Goal: Communication & Community: Answer question/provide support

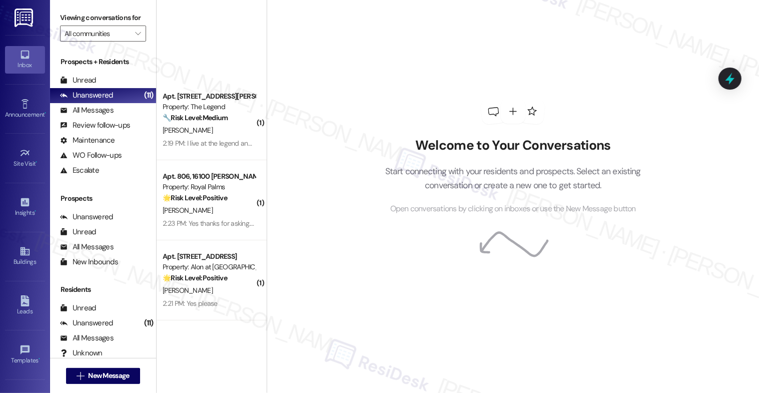
scroll to position [318, 0]
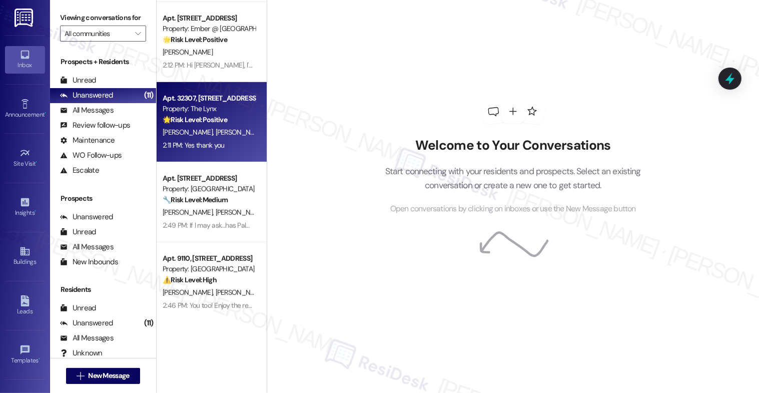
click at [215, 130] on span "R. Johnson" at bounding box center [240, 132] width 50 height 9
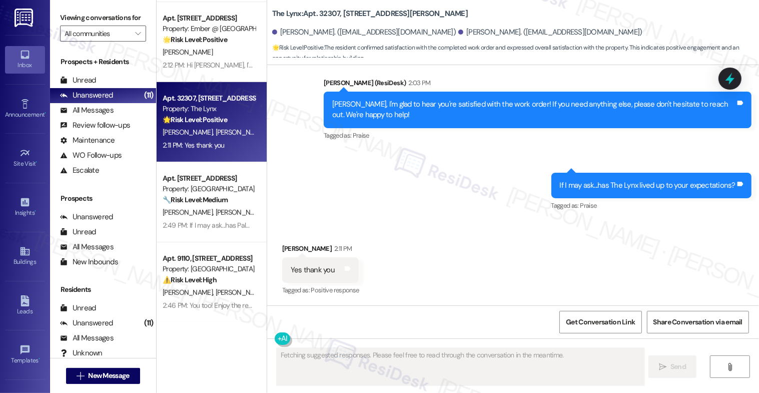
scroll to position [0, 0]
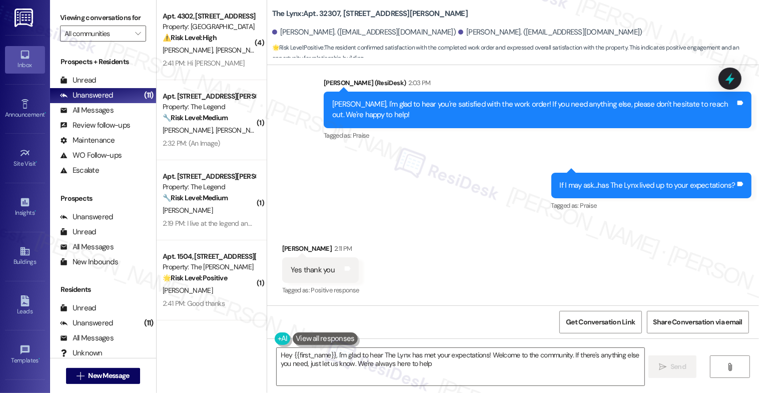
type textarea "Hey {{first_name}}, I'm glad to hear The Lynx has met your expectations! Welcom…"
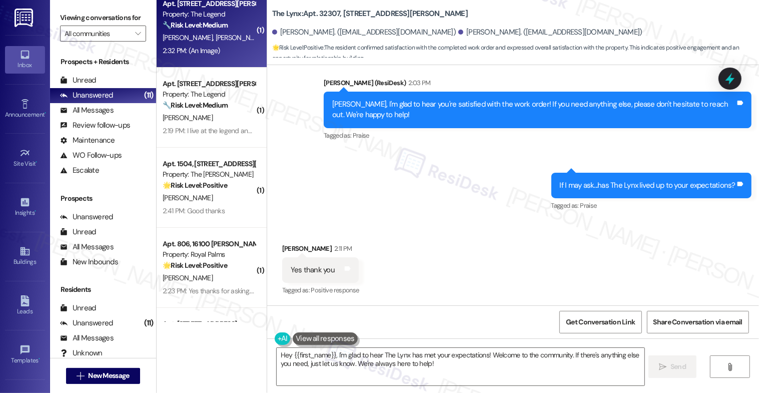
scroll to position [103, 0]
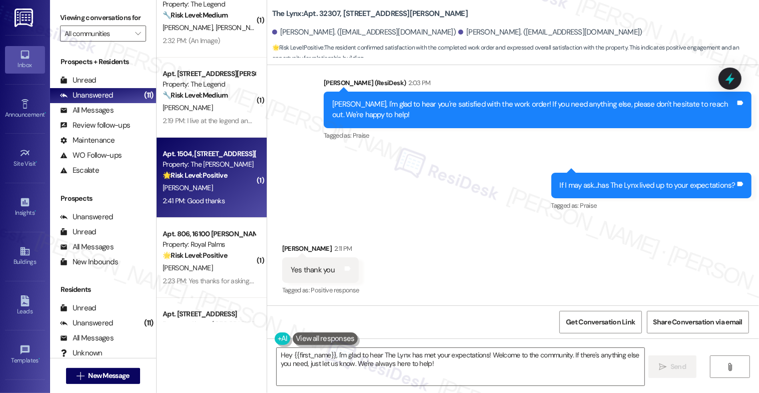
click at [203, 178] on strong "🌟 Risk Level: Positive" at bounding box center [195, 175] width 65 height 9
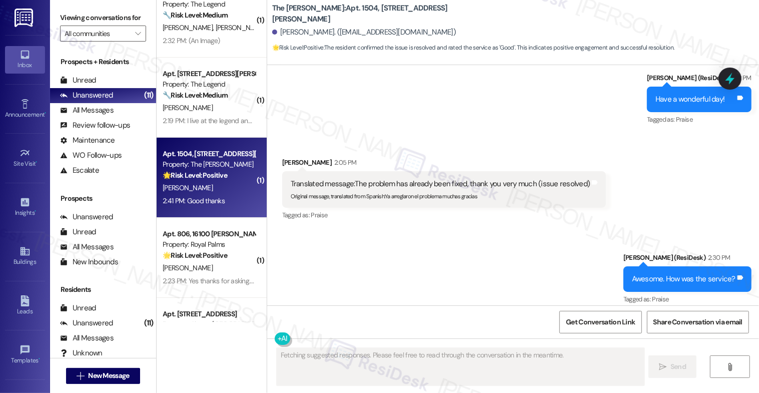
scroll to position [2594, 0]
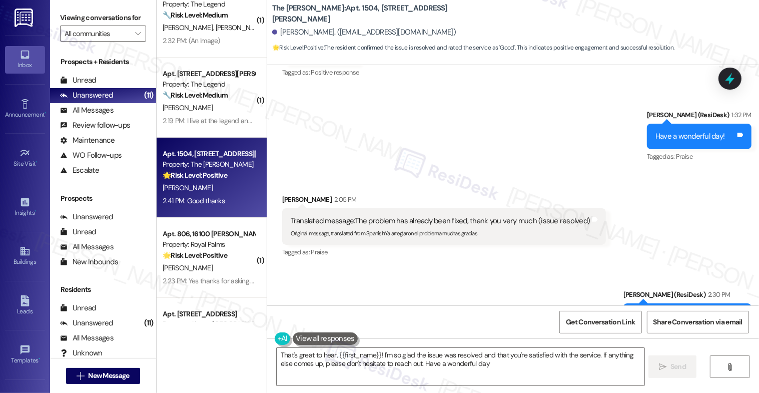
type textarea "That's great to hear, {{first_name}}! I'm so glad the issue was resolved and th…"
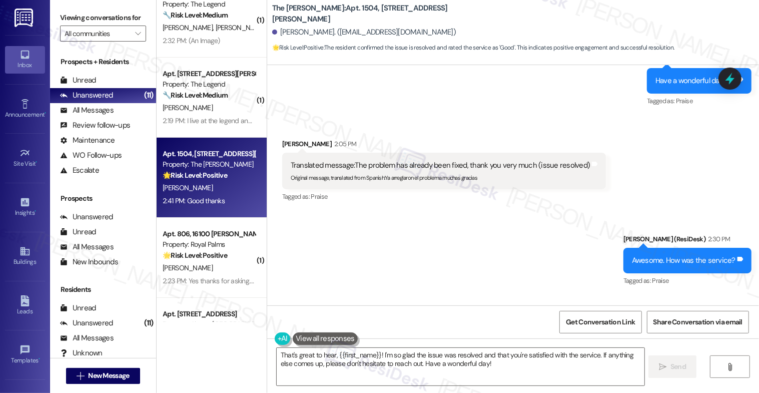
scroll to position [2713, 0]
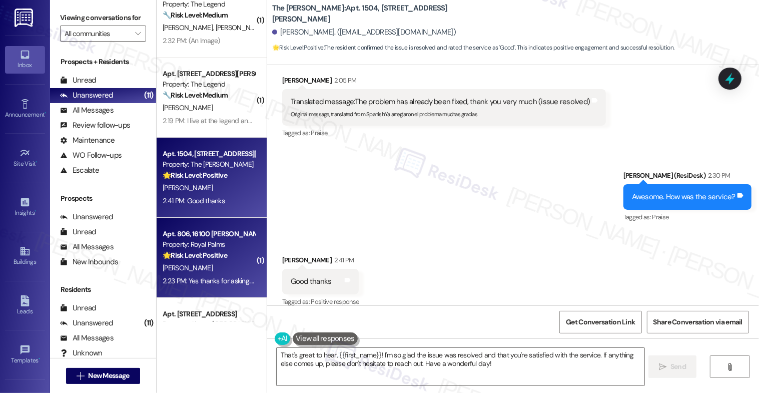
click at [183, 268] on div "M. Vela" at bounding box center [209, 268] width 95 height 13
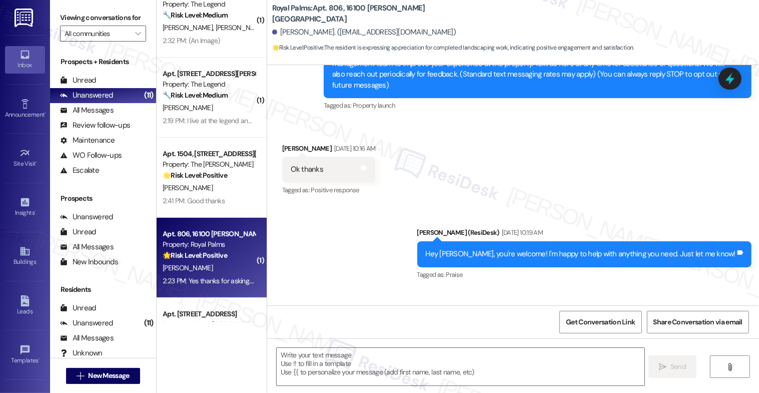
type textarea "Fetching suggested responses. Please feel free to read through the conversation…"
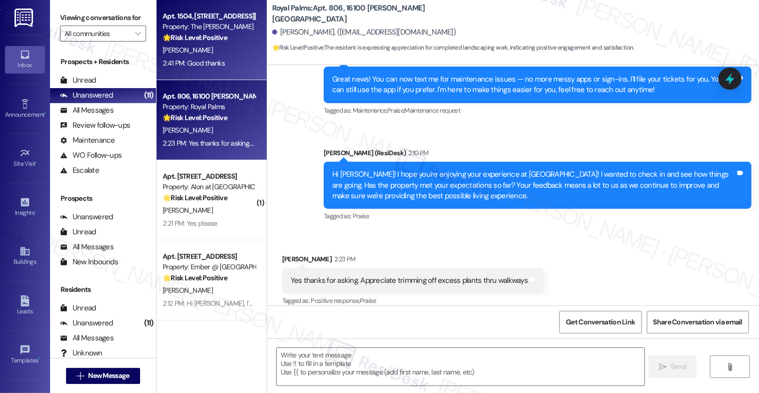
scroll to position [276, 0]
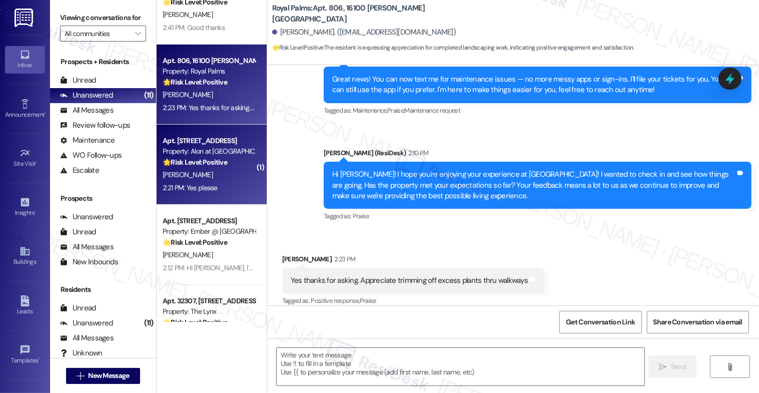
click at [204, 152] on div "Property: Alon at Castle Hills" at bounding box center [209, 151] width 93 height 11
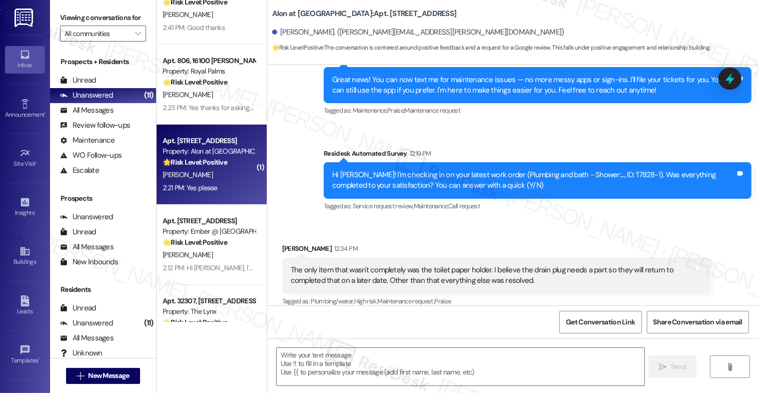
type textarea "Fetching suggested responses. Please feel free to read through the conversation…"
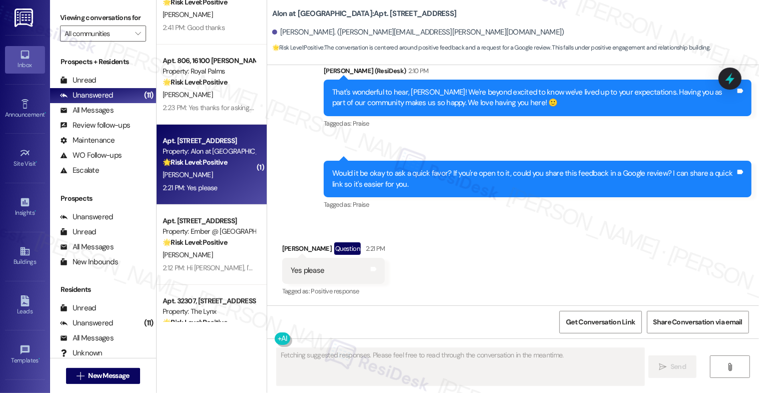
scroll to position [841, 0]
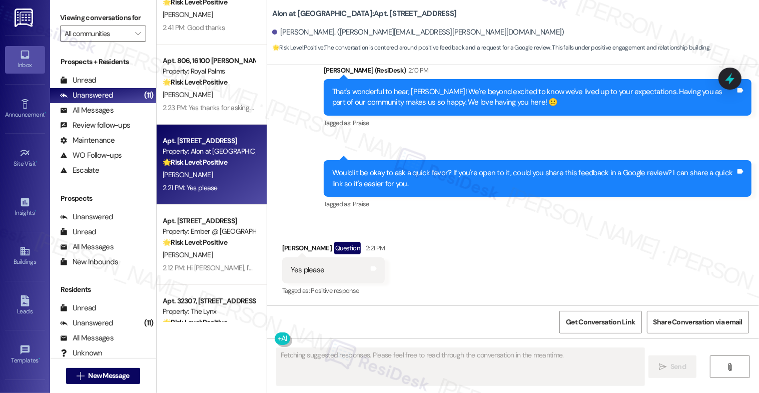
click at [439, 251] on div "Received via SMS Alyssa Salazar Question 2:21 PM Yes please Tags and notes Tagg…" at bounding box center [513, 262] width 492 height 87
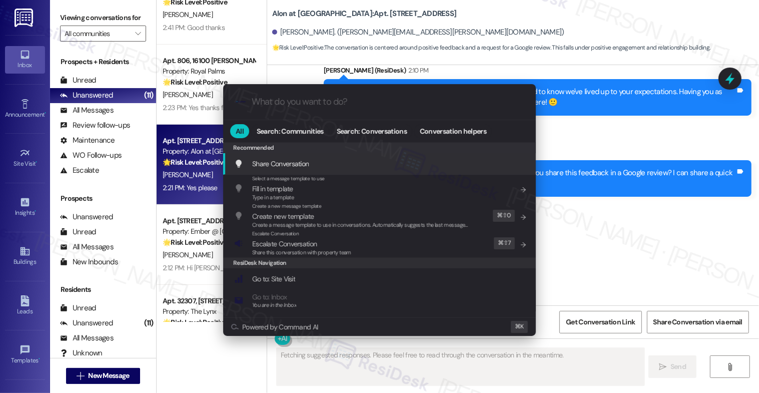
type input "g"
type textarea "Hi"
type input "go"
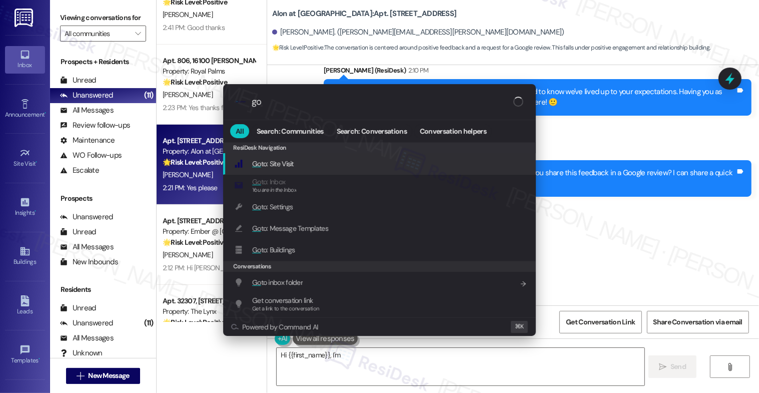
type textarea "Hi {{first_name}}, I'm"
type input "goo"
type textarea "Hi {{first_name}}, I'm happy"
type input "goog"
type textarea "Hi {{first_name}}, I'm happy to provide the link"
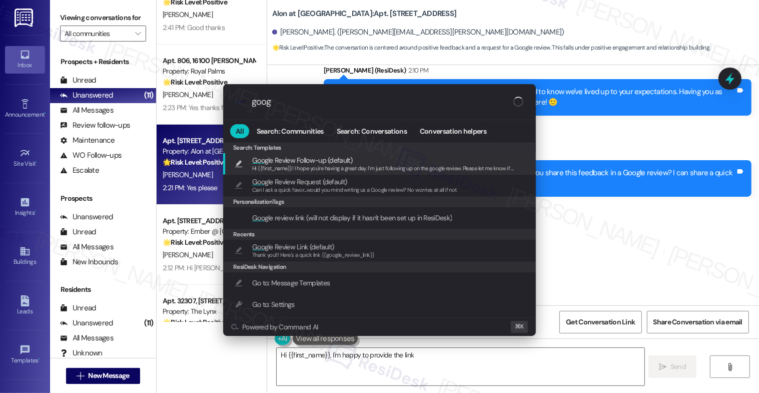
type input "googl"
type textarea "Hi {{first_name}}, I'm happy to provide the link for the Google"
type input "google"
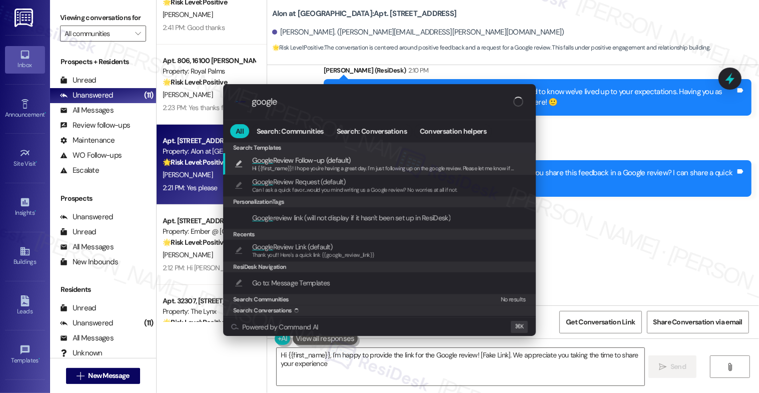
type textarea "Hi {{first_name}}, I'm happy to provide the link for the Google review! [Fake L…"
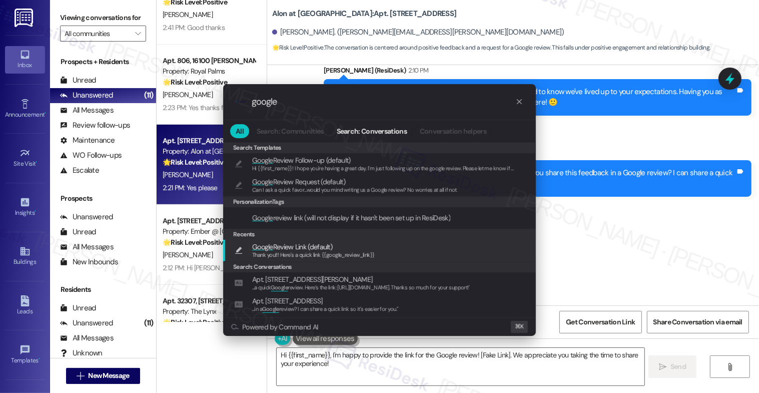
type input "google"
click at [283, 249] on span "Google Review Link (default)" at bounding box center [292, 246] width 80 height 11
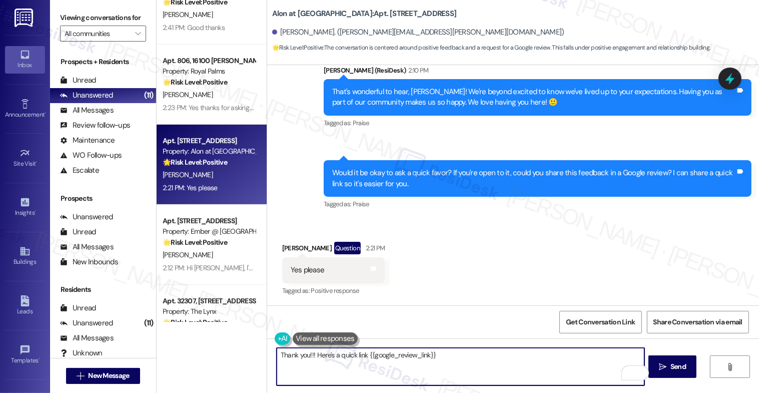
click at [304, 355] on textarea "Thank you!!! Here's a quick link {{google_review_link}}" at bounding box center [461, 367] width 368 height 38
type textarea "Thank you, Alyssa!!! Here's a quick link {{google_review_link}}"
click at [673, 367] on span " Send" at bounding box center [673, 366] width 32 height 11
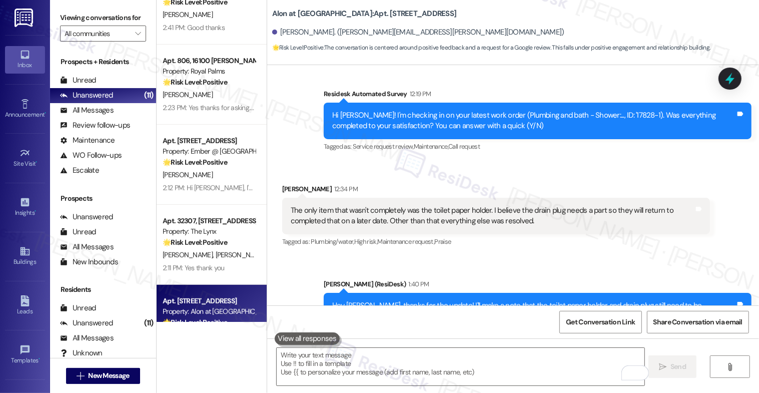
scroll to position [911, 0]
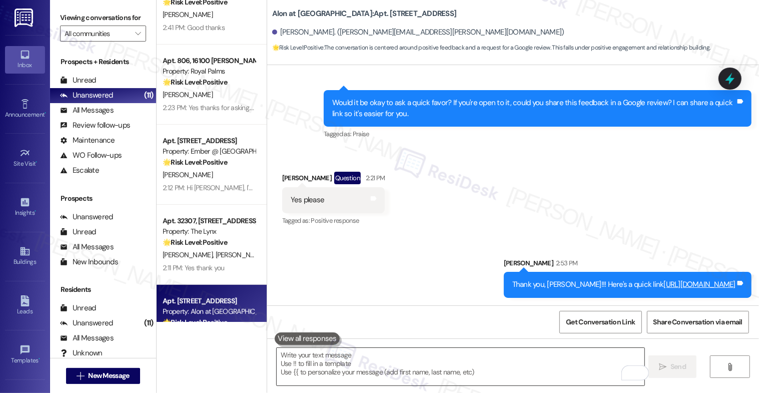
click at [367, 377] on textarea "To enrich screen reader interactions, please activate Accessibility in Grammarl…" at bounding box center [461, 367] width 368 height 38
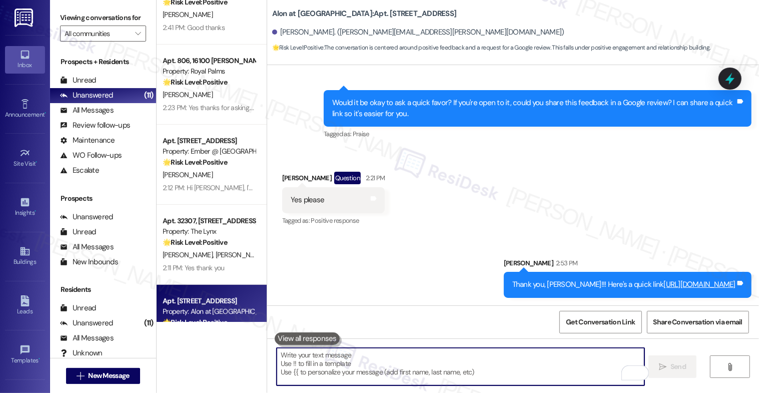
paste textarea "I hope you can update me once you have left a review. It would really mean a lo…"
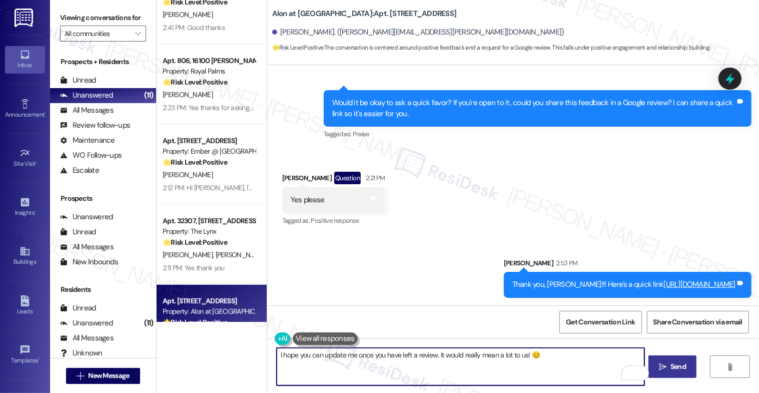
type textarea "I hope you can update me once you have left a review. It would really mean a lo…"
click at [672, 360] on button " Send" at bounding box center [672, 366] width 49 height 23
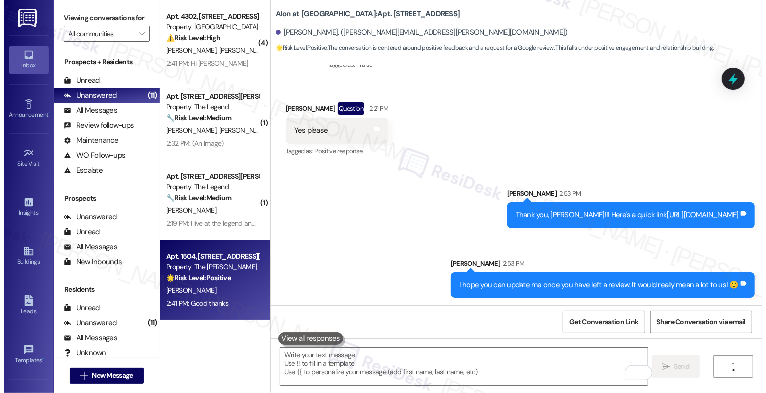
scroll to position [0, 0]
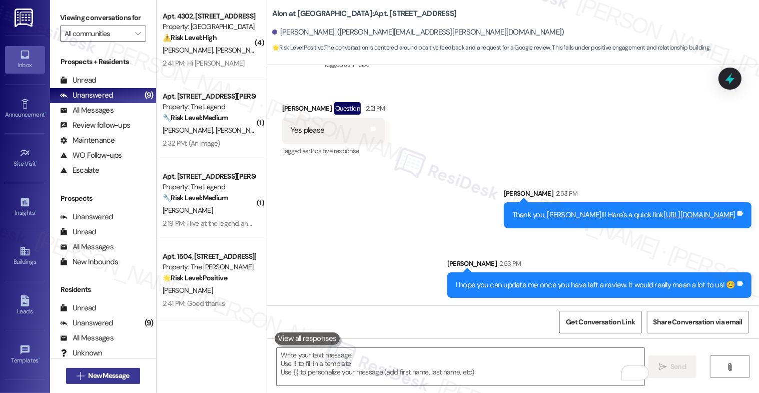
click at [116, 379] on span "New Message" at bounding box center [108, 375] width 41 height 11
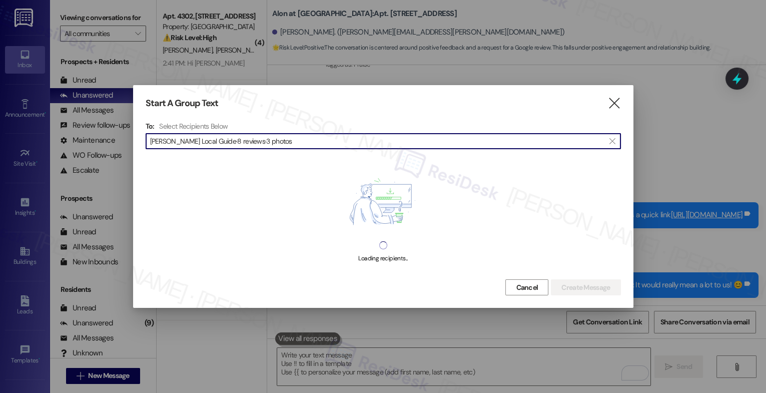
drag, startPoint x: 195, startPoint y: 138, endPoint x: 431, endPoint y: 156, distance: 236.2
click at [430, 156] on div "Start A Group Text  To: Select Recipients Below  Charles Moore Local Guide·8 …" at bounding box center [383, 196] width 500 height 223
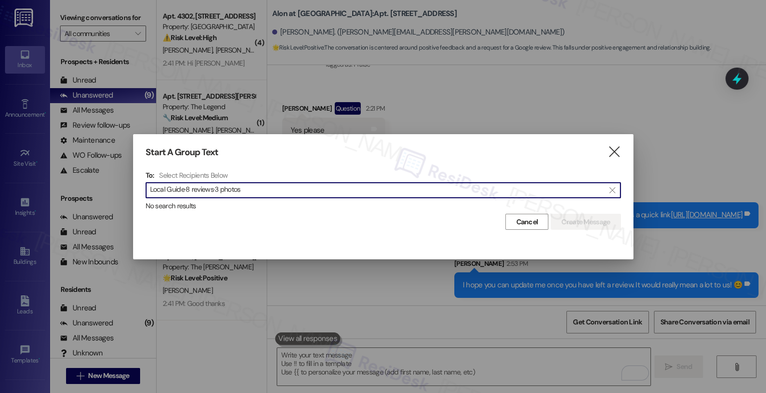
click at [222, 191] on input "Local Guide·8 reviews·3 photos" at bounding box center [377, 190] width 454 height 14
click at [263, 189] on input "Charles Moore Local Guide·8 reviews·3 photos" at bounding box center [377, 190] width 454 height 14
drag, startPoint x: 195, startPoint y: 186, endPoint x: 363, endPoint y: 193, distance: 168.2
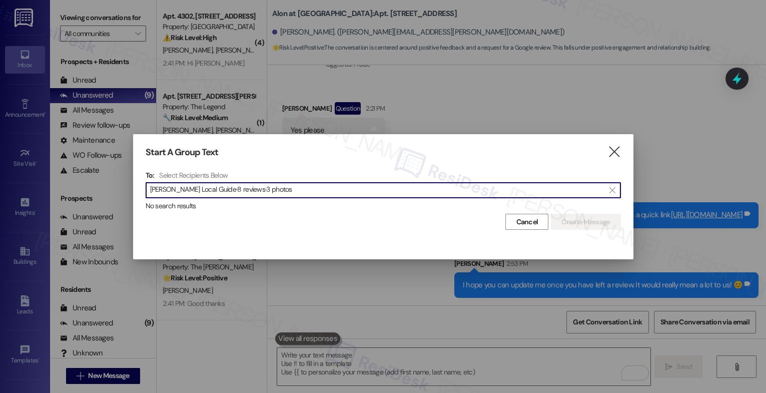
click at [363, 193] on input "Charles Moore Local Guide·8 reviews·3 photos" at bounding box center [377, 190] width 454 height 14
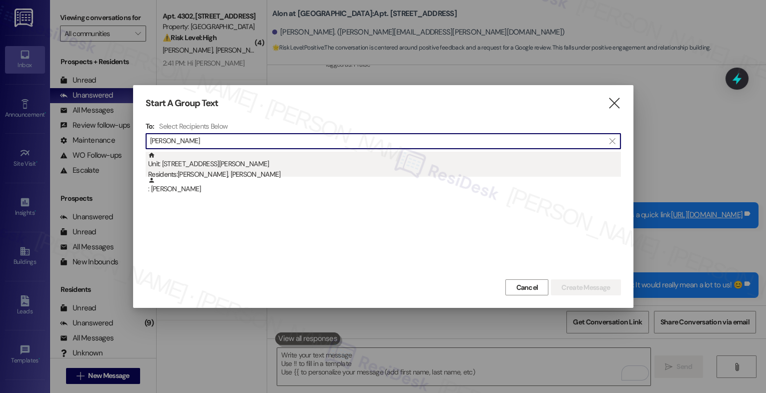
type input "Charles Moore"
click at [221, 166] on div "Unit: 31103 - 6000 Randolph Blvd Residents: Janet Moore, Charles Moore" at bounding box center [384, 166] width 473 height 29
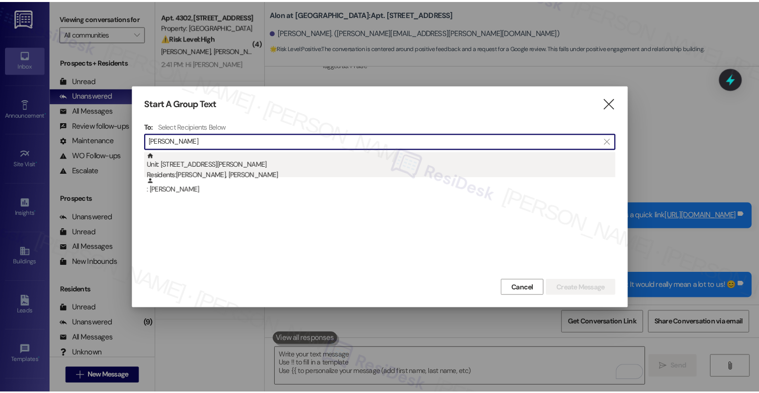
scroll to position [0, 0]
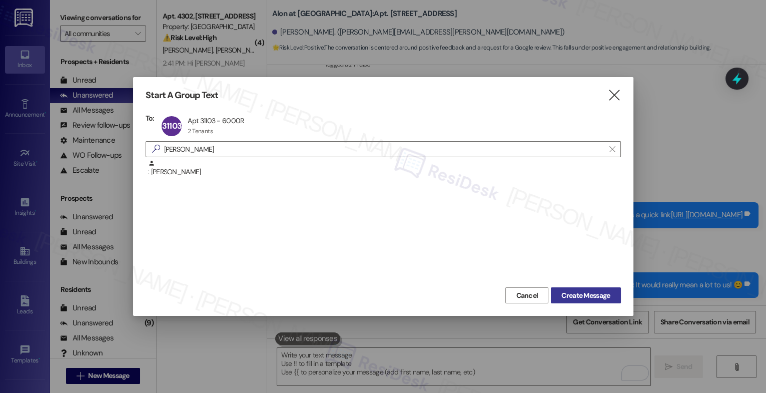
click at [575, 294] on span "Create Message" at bounding box center [585, 295] width 49 height 11
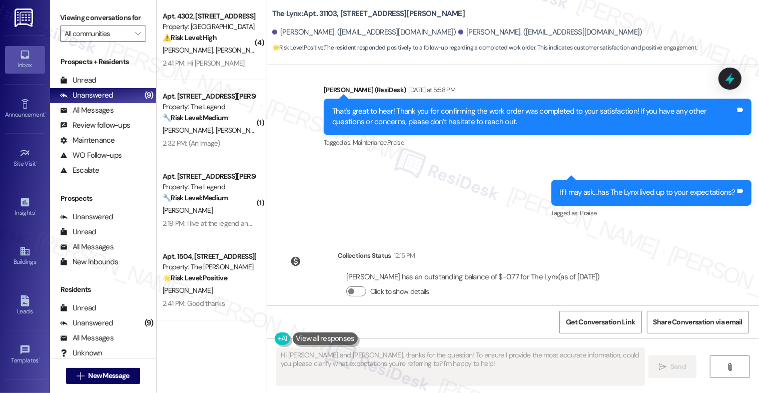
scroll to position [370, 0]
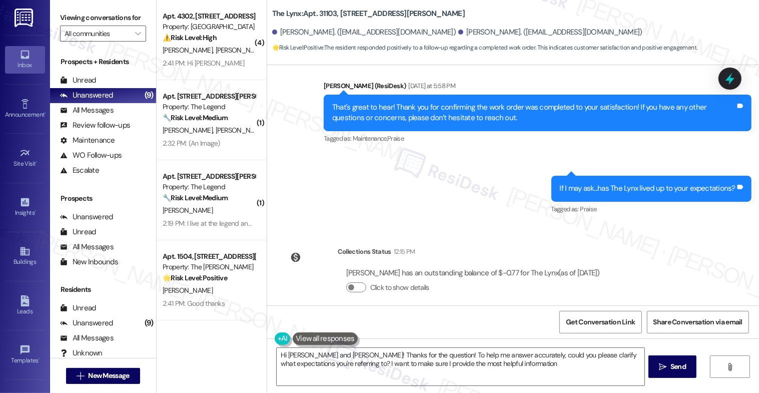
type textarea "Hi Charles and Janet! Thanks for the question! To help me answer accurately, co…"
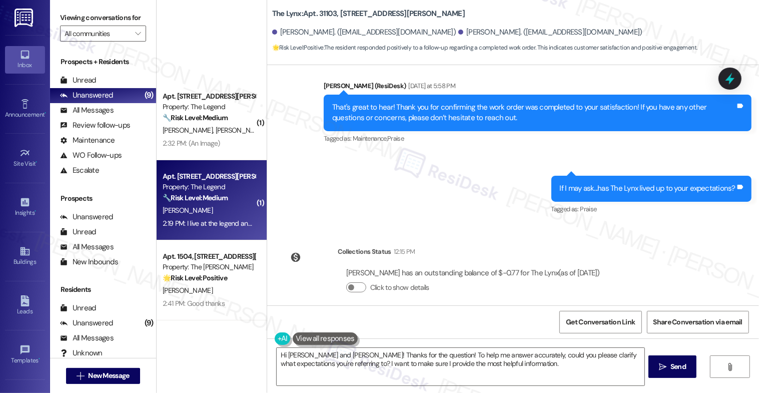
scroll to position [398, 0]
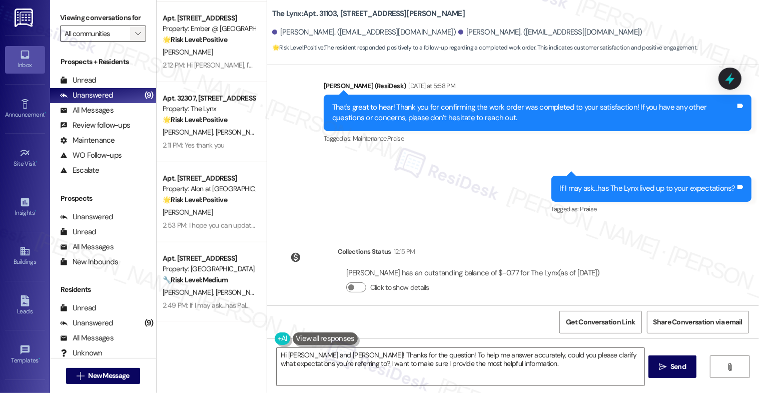
click at [133, 40] on span "" at bounding box center [138, 34] width 10 height 16
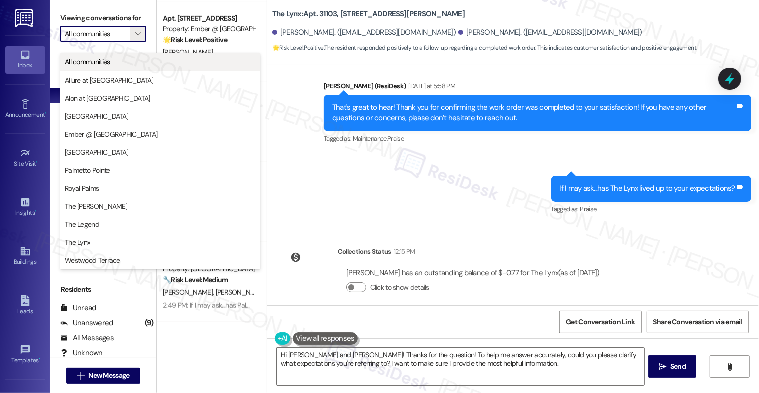
click at [109, 61] on span "All communities" at bounding box center [88, 62] width 46 height 10
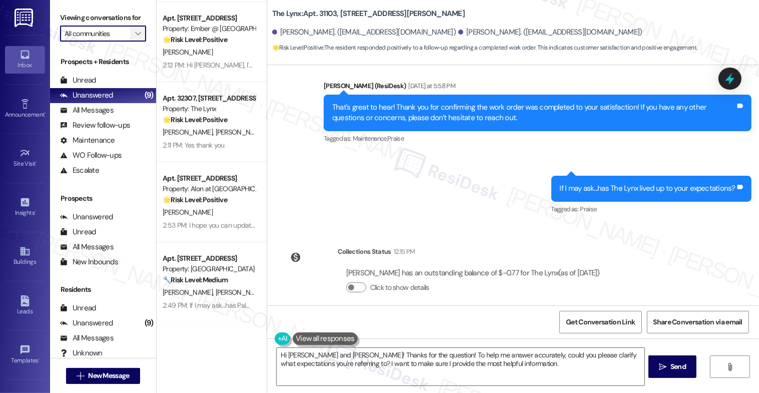
click at [135, 38] on icon "" at bounding box center [138, 34] width 6 height 8
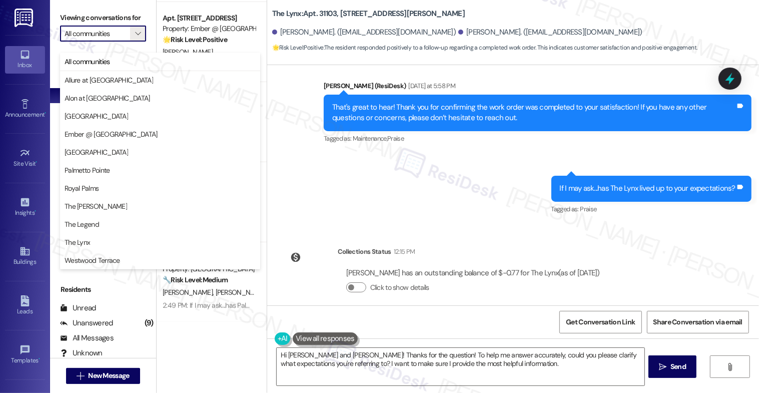
click at [324, 131] on div "Tagged as: Maintenance , Click to highlight conversations about Maintenance Pra…" at bounding box center [538, 138] width 428 height 15
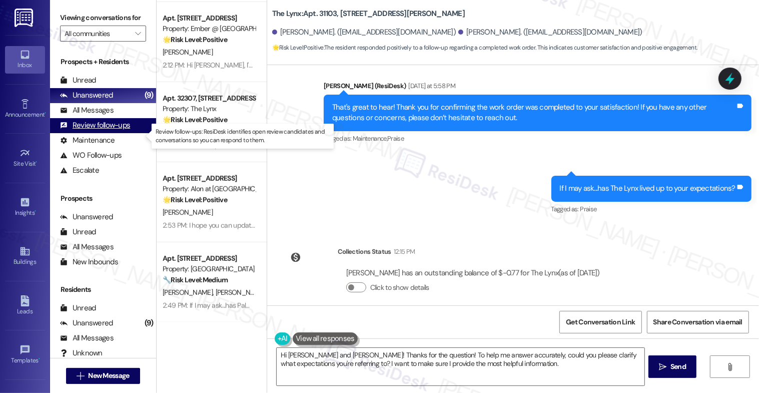
click at [114, 131] on div "Review follow-ups" at bounding box center [95, 125] width 70 height 11
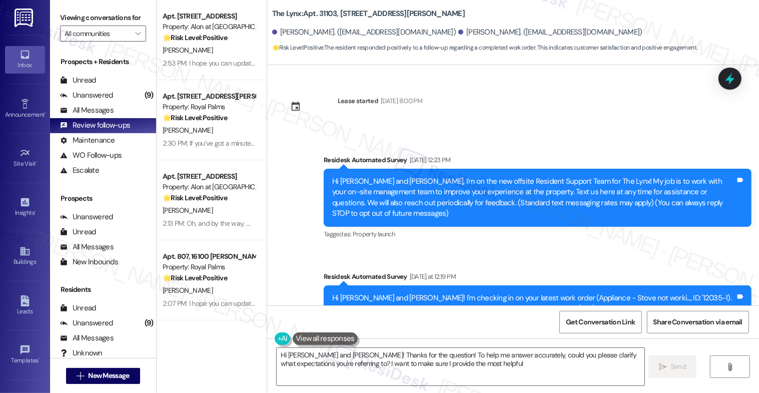
type textarea "Hi Charles and Janet! Thanks for the question! To help me answer accurately, co…"
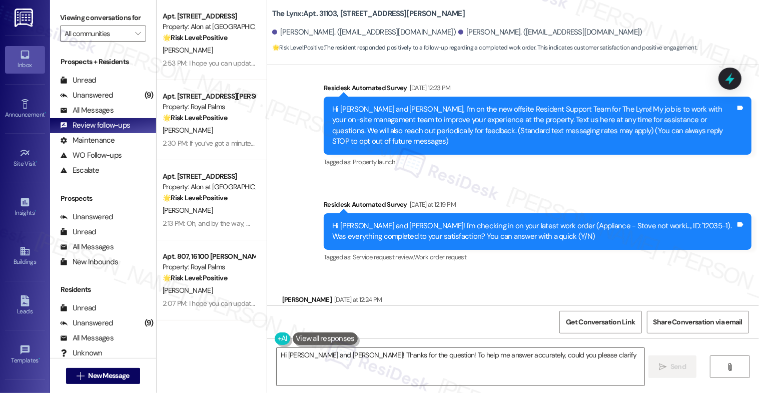
scroll to position [112, 0]
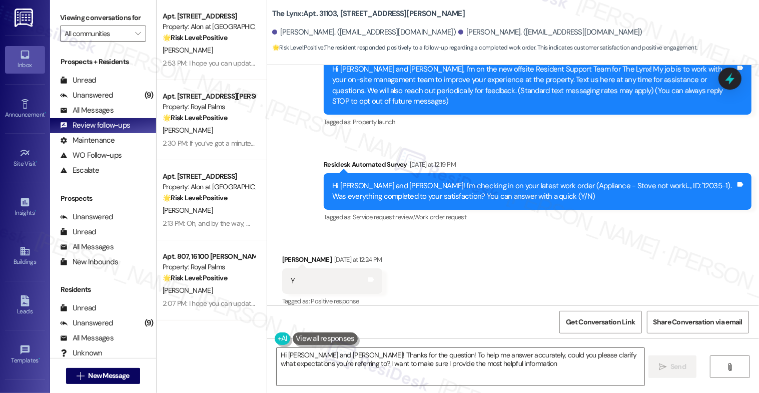
type textarea "Hi Charles and Janet! Thanks for the question! To help me answer accurately, co…"
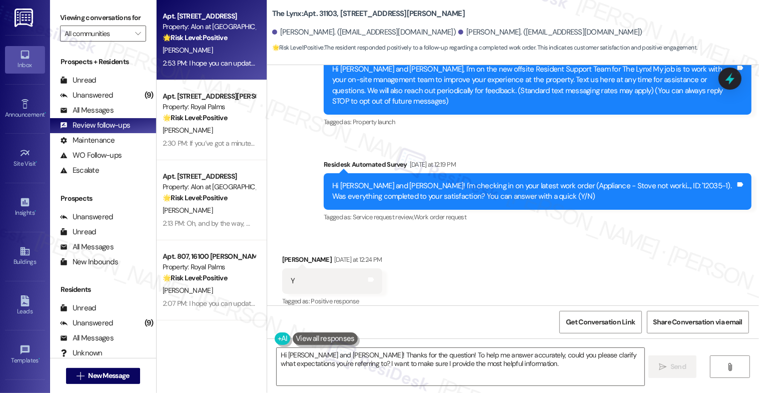
click at [210, 50] on div "A. Salazar" at bounding box center [209, 50] width 95 height 13
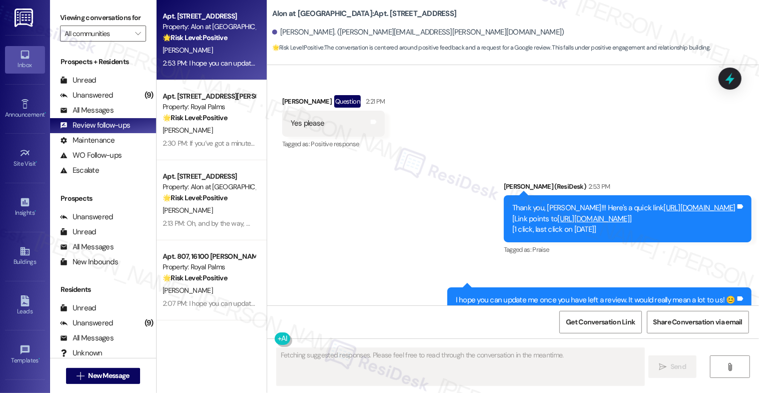
scroll to position [1017, 0]
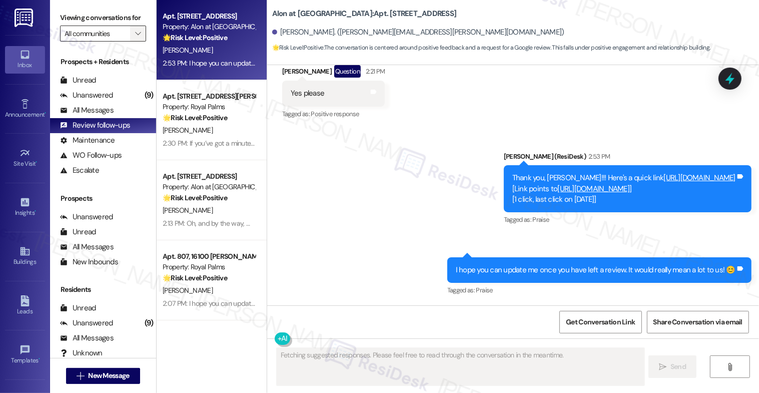
click at [135, 38] on icon "" at bounding box center [138, 34] width 6 height 8
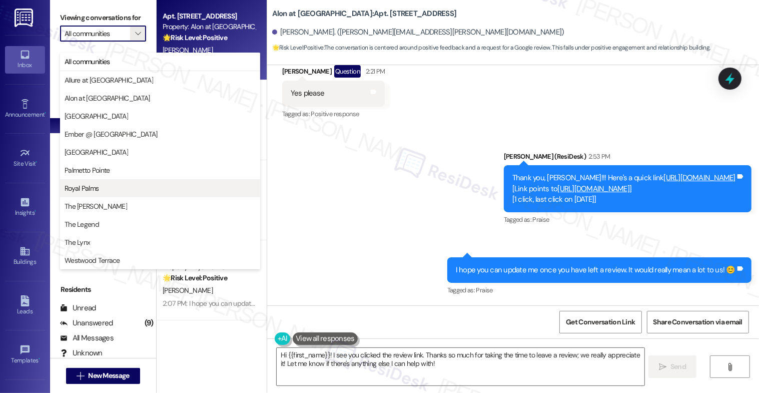
click at [102, 185] on span "Royal Palms" at bounding box center [160, 188] width 191 height 10
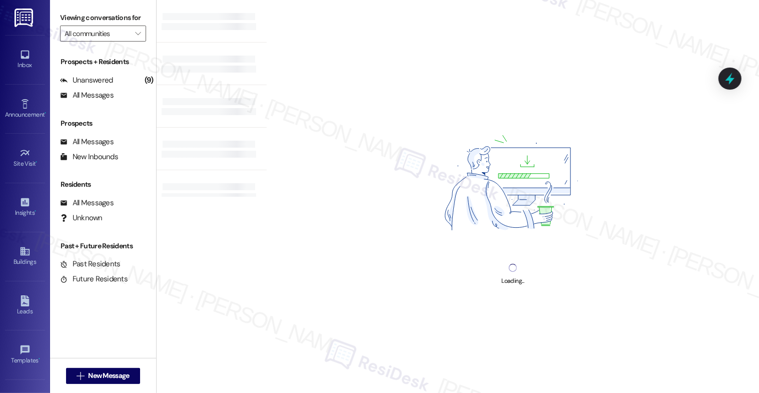
type input "Royal Palms"
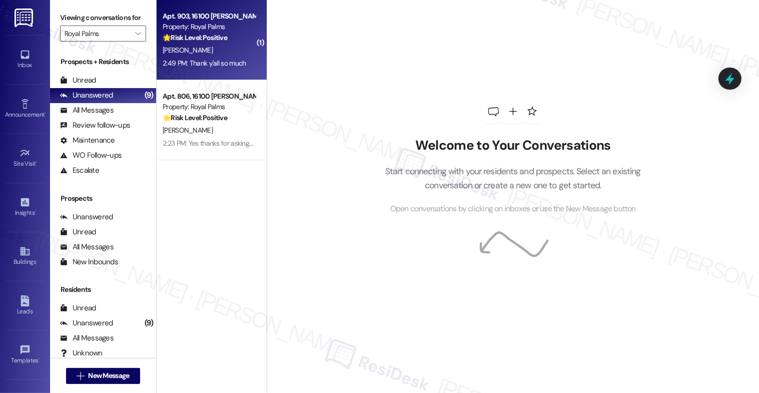
click at [205, 54] on div "D. Dotson" at bounding box center [209, 50] width 95 height 13
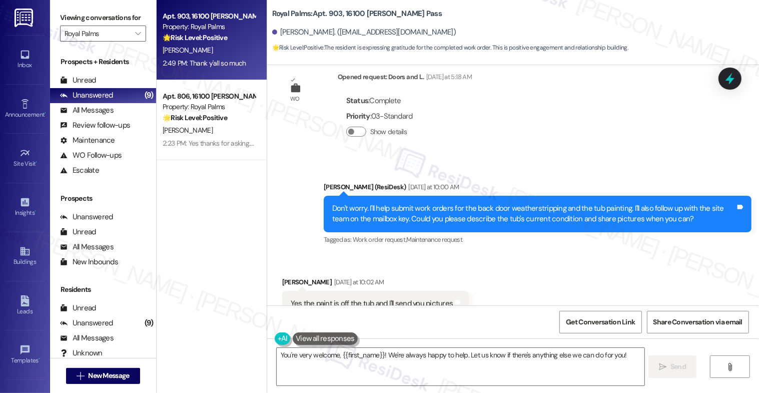
scroll to position [1613, 0]
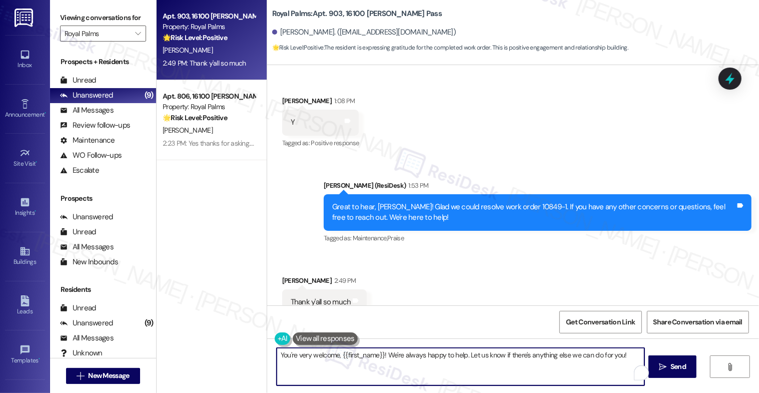
drag, startPoint x: 463, startPoint y: 352, endPoint x: 621, endPoint y: 354, distance: 157.5
click at [621, 354] on textarea "You're very welcome, {{first_name}}! We're always happy to help. Let us know if…" at bounding box center [461, 367] width 368 height 38
click at [477, 356] on textarea "You're very welcome, {{first_name}}! We're always happy to help." at bounding box center [461, 367] width 368 height 38
paste textarea "I also want to take this chance to ask you...Has {{property}} lived up to your …"
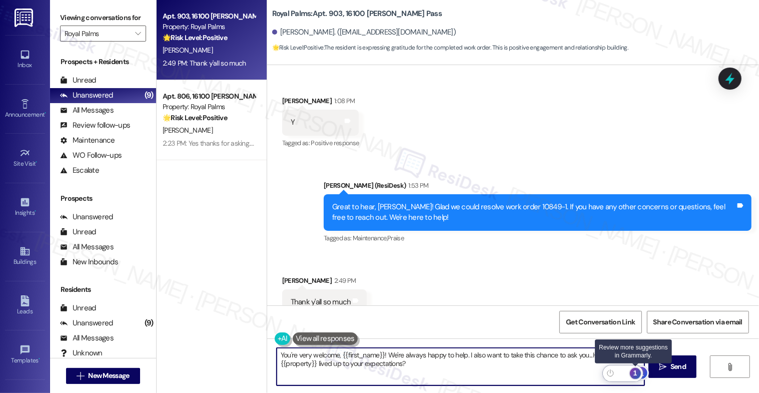
type textarea "You're very welcome, {{first_name}}! We're always happy to help. I also want to…"
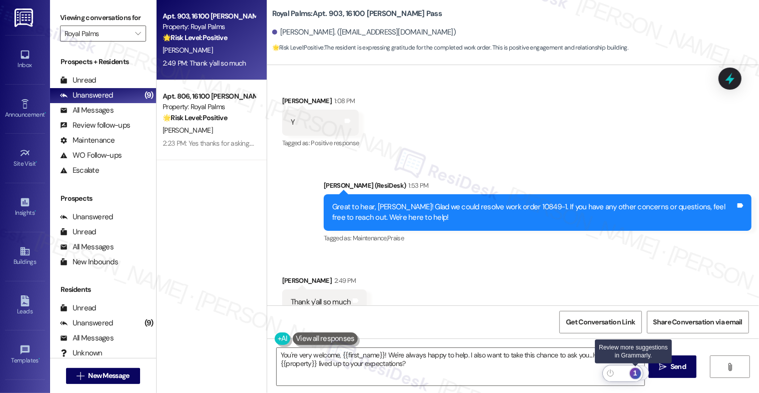
click at [636, 371] on div "1" at bounding box center [635, 373] width 11 height 11
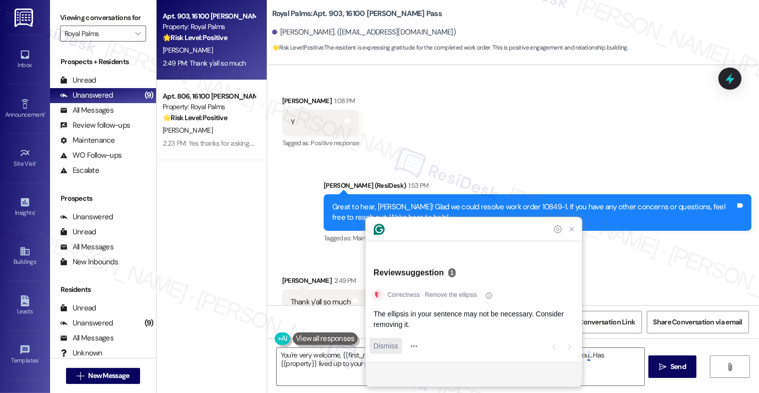
click at [392, 345] on span "Dismiss" at bounding box center [386, 346] width 25 height 11
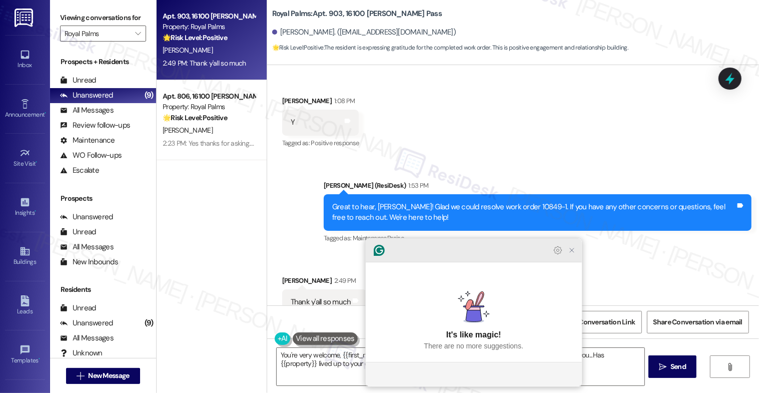
click at [571, 254] on icon "Close Grammarly Assistant" at bounding box center [572, 250] width 8 height 8
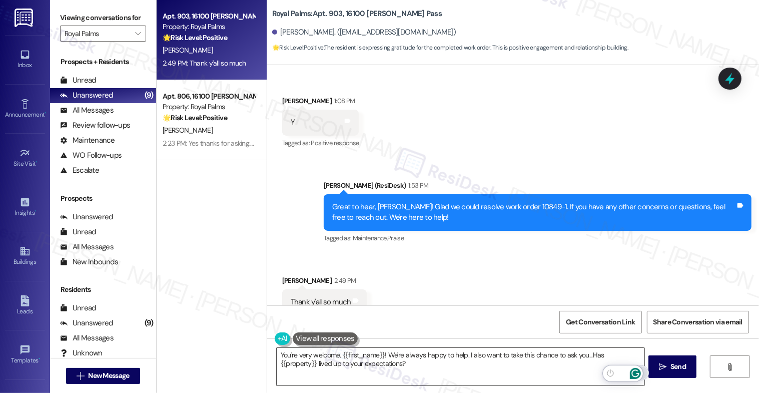
click at [637, 371] on icon "Open Grammarly. 0 Suggestions." at bounding box center [635, 373] width 11 height 11
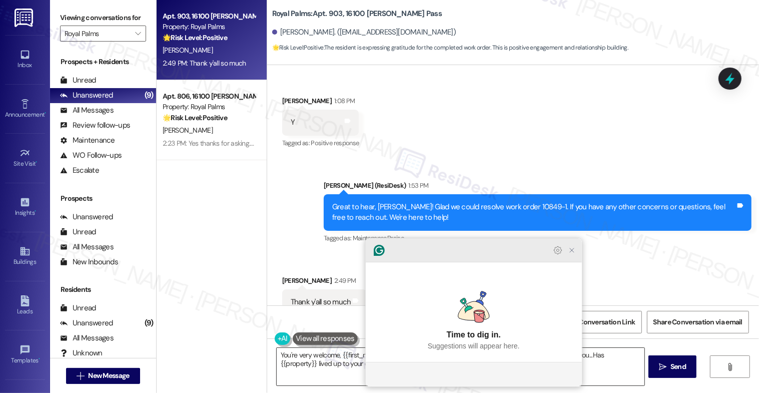
click at [573, 254] on icon "Close Grammarly Assistant" at bounding box center [572, 250] width 8 height 8
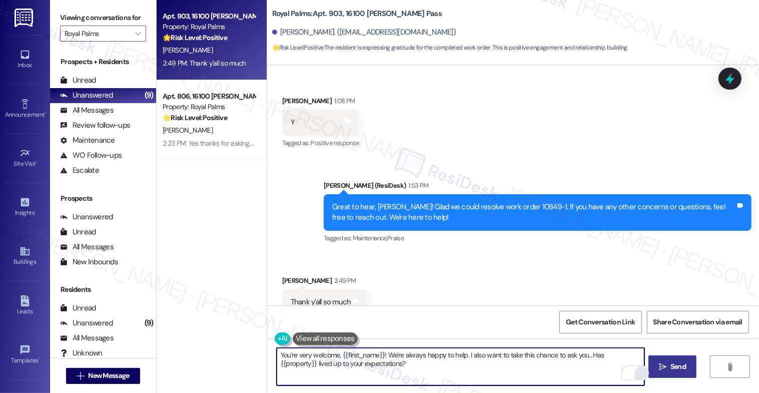
click at [666, 365] on icon "" at bounding box center [663, 367] width 8 height 8
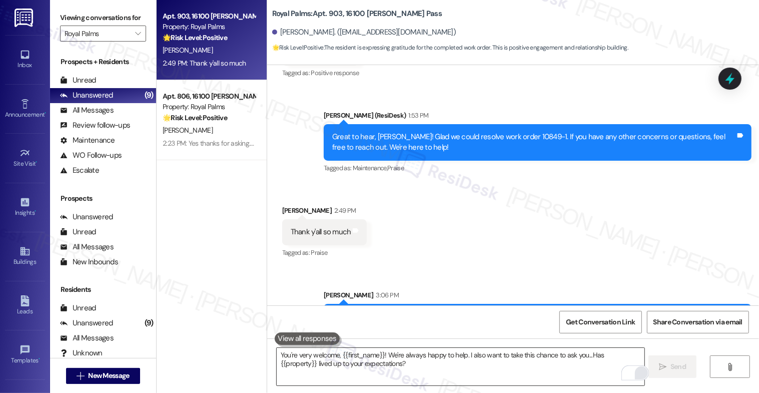
scroll to position [1693, 0]
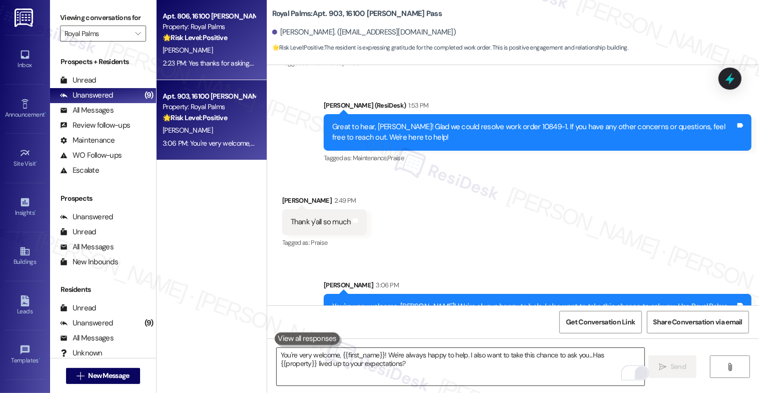
click at [198, 51] on div "M. Vela" at bounding box center [209, 50] width 95 height 13
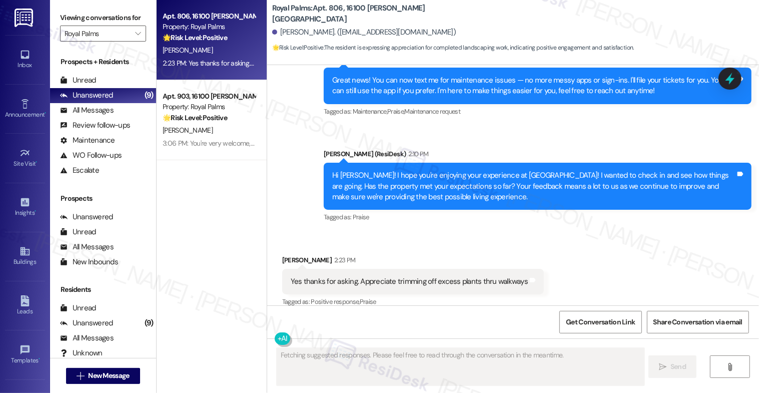
scroll to position [517, 0]
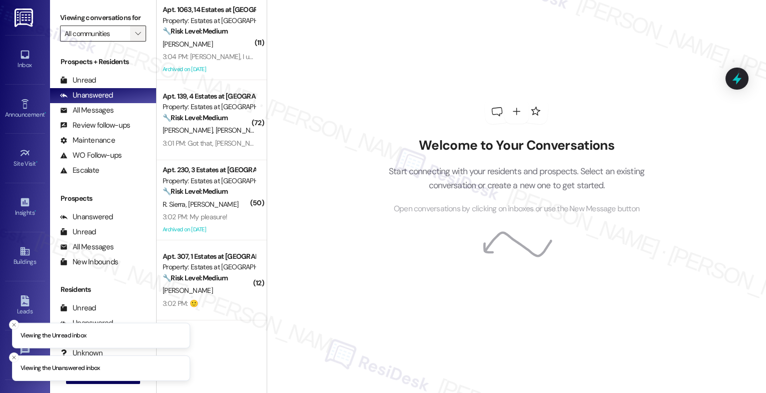
click at [130, 42] on button "" at bounding box center [138, 34] width 16 height 16
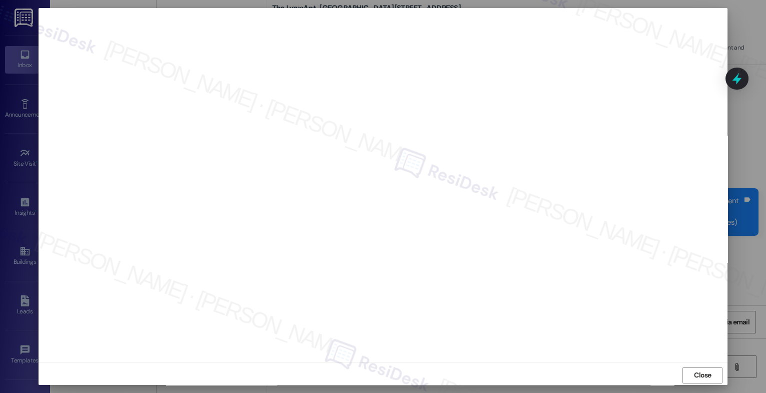
scroll to position [1012, 0]
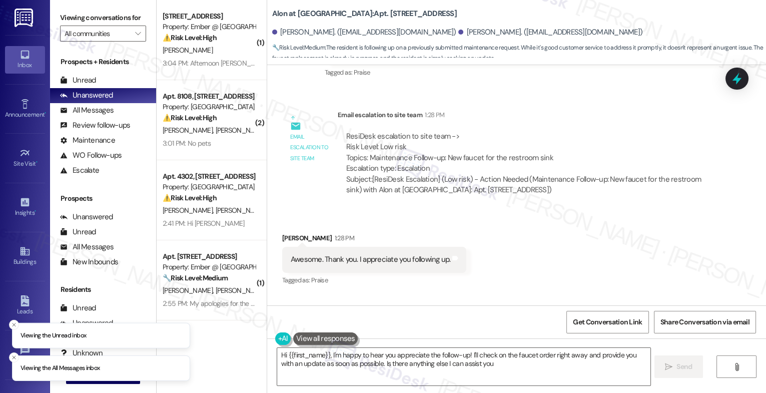
scroll to position [1780, 0]
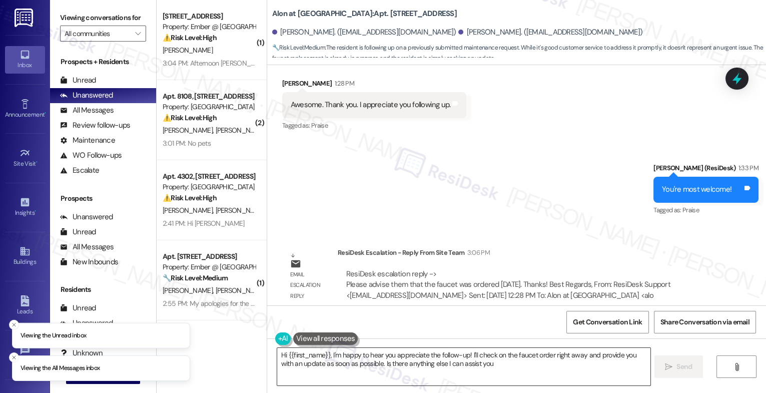
click at [334, 365] on textarea "Hi {{first_name}}, I'm happy to hear you appreciate the follow-up! I'll check o…" at bounding box center [463, 367] width 373 height 38
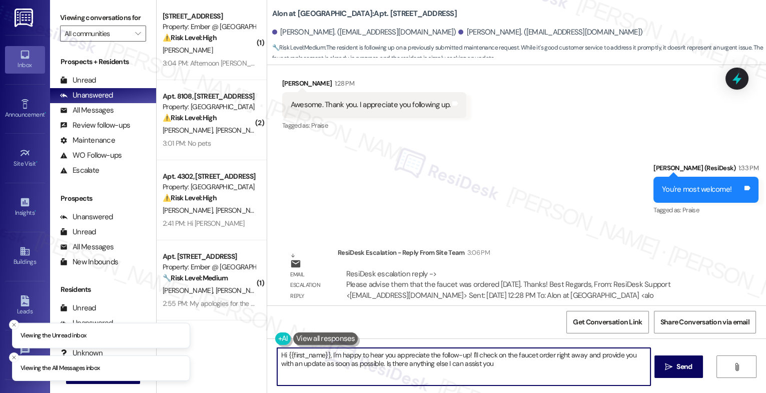
click at [334, 365] on textarea "Hi {{first_name}}, I'm happy to hear you appreciate the follow-up! I'll check o…" at bounding box center [463, 367] width 373 height 38
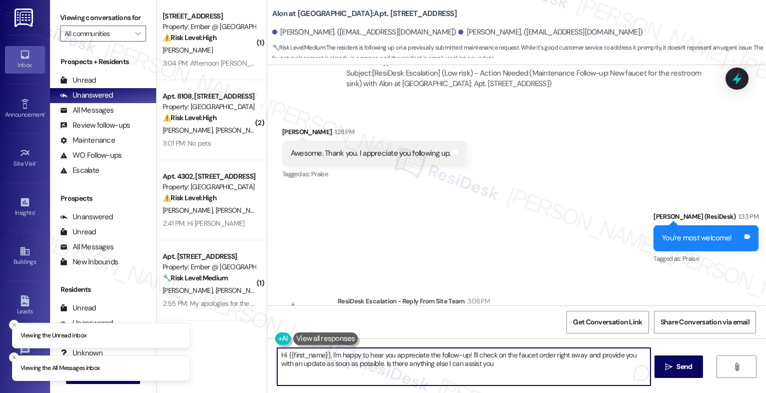
scroll to position [1620, 0]
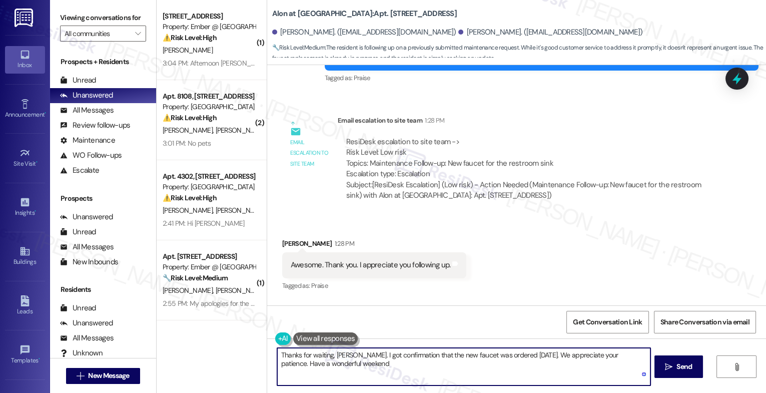
type textarea "Thanks for waiting, Ramon. I got confirmation that the new faucet was ordered y…"
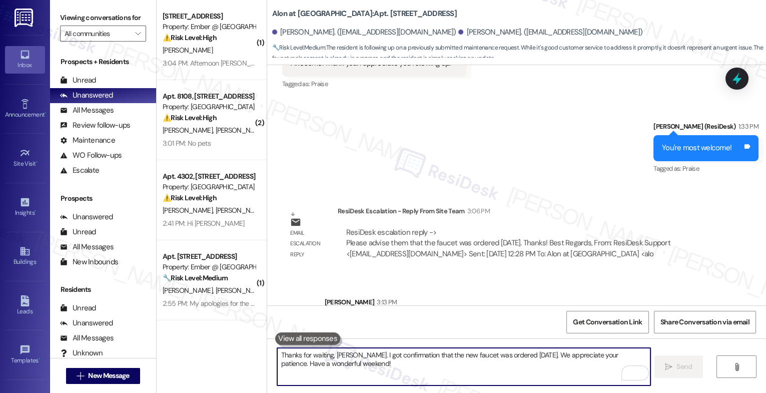
scroll to position [1861, 0]
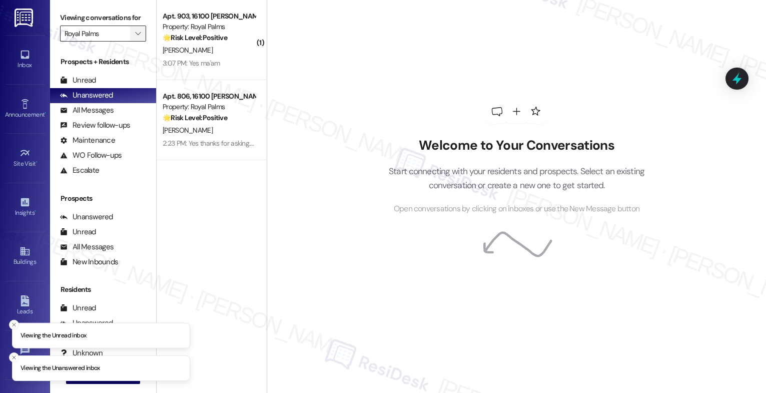
click at [135, 38] on icon "" at bounding box center [138, 34] width 6 height 8
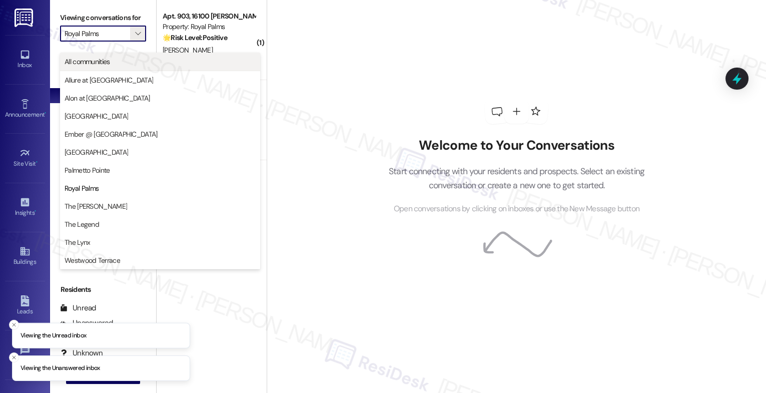
click at [135, 59] on span "All communities" at bounding box center [160, 62] width 191 height 10
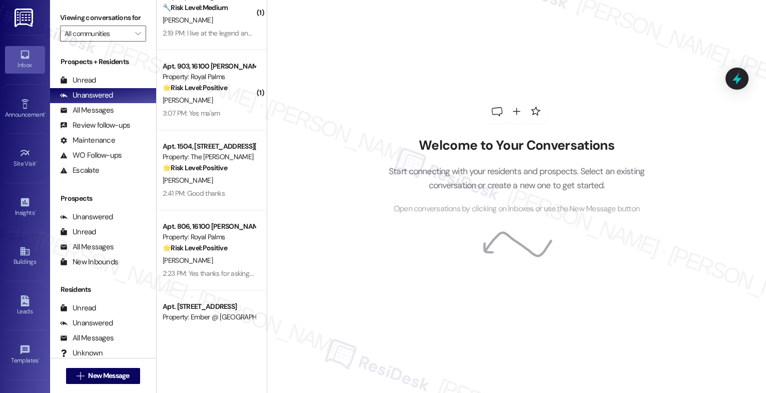
scroll to position [558, 0]
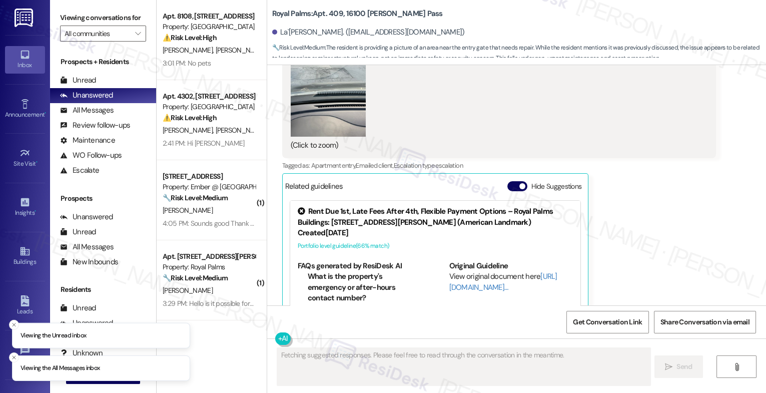
scroll to position [4688, 0]
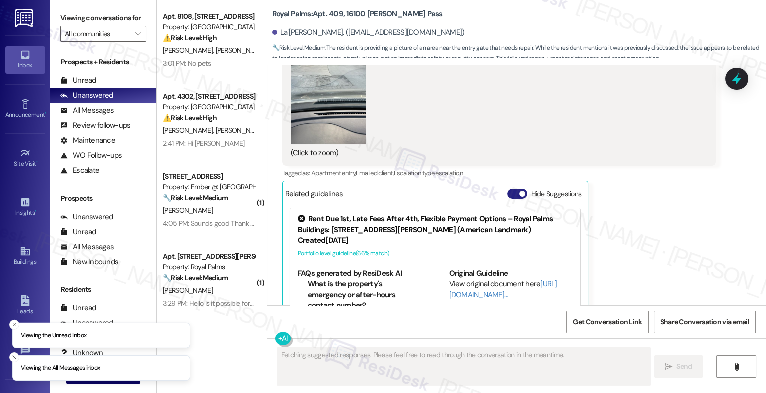
click at [509, 189] on button "Hide Suggestions" at bounding box center [517, 194] width 20 height 10
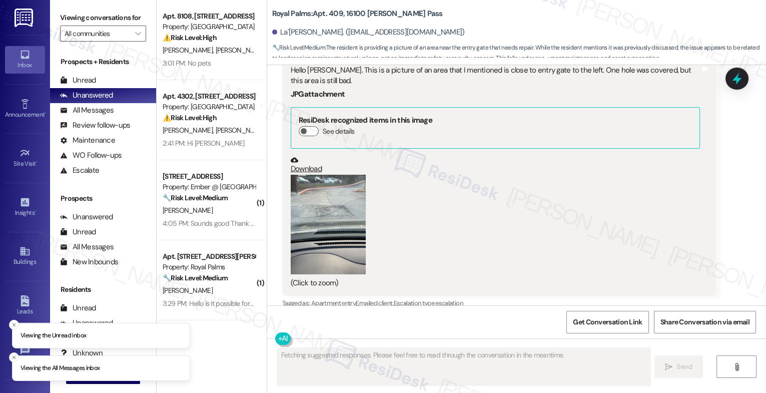
scroll to position [4491, 0]
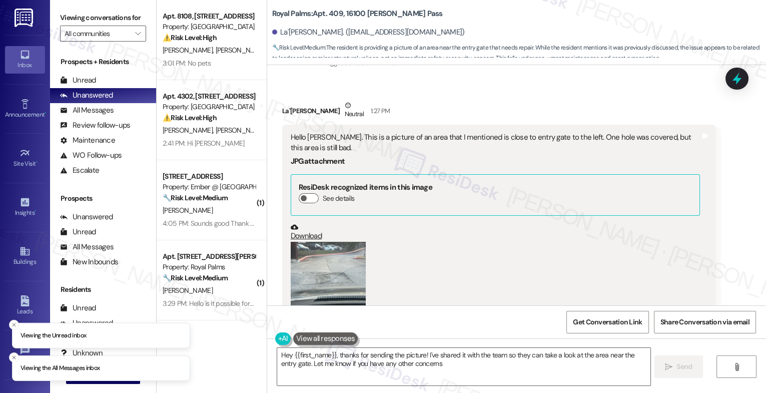
type textarea "Hey {{first_name}}, thanks for sending the picture! I've shared it with the tea…"
click at [304, 223] on link "Download" at bounding box center [495, 232] width 409 height 18
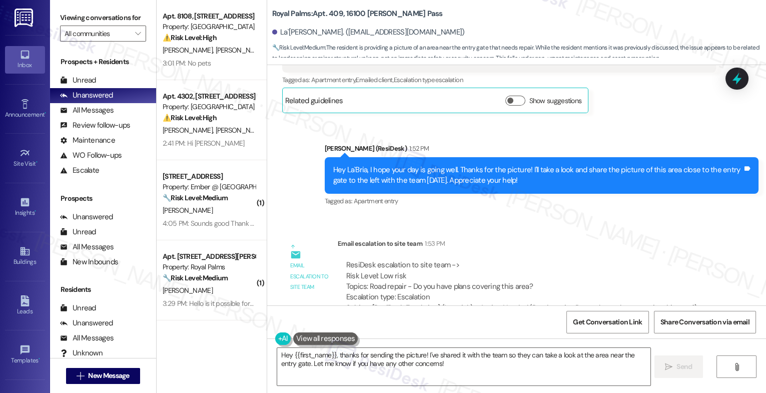
scroll to position [4932, 0]
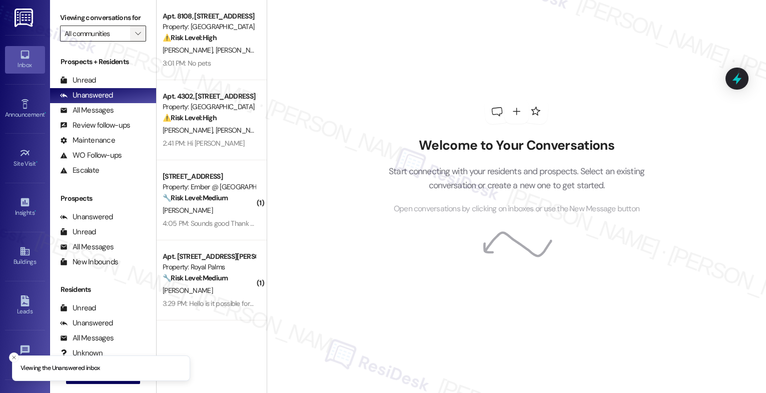
click at [135, 38] on icon "" at bounding box center [138, 34] width 6 height 8
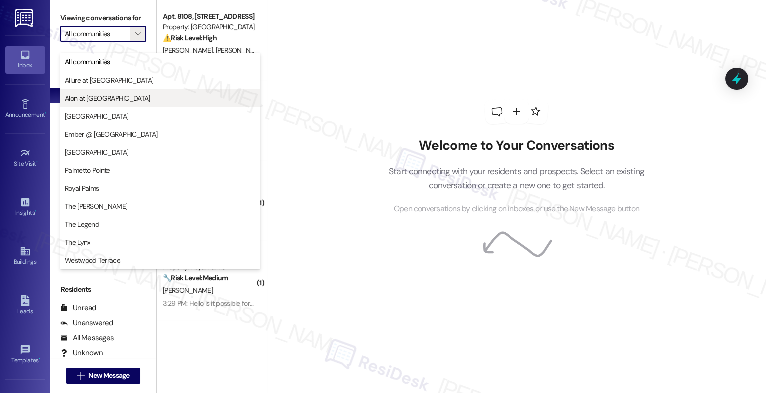
click at [102, 99] on span "Alon at [GEOGRAPHIC_DATA]" at bounding box center [108, 98] width 86 height 10
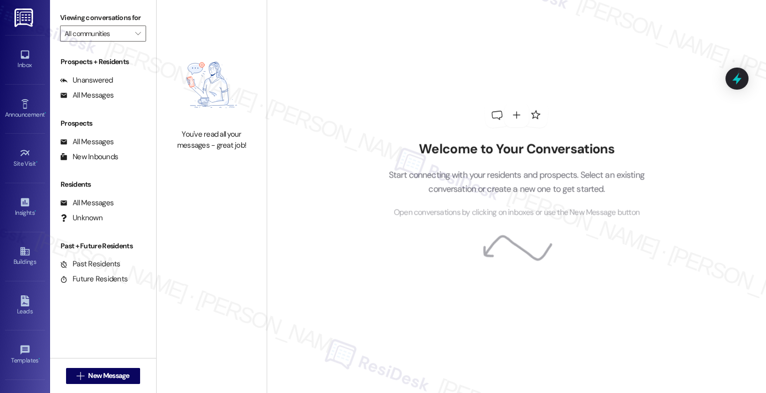
type input "Alon at [GEOGRAPHIC_DATA]"
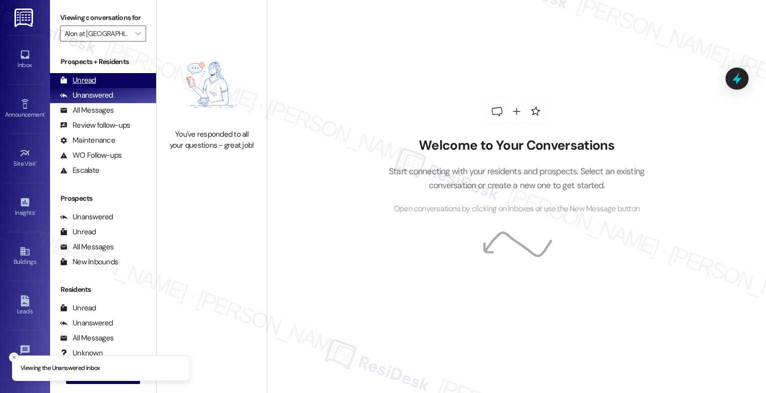
click at [115, 88] on div "Unread (0)" at bounding box center [103, 80] width 106 height 15
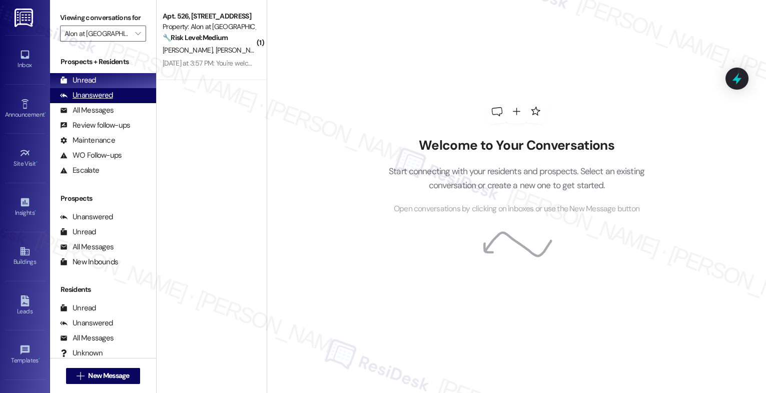
click at [96, 101] on div "Unanswered" at bounding box center [86, 95] width 53 height 11
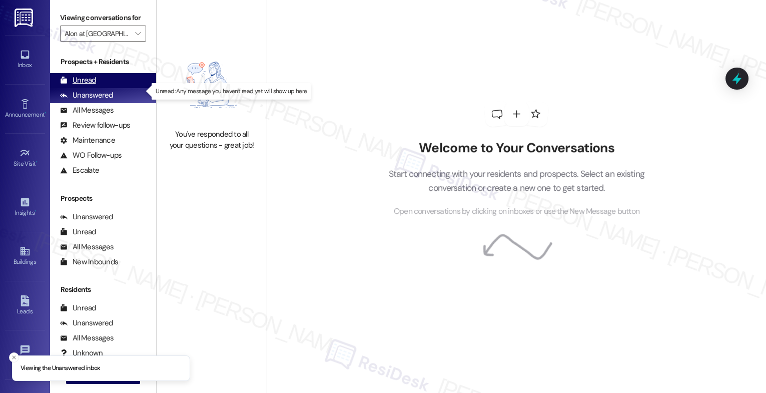
click at [85, 86] on div "Unread" at bounding box center [78, 80] width 36 height 11
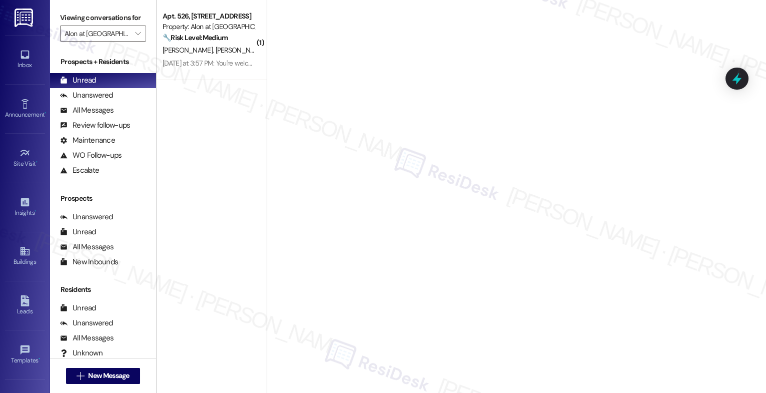
click at [203, 44] on div "H. Schauer R. Galbraith" at bounding box center [209, 50] width 95 height 13
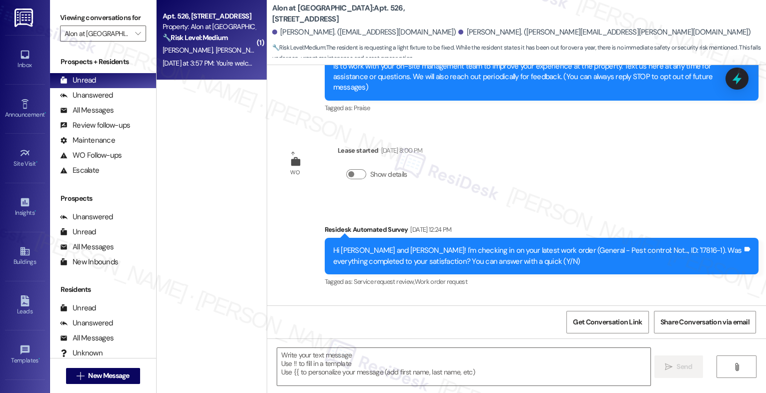
type textarea "Fetching suggested responses. Please feel free to read through the conversation…"
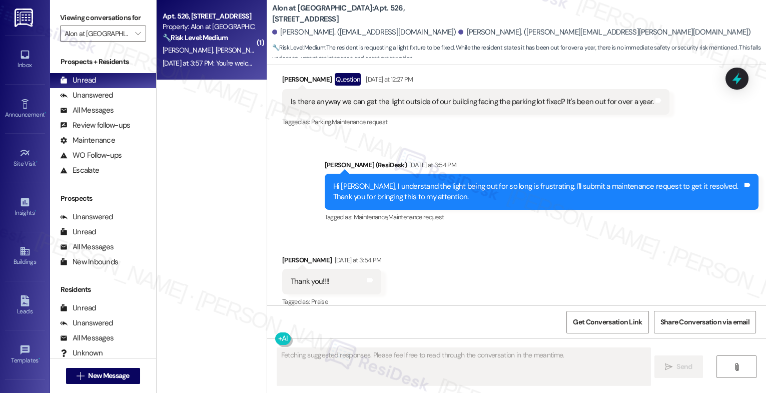
scroll to position [603, 0]
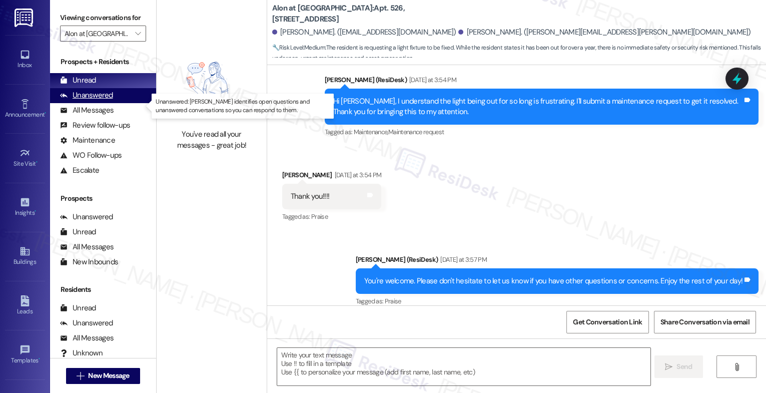
click at [87, 101] on div "Unanswered" at bounding box center [86, 95] width 53 height 11
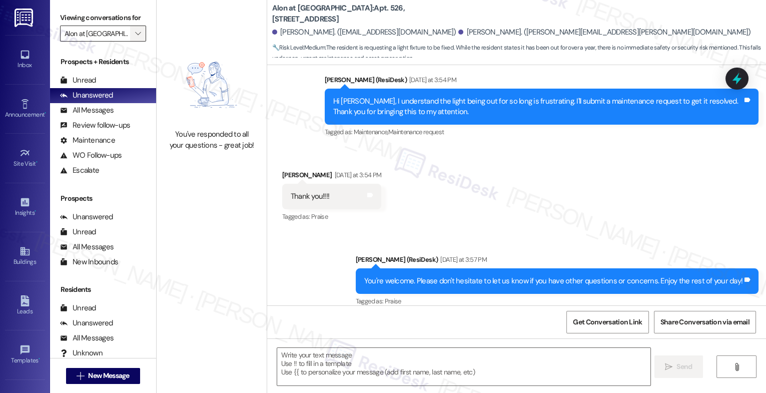
click at [135, 38] on icon "" at bounding box center [138, 34] width 6 height 8
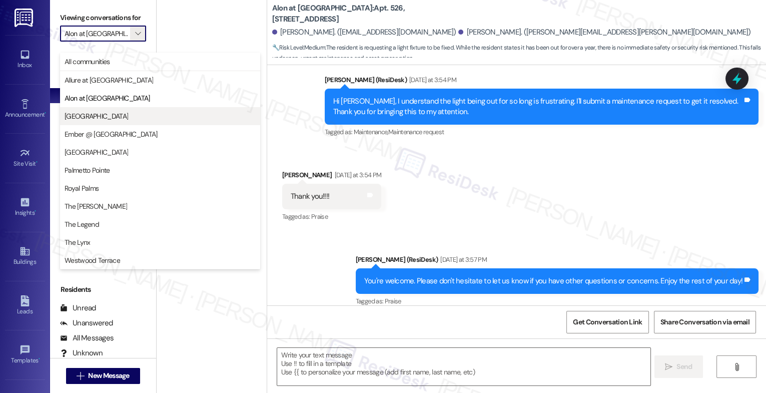
click at [105, 118] on span "[GEOGRAPHIC_DATA]" at bounding box center [160, 116] width 191 height 10
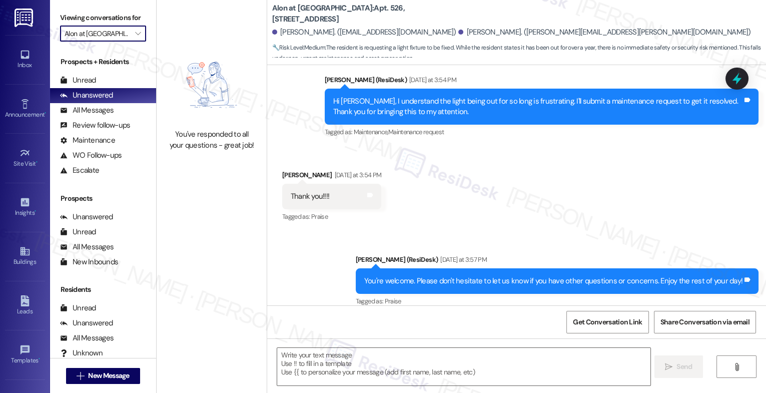
type input "[GEOGRAPHIC_DATA]"
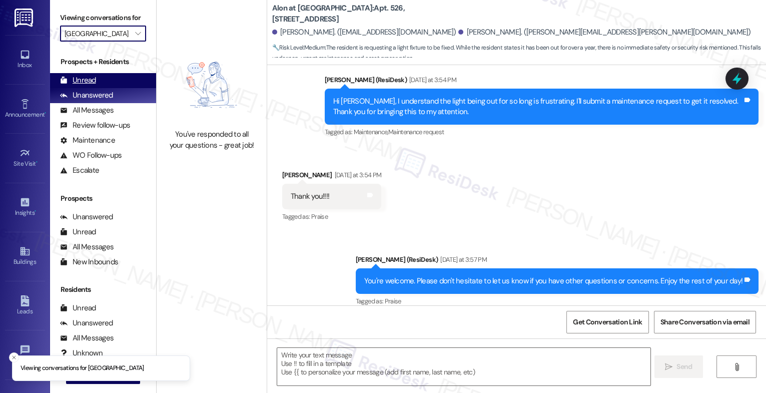
click at [99, 87] on div "Unread (0)" at bounding box center [103, 80] width 106 height 15
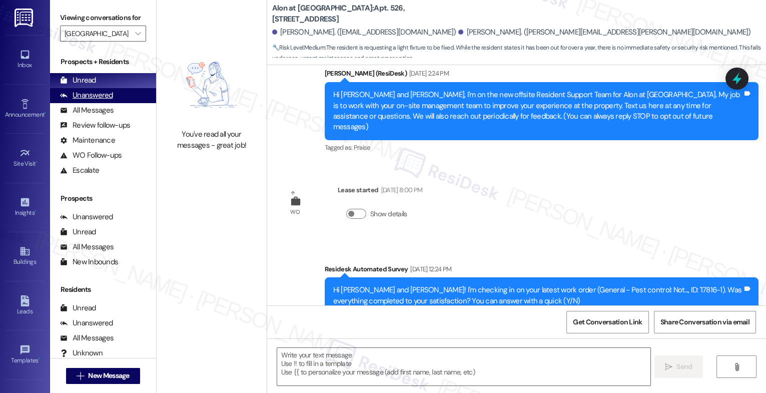
type textarea "Fetching suggested responses. Please feel free to read through the conversation…"
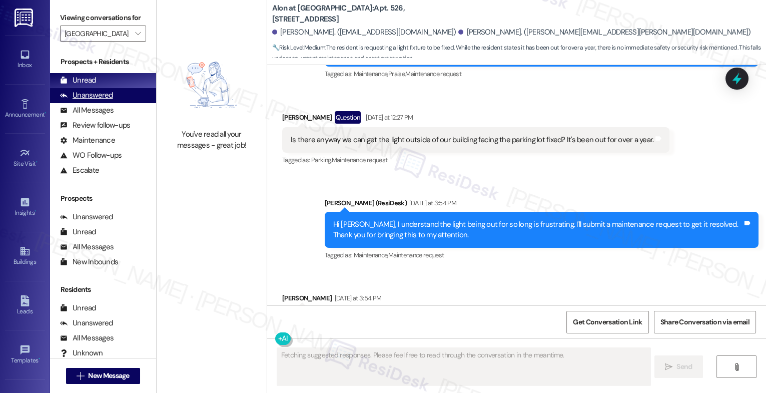
click at [111, 103] on div "Unanswered (0)" at bounding box center [103, 95] width 106 height 15
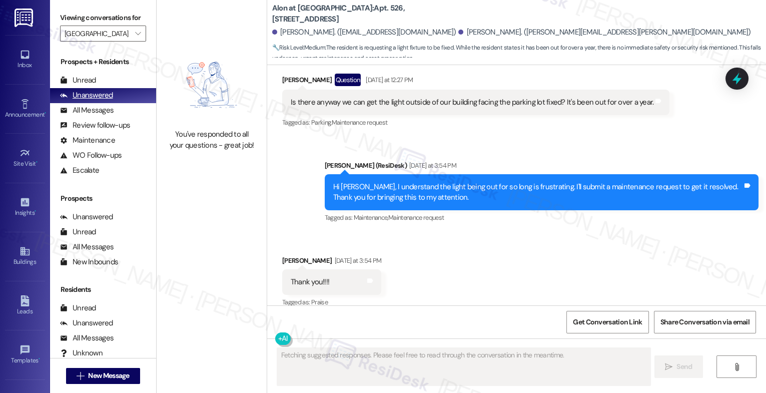
scroll to position [518, 0]
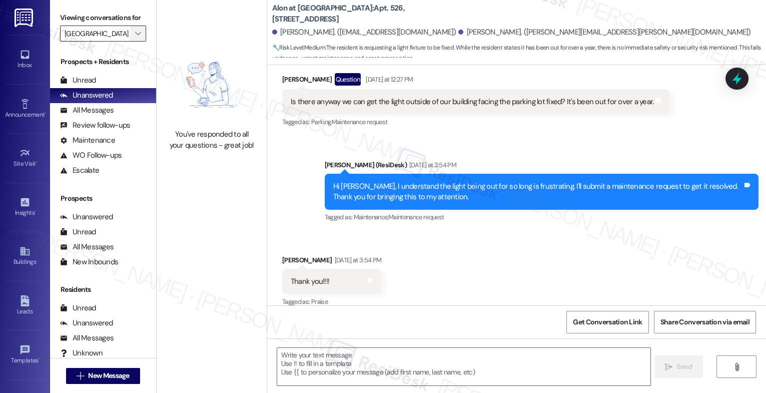
click at [135, 38] on icon "" at bounding box center [138, 34] width 6 height 8
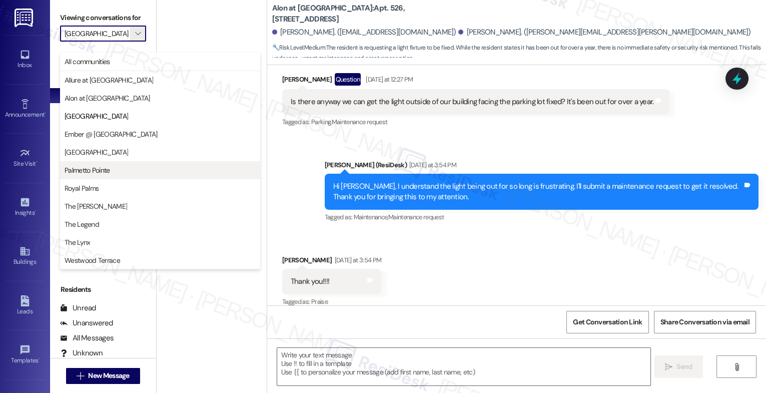
click at [126, 179] on button "Palmetto Pointe" at bounding box center [160, 170] width 200 height 18
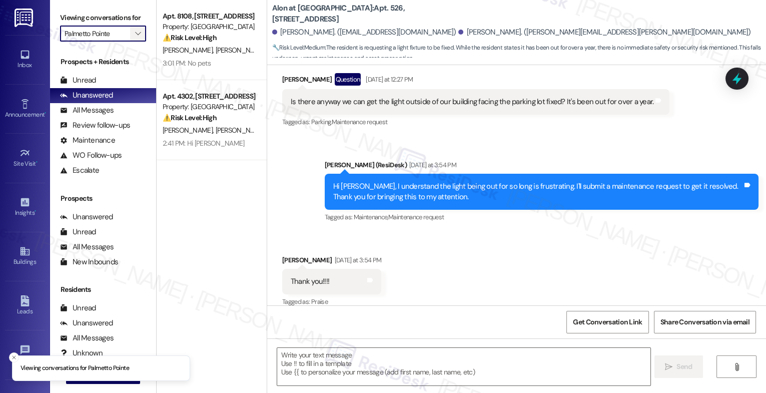
click at [135, 42] on span "" at bounding box center [138, 34] width 10 height 16
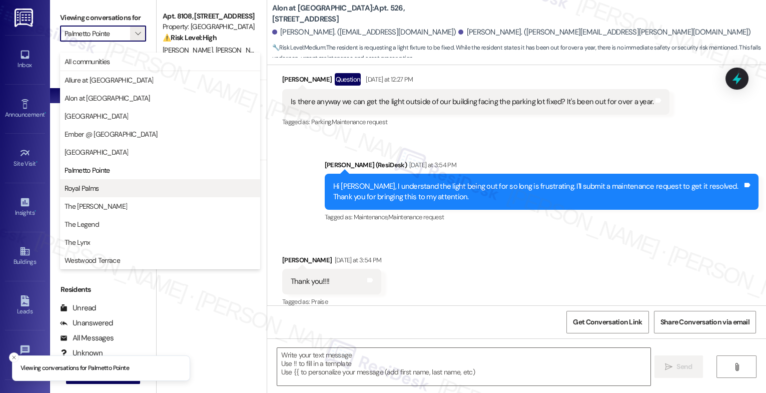
click at [100, 184] on span "Royal Palms" at bounding box center [160, 188] width 191 height 10
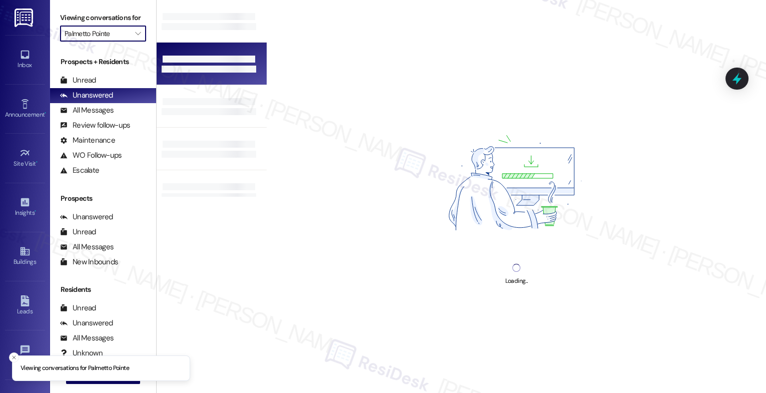
type input "Royal Palms"
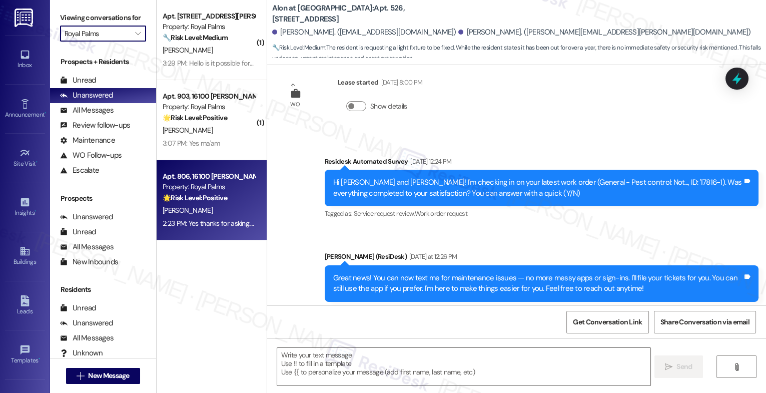
type textarea "Fetching suggested responses. Please feel free to read through the conversation…"
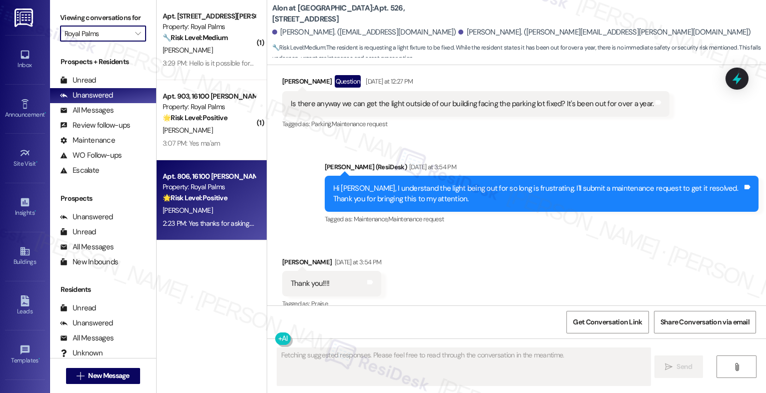
scroll to position [518, 0]
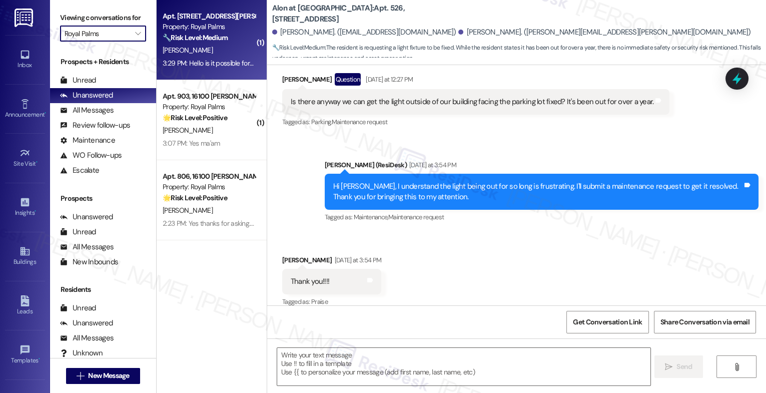
click at [210, 47] on div "[PERSON_NAME]" at bounding box center [209, 50] width 95 height 13
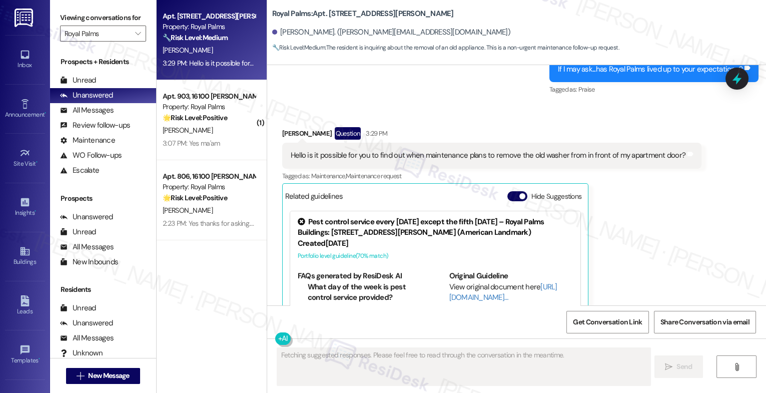
scroll to position [882, 0]
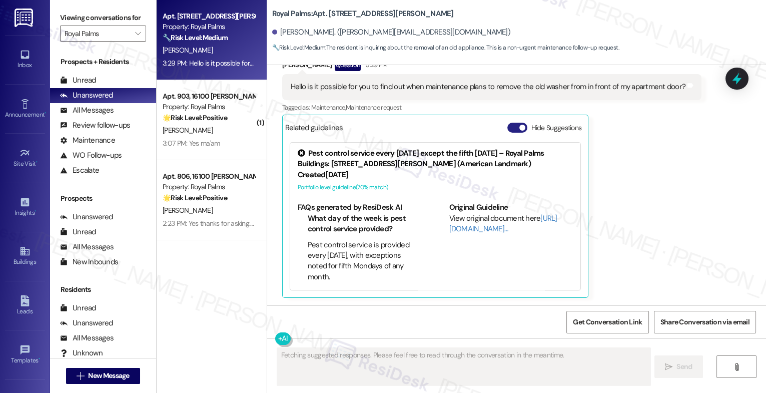
click at [511, 124] on button "Hide Suggestions" at bounding box center [517, 128] width 20 height 10
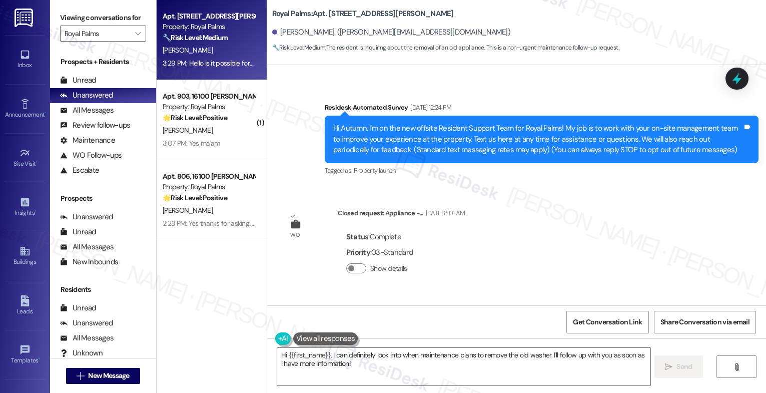
scroll to position [725, 0]
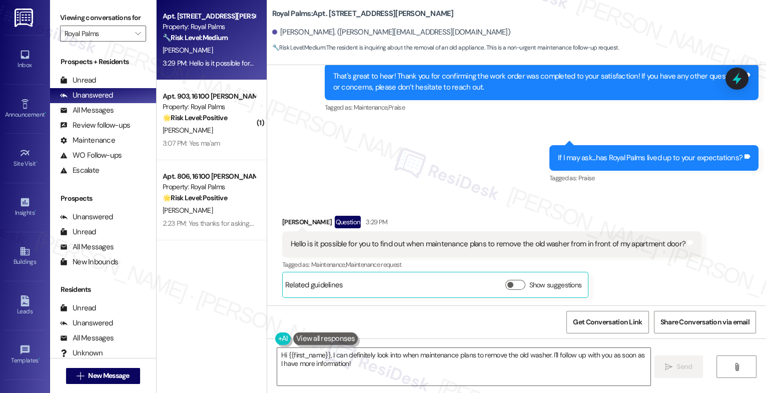
click at [279, 353] on textarea "Hi {{first_name}}, I can definitely look into when maintenance plans to remove …" at bounding box center [463, 367] width 373 height 38
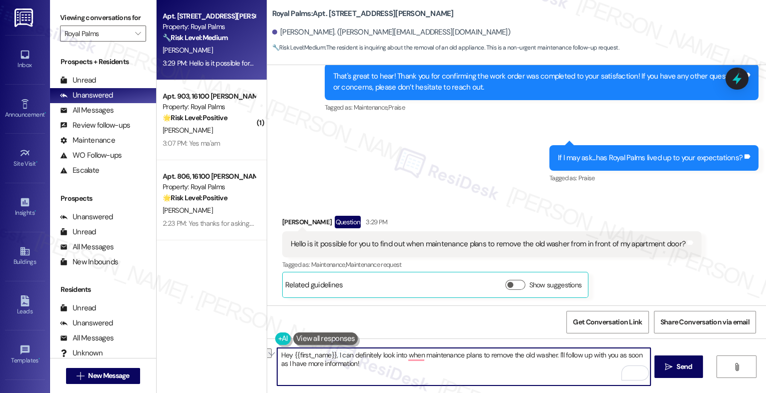
drag, startPoint x: 331, startPoint y: 355, endPoint x: 261, endPoint y: 351, distance: 70.1
click at [267, 351] on div "Hey {{first_name}}, I can definitely look into when maintenance plans to remove…" at bounding box center [516, 375] width 499 height 75
click at [277, 355] on textarea "I can definitely look into when maintenance plans to remove the old washer. I'l…" at bounding box center [463, 367] width 373 height 38
click at [469, 367] on textarea "Sure, I can definitely look into when maintenance plans to remove the old washe…" at bounding box center [463, 367] width 373 height 38
click at [386, 297] on div "Related guidelines Show suggestions" at bounding box center [435, 285] width 306 height 26
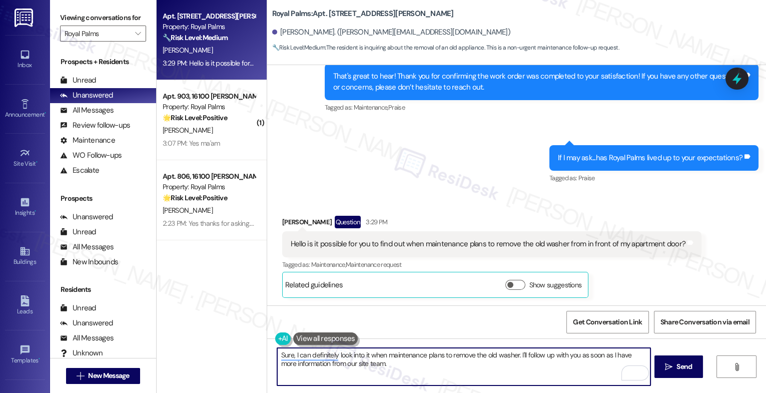
click at [394, 369] on textarea "Sure, I can definitely look into it when maintenance plans to remove the old wa…" at bounding box center [463, 367] width 373 height 38
type textarea "Sure, I can definitely look into it when maintenance plans to remove the old wa…"
click at [637, 369] on div "1" at bounding box center [635, 373] width 11 height 11
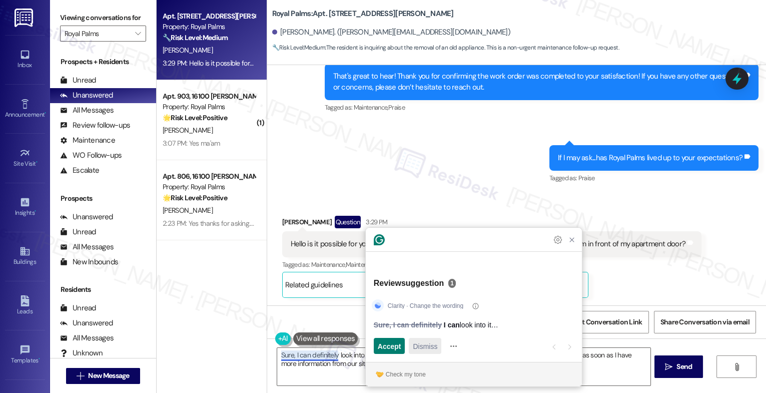
click at [431, 344] on span "Dismiss" at bounding box center [425, 346] width 25 height 11
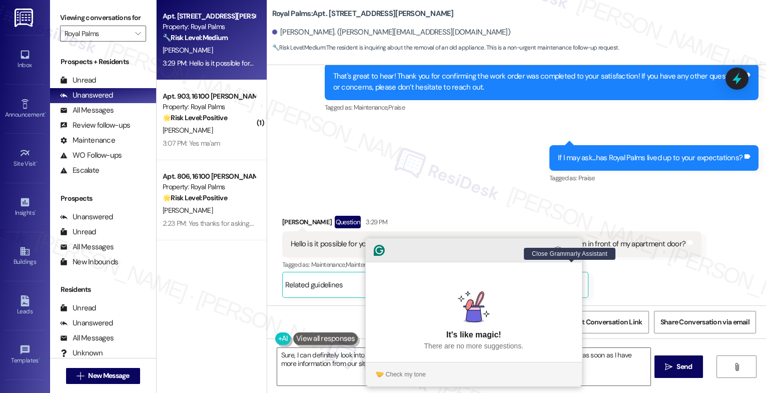
click at [575, 254] on icon "Close Grammarly Assistant" at bounding box center [572, 250] width 8 height 8
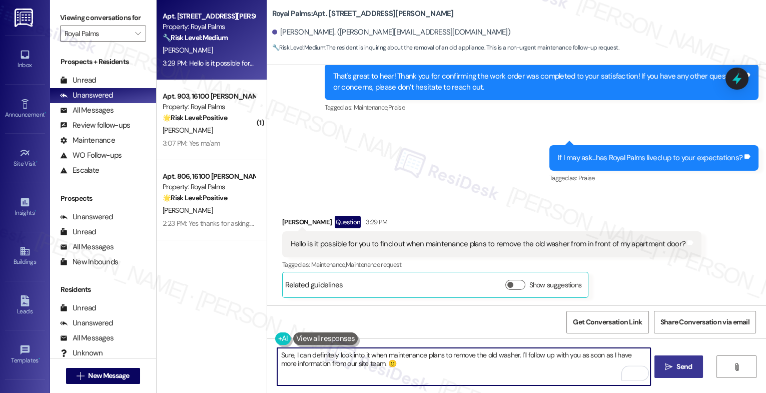
click at [674, 361] on span "Send" at bounding box center [684, 366] width 20 height 11
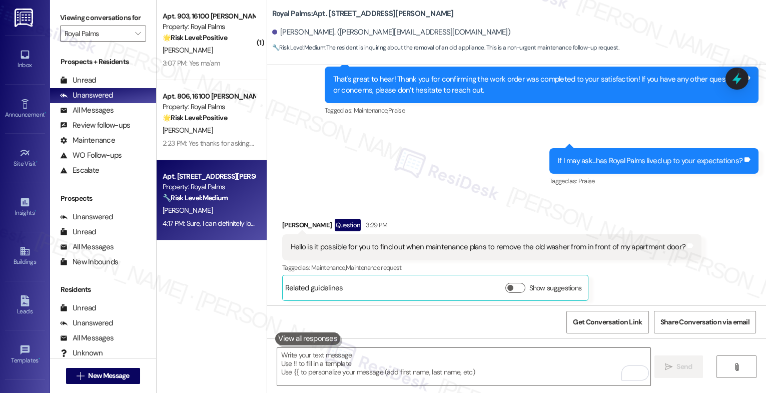
scroll to position [805, 0]
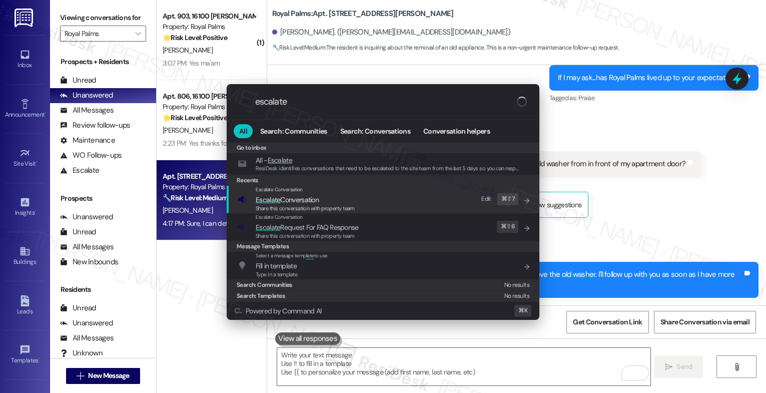
type input "escalate"
click at [319, 198] on span "Escalate Conversation" at bounding box center [287, 199] width 63 height 9
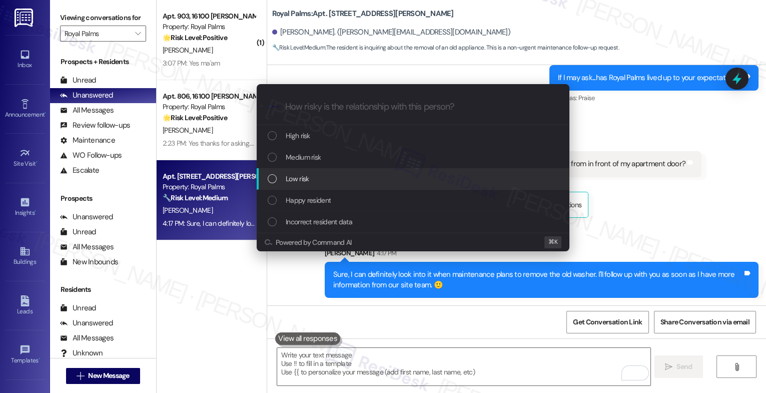
click at [314, 176] on div "Low risk" at bounding box center [414, 178] width 293 height 11
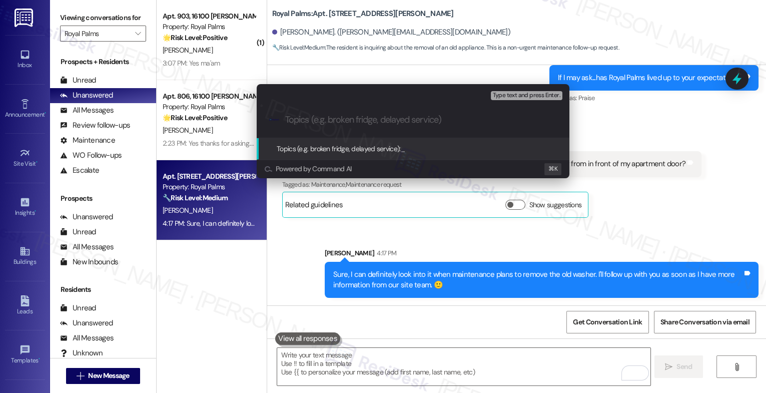
click at [311, 117] on input "Topics (e.g. broken fridge, delayed service)" at bounding box center [421, 120] width 272 height 11
type input "Follow-up: Removal of the old washer"
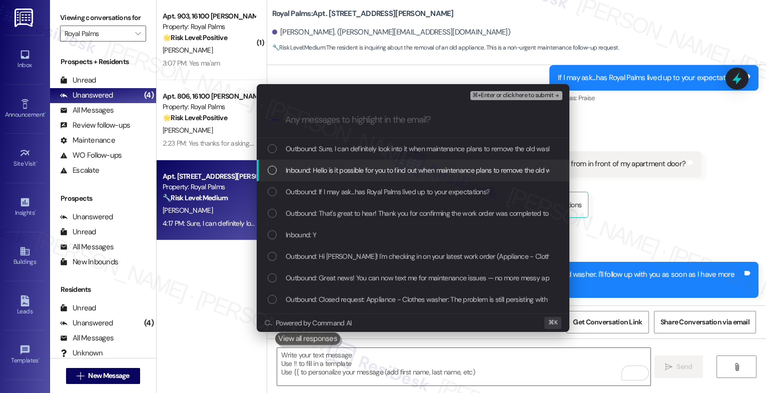
click at [348, 174] on span "Inbound: Hello is it possible for you to find out when maintenance plans to rem…" at bounding box center [480, 170] width 388 height 11
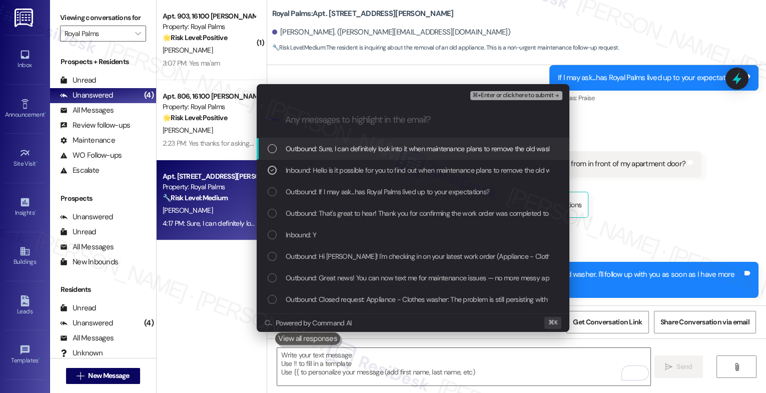
drag, startPoint x: 371, startPoint y: 149, endPoint x: 394, endPoint y: 137, distance: 25.5
click at [371, 149] on span "Outbound: Sure, I can definitely look into it when maintenance plans to remove …" at bounding box center [536, 148] width 501 height 11
click at [539, 92] on span "⌘+Enter or click here to submit" at bounding box center [512, 95] width 81 height 7
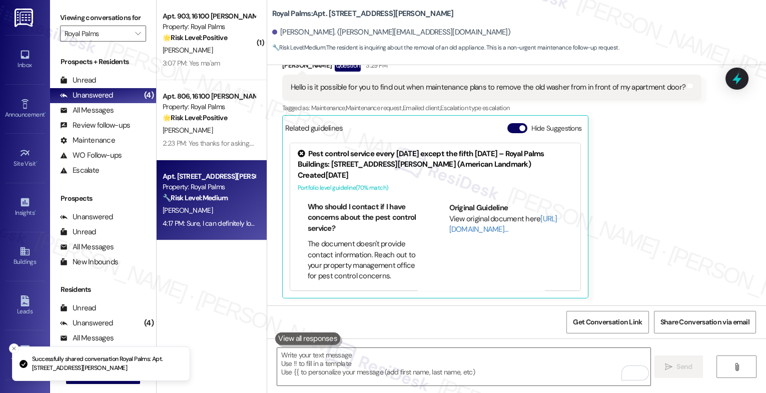
scroll to position [0, 0]
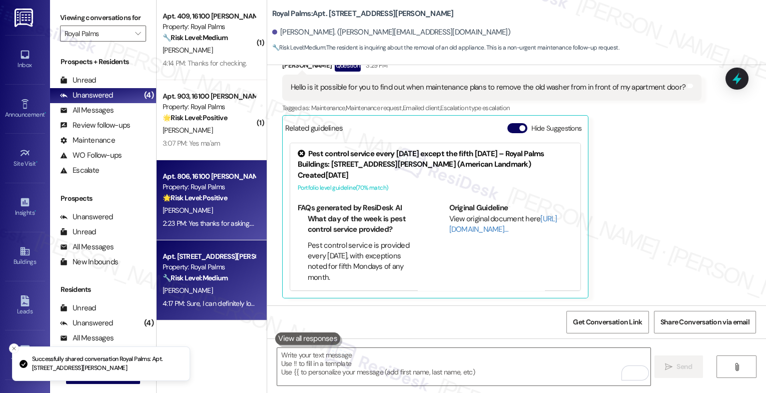
click at [209, 208] on div "[PERSON_NAME]" at bounding box center [209, 210] width 95 height 13
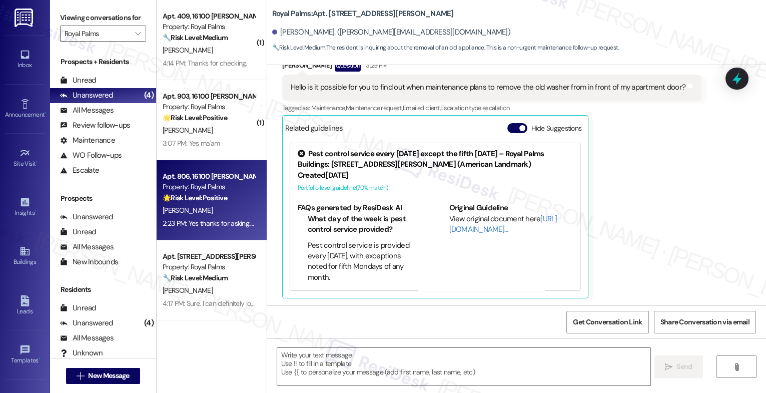
type textarea "Fetching suggested responses. Please feel free to read through the conversation…"
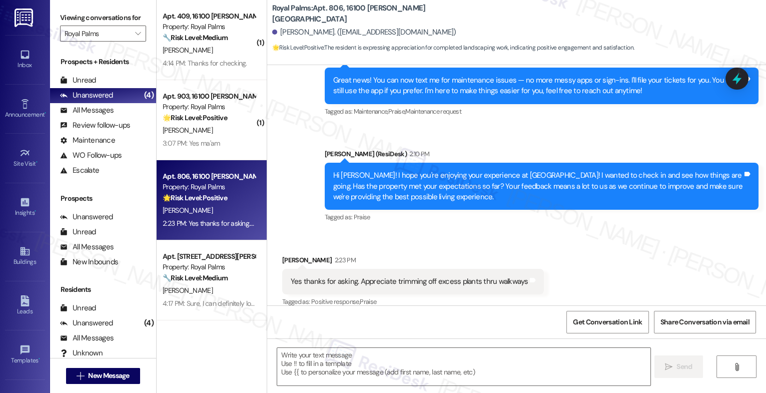
scroll to position [517, 0]
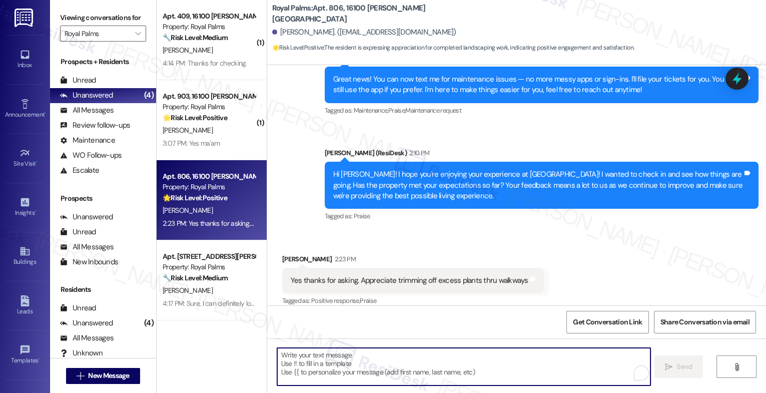
click at [332, 373] on textarea "To enrich screen reader interactions, please activate Accessibility in Grammarl…" at bounding box center [463, 367] width 373 height 38
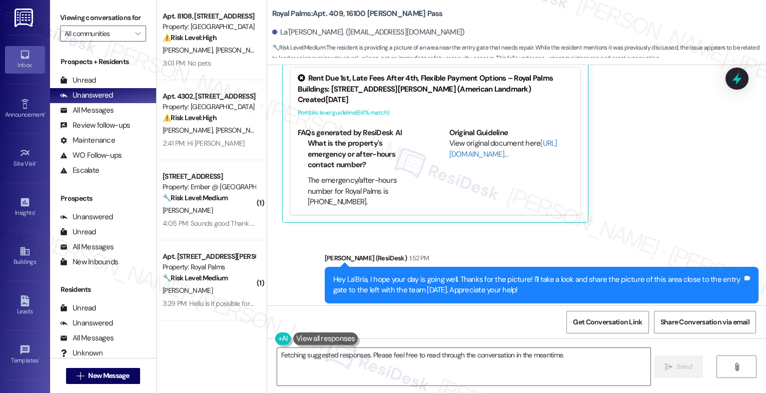
scroll to position [4713, 0]
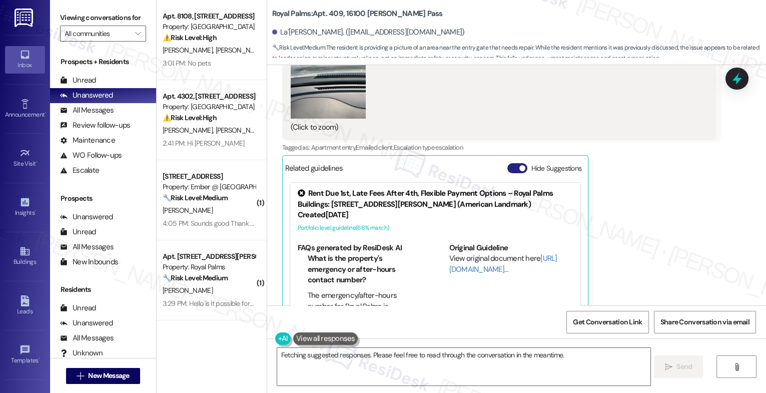
click at [507, 163] on button "Hide Suggestions" at bounding box center [517, 168] width 20 height 10
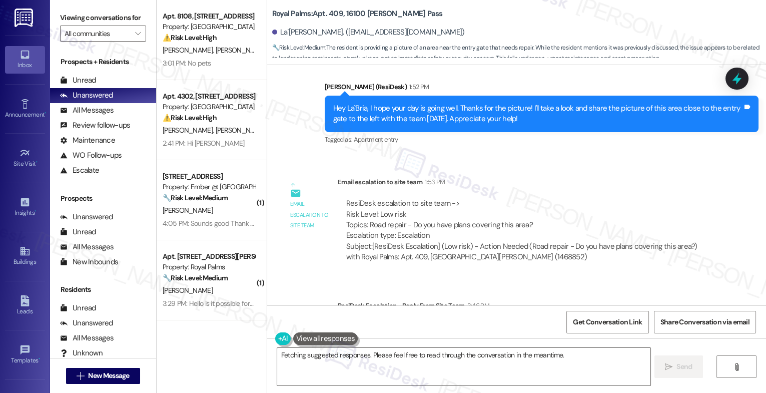
scroll to position [4932, 0]
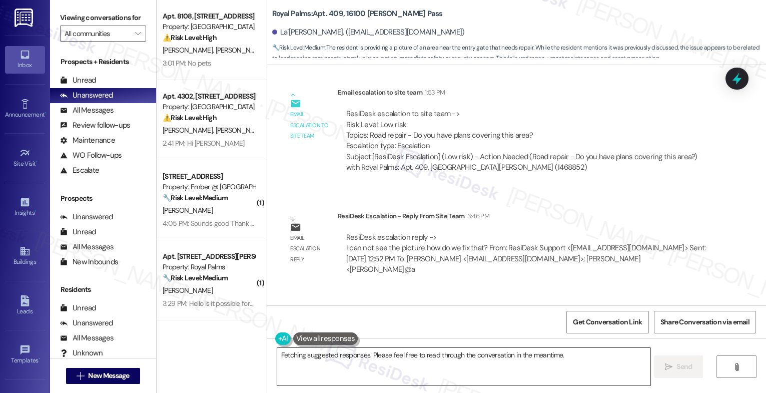
click at [286, 353] on textarea "Hey {{first_name}}! Thanks for sending the picture. I've shared it with the tea…" at bounding box center [463, 367] width 373 height 38
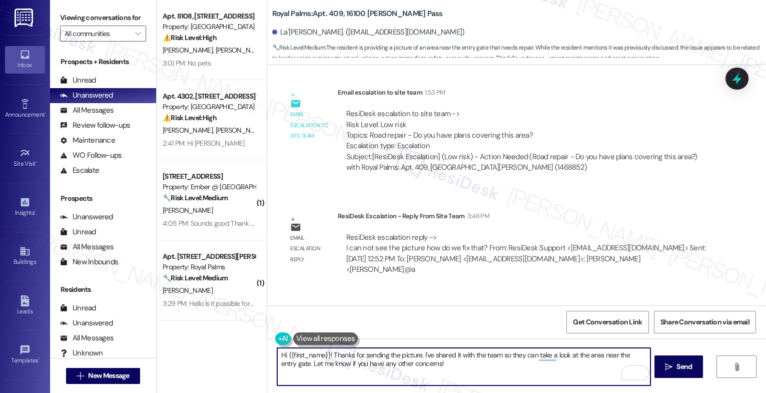
drag, startPoint x: 360, startPoint y: 355, endPoint x: 503, endPoint y: 371, distance: 143.9
click at [503, 371] on textarea "Hi {{first_name}}! Thanks for sending the picture. I've shared it with the team…" at bounding box center [463, 367] width 373 height 38
paste textarea "This is not something maintenance is able to take care of... it would be a thir…"
click at [531, 354] on textarea "Hi {{first_name}}! Thanks again for bringing this to our attention. According t…" at bounding box center [463, 367] width 373 height 38
click at [449, 363] on textarea "Hi {{first_name}}! Thanks again for bringing this to our attention. According t…" at bounding box center [463, 367] width 373 height 38
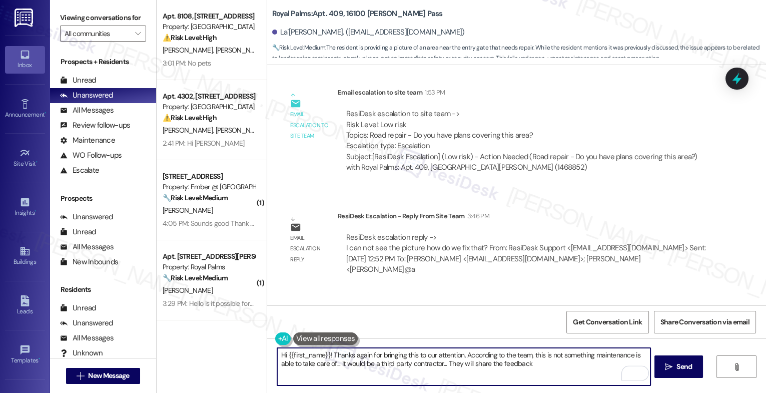
click at [544, 365] on textarea "Hi {{first_name}}! Thanks again for bringing this to our attention. According t…" at bounding box center [463, 367] width 373 height 38
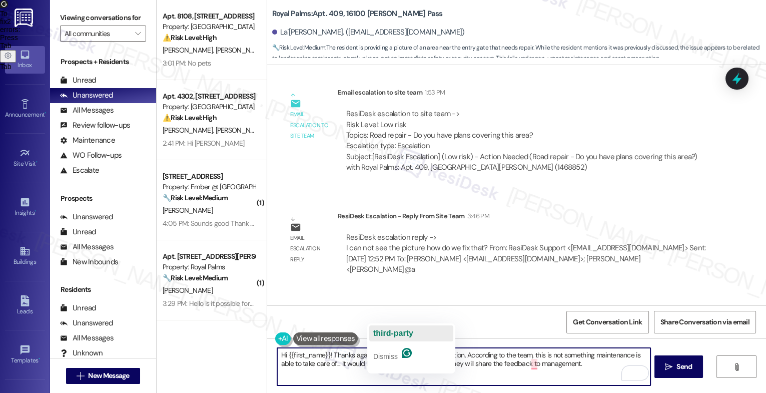
click at [408, 335] on span "third-party" at bounding box center [393, 333] width 40 height 9
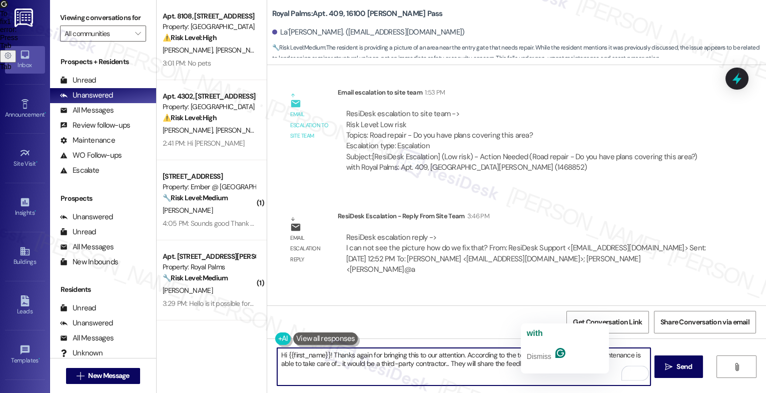
click at [540, 330] on span "with" at bounding box center [535, 333] width 16 height 9
click at [607, 365] on textarea "Hi {{first_name}}! Thanks again for bringing this to our attention. According t…" at bounding box center [463, 367] width 373 height 38
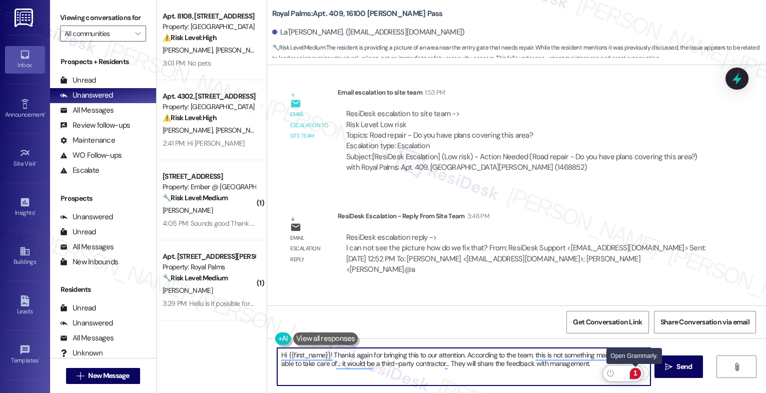
click at [635, 371] on div "1" at bounding box center [635, 373] width 11 height 11
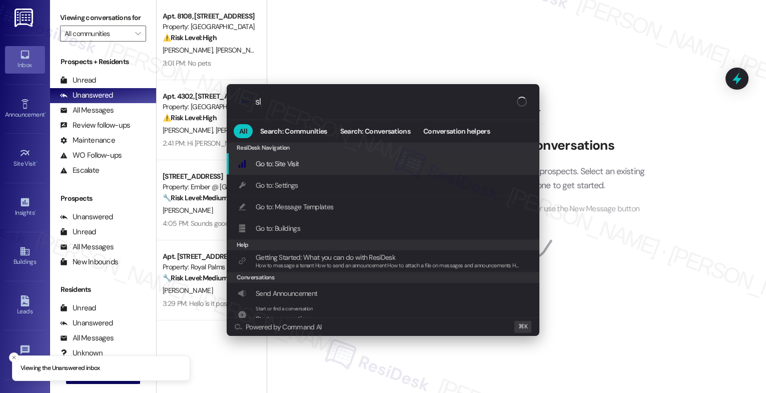
type input "sla"
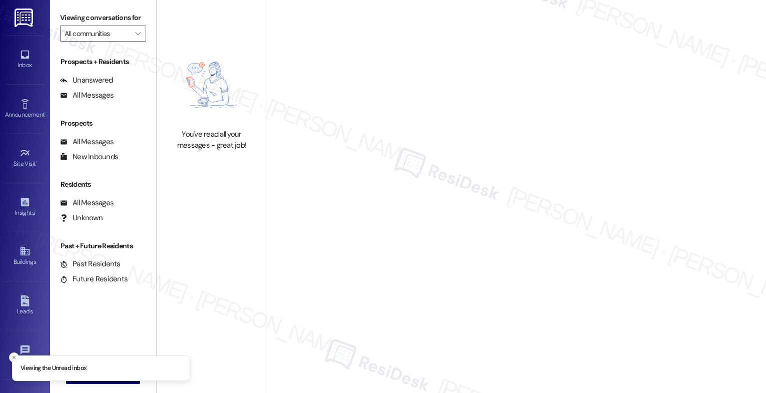
type input "Royal Palms"
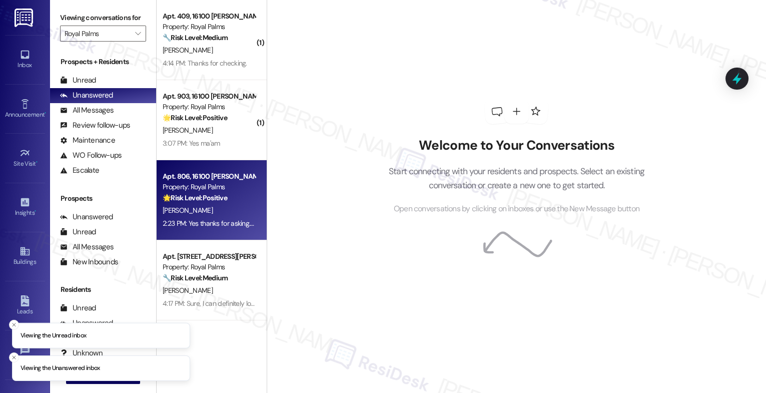
click at [201, 200] on strong "🌟 Risk Level: Positive" at bounding box center [195, 197] width 65 height 9
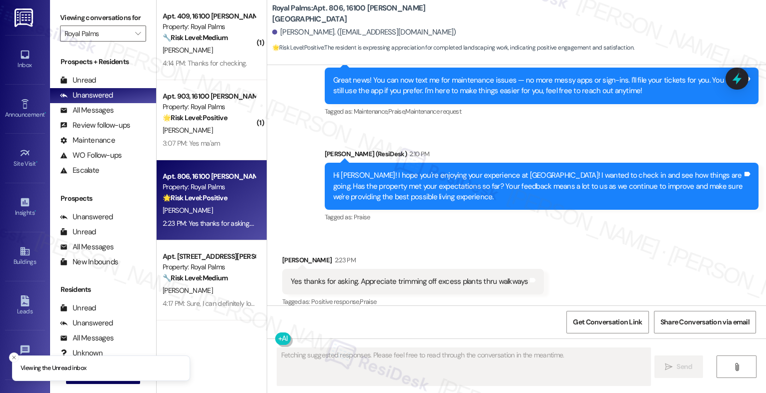
scroll to position [517, 0]
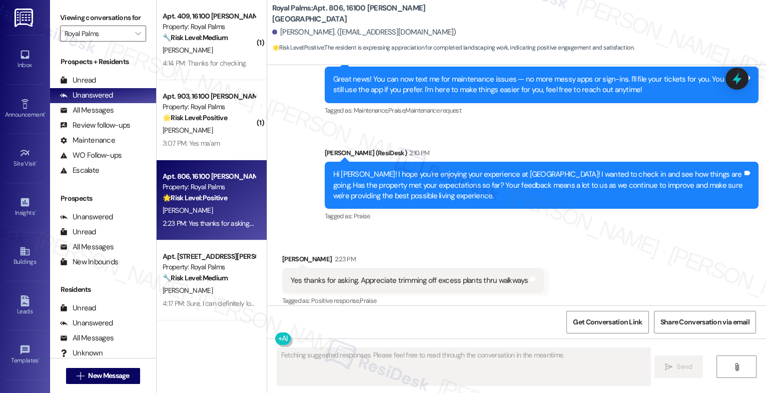
click at [398, 246] on div "Received via SMS Miguel Vela 2:23 PM Yes thanks for asking. Appreciate trimming…" at bounding box center [413, 281] width 277 height 70
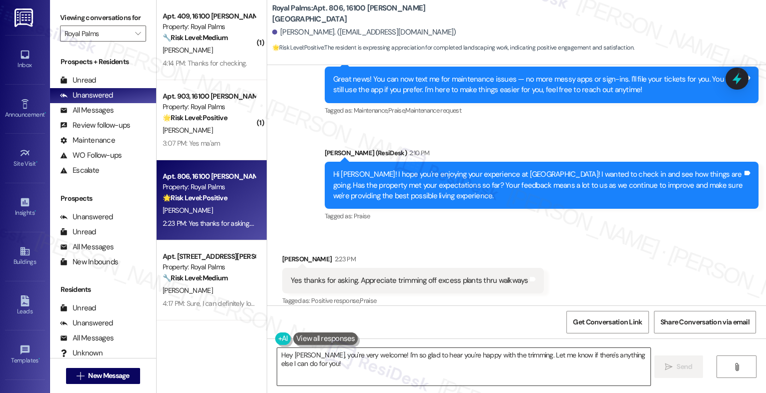
click at [320, 372] on textarea "Hey Miguel, you're very welcome! I'm so glad to hear you're happy with the trim…" at bounding box center [463, 367] width 373 height 38
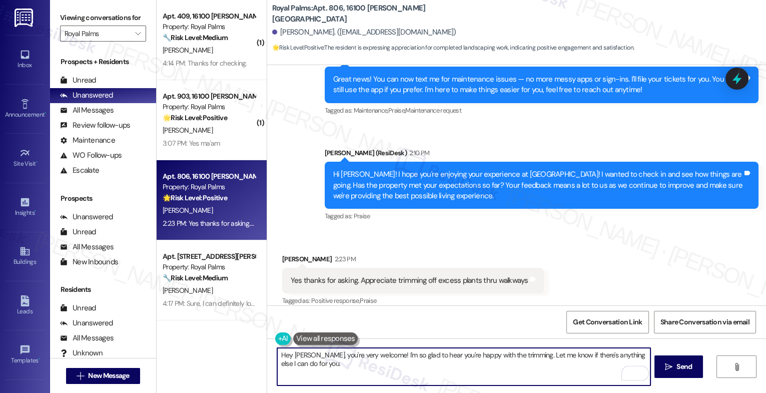
click at [329, 369] on textarea "Hey Miguel, you're very welcome! I'm so glad to hear you're happy with the trim…" at bounding box center [463, 367] width 373 height 38
click at [312, 354] on textarea "Hey Miguel, you're very welcome! I'm so glad to hear you're happy with the trim…" at bounding box center [463, 367] width 373 height 38
drag, startPoint x: 312, startPoint y: 354, endPoint x: 274, endPoint y: 354, distance: 38.0
click at [274, 354] on div "Hey Miguel, you're very welcome! I'm so glad to hear you're happy with the trim…" at bounding box center [516, 375] width 499 height 75
type textarea "You're very welcome! I'm so glad to hear you're happy with the trimming. Let me…"
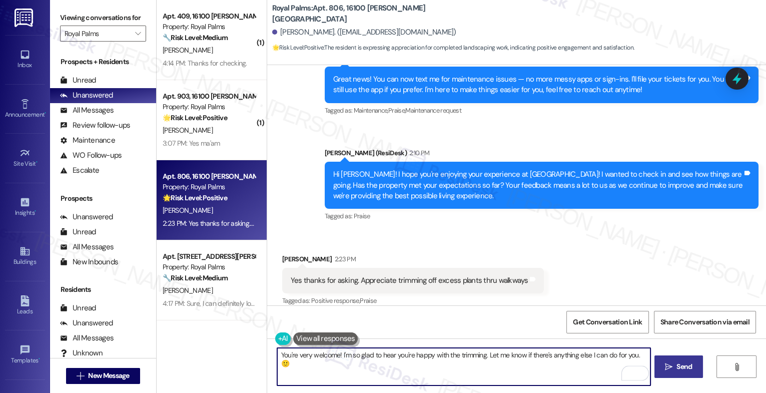
click at [676, 363] on span "Send" at bounding box center [684, 366] width 16 height 11
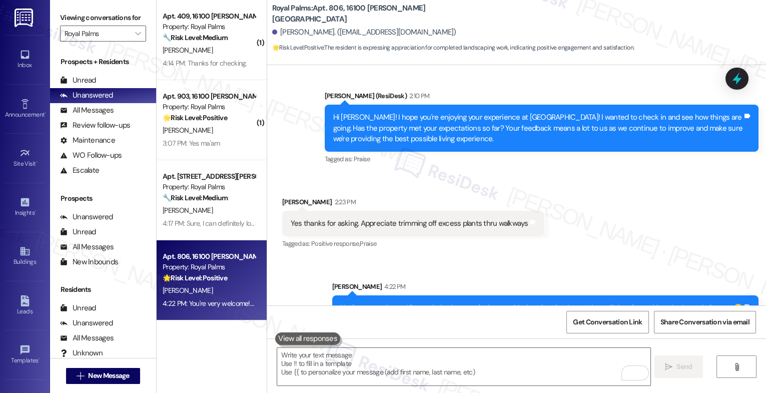
scroll to position [587, 0]
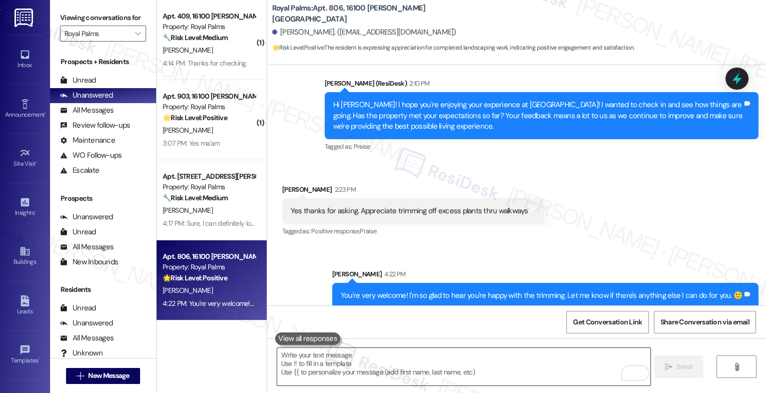
click at [309, 365] on textarea "To enrich screen reader interactions, please activate Accessibility in Grammarl…" at bounding box center [463, 367] width 373 height 38
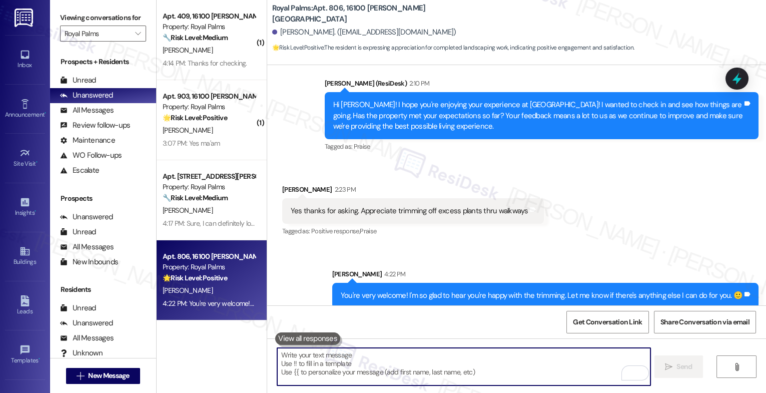
paste textarea "Oh, and by the way, would you mind sharing your feedback about what you love mo…"
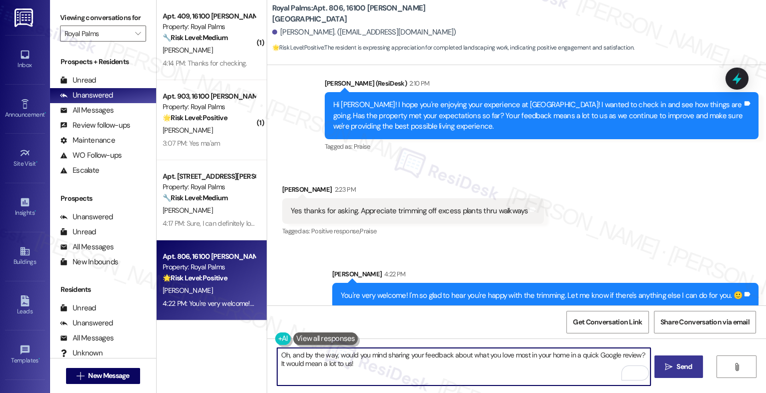
type textarea "Oh, and by the way, would you mind sharing your feedback about what you love mo…"
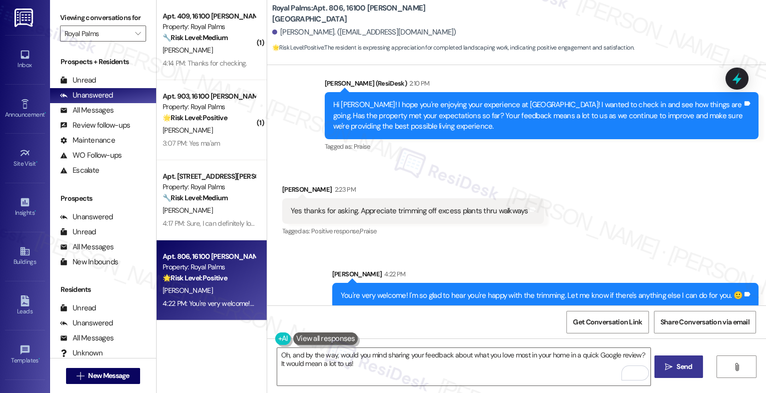
click at [674, 365] on span "Send" at bounding box center [684, 366] width 20 height 11
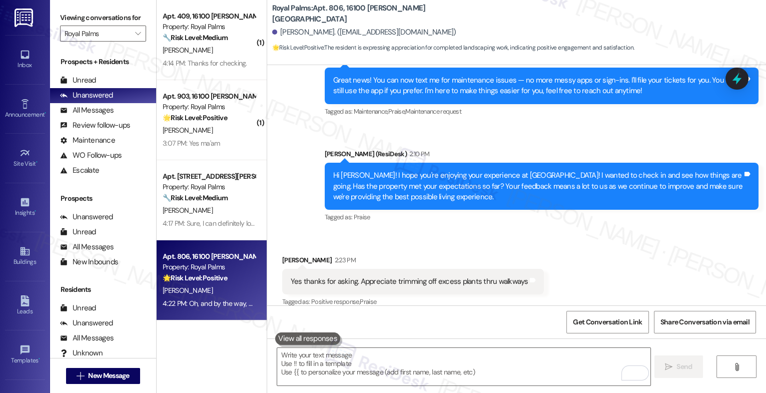
scroll to position [667, 0]
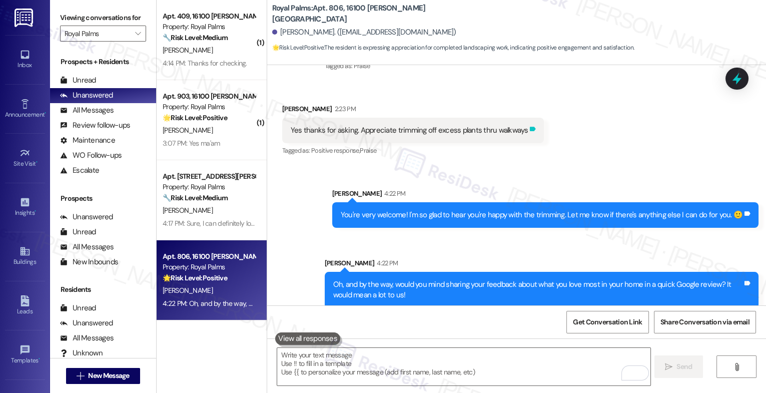
click at [530, 127] on icon at bounding box center [533, 129] width 6 height 5
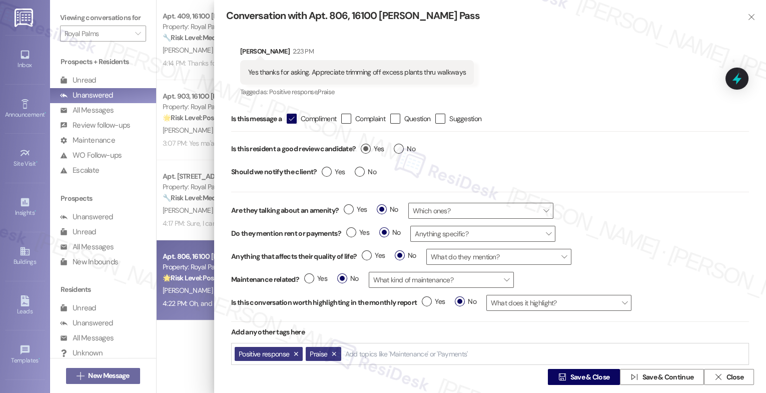
click at [362, 147] on label "Yes" at bounding box center [372, 149] width 23 height 11
click at [362, 147] on input "Yes" at bounding box center [372, 150] width 23 height 13
radio input "true"
click at [570, 378] on span "Save & Close" at bounding box center [590, 377] width 40 height 11
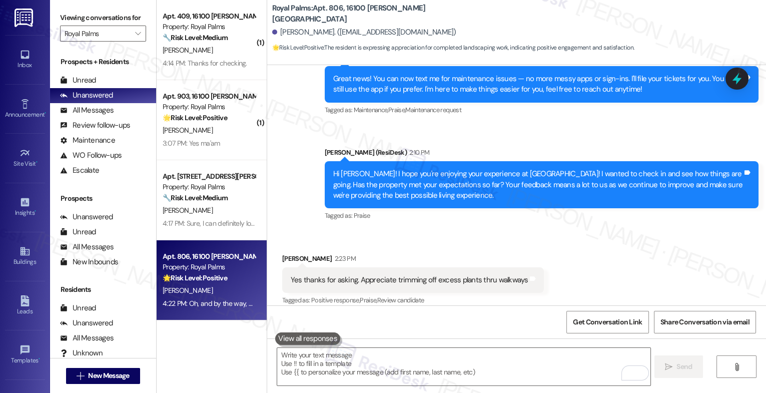
scroll to position [516, 0]
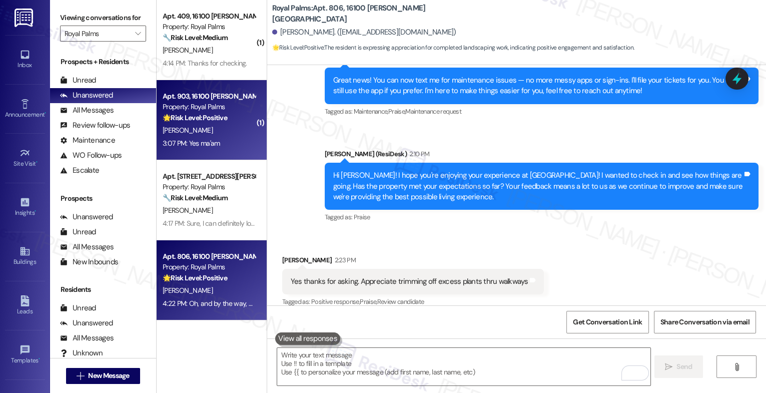
click at [215, 130] on div "[PERSON_NAME]" at bounding box center [209, 130] width 95 height 13
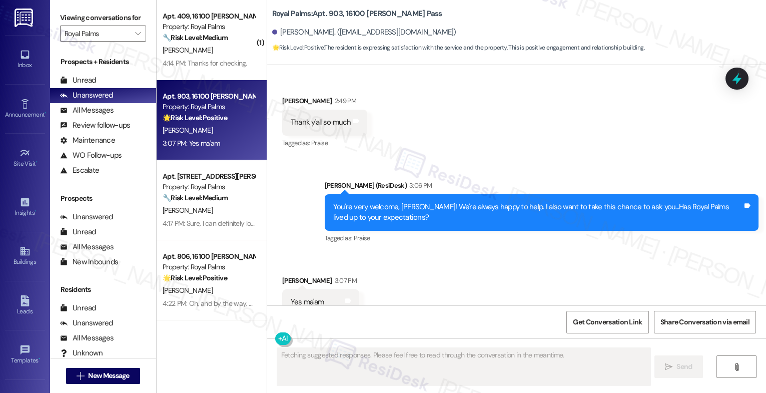
click at [438, 259] on div "Received via SMS Denise Dotson 3:07 PM Yes ma'am Tags and notes Tagged as: Posi…" at bounding box center [516, 295] width 499 height 85
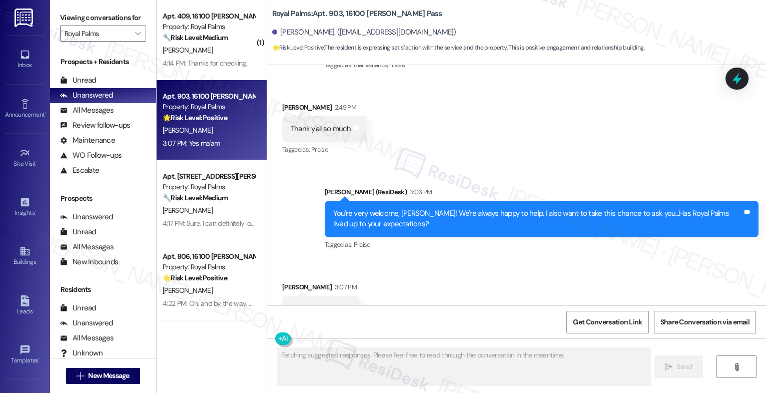
scroll to position [1792, 0]
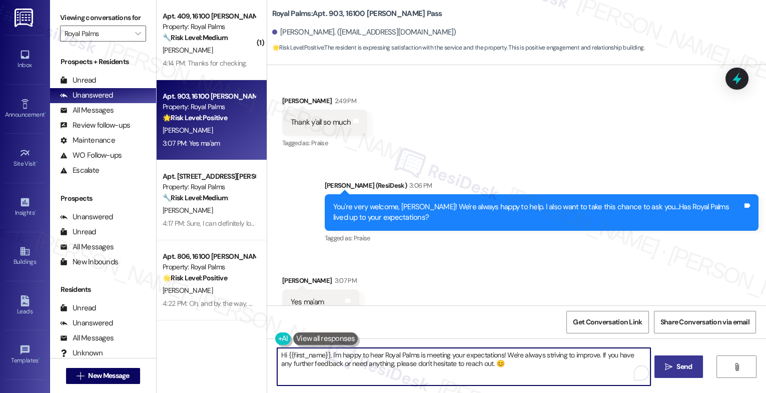
drag, startPoint x: 276, startPoint y: 349, endPoint x: 237, endPoint y: 344, distance: 39.3
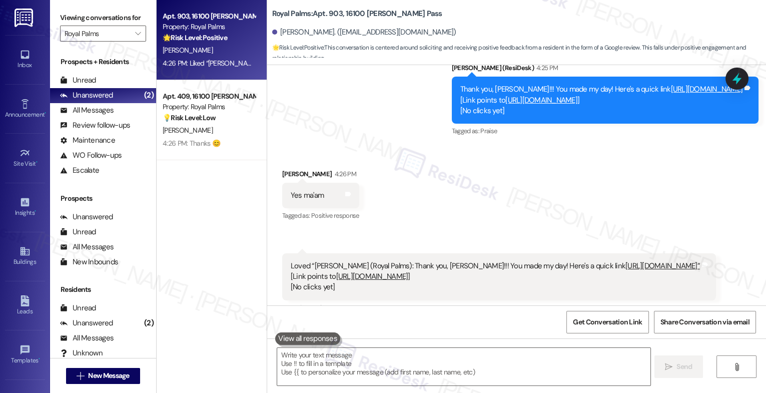
scroll to position [2500, 0]
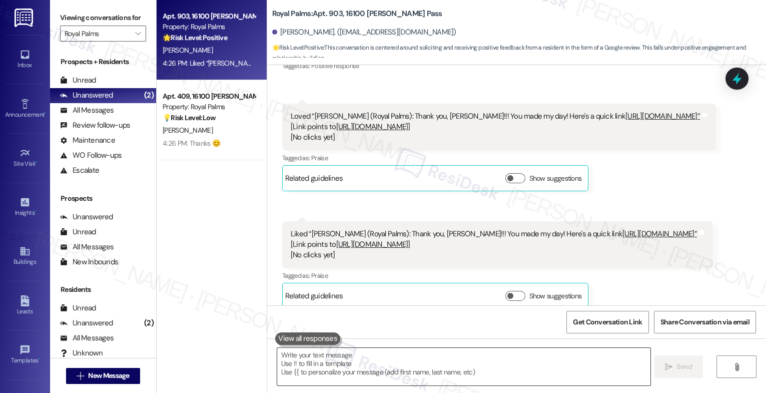
click at [355, 363] on textarea at bounding box center [463, 367] width 373 height 38
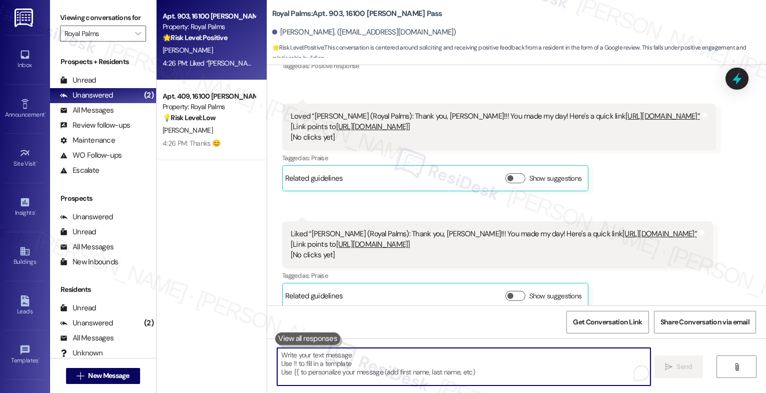
paste textarea "I hope you can update me once you have left a review. It would really mean a lo…"
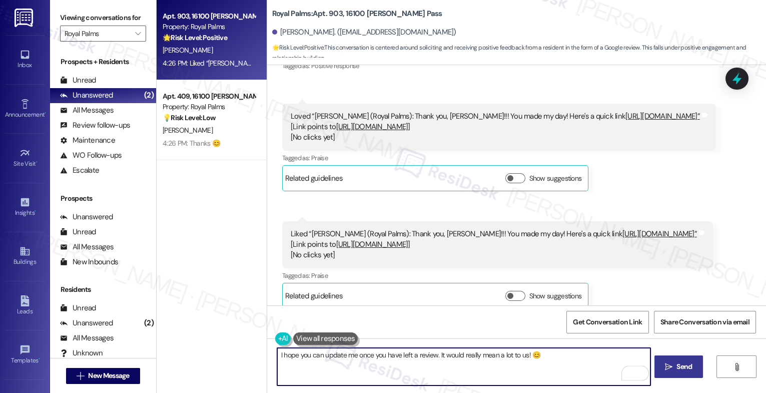
type textarea "I hope you can update me once you have left a review. It would really mean a lo…"
click at [674, 366] on span "Send" at bounding box center [684, 366] width 20 height 11
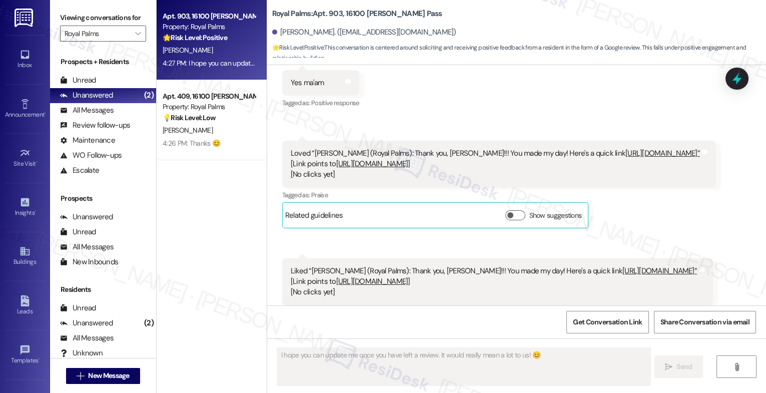
scroll to position [2570, 0]
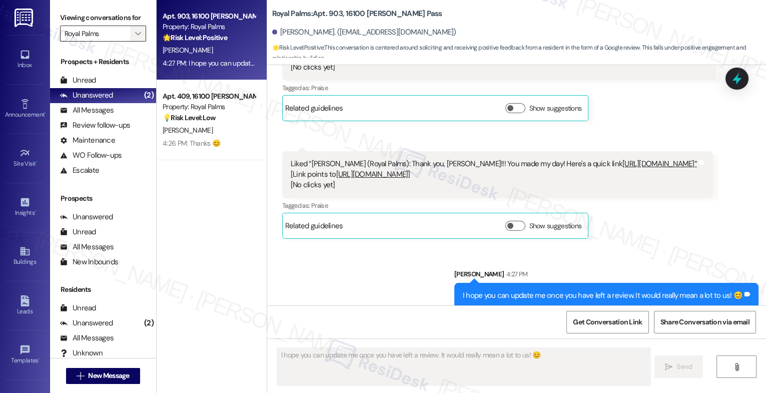
click at [133, 38] on span "" at bounding box center [138, 34] width 10 height 16
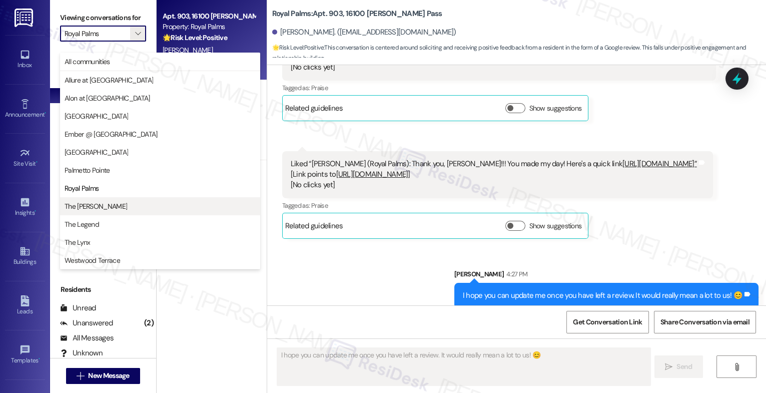
click at [103, 211] on button "The [PERSON_NAME]" at bounding box center [160, 206] width 200 height 18
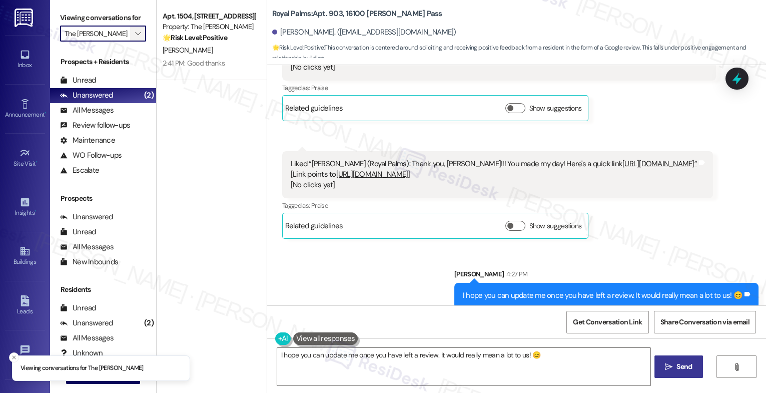
click at [135, 38] on icon "" at bounding box center [138, 34] width 6 height 8
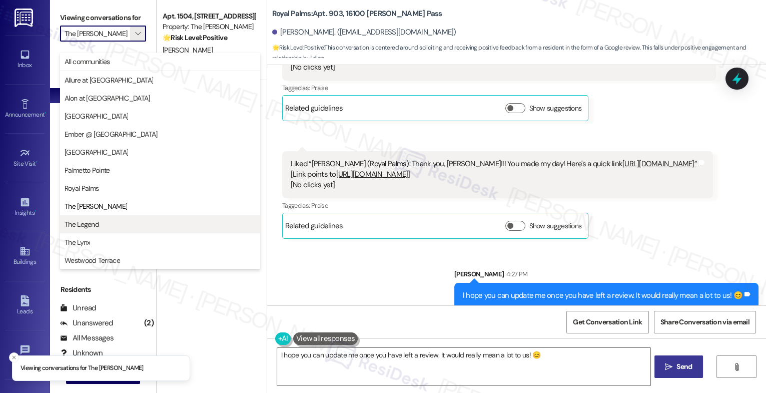
click at [101, 225] on span "The Legend" at bounding box center [160, 224] width 191 height 10
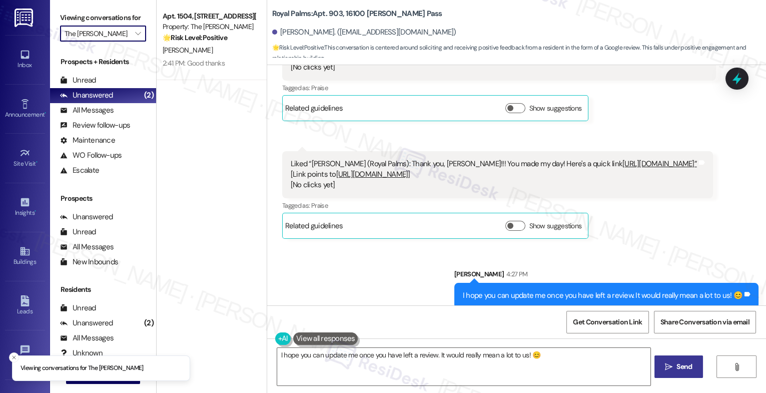
type input "The Legend"
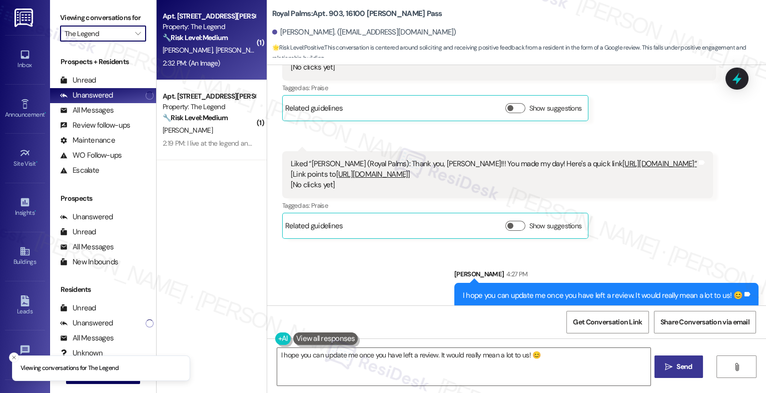
click at [210, 26] on div "Property: The Legend" at bounding box center [209, 27] width 93 height 11
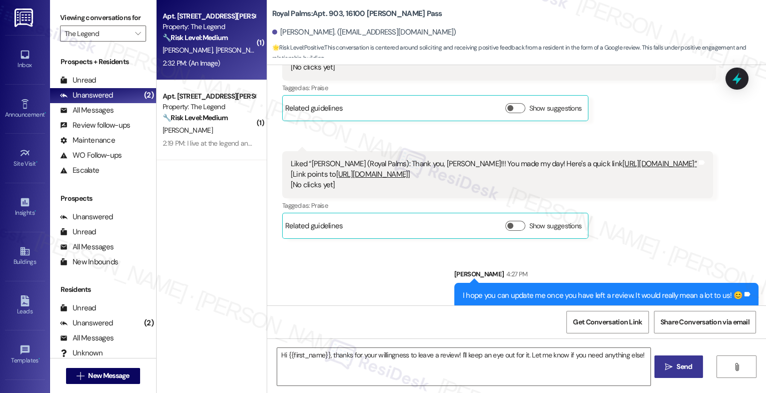
type textarea "Fetching suggested responses. Please feel free to read through the conversation…"
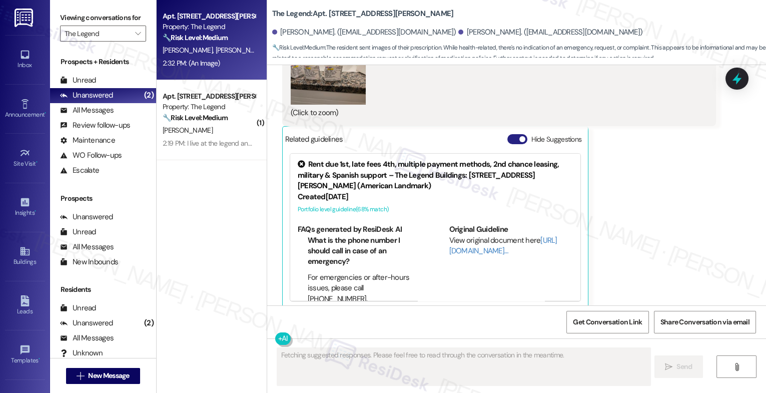
click at [507, 134] on button "Hide Suggestions" at bounding box center [517, 139] width 20 height 10
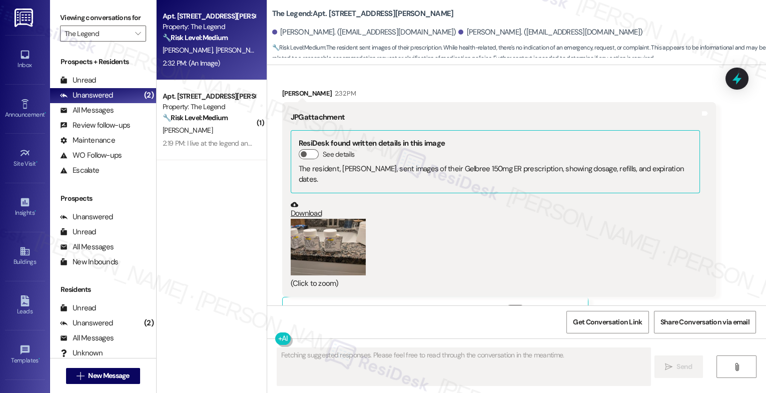
scroll to position [322, 0]
click at [317, 224] on button "Zoom image" at bounding box center [328, 246] width 75 height 57
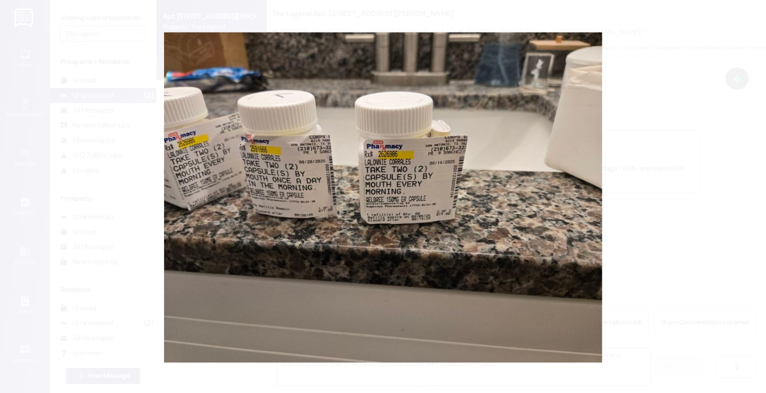
click at [462, 184] on button "Unzoom image" at bounding box center [383, 196] width 766 height 393
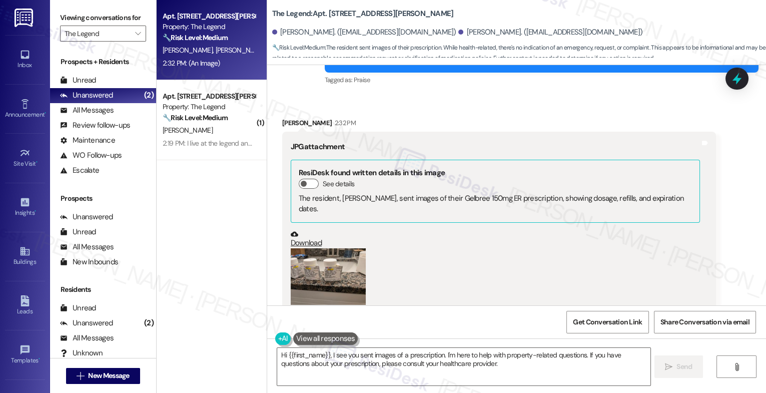
scroll to position [335, 0]
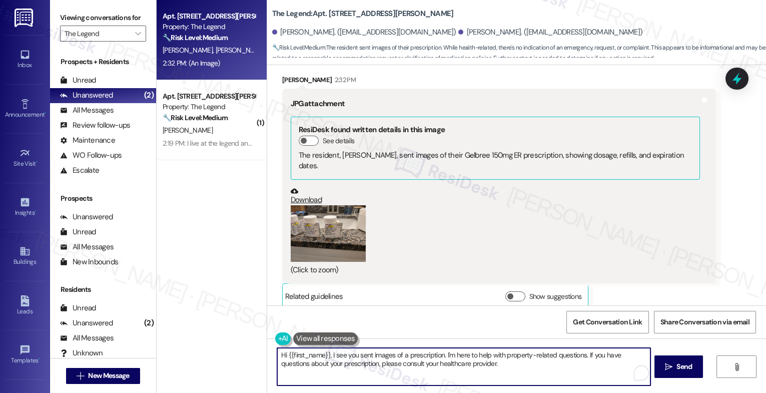
drag, startPoint x: 441, startPoint y: 353, endPoint x: 474, endPoint y: 366, distance: 34.8
click at [474, 366] on textarea "Hi {{first_name}}, I see you sent images of a prescription. I'm here to help wi…" at bounding box center [463, 367] width 373 height 38
click at [493, 366] on textarea "Hi {{first_name}}, I see you sent images of a prescription. I'm here to help wi…" at bounding box center [463, 367] width 373 height 38
drag, startPoint x: 441, startPoint y: 352, endPoint x: 506, endPoint y: 375, distance: 69.4
click at [506, 375] on textarea "Hi {{first_name}}, I see you sent images of a prescription. I'm here to help wi…" at bounding box center [463, 367] width 373 height 38
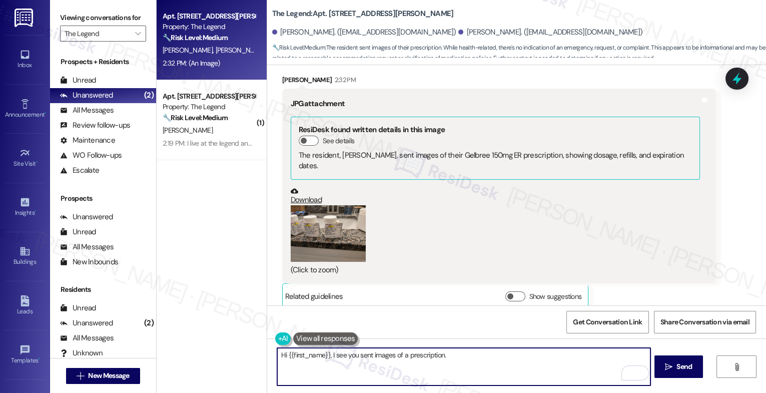
click at [281, 354] on textarea "Hi {{first_name}}, I see you sent images of a prescription." at bounding box center [463, 367] width 373 height 38
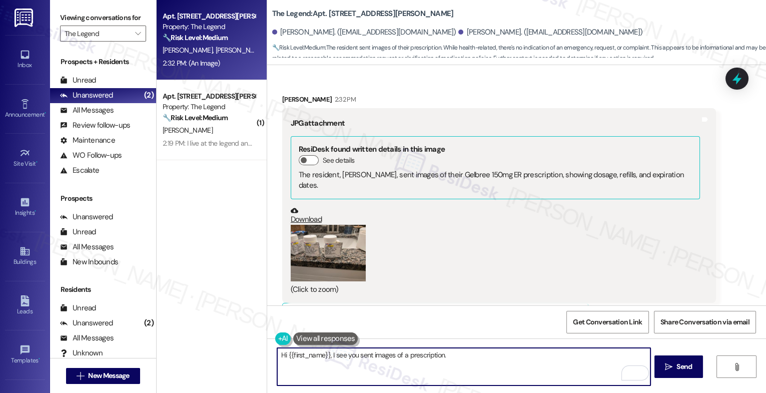
scroll to position [315, 0]
drag, startPoint x: 324, startPoint y: 354, endPoint x: 302, endPoint y: 350, distance: 22.0
click at [282, 352] on textarea "Hi {{first_name}}, I see you sent images of a prescription." at bounding box center [463, 367] width 373 height 38
click at [497, 361] on textarea "Hi [PERSON_NAME], nice to meet you! I see you sent images of a prescription." at bounding box center [463, 367] width 373 height 38
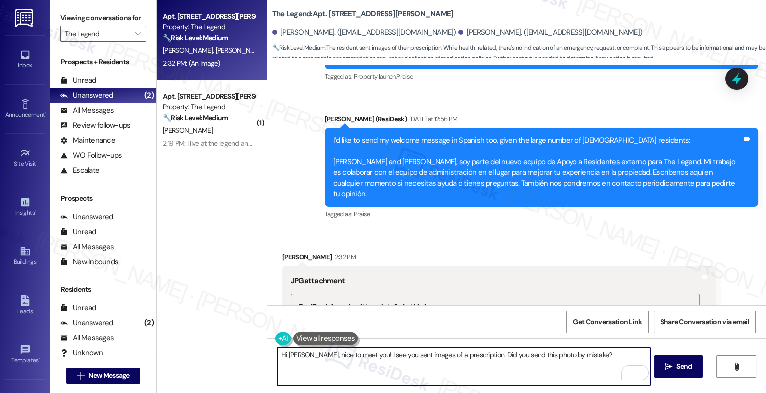
scroll to position [81, 0]
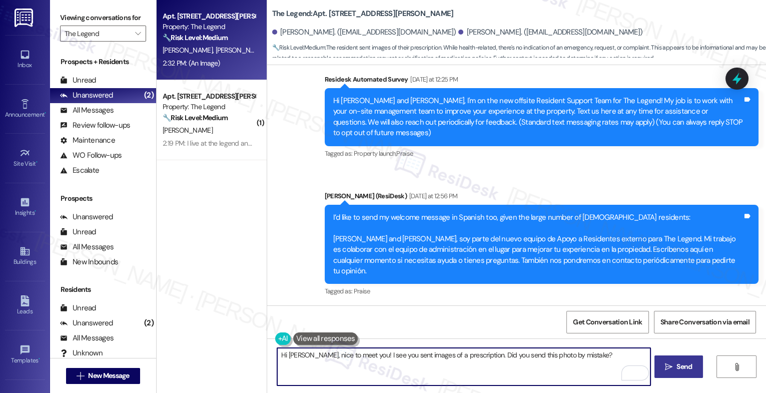
type textarea "Hi [PERSON_NAME], nice to meet you! I see you sent images of a prescription. Di…"
click at [661, 364] on button " Send" at bounding box center [678, 366] width 49 height 23
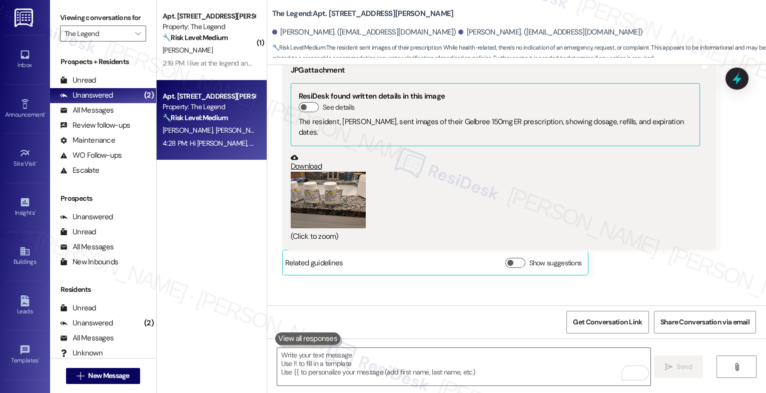
scroll to position [404, 0]
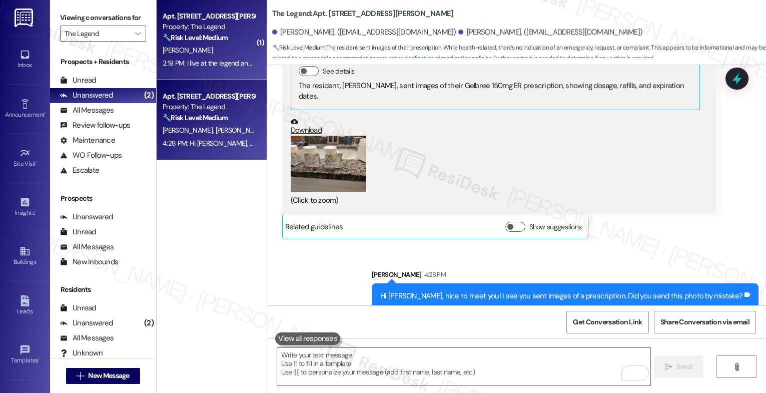
click at [204, 56] on div "[PERSON_NAME]" at bounding box center [209, 50] width 95 height 13
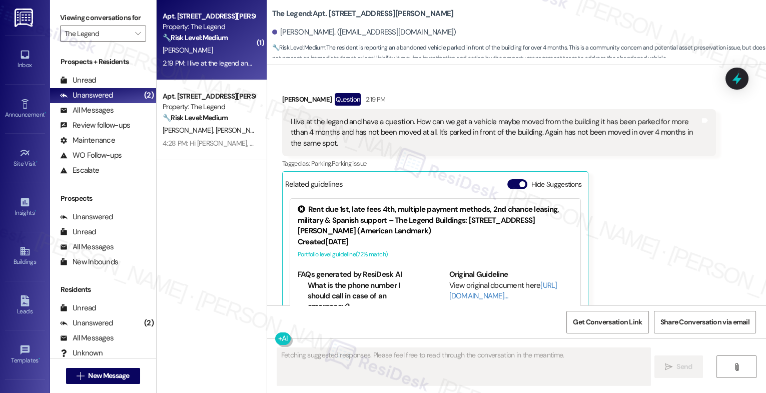
scroll to position [480, 0]
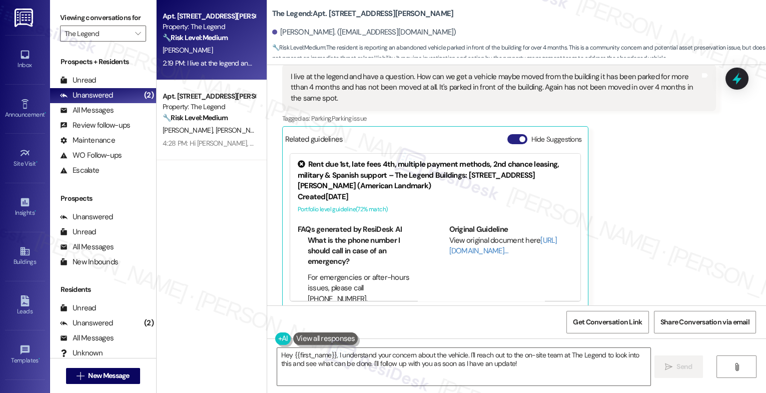
click at [507, 134] on button "Hide Suggestions" at bounding box center [517, 139] width 20 height 10
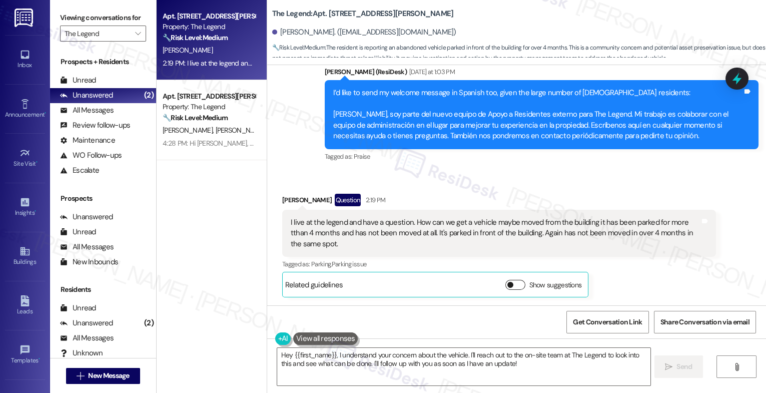
scroll to position [324, 0]
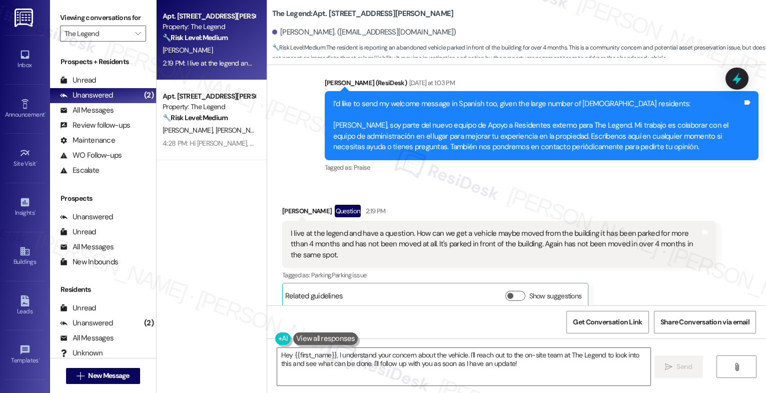
click at [437, 197] on div "Received via SMS [PERSON_NAME] Question 2:19 PM I live at the legend and have a…" at bounding box center [499, 256] width 449 height 119
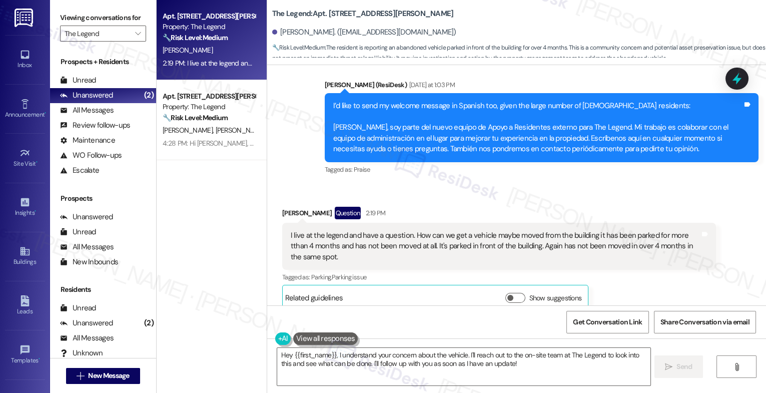
scroll to position [320, 0]
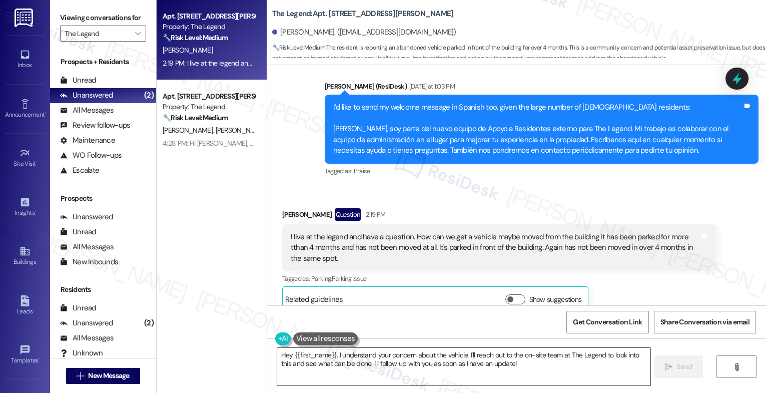
click at [332, 351] on textarea "Hey {{first_name}}, I understand your concern about the vehicle. I'll reach out…" at bounding box center [463, 367] width 373 height 38
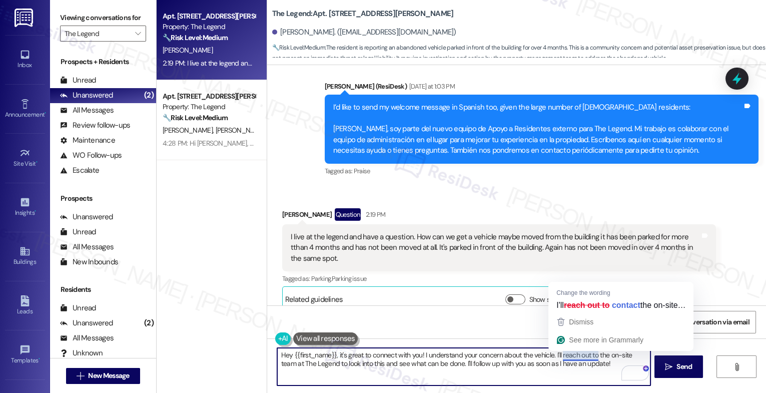
click at [521, 361] on textarea "Hey {{first_name}}, it's great to connect with you! I understand your concern a…" at bounding box center [463, 367] width 373 height 38
drag, startPoint x: 558, startPoint y: 357, endPoint x: 605, endPoint y: 379, distance: 51.9
click at [605, 379] on textarea "Hey {{first_name}}, it's great to connect with you! I understand your concern a…" at bounding box center [463, 367] width 373 height 38
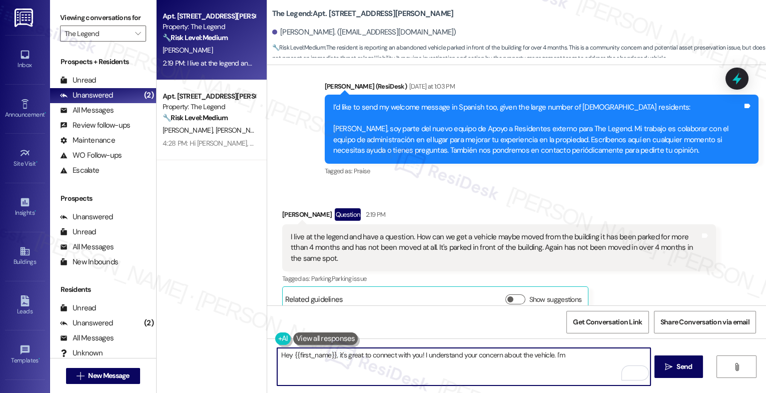
drag, startPoint x: 547, startPoint y: 356, endPoint x: 590, endPoint y: 358, distance: 43.1
click at [590, 358] on textarea "Hey {{first_name}}, it's great to connect with you! I understand your concern a…" at bounding box center [463, 367] width 373 height 38
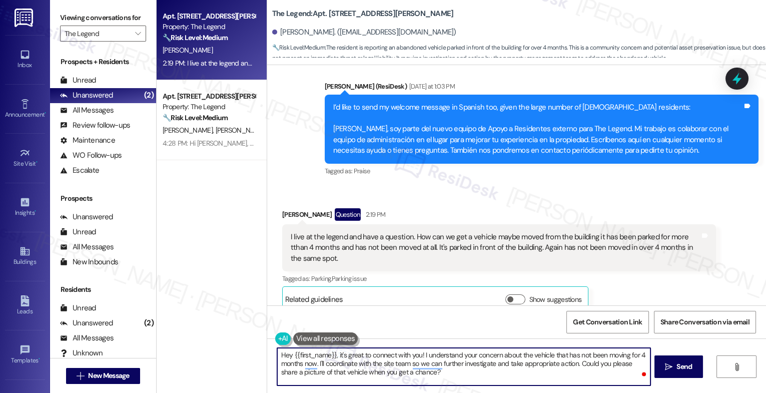
type textarea "Hey {{first_name}}, it's great to connect with you! I understand your concern a…"
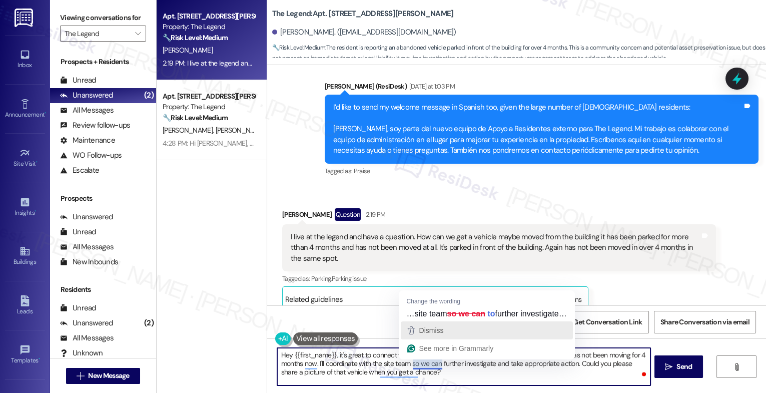
click at [440, 330] on span "Dismiss" at bounding box center [431, 330] width 25 height 8
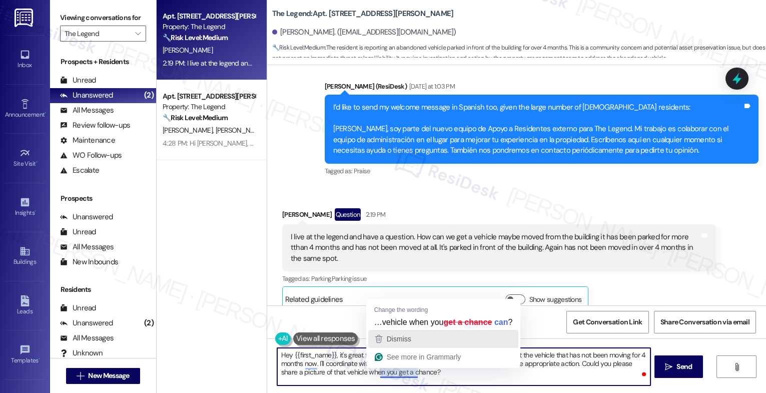
click at [427, 338] on div "Dismiss" at bounding box center [444, 338] width 142 height 15
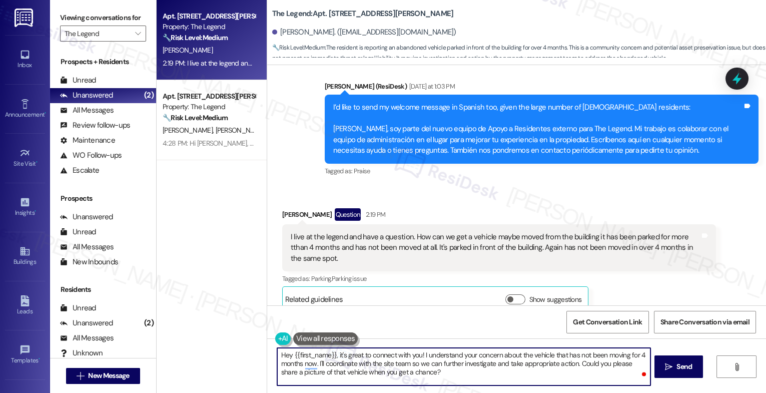
drag, startPoint x: 446, startPoint y: 377, endPoint x: 487, endPoint y: 377, distance: 41.0
click at [446, 377] on textarea "Hey {{first_name}}, it's great to connect with you! I understand your concern a…" at bounding box center [463, 367] width 373 height 38
click at [636, 373] on div "1" at bounding box center [635, 373] width 11 height 11
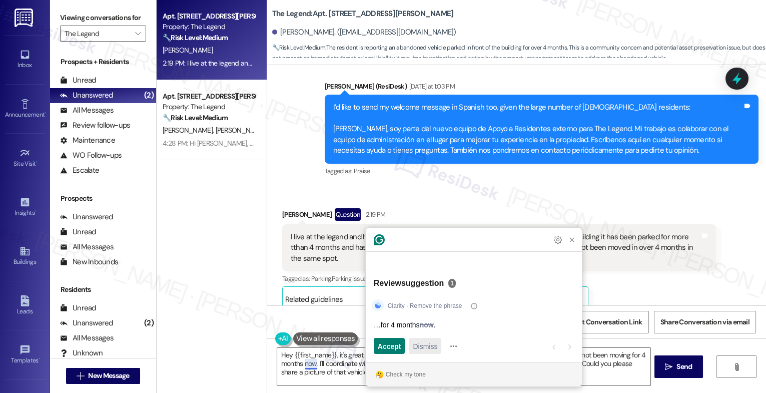
click at [417, 346] on span "Dismiss" at bounding box center [425, 346] width 25 height 11
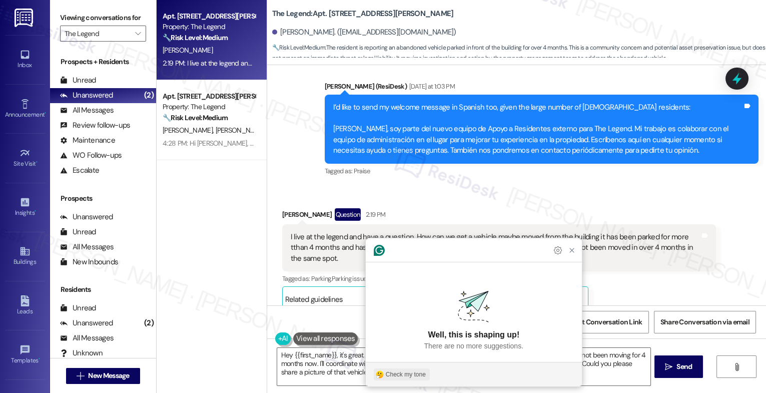
click at [403, 370] on button "Check my tone" at bounding box center [402, 374] width 56 height 12
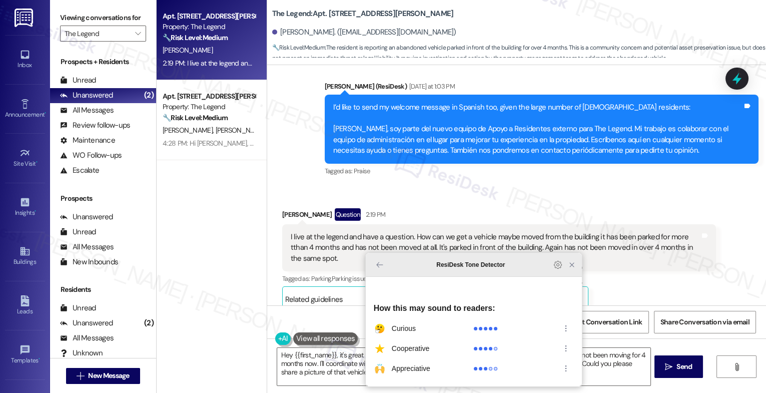
click at [568, 269] on icon "Close Grammarly Assistant" at bounding box center [572, 265] width 8 height 8
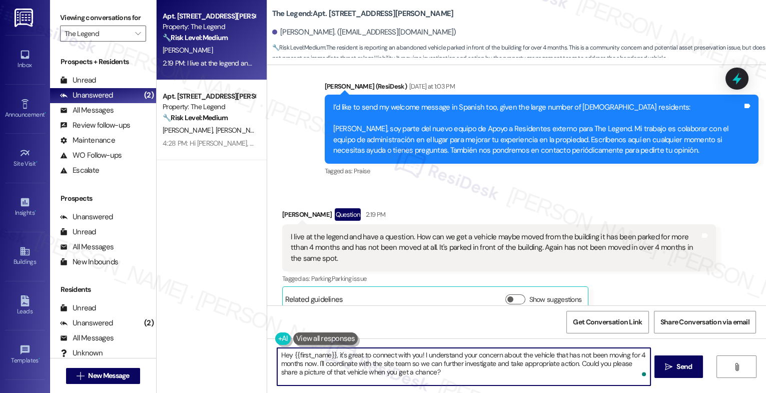
scroll to position [324, 0]
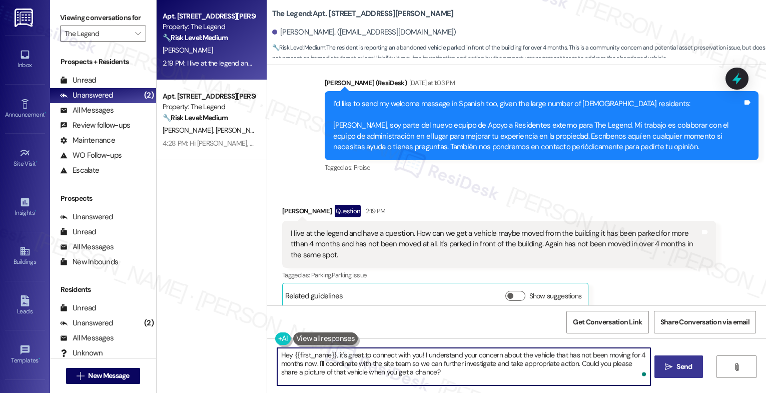
click at [661, 359] on button " Send" at bounding box center [678, 366] width 49 height 23
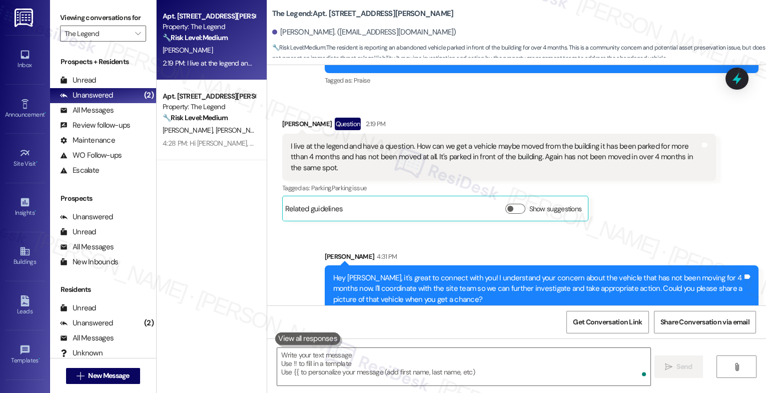
scroll to position [415, 0]
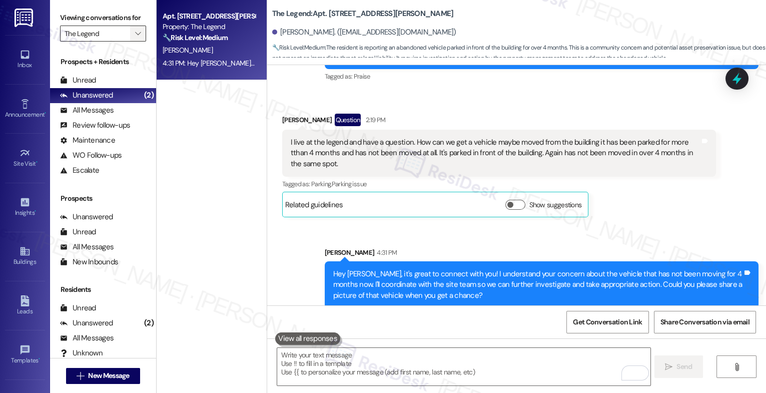
click at [135, 38] on icon "" at bounding box center [138, 34] width 6 height 8
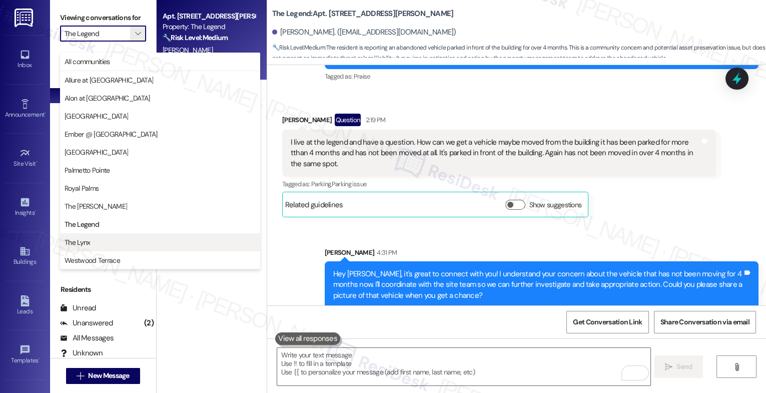
click at [96, 245] on span "The Lynx" at bounding box center [160, 242] width 191 height 10
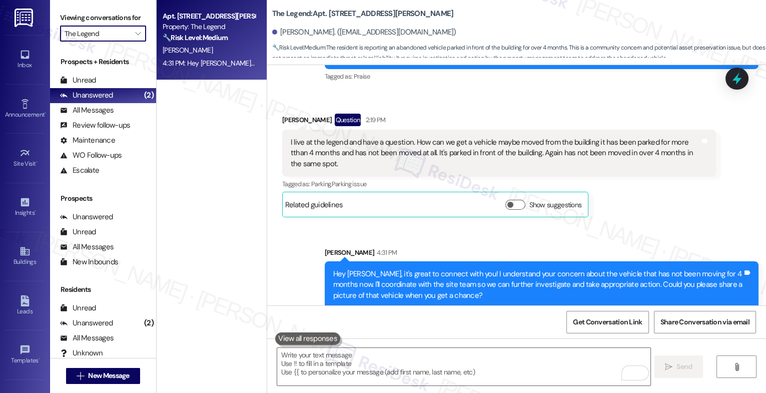
type input "The Lynx"
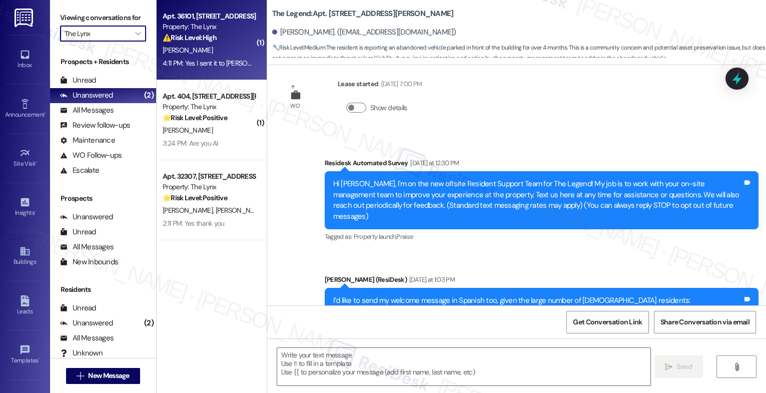
click at [209, 24] on div "Property: The Lynx" at bounding box center [209, 27] width 93 height 11
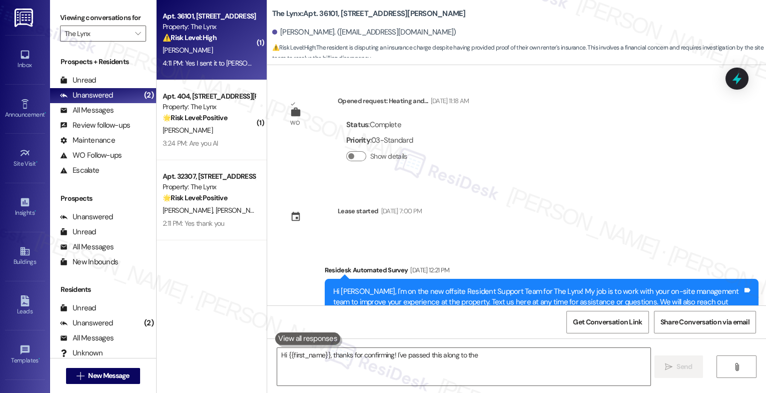
scroll to position [888, 0]
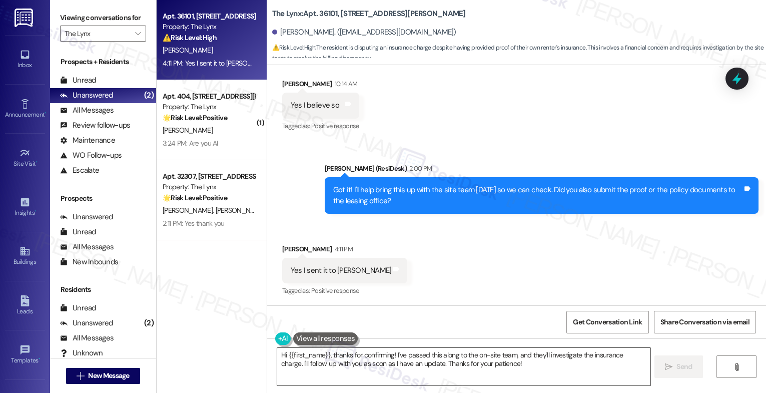
click at [339, 359] on textarea "Hi {{first_name}}, thanks for confirming! I've passed this along to the on-site…" at bounding box center [463, 367] width 373 height 38
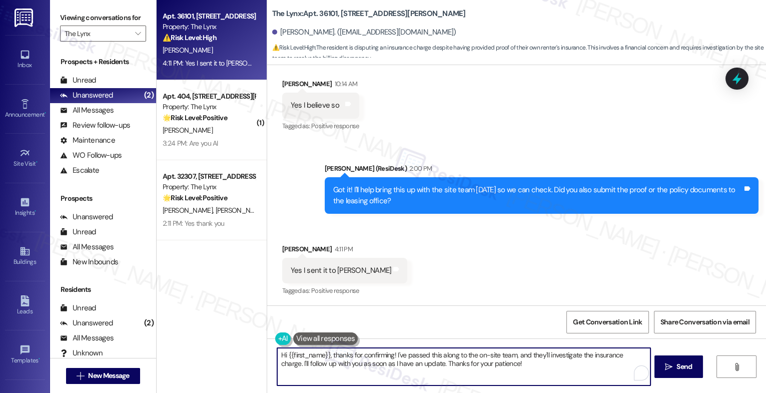
click at [339, 359] on textarea "Hi {{first_name}}, thanks for confirming! I've passed this along to the on-site…" at bounding box center [463, 367] width 373 height 38
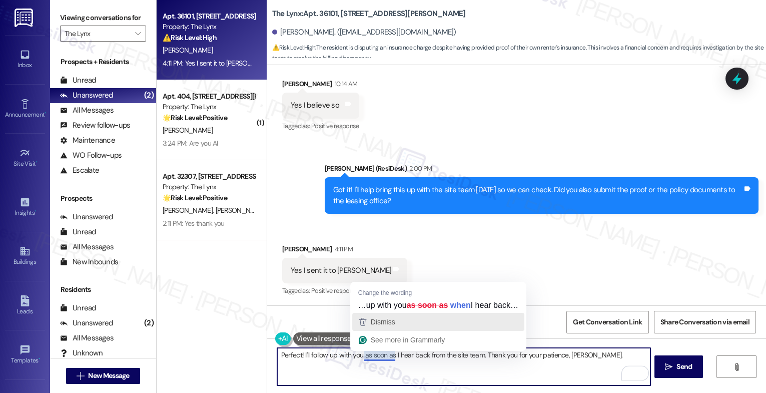
click at [403, 324] on div "Dismiss" at bounding box center [438, 321] width 163 height 15
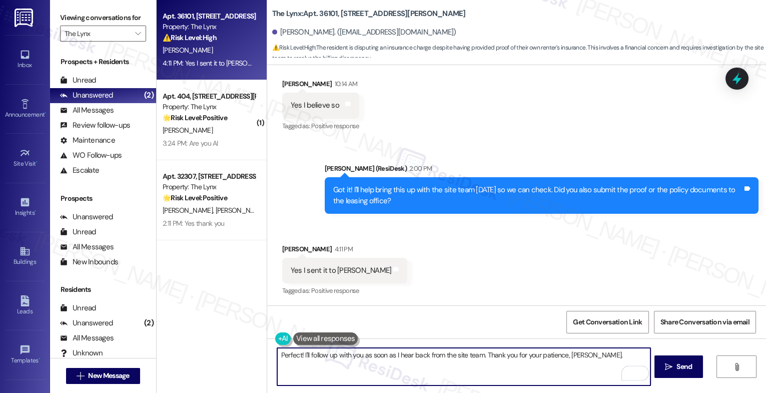
click at [628, 355] on textarea "Perfect! I'll follow up with you as soon as I hear back from the site team. Tha…" at bounding box center [463, 367] width 373 height 38
type textarea "Perfect! I'll follow up with you as soon as I hear back from the site team. I a…"
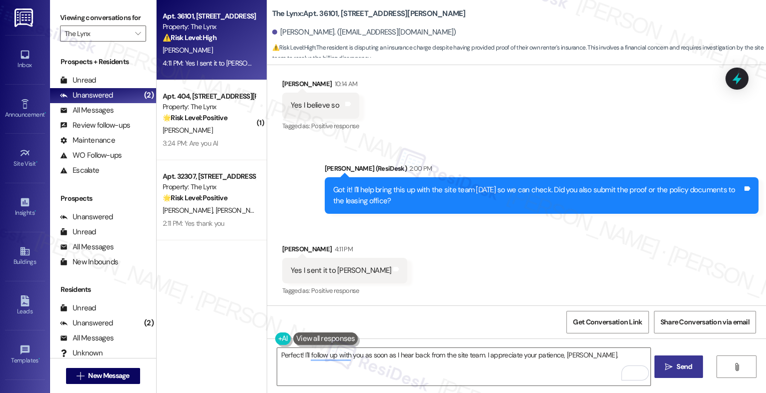
click at [688, 361] on span "Send" at bounding box center [684, 366] width 16 height 11
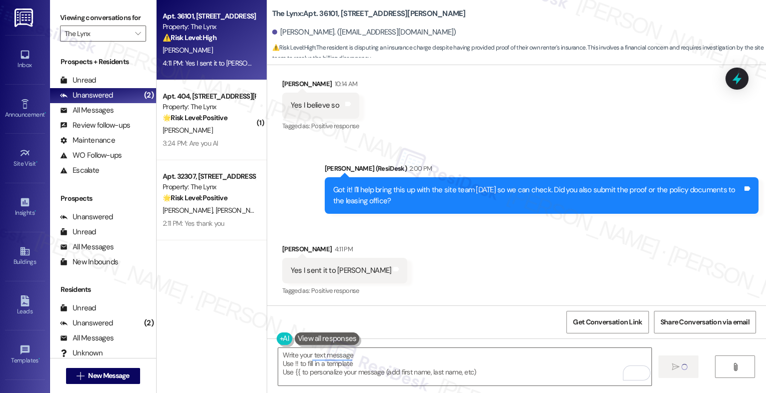
type textarea "Fetching suggested responses. Please feel free to read through the conversation…"
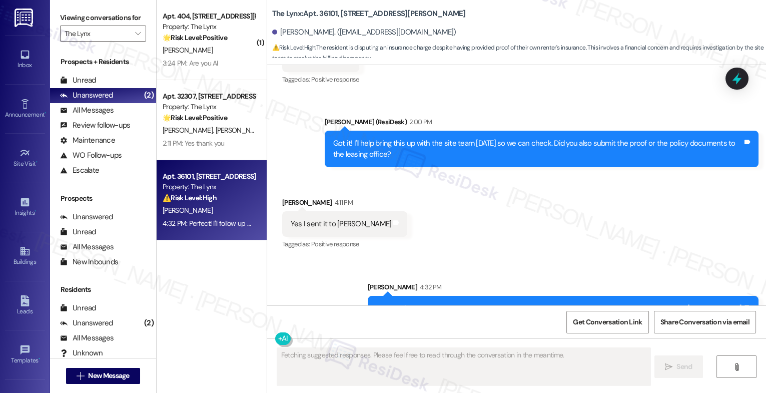
scroll to position [958, 0]
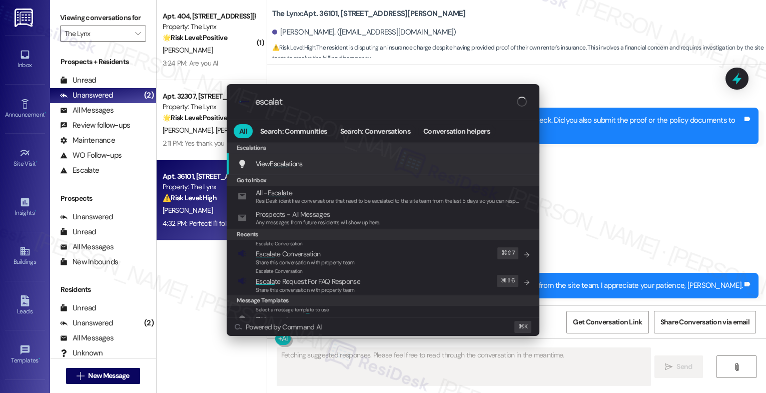
type input "escalate"
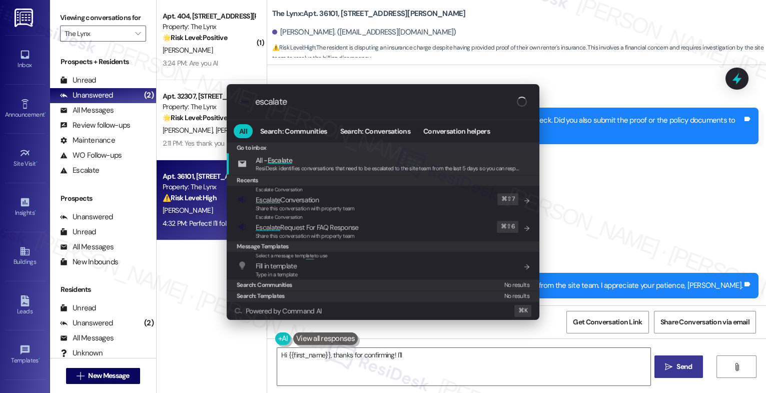
type textarea "Hi {{first_name}}, thanks for confirming! I'll"
type input "escalate"
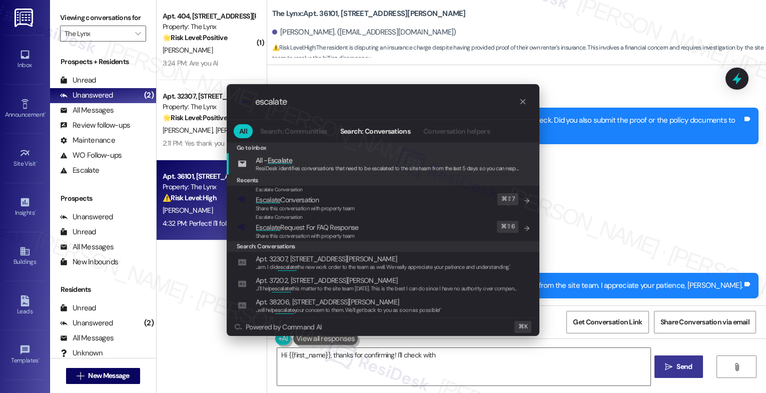
type textarea "Hi {{first_name}}, thanks for confirming! I'll check with the"
click at [313, 194] on span "Escalate Conversation" at bounding box center [287, 199] width 63 height 11
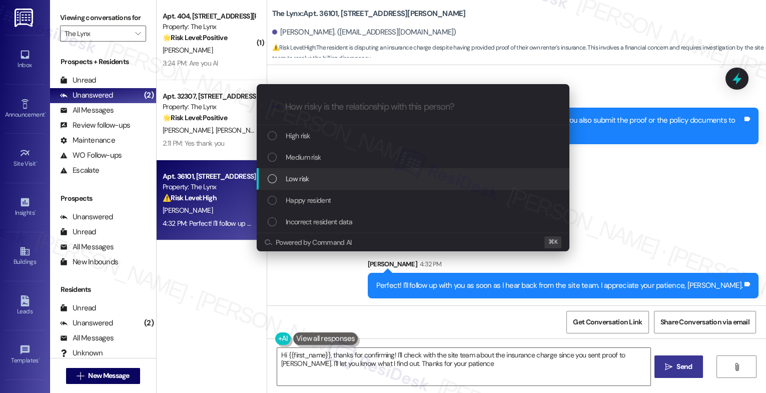
type textarea "Hi {{first_name}}, thanks for confirming! I'll check with the site team about t…"
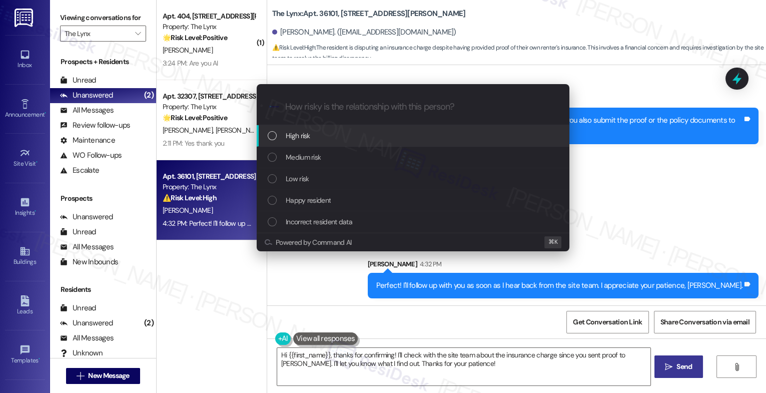
click at [313, 134] on div "High risk" at bounding box center [414, 135] width 293 height 11
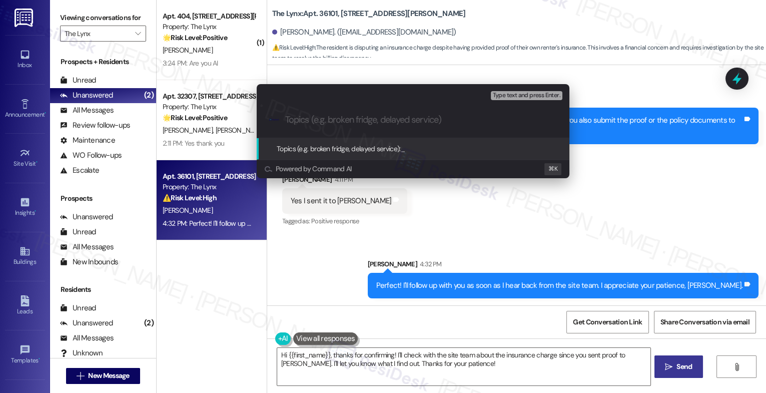
type input "B"
type input "c"
drag, startPoint x: 397, startPoint y: 120, endPoint x: 367, endPoint y: 119, distance: 29.5
click at [367, 119] on input "Charge Dispute - $75 Renters Insurance" at bounding box center [417, 120] width 264 height 11
type input "Charge Dispute - $75 for Insurance"
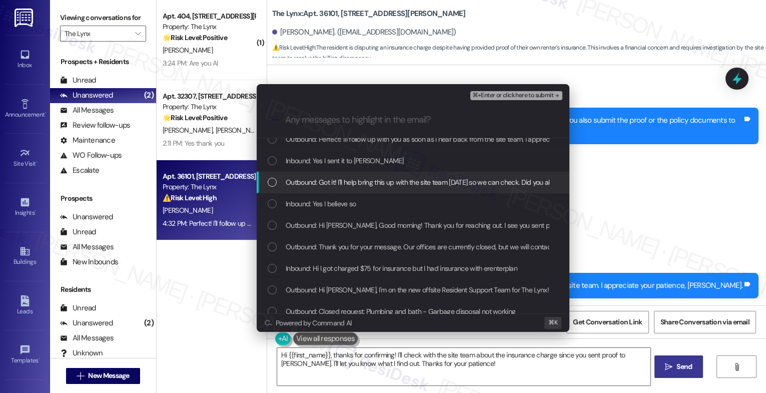
scroll to position [23, 0]
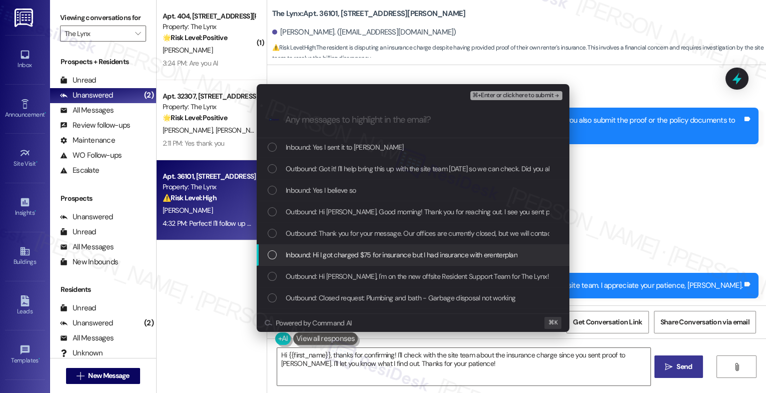
click at [371, 249] on span "Inbound: Hi I got charged $75 for insurance but I had insurance with erenterplan" at bounding box center [402, 254] width 232 height 11
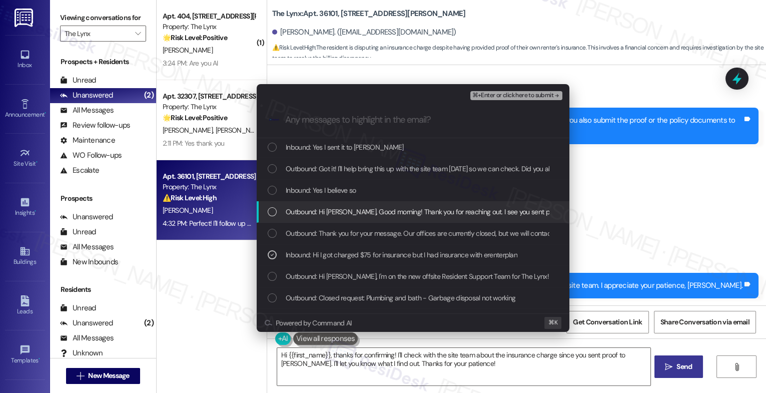
click at [371, 218] on div "Outbound: Hi Misty, Good morning! Thank you for reaching out. I see you sent pr…" at bounding box center [413, 212] width 313 height 22
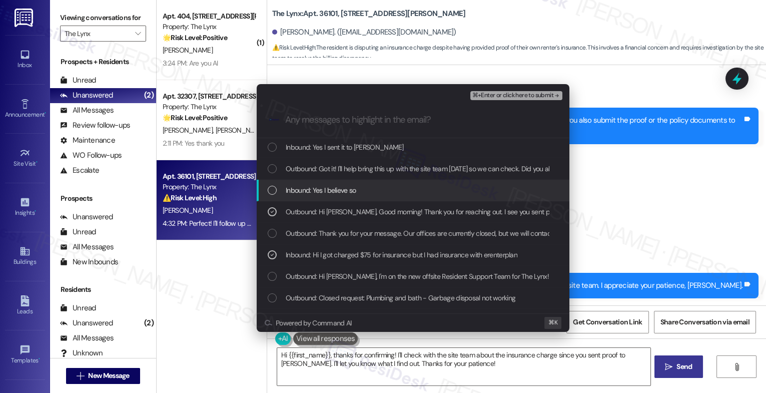
drag, startPoint x: 344, startPoint y: 194, endPoint x: 362, endPoint y: 165, distance: 33.7
click at [344, 194] on span "Inbound: Yes I believe so" at bounding box center [321, 190] width 71 height 11
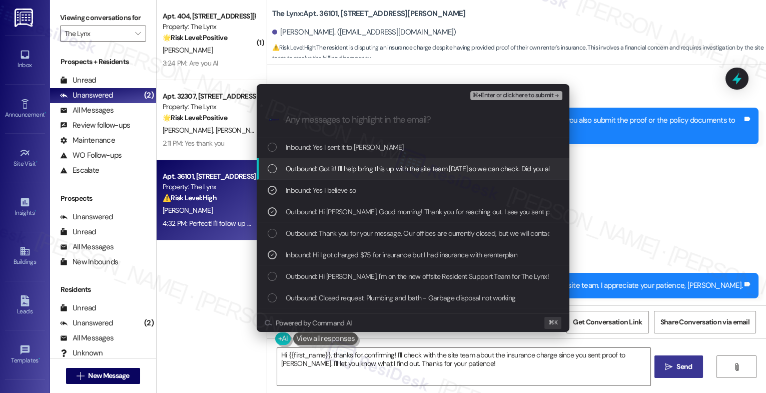
click at [362, 165] on span "Outbound: Got it! I'll help bring this up with the site team today so we can ch…" at bounding box center [513, 168] width 455 height 11
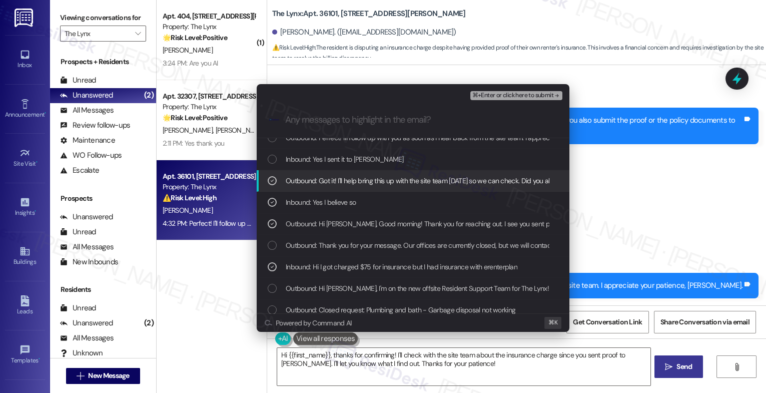
scroll to position [0, 0]
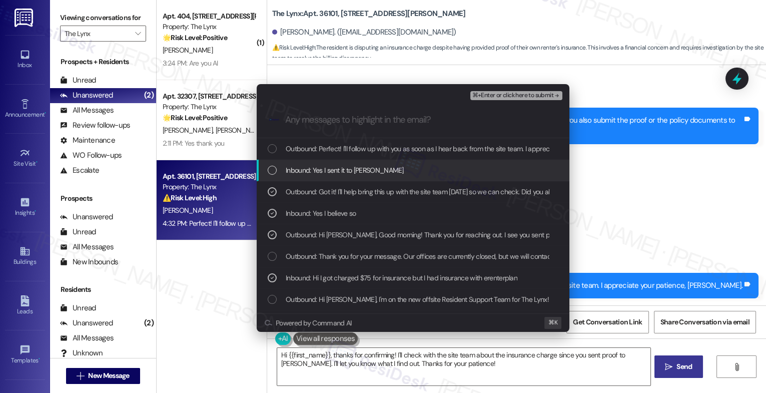
drag, startPoint x: 354, startPoint y: 175, endPoint x: 377, endPoint y: 148, distance: 35.5
click at [355, 173] on span "Inbound: Yes I sent it to Laurie" at bounding box center [345, 170] width 118 height 11
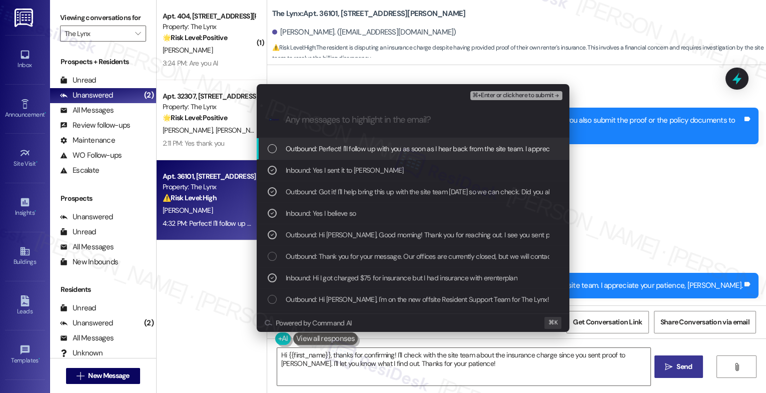
click at [377, 148] on span "Outbound: Perfect! I'll follow up with you as soon as I hear back from the site…" at bounding box center [471, 148] width 370 height 11
click at [549, 95] on span "⌘+Enter or click here to submit" at bounding box center [512, 95] width 81 height 7
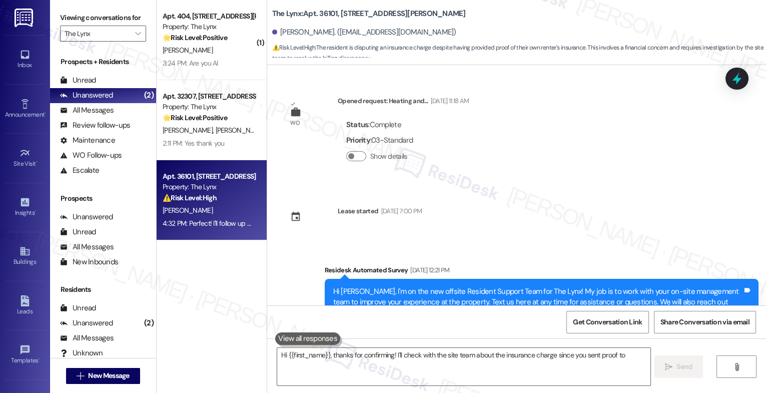
scroll to position [973, 0]
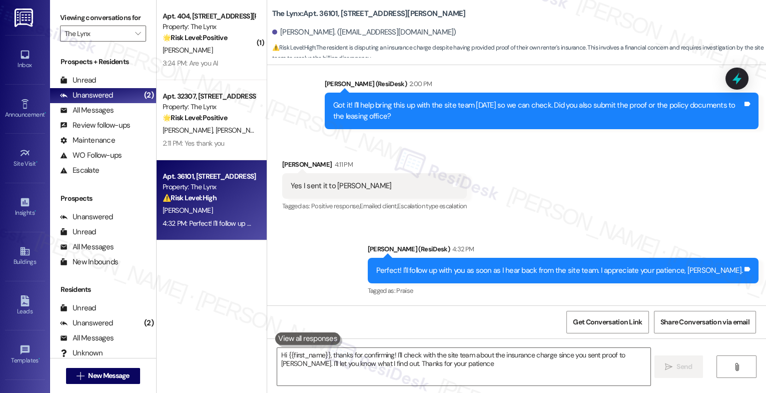
type textarea "Hi {{first_name}}, thanks for confirming! I'll check with the site team about t…"
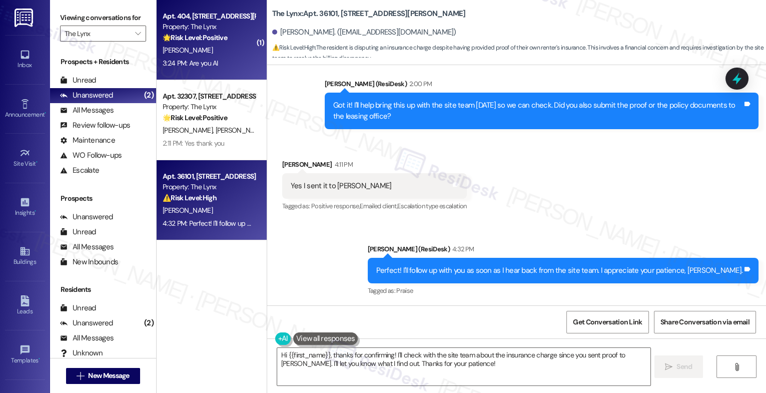
click at [219, 44] on div "[PERSON_NAME]" at bounding box center [209, 50] width 95 height 13
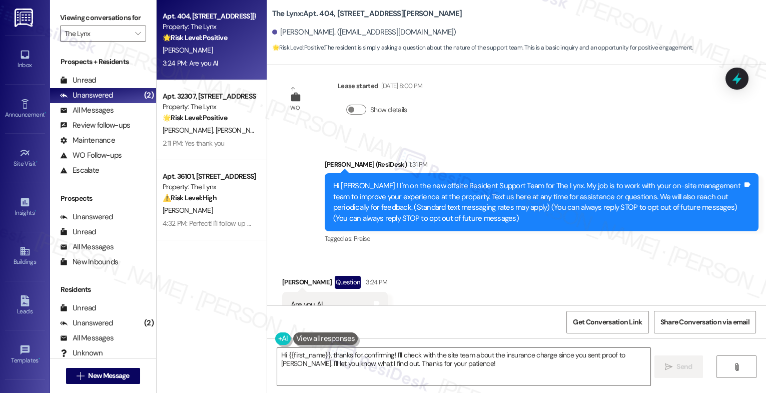
scroll to position [35, 0]
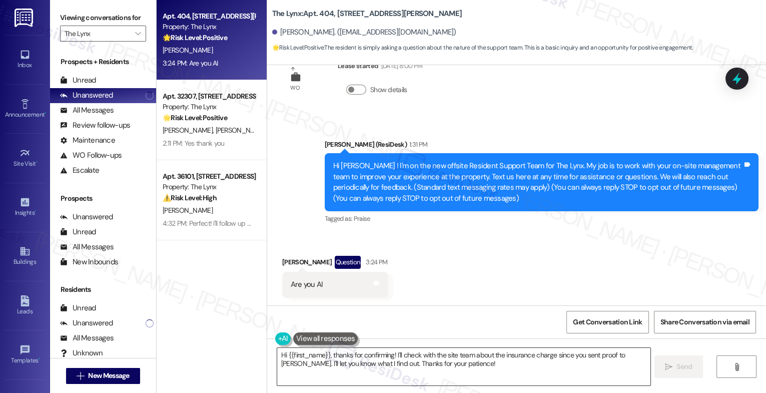
click at [346, 357] on textarea "Hi {{first_name}}, thanks for confirming! I'll check with the site team about t…" at bounding box center [463, 367] width 373 height 38
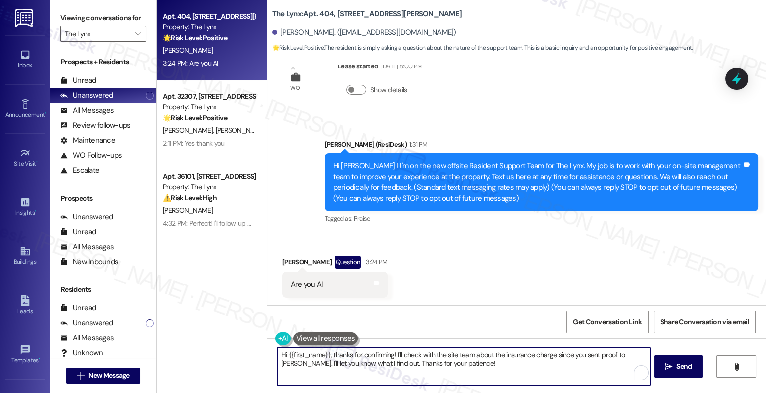
click at [346, 357] on textarea "Hi {{first_name}}, thanks for confirming! I'll check with the site team about t…" at bounding box center [463, 367] width 373 height 38
click at [323, 356] on textarea "Hi {{first_name}}, thanks for confirming! I'll check with the site team about t…" at bounding box center [463, 367] width 373 height 38
drag, startPoint x: 327, startPoint y: 353, endPoint x: 479, endPoint y: 370, distance: 152.5
click at [479, 370] on textarea "Hi {{first_name}}, thanks for confirming! I'll check with the site team about t…" at bounding box center [463, 367] width 373 height 38
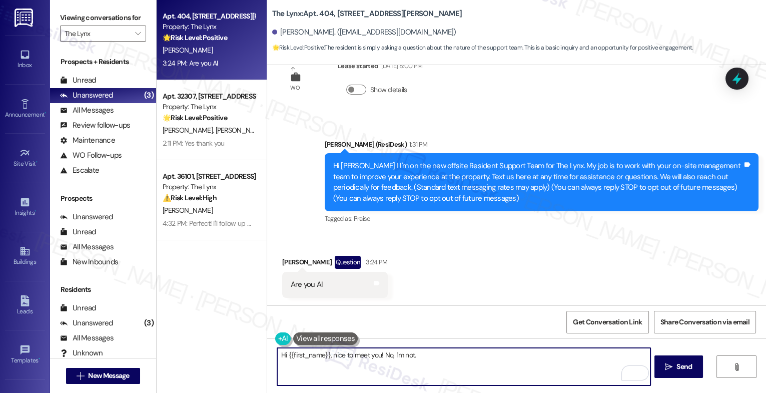
click at [280, 353] on textarea "Hi {{first_name}}, nice to meet you! No, I'm not." at bounding box center [463, 367] width 373 height 38
click at [462, 359] on textarea "Hey {{first_name}}, nice to meet you! No, I'm not." at bounding box center [463, 367] width 373 height 38
type textarea "Hey {{first_name}}, nice to meet you! No, I'm not."
click at [671, 368] on icon "" at bounding box center [669, 367] width 8 height 8
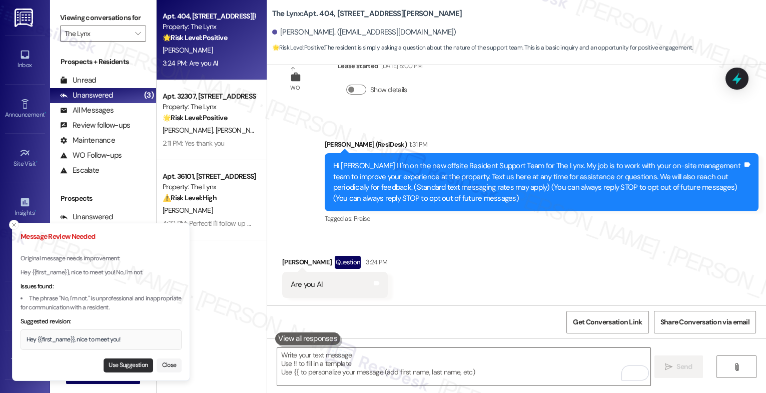
click at [125, 362] on button "Use Suggestion" at bounding box center [129, 365] width 50 height 14
type textarea "Hey {{first_name}}, nice to meet you!"
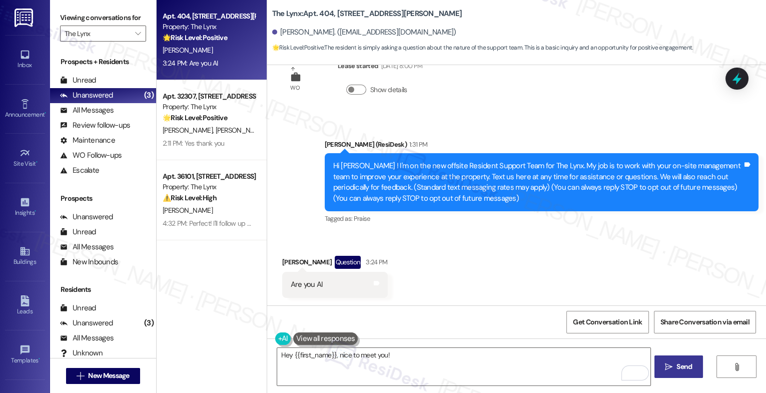
click at [667, 363] on icon "" at bounding box center [669, 367] width 8 height 8
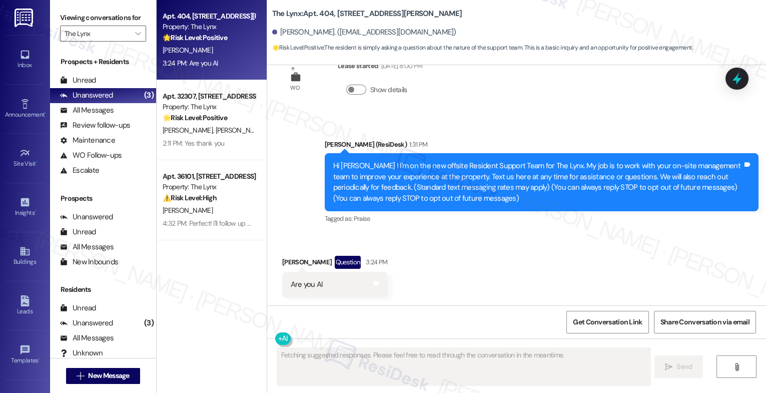
scroll to position [105, 0]
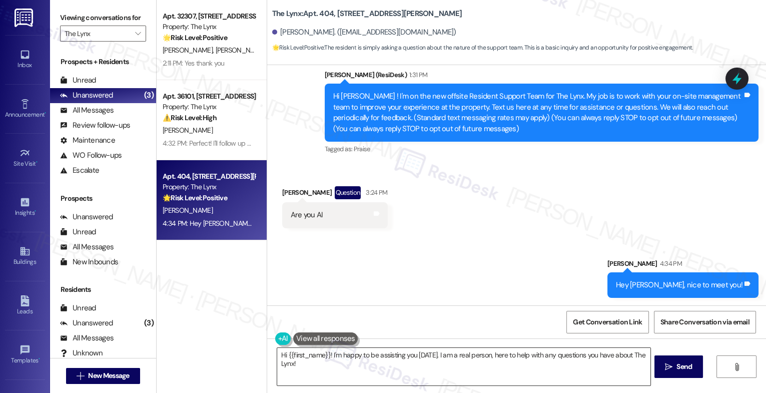
click at [337, 363] on textarea "Hi {{first_name}}! I'm happy to be assisting you [DATE]. I am a real person, he…" at bounding box center [463, 367] width 373 height 38
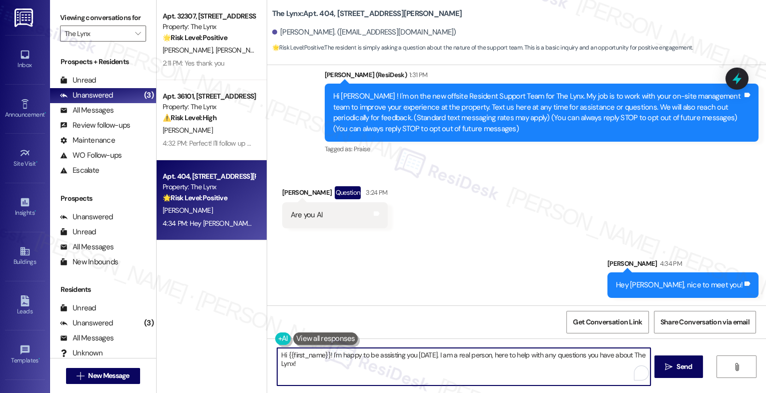
click at [337, 363] on textarea "Hi {{first_name}}! I'm happy to be assisting you [DATE]. I am a real person, he…" at bounding box center [463, 367] width 373 height 38
drag, startPoint x: 302, startPoint y: 355, endPoint x: 285, endPoint y: 355, distance: 17.5
click at [285, 355] on textarea "I'm human. 🙂" at bounding box center [463, 367] width 373 height 38
click at [295, 356] on textarea "I'm human. 🙂" at bounding box center [463, 367] width 373 height 38
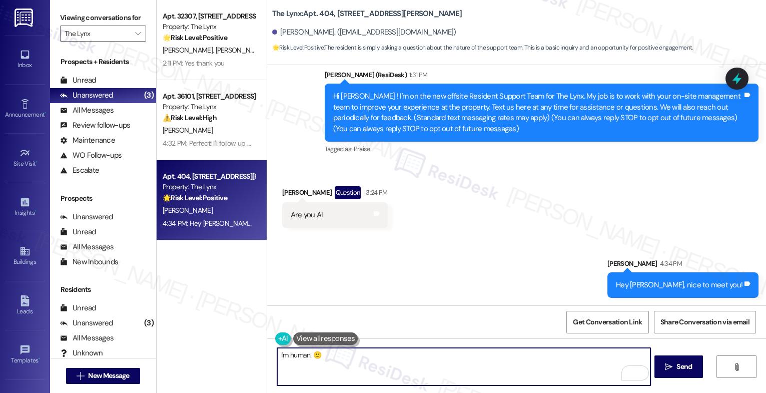
click at [324, 354] on textarea "I'm human. 🙂" at bounding box center [463, 367] width 373 height 38
drag, startPoint x: 303, startPoint y: 353, endPoint x: 285, endPoint y: 354, distance: 18.5
click at [285, 354] on textarea "I'm human. 🙂" at bounding box center [463, 367] width 373 height 38
type textarea "I'm a real person. 🙂"
click at [677, 365] on span "Send" at bounding box center [684, 366] width 16 height 11
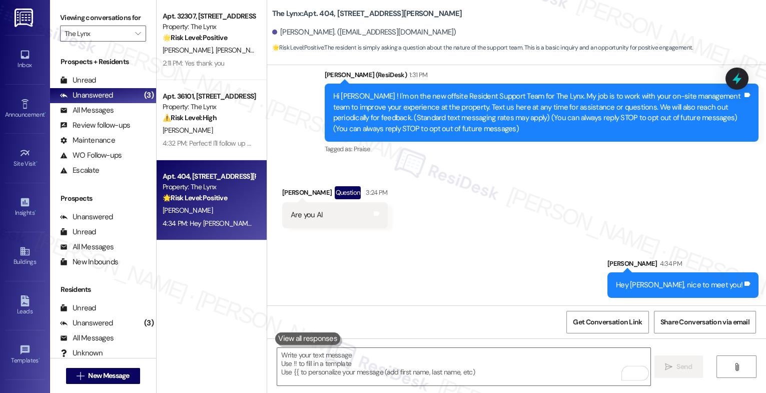
scroll to position [175, 0]
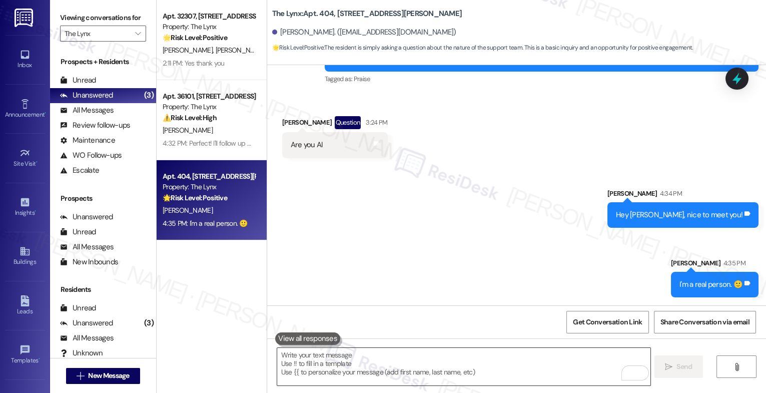
click at [347, 365] on textarea "To enrich screen reader interactions, please activate Accessibility in Grammarl…" at bounding box center [463, 367] width 373 height 38
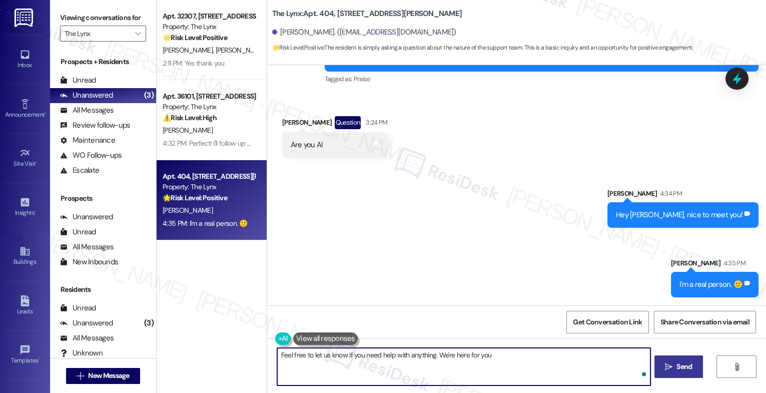
type textarea "Feel free to let us know if you need help with anything. We're here for you!"
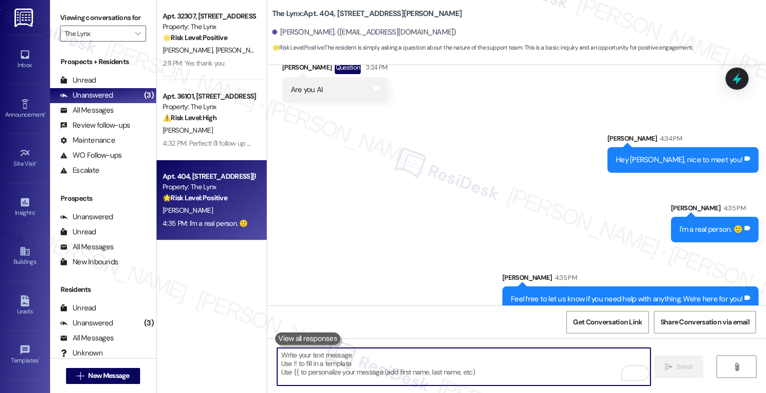
scroll to position [244, 0]
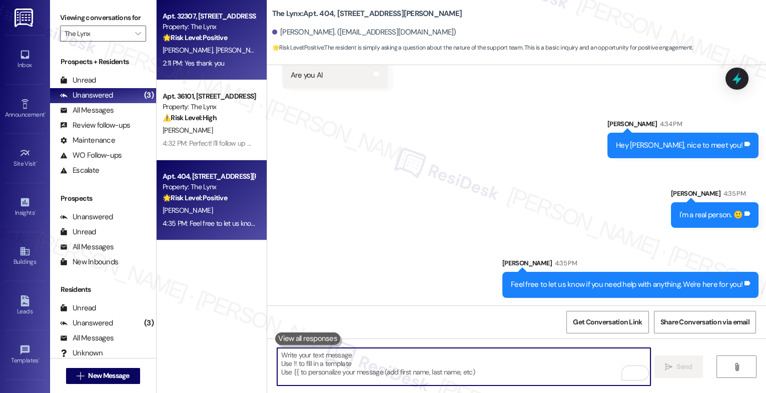
click at [194, 33] on div "🌟 Risk Level: Positive The resident confirmed satisfaction with the completed w…" at bounding box center [209, 38] width 93 height 11
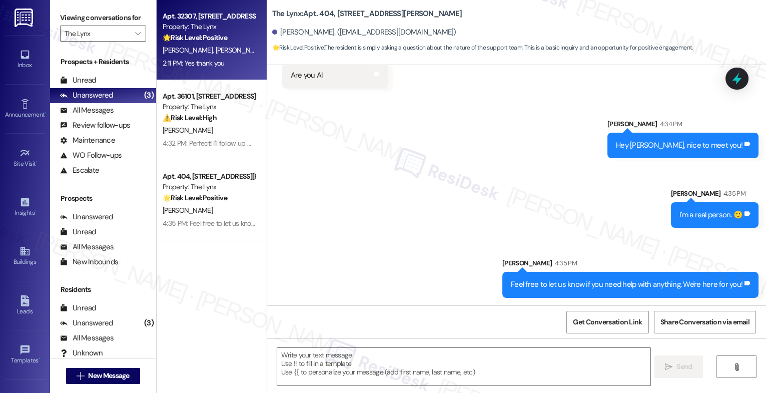
type textarea "Fetching suggested responses. Please feel free to read through the conversation…"
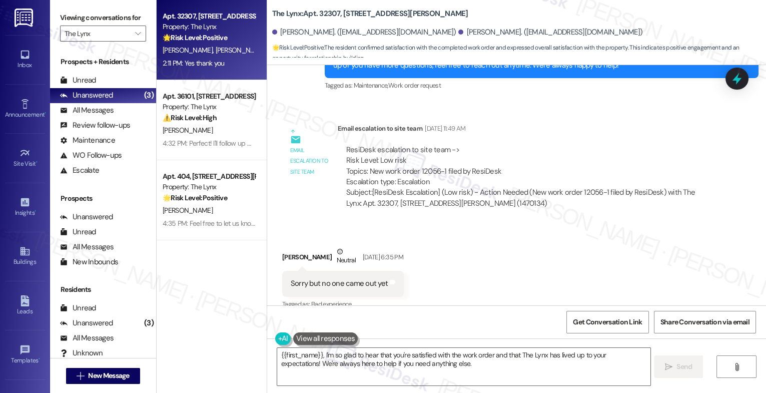
scroll to position [2132, 0]
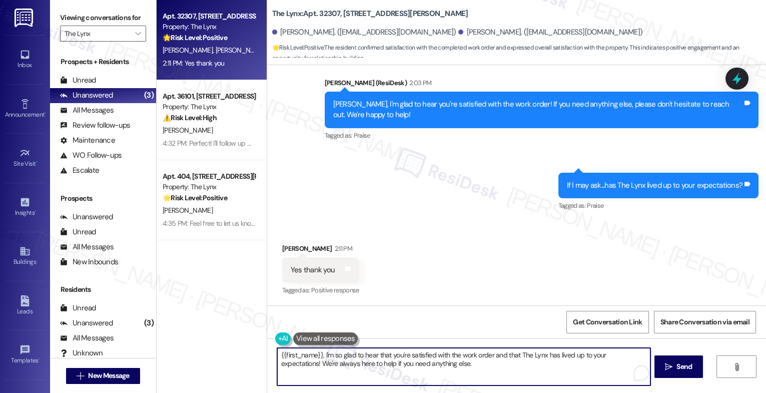
drag, startPoint x: 319, startPoint y: 358, endPoint x: 256, endPoint y: 352, distance: 63.3
click at [256, 352] on div "Apt. 32307, 6000 Randolph Blvd Property: The Lynx 🌟 Risk Level: Positive The re…" at bounding box center [461, 196] width 609 height 393
click at [457, 367] on textarea "Wonderful! I'm so glad to hear that you're satisfied with the work order and th…" at bounding box center [463, 367] width 373 height 38
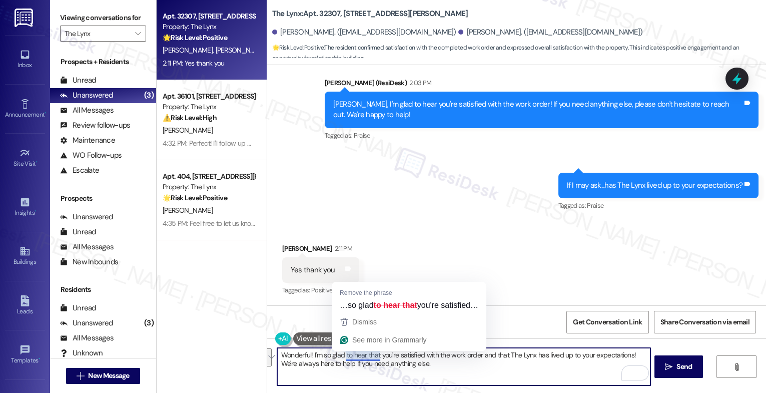
drag, startPoint x: 341, startPoint y: 353, endPoint x: 490, endPoint y: 373, distance: 150.4
click at [490, 373] on textarea "Wonderful! I'm so glad to hear that you're satisfied with the work order and th…" at bounding box center [463, 367] width 373 height 38
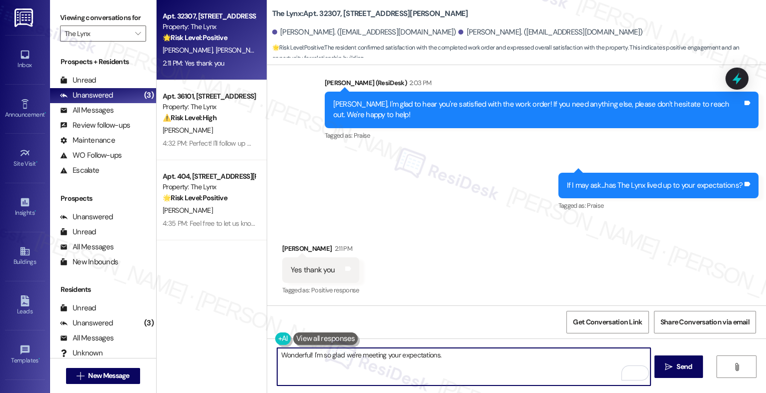
click at [449, 353] on textarea "Wonderful! I'm so glad we're meeting your expectations." at bounding box center [463, 367] width 373 height 38
paste textarea "it truly makes our day. 💛 Remember, we’re always just a message away if you eve…"
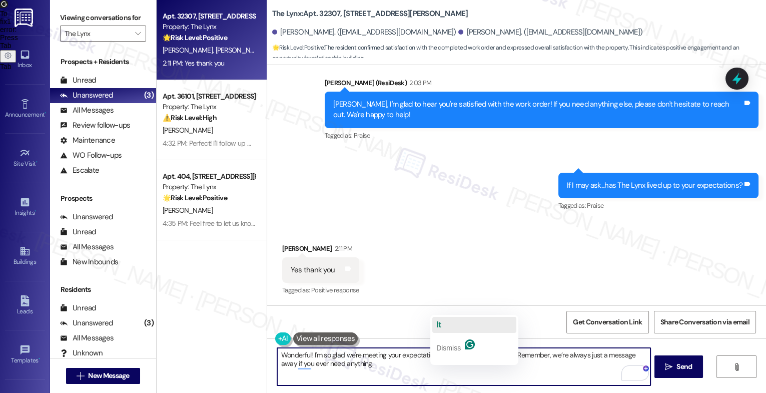
click at [448, 325] on button "It" at bounding box center [474, 325] width 84 height 16
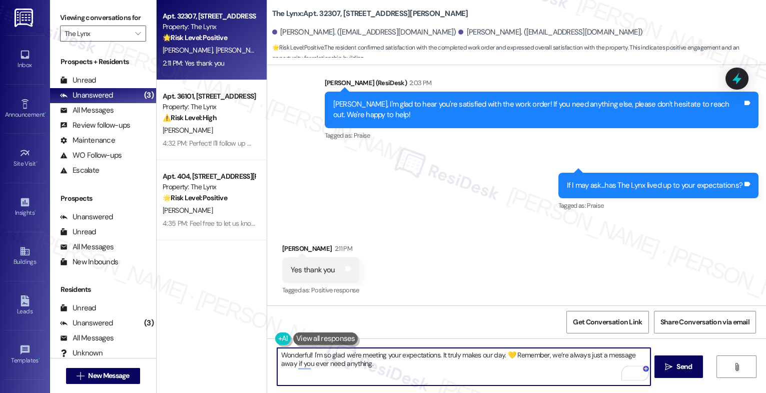
click at [443, 367] on textarea "Wonderful! I'm so glad we're meeting your expectations. It truly makes our day.…" at bounding box center [463, 367] width 373 height 38
click at [637, 371] on div "2" at bounding box center [635, 373] width 11 height 11
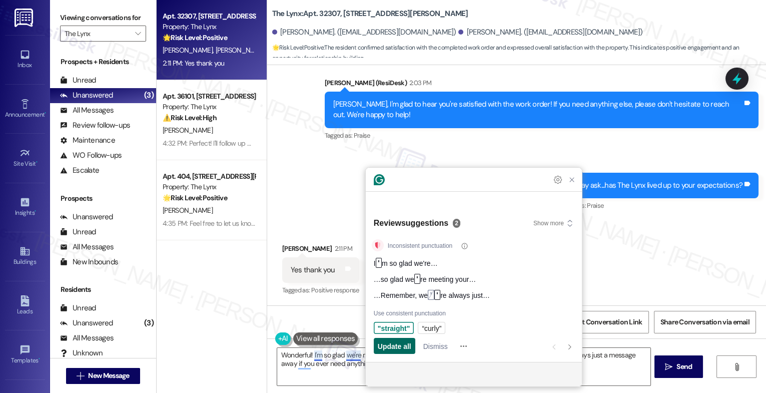
click at [388, 345] on span "Update all" at bounding box center [395, 346] width 34 height 11
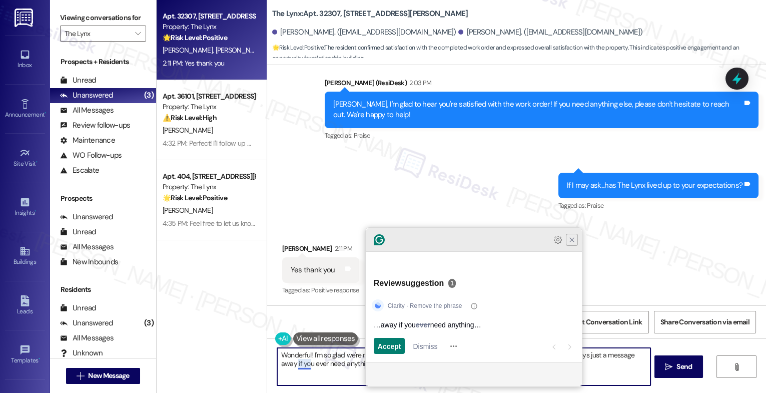
type textarea "Wonderful! I'm so glad we're meeting your expectations. It truly makes our day.…"
click at [572, 242] on icon "Close Grammarly Assistant" at bounding box center [572, 240] width 4 height 4
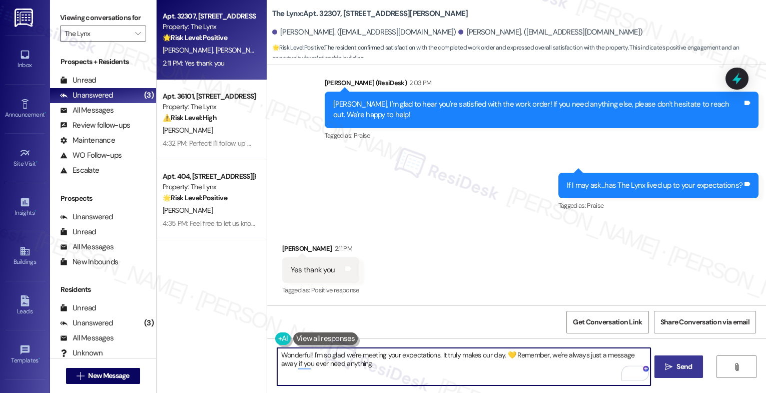
click at [666, 365] on icon "" at bounding box center [669, 367] width 8 height 8
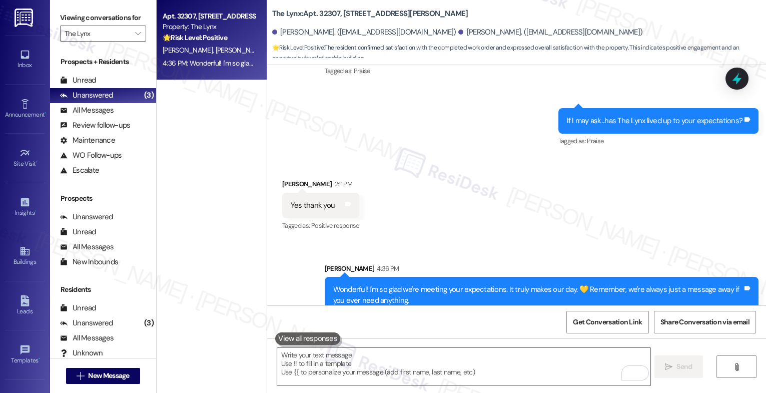
scroll to position [2212, 0]
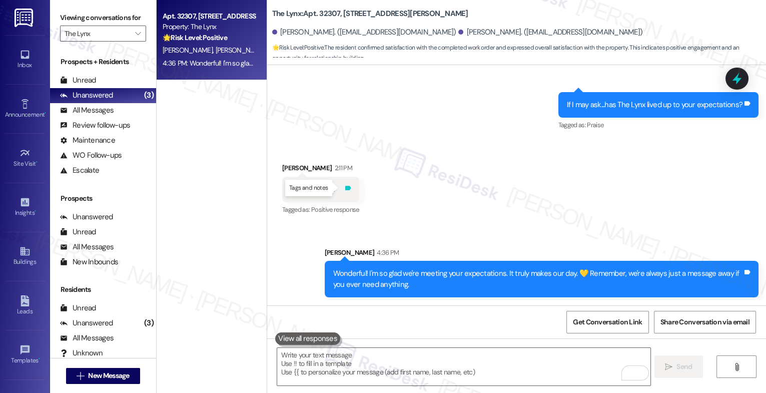
click at [345, 190] on icon at bounding box center [348, 188] width 6 height 5
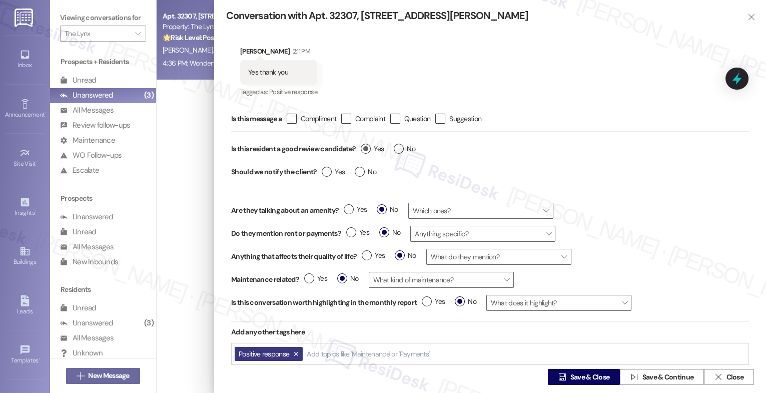
click at [366, 145] on label "Yes" at bounding box center [372, 149] width 23 height 11
click at [366, 145] on input "Yes" at bounding box center [372, 150] width 23 height 13
radio input "true"
click at [590, 375] on span "Save & Close" at bounding box center [590, 377] width 40 height 11
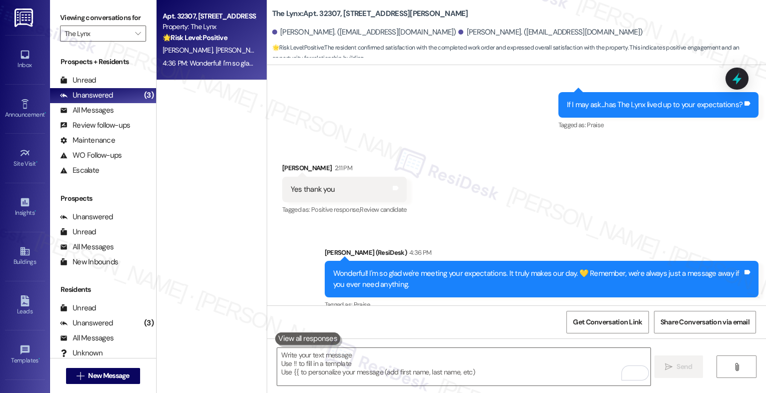
scroll to position [2227, 0]
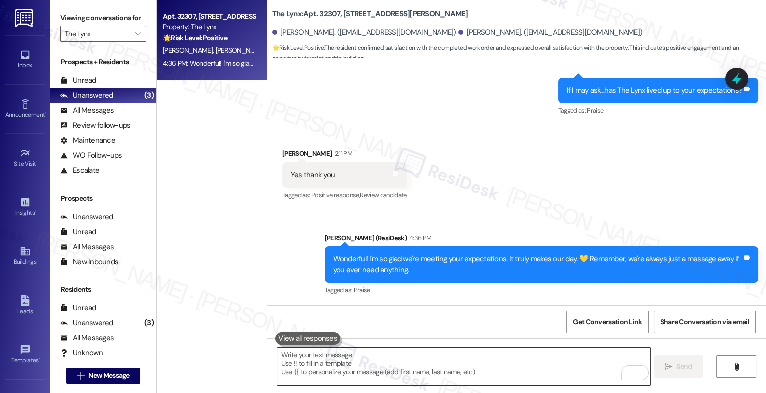
click at [316, 369] on textarea "To enrich screen reader interactions, please activate Accessibility in Grammarl…" at bounding box center [463, 367] width 373 height 38
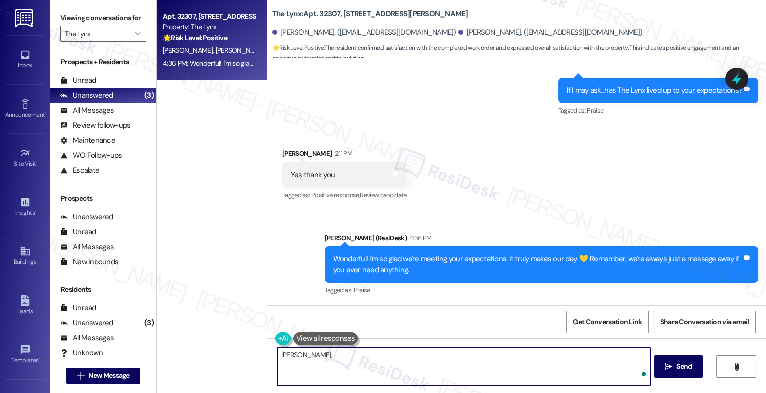
paste textarea "Would it be okay to ask a quick favor? If you're open to it, could you share yo…"
click at [415, 368] on textarea "Roshelle, would it be okay to ask a quick favor? If you're open to it, could yo…" at bounding box center [463, 367] width 373 height 38
drag, startPoint x: 527, startPoint y: 356, endPoint x: 512, endPoint y: 355, distance: 14.5
click at [512, 355] on textarea "Roshelle, would it be okay to ask a quick favor? If you're open to it, could yo…" at bounding box center [463, 367] width 373 height 38
click at [457, 370] on textarea "Roshelle, would it be okay to ask a quick favor? If you're open to it, could yo…" at bounding box center [463, 367] width 373 height 38
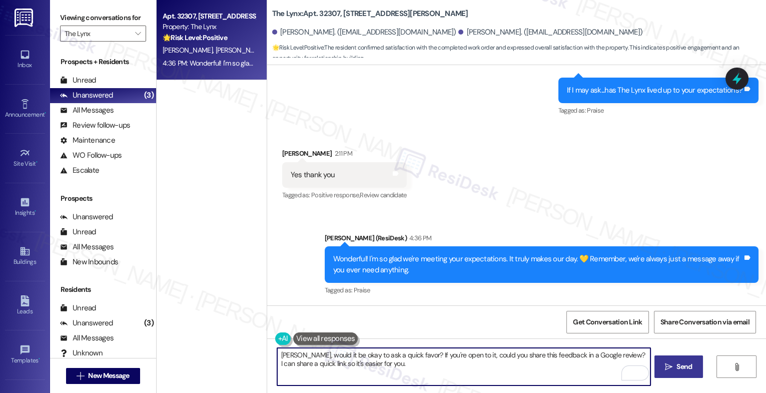
type textarea "Roshelle, would it be okay to ask a quick favor? If you're open to it, could yo…"
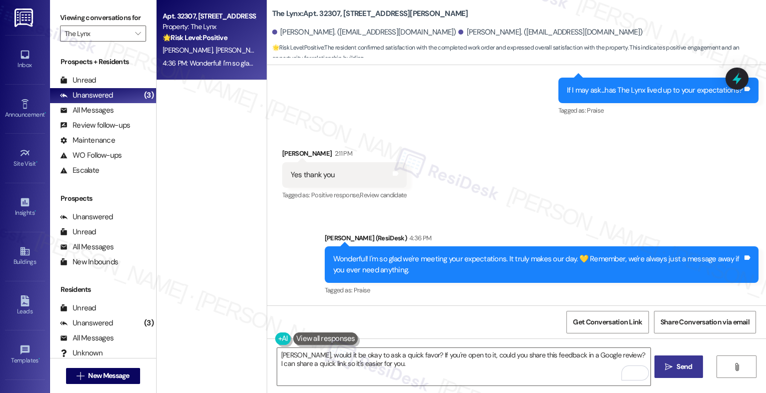
click at [669, 368] on icon "" at bounding box center [669, 367] width 8 height 8
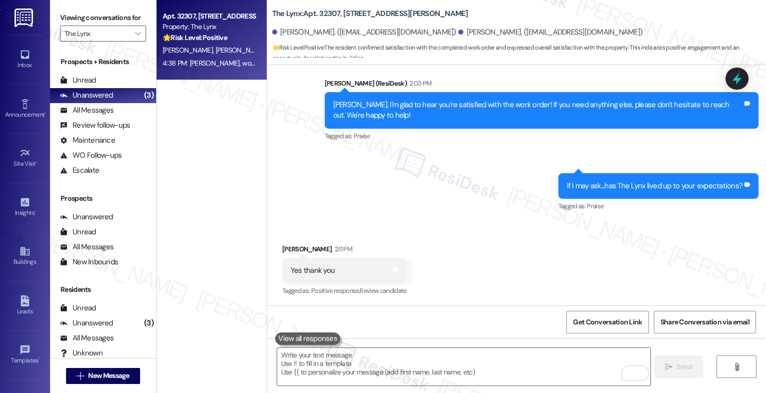
scroll to position [2307, 0]
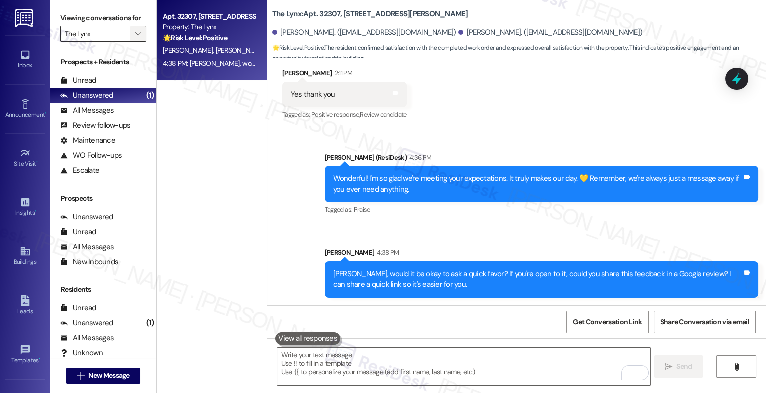
click at [135, 38] on icon "" at bounding box center [138, 34] width 6 height 8
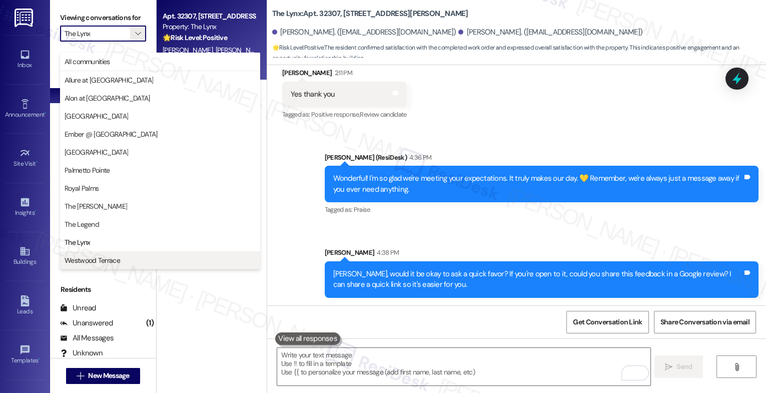
click at [103, 254] on button "Westwood Terrace" at bounding box center [160, 260] width 200 height 18
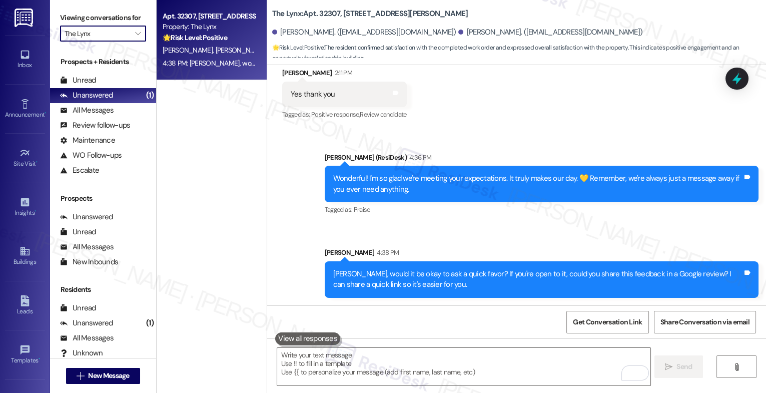
type input "Westwood Terrace"
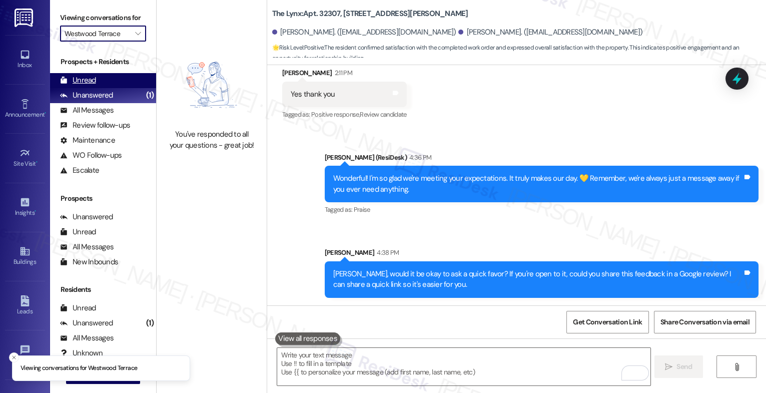
click at [101, 88] on div "Unread (0)" at bounding box center [103, 80] width 106 height 15
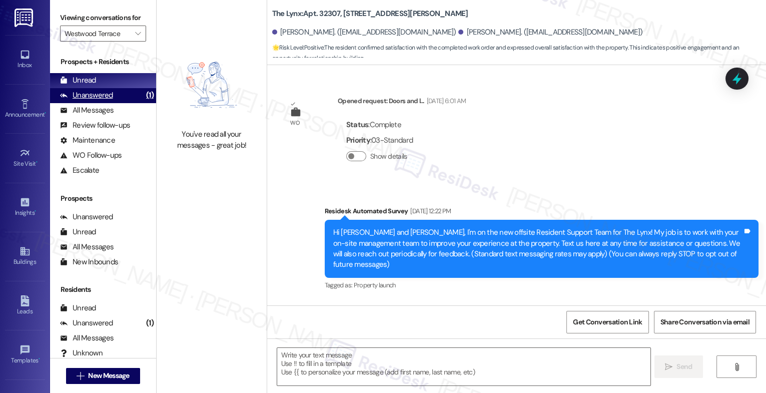
click at [102, 101] on div "Unanswered" at bounding box center [86, 95] width 53 height 11
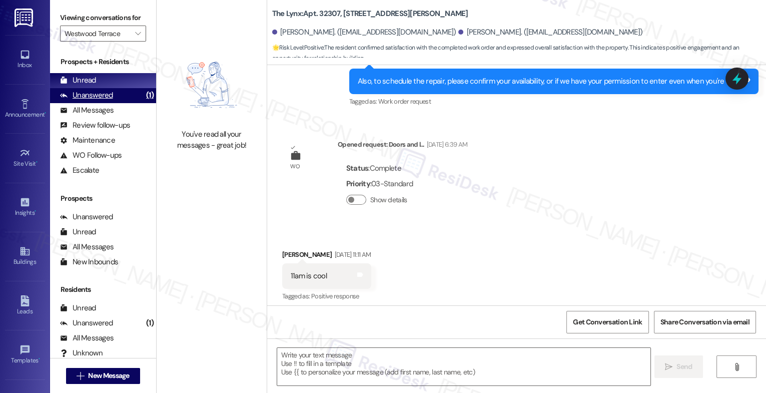
type textarea "Fetching suggested responses. Please feel free to read through the conversation…"
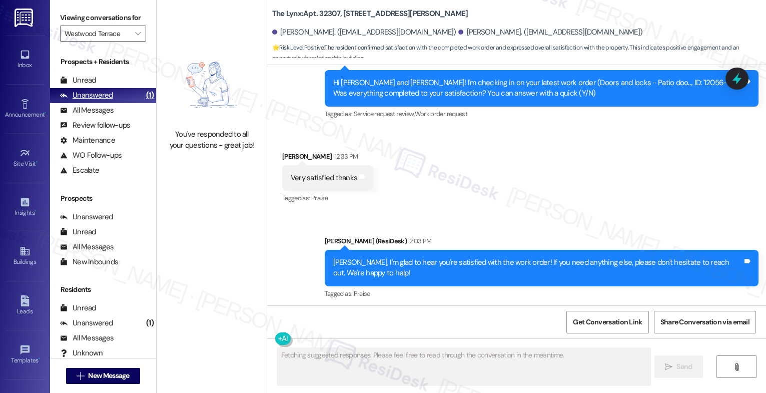
scroll to position [2131, 0]
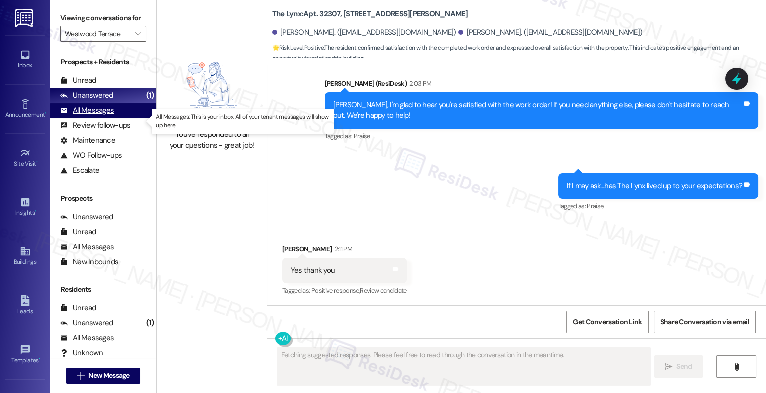
click at [108, 116] on div "All Messages" at bounding box center [87, 110] width 54 height 11
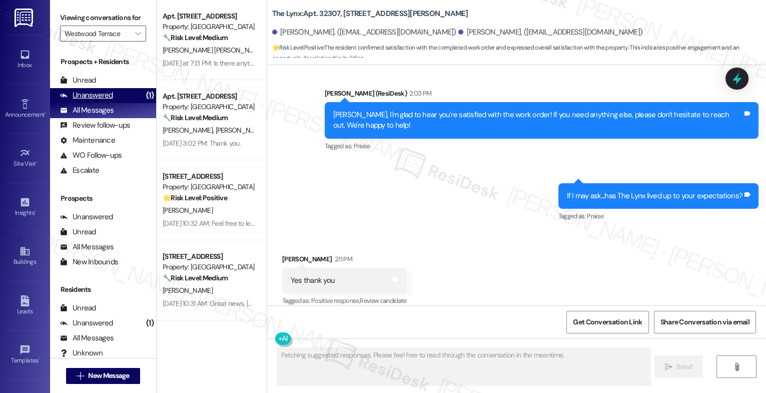
click at [115, 103] on div "Unanswered (1)" at bounding box center [103, 95] width 106 height 15
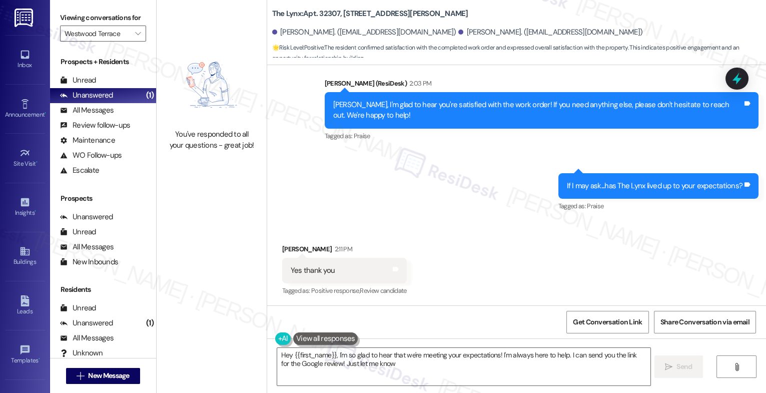
type textarea "Hey {{first_name}}, I'm so glad to hear that we're meeting your expectations! I…"
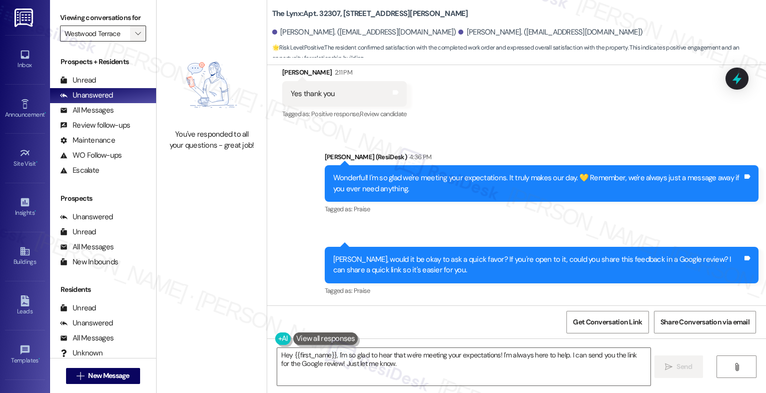
click at [136, 41] on span "" at bounding box center [138, 34] width 10 height 16
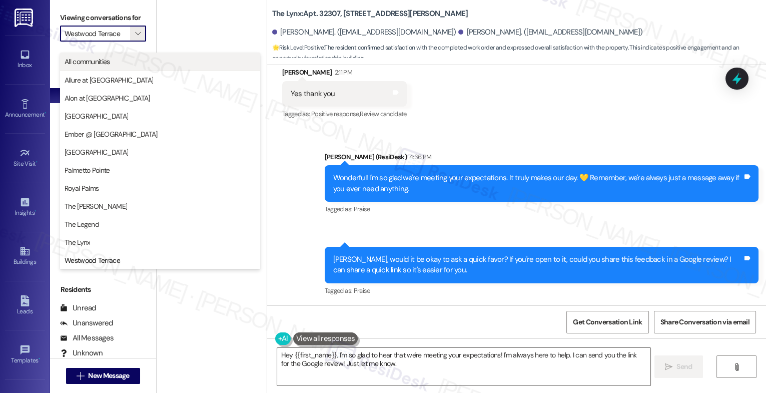
click at [152, 60] on span "All communities" at bounding box center [160, 62] width 191 height 10
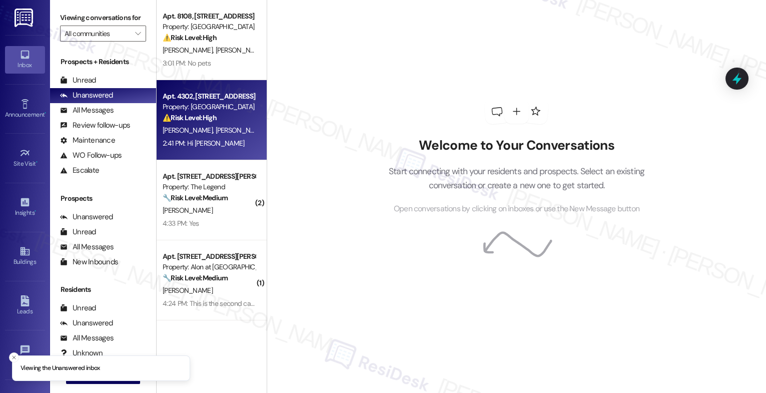
scroll to position [318, 0]
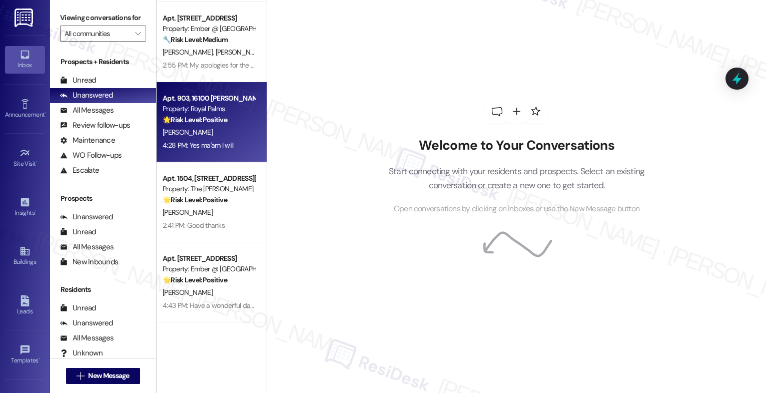
click at [221, 127] on div "D. Dotson" at bounding box center [209, 132] width 95 height 13
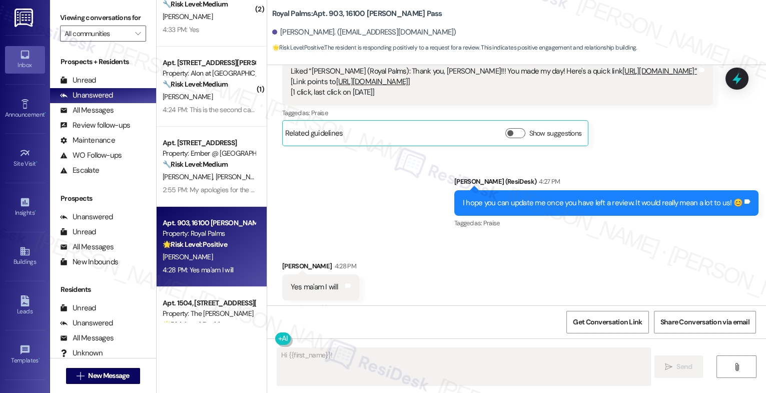
scroll to position [2651, 0]
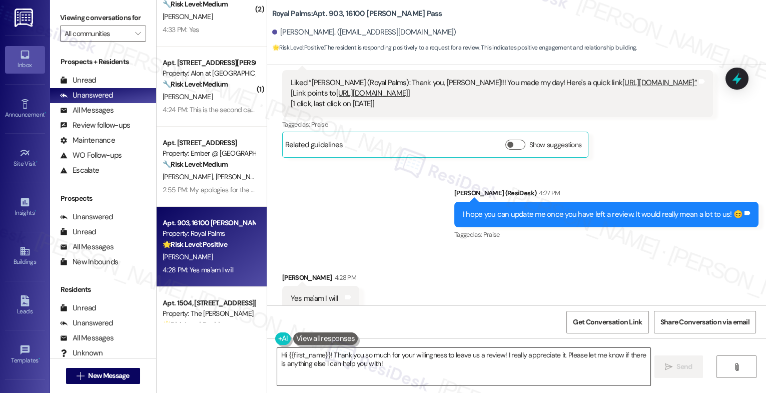
click at [310, 356] on textarea "Hi {{first_name}}! Thank you so much for your willingness to leave us a review!…" at bounding box center [463, 367] width 373 height 38
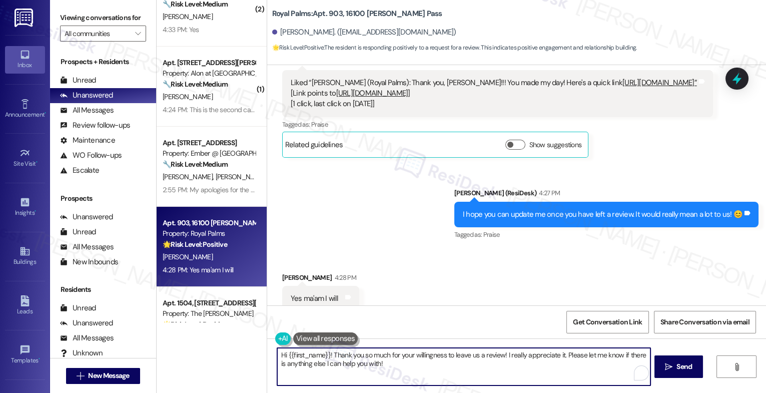
click at [310, 356] on textarea "Hi {{first_name}}! Thank you so much for your willingness to leave us a review!…" at bounding box center [463, 367] width 373 height 38
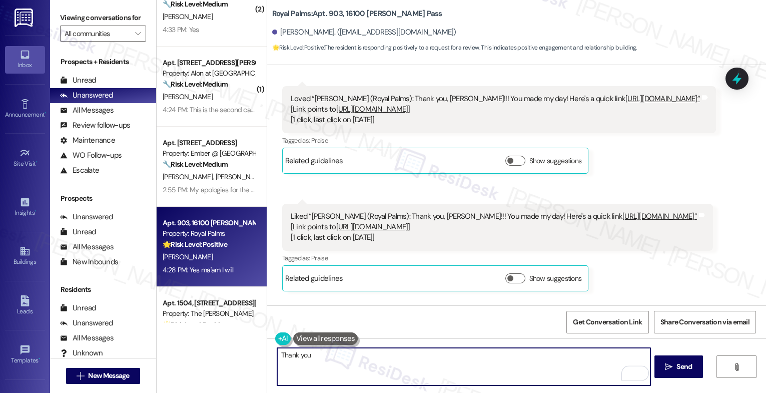
scroll to position [2637, 0]
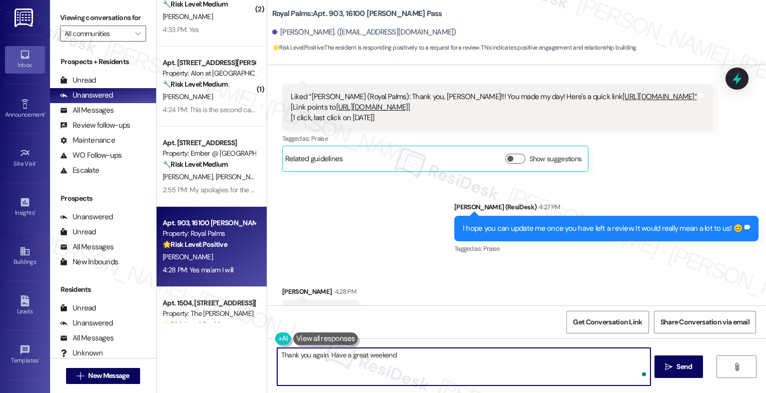
type textarea "Thank you again. Have a great weekend!"
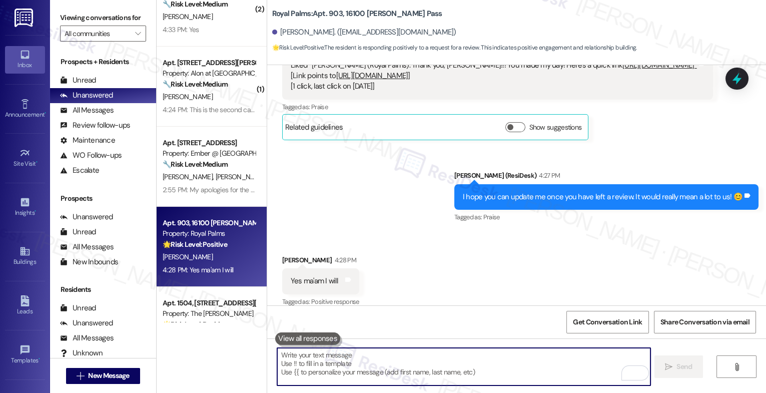
scroll to position [2738, 0]
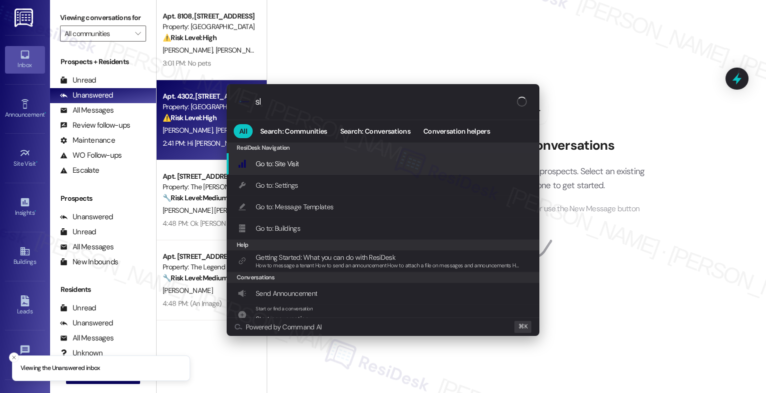
type input "sla"
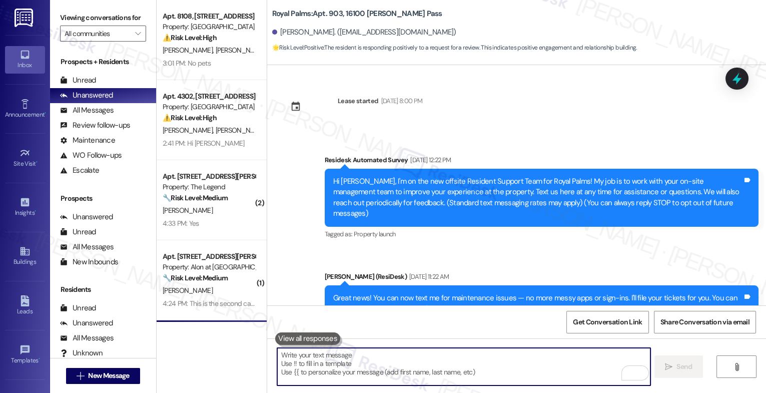
scroll to position [2738, 0]
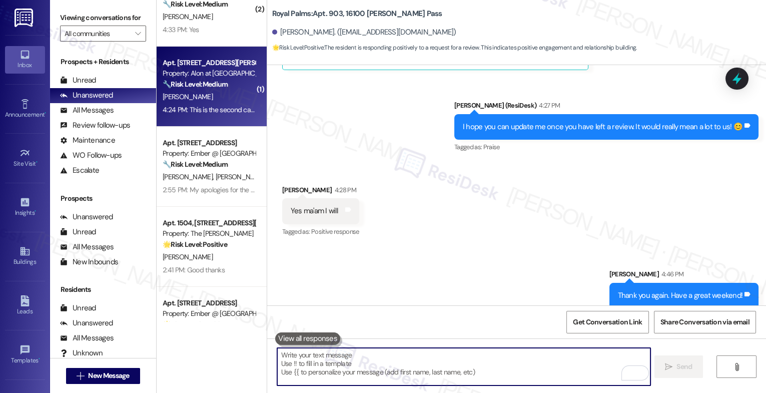
click at [207, 87] on strong "🔧 Risk Level: Medium" at bounding box center [195, 84] width 65 height 9
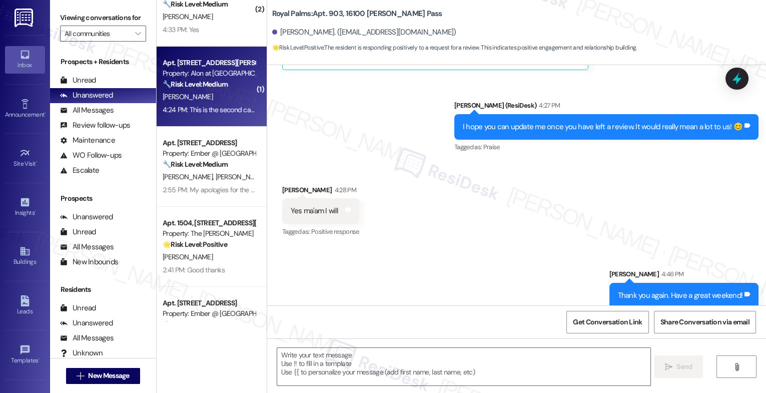
type textarea "Fetching suggested responses. Please feel free to read through the conversation…"
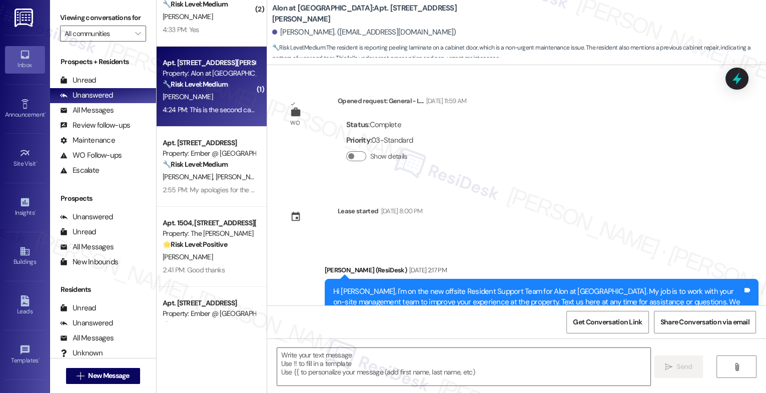
scroll to position [1894, 0]
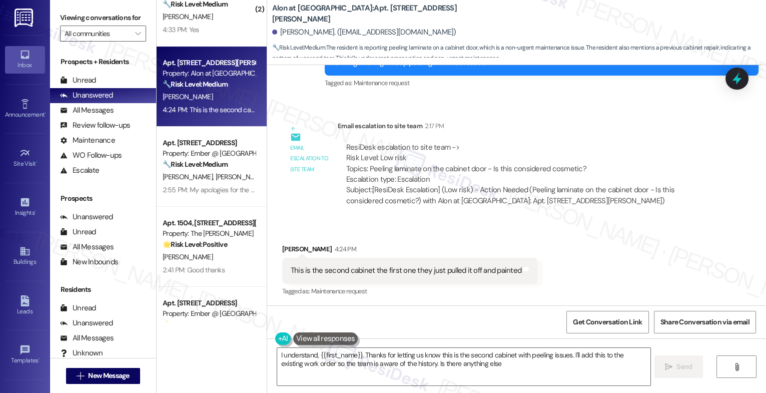
type textarea "I understand, {{first_name}}. Thanks for letting us know this is the second cab…"
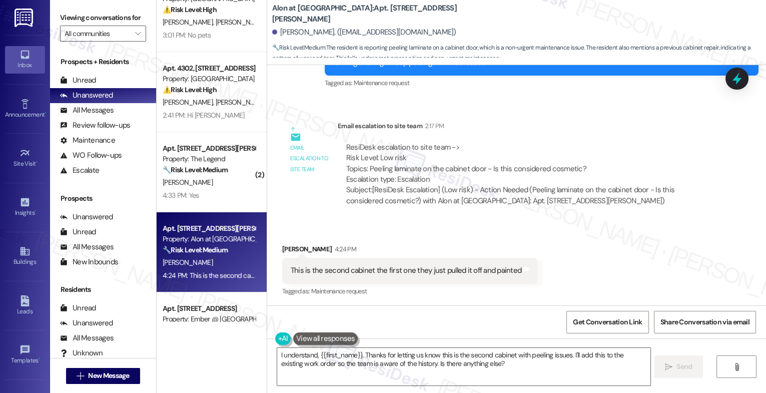
scroll to position [0, 0]
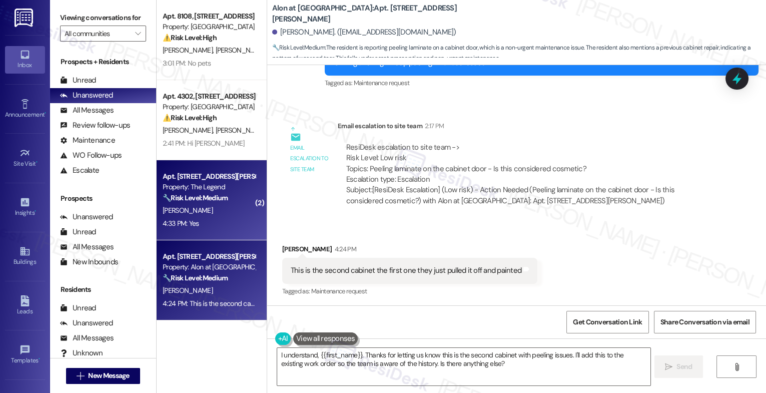
click at [211, 213] on div "[PERSON_NAME]" at bounding box center [209, 210] width 95 height 13
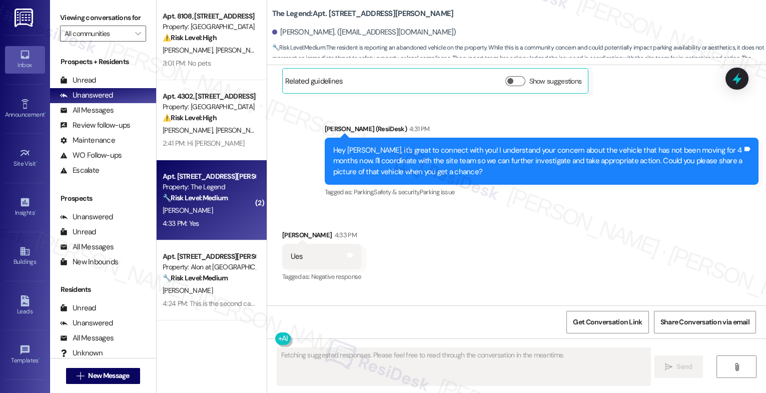
scroll to position [584, 0]
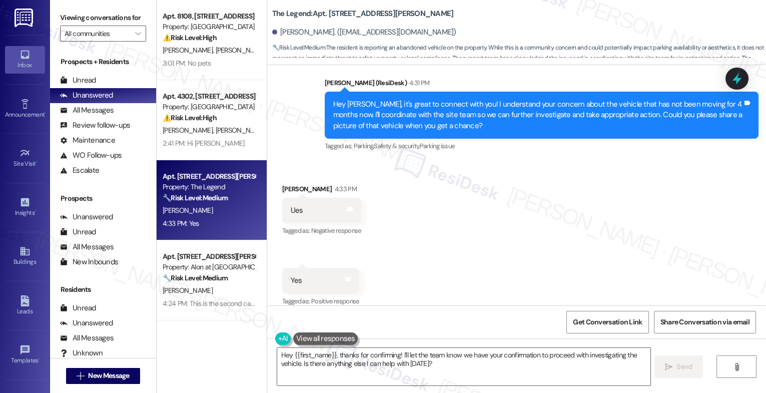
click at [441, 244] on div "Received via SMS [PERSON_NAME] 4:33 PM Ues Tags and notes Tagged as: Negative r…" at bounding box center [516, 238] width 499 height 155
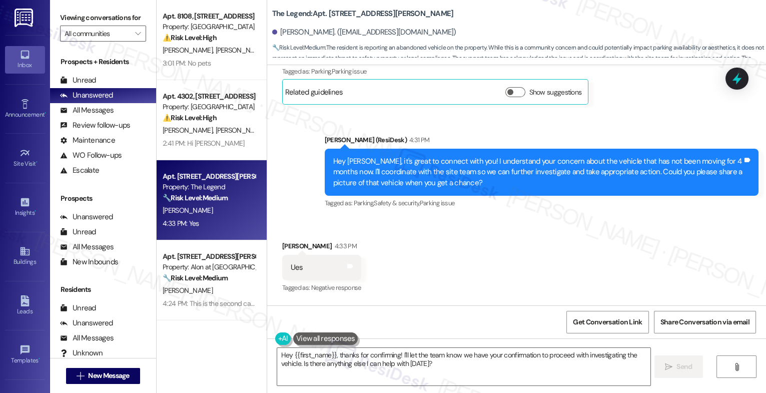
scroll to position [527, 0]
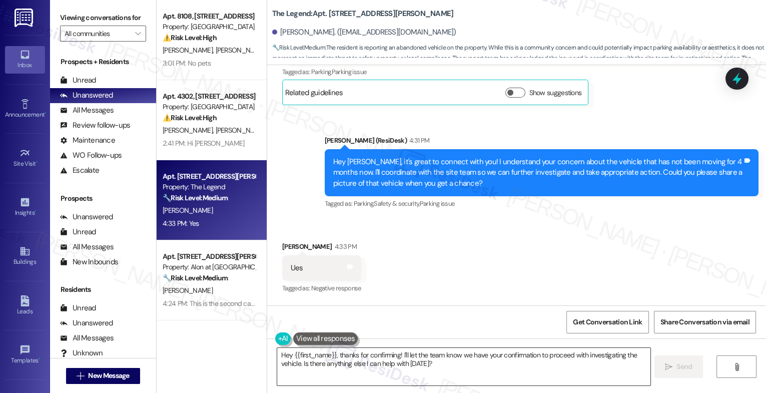
click at [351, 367] on textarea "Hey {{first_name}}, thanks for confirming! I'll let the team know we have your …" at bounding box center [463, 367] width 373 height 38
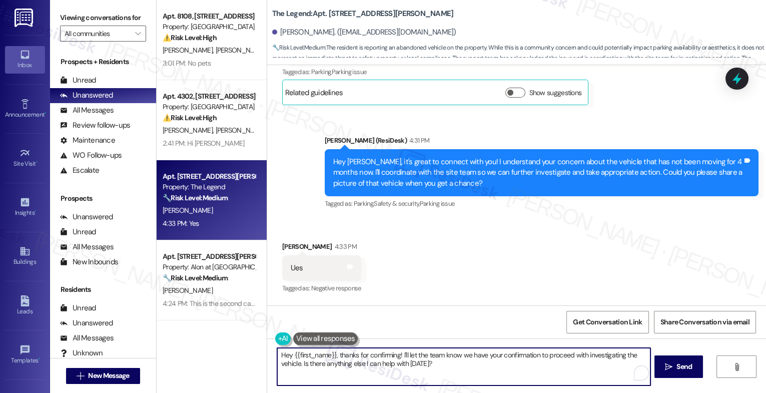
click at [351, 367] on textarea "Hey {{first_name}}, thanks for confirming! I'll let the team know we have your …" at bounding box center [463, 367] width 373 height 38
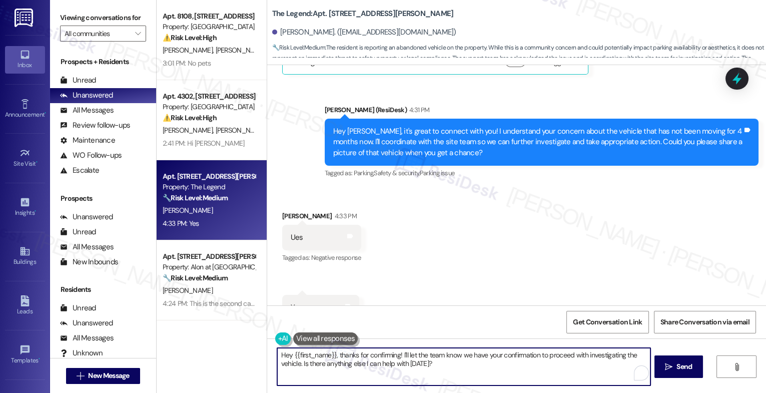
scroll to position [584, 0]
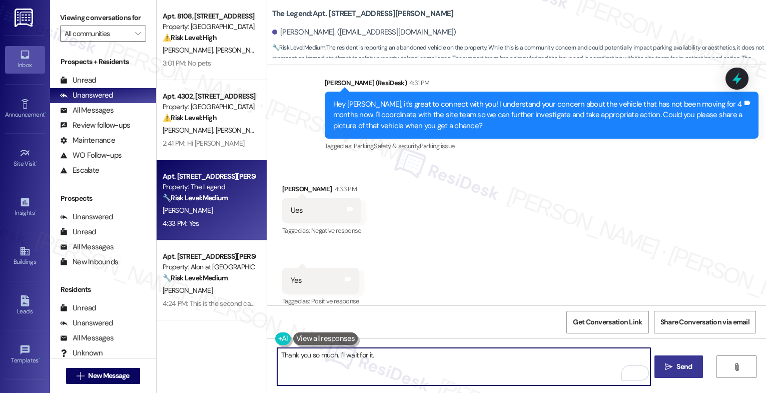
type textarea "Thank you so much. I'll wait for it."
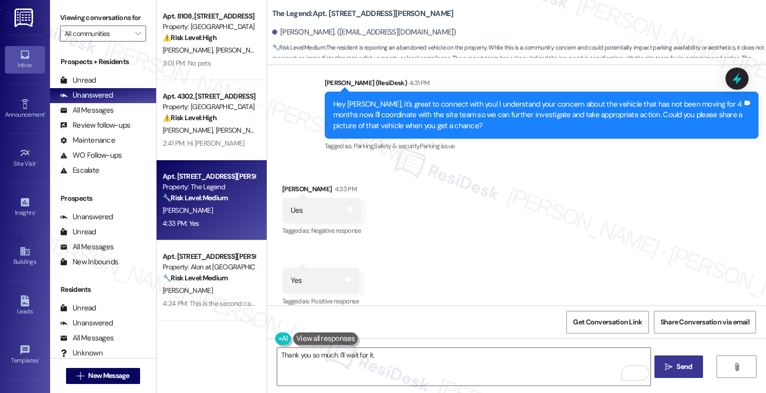
click at [680, 365] on span "Send" at bounding box center [684, 366] width 16 height 11
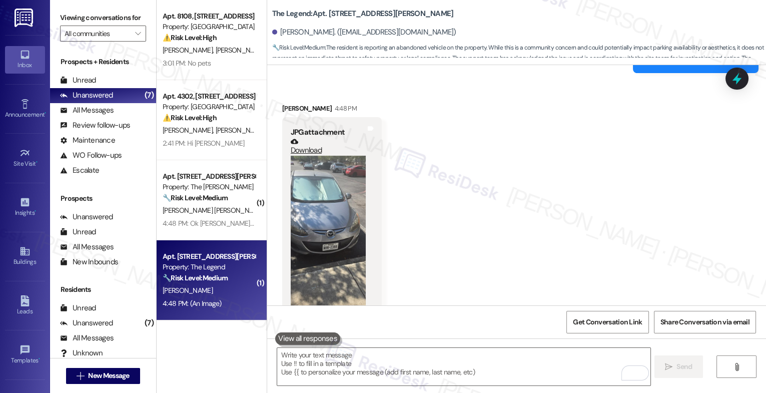
scroll to position [920, 0]
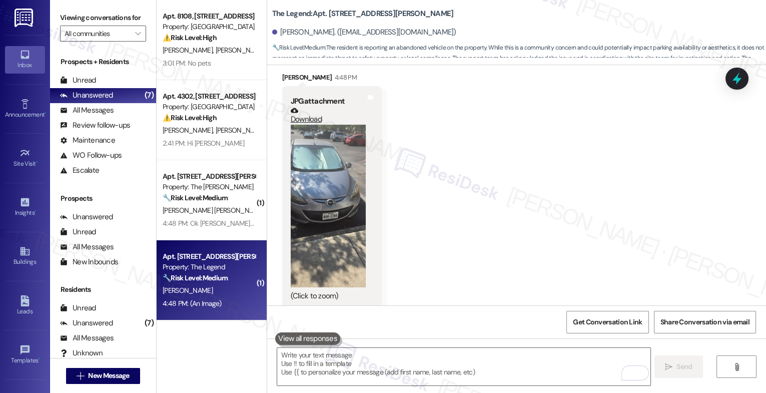
click at [308, 196] on button "Zoom image" at bounding box center [328, 206] width 75 height 163
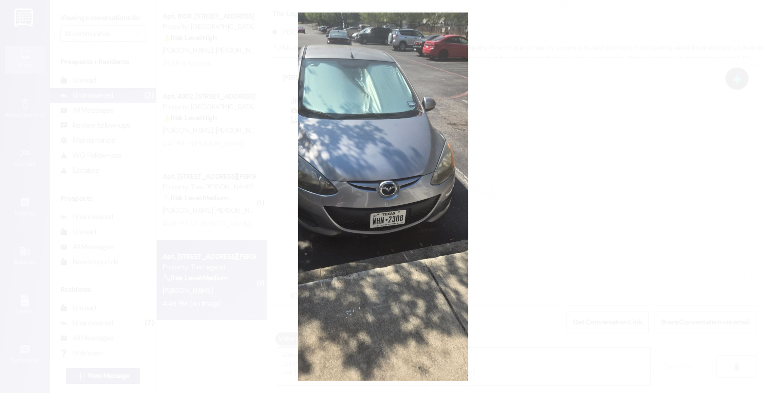
click at [400, 231] on button "Unzoom image" at bounding box center [383, 196] width 766 height 393
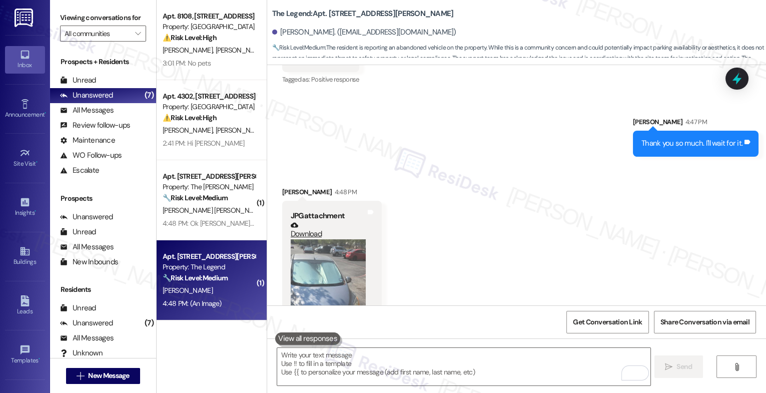
scroll to position [794, 0]
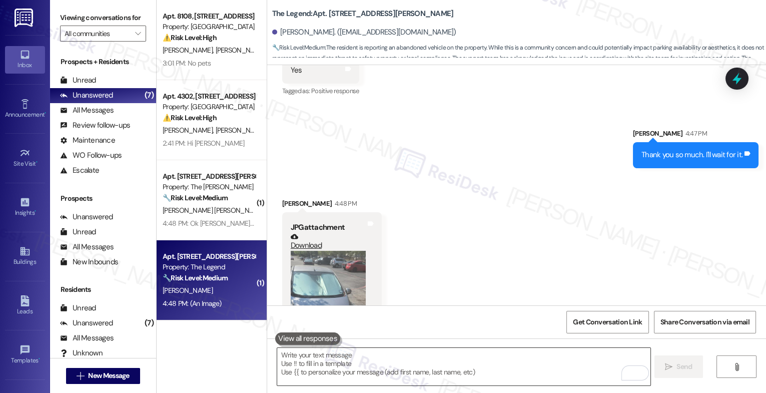
click at [332, 367] on textarea "To enrich screen reader interactions, please activate Accessibility in Grammarl…" at bounding box center [463, 367] width 373 height 38
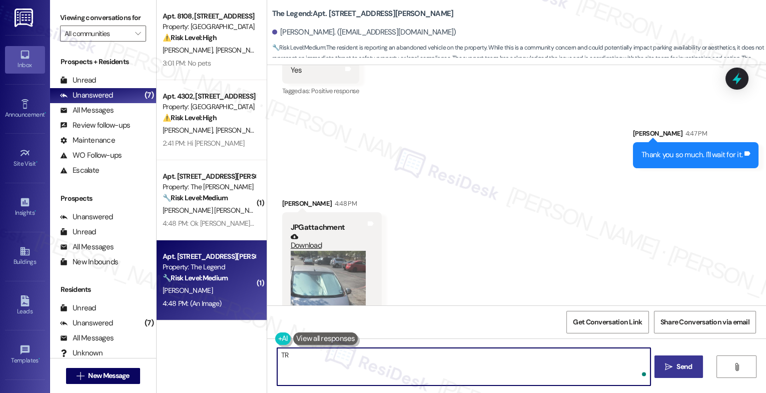
type textarea "T"
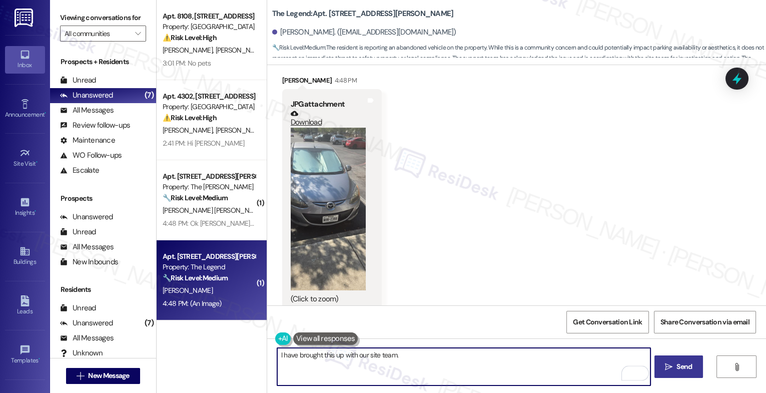
scroll to position [920, 0]
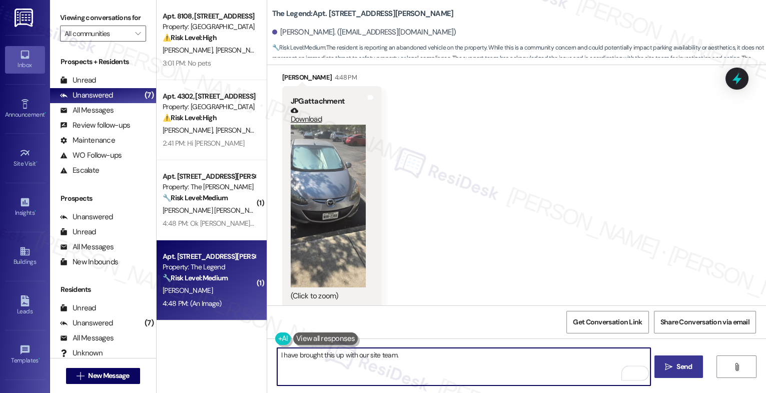
click at [320, 210] on button "Zoom image" at bounding box center [328, 206] width 75 height 163
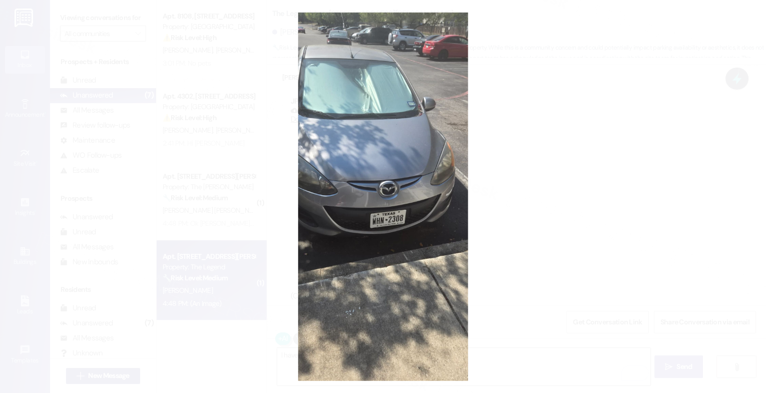
click at [408, 254] on button "Unzoom image" at bounding box center [383, 196] width 766 height 393
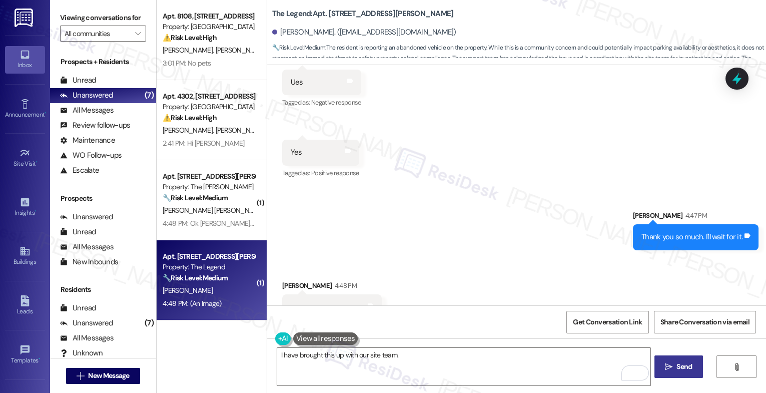
scroll to position [477, 0]
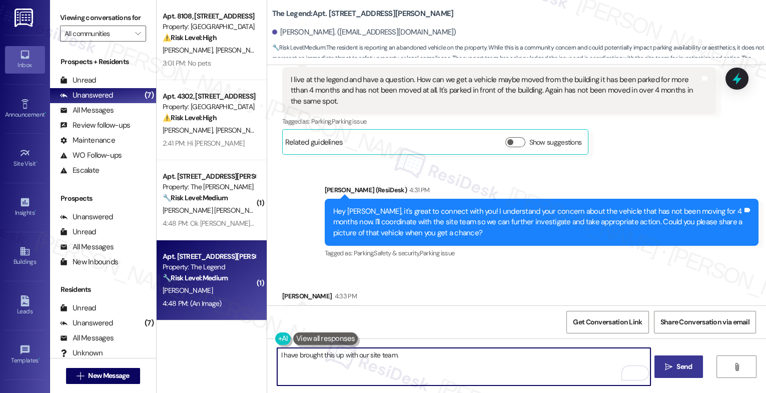
click at [277, 355] on textarea "I have brought this up with our site team." at bounding box center [463, 367] width 373 height 38
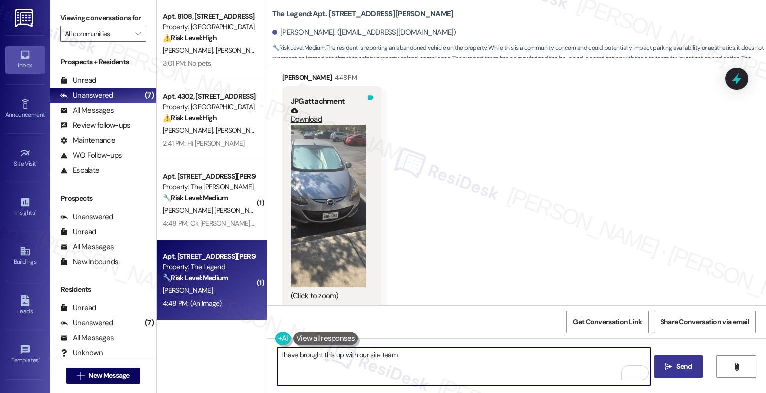
scroll to position [918, 0]
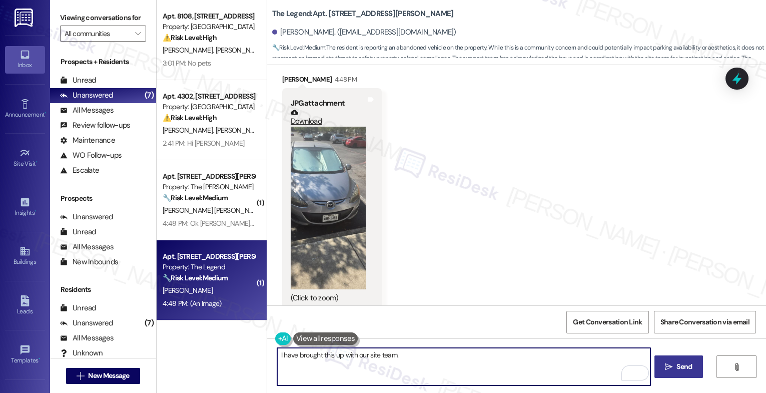
click at [423, 360] on textarea "I have brought this up with our site team." at bounding box center [463, 367] width 373 height 38
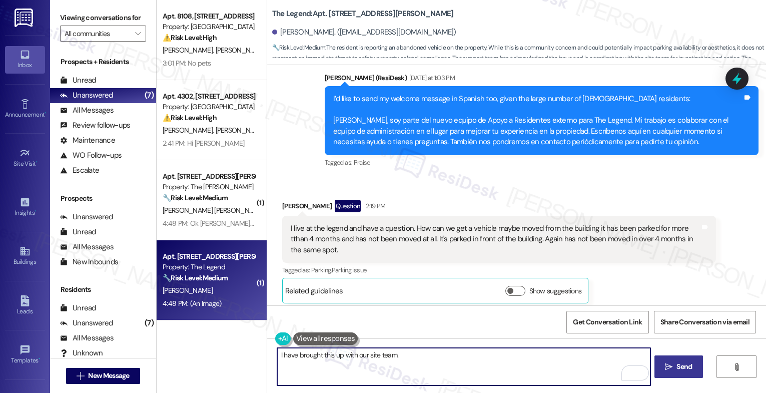
scroll to position [920, 0]
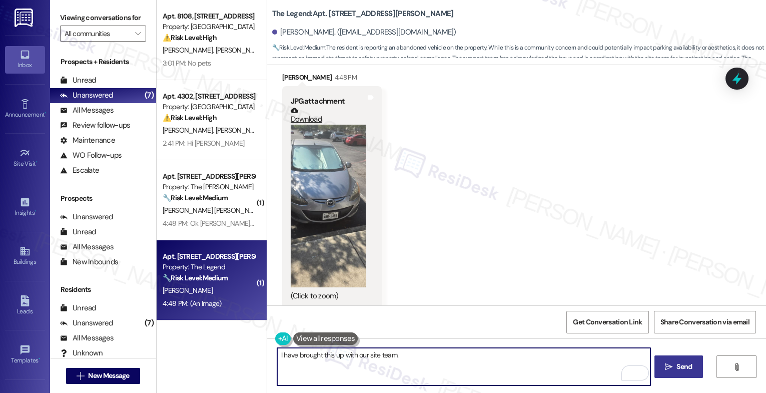
click at [277, 355] on textarea "I have brought this up with our site team." at bounding box center [463, 367] width 373 height 38
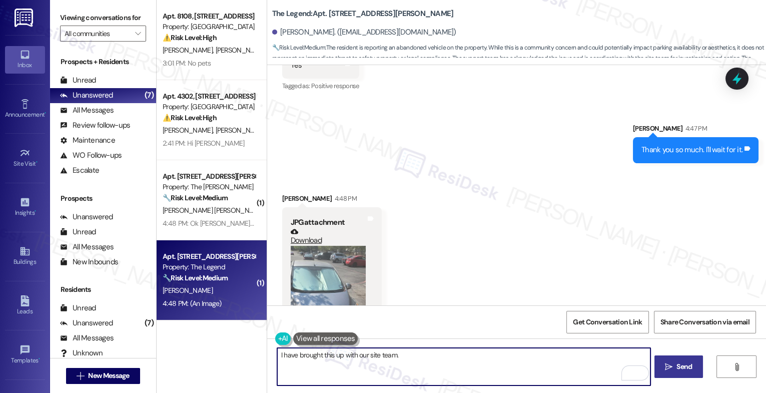
scroll to position [795, 0]
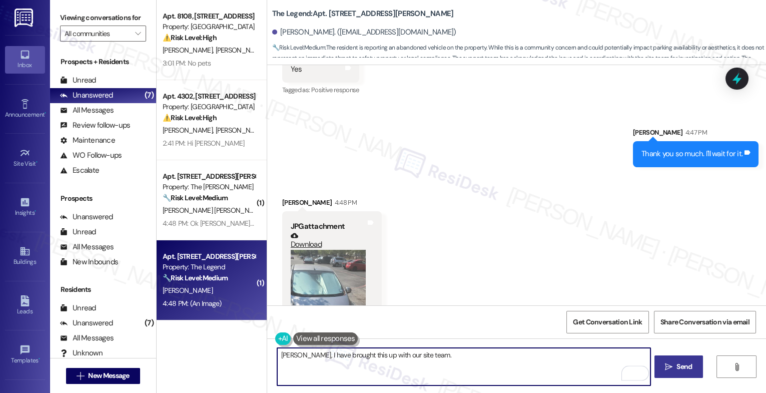
click at [451, 359] on textarea "[PERSON_NAME], I have brought this up with our site team." at bounding box center [463, 367] width 373 height 38
drag, startPoint x: 417, startPoint y: 355, endPoint x: 597, endPoint y: 364, distance: 179.7
click at [597, 364] on textarea "[PERSON_NAME], I have brought this up with our site team. The picture is helpful" at bounding box center [463, 367] width 373 height 38
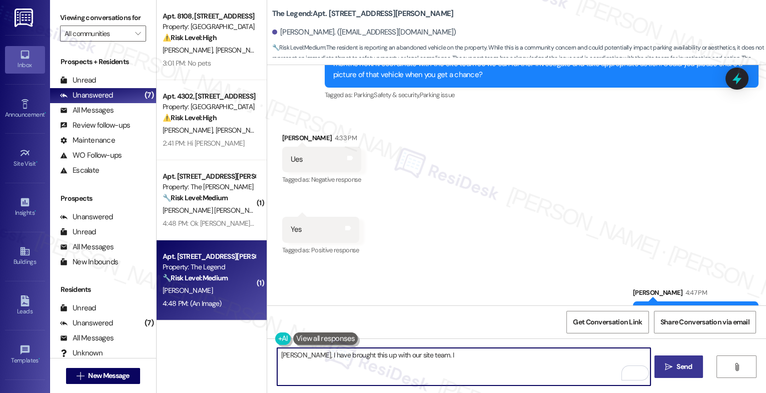
scroll to position [617, 0]
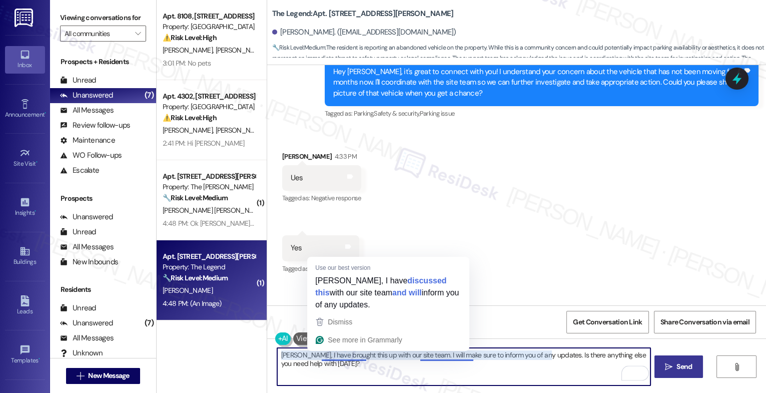
click at [376, 366] on textarea "[PERSON_NAME], I have brought this up with our site team. I will make sure to i…" at bounding box center [463, 367] width 373 height 38
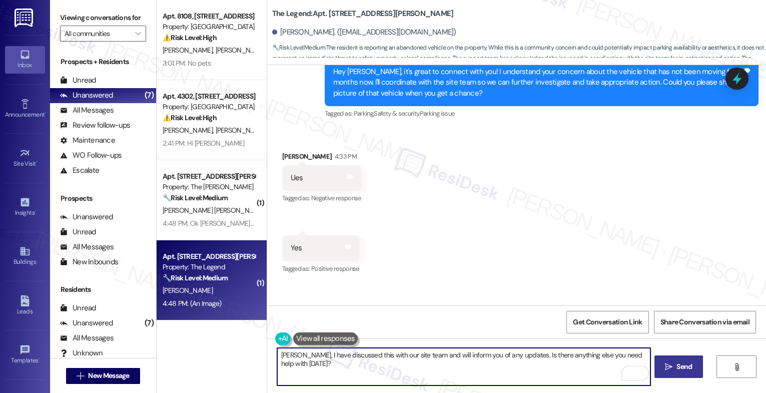
drag, startPoint x: 345, startPoint y: 356, endPoint x: 317, endPoint y: 354, distance: 28.5
click at [317, 354] on textarea "[PERSON_NAME], I have discussed this with our site team and will inform you of …" at bounding box center [463, 367] width 373 height 38
click at [354, 369] on textarea "[PERSON_NAME], I have escalated this with our site team and will inform you of …" at bounding box center [463, 367] width 373 height 38
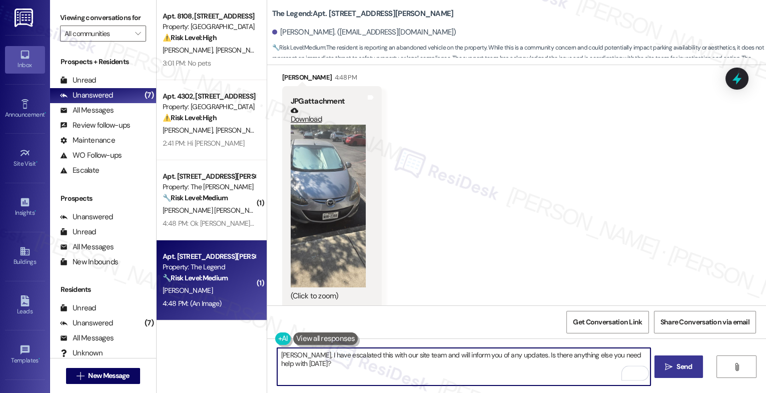
scroll to position [662, 0]
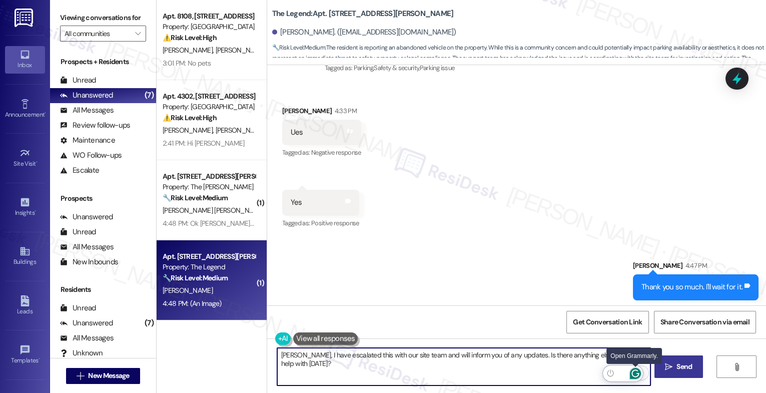
type textarea "[PERSON_NAME], I have escalated this with our site team and will inform you of …"
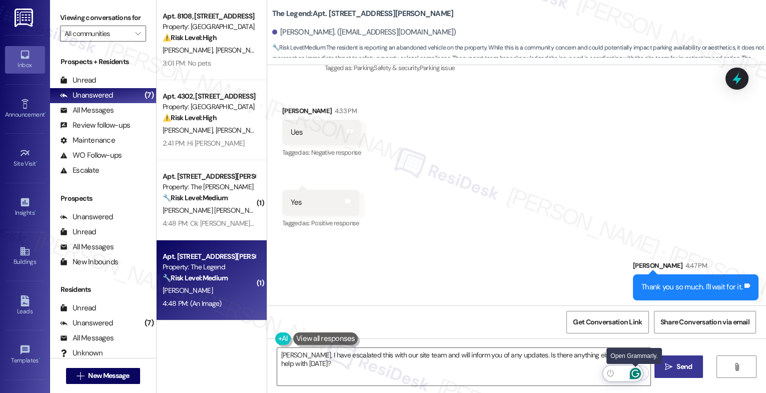
click at [637, 373] on icon "Open Grammarly. 0 Suggestions." at bounding box center [635, 373] width 11 height 11
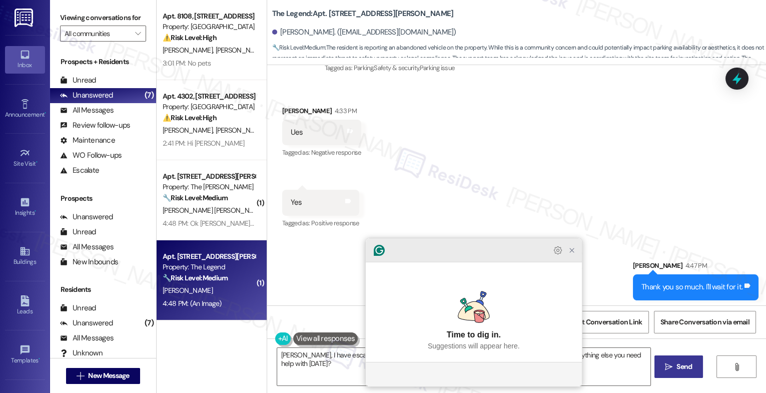
click at [571, 254] on icon "Close Grammarly Assistant" at bounding box center [572, 250] width 8 height 8
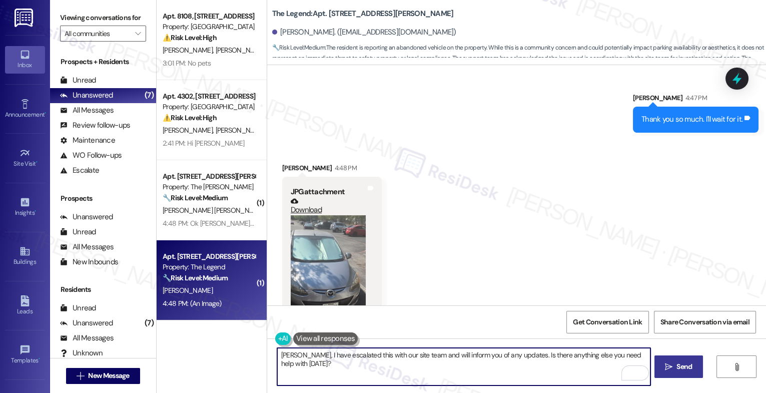
scroll to position [920, 0]
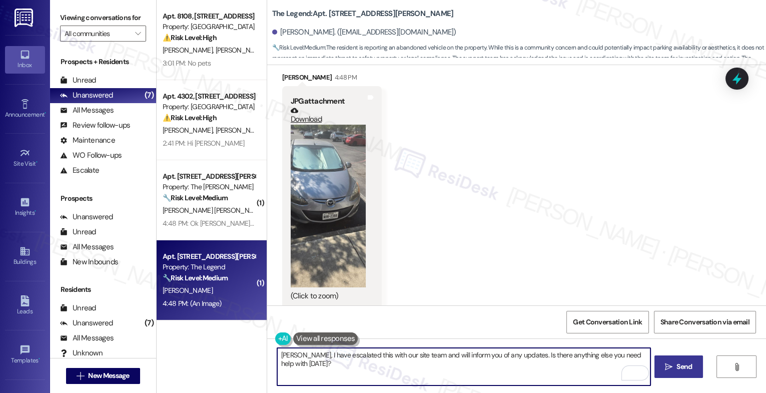
click at [674, 371] on span "Send" at bounding box center [684, 366] width 20 height 11
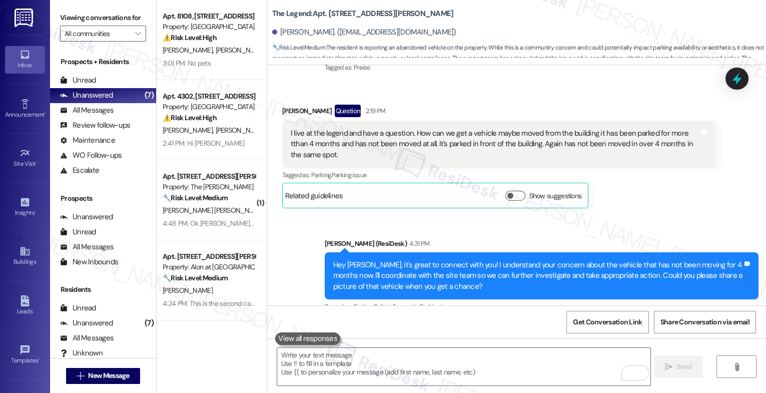
scroll to position [435, 0]
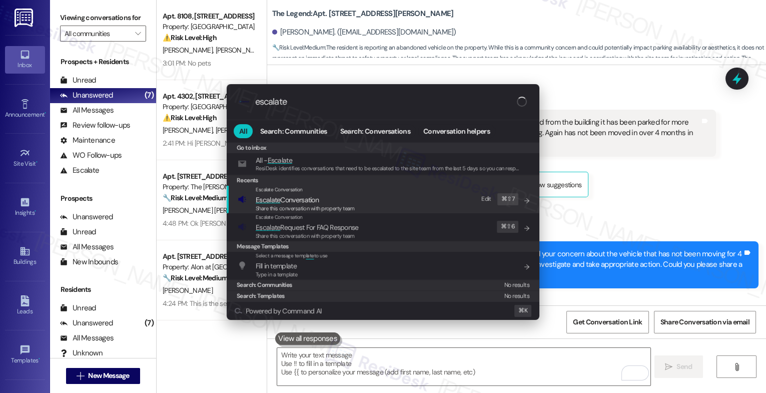
type input "escalate"
click at [329, 204] on div "Share this conversation with property team" at bounding box center [305, 208] width 99 height 9
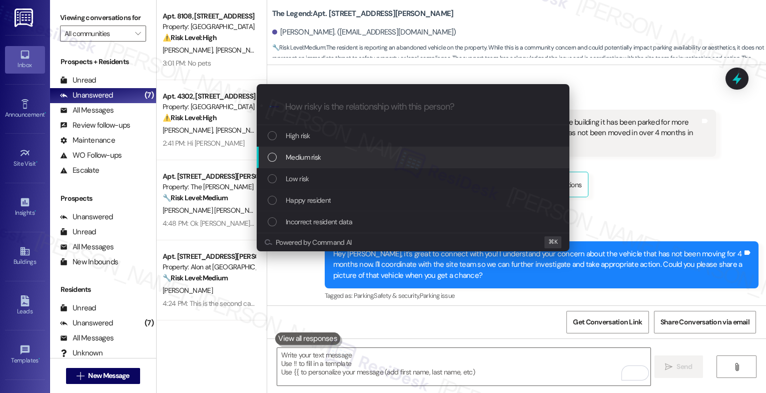
click at [322, 160] on div "Medium risk" at bounding box center [414, 157] width 293 height 11
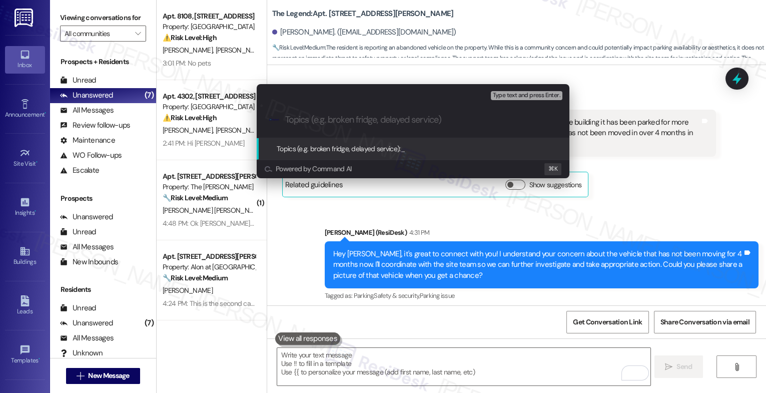
click at [314, 124] on input "Topics (e.g. broken fridge, delayed service)" at bounding box center [421, 120] width 272 height 11
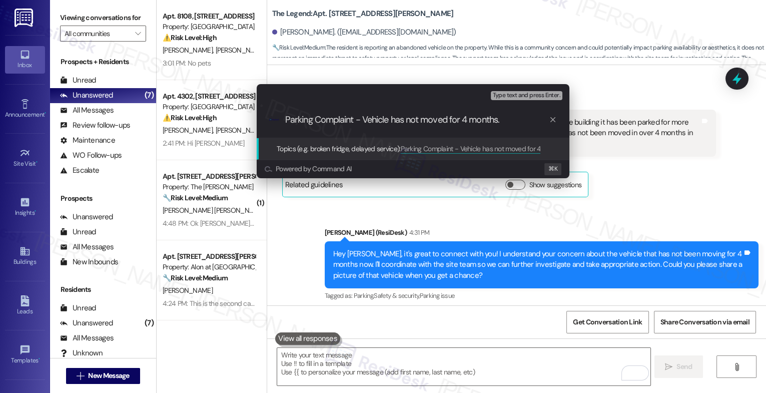
type input "Parking Complaint - Vehicle has not moved for 4 months"
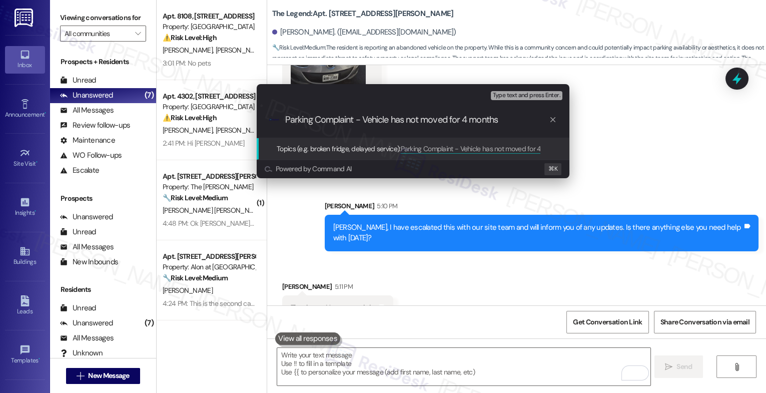
scroll to position [1059, 0]
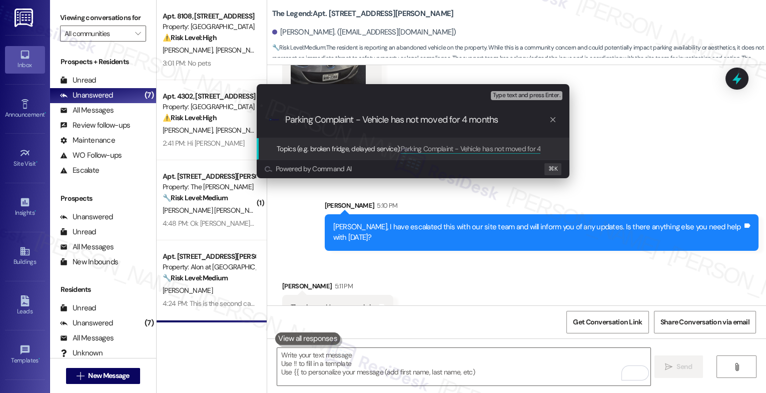
click at [516, 123] on input "Parking Complaint - Vehicle has not moved for 4 months" at bounding box center [417, 120] width 264 height 11
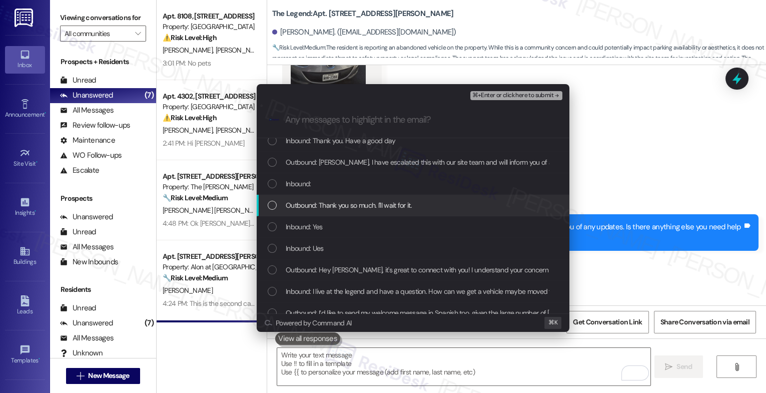
scroll to position [22, 0]
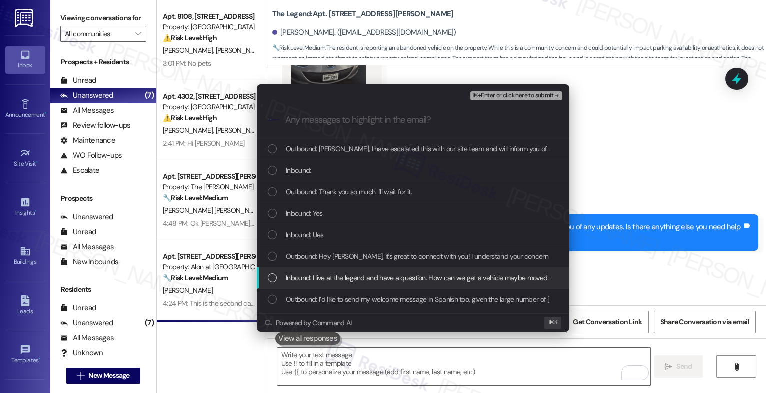
click at [364, 273] on span "Inbound: I live at the legend and have a question. How can we get a vehicle may…" at bounding box center [691, 277] width 810 height 11
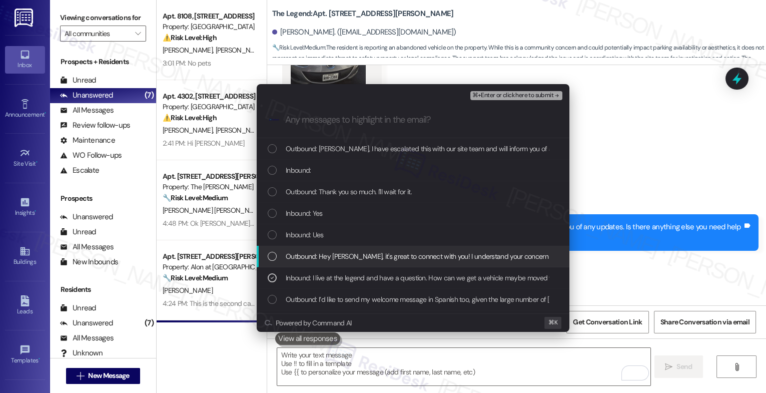
click at [361, 253] on span "Outbound: Hey [PERSON_NAME], it's great to connect with you! I understand your …" at bounding box center [745, 256] width 919 height 11
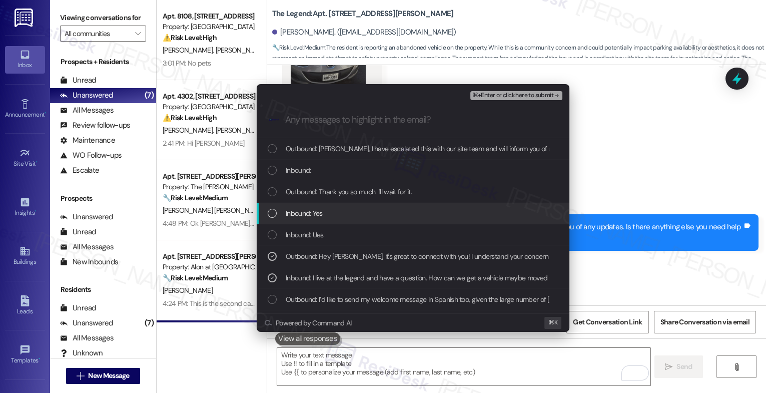
click at [355, 210] on div "Inbound: Yes" at bounding box center [414, 213] width 293 height 11
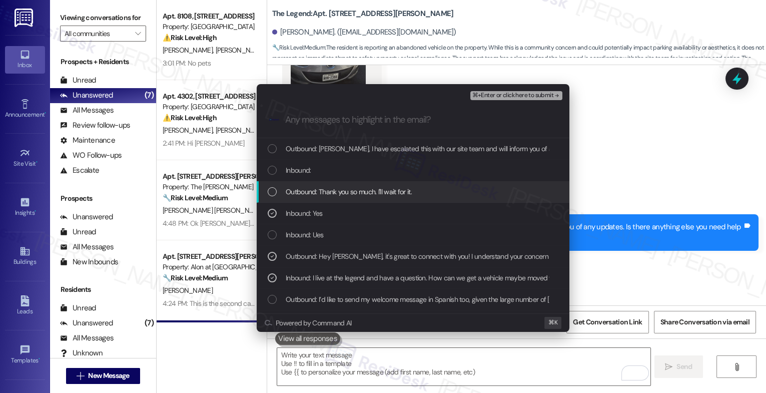
click at [364, 189] on span "Outbound: Thank you so much. I'll wait for it." at bounding box center [349, 191] width 126 height 11
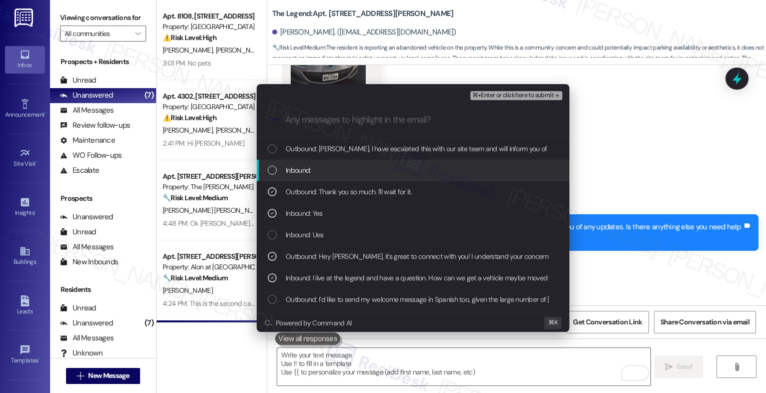
click at [364, 168] on div "Inbound:" at bounding box center [414, 170] width 293 height 11
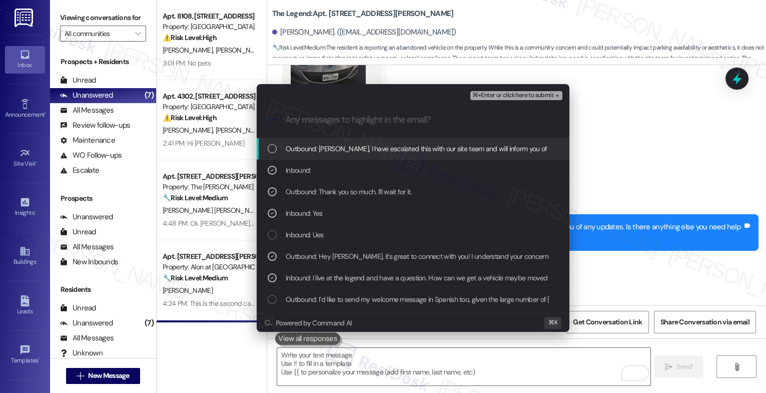
click at [480, 157] on div "Outbound: Robert, I have escalated this with our site team and will inform you …" at bounding box center [413, 149] width 313 height 22
click at [545, 95] on span "⌘+Enter or click here to submit" at bounding box center [512, 95] width 81 height 7
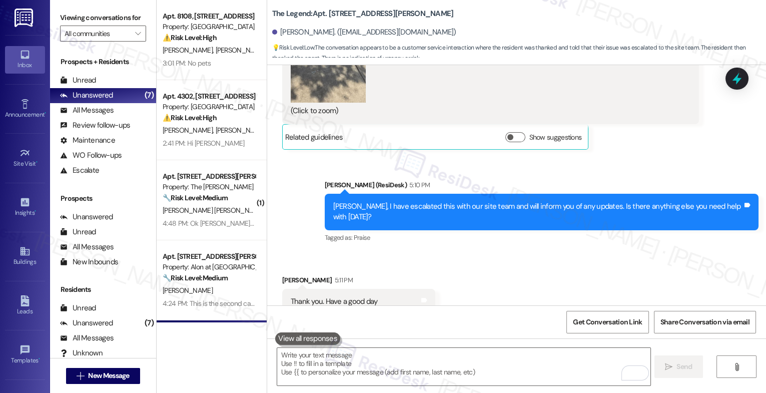
scroll to position [1196, 0]
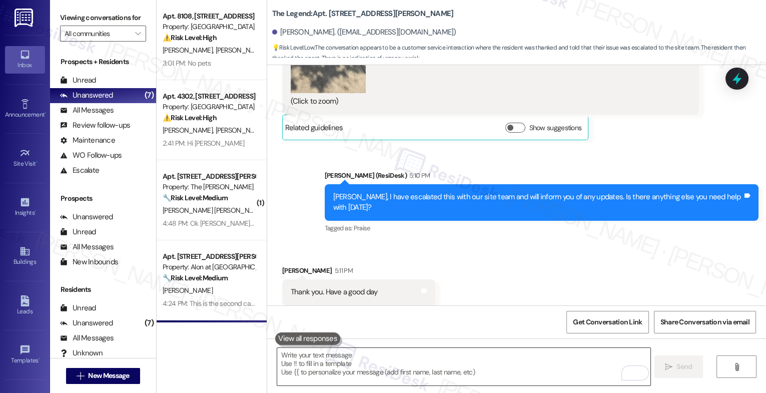
click at [324, 353] on textarea "To enrich screen reader interactions, please activate Accessibility in Grammarl…" at bounding box center [463, 367] width 373 height 38
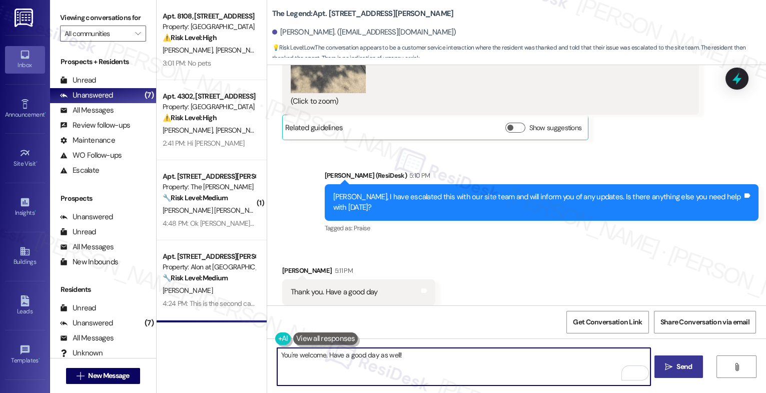
click at [323, 356] on textarea "You're welcome. Have a good day as well!" at bounding box center [463, 367] width 373 height 38
paste textarea "If anything else comes up or you have more questions, feel free to reach out an…"
drag, startPoint x: 570, startPoint y: 356, endPoint x: 289, endPoint y: 362, distance: 281.6
click at [289, 362] on textarea "You're welcome. If anything else comes up or you have more questions, feel free…" at bounding box center [463, 367] width 373 height 38
type textarea "You're welcome. If anything else comes up or you have more questions, feel free…"
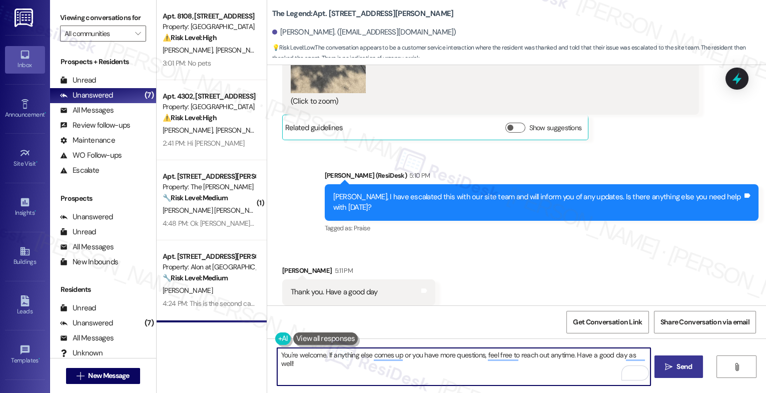
click at [677, 369] on span "Send" at bounding box center [684, 366] width 16 height 11
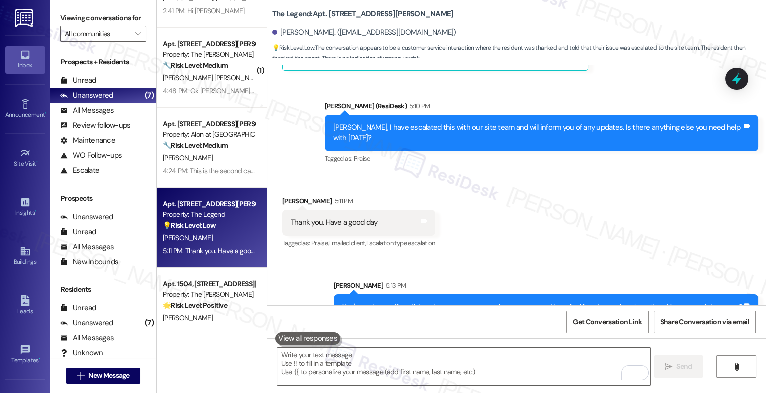
scroll to position [158, 0]
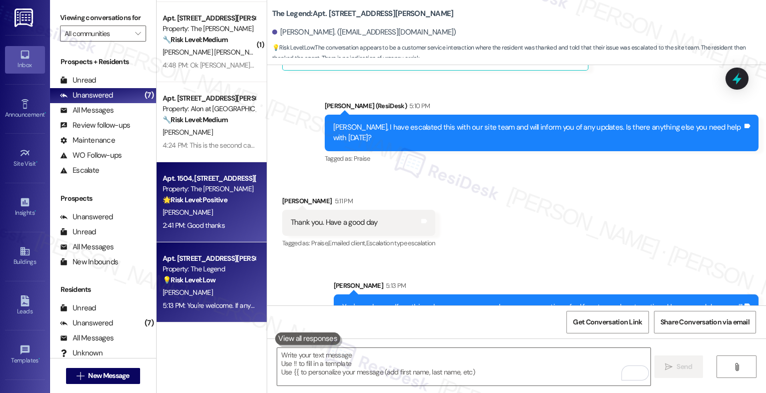
click at [195, 184] on div "Property: The [PERSON_NAME]" at bounding box center [209, 189] width 93 height 11
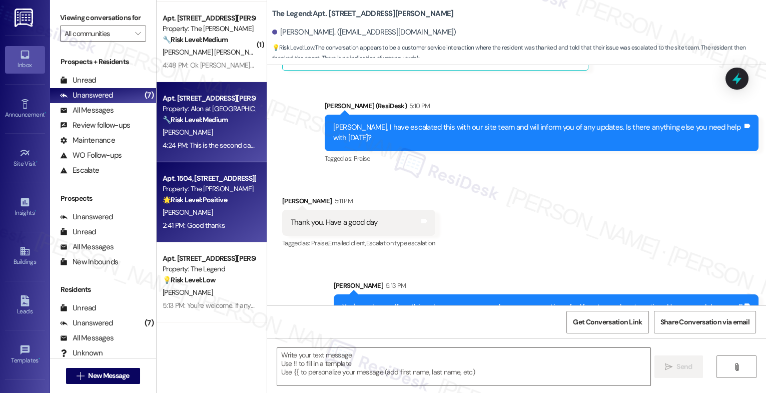
type textarea "Fetching suggested responses. Please feel free to read through the conversation…"
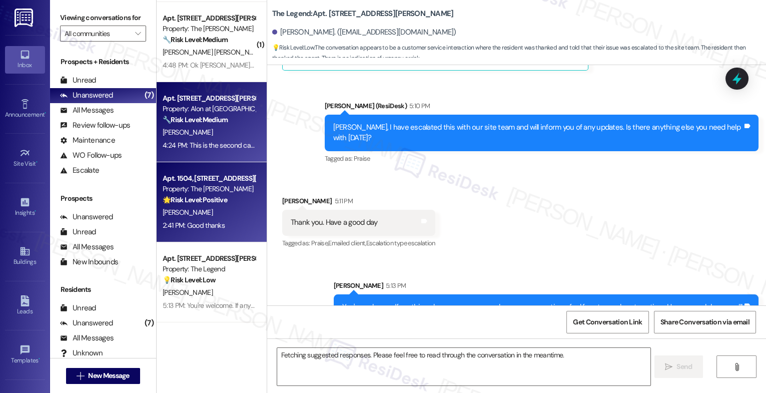
click at [203, 120] on strong "🔧 Risk Level: Medium" at bounding box center [195, 119] width 65 height 9
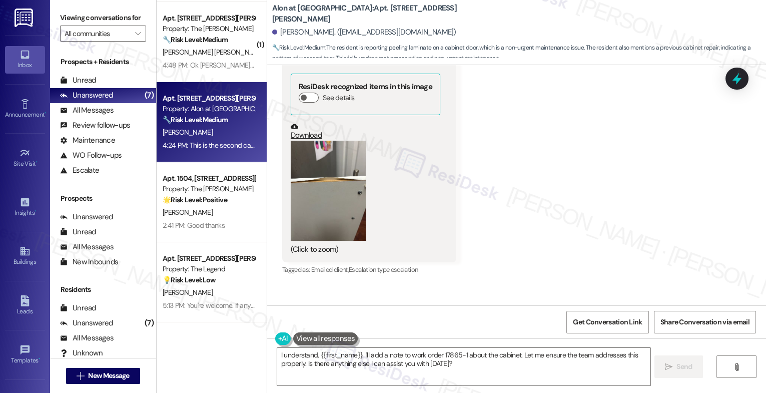
scroll to position [1515, 0]
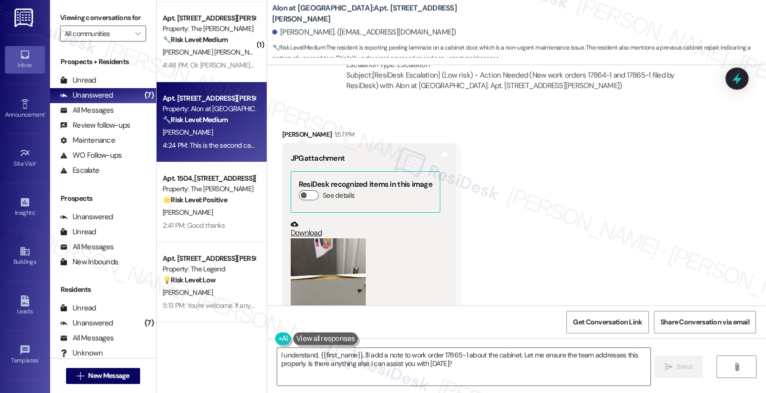
click at [312, 263] on button "Zoom image" at bounding box center [328, 288] width 75 height 100
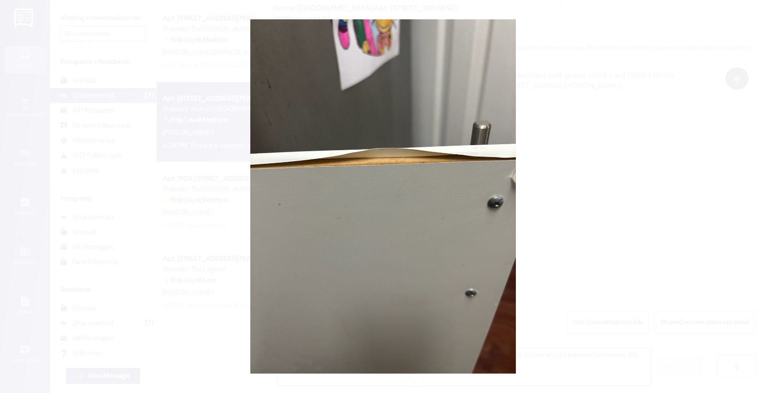
click at [401, 223] on button "Unzoom image" at bounding box center [383, 196] width 766 height 393
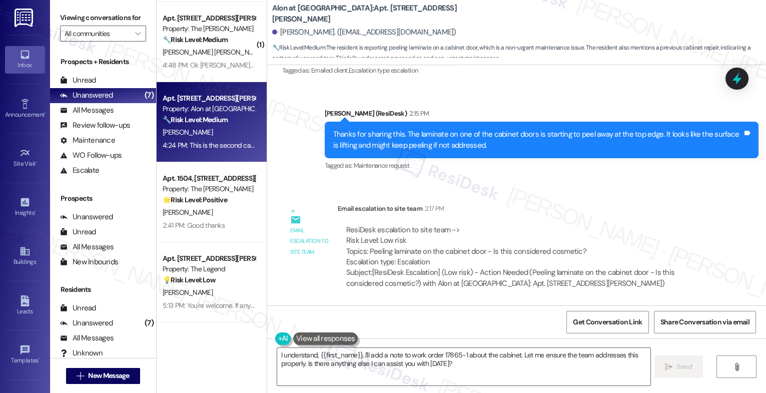
scroll to position [1894, 0]
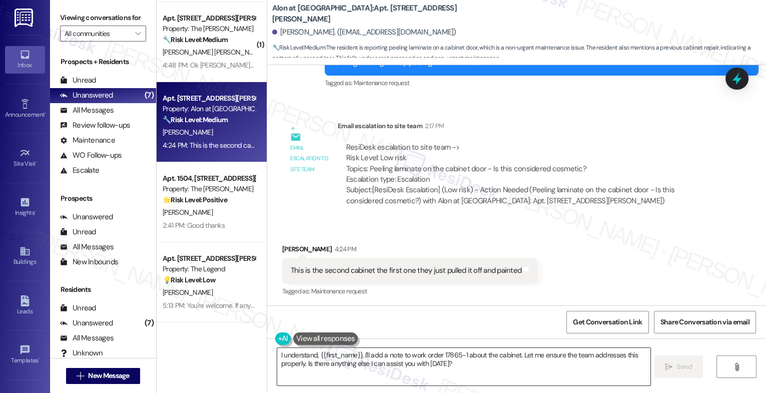
click at [374, 362] on textarea "I understand, {{first_name}}. I'll add a note to work order 17865-1 about the c…" at bounding box center [463, 367] width 373 height 38
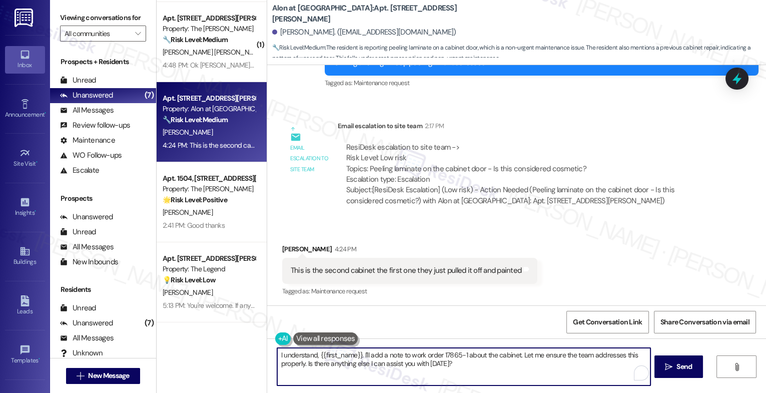
click at [374, 362] on textarea "I understand, {{first_name}}. I'll add a note to work order 17865-1 about the c…" at bounding box center [463, 367] width 373 height 38
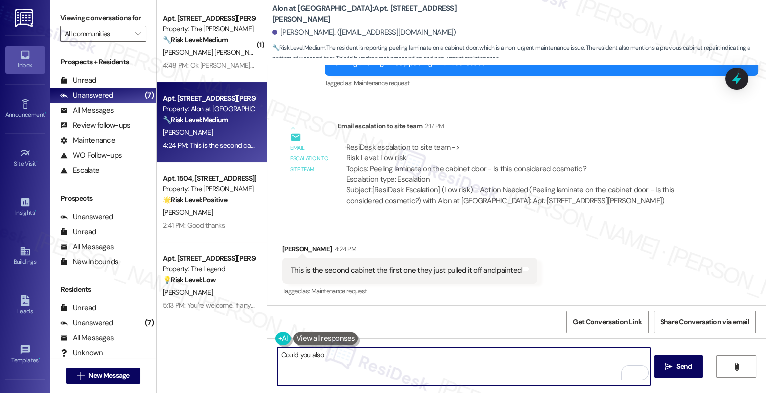
click at [296, 359] on textarea "Could you also" at bounding box center [463, 367] width 373 height 38
drag, startPoint x: 298, startPoint y: 353, endPoint x: 469, endPoint y: 364, distance: 171.4
click at [468, 364] on textarea "So they no look different" at bounding box center [463, 367] width 373 height 38
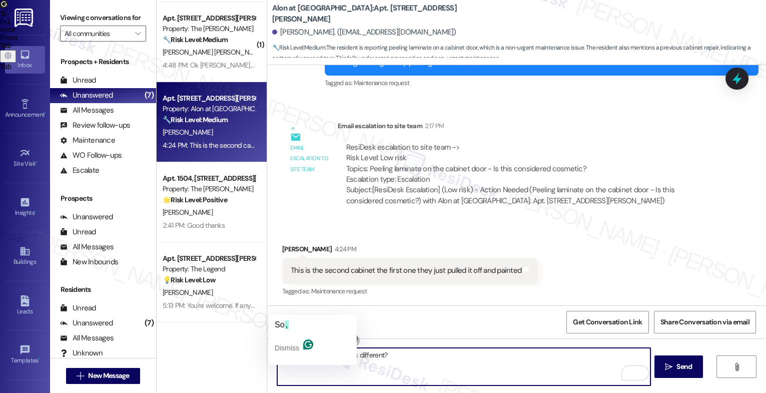
drag, startPoint x: 279, startPoint y: 354, endPoint x: 270, endPoint y: 352, distance: 9.2
click at [277, 352] on textarea "So both cabinets now look different?" at bounding box center [463, 367] width 373 height 38
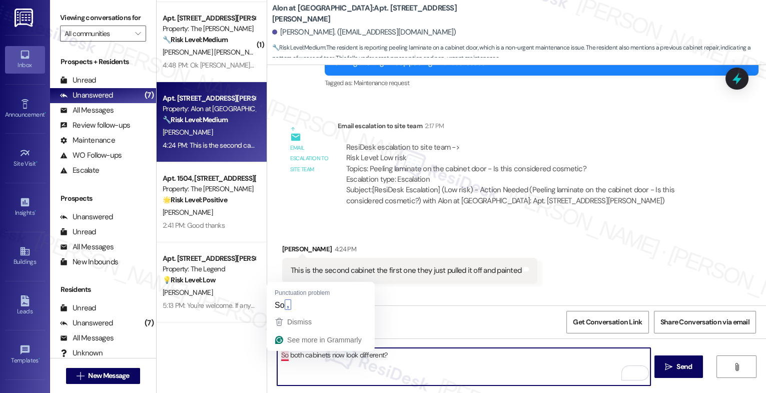
drag, startPoint x: 281, startPoint y: 353, endPoint x: 274, endPoint y: 353, distance: 7.5
click at [277, 353] on textarea "So both cabinets now look different?" at bounding box center [463, 367] width 373 height 38
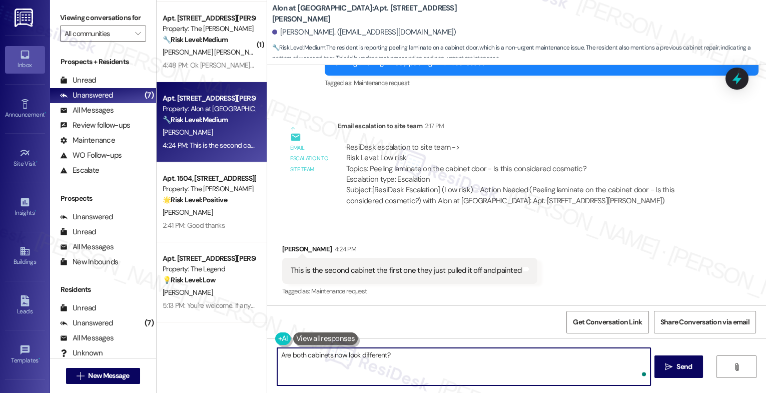
click at [425, 353] on textarea "Are both cabinets now look different?" at bounding box center [463, 367] width 373 height 38
click at [636, 372] on icon "Open Grammarly. 0 Suggestions." at bounding box center [635, 373] width 11 height 11
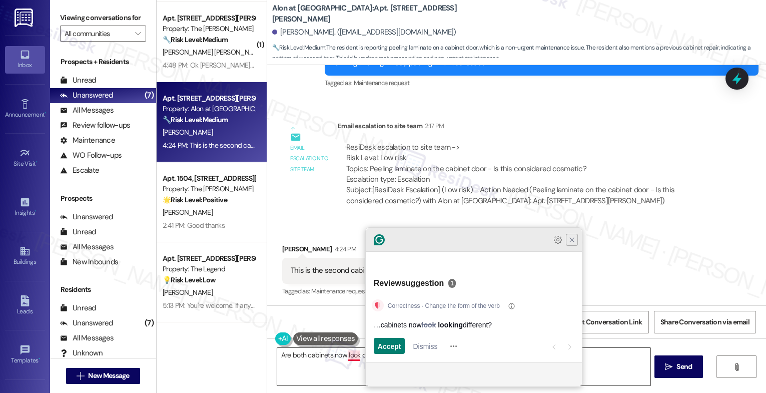
click at [570, 271] on article "Review suggestion 1 Correctness · Change the form of the verb …cabinets now loo…" at bounding box center [474, 315] width 216 height 93
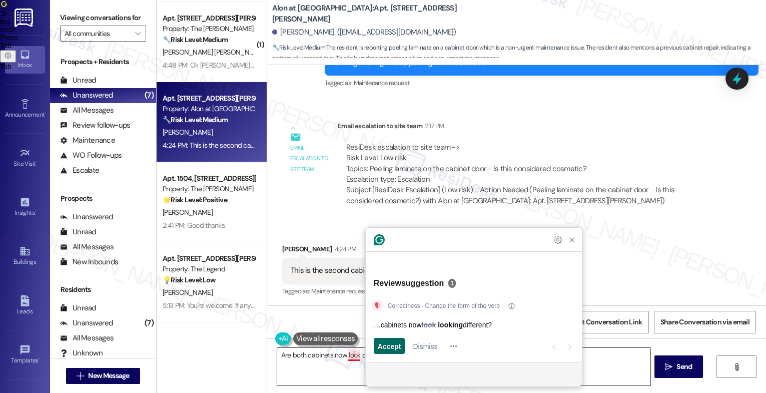
click at [380, 341] on span "Accept" at bounding box center [390, 346] width 24 height 11
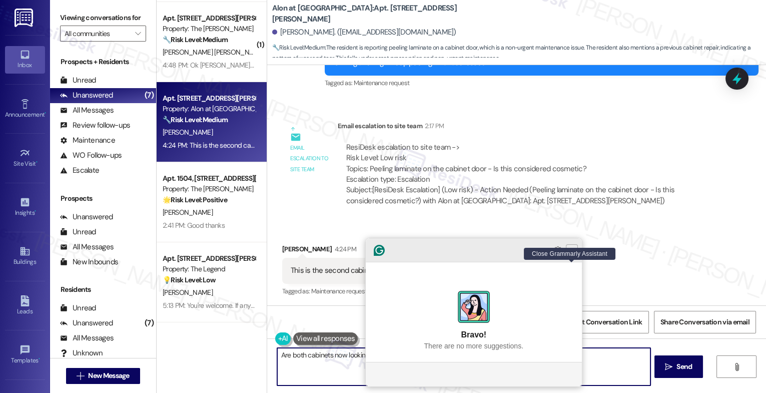
type textarea "Are both cabinets now looking different?"
click at [569, 254] on icon "Close Grammarly Assistant" at bounding box center [572, 250] width 8 height 8
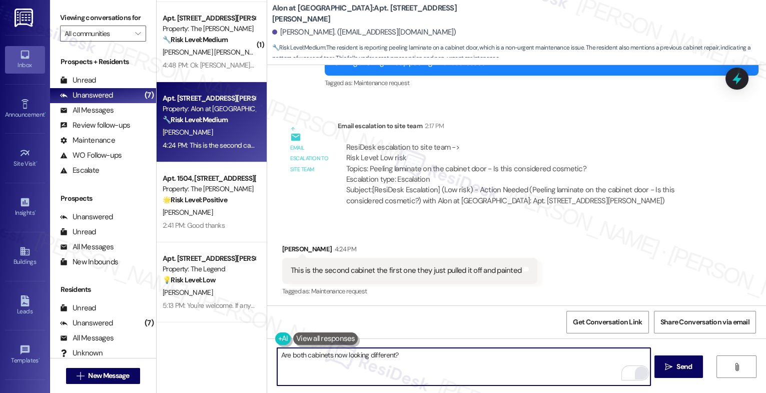
click at [418, 362] on textarea "Are both cabinets now looking different?" at bounding box center [463, 367] width 373 height 38
click at [663, 364] on span " Send" at bounding box center [679, 366] width 32 height 11
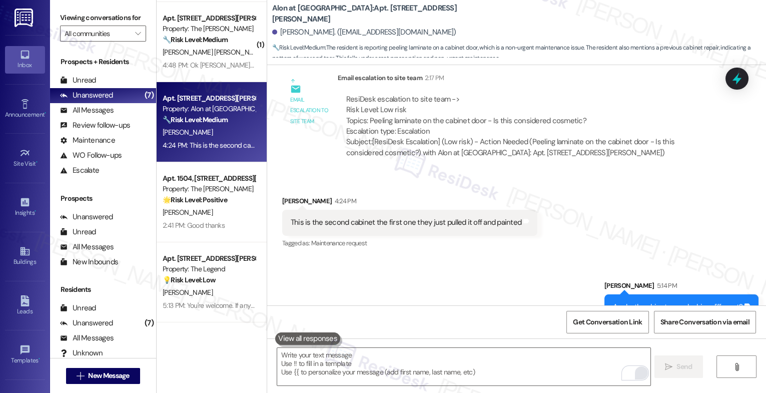
scroll to position [1964, 0]
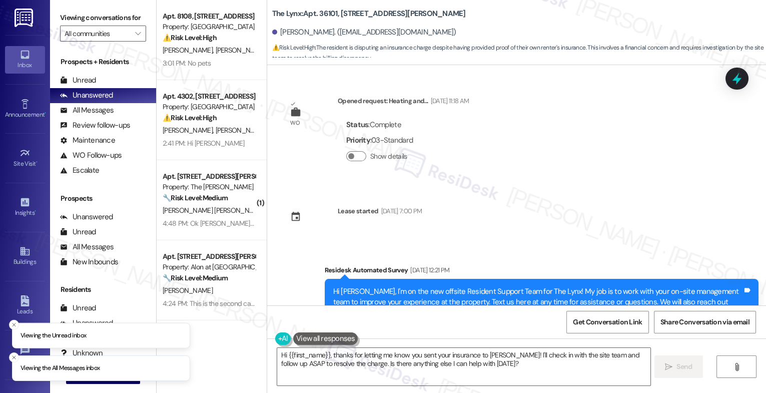
scroll to position [1096, 0]
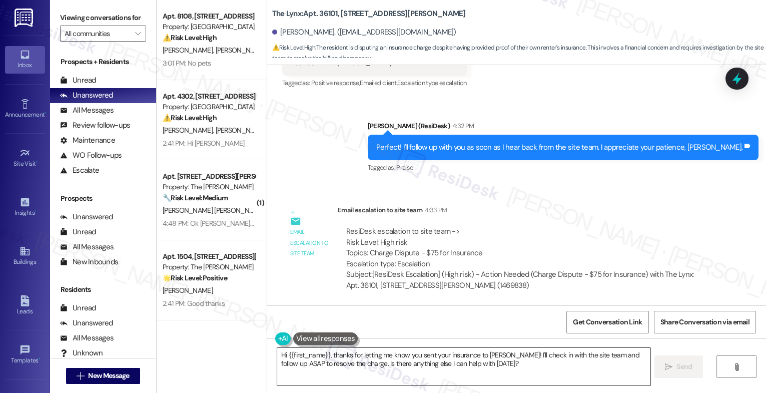
click at [320, 365] on textarea "Hi {{first_name}}, thanks for letting me know you sent your insurance to [PERSO…" at bounding box center [463, 367] width 373 height 38
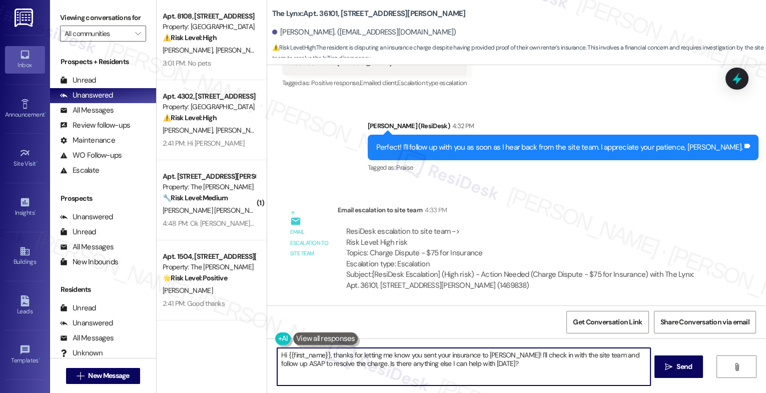
click at [320, 365] on textarea "Hi {{first_name}}, thanks for letting me know you sent your insurance to [PERSO…" at bounding box center [463, 367] width 373 height 38
paste textarea "This could have been a system error where it did not automatically initiate the…"
click at [277, 355] on textarea "This could have been a system error where it did not automatically initiate the…" at bounding box center [463, 367] width 373 height 38
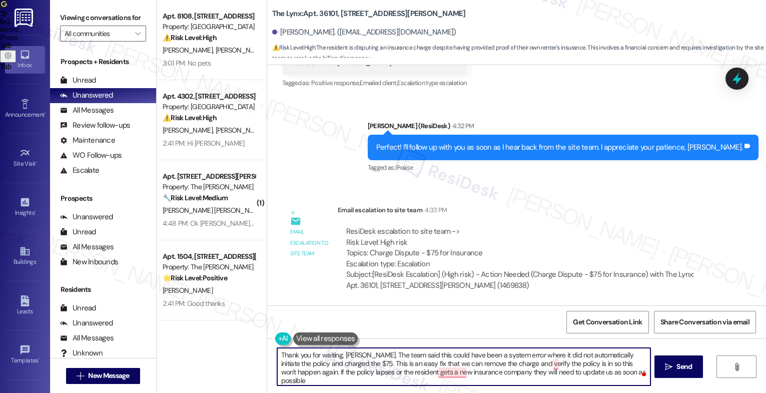
click at [553, 365] on textarea "Thank you for waiting, [PERSON_NAME]. The team said this could have been a syst…" at bounding box center [463, 367] width 373 height 38
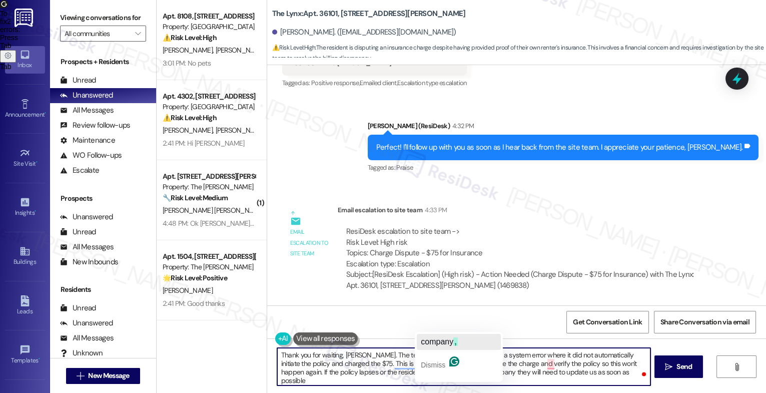
click at [452, 337] on span "company" at bounding box center [437, 341] width 33 height 9
click at [613, 375] on textarea "Thank you for waiting, [PERSON_NAME]. The team said this could have been a syst…" at bounding box center [463, 367] width 373 height 38
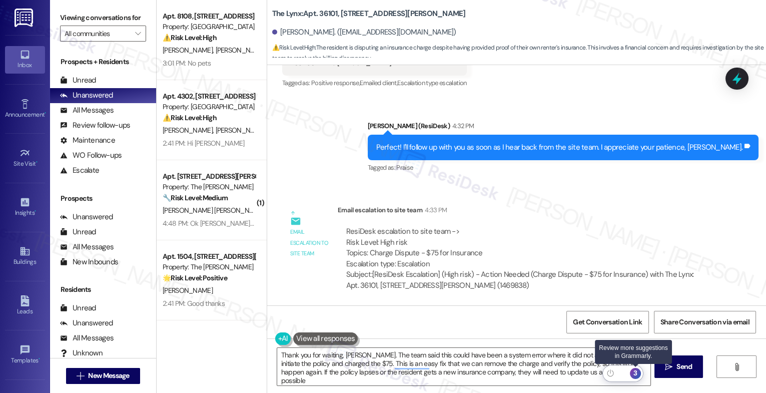
click at [636, 371] on div "3" at bounding box center [635, 373] width 11 height 11
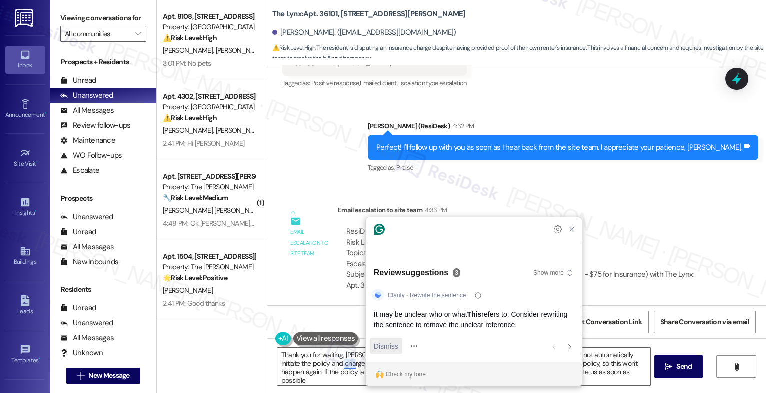
click at [392, 345] on span "Dismiss" at bounding box center [386, 346] width 25 height 11
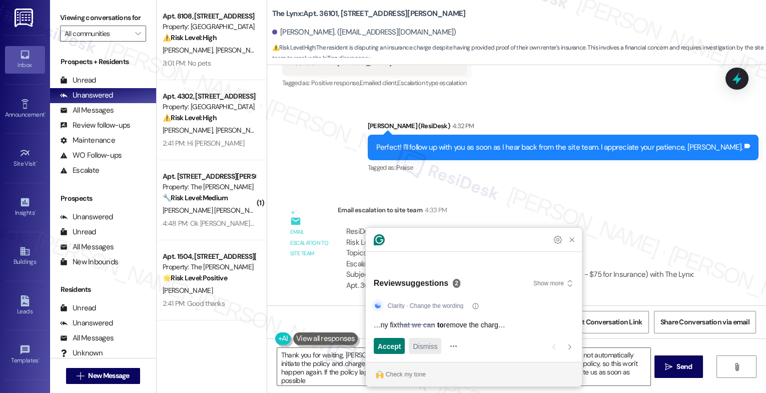
click at [429, 340] on div "Dismiss" at bounding box center [425, 346] width 25 height 16
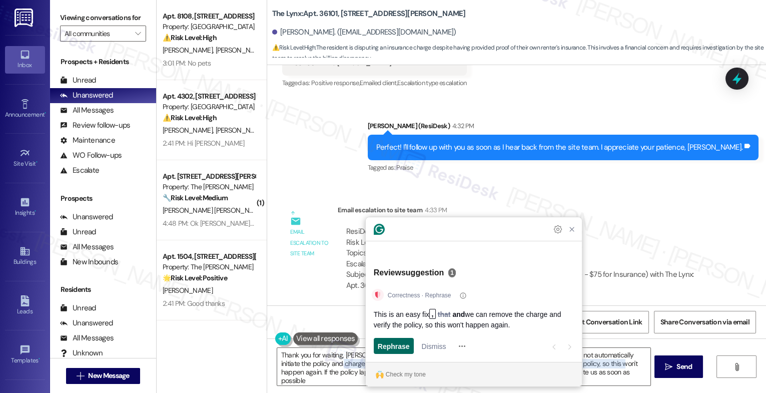
click at [395, 345] on span "Rephrase" at bounding box center [394, 346] width 32 height 11
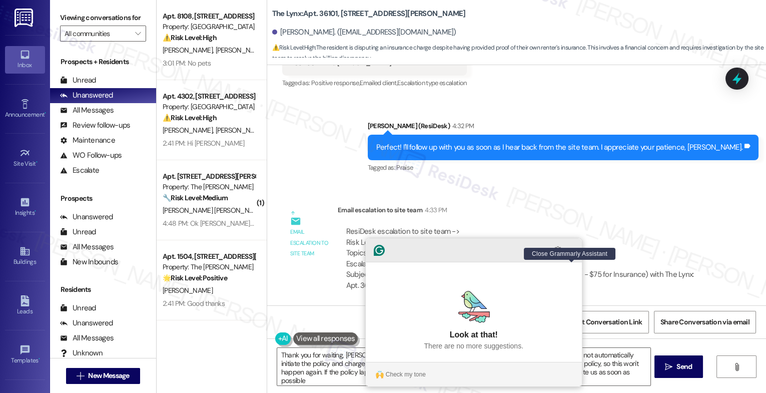
click at [571, 254] on icon "Close Grammarly Assistant" at bounding box center [572, 250] width 8 height 8
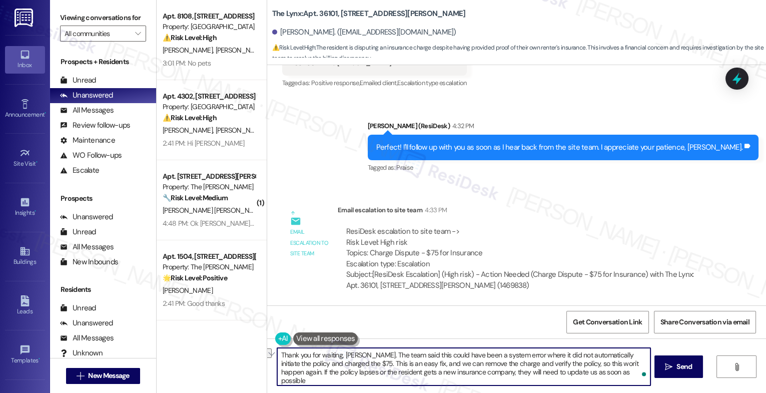
drag, startPoint x: 372, startPoint y: 374, endPoint x: 361, endPoint y: 375, distance: 10.5
click at [334, 373] on textarea "Thank you for waiting, [PERSON_NAME]. The team said this could have been a syst…" at bounding box center [463, 367] width 373 height 38
drag, startPoint x: 437, startPoint y: 372, endPoint x: 559, endPoint y: 388, distance: 122.6
click at [425, 371] on textarea "Thank you for waiting, [PERSON_NAME]. The team said this could have been a syst…" at bounding box center [463, 367] width 373 height 38
click at [579, 377] on textarea "Thank you for waiting, [PERSON_NAME]. The team said this could have been a syst…" at bounding box center [463, 367] width 373 height 38
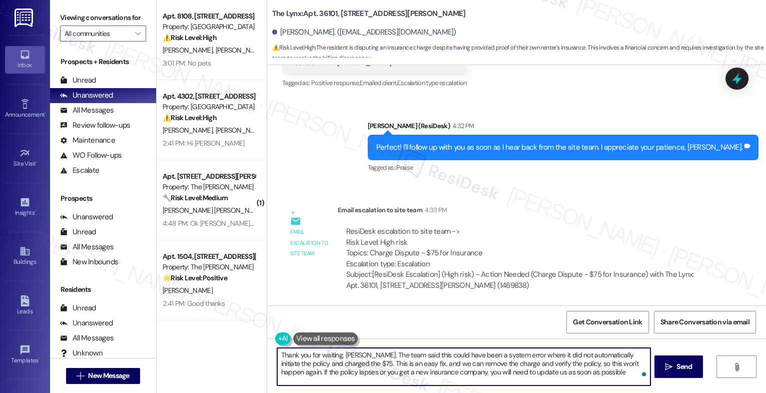
click at [577, 377] on textarea "Thank you for waiting, [PERSON_NAME]. The team said this could have been a syst…" at bounding box center [463, 367] width 373 height 38
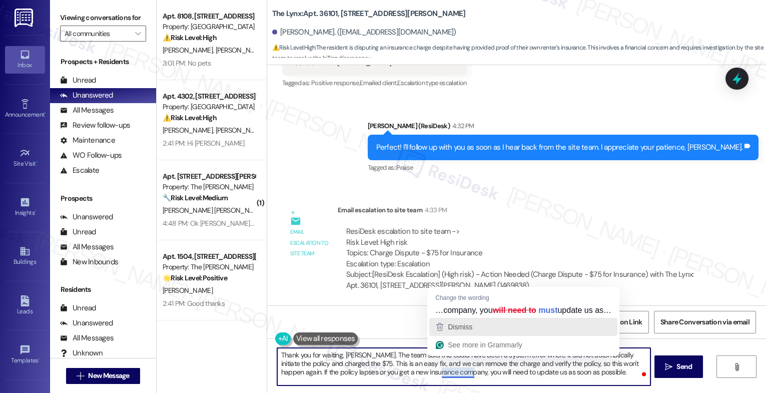
click at [472, 331] on span "Dismiss" at bounding box center [460, 327] width 25 height 8
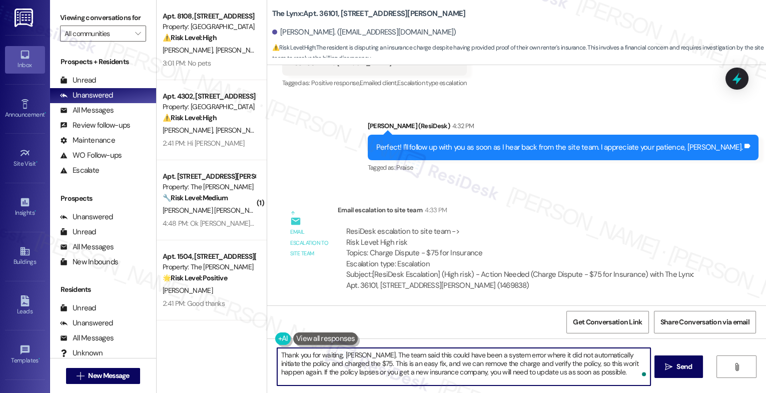
click at [582, 373] on textarea "Thank you for waiting, [PERSON_NAME]. The team said this could have been a syst…" at bounding box center [463, 367] width 373 height 38
type textarea "Thank you for waiting, [PERSON_NAME]. The team said this could have been a syst…"
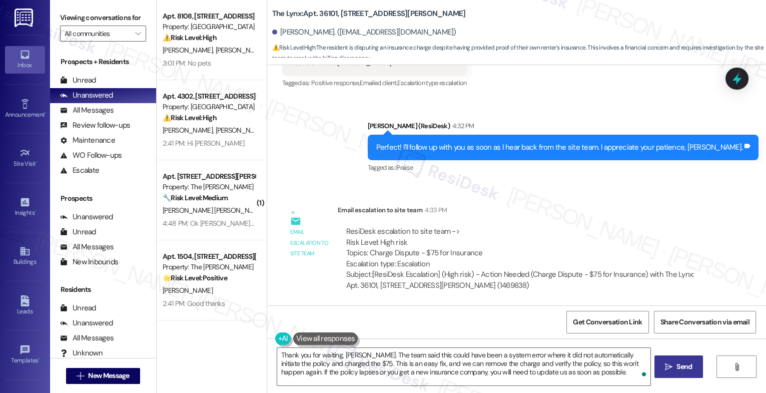
click at [674, 369] on span "Send" at bounding box center [684, 366] width 20 height 11
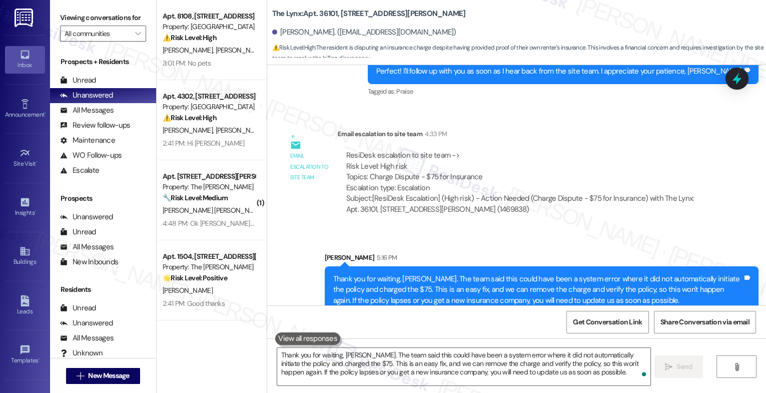
scroll to position [1187, 0]
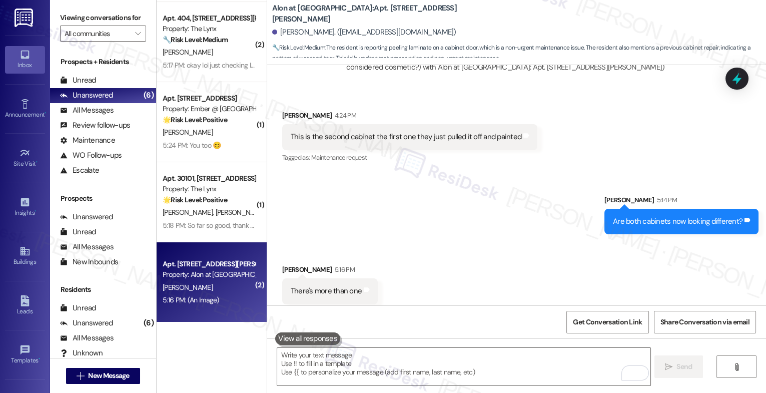
scroll to position [2034, 0]
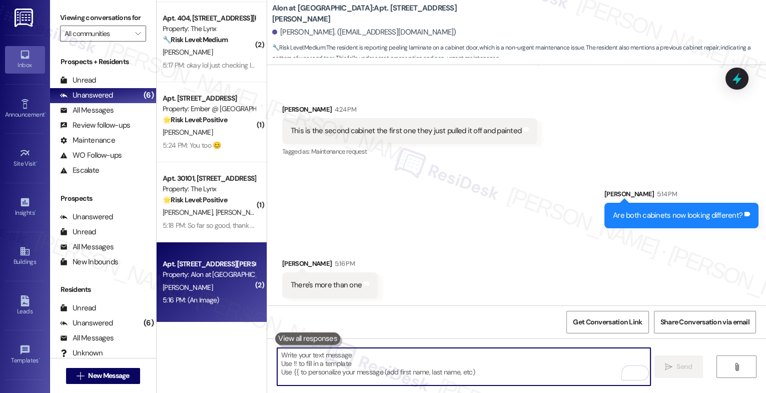
click at [343, 359] on textarea "To enrich screen reader interactions, please activate Accessibility in Grammarl…" at bounding box center [463, 367] width 373 height 38
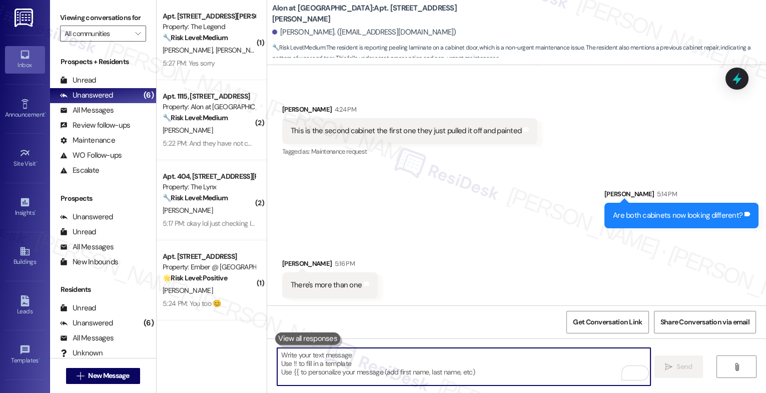
click at [365, 365] on textarea "To enrich screen reader interactions, please activate Accessibility in Grammarl…" at bounding box center [463, 367] width 373 height 38
click at [347, 369] on textarea "To enrich screen reader interactions, please activate Accessibility in Grammarl…" at bounding box center [463, 367] width 373 height 38
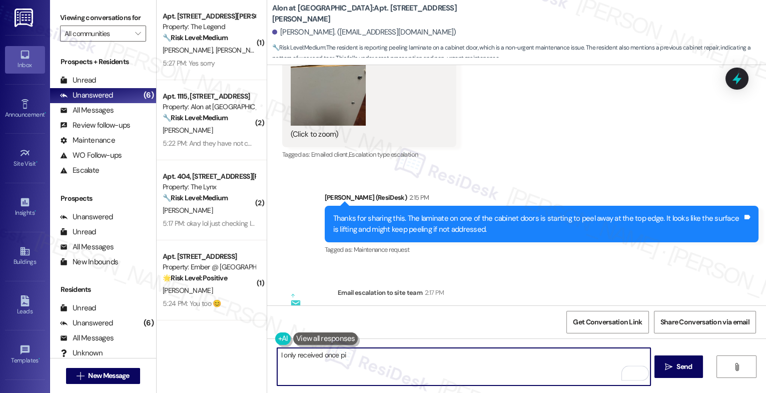
scroll to position [1491, 0]
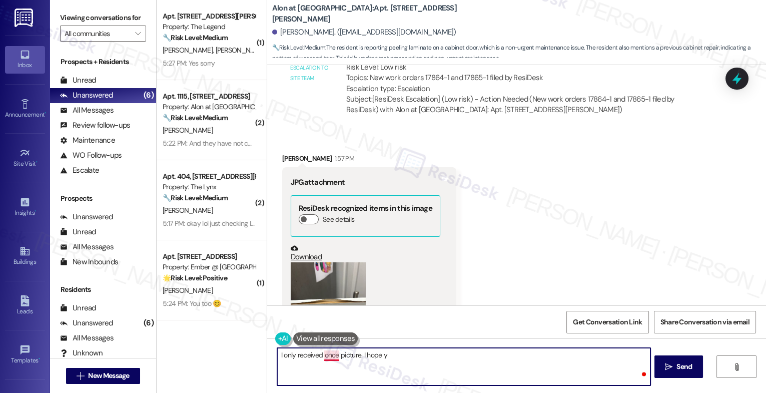
click at [329, 358] on textarea "I only received once picture. I hope y" at bounding box center [463, 367] width 373 height 38
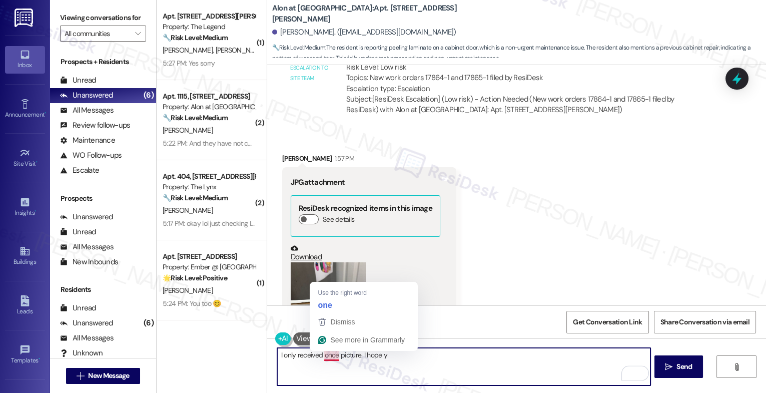
click at [329, 358] on textarea "I only received once picture. I hope y" at bounding box center [463, 367] width 373 height 38
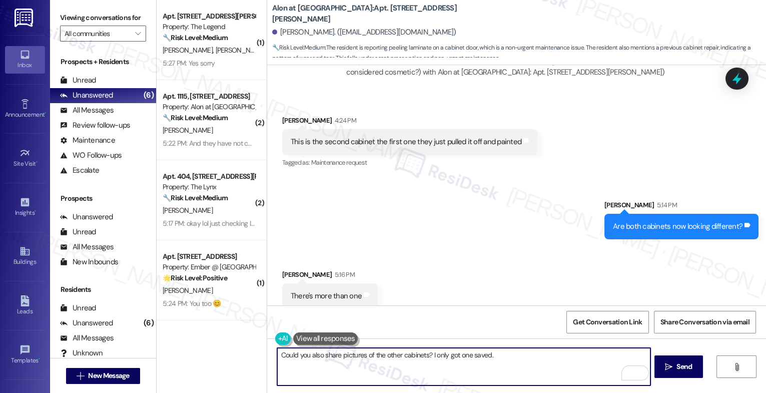
scroll to position [2034, 0]
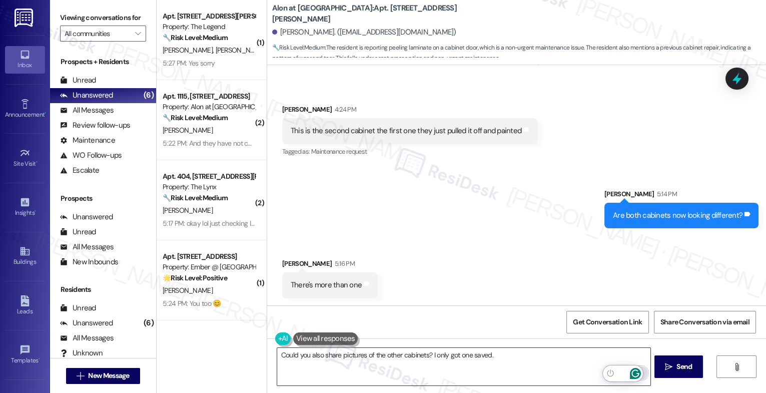
click at [635, 368] on icon "Open Grammarly. 0 Suggestions." at bounding box center [635, 373] width 11 height 11
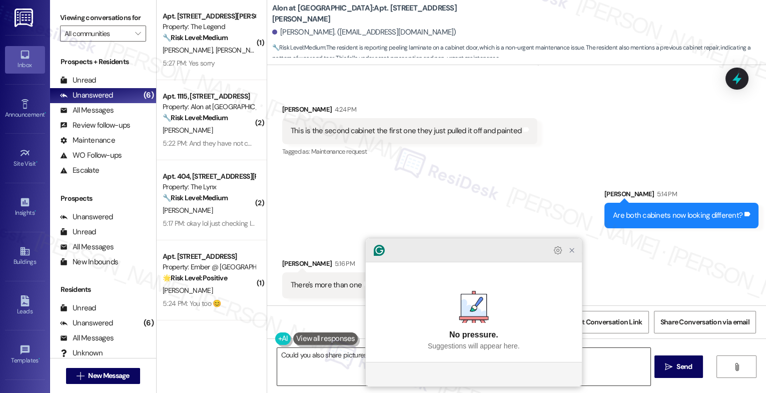
click at [573, 254] on icon "Close Grammarly Assistant" at bounding box center [572, 250] width 8 height 8
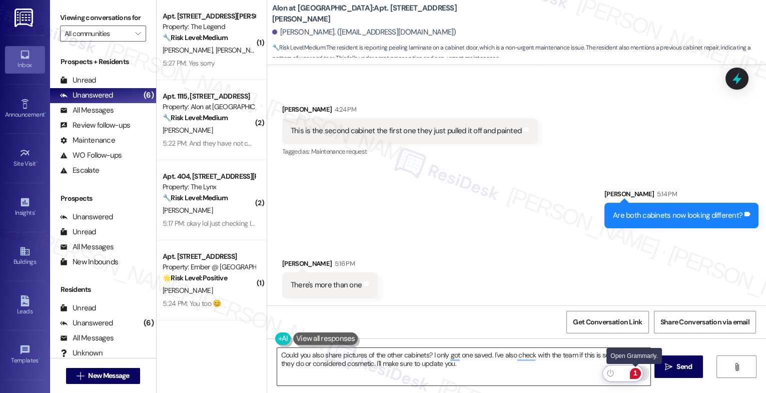
click at [637, 370] on div "1" at bounding box center [635, 373] width 11 height 11
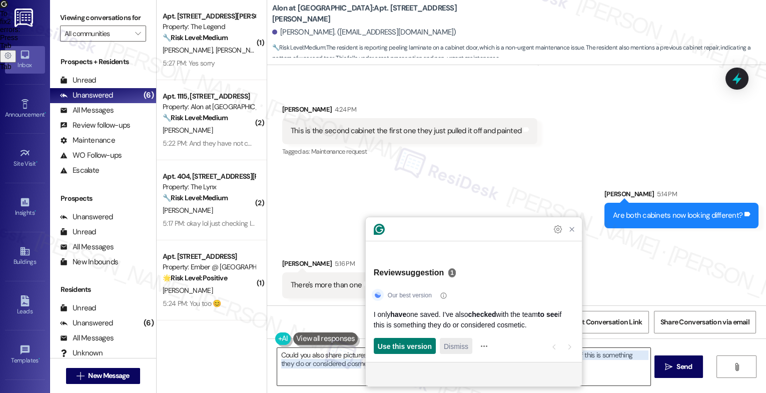
click at [457, 350] on span "Dismiss" at bounding box center [456, 346] width 25 height 11
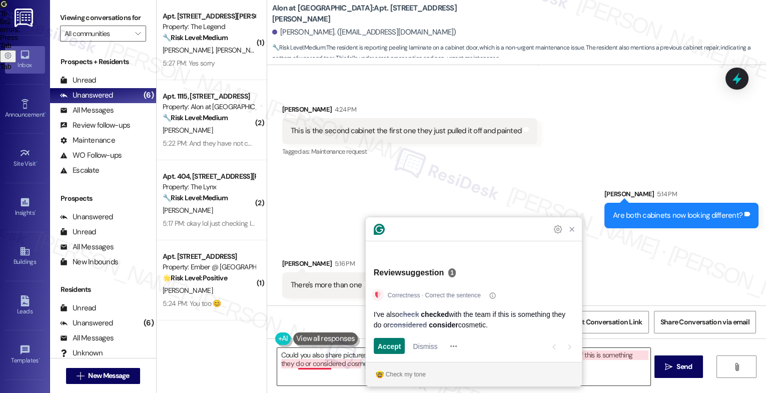
click at [462, 190] on div "Sent via SMS [PERSON_NAME] 5:14 PM Are both cabinets now looking different? Tag…" at bounding box center [516, 201] width 499 height 70
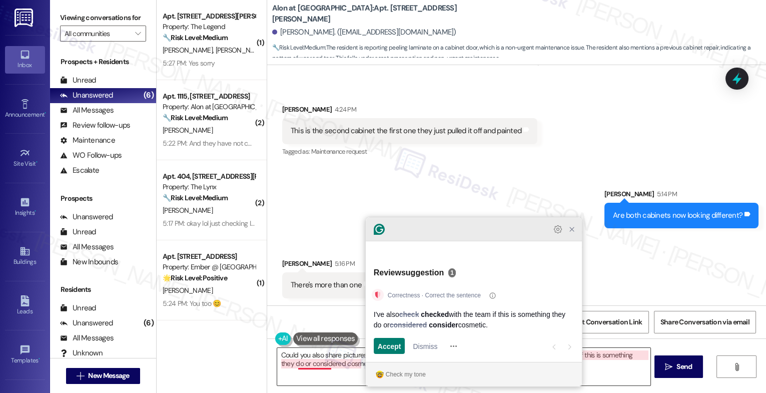
click at [572, 233] on icon "Close Grammarly Assistant" at bounding box center [572, 229] width 8 height 8
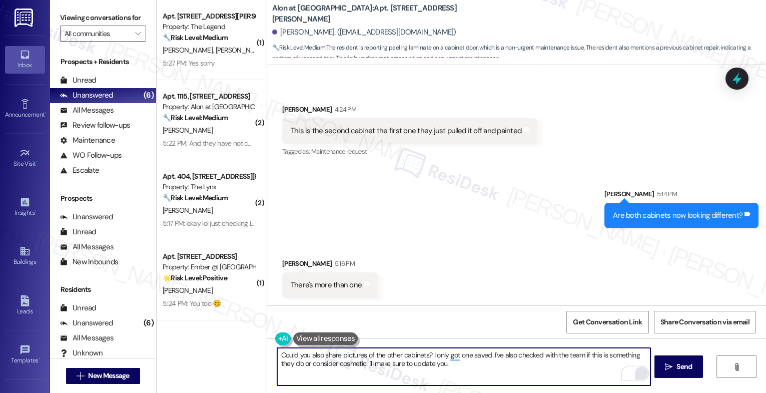
click at [467, 365] on textarea "Could you also share pictures of the other cabinets? I only got one saved. I've…" at bounding box center [463, 367] width 373 height 38
click at [496, 369] on textarea "Could you also share pictures of the other cabinets? I only have one saved. I'v…" at bounding box center [463, 367] width 373 height 38
click at [636, 371] on icon "Open Grammarly. 0 Suggestions." at bounding box center [635, 373] width 11 height 11
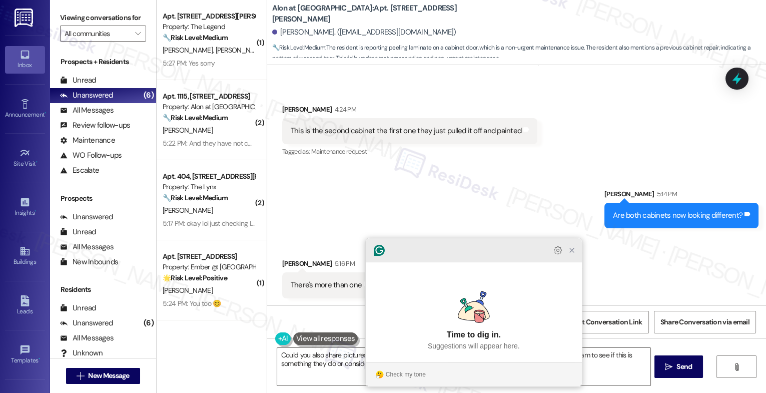
click at [572, 254] on icon "Close Grammarly Assistant" at bounding box center [572, 250] width 8 height 8
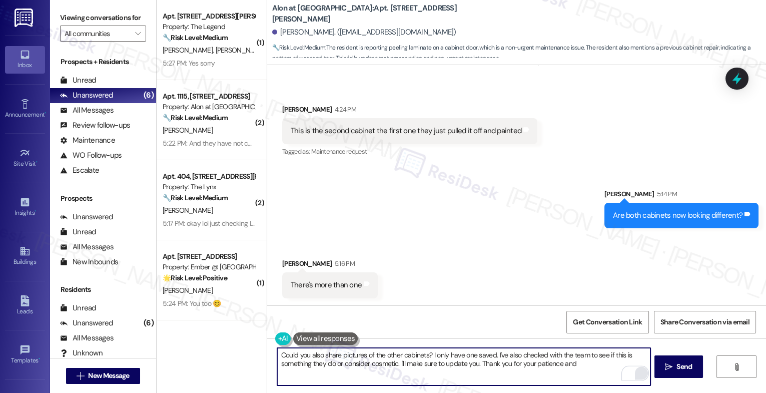
drag, startPoint x: 478, startPoint y: 366, endPoint x: 612, endPoint y: 366, distance: 134.0
click at [612, 366] on textarea "Could you also share pictures of the other cabinets? I only have one saved. I'v…" at bounding box center [463, 367] width 373 height 38
type textarea "Could you also share pictures of the other cabinets? I only have one saved. I'v…"
click at [678, 364] on span "Send" at bounding box center [684, 366] width 16 height 11
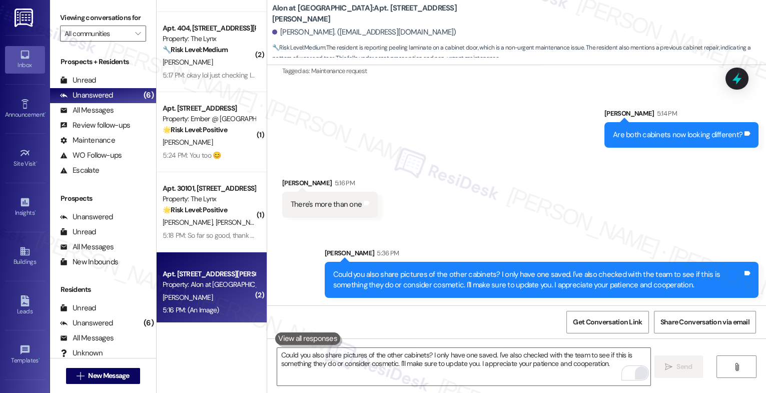
scroll to position [158, 0]
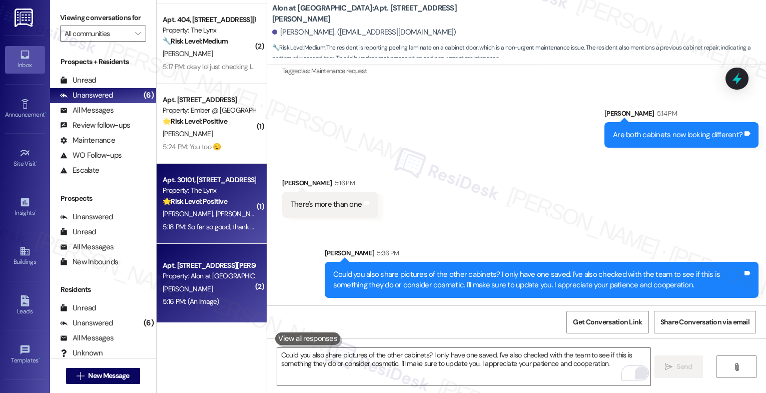
click at [205, 200] on strong "🌟 Risk Level: Positive" at bounding box center [195, 201] width 65 height 9
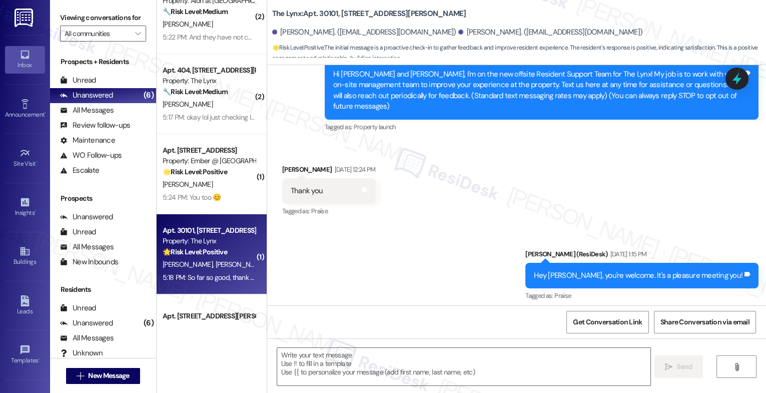
scroll to position [55, 0]
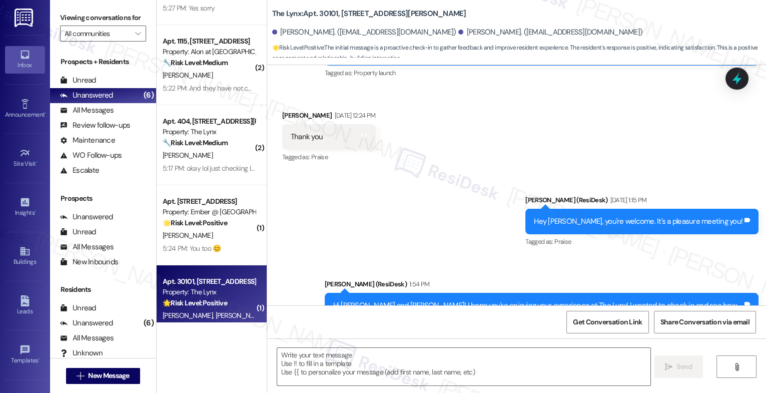
type textarea "Fetching suggested responses. Please feel free to read through the conversation…"
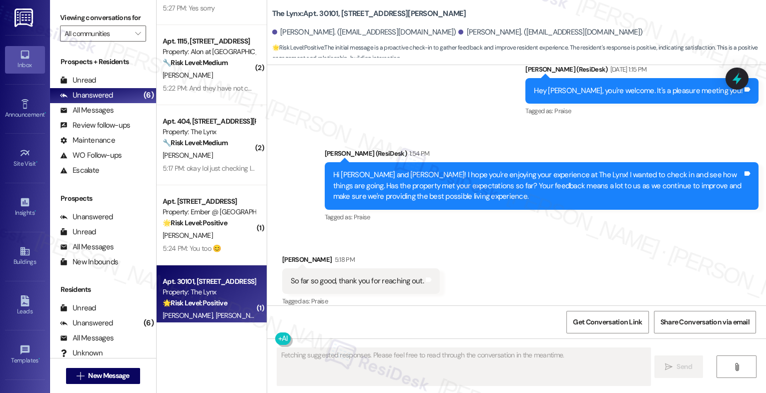
scroll to position [292, 0]
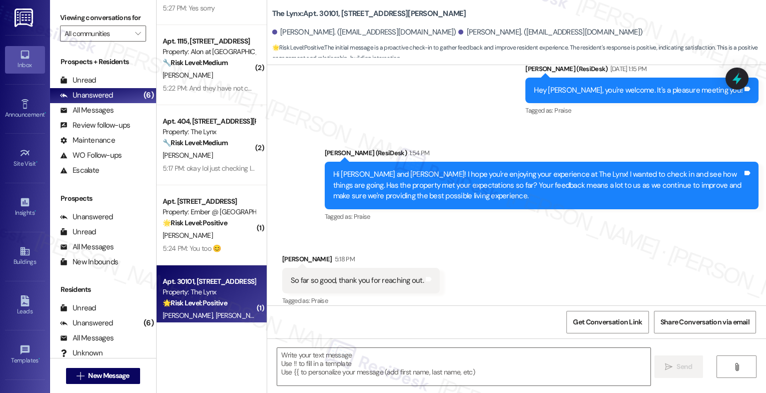
click at [469, 239] on div "Received via SMS Yorlenis Aguirre 5:18 PM So far so good, thank you for reachin…" at bounding box center [516, 273] width 499 height 85
click at [326, 373] on textarea at bounding box center [463, 367] width 373 height 38
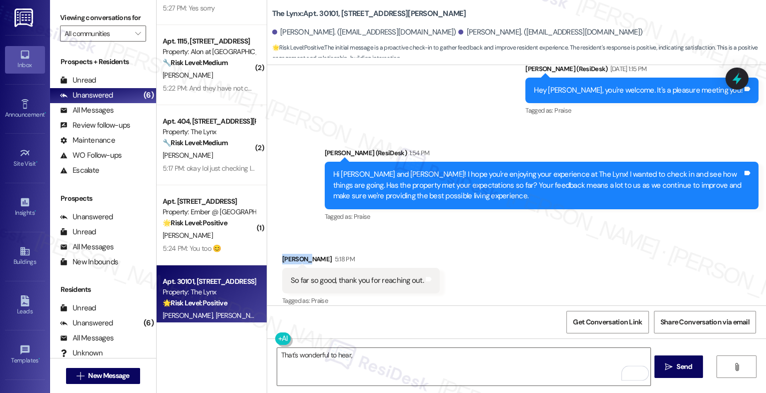
drag, startPoint x: 298, startPoint y: 248, endPoint x: 270, endPoint y: 245, distance: 27.7
click at [275, 246] on div "Received via SMS Yorlenis Aguirre 5:18 PM So far so good, thank you for reachin…" at bounding box center [361, 281] width 173 height 70
copy div "Yorlenis"
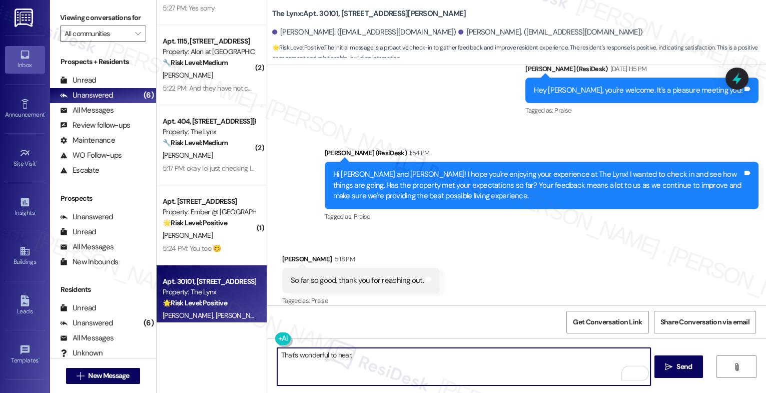
click at [370, 364] on textarea "That's wonderful to hear," at bounding box center [463, 367] width 373 height 38
paste textarea "Yorlenis"
type textarea "That's wonderful to hear, [PERSON_NAME]!"
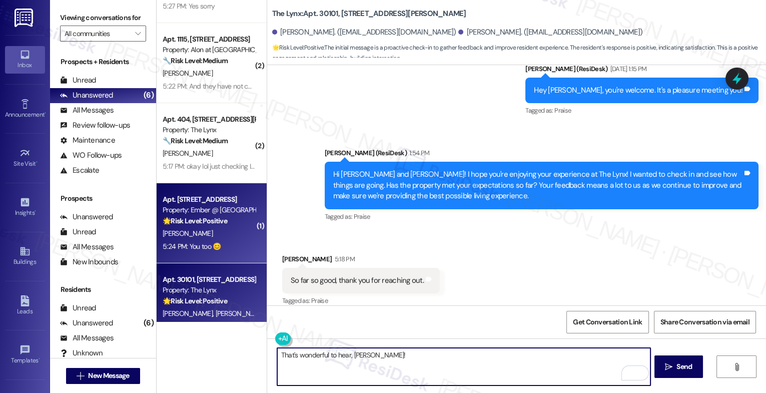
scroll to position [41, 0]
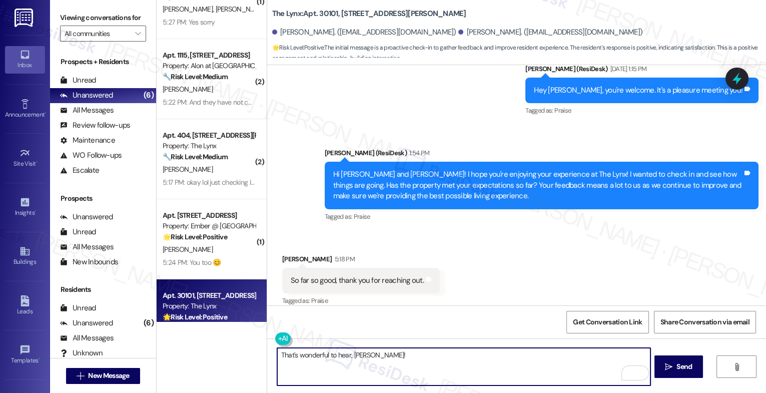
click at [390, 356] on textarea "That's wonderful to hear, Yorlenis!" at bounding box center [463, 367] width 373 height 38
paste textarea "We’re beyond excited to know we’ve lived up to your expectations. Having you as…"
click at [373, 364] on textarea "That's wonderful to hear, Yorlenis! We’re beyond excited to know we’ve lived up…" at bounding box center [463, 367] width 373 height 38
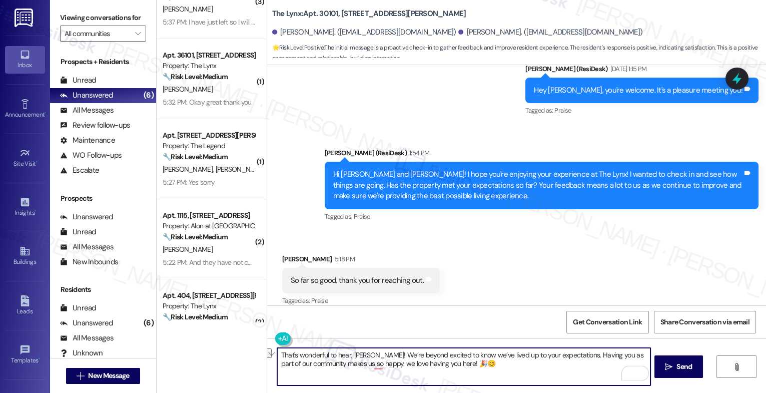
drag, startPoint x: 437, startPoint y: 365, endPoint x: 377, endPoint y: 363, distance: 60.5
click at [377, 363] on textarea "That's wonderful to hear, Yorlenis! We’re beyond excited to know we’ve lived up…" at bounding box center [463, 367] width 373 height 38
click at [479, 368] on textarea "That's wonderful to hear, Yorlenis! We’re beyond excited to know we’ve lived up…" at bounding box center [463, 367] width 373 height 38
drag, startPoint x: 434, startPoint y: 365, endPoint x: 370, endPoint y: 362, distance: 64.1
click at [370, 362] on textarea "That's wonderful to hear, Yorlenis! We’re beyond excited to know we’ve lived up…" at bounding box center [463, 367] width 373 height 38
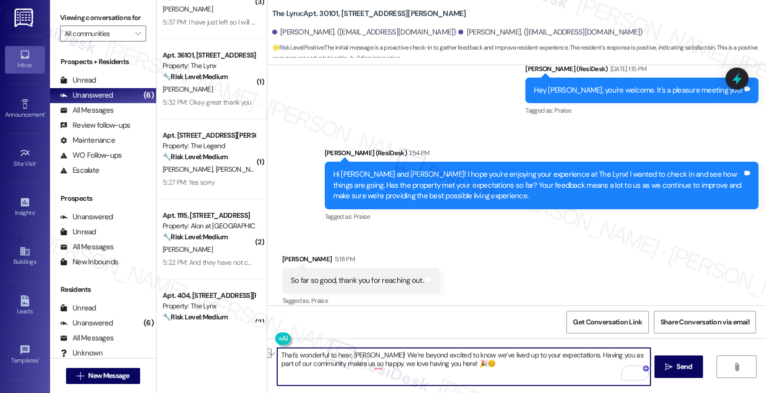
type textarea "That's wonderful to hear, Yorlenis! We’re beyond excited to know we’ve lived up…"
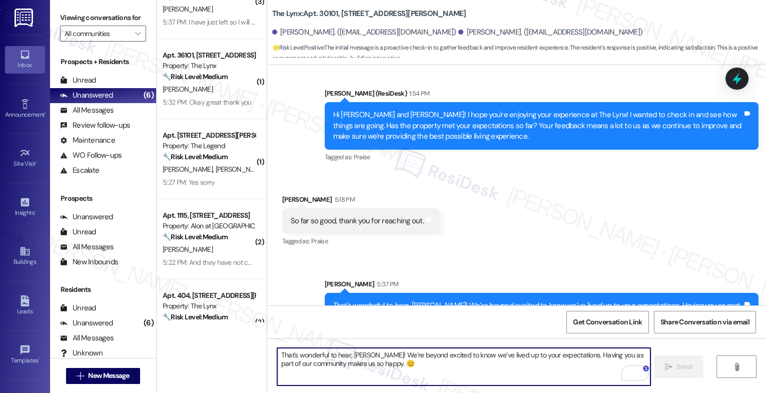
scroll to position [373, 0]
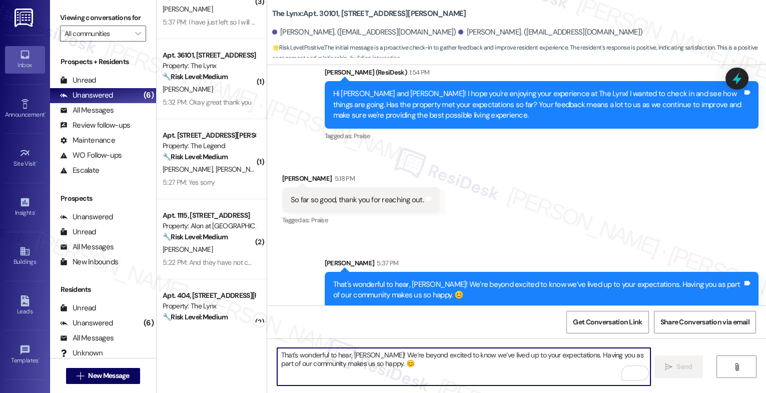
click at [336, 363] on textarea "That's wonderful to hear, Yorlenis! We’re beyond excited to know we’ve lived up…" at bounding box center [463, 367] width 373 height 38
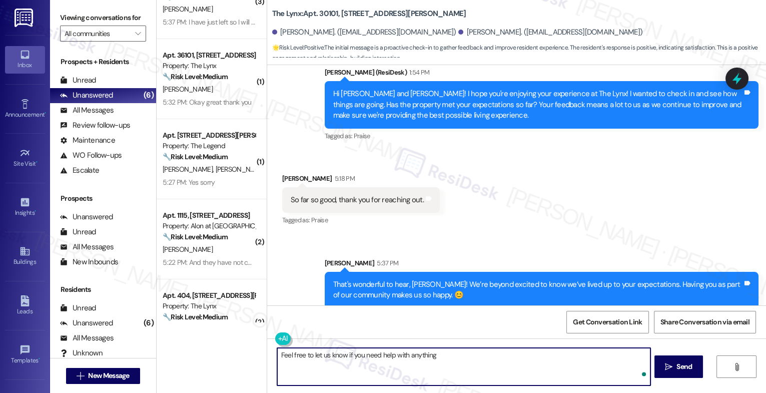
type textarea "Feel free to let us know if you need help with anything!"
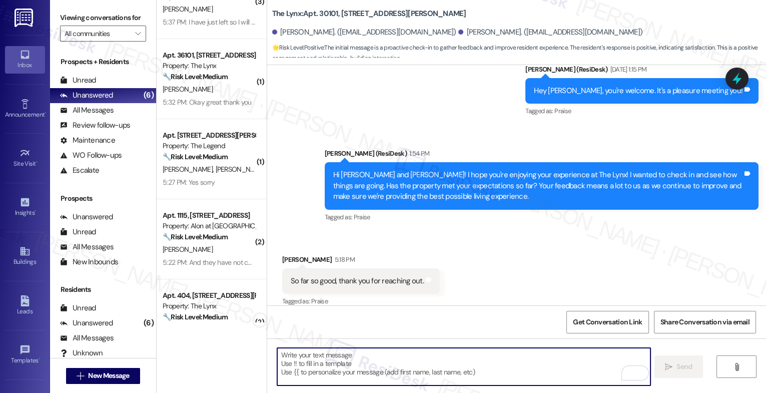
scroll to position [442, 0]
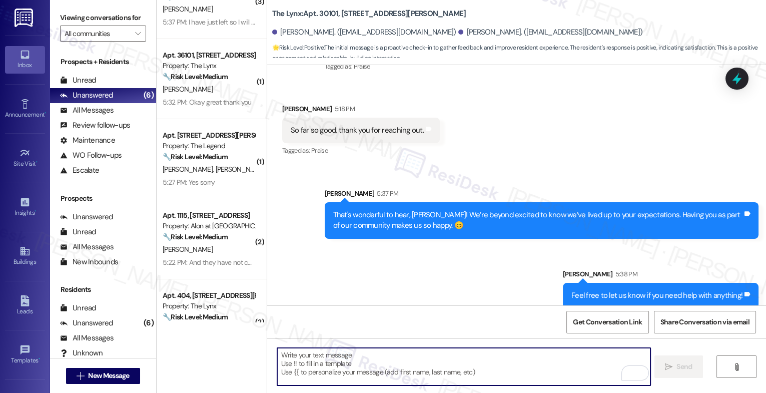
click at [317, 354] on textarea "To enrich screen reader interactions, please activate Accessibility in Grammarl…" at bounding box center [463, 367] width 373 height 38
paste textarea "Oh, and by the way, would you mind sharing your feedback about what you love mo…"
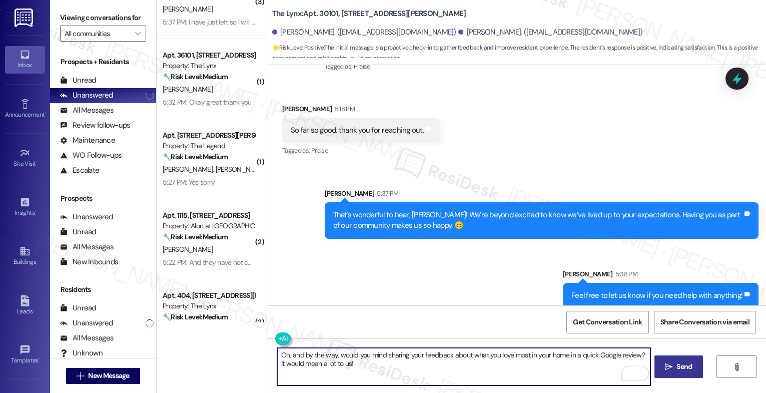
type textarea "Oh, and by the way, would you mind sharing your feedback about what you love mo…"
click at [678, 370] on span "Send" at bounding box center [684, 366] width 16 height 11
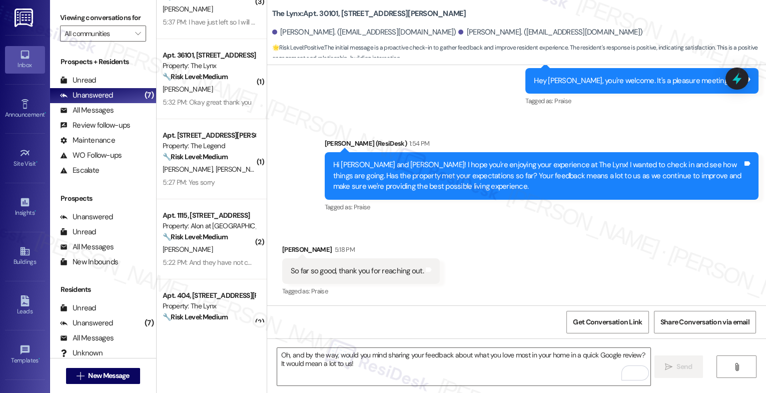
scroll to position [292, 0]
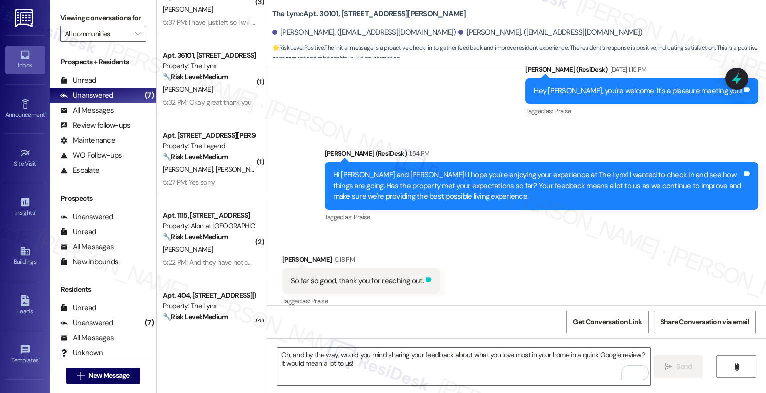
click at [426, 277] on icon at bounding box center [429, 279] width 6 height 5
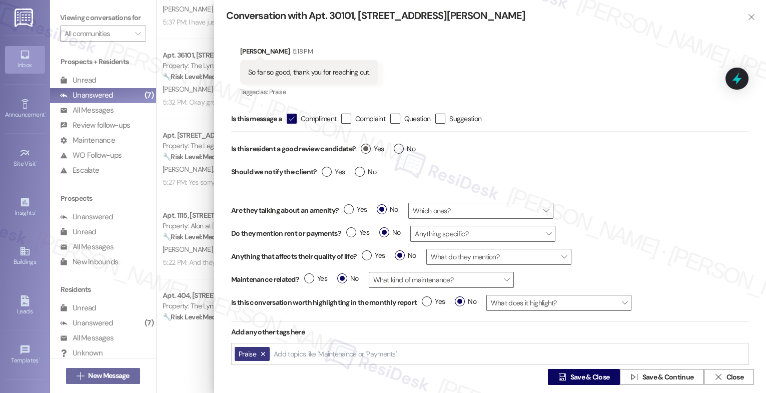
click at [367, 145] on label "Yes" at bounding box center [372, 149] width 23 height 11
click at [367, 145] on input "Yes" at bounding box center [372, 150] width 23 height 13
radio input "true"
click at [571, 377] on span "Save & Close" at bounding box center [590, 377] width 40 height 11
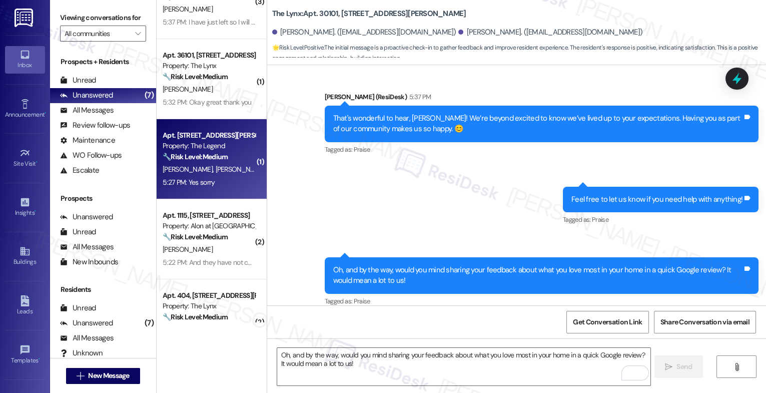
scroll to position [238, 0]
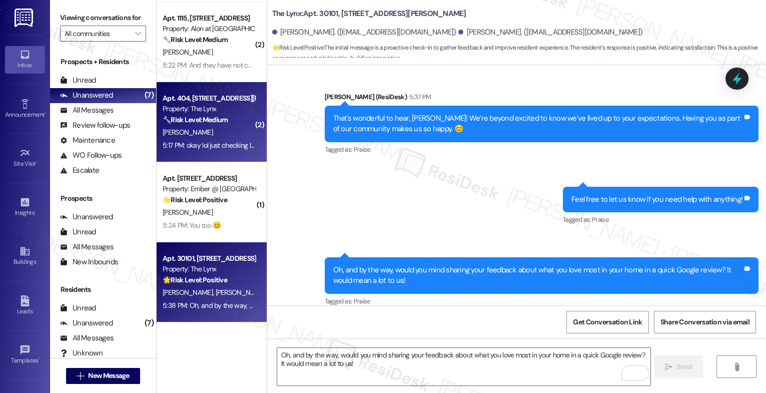
click at [211, 127] on div "[PERSON_NAME]" at bounding box center [209, 132] width 95 height 13
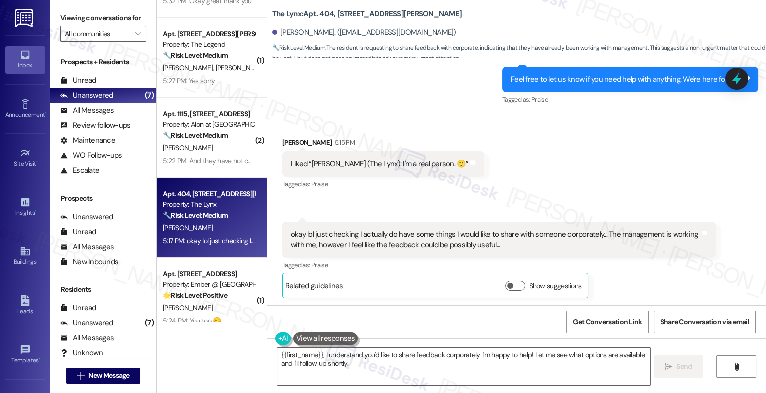
scroll to position [437, 0]
click at [511, 177] on div "Received via SMS Jaime White 5:15 PM Liked “Sarah (The Lynx): I'm a real person…" at bounding box center [516, 209] width 499 height 191
click at [502, 165] on div "Received via SMS Jaime White 5:15 PM Liked “Sarah (The Lynx): I'm a real person…" at bounding box center [516, 209] width 499 height 191
click at [386, 375] on textarea "{{first_name}}, I understand you'd like to share feedback corporately. I'm happ…" at bounding box center [463, 367] width 373 height 38
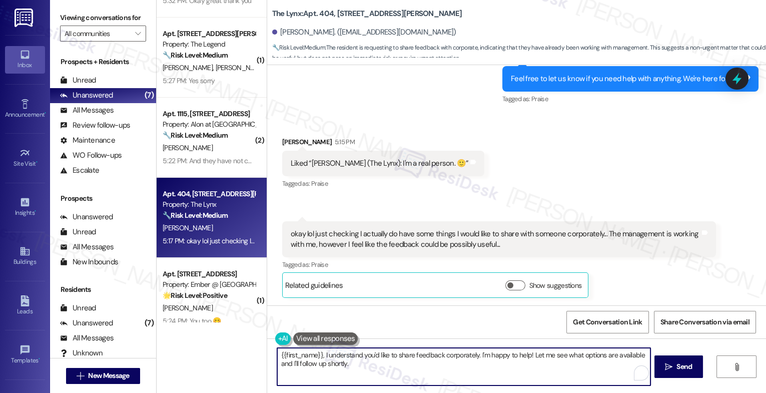
click at [386, 375] on textarea "{{first_name}}, I understand you'd like to share feedback corporately. I'm happ…" at bounding box center [463, 367] width 373 height 38
type textarea "Feel free to share your c"
click at [321, 360] on textarea "Feel free to share your c" at bounding box center [463, 367] width 373 height 38
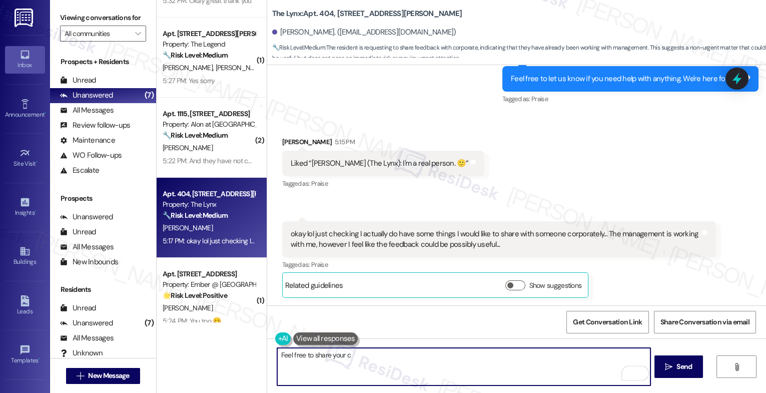
click at [321, 360] on textarea "Feel free to share your c" at bounding box center [463, 367] width 373 height 38
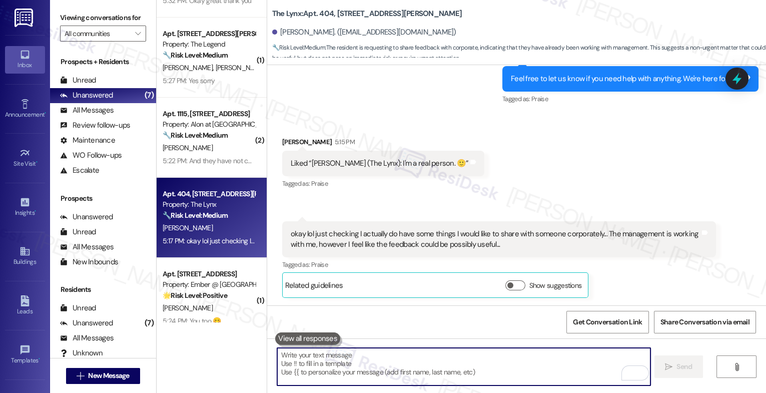
click at [309, 333] on button at bounding box center [307, 338] width 65 height 13
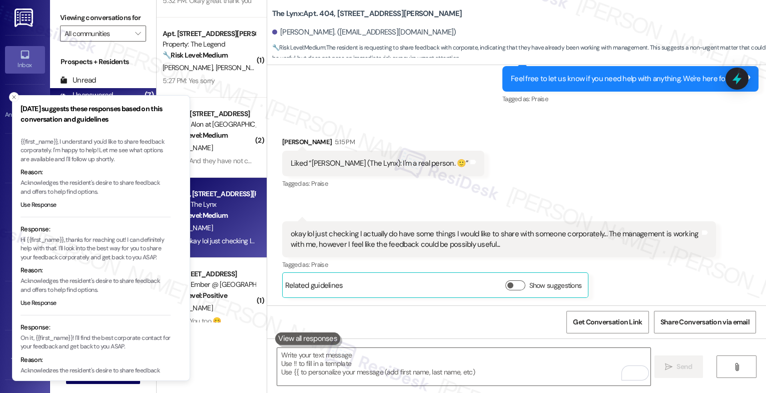
scroll to position [54, 0]
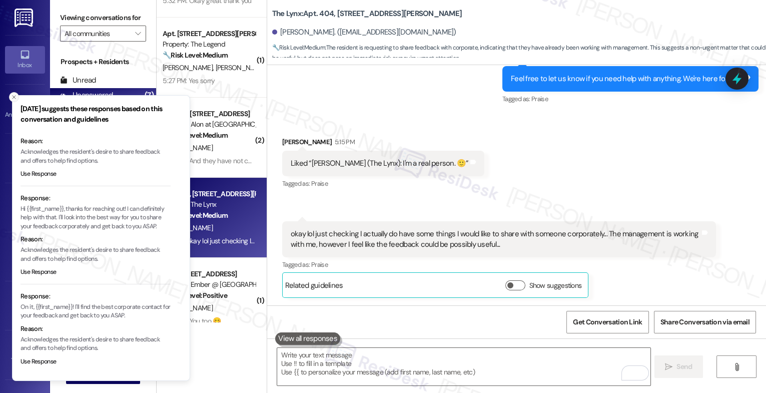
click at [12, 96] on icon "Close toast" at bounding box center [14, 97] width 6 height 6
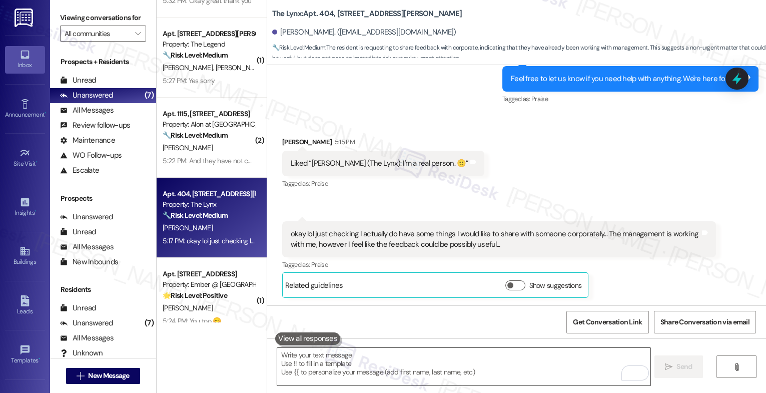
click at [294, 365] on textarea "To enrich screen reader interactions, please activate Accessibility in Grammarl…" at bounding box center [463, 367] width 373 height 38
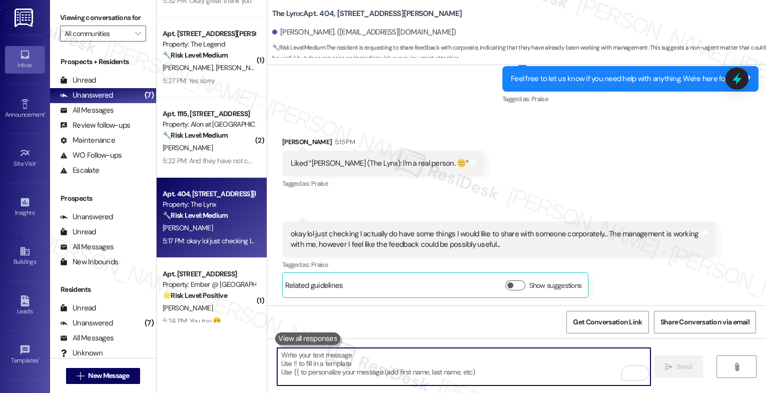
click at [341, 356] on textarea "To enrich screen reader interactions, please activate Accessibility in Grammarl…" at bounding box center [463, 367] width 373 height 38
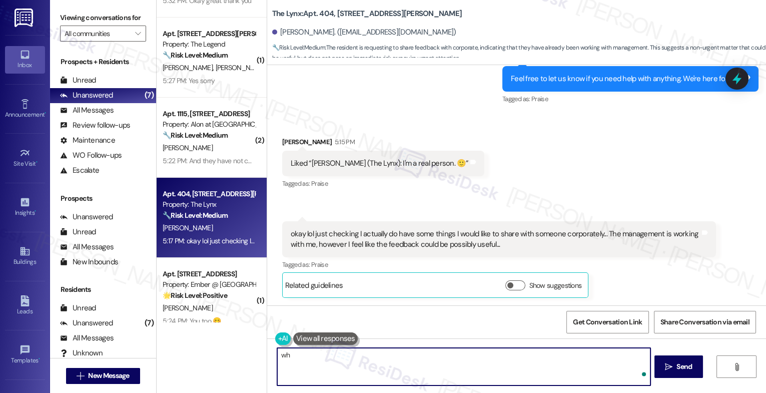
type textarea "w"
click at [277, 357] on textarea "What is it about?" at bounding box center [463, 367] width 373 height 38
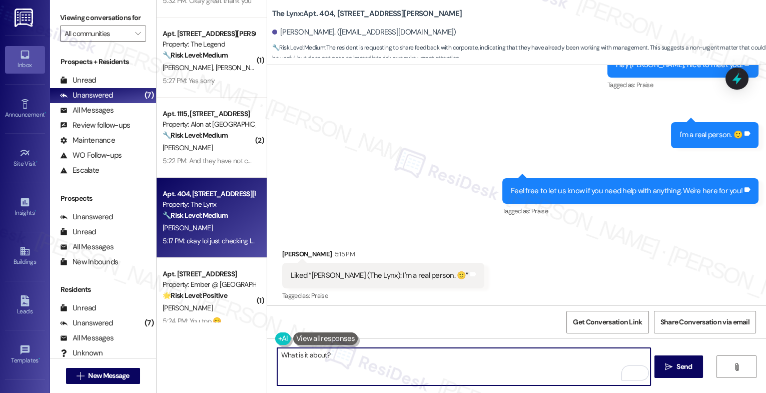
scroll to position [425, 0]
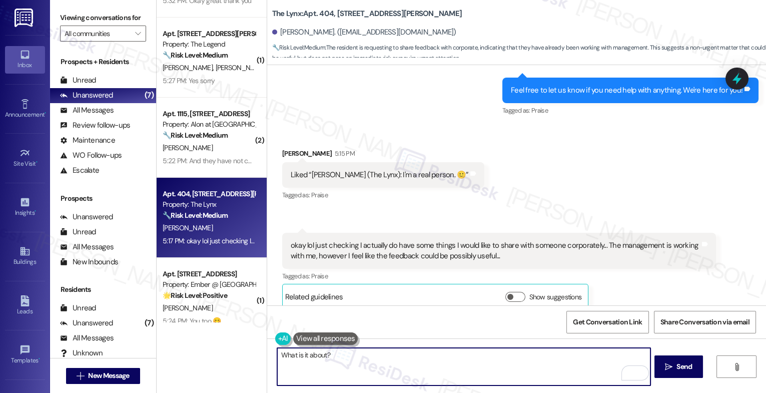
drag, startPoint x: 336, startPoint y: 355, endPoint x: 269, endPoint y: 351, distance: 67.1
click at [272, 351] on div "What is it about?" at bounding box center [459, 366] width 374 height 39
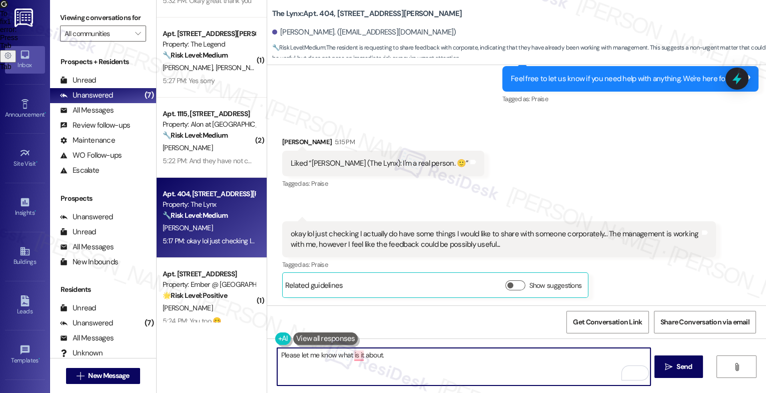
scroll to position [437, 0]
click at [367, 319] on button "it is" at bounding box center [386, 325] width 84 height 16
click at [432, 358] on textarea "Please let me know what it is about." at bounding box center [463, 367] width 373 height 38
type textarea "Please let me know what it is about."
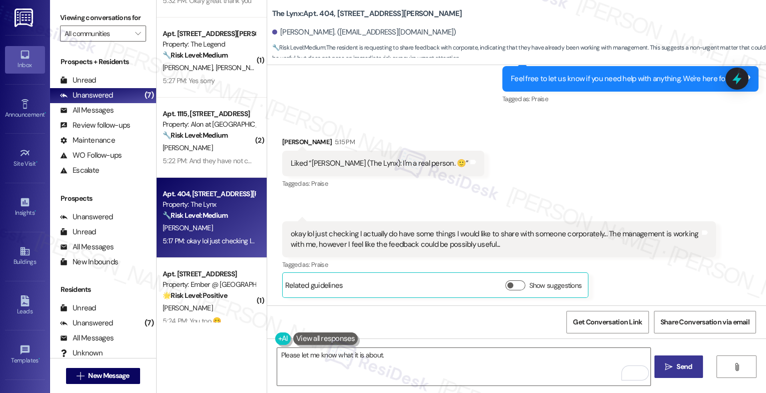
click at [687, 367] on span "Send" at bounding box center [684, 366] width 16 height 11
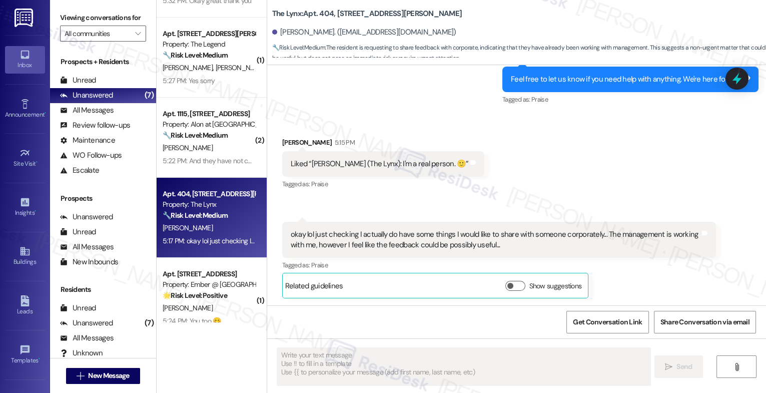
scroll to position [507, 0]
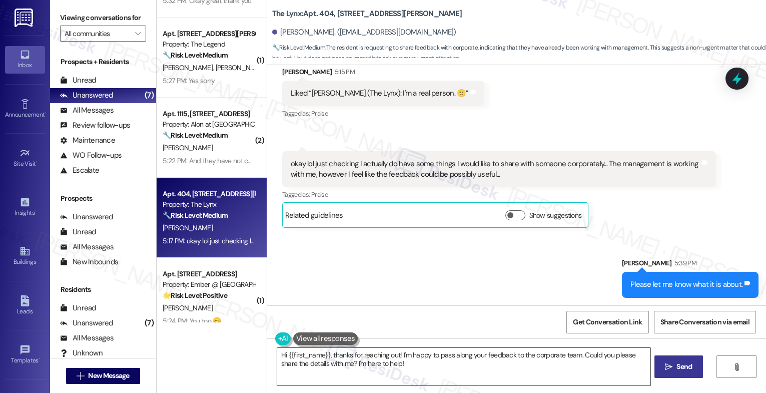
click at [328, 367] on textarea "Hi {{first_name}}, thanks for reaching out! I'm happy to pass along your feedba…" at bounding box center [463, 367] width 373 height 38
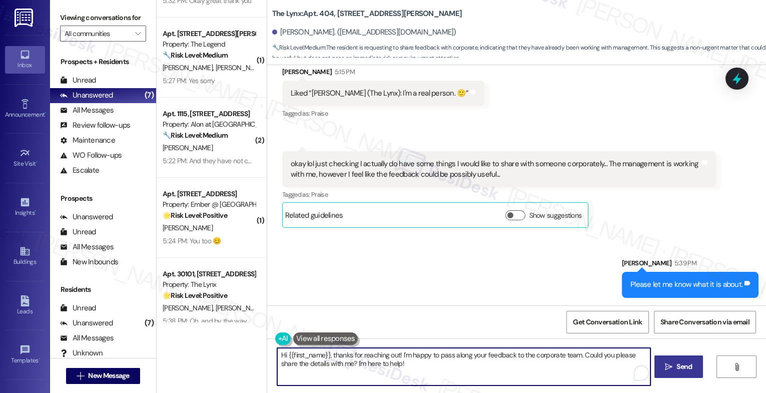
click at [328, 367] on textarea "Hi {{first_name}}, thanks for reaching out! I'm happy to pass along your feedba…" at bounding box center [463, 367] width 373 height 38
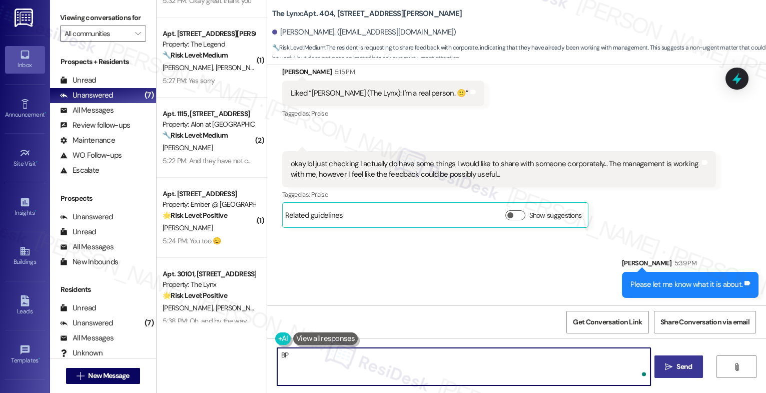
type textarea "B"
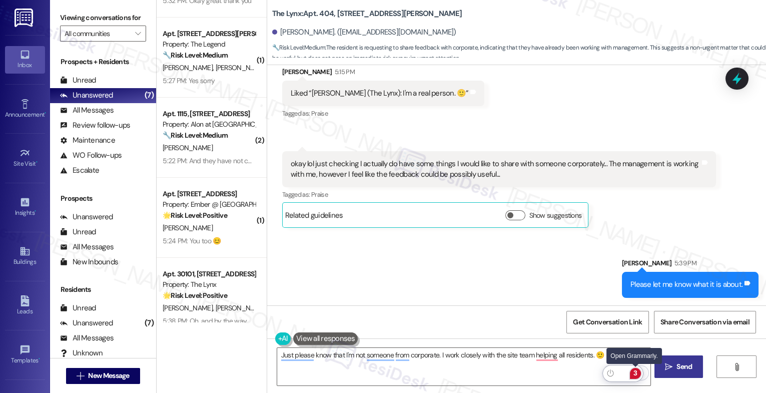
click at [634, 372] on div "3" at bounding box center [635, 373] width 11 height 11
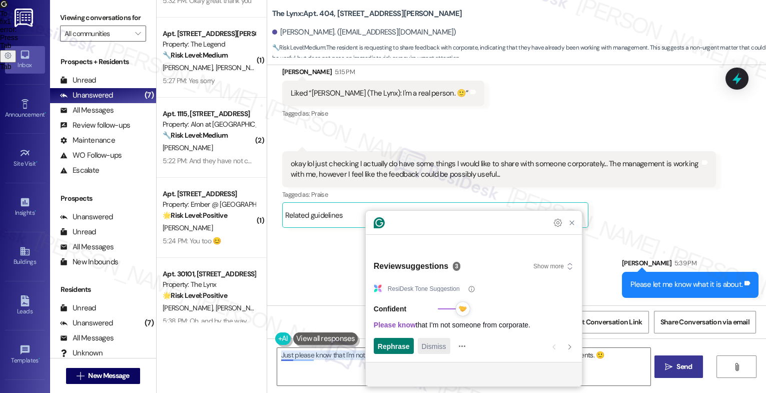
click at [429, 346] on span "Dismiss" at bounding box center [434, 346] width 25 height 11
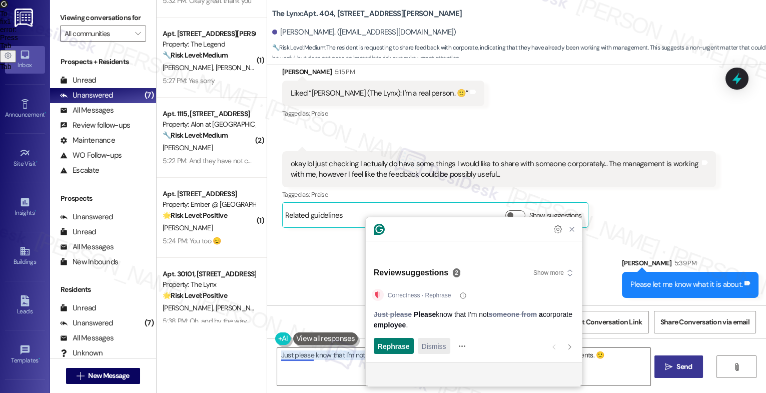
click at [441, 348] on span "Dismiss" at bounding box center [434, 346] width 25 height 11
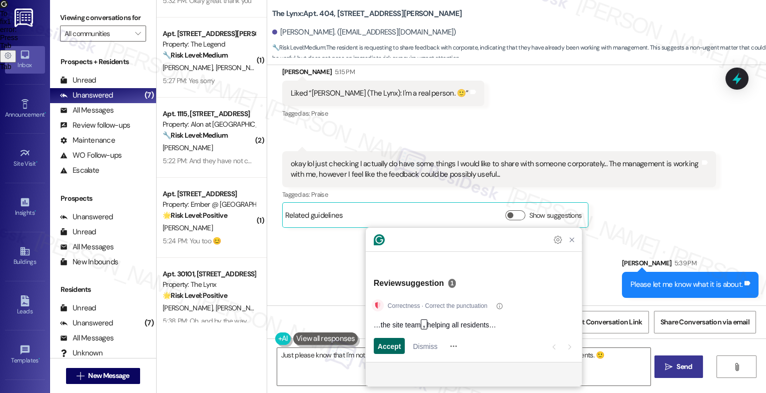
click at [392, 345] on span "Accept" at bounding box center [390, 346] width 24 height 11
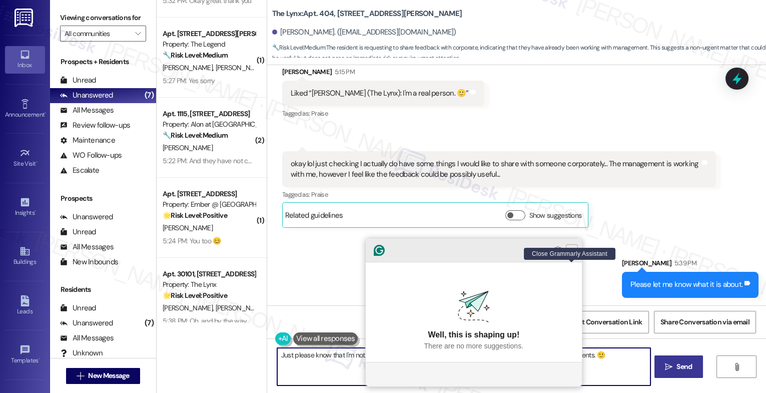
type textarea "Just please know that I'm not someone from corporate. I work closely with the s…"
click at [574, 256] on icon "Close Grammarly Assistant" at bounding box center [572, 250] width 12 height 12
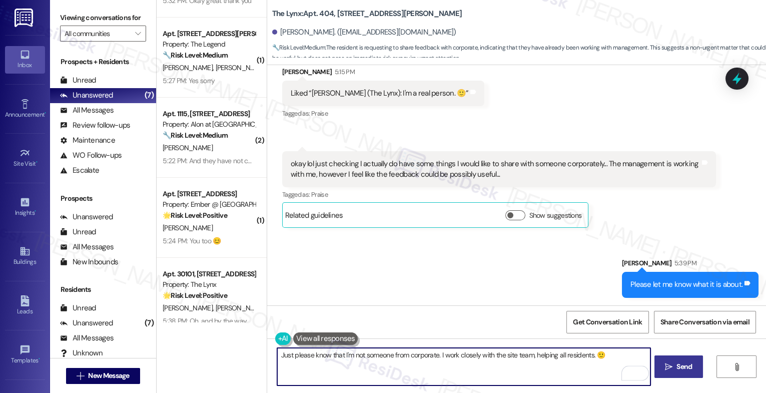
click at [613, 355] on textarea "Just please know that I'm not someone from corporate. I work closely with the s…" at bounding box center [463, 367] width 373 height 38
click at [671, 368] on icon "" at bounding box center [669, 367] width 8 height 8
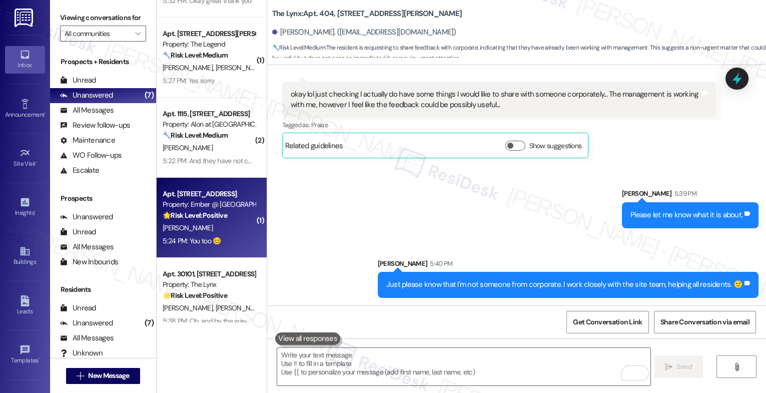
scroll to position [238, 0]
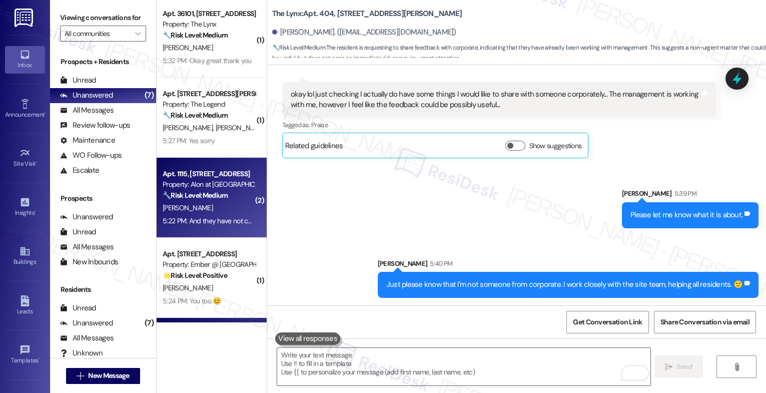
click at [216, 203] on div "M. Higgenbottom" at bounding box center [209, 208] width 95 height 13
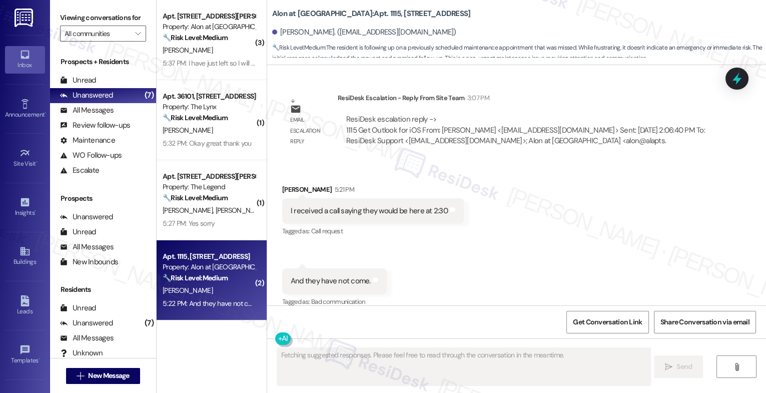
scroll to position [2531, 0]
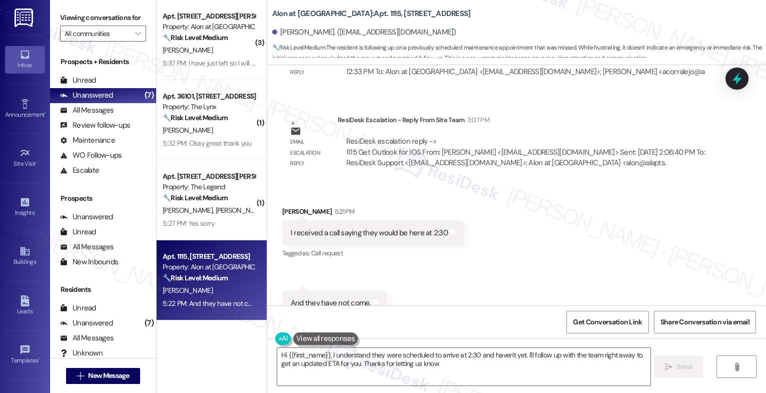
type textarea "Hi {{first_name}}, I understand they were scheduled to arrive at 2:30 and haven…"
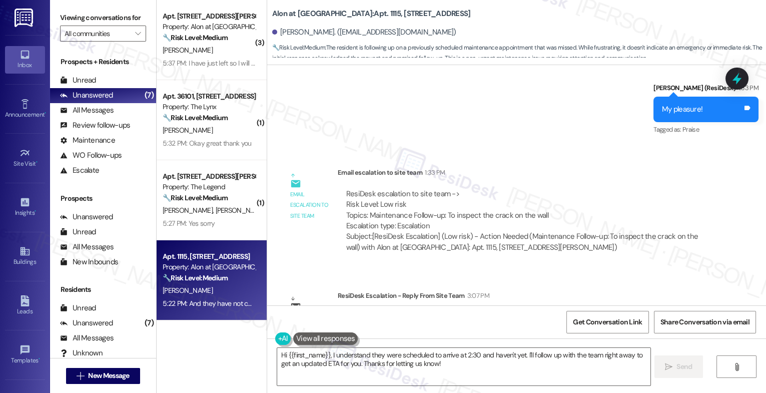
scroll to position [2548, 0]
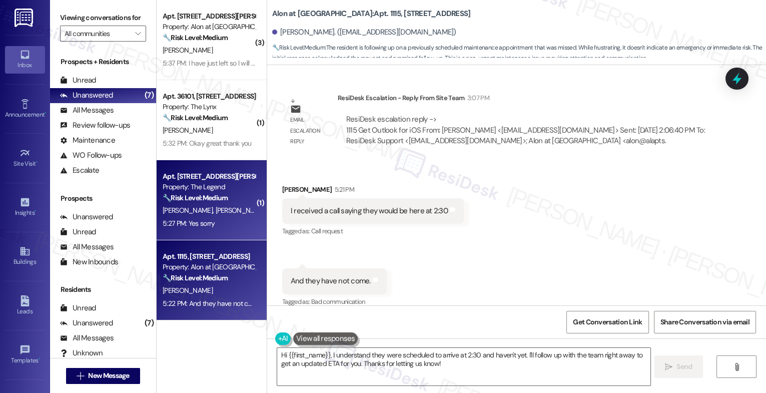
click at [194, 178] on div "Apt. 14204, 8797 Marbach Rd" at bounding box center [209, 176] width 93 height 11
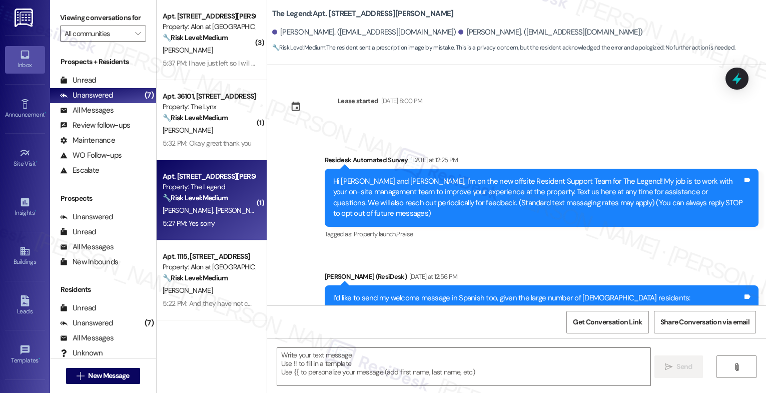
scroll to position [489, 0]
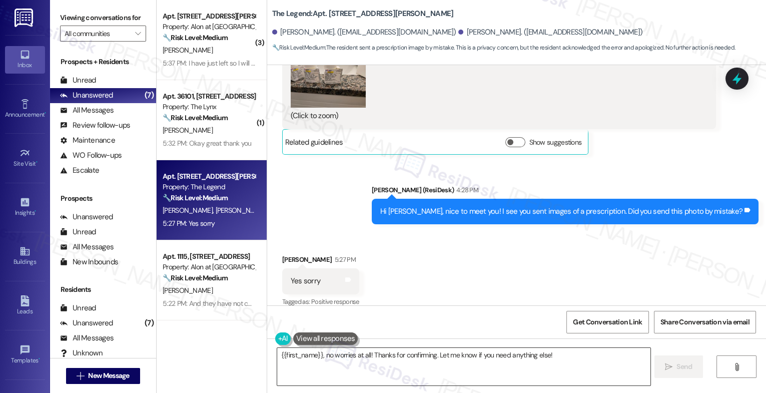
click at [329, 363] on textarea "{{first_name}}, no worries at all! Thanks for confirming. Let me know if you ne…" at bounding box center [463, 367] width 373 height 38
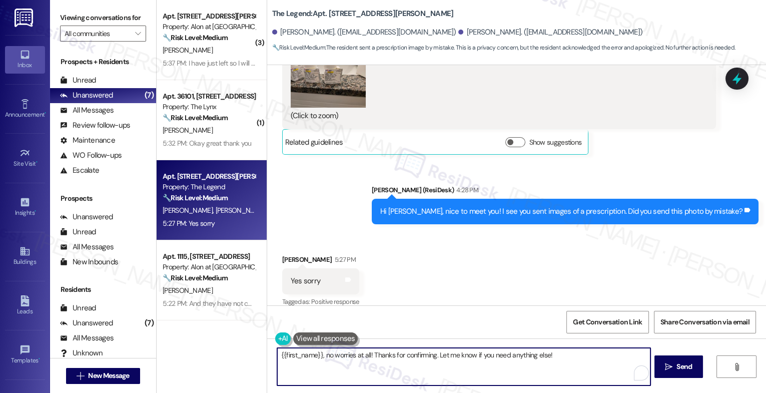
click at [329, 363] on textarea "{{first_name}}, no worries at all! Thanks for confirming. Let me know if you ne…" at bounding box center [463, 367] width 373 height 38
type textarea "No worries at all!"
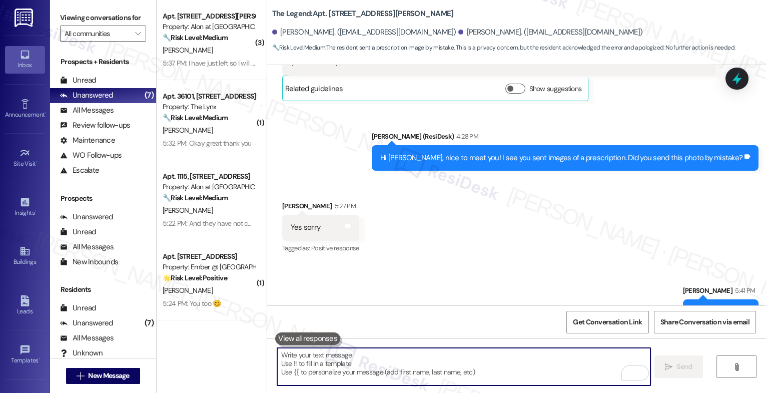
scroll to position [558, 0]
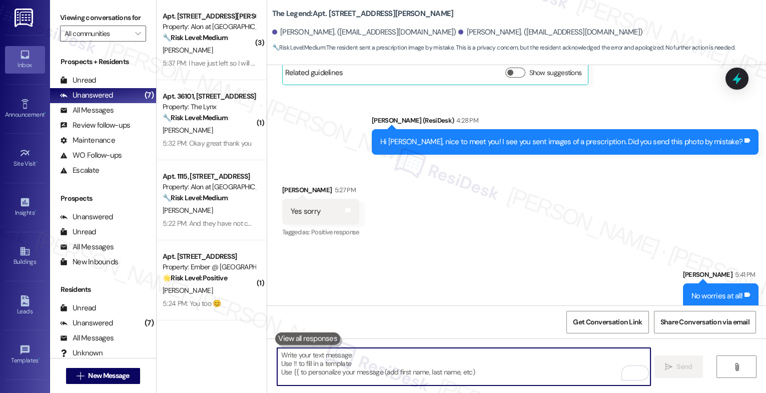
click at [350, 363] on textarea "To enrich screen reader interactions, please activate Accessibility in Grammarl…" at bounding box center [463, 367] width 373 height 38
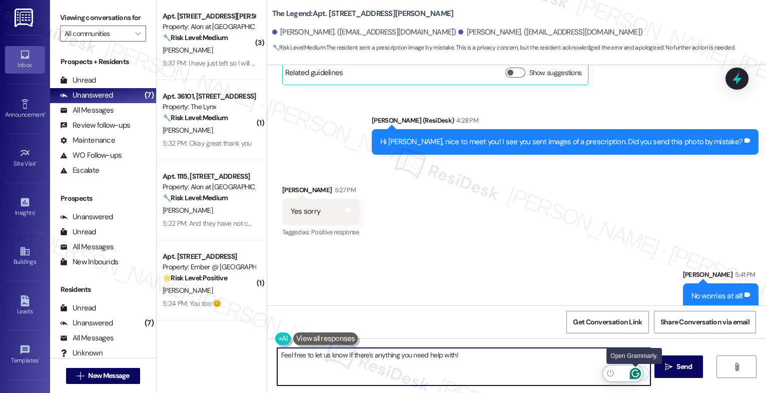
type textarea "Feel free to let us know if there's anything you need help with!"
click at [635, 371] on icon "Open Grammarly. 0 Suggestions." at bounding box center [635, 373] width 11 height 11
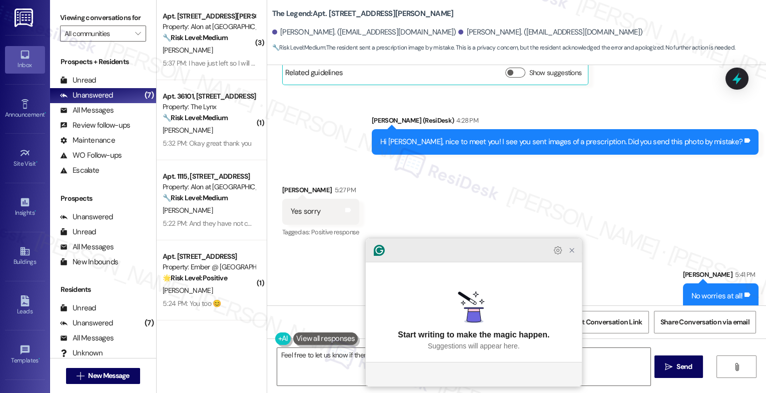
click at [574, 254] on icon "Close Grammarly Assistant" at bounding box center [572, 250] width 8 height 8
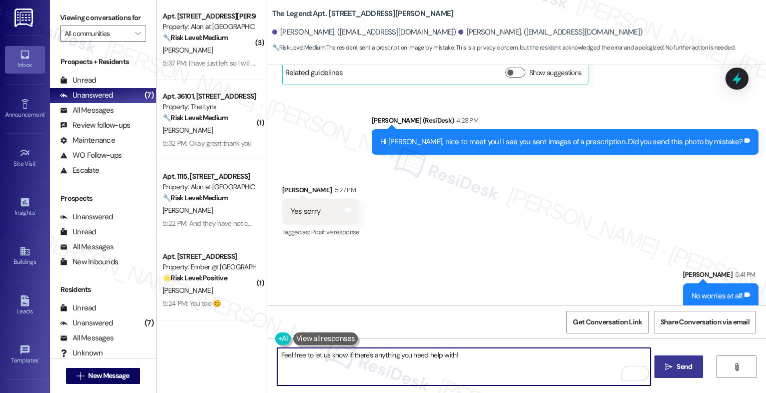
click at [662, 361] on button " Send" at bounding box center [678, 366] width 49 height 23
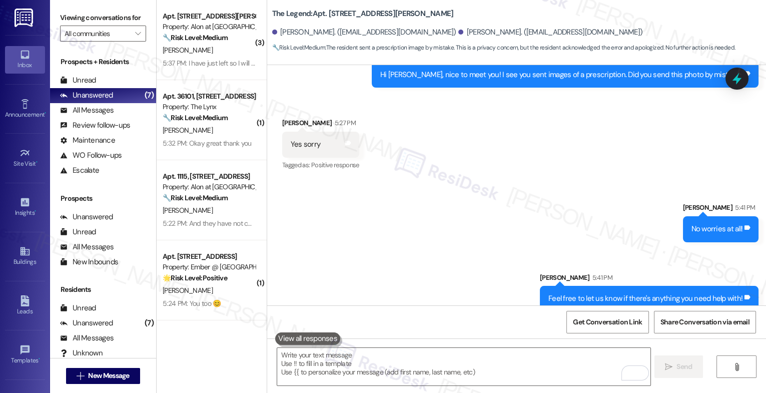
scroll to position [628, 0]
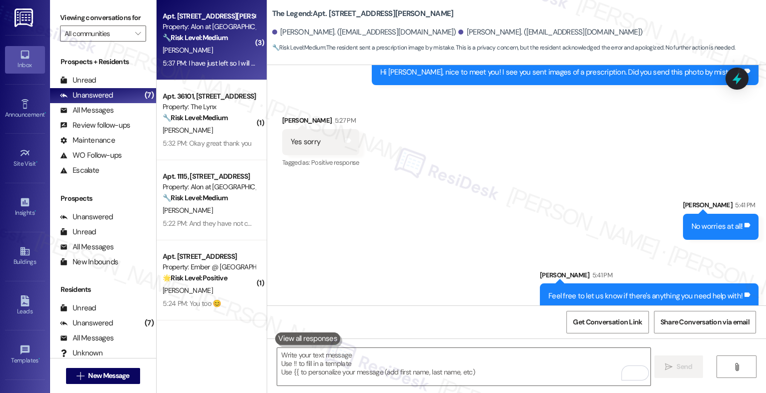
click at [203, 49] on div "A. Doyle" at bounding box center [209, 50] width 95 height 13
type textarea "Fetching suggested responses. Please feel free to read through the conversation…"
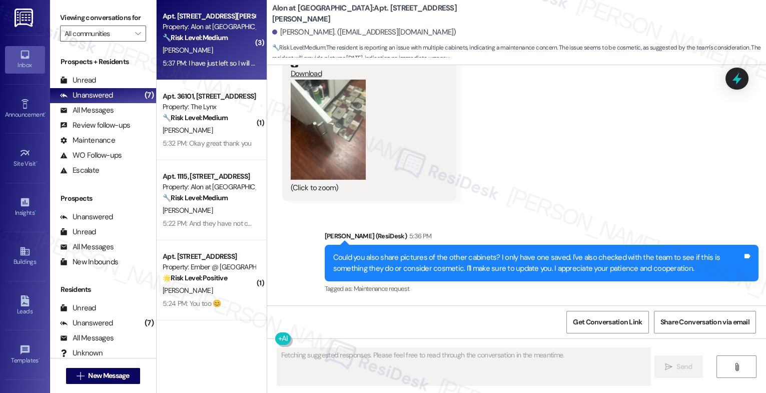
scroll to position [2485, 0]
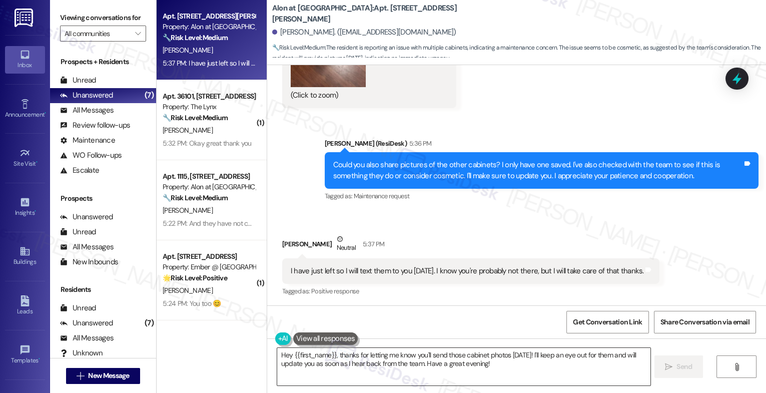
click at [361, 360] on textarea "Hey {{first_name}}, thanks for letting me know you'll send those cabinet photos…" at bounding box center [463, 367] width 373 height 38
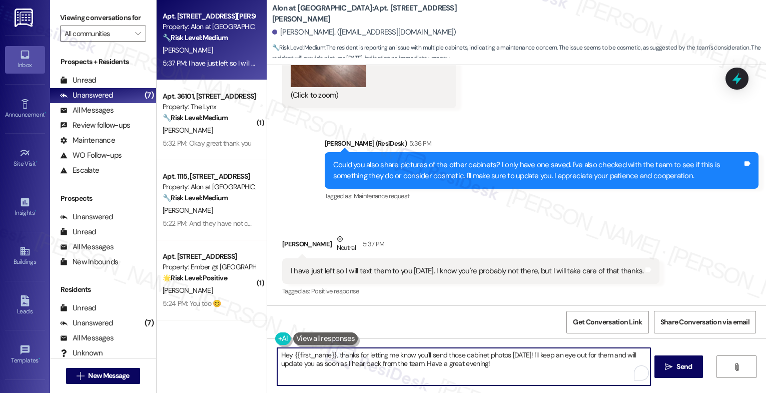
click at [361, 360] on textarea "Hey {{first_name}}, thanks for letting me know you'll send those cabinet photos…" at bounding box center [463, 367] width 373 height 38
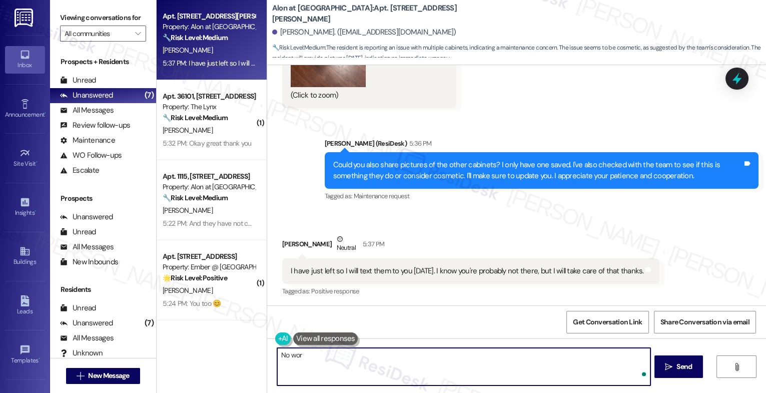
type textarea "No wo"
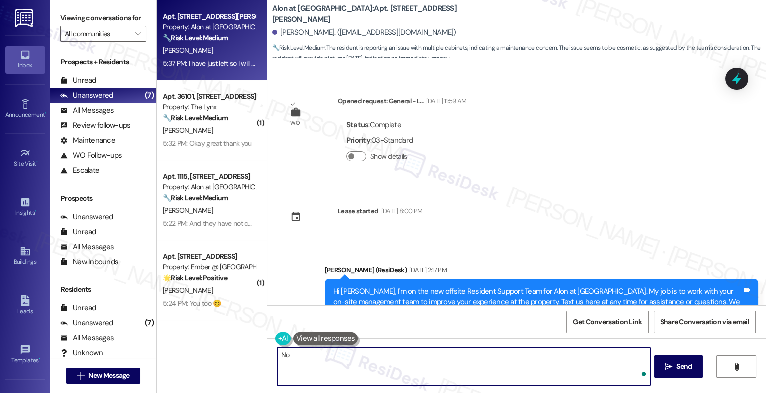
type textarea "N"
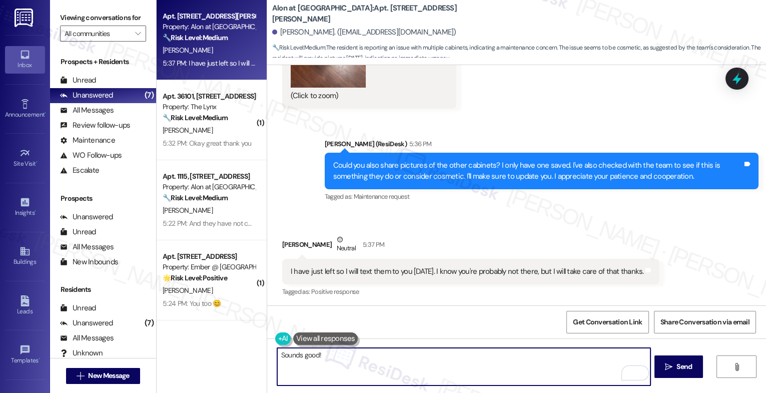
scroll to position [2485, 0]
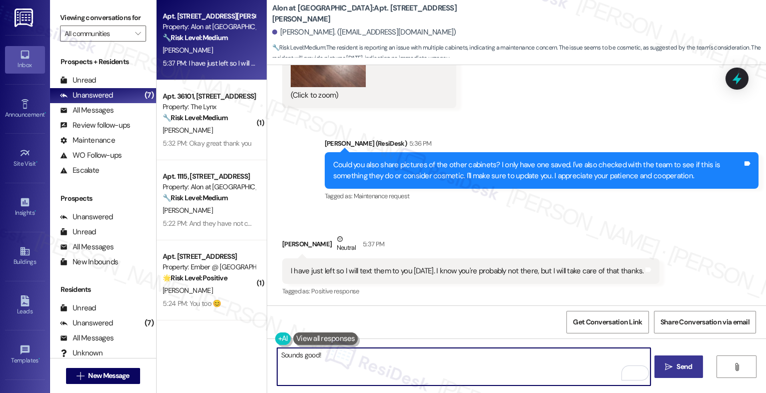
type textarea "Sounds good!"
click at [663, 367] on span " Send" at bounding box center [679, 366] width 32 height 11
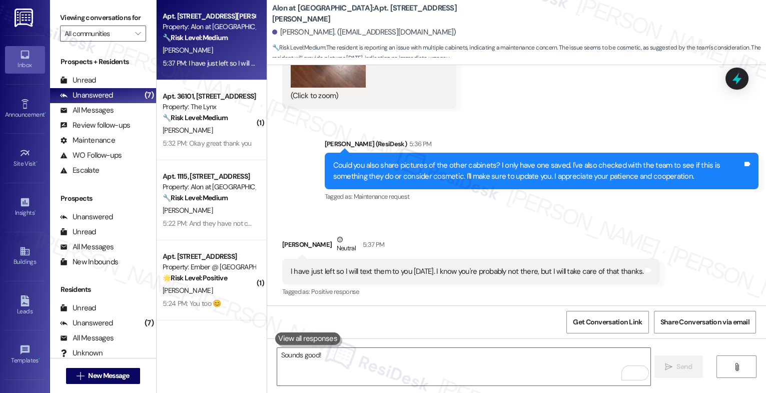
scroll to position [2555, 0]
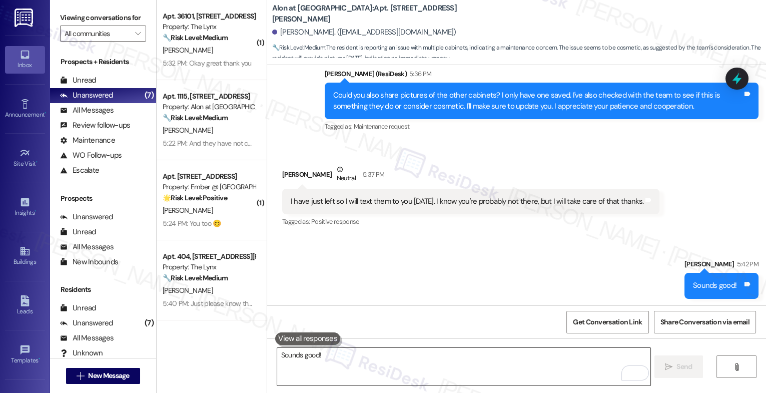
click at [317, 359] on textarea "Sounds good!" at bounding box center [463, 367] width 373 height 38
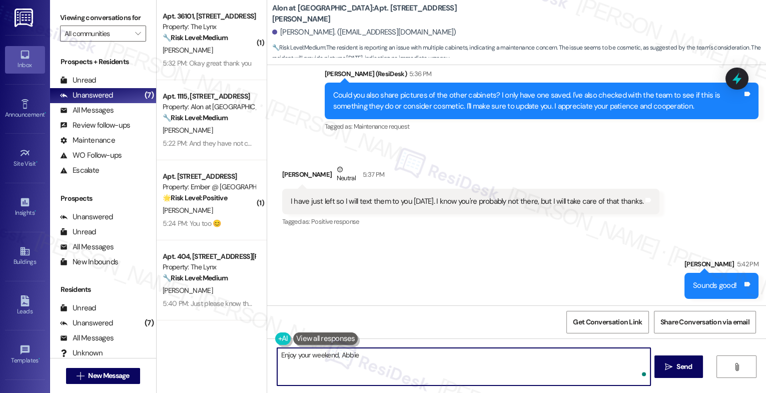
type textarea "Enjoy your weekend, Abbie!"
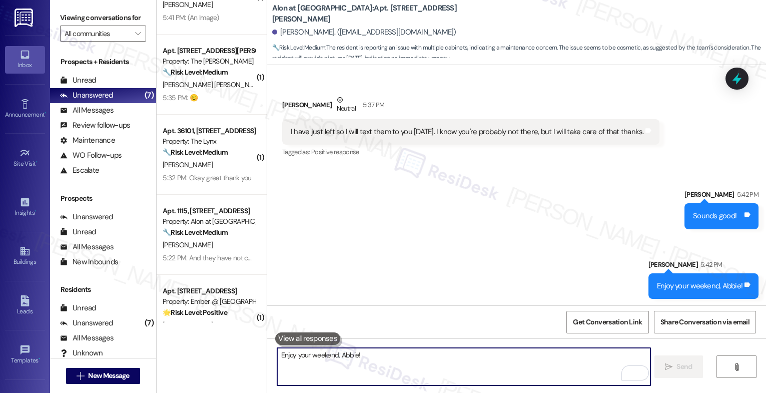
scroll to position [0, 0]
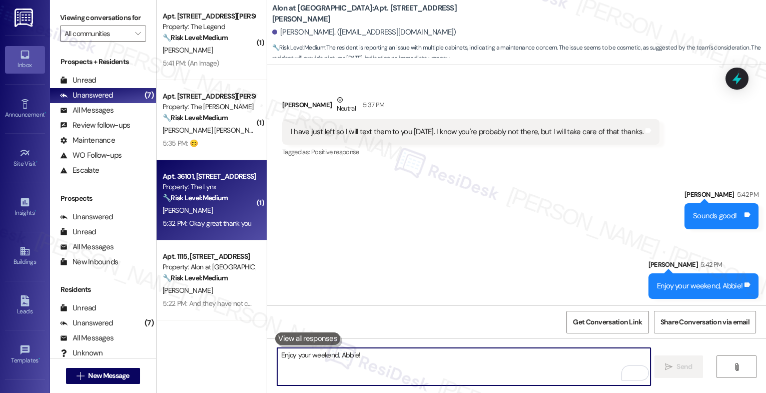
click at [202, 206] on div "[PERSON_NAME]" at bounding box center [209, 210] width 95 height 13
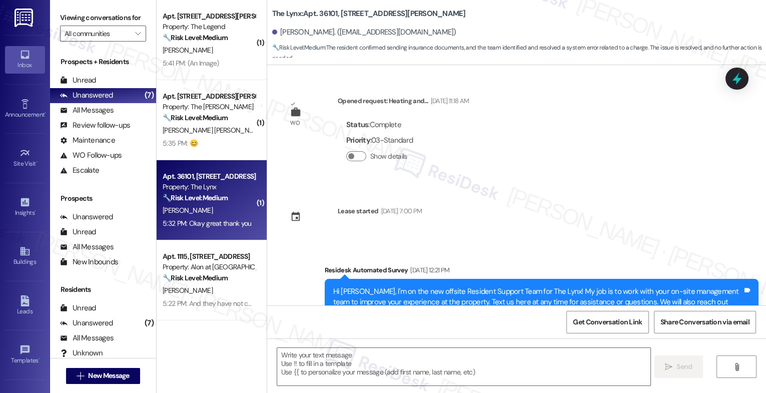
scroll to position [1285, 0]
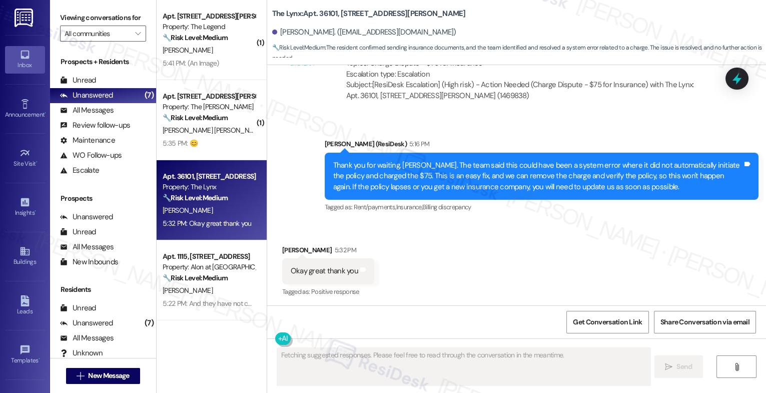
click at [395, 249] on div "Received via SMS [PERSON_NAME] 5:32 PM Okay great thank you Tags and notes Tagg…" at bounding box center [516, 264] width 499 height 85
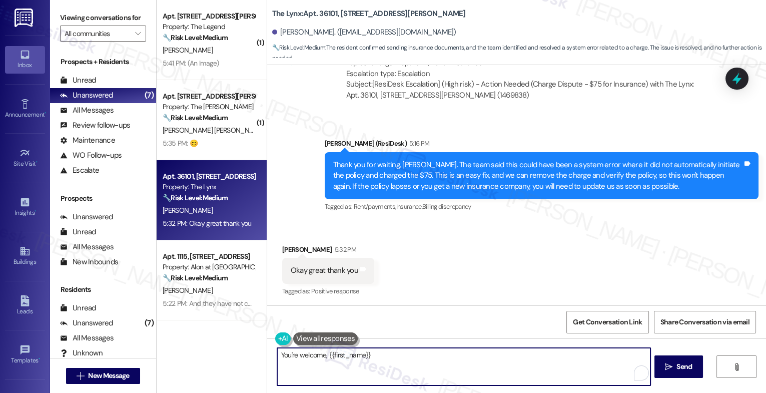
click at [324, 367] on textarea "You're welcome, {{first_name}}" at bounding box center [463, 367] width 373 height 38
click at [327, 364] on textarea "You're welcome, {{first_name}}! I'm glad we could resolve that for you. If you …" at bounding box center [463, 367] width 373 height 38
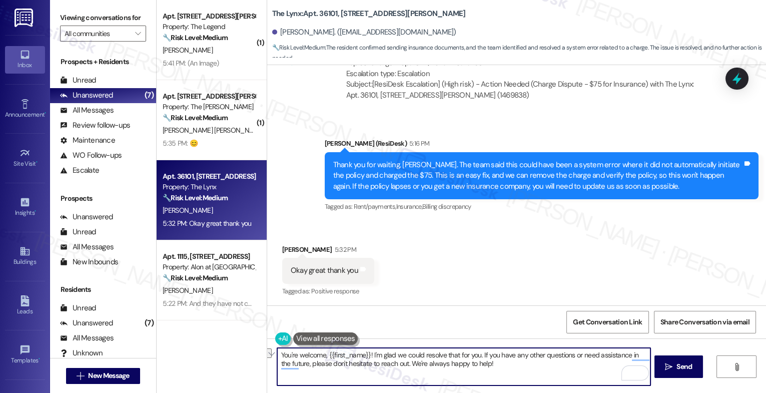
drag, startPoint x: 450, startPoint y: 366, endPoint x: 395, endPoint y: 362, distance: 54.7
click at [395, 362] on textarea "You're welcome, {{first_name}}! I'm glad we could resolve that for you. If you …" at bounding box center [463, 367] width 373 height 38
drag, startPoint x: 394, startPoint y: 363, endPoint x: 546, endPoint y: 369, distance: 151.6
click at [546, 369] on textarea "You're welcome, {{first_name}}! I'm glad we could resolve that for you. If you …" at bounding box center [463, 367] width 373 height 38
type textarea "You're welcome, {{first_name}}! I'm glad we could resolve that for you. If you …"
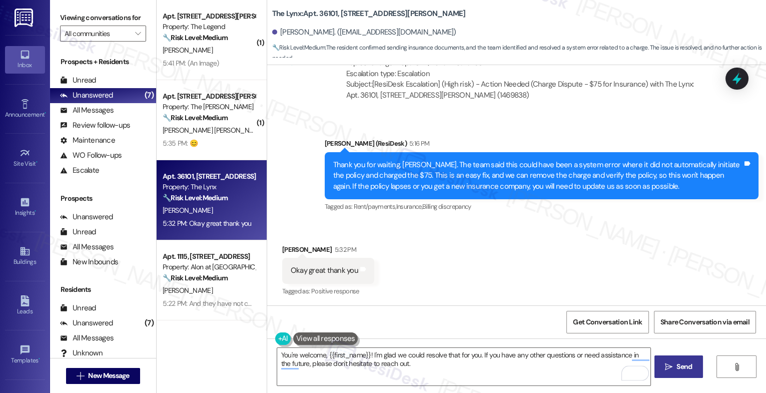
click at [674, 367] on span "Send" at bounding box center [684, 366] width 20 height 11
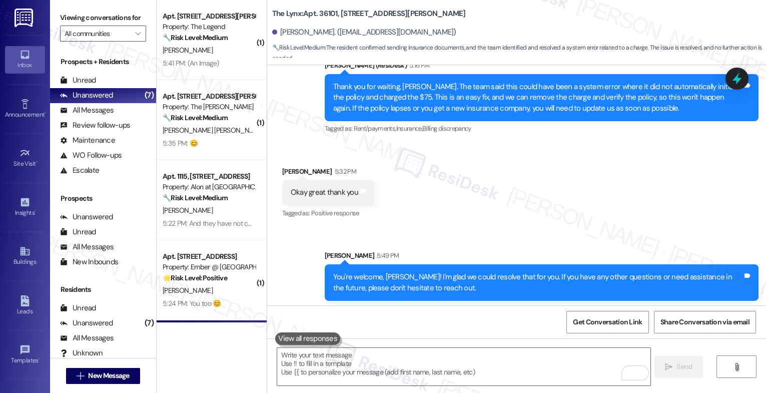
scroll to position [1366, 0]
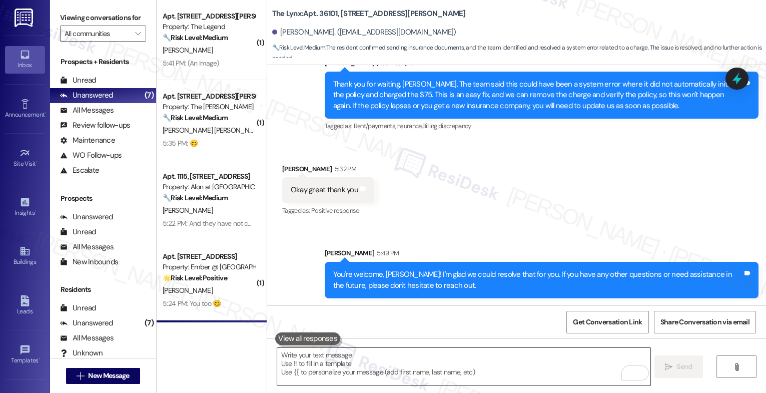
click at [327, 369] on textarea "To enrich screen reader interactions, please activate Accessibility in Grammarl…" at bounding box center [463, 367] width 373 height 38
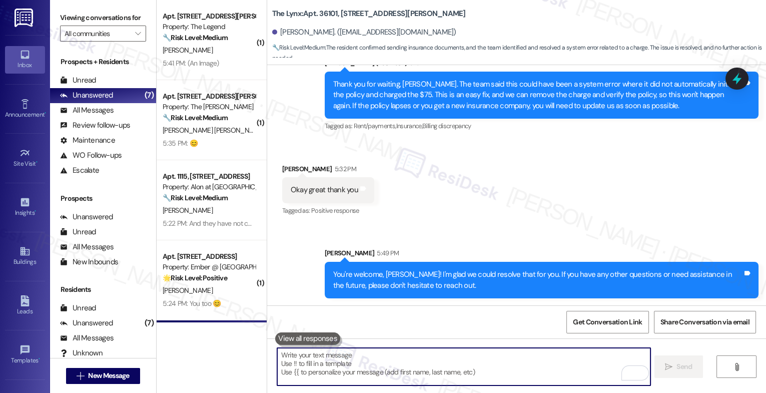
paste textarea "I also want to take this chance to ask you...Has {{property}} lived up to your …"
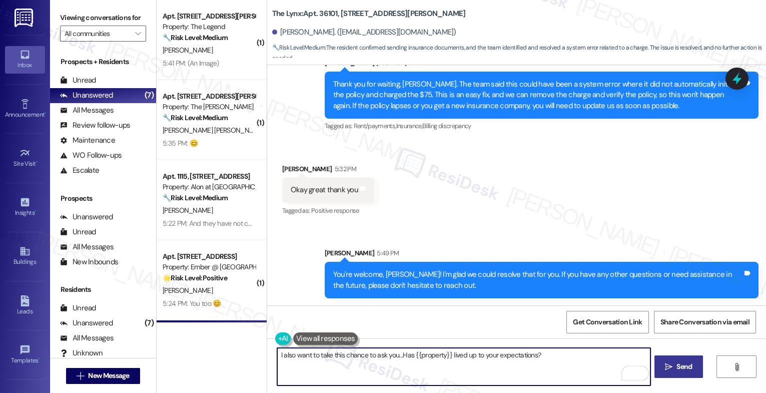
type textarea "I also want to take this chance to ask you...Has {{property}} lived up to your …"
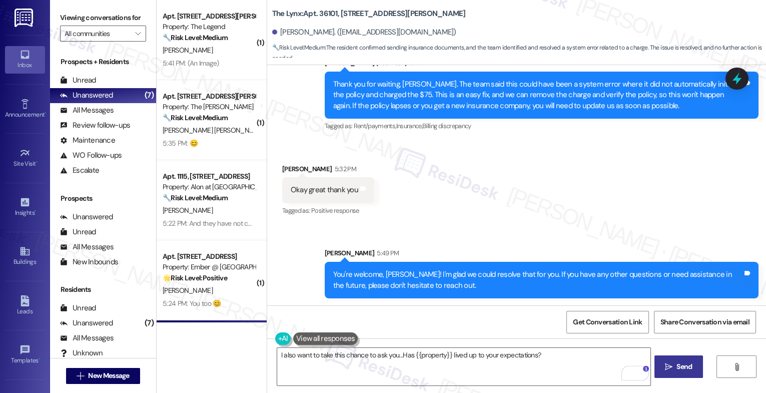
click at [688, 357] on button " Send" at bounding box center [678, 366] width 49 height 23
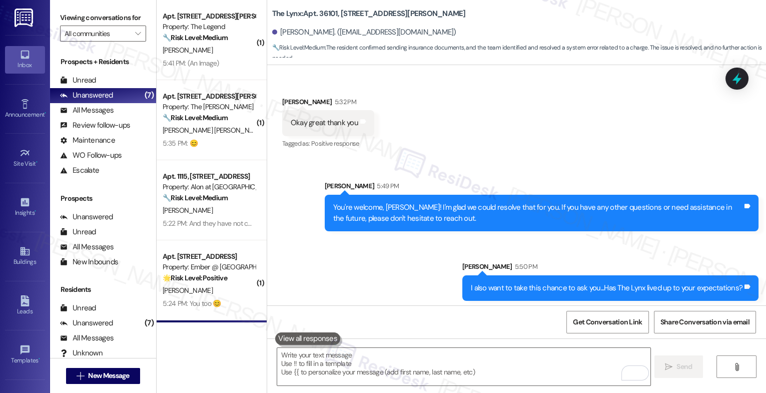
scroll to position [1436, 0]
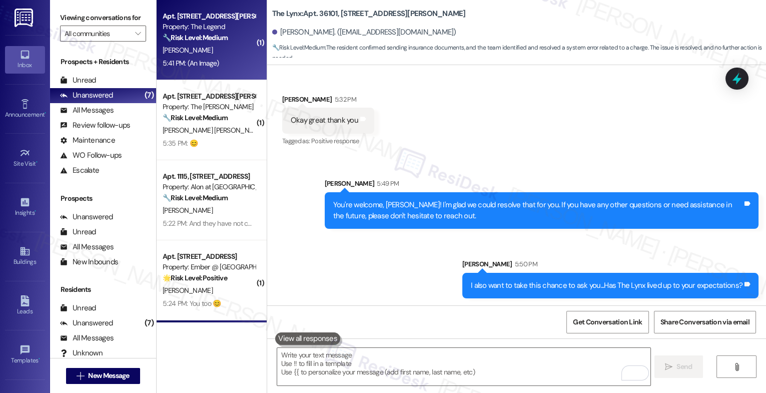
click at [207, 26] on div "Property: The Legend" at bounding box center [209, 27] width 93 height 11
type textarea "Fetching suggested responses. Please feel free to read through the conversation…"
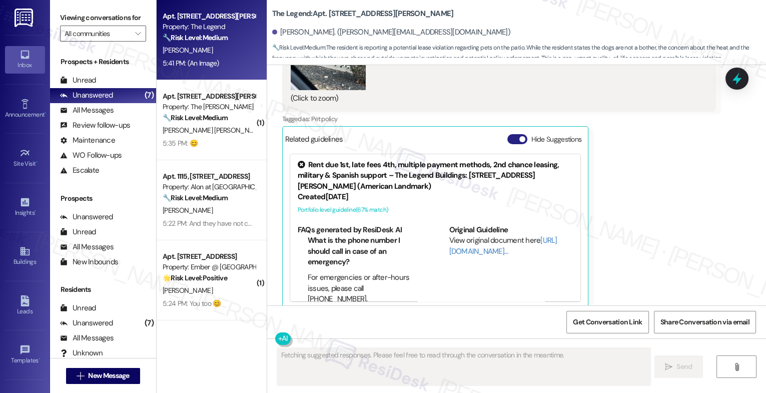
click at [507, 134] on button "Hide Suggestions" at bounding box center [517, 139] width 20 height 10
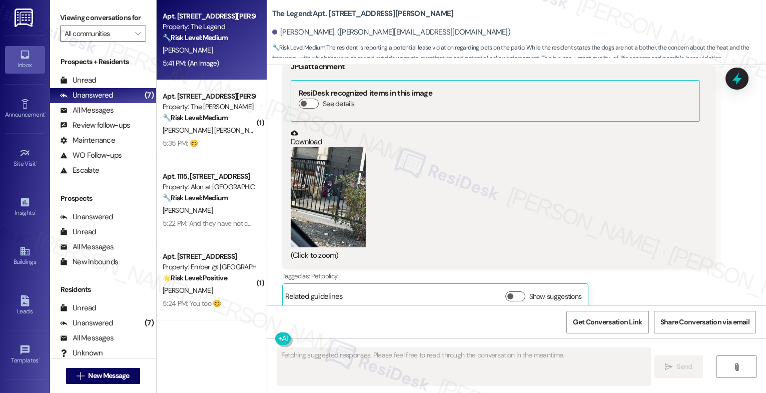
click at [331, 204] on button "Zoom image" at bounding box center [328, 197] width 75 height 100
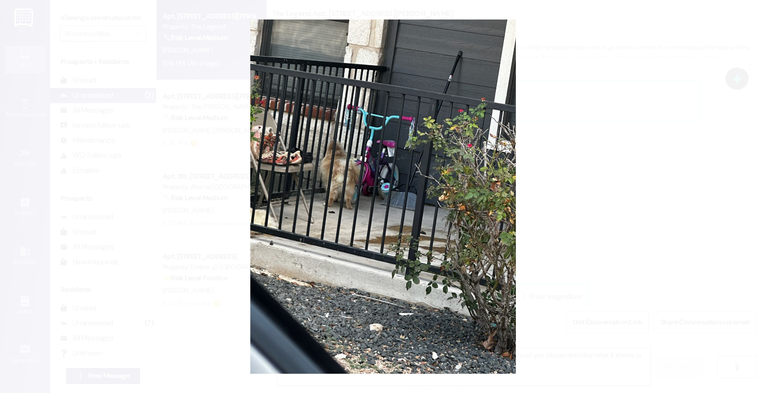
type textarea "Hi {{first_name}}, thanks for reaching out! I'm unable to view the image you se…"
click at [434, 285] on button "Unzoom image" at bounding box center [383, 196] width 766 height 393
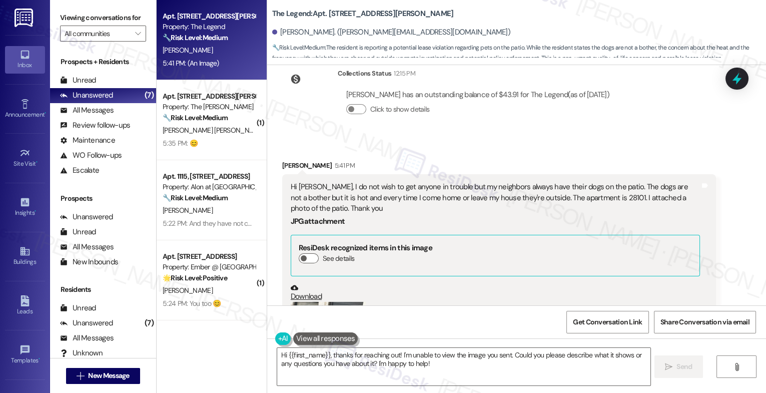
scroll to position [251, 0]
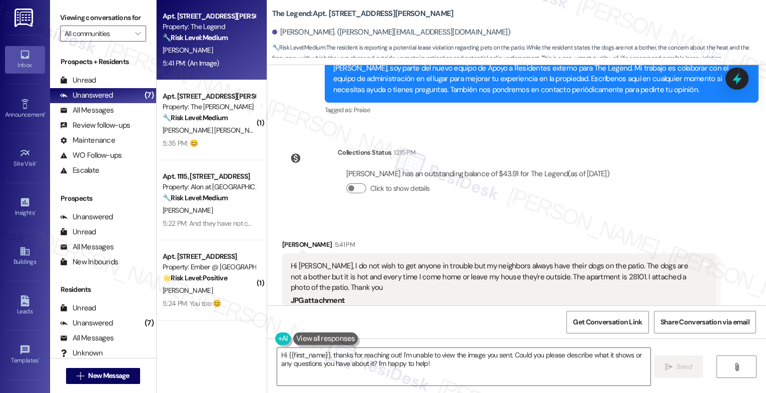
click at [446, 217] on div "Received via SMS [PERSON_NAME] 5:41 PM Hi [PERSON_NAME], I do not wish to get a…" at bounding box center [516, 383] width 499 height 333
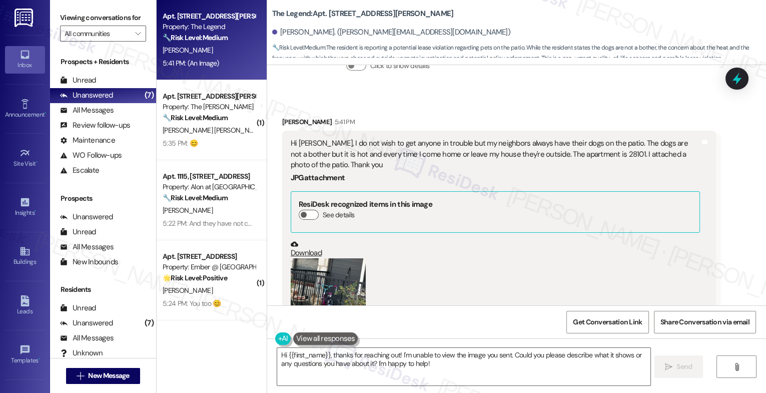
scroll to position [350, 0]
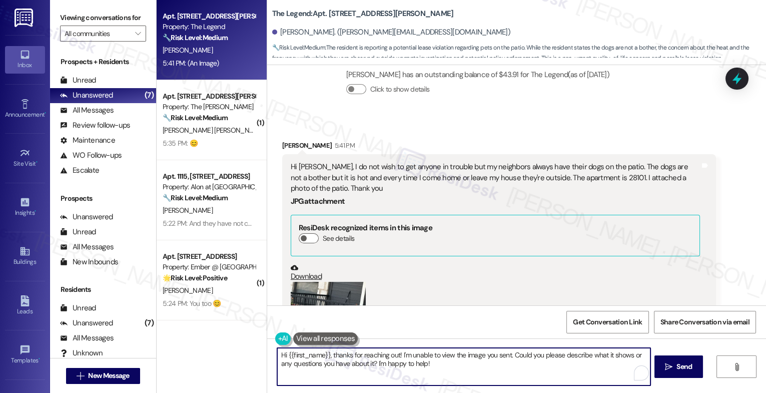
drag, startPoint x: 493, startPoint y: 356, endPoint x: 398, endPoint y: 356, distance: 95.5
click at [398, 356] on textarea "Hi {{first_name}}, thanks for reaching out! I'm unable to view the image you se…" at bounding box center [463, 367] width 373 height 38
click at [439, 367] on textarea "Hi {{first_name}}, thanks for reaching out! I'm unable to view the image you se…" at bounding box center [463, 367] width 373 height 38
click at [318, 337] on button at bounding box center [325, 338] width 65 height 13
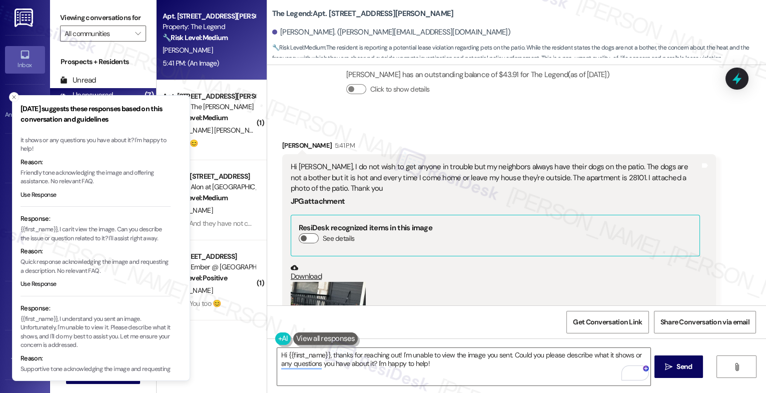
scroll to position [72, 0]
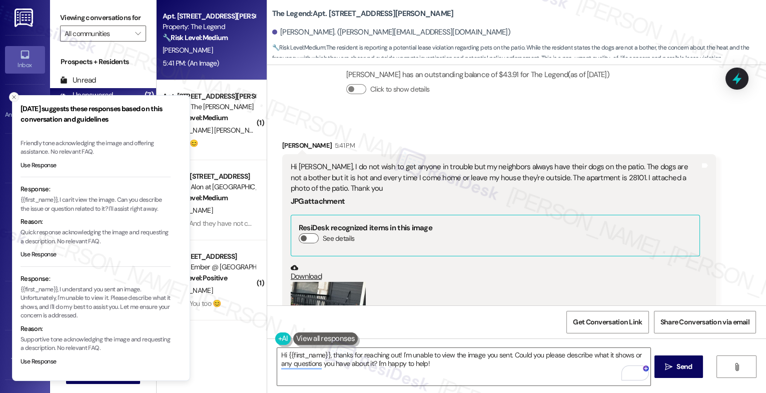
click at [16, 96] on icon "Close toast" at bounding box center [14, 97] width 6 height 6
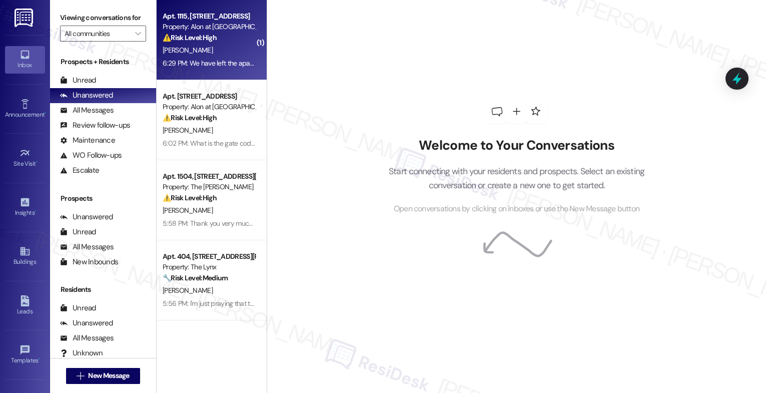
click at [212, 50] on div "[PERSON_NAME]" at bounding box center [209, 50] width 95 height 13
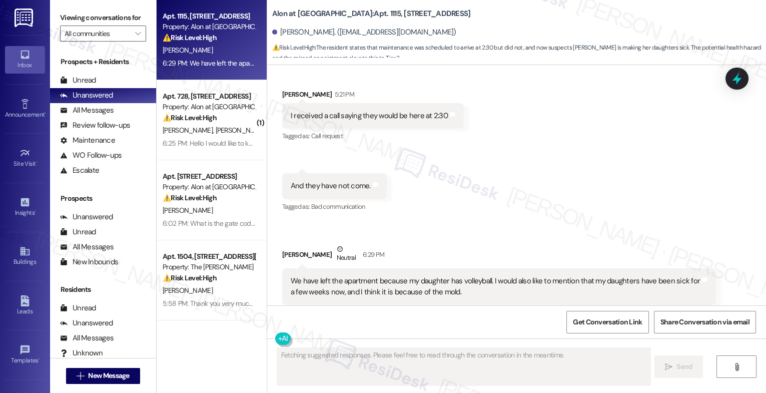
scroll to position [2653, 0]
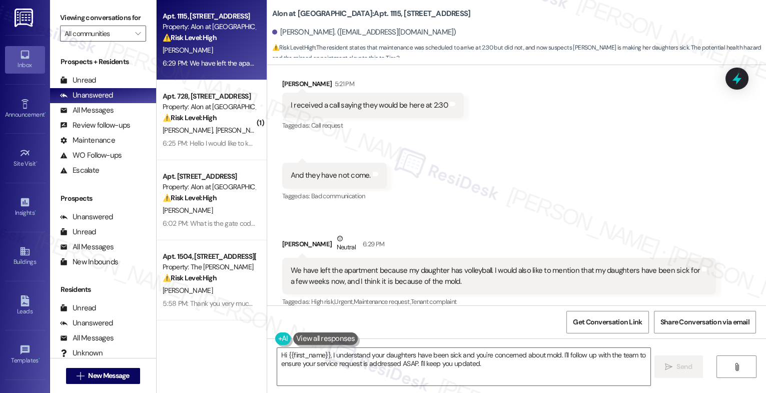
click at [436, 183] on div "Received via SMS [PERSON_NAME] 5:21 PM I received a call saying they would be h…" at bounding box center [516, 186] width 499 height 261
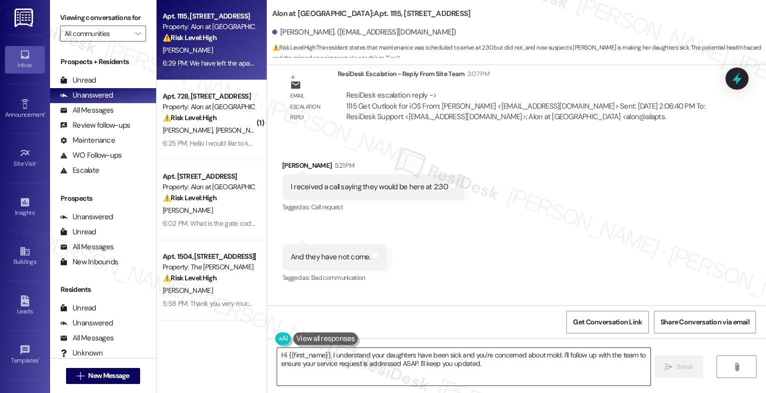
scroll to position [2598, 0]
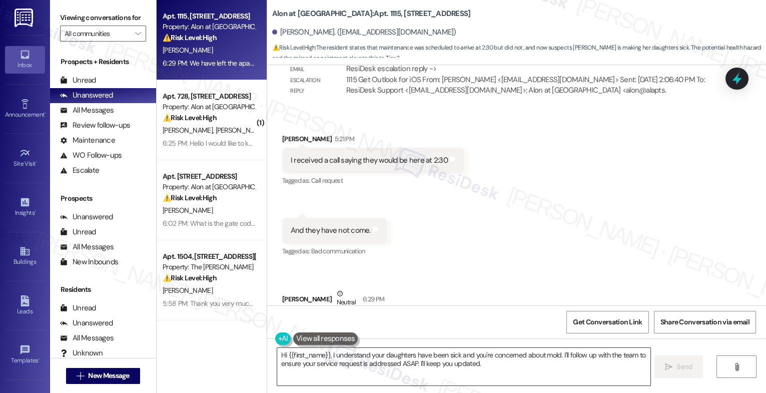
click at [350, 360] on textarea "Hi {{first_name}}, I understand your daughters have been sick and you're concer…" at bounding box center [463, 367] width 373 height 38
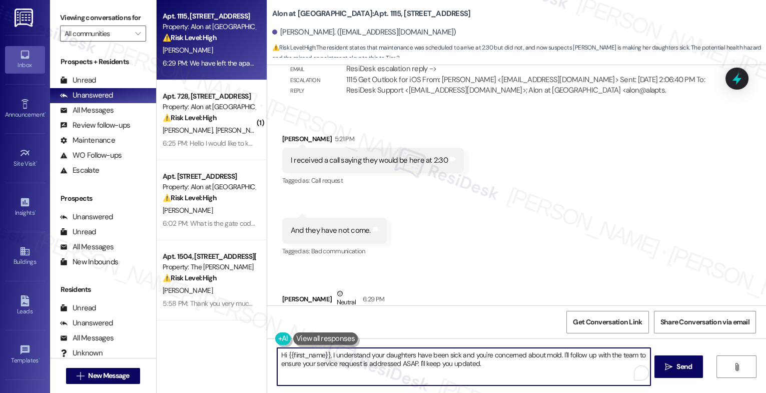
click at [350, 360] on textarea "Hi {{first_name}}, I understand your daughters have been sick and you're concer…" at bounding box center [463, 367] width 373 height 38
click at [345, 361] on textarea "Hi {{first_name}}, I understand your daughters have been sick and you're concer…" at bounding box center [463, 367] width 373 height 38
click at [331, 339] on button at bounding box center [325, 338] width 65 height 13
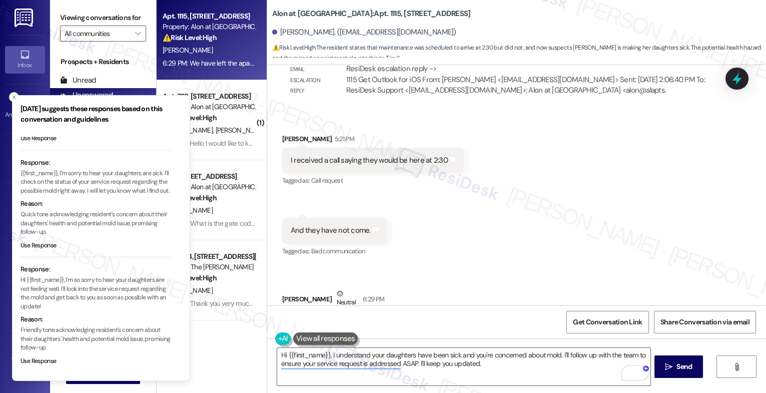
scroll to position [115, 0]
click at [45, 359] on button "Use Response" at bounding box center [39, 361] width 36 height 9
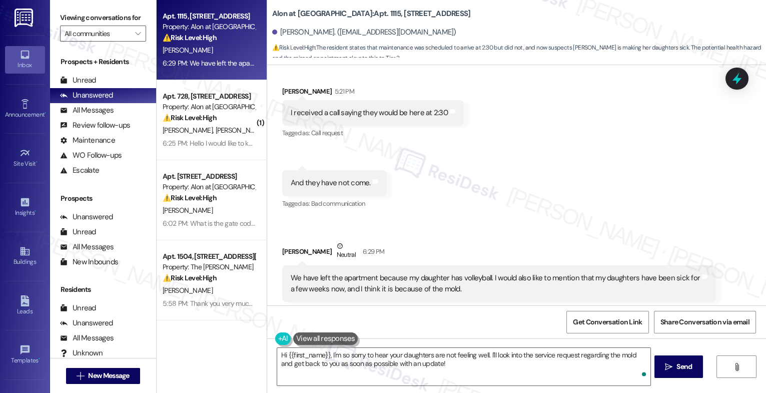
scroll to position [2653, 0]
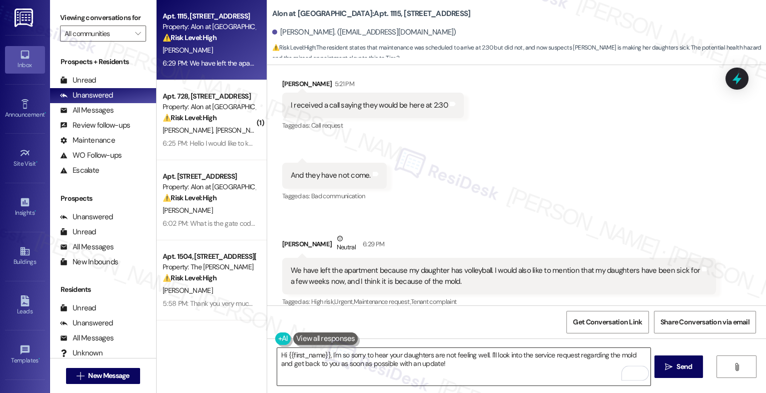
click at [282, 352] on textarea "Hi {{first_name}}, I'm so sorry to hear your daughters are not feeling well. I'…" at bounding box center [463, 367] width 373 height 38
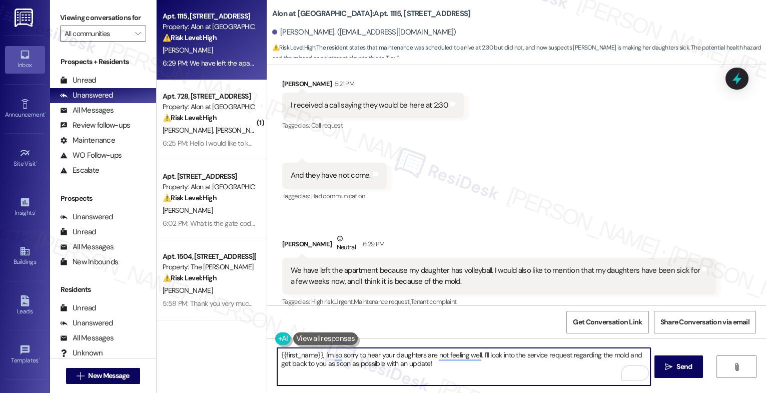
click at [430, 357] on textarea "{{first_name}}, I'm so sorry to hear your daughters are not feeling well. I'll …" at bounding box center [463, 367] width 373 height 38
click at [466, 369] on textarea "{{first_name}}, I'm so sorry to hear your daughter is not feeling well. I'll lo…" at bounding box center [463, 367] width 373 height 38
drag, startPoint x: 477, startPoint y: 354, endPoint x: 489, endPoint y: 377, distance: 26.2
click at [489, 377] on textarea "{{first_name}}, I'm so sorry to hear your daughter is not feeling well. I'll lo…" at bounding box center [463, 367] width 373 height 38
click at [499, 357] on textarea "{{first_name}}, I'm so sorry to hear your daughter is not feeling well." at bounding box center [463, 367] width 373 height 38
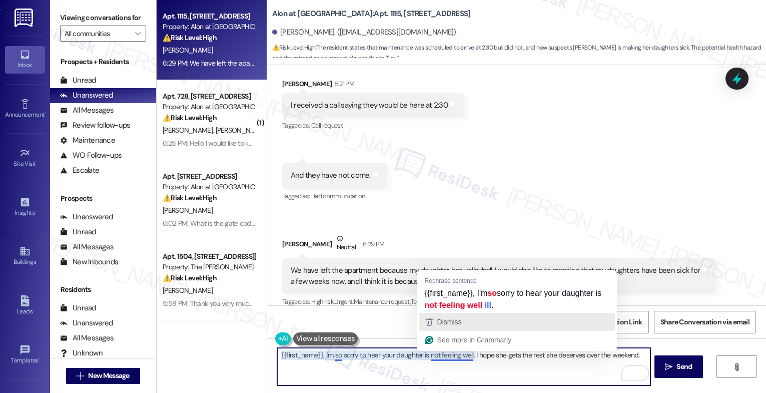
click at [454, 324] on span "Dismiss" at bounding box center [449, 322] width 25 height 8
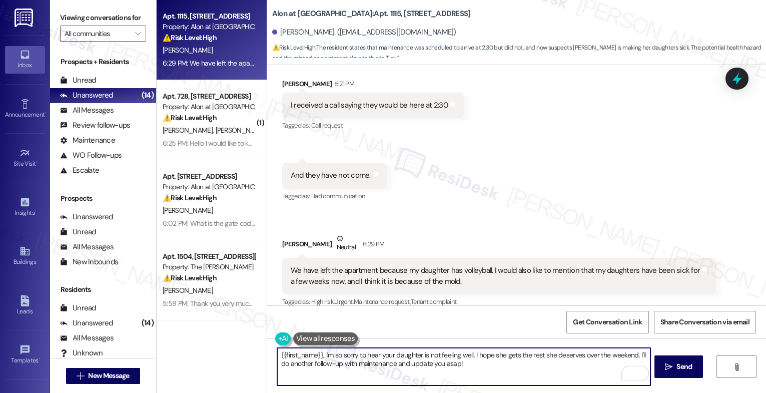
drag, startPoint x: 438, startPoint y: 365, endPoint x: 523, endPoint y: 367, distance: 84.6
click at [523, 367] on textarea "{{first_name}}, I'm so sorry to hear your daughter is not feeling well. I hope …" at bounding box center [463, 367] width 373 height 38
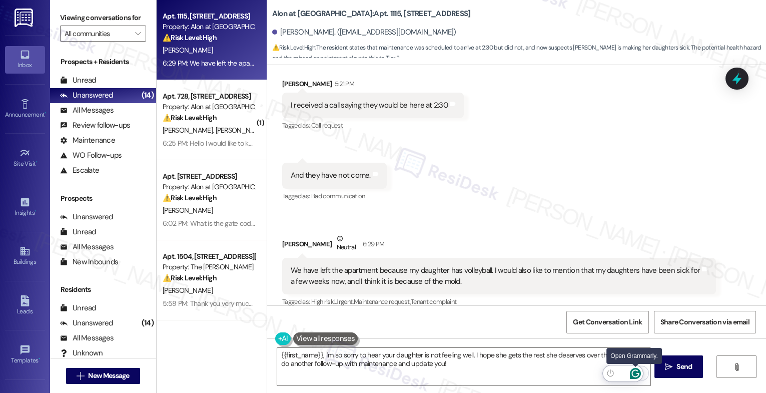
click at [636, 373] on icon "Open Grammarly. 0 Suggestions." at bounding box center [635, 373] width 8 height 8
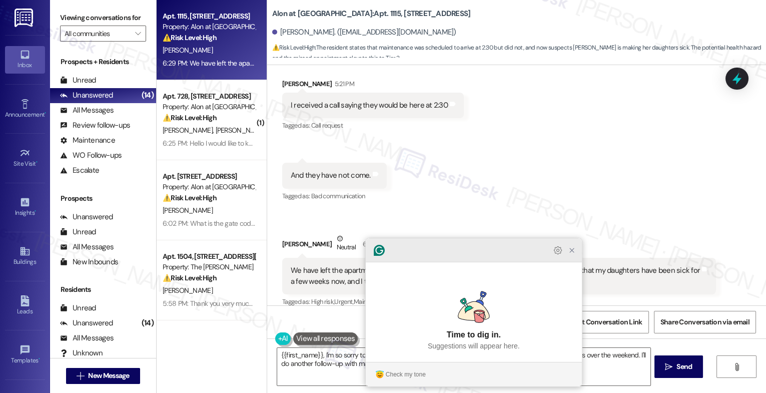
click at [572, 252] on icon "Close Grammarly Assistant" at bounding box center [572, 250] width 4 height 4
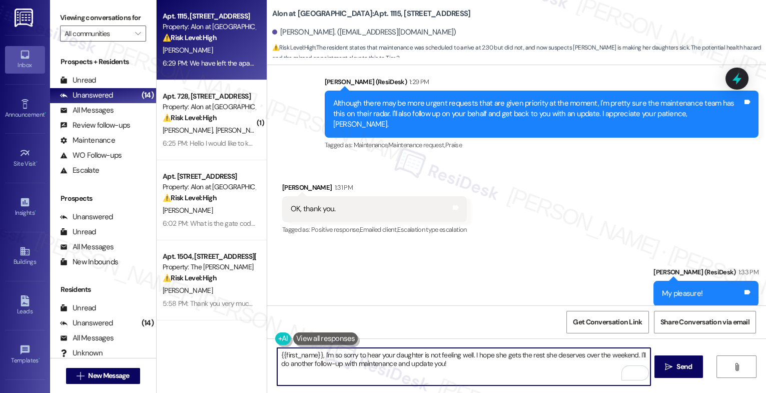
scroll to position [2039, 0]
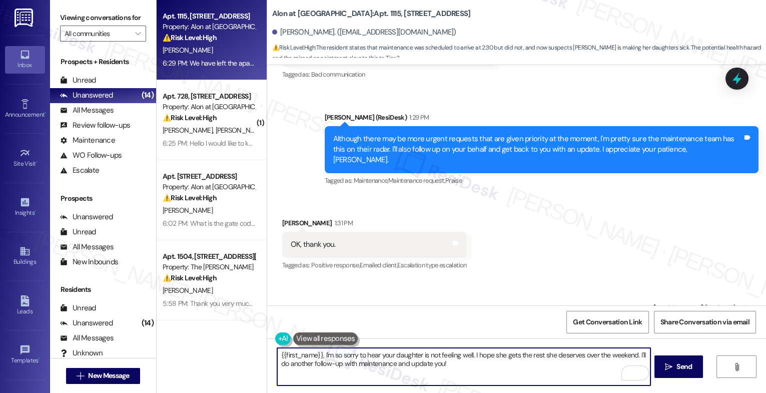
click at [460, 366] on textarea "{{first_name}}, I'm so sorry to hear your daughter is not feeling well. I hope …" at bounding box center [463, 367] width 373 height 38
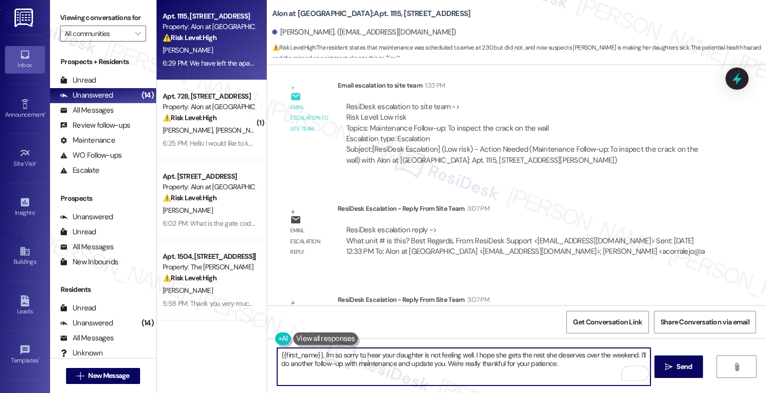
scroll to position [2653, 0]
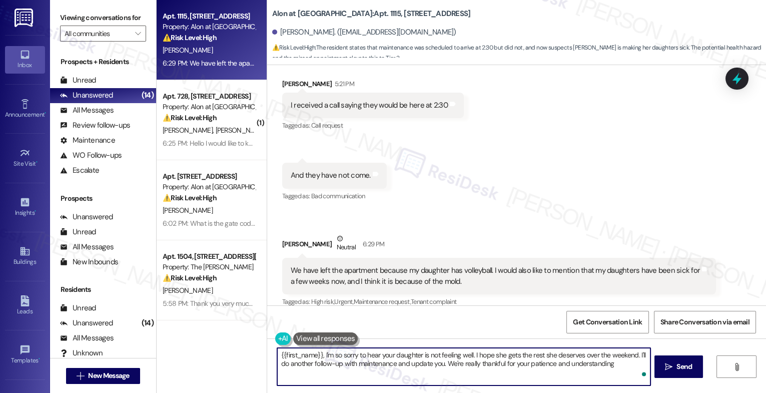
type textarea "{{first_name}}, I'm so sorry to hear your daughter is not feeling well. I hope …"
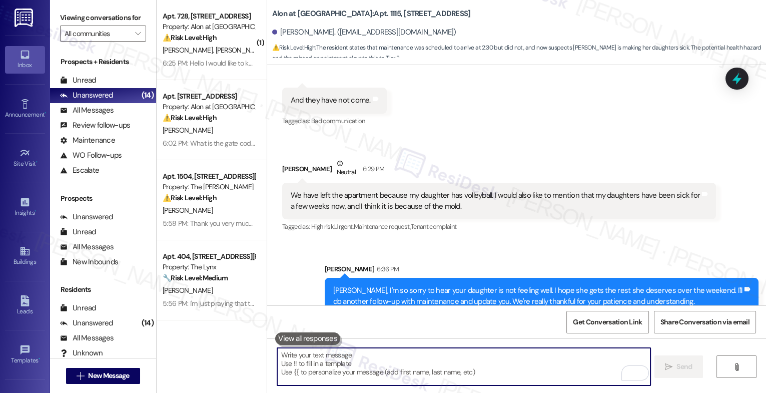
scroll to position [2733, 0]
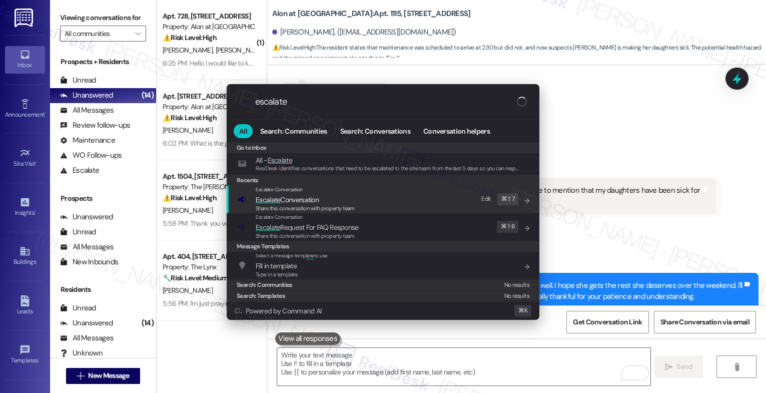
type input "escalate"
click at [320, 198] on span "Escalate Conversation" at bounding box center [305, 199] width 99 height 11
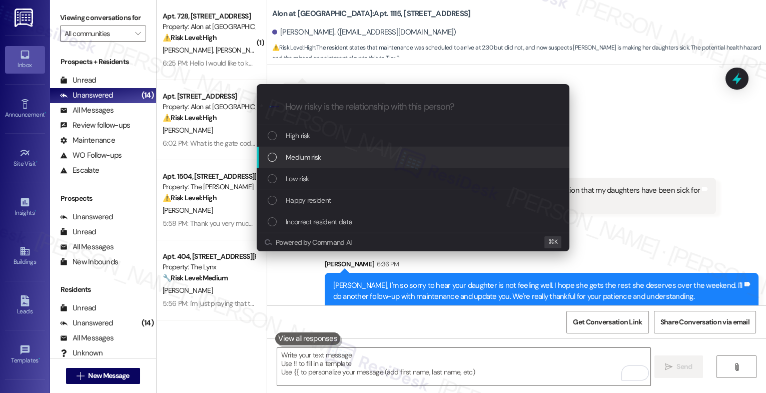
click at [319, 152] on span "Medium risk" at bounding box center [303, 157] width 35 height 11
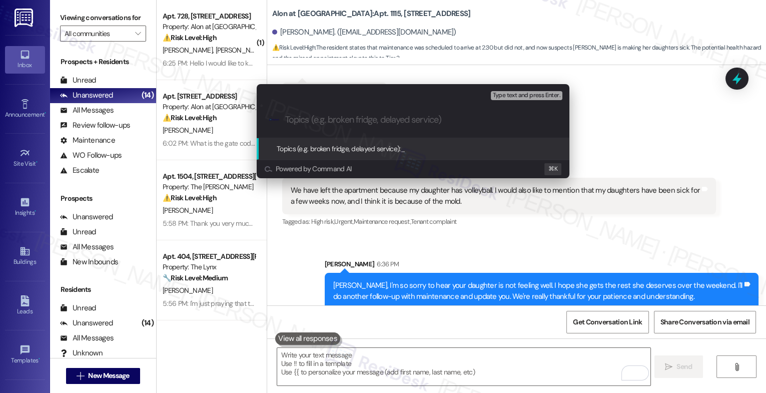
click at [319, 124] on input "Topics (e.g. broken fridge, delayed service)" at bounding box center [421, 120] width 272 height 11
type input "Apt. 1115 - Are you still coming [DATE]?"
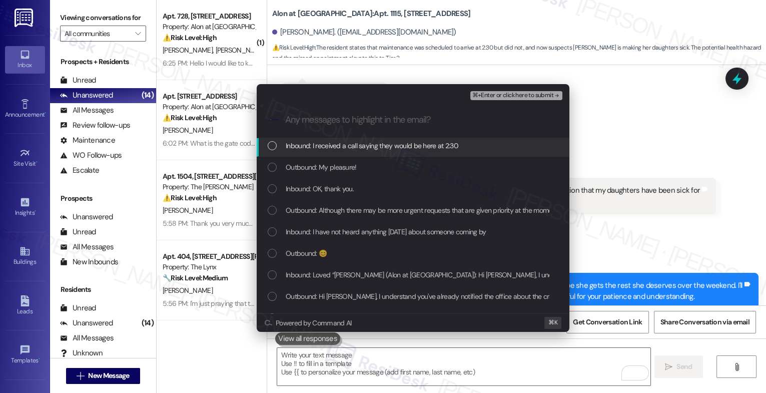
scroll to position [66, 0]
click at [376, 148] on span "Inbound: I received a call saying they would be here at 2:30" at bounding box center [372, 147] width 173 height 11
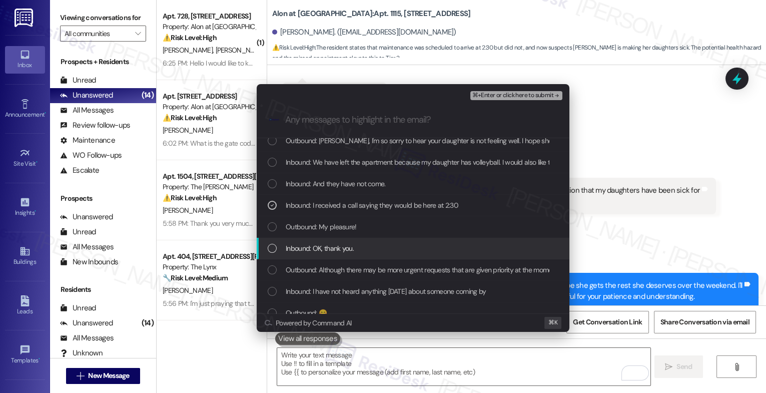
scroll to position [0, 0]
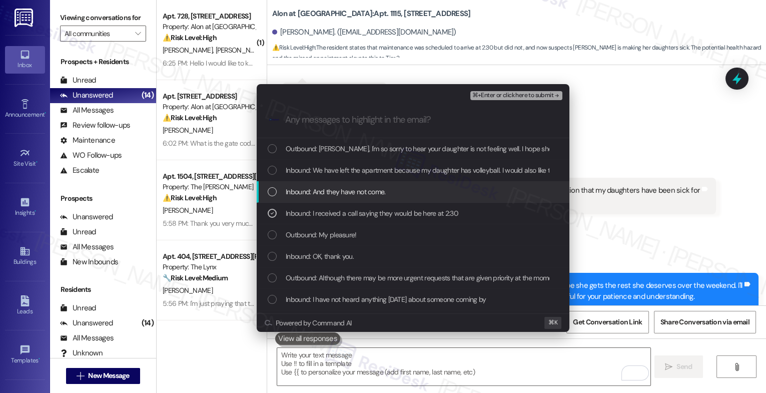
click at [360, 195] on span "Inbound: And they have not come." at bounding box center [336, 191] width 100 height 11
click at [359, 188] on span "Inbound: And they have not come." at bounding box center [336, 191] width 100 height 11
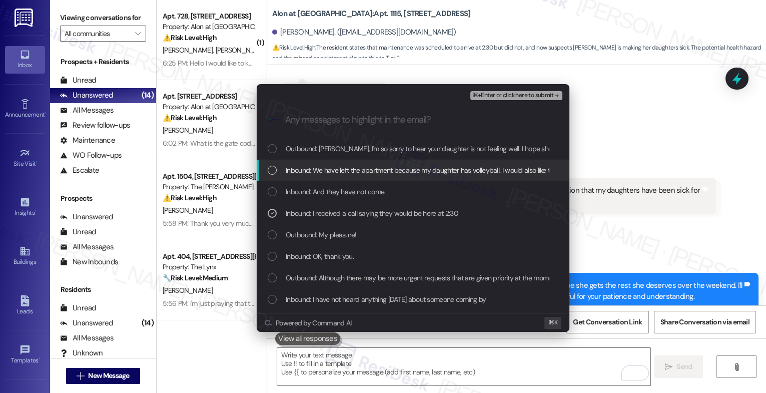
click at [376, 173] on span "Inbound: We have left the apartment because my daughter has volleyball. I would…" at bounding box center [567, 170] width 563 height 11
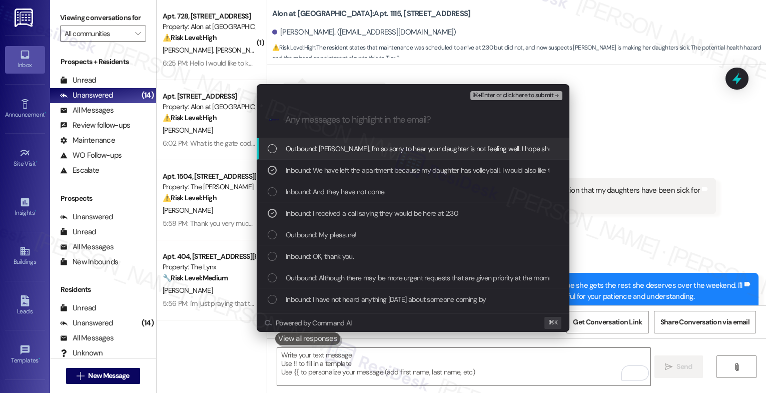
click at [382, 151] on span "Outbound: [PERSON_NAME], I'm so sorry to hear your daughter is not feeling well…" at bounding box center [656, 148] width 741 height 11
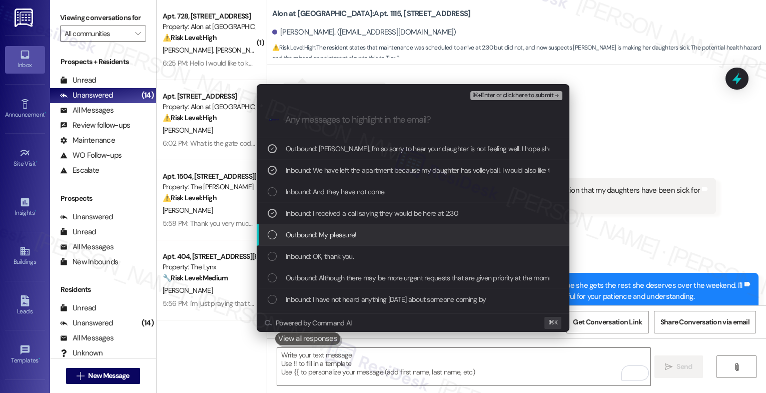
scroll to position [2, 0]
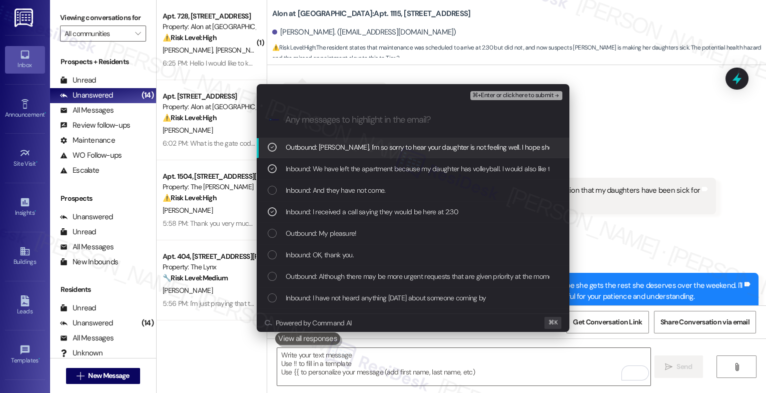
click at [545, 92] on span "⌘+Enter or click here to submit" at bounding box center [512, 95] width 81 height 7
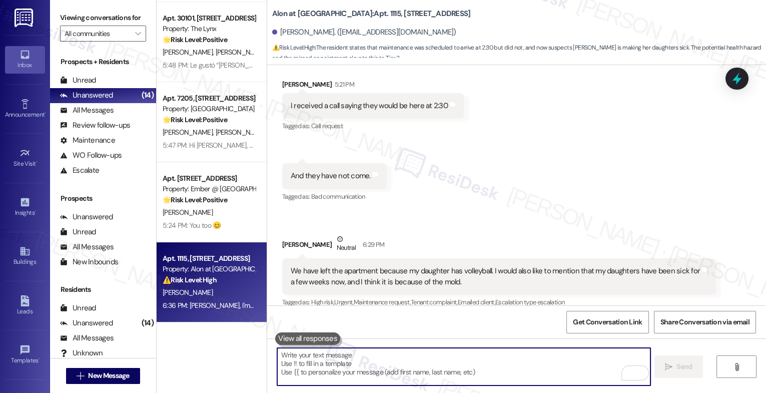
scroll to position [2748, 0]
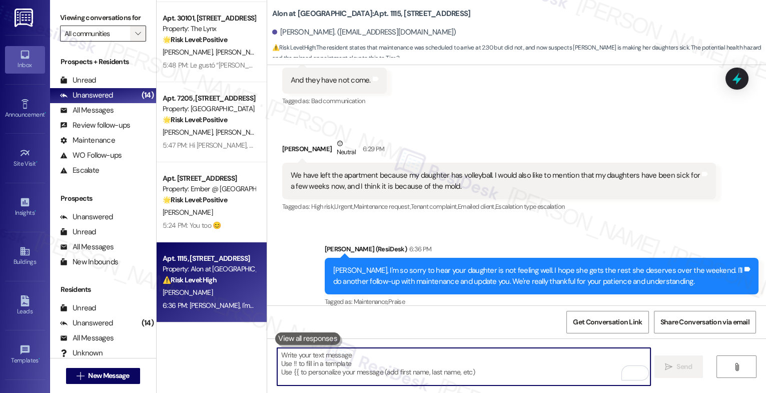
click at [135, 38] on icon "" at bounding box center [138, 34] width 6 height 8
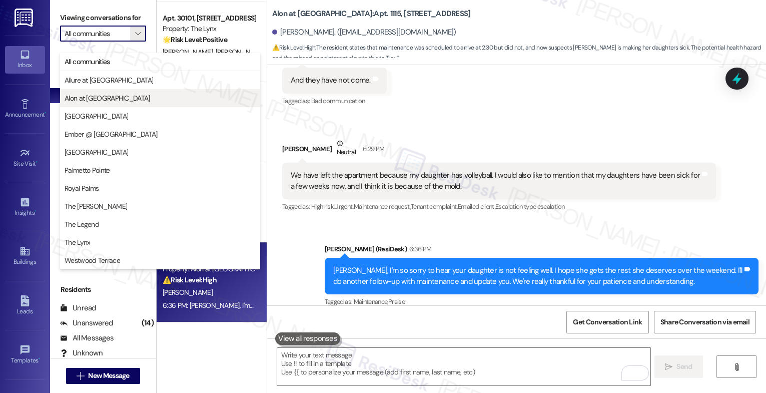
click at [101, 93] on span "Alon at [GEOGRAPHIC_DATA]" at bounding box center [108, 98] width 86 height 10
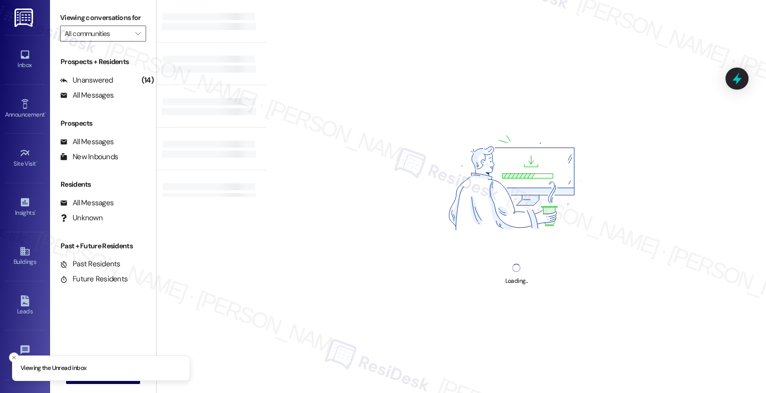
type input "Alon at [GEOGRAPHIC_DATA]"
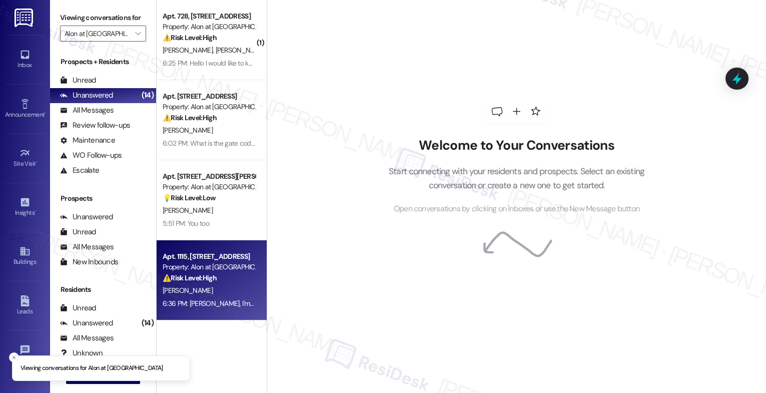
click at [216, 289] on div "[PERSON_NAME]" at bounding box center [209, 290] width 95 height 13
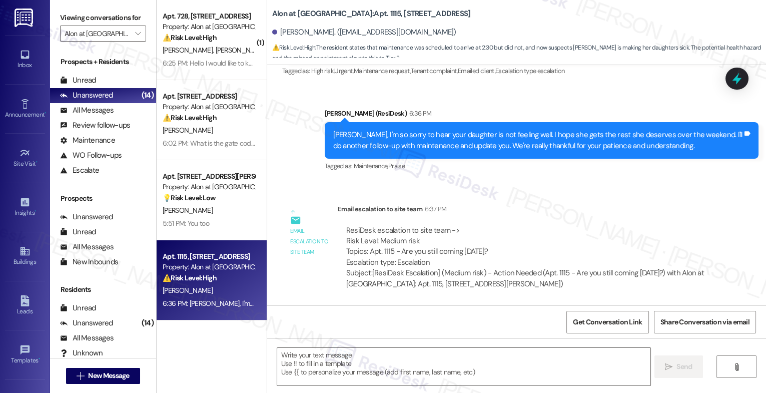
type textarea "Fetching suggested responses. Please feel free to read through the conversation…"
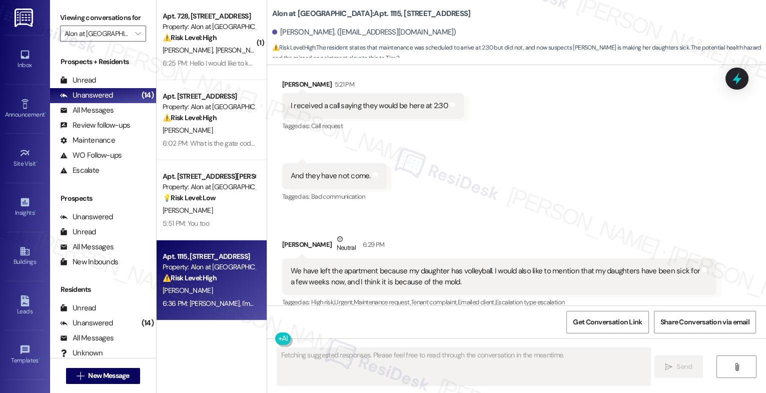
scroll to position [2952, 0]
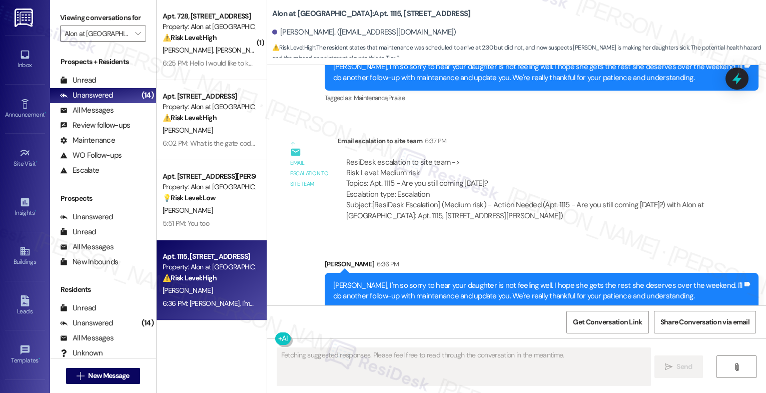
click at [412, 236] on div "Sent via SMS [PERSON_NAME] 6:36 PM [PERSON_NAME], I'm so sorry to hear your dau…" at bounding box center [516, 276] width 499 height 81
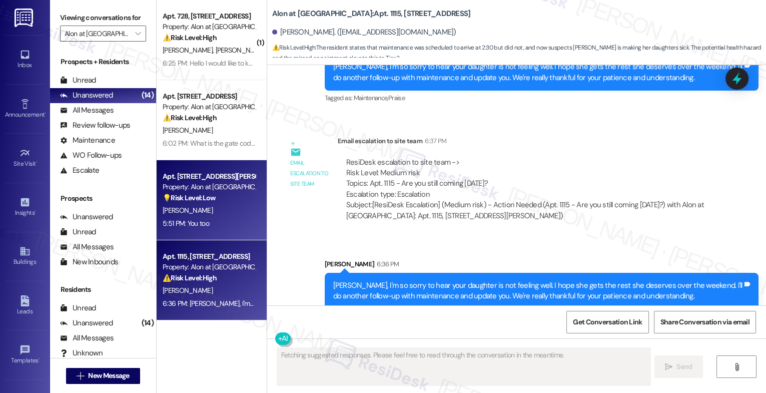
click at [216, 192] on div "Property: Alon at [GEOGRAPHIC_DATA]" at bounding box center [209, 187] width 93 height 11
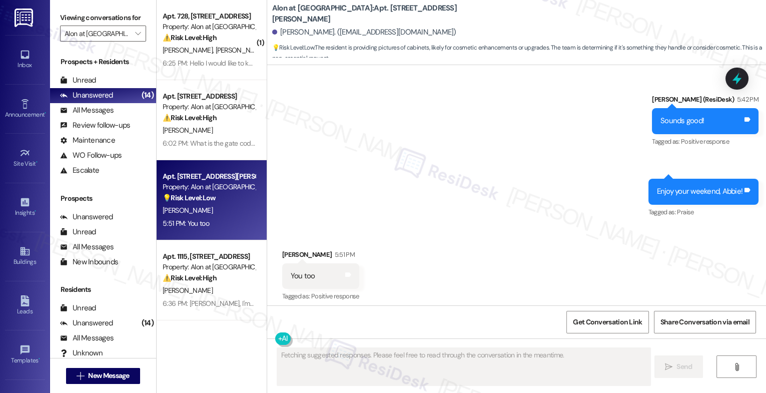
scroll to position [2724, 0]
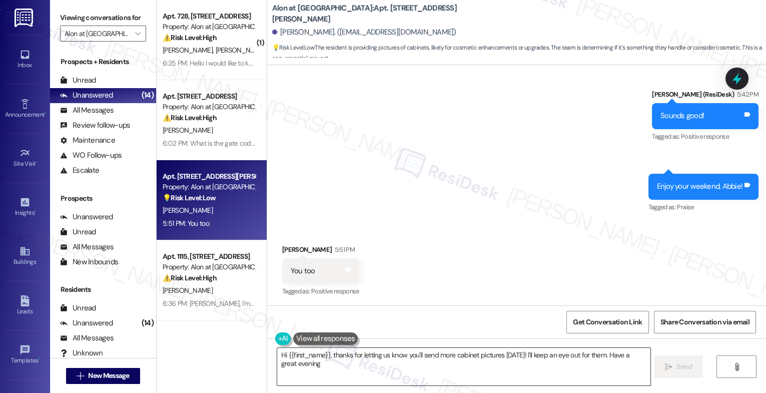
type textarea "Hi {{first_name}}, thanks for letting us know you'll send more cabinet pictures…"
click at [326, 360] on textarea "Hi {{first_name}}, thanks for letting us know you'll send more cabinet pictures…" at bounding box center [463, 367] width 373 height 38
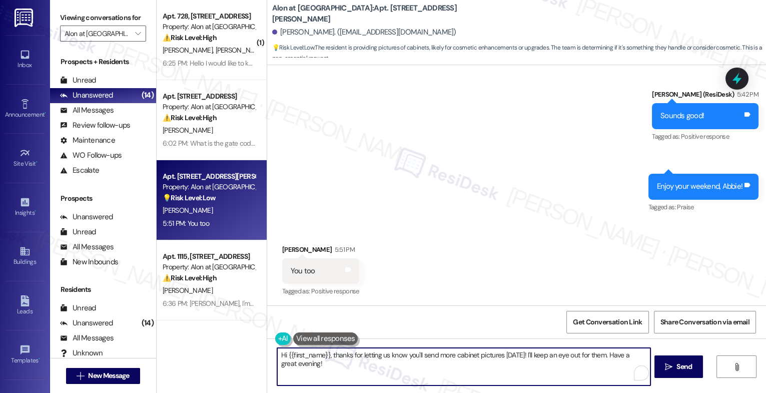
click at [326, 360] on textarea "Hi {{first_name}}, thanks for letting us know you'll send more cabinet pictures…" at bounding box center [463, 367] width 373 height 38
click at [277, 355] on textarea "😊" at bounding box center [463, 367] width 373 height 38
type textarea "Thanks 😊"
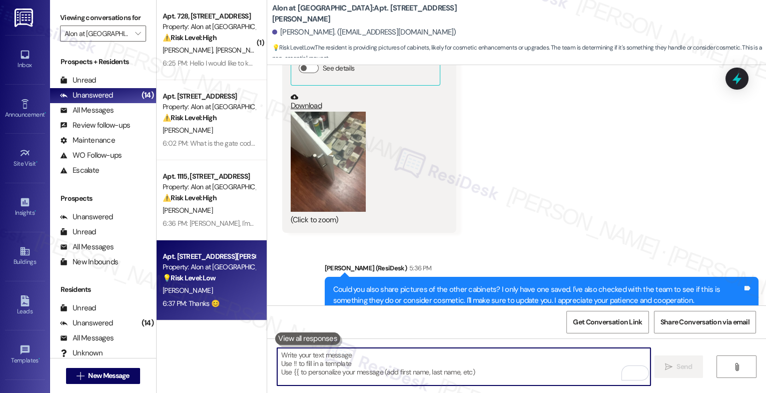
scroll to position [2356, 0]
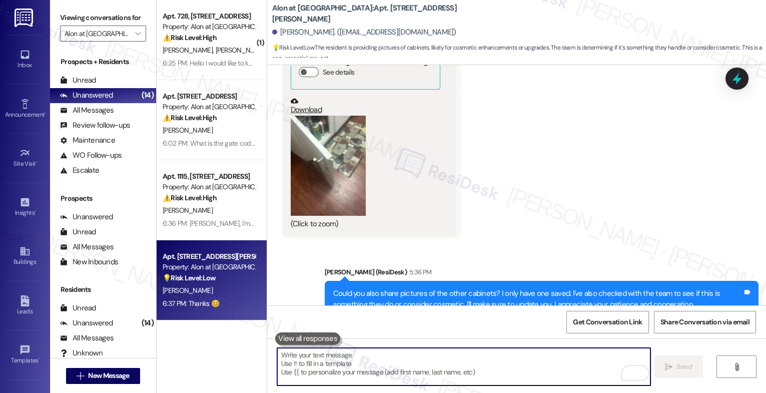
click at [324, 151] on button "Zoom image" at bounding box center [328, 166] width 75 height 100
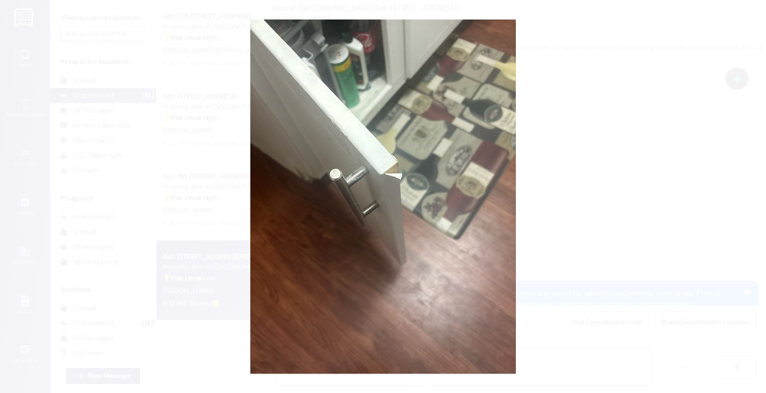
click at [402, 225] on button "Unzoom image" at bounding box center [383, 196] width 766 height 393
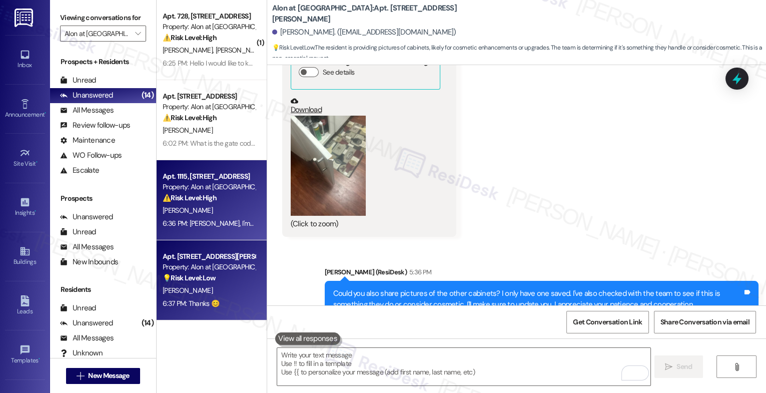
click at [221, 200] on div "⚠️ Risk Level: High The resident states that maintenance was scheduled to arriv…" at bounding box center [209, 198] width 93 height 11
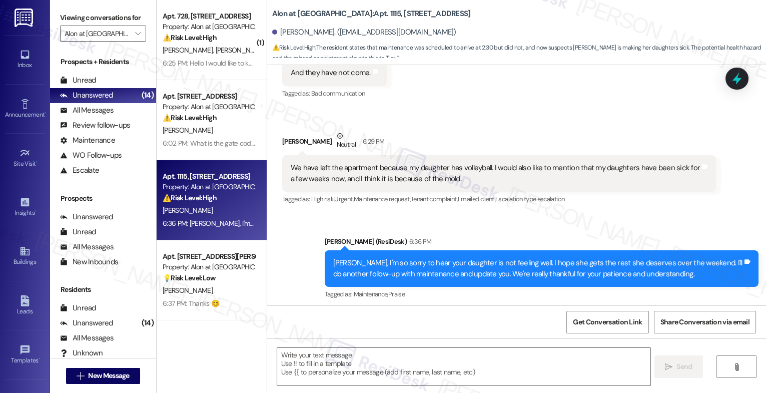
type textarea "Fetching suggested responses. Please feel free to read through the conversation…"
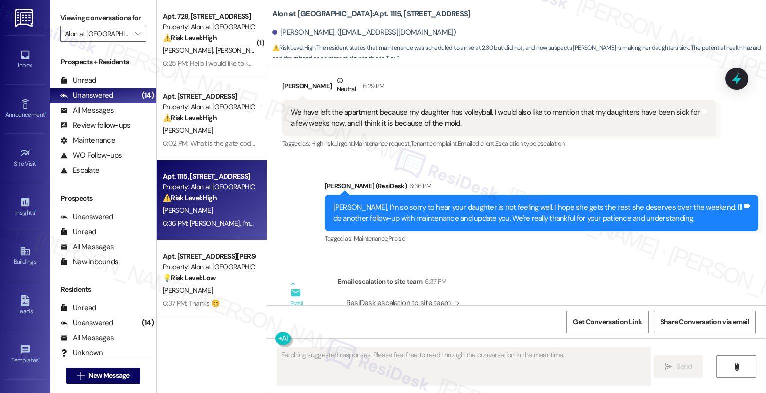
scroll to position [2871, 0]
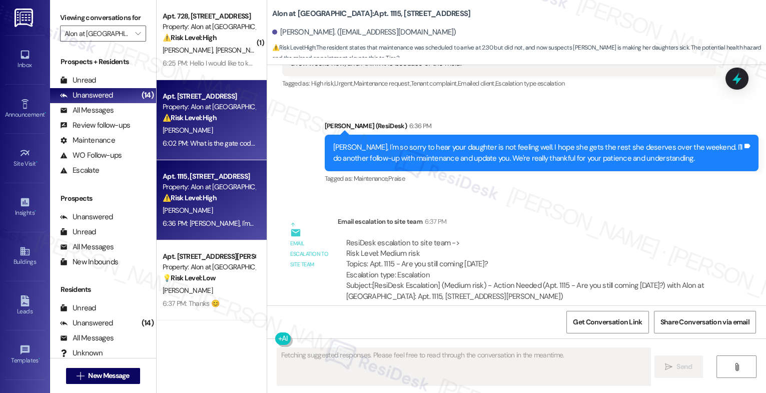
click at [192, 95] on div "Apt. [STREET_ADDRESS]" at bounding box center [209, 96] width 93 height 11
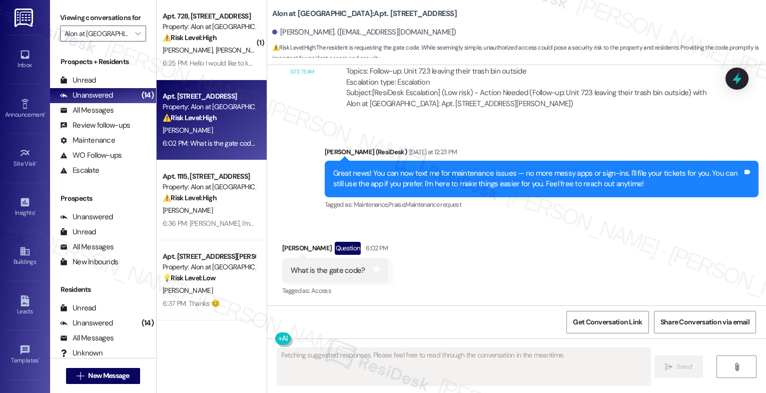
click at [448, 241] on div "Received via SMS [PERSON_NAME] Question 6:02 PM What is the gate code? Tags and…" at bounding box center [516, 262] width 499 height 87
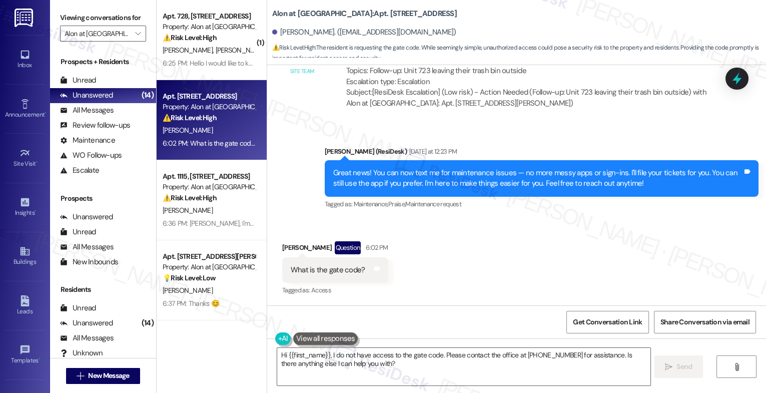
scroll to position [2678, 0]
click at [374, 269] on icon at bounding box center [377, 268] width 6 height 5
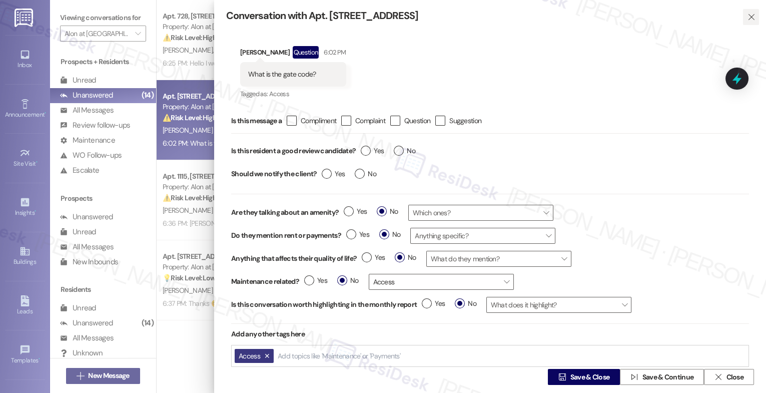
click at [747, 17] on icon "" at bounding box center [751, 17] width 8 height 8
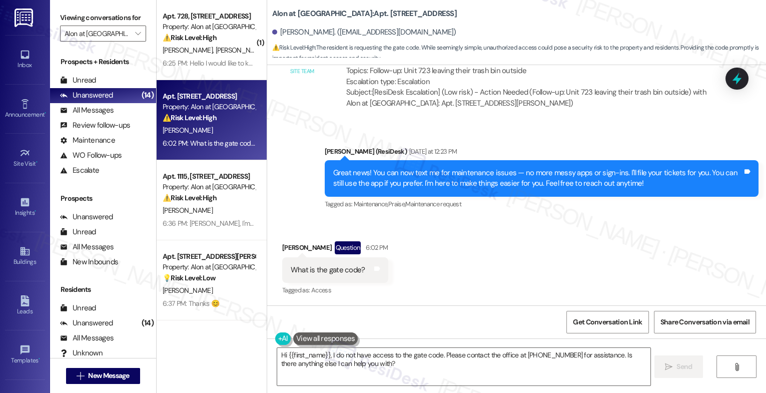
click at [324, 337] on button at bounding box center [325, 338] width 65 height 13
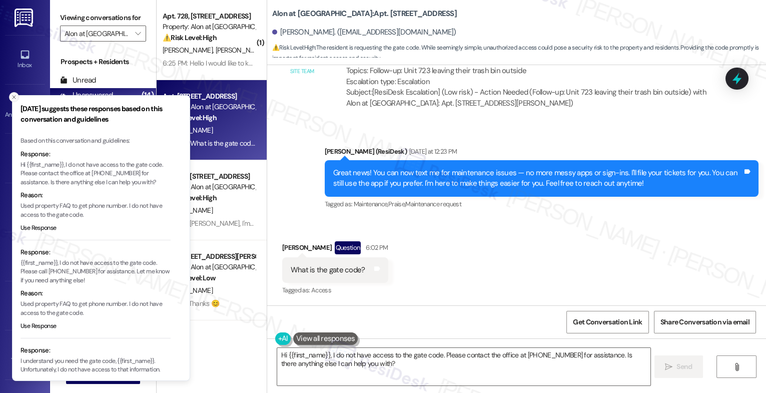
click at [14, 95] on icon "Close toast" at bounding box center [14, 97] width 6 height 6
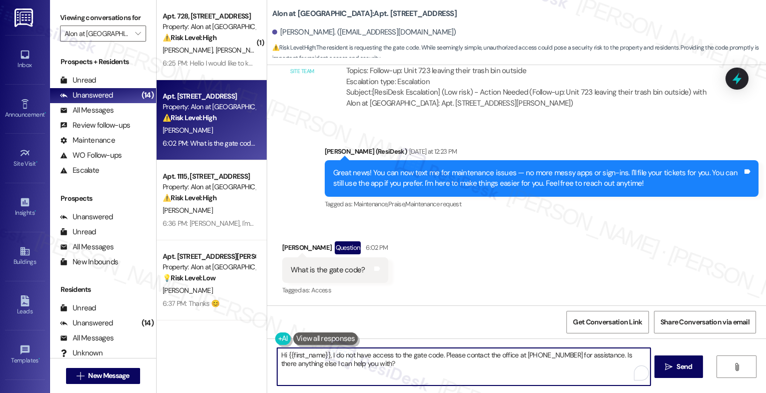
drag, startPoint x: 563, startPoint y: 355, endPoint x: 569, endPoint y: 367, distance: 13.7
click at [569, 367] on textarea "Hi {{first_name}}, I do not have access to the gate code. Please contact the of…" at bounding box center [463, 367] width 373 height 38
click at [470, 365] on textarea "Hi {{first_name}}, I do not have access to the gate code. Please contact the of…" at bounding box center [463, 367] width 373 height 38
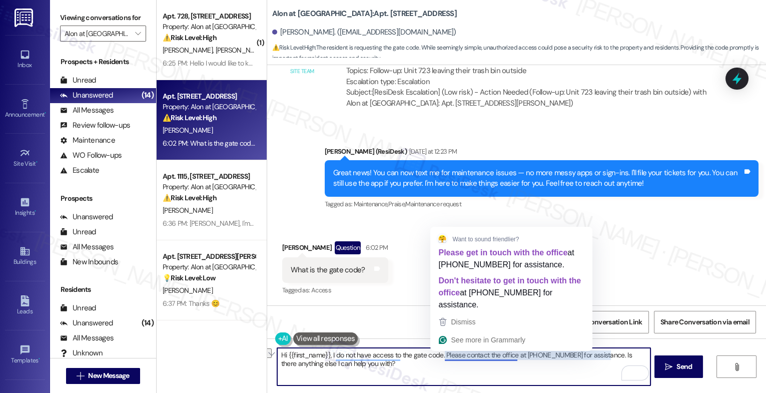
drag, startPoint x: 459, startPoint y: 355, endPoint x: 511, endPoint y: 356, distance: 52.0
click at [511, 356] on textarea "Hi {{first_name}}, I do not have access to the gate code. Please contact the of…" at bounding box center [463, 367] width 373 height 38
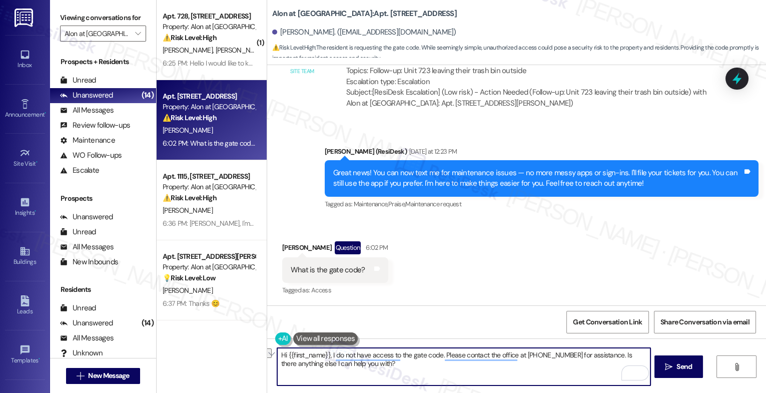
click at [376, 366] on textarea "Hi {{first_name}}, I do not have access to the gate code. Please contact the of…" at bounding box center [463, 367] width 373 height 38
drag, startPoint x: 327, startPoint y: 354, endPoint x: 375, endPoint y: 379, distance: 54.1
click at [375, 379] on textarea "Hi {{first_name}}, I do not have access to the gate code. Please contact the of…" at bounding box center [463, 367] width 373 height 38
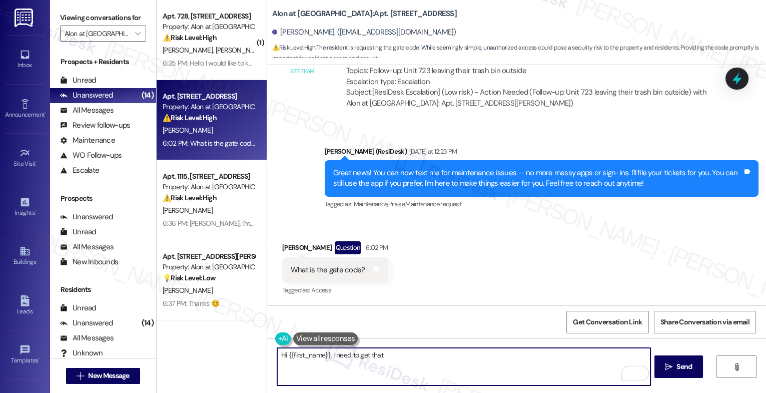
drag, startPoint x: 330, startPoint y: 354, endPoint x: 468, endPoint y: 362, distance: 138.2
click at [468, 362] on textarea "Hi {{first_name}}, I need to get that" at bounding box center [463, 367] width 373 height 38
drag, startPoint x: 330, startPoint y: 356, endPoint x: 509, endPoint y: 366, distance: 179.3
click at [509, 366] on textarea "Hi {{first_name}}, I don't have the gate code o" at bounding box center [463, 367] width 373 height 38
click at [442, 357] on textarea "Hi {{first_name}}, I still need to get the gate code from the team. I'll get ba…" at bounding box center [463, 367] width 373 height 38
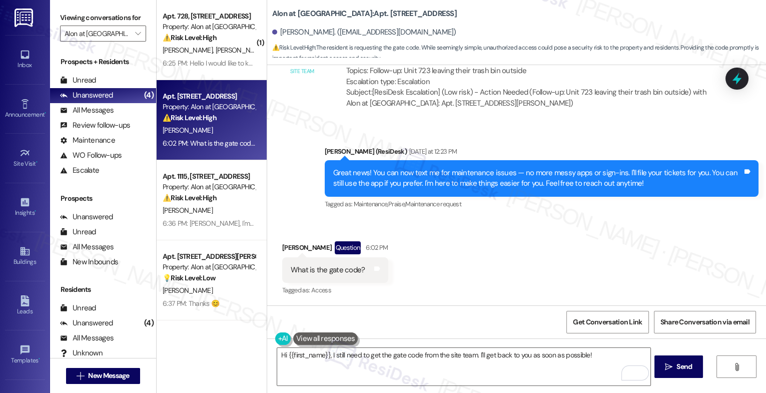
click at [321, 339] on button at bounding box center [325, 338] width 65 height 13
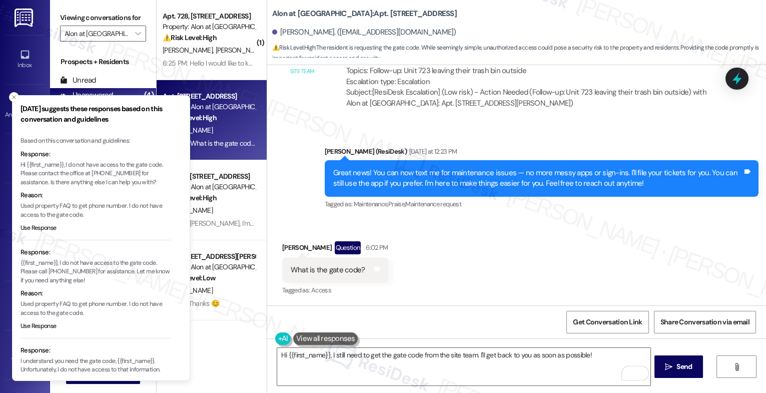
scroll to position [72, 0]
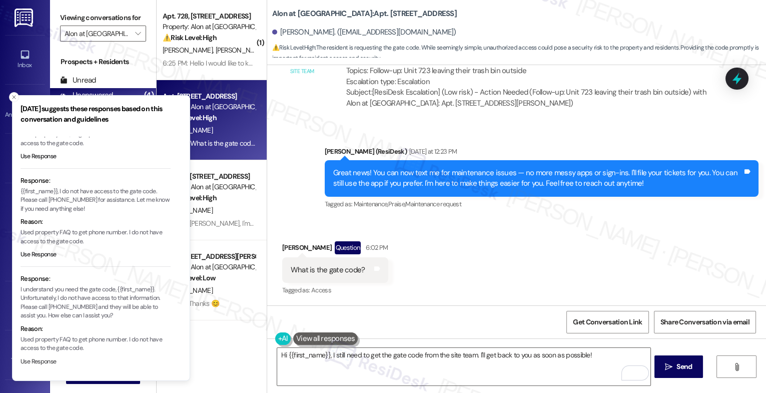
click at [41, 359] on button "Use Response" at bounding box center [39, 361] width 36 height 9
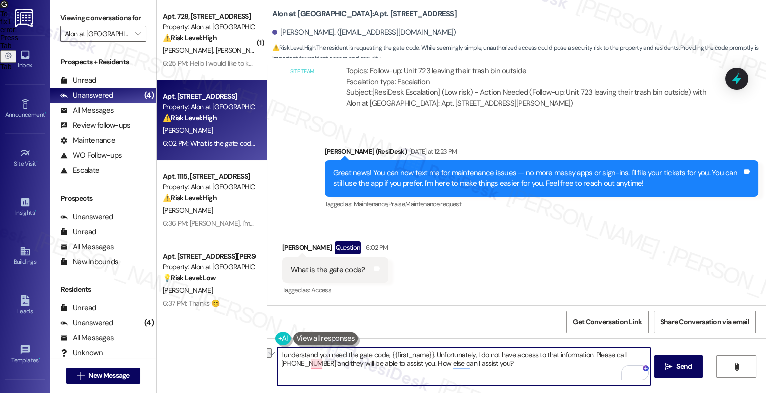
drag, startPoint x: 494, startPoint y: 354, endPoint x: 584, endPoint y: 350, distance: 89.6
click at [585, 352] on textarea "I understand you need the gate code, {{first_name}}. Unfortunately, I do not ha…" at bounding box center [463, 367] width 373 height 38
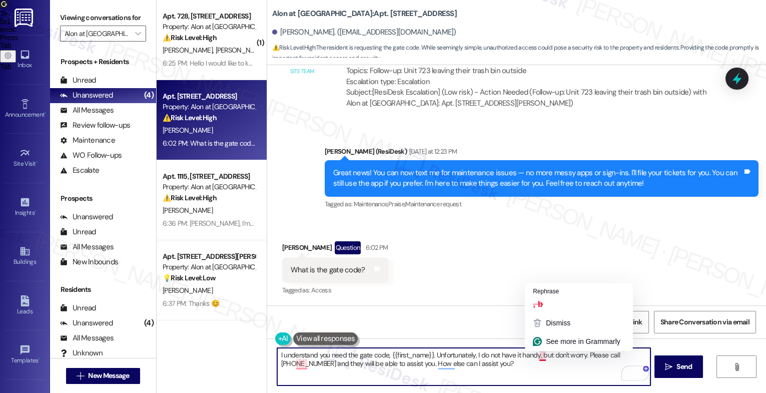
click at [575, 373] on textarea "I understand you need the gate code, {{first_name}}. Unfortunately, I do not ha…" at bounding box center [463, 367] width 373 height 38
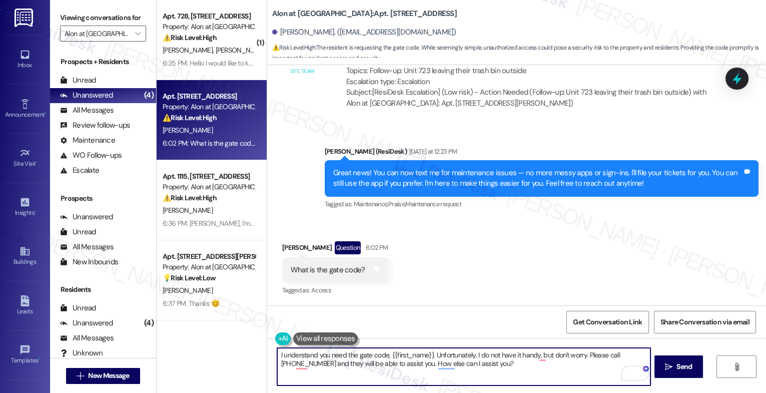
drag, startPoint x: 584, startPoint y: 361, endPoint x: 586, endPoint y: 375, distance: 14.7
click at [586, 375] on textarea "I understand you need the gate code, {{first_name}}. Unfortunately, I do not ha…" at bounding box center [463, 367] width 373 height 38
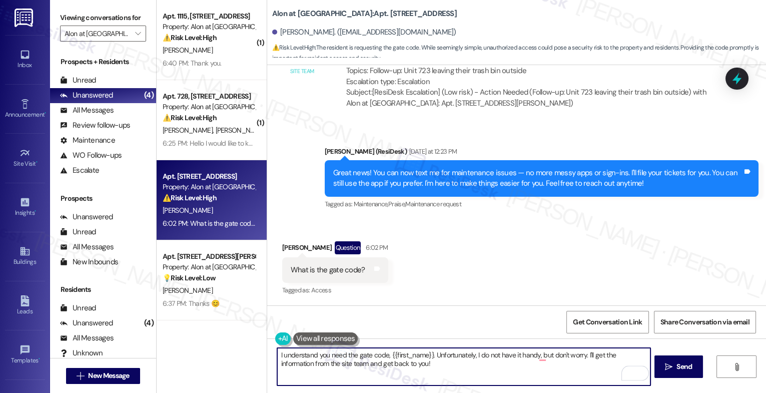
drag, startPoint x: 344, startPoint y: 365, endPoint x: 450, endPoint y: 367, distance: 106.5
click at [450, 367] on textarea "I understand you need the gate code, {{first_name}}. Unfortunately, I do not ha…" at bounding box center [463, 367] width 373 height 38
type textarea "I understand you need the gate code, {{first_name}}. Unfortunately, I do not ha…"
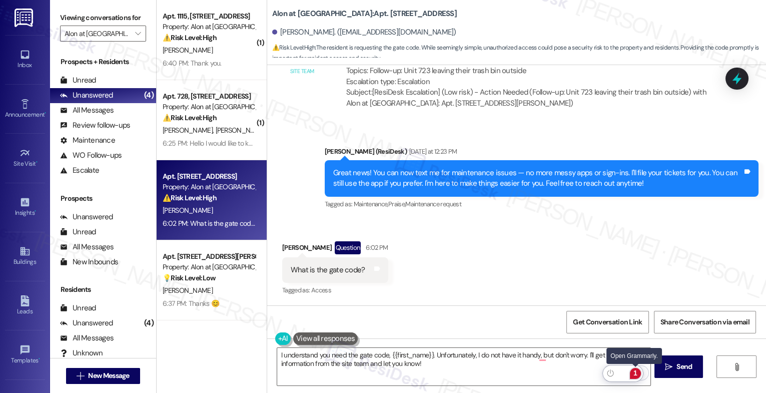
click at [637, 371] on div "1" at bounding box center [635, 373] width 11 height 11
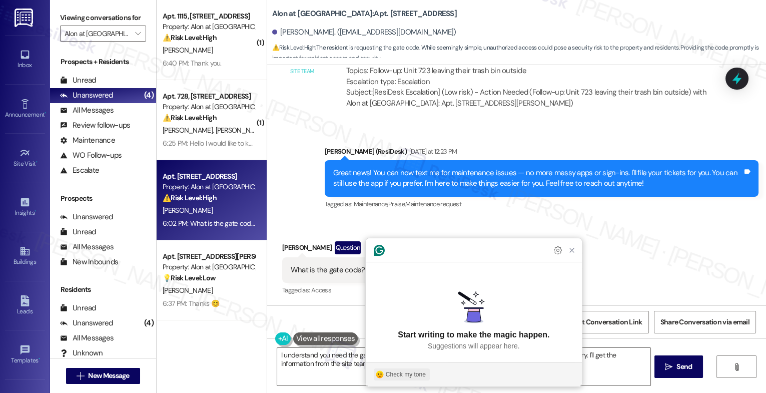
click at [392, 371] on div "Check my tone" at bounding box center [406, 374] width 40 height 9
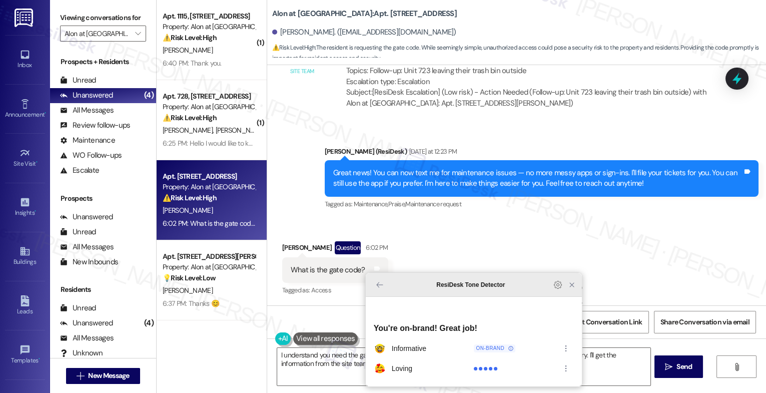
click at [572, 289] on icon "Close Grammarly Assistant" at bounding box center [572, 285] width 8 height 8
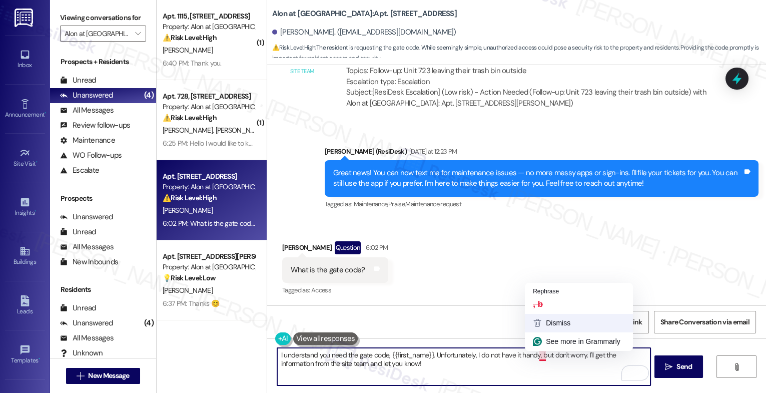
click at [551, 320] on div "Dismiss" at bounding box center [579, 323] width 92 height 11
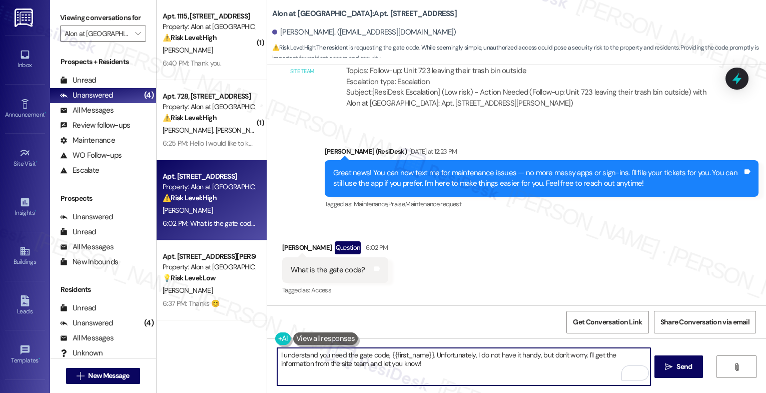
click at [546, 364] on textarea "I understand you need the gate code, {{first_name}}. Unfortunately, I do not ha…" at bounding box center [463, 367] width 373 height 38
click at [666, 361] on span " Send" at bounding box center [679, 366] width 32 height 11
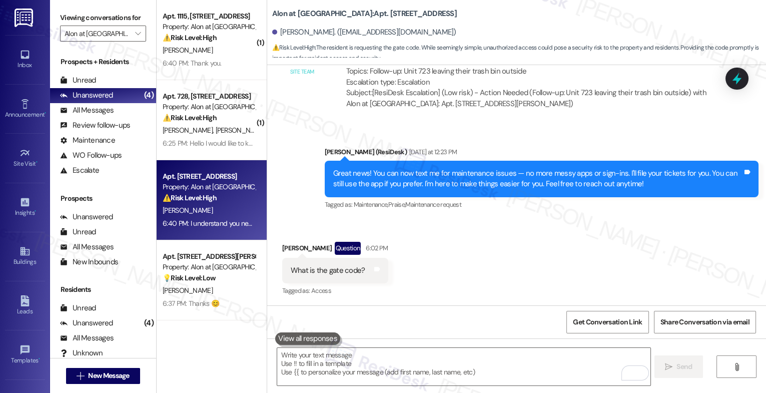
scroll to position [2758, 0]
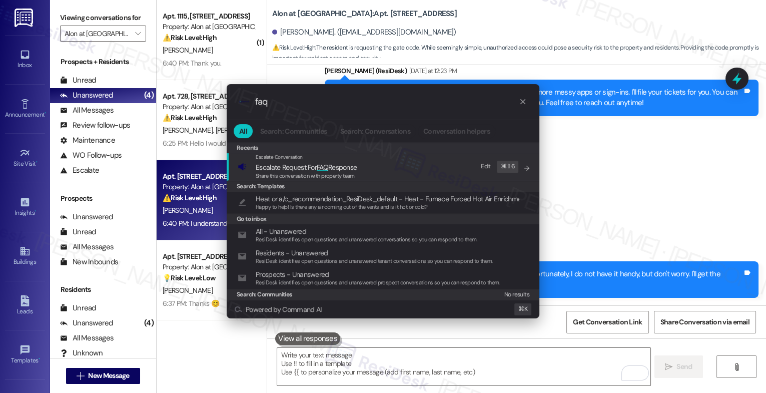
type input "faq"
click at [311, 165] on span "Escalate Request For FAQ Response" at bounding box center [306, 167] width 101 height 9
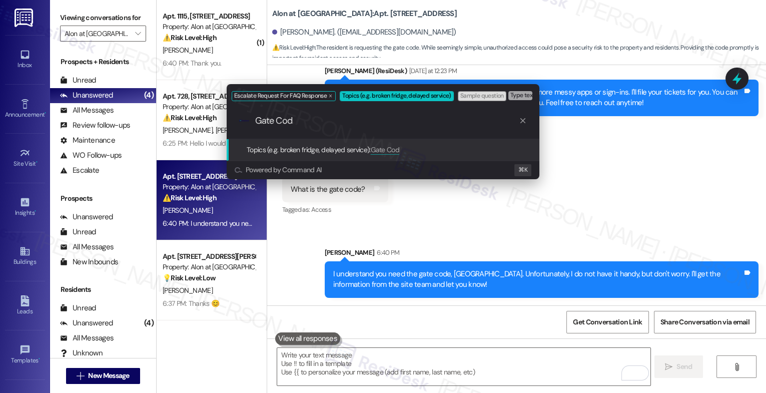
type input "Gate Code"
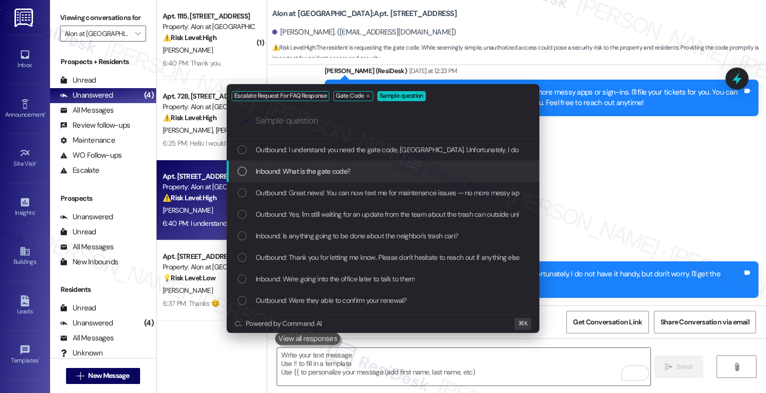
click at [310, 174] on span "Inbound: What is the gate code?" at bounding box center [303, 171] width 95 height 11
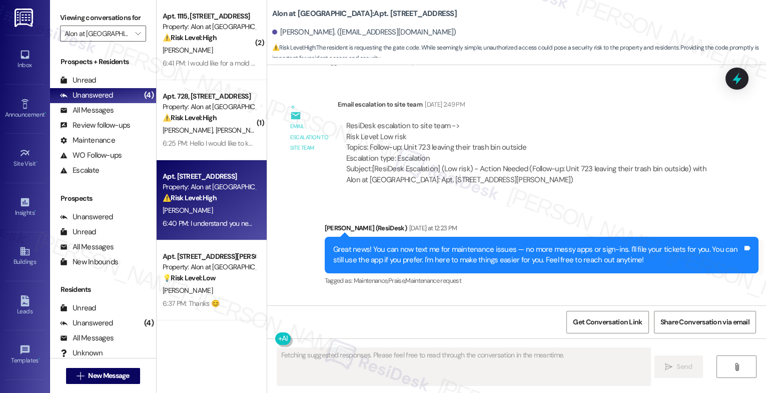
scroll to position [2677, 0]
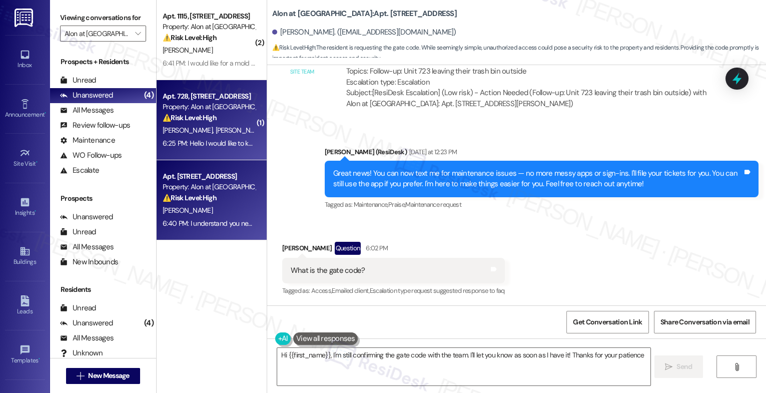
type textarea "Hi {{first_name}}, I'm still confirming the gate code with the team. I'll let y…"
click at [184, 110] on div "Property: Alon at [GEOGRAPHIC_DATA]" at bounding box center [209, 107] width 93 height 11
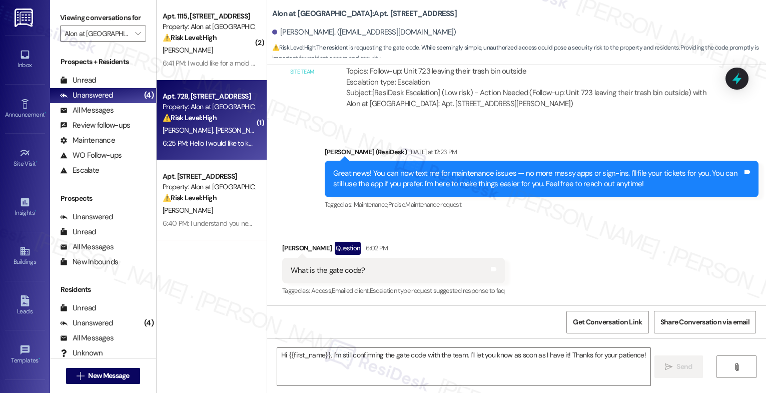
type textarea "Fetching suggested responses. Please feel free to read through the conversation…"
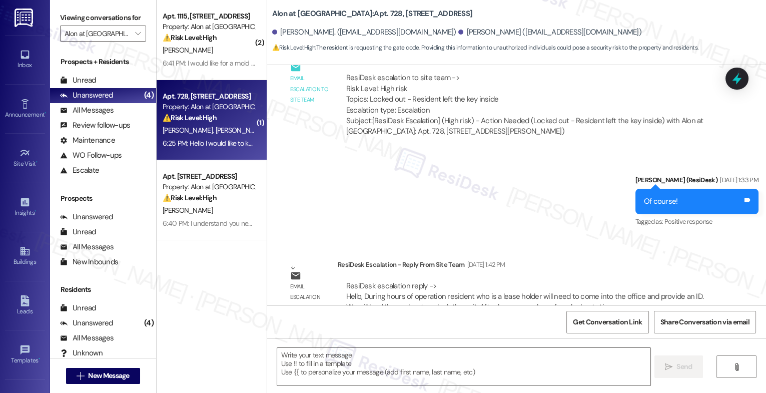
type textarea "Fetching suggested responses. Please feel free to read through the conversation…"
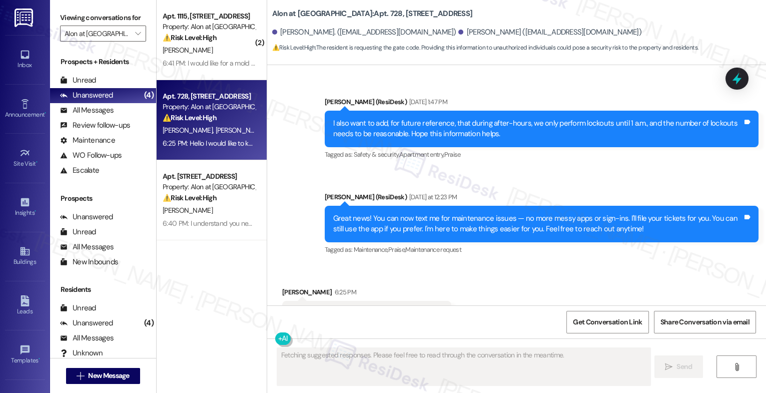
scroll to position [2009, 0]
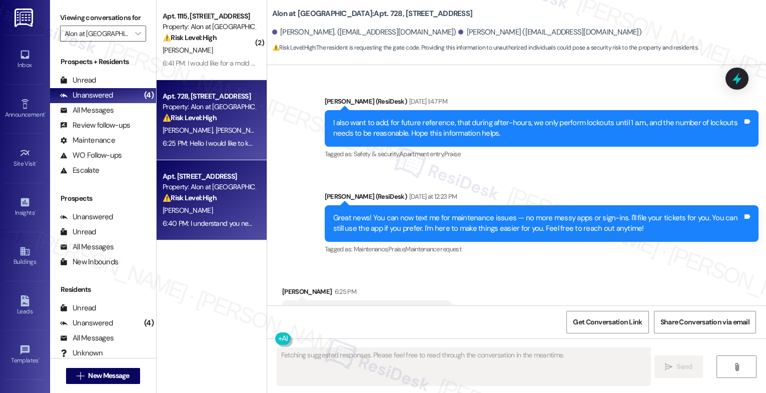
click at [210, 214] on div "[PERSON_NAME]" at bounding box center [209, 210] width 95 height 13
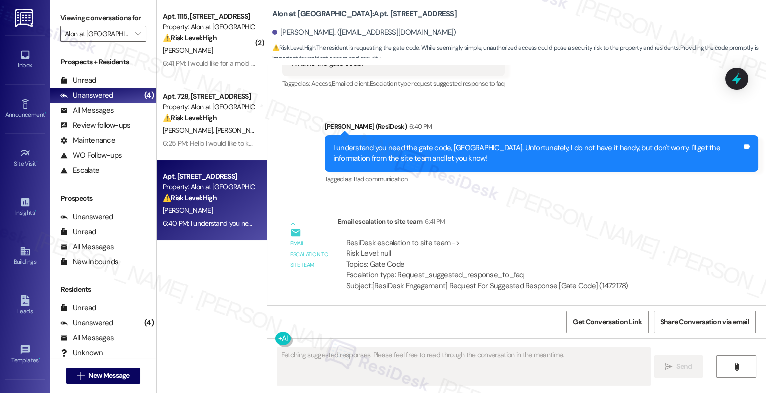
scroll to position [2886, 0]
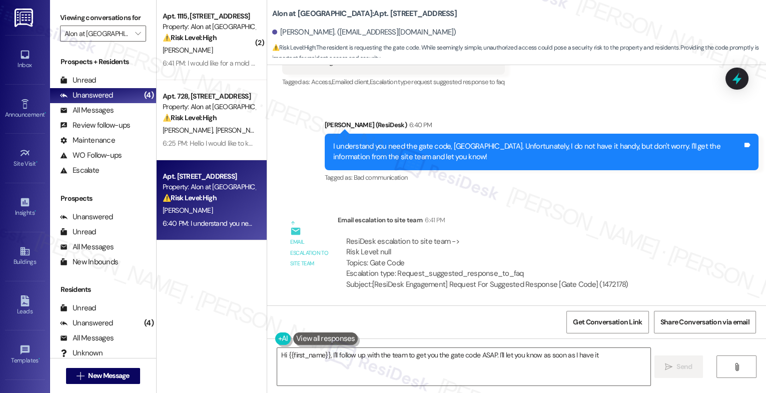
type textarea "Hi {{first_name}}, I'll follow up with the team to get you the gate code ASAP. …"
click at [376, 152] on div "I understand you need the gate code, Madison. Unfortunately, I do not have it h…" at bounding box center [537, 152] width 409 height 22
click at [322, 114] on div "Sent via SMS Sarah (ResiDesk) 6:40 PM I understand you need the gate code, Madi…" at bounding box center [541, 152] width 449 height 80
drag, startPoint x: 266, startPoint y: 13, endPoint x: 326, endPoint y: 12, distance: 60.0
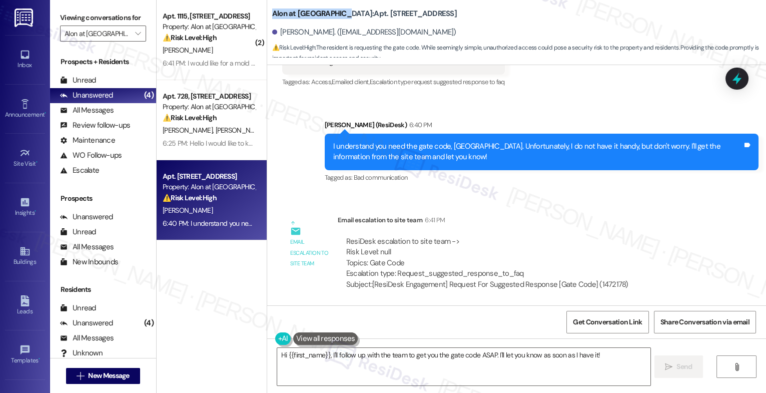
click at [326, 12] on b "Alon at Castle Hills: Apt. 724, 1835 Lockhill Selma Rd" at bounding box center [364, 14] width 185 height 11
copy b "Alon at [GEOGRAPHIC_DATA]"
click at [540, 225] on div "Email escalation to site team 6:41 PM" at bounding box center [487, 222] width 299 height 14
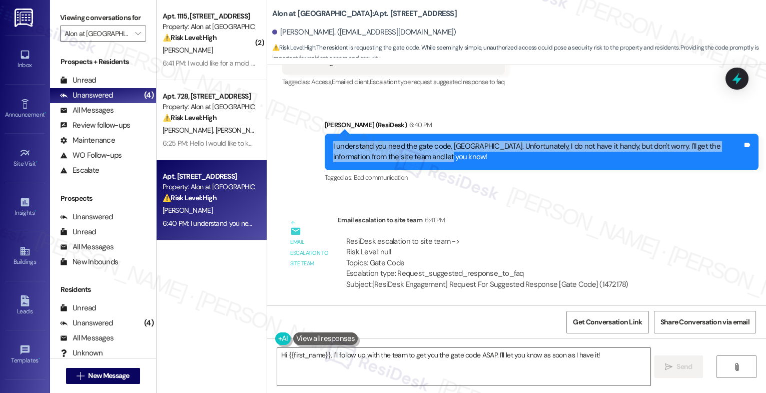
drag, startPoint x: 430, startPoint y: 161, endPoint x: 312, endPoint y: 145, distance: 118.6
click at [317, 145] on div "Sent via SMS Sarah (ResiDesk) 6:40 PM I understand you need the gate code, Madi…" at bounding box center [541, 152] width 449 height 80
copy div "I understand you need the gate code, Madison. Unfortunately, I do not have it h…"
click at [295, 134] on div "Sent via SMS Sarah (ResiDesk) 6:40 PM I understand you need the gate code, Madi…" at bounding box center [516, 144] width 499 height 95
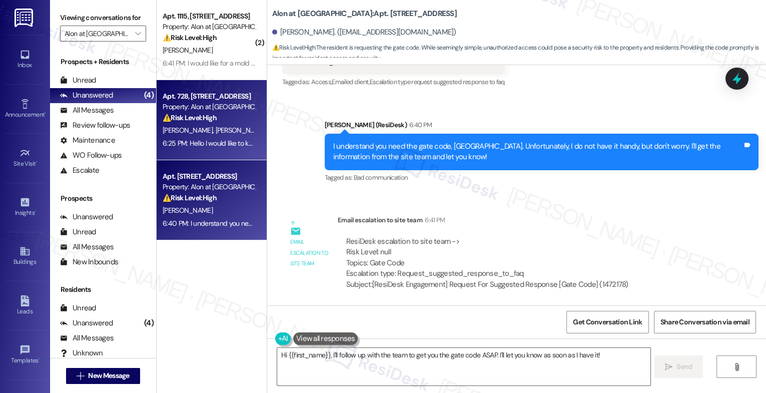
click at [215, 129] on span "[PERSON_NAME]" at bounding box center [240, 130] width 50 height 9
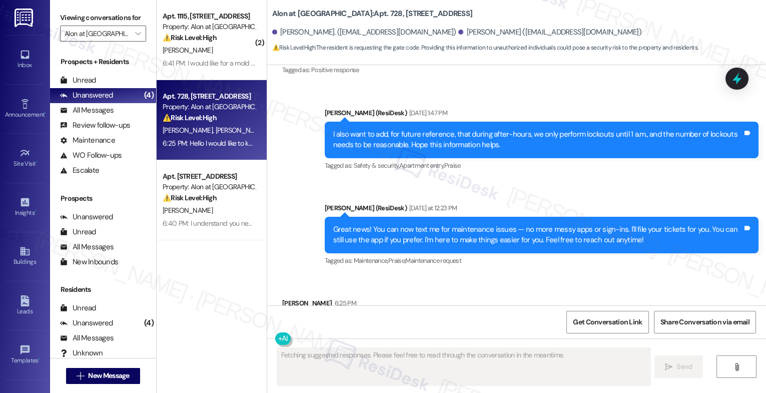
scroll to position [2009, 0]
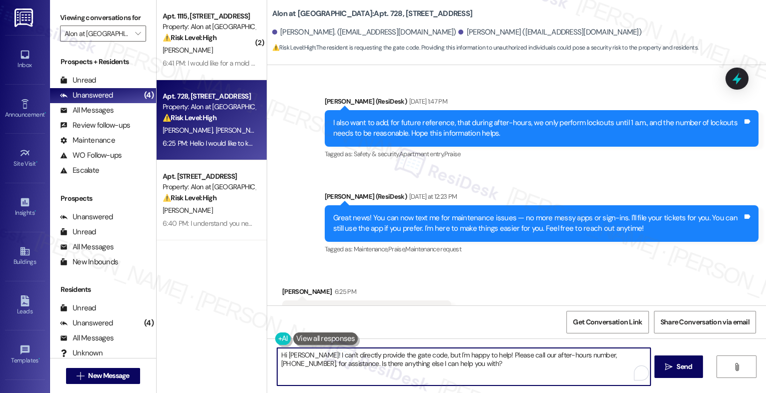
click at [315, 365] on textarea "Hi Mario! I can't directly provide the gate code, but I'm happy to help! Please…" at bounding box center [463, 367] width 373 height 38
paste textarea "I understand you need the gate code, Madison. Unfortunately, I do not have it h…"
click at [277, 355] on textarea "I understand you need the gate code, Madison. Unfortunately, I do not have it h…" at bounding box center [463, 367] width 373 height 38
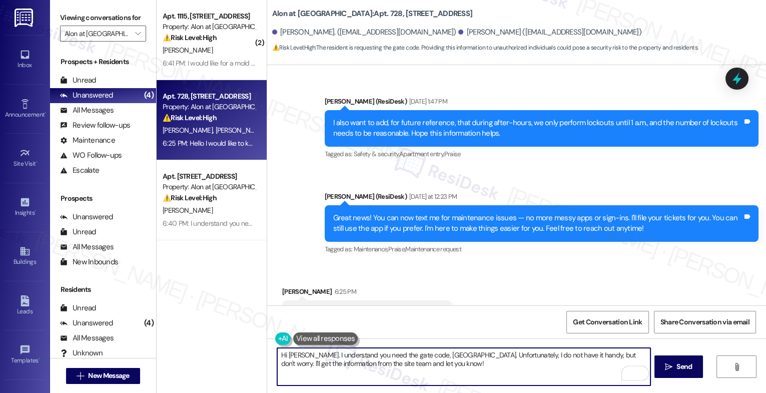
drag, startPoint x: 412, startPoint y: 353, endPoint x: 435, endPoint y: 354, distance: 23.0
click at [435, 354] on textarea "Hi Mario. I understand you need the gate code, Madison. Unfortunately, I do not…" at bounding box center [463, 367] width 373 height 38
click at [434, 363] on textarea "Hi Mario. I understand you need the gate code. Unfortunately, I do not have it …" at bounding box center [463, 367] width 373 height 38
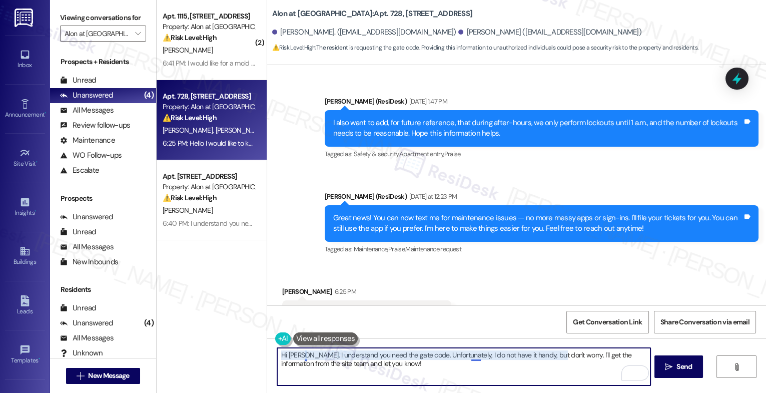
click at [301, 356] on textarea "Hi Mario. I understand you need the gate code. Unfortunately, I do not have it …" at bounding box center [463, 367] width 373 height 38
type textarea "Hi [PERSON_NAME], I understand you need the gate code. Unfortunately, I do not …"
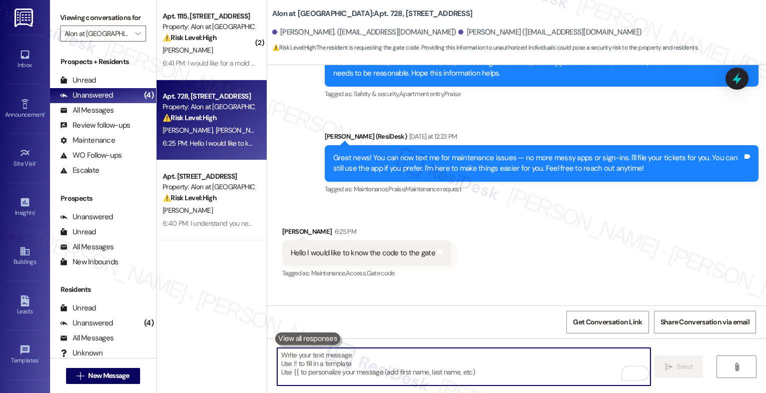
scroll to position [2090, 0]
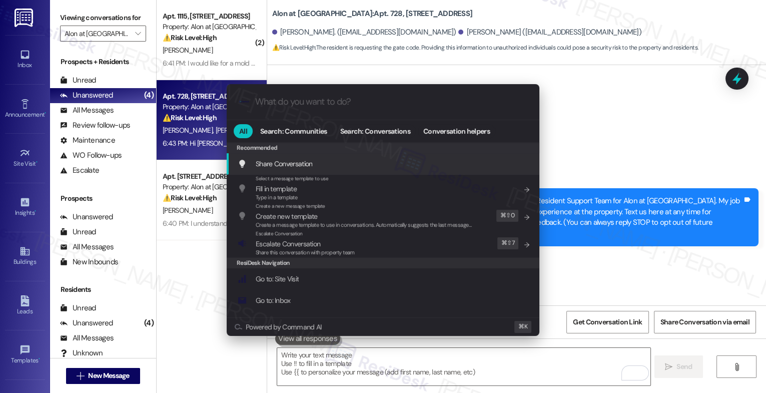
scroll to position [2090, 0]
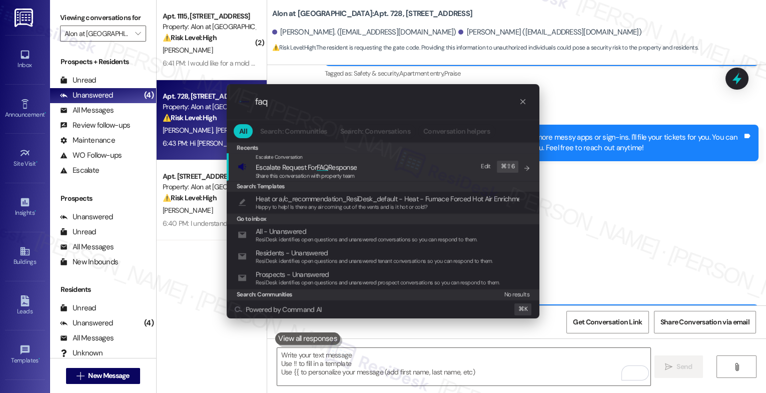
type input "faq"
click at [334, 163] on span "Escalate Request For FAQ Response" at bounding box center [306, 167] width 101 height 9
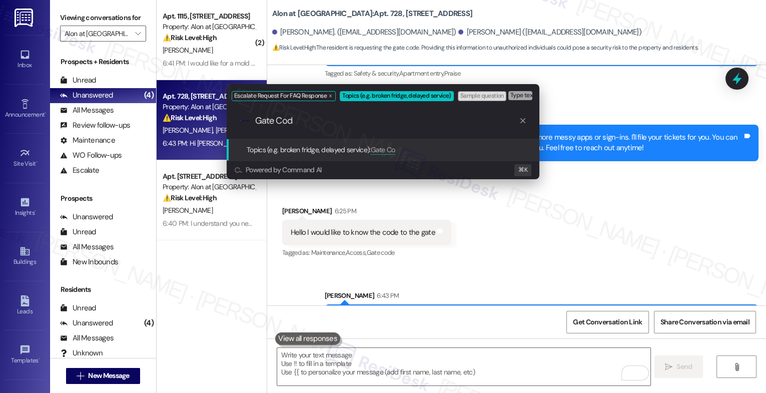
type input "Gate Code"
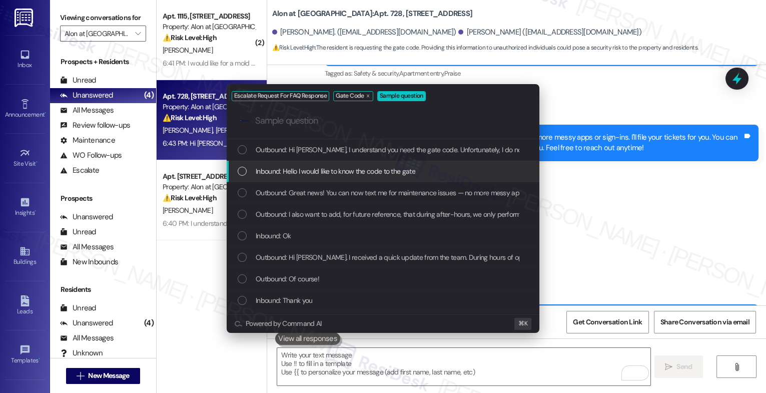
click at [371, 177] on div "Inbound: Hello I would like to know the code to the gate" at bounding box center [383, 172] width 313 height 22
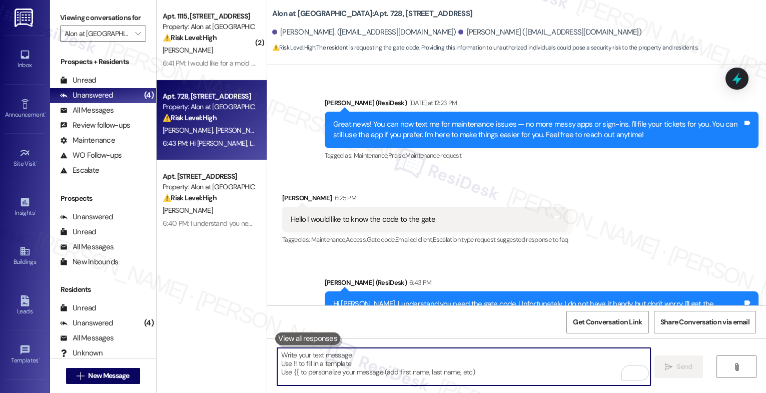
scroll to position [2105, 0]
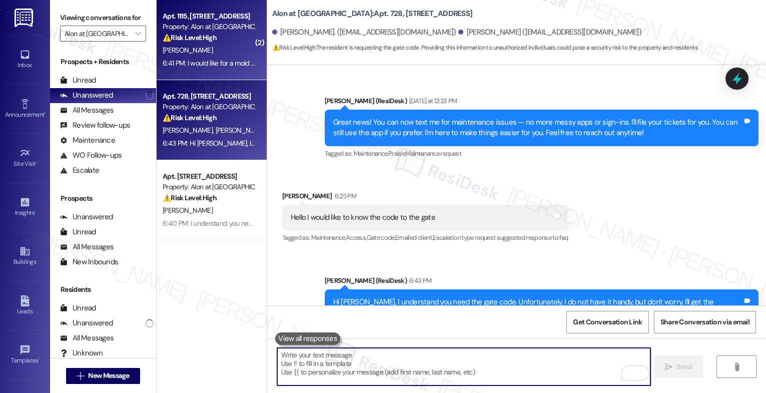
click at [193, 50] on span "[PERSON_NAME]" at bounding box center [188, 50] width 50 height 9
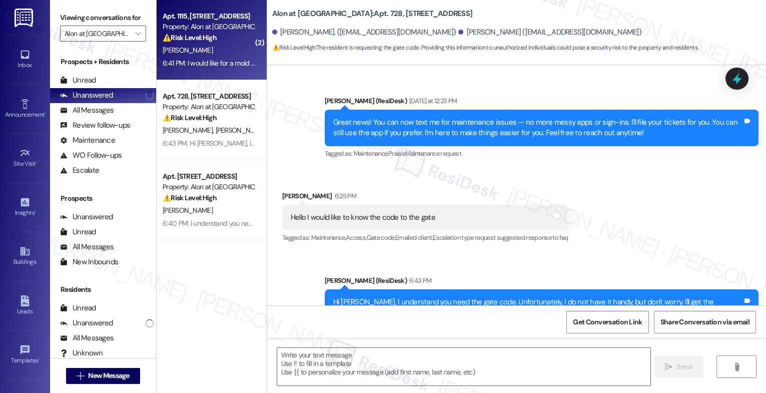
type textarea "Fetching suggested responses. Please feel free to read through the conversation…"
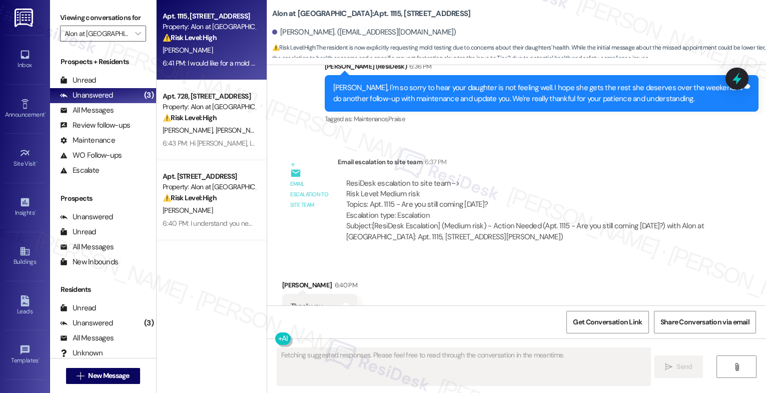
scroll to position [3026, 0]
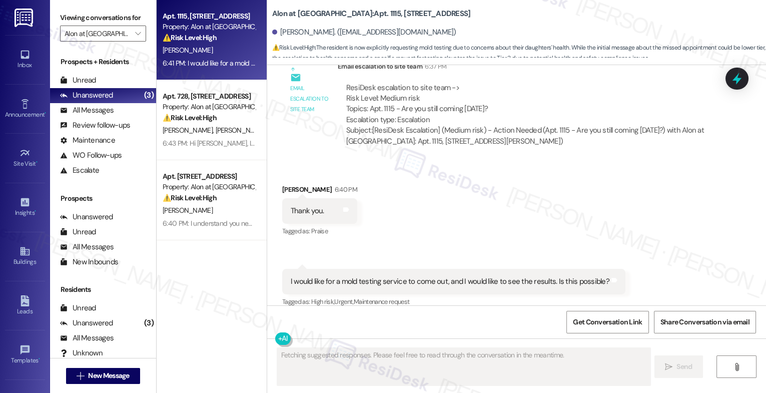
click at [427, 204] on div "Received via SMS [PERSON_NAME] 6:40 PM Thank you. Tags and notes Tagged as: Pra…" at bounding box center [516, 239] width 499 height 155
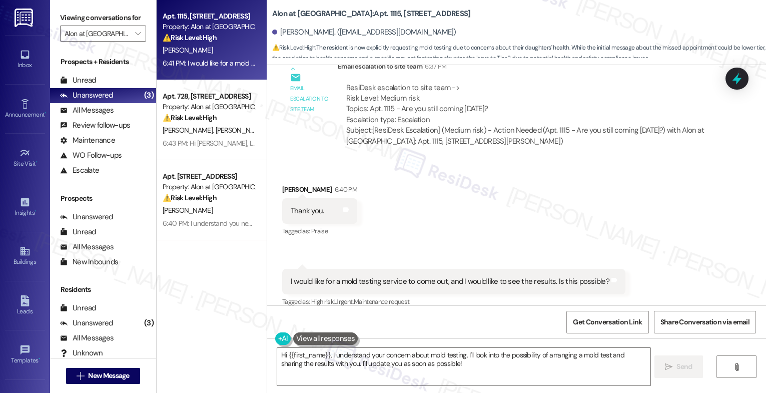
click at [437, 220] on div "Received via SMS [PERSON_NAME] 6:40 PM Thank you. Tags and notes Tagged as: Pra…" at bounding box center [516, 239] width 499 height 155
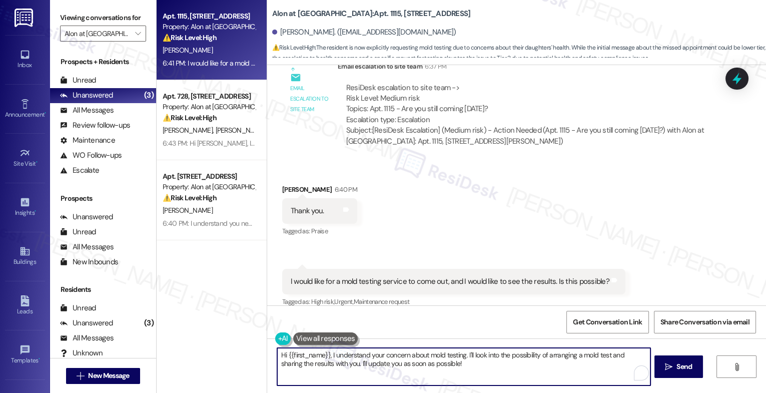
click at [342, 363] on textarea "Hi {{first_name}}, I understand your concern about mold testing. I'll look into…" at bounding box center [463, 367] width 373 height 38
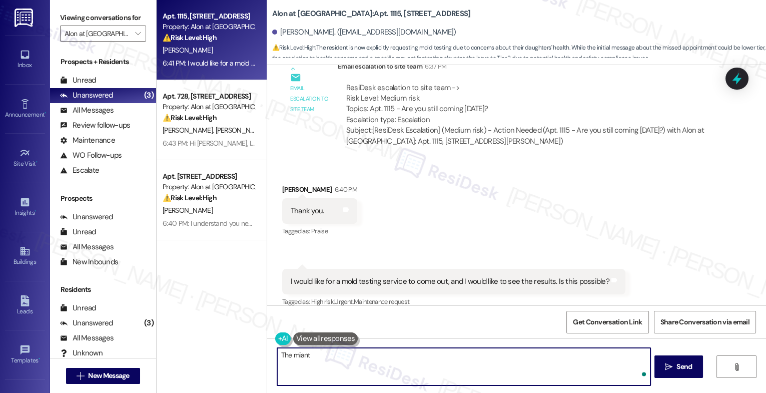
type textarea "The miante"
drag, startPoint x: 284, startPoint y: 356, endPoint x: 246, endPoint y: 353, distance: 37.6
click at [250, 354] on div "Apt. 1115, [STREET_ADDRESS] Property: Alon at [GEOGRAPHIC_DATA] ⚠️ Risk Level: …" at bounding box center [461, 196] width 609 height 393
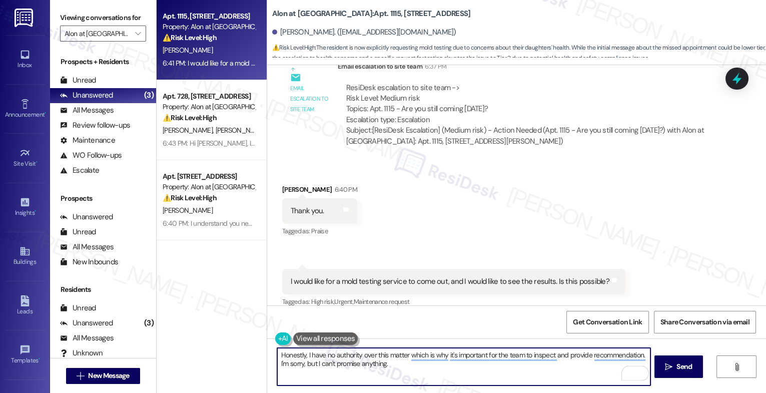
drag, startPoint x: 395, startPoint y: 368, endPoint x: 262, endPoint y: 363, distance: 133.1
click at [267, 363] on div "Honestly, I have no authority over this matter which is why it's important for …" at bounding box center [516, 375] width 499 height 75
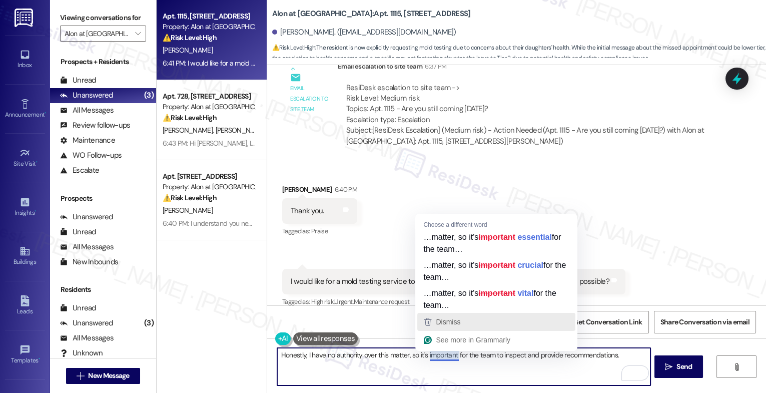
click at [439, 319] on span "Dismiss" at bounding box center [448, 322] width 25 height 8
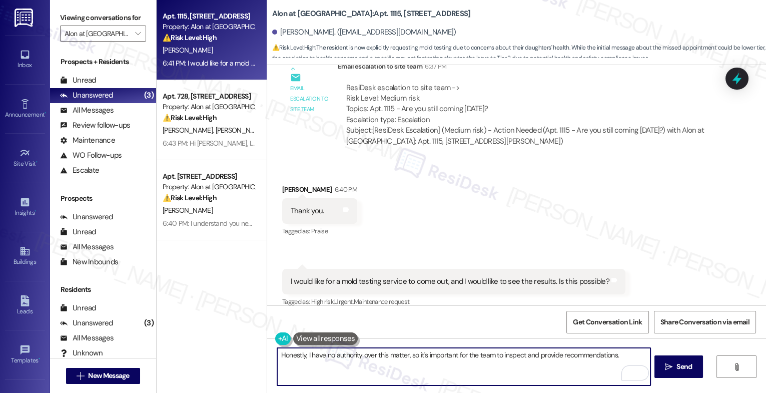
click at [625, 355] on textarea "Honestly, I have no authority over this matter, so it's important for the team …" at bounding box center [463, 367] width 373 height 38
click at [612, 353] on textarea "Honestly, I have no authority over this matter, so it's important for the team …" at bounding box center [463, 367] width 373 height 38
click at [624, 357] on textarea "Honestly, I have no authority over this matter, so it's important for the team …" at bounding box center [463, 367] width 373 height 38
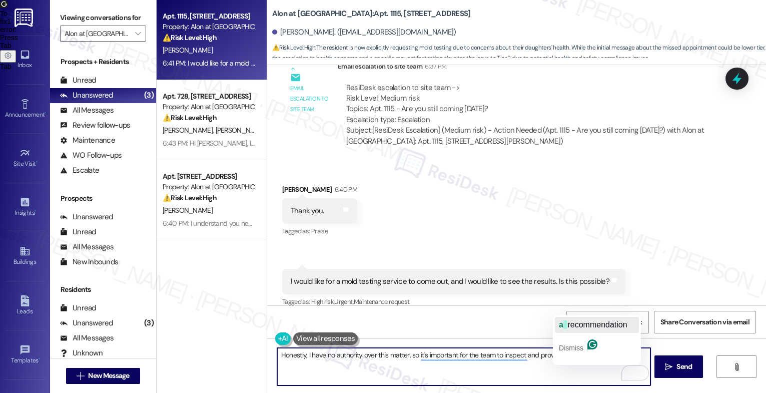
click at [588, 322] on span "recommendation" at bounding box center [597, 324] width 60 height 9
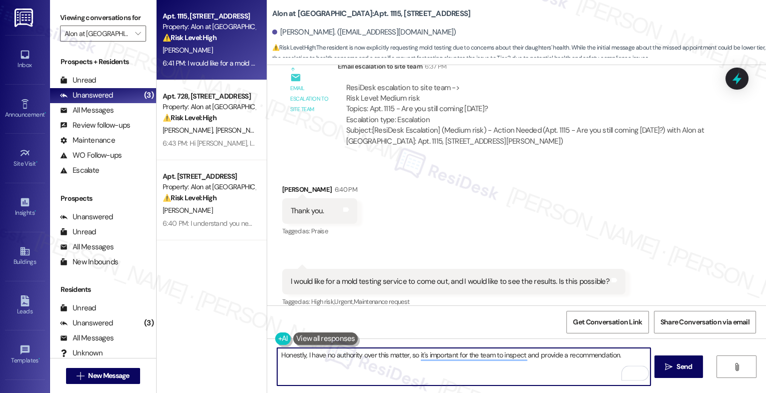
click at [629, 355] on textarea "Honestly, I have no authority over this matter, so it's important for the team …" at bounding box center [463, 367] width 373 height 38
drag, startPoint x: 304, startPoint y: 365, endPoint x: 271, endPoint y: 362, distance: 32.6
click at [271, 362] on div "Honestly, I have no authority over this matter, so it's important for the team …" at bounding box center [516, 375] width 499 height 75
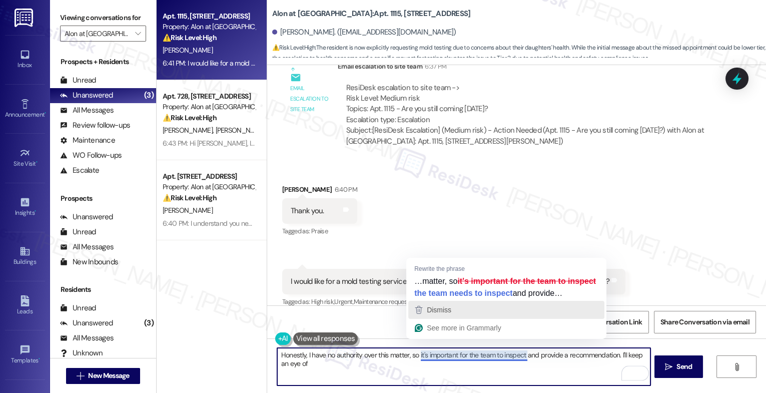
click at [462, 317] on div "Dismiss" at bounding box center [506, 309] width 187 height 15
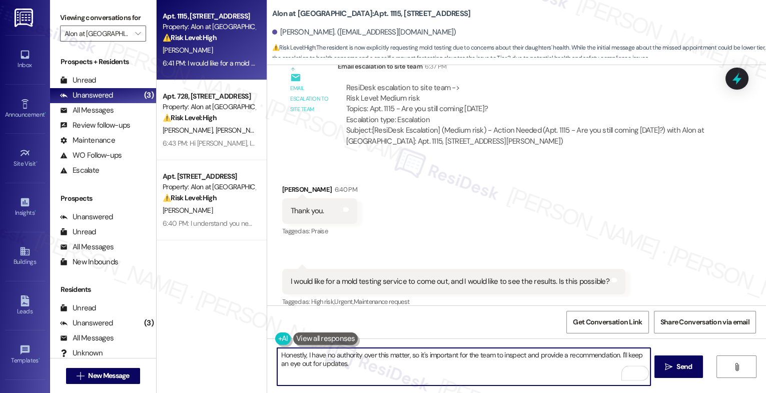
click at [380, 366] on textarea "Honestly, I have no authority over this matter, so it's important for the team …" at bounding box center [463, 367] width 373 height 38
type textarea "Honestly, I have no authority over this matter, so it's important for the team …"
click at [637, 371] on icon "Open Grammarly. 0 Suggestions." at bounding box center [635, 373] width 11 height 11
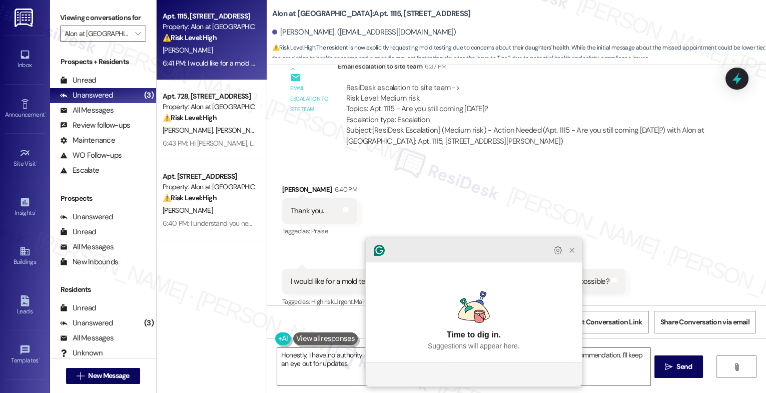
click at [572, 254] on icon "Close Grammarly Assistant" at bounding box center [572, 250] width 8 height 8
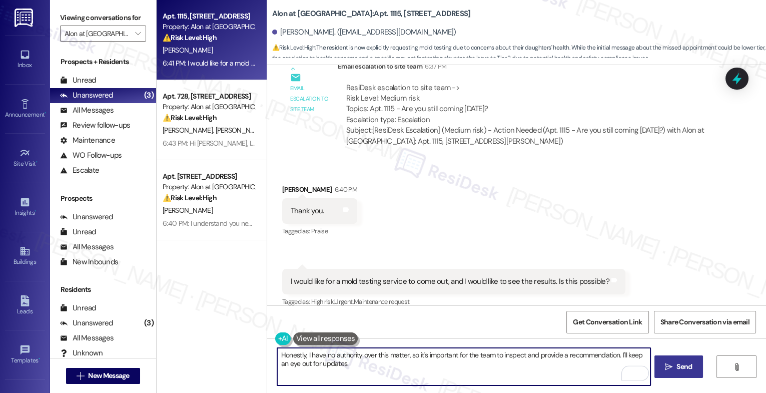
click at [672, 362] on span " Send" at bounding box center [679, 366] width 32 height 11
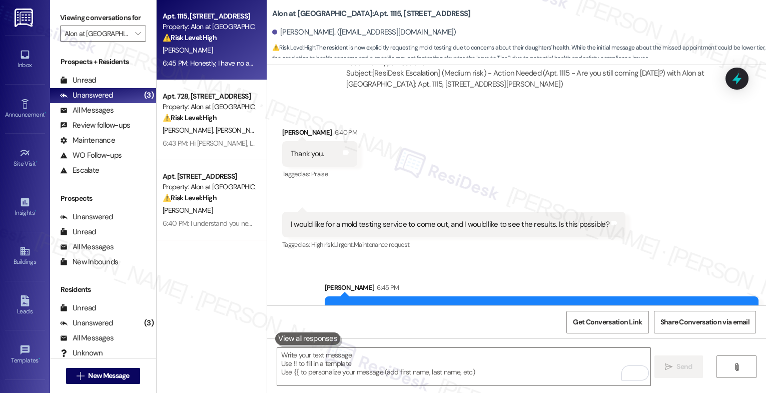
scroll to position [3107, 0]
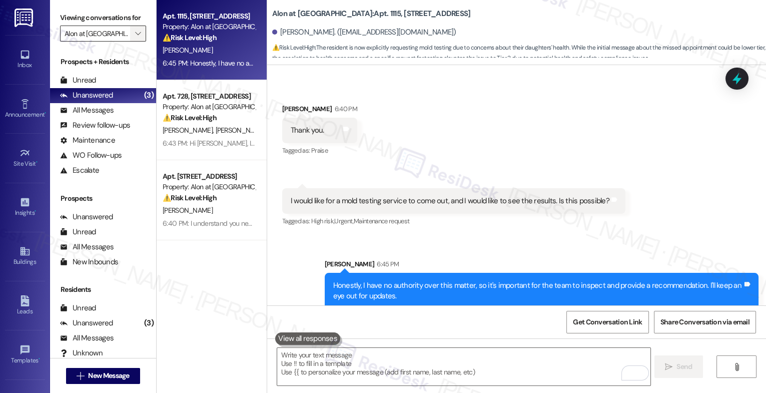
click at [137, 42] on button "" at bounding box center [138, 34] width 16 height 16
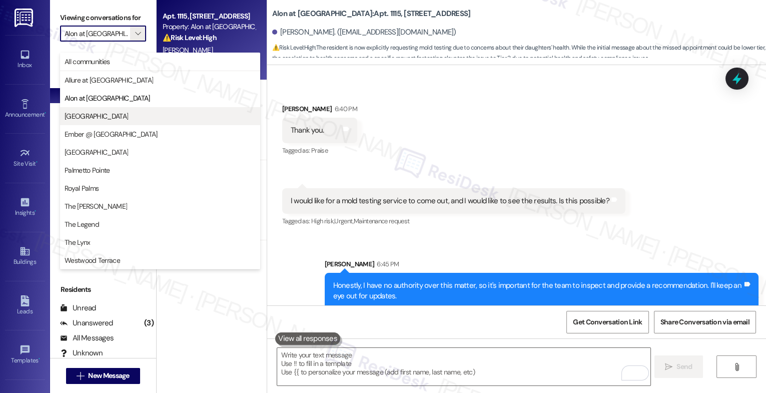
click at [109, 116] on span "[GEOGRAPHIC_DATA]" at bounding box center [160, 116] width 191 height 10
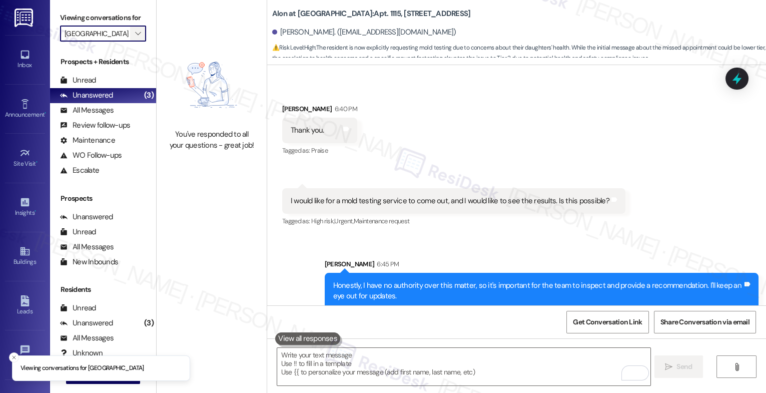
click at [135, 38] on icon "" at bounding box center [138, 34] width 6 height 8
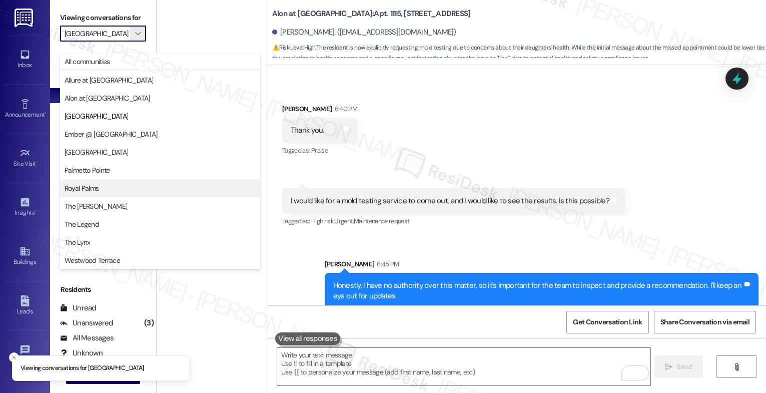
click at [93, 187] on span "Royal Palms" at bounding box center [82, 188] width 34 height 10
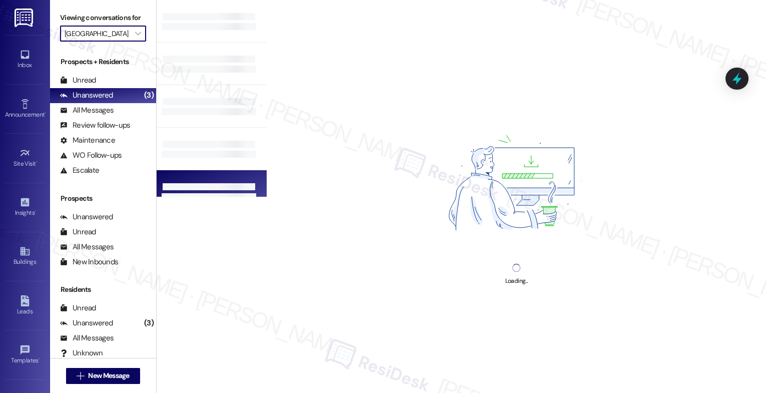
type input "Royal Palms"
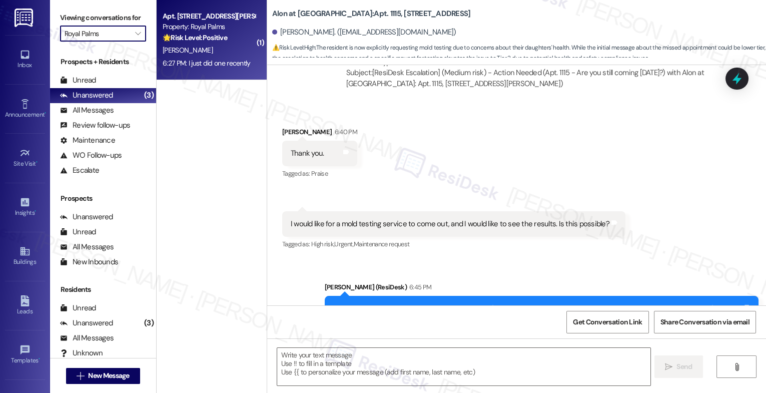
click at [206, 50] on div "[PERSON_NAME]" at bounding box center [209, 50] width 95 height 13
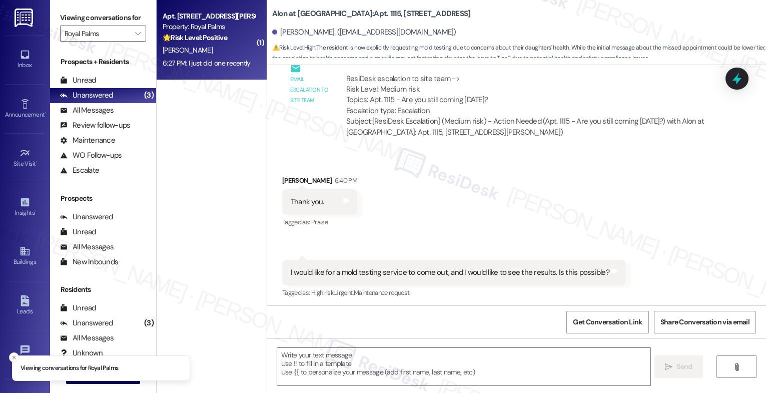
scroll to position [3026, 0]
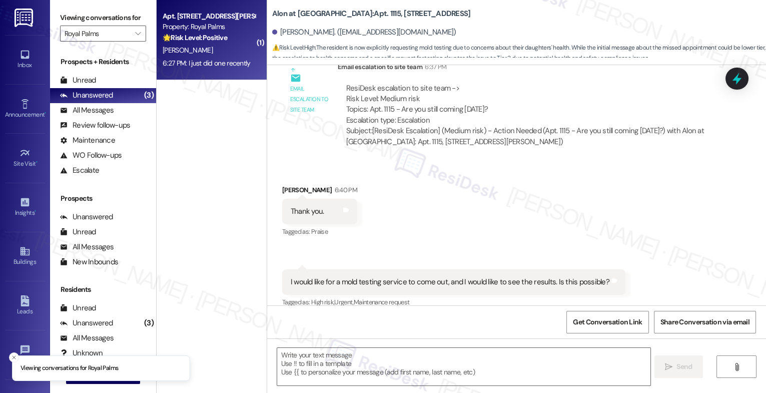
type textarea "Fetching suggested responses. Please feel free to read through the conversation…"
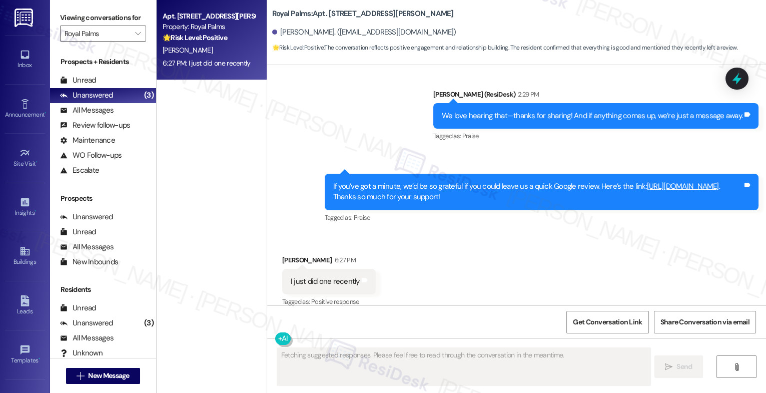
scroll to position [1026, 0]
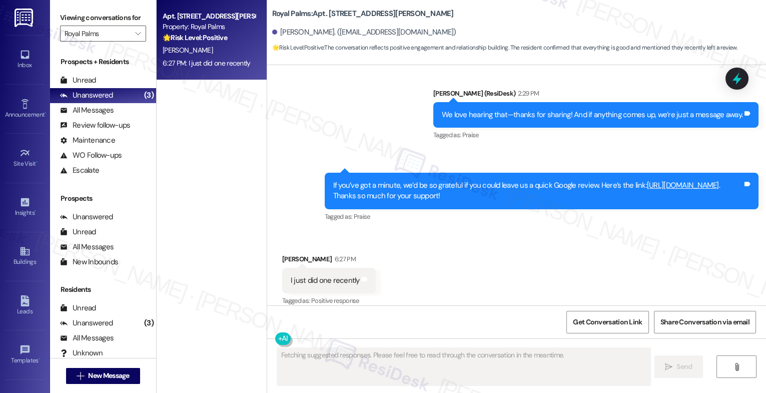
click at [423, 262] on div "Received via SMS [PERSON_NAME] 6:27 PM I just did one recently Tags and notes T…" at bounding box center [516, 273] width 499 height 85
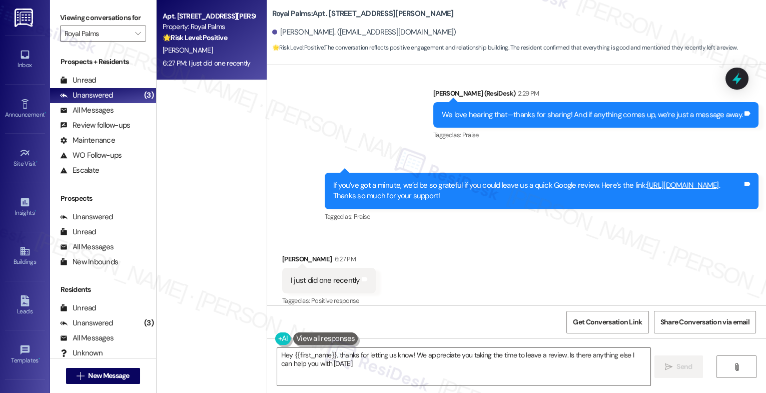
type textarea "Hey {{first_name}}, thanks for letting us know! We appreciate you taking the ti…"
click at [473, 271] on div "Received via SMS [PERSON_NAME] 6:27 PM I just did one recently Tags and notes T…" at bounding box center [516, 273] width 499 height 85
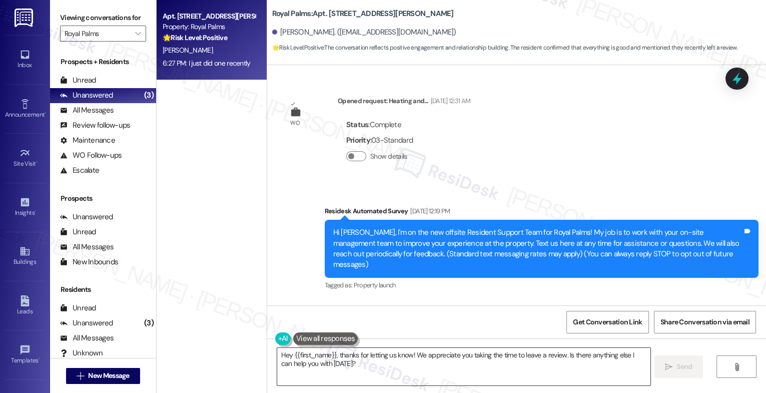
scroll to position [1026, 0]
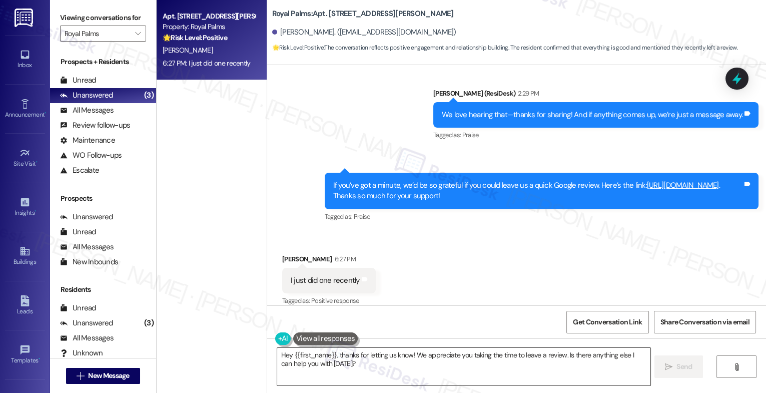
click at [342, 364] on textarea "Hey {{first_name}}, thanks for letting us know! We appreciate you taking the ti…" at bounding box center [463, 367] width 373 height 38
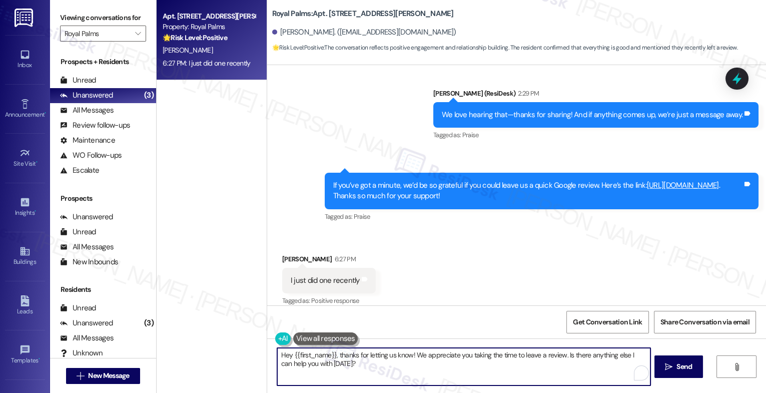
click at [342, 364] on textarea "Hey {{first_name}}, thanks for letting us know! We appreciate you taking the ti…" at bounding box center [463, 367] width 373 height 38
type textarea "Thank you, Terry! I see the review you left a week ago. We really appreciate it…"
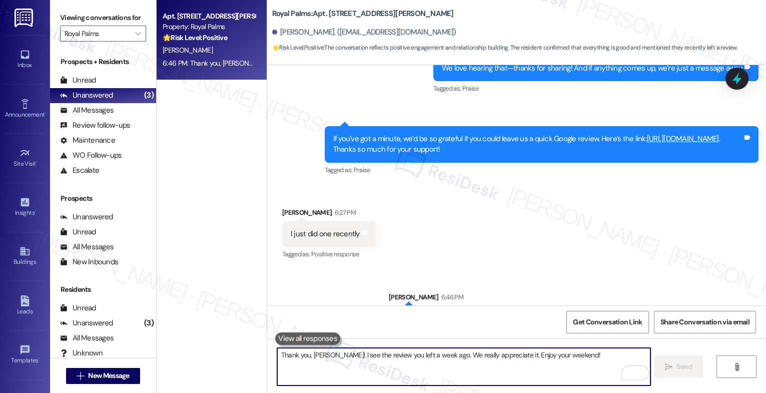
scroll to position [1096, 0]
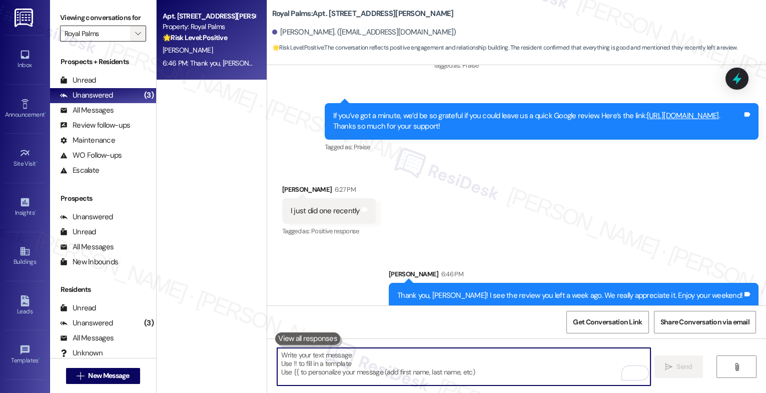
click at [135, 38] on icon "" at bounding box center [138, 34] width 6 height 8
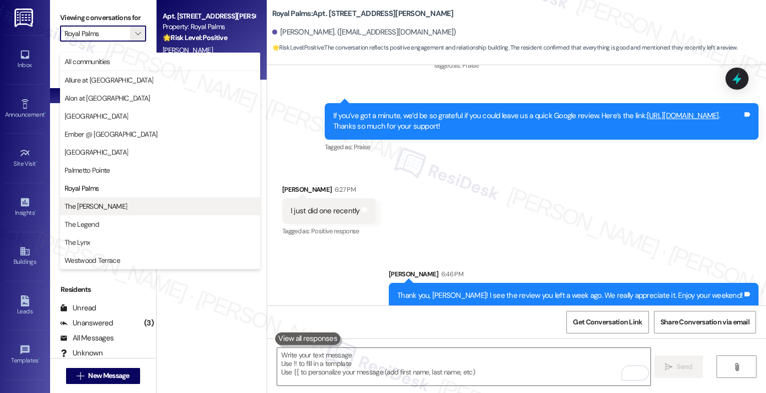
click at [95, 203] on span "The [PERSON_NAME]" at bounding box center [96, 206] width 63 height 10
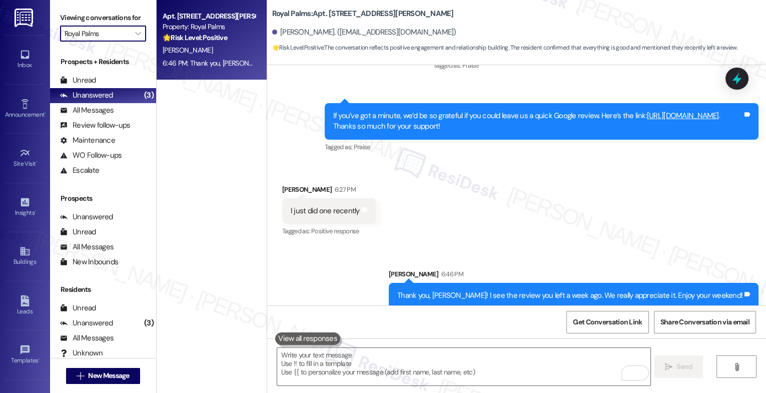
type input "The [PERSON_NAME]"
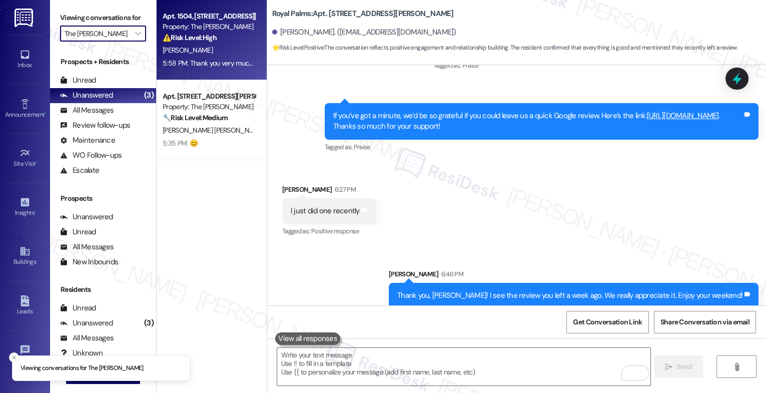
click at [206, 35] on strong "⚠️ Risk Level: High" at bounding box center [190, 37] width 54 height 9
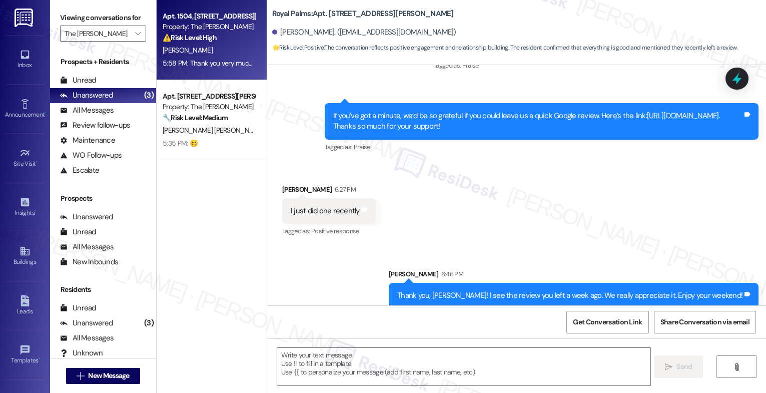
type textarea "Fetching suggested responses. Please feel free to read through the conversation…"
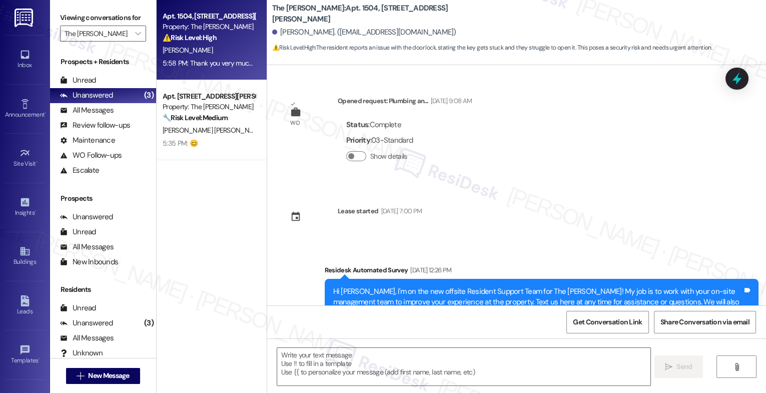
scroll to position [2924, 0]
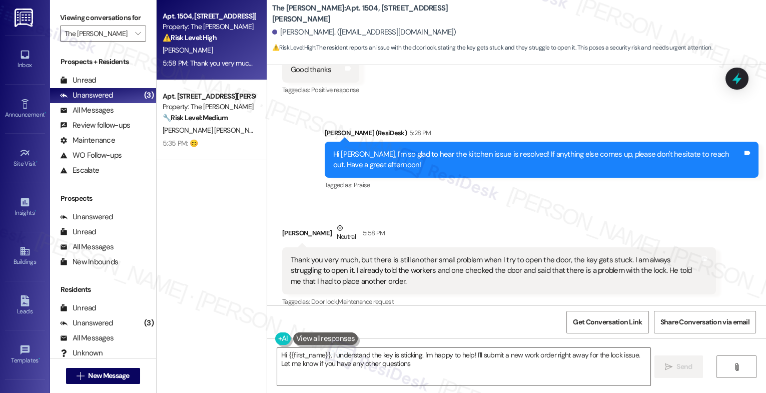
type textarea "Hi {{first_name}}, I understand the key is sticking. I'm happy to help! I'll su…"
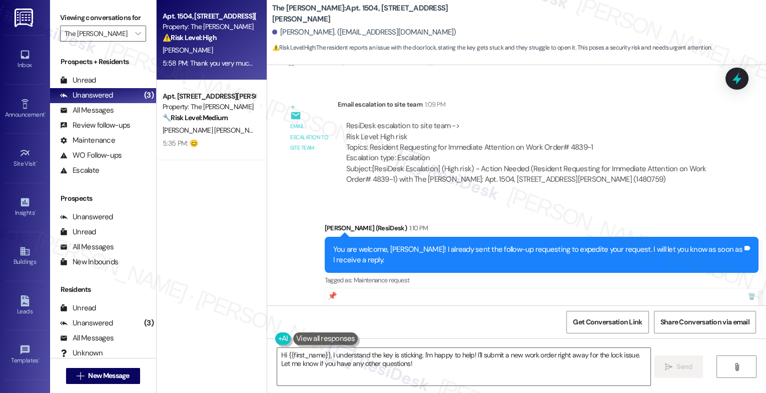
scroll to position [2167, 0]
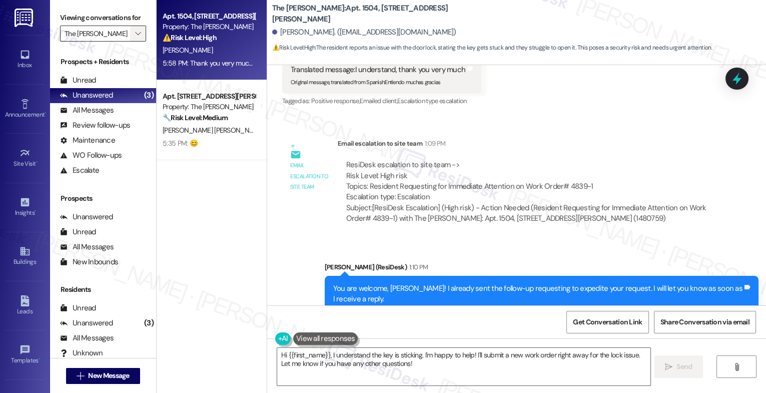
click at [133, 40] on span "" at bounding box center [138, 34] width 10 height 16
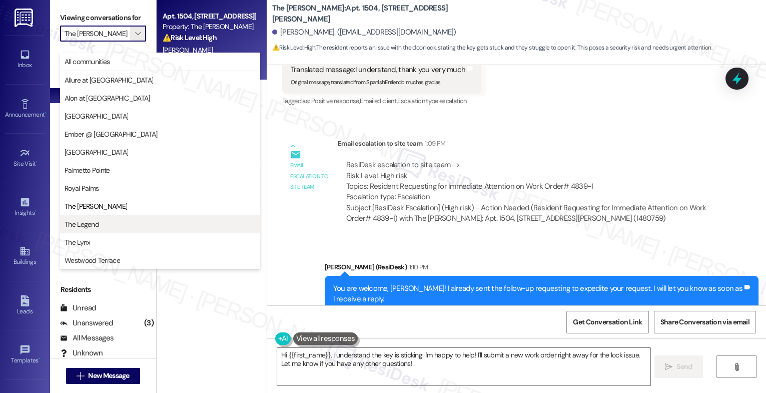
click at [100, 223] on span "The Legend" at bounding box center [160, 224] width 191 height 10
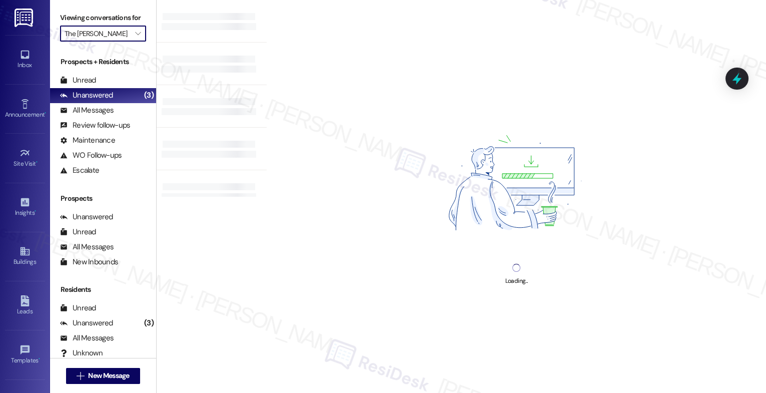
type input "The Legend"
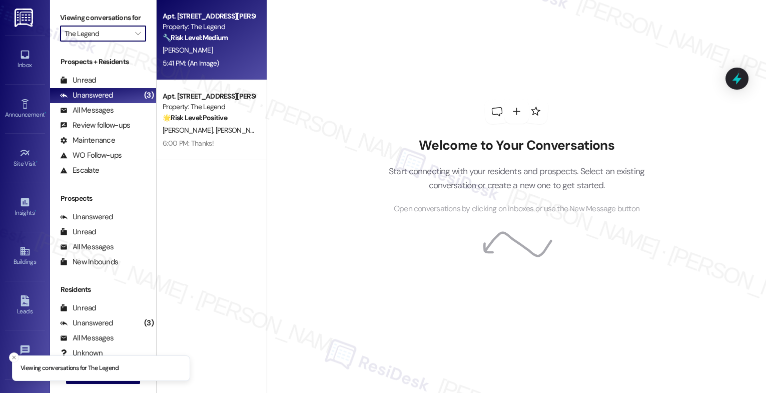
click at [213, 50] on div "[PERSON_NAME]" at bounding box center [209, 50] width 95 height 13
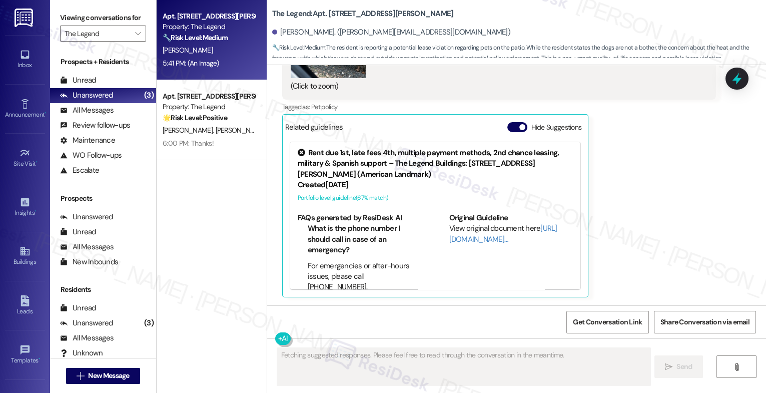
scroll to position [642, 0]
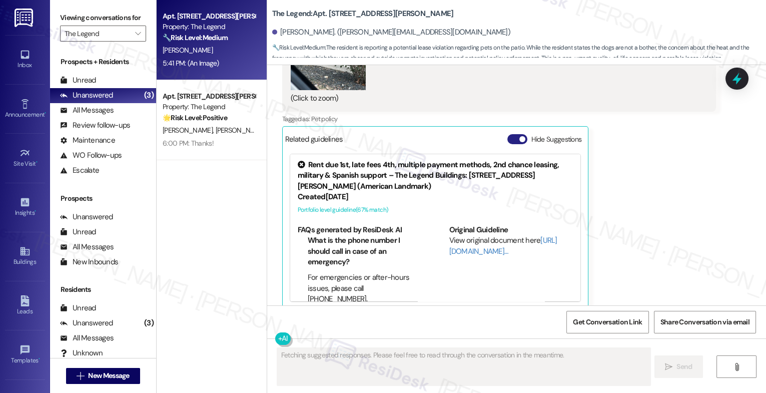
click at [507, 134] on button "Hide Suggestions" at bounding box center [517, 139] width 20 height 10
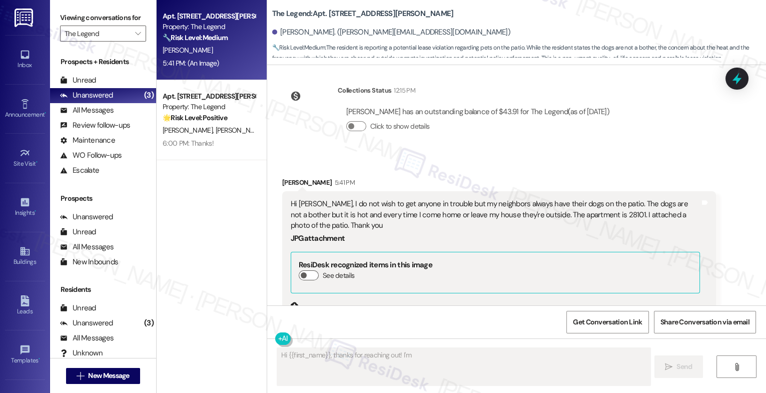
scroll to position [242, 0]
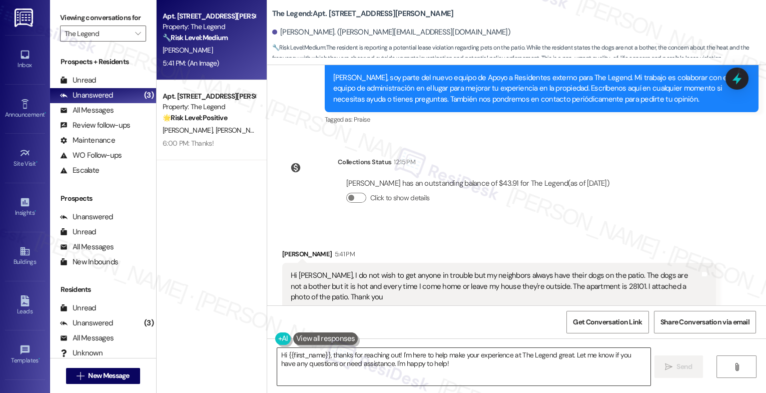
click at [434, 365] on textarea "Hi {{first_name}}, thanks for reaching out! I'm here to help make your experien…" at bounding box center [463, 367] width 373 height 38
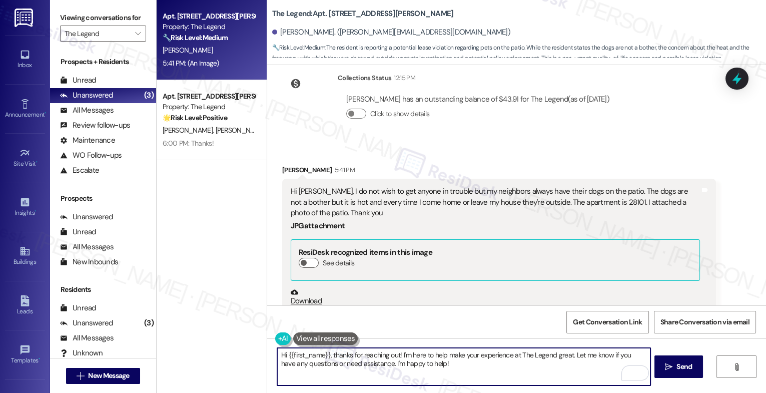
scroll to position [328, 0]
drag, startPoint x: 407, startPoint y: 353, endPoint x: 454, endPoint y: 367, distance: 49.4
click at [454, 367] on textarea "Hi {{first_name}}, thanks for reaching out! I'm here to help make your experien…" at bounding box center [463, 367] width 373 height 38
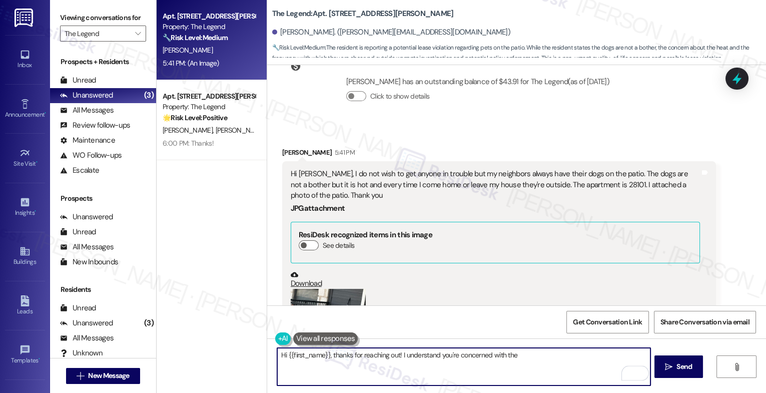
scroll to position [426, 0]
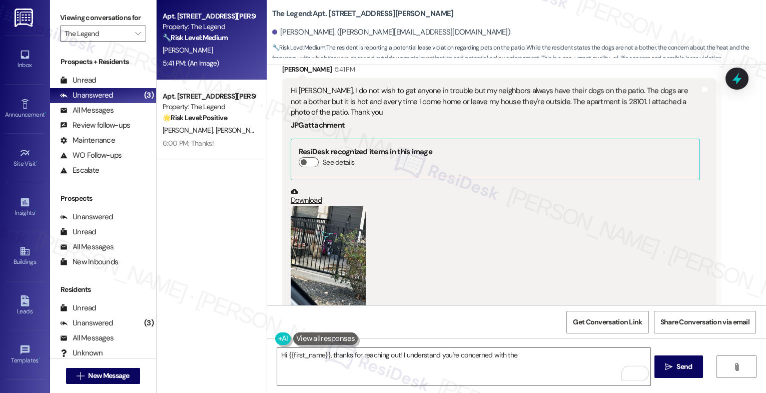
click at [340, 252] on button "Zoom image" at bounding box center [328, 256] width 75 height 100
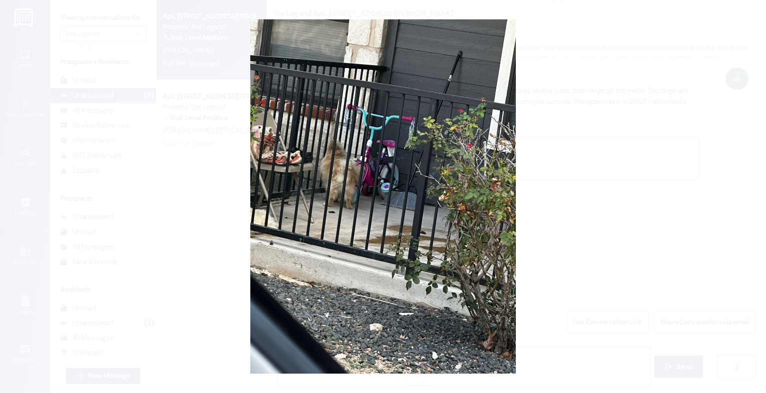
click at [424, 260] on button "Unzoom image" at bounding box center [383, 196] width 766 height 393
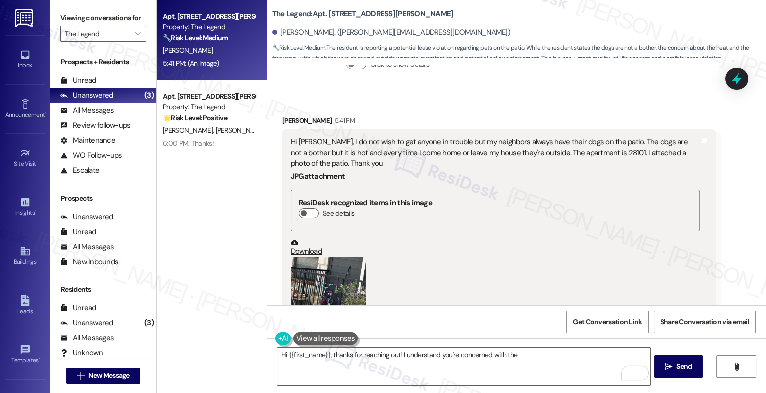
scroll to position [363, 0]
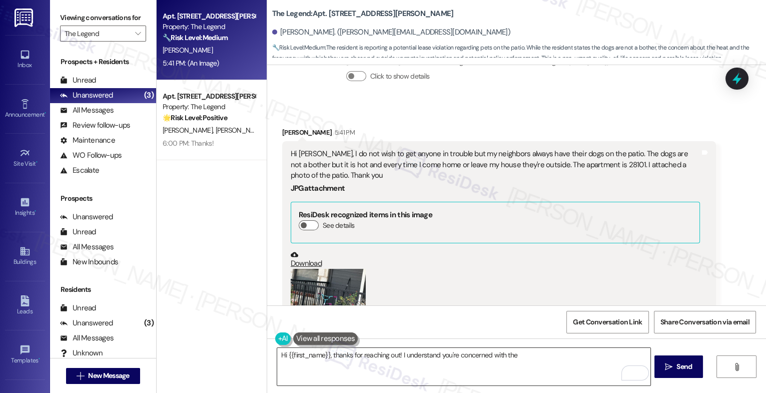
click at [523, 356] on textarea "Hi {{first_name}}, thanks for reaching out! I understand you're concerned with …" at bounding box center [463, 367] width 373 height 38
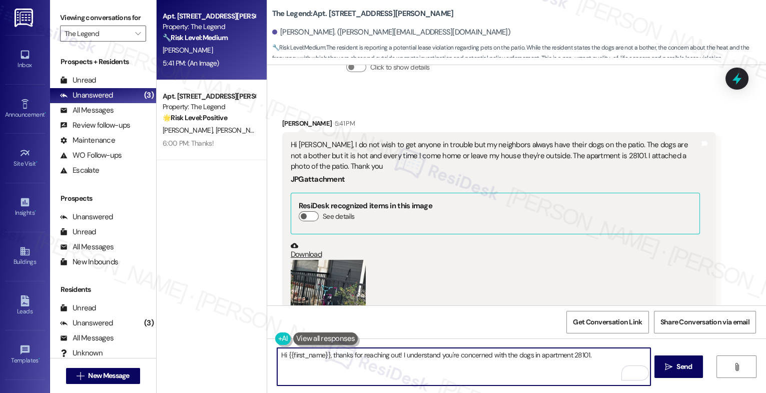
scroll to position [385, 0]
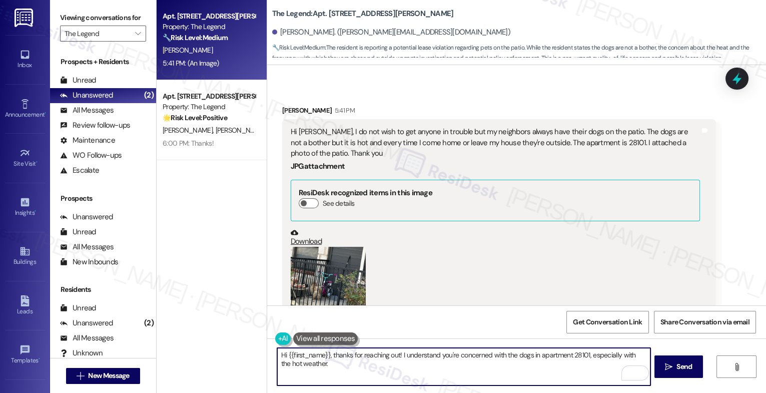
click at [581, 355] on textarea "Hi {{first_name}}, thanks for reaching out! I understand you're concerned with …" at bounding box center [463, 367] width 373 height 38
click at [272, 361] on div "Hi {{first_name}}, thanks for reaching out! I understand you're concerned with …" at bounding box center [516, 375] width 499 height 75
click at [360, 367] on textarea "Hi {{first_name}}, thanks for reaching out! I understand you're concerned with …" at bounding box center [463, 367] width 373 height 38
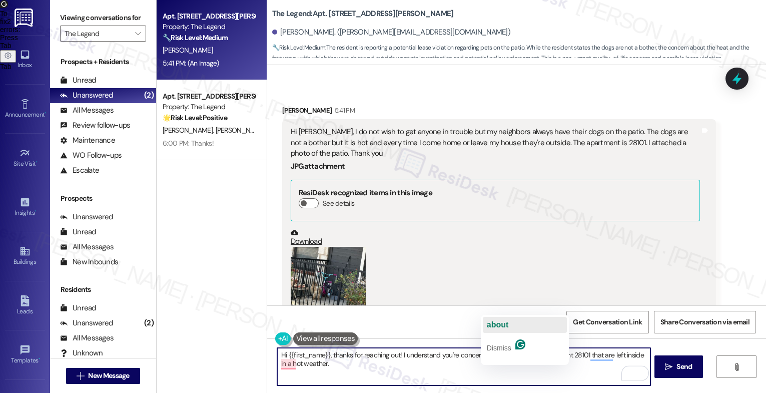
click at [498, 317] on div "about" at bounding box center [498, 325] width 22 height 16
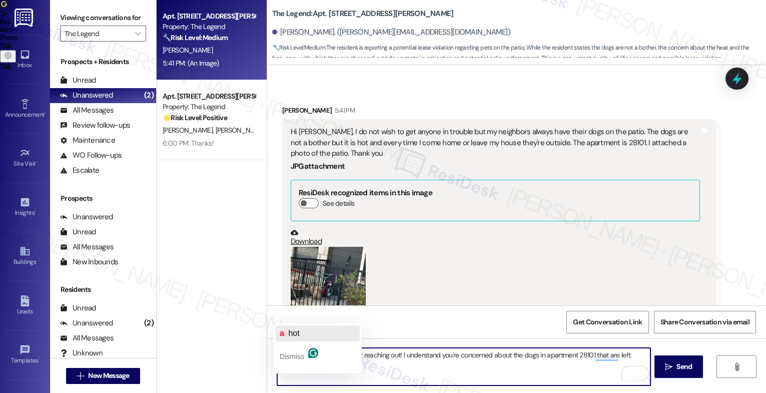
click at [296, 330] on span "hot" at bounding box center [293, 333] width 11 height 9
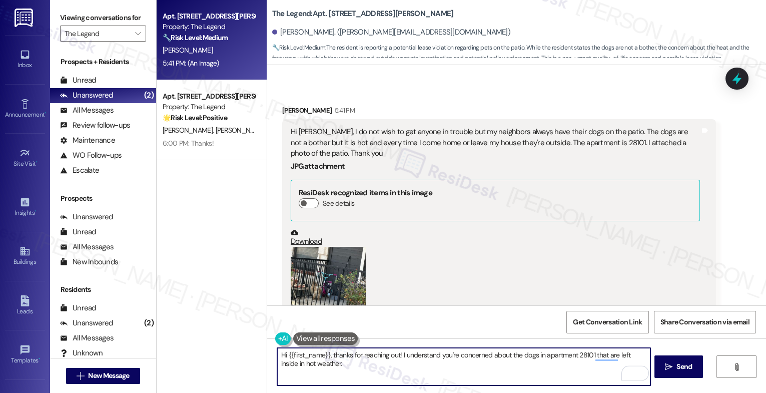
click at [370, 371] on textarea "Hi {{first_name}}, thanks for reaching out! I understand you're concerned about…" at bounding box center [463, 367] width 373 height 38
click at [636, 369] on div "1" at bounding box center [635, 373] width 11 height 11
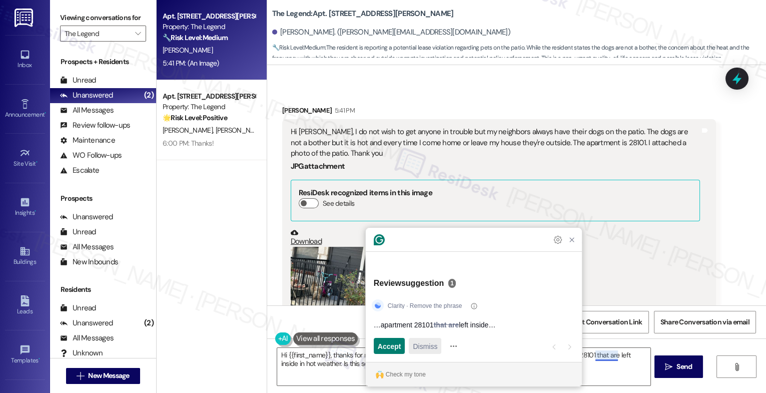
click at [427, 344] on span "Dismiss" at bounding box center [425, 346] width 25 height 11
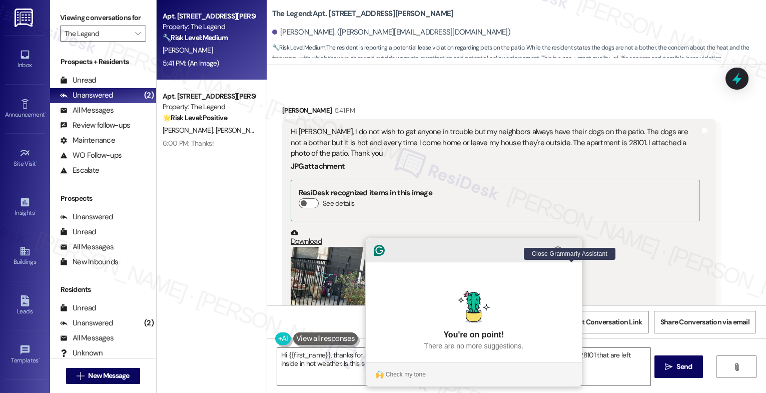
click at [574, 254] on icon "Close Grammarly Assistant" at bounding box center [572, 250] width 8 height 8
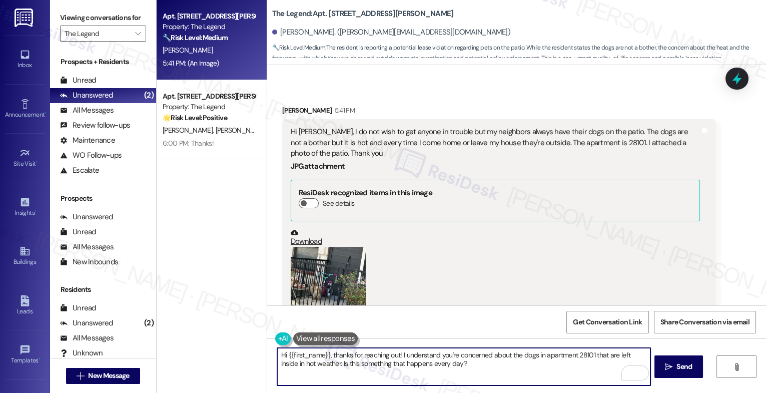
click at [630, 353] on textarea "Hi {{first_name}}, thanks for reaching out! I understand you're concerned about…" at bounding box center [463, 367] width 373 height 38
click at [504, 367] on textarea "Hi {{first_name}}, thanks for reaching out! I understand you're concerned about…" at bounding box center [463, 367] width 373 height 38
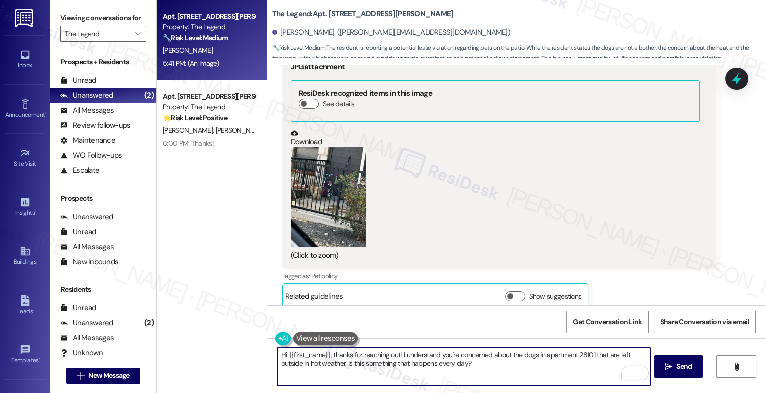
click at [305, 362] on textarea "Hi {{first_name}}, thanks for reaching out! I understand you're concerned about…" at bounding box center [463, 367] width 373 height 38
click at [498, 366] on textarea "Hi {{first_name}}, thanks for reaching out! I understand you're concerned about…" at bounding box center [463, 367] width 373 height 38
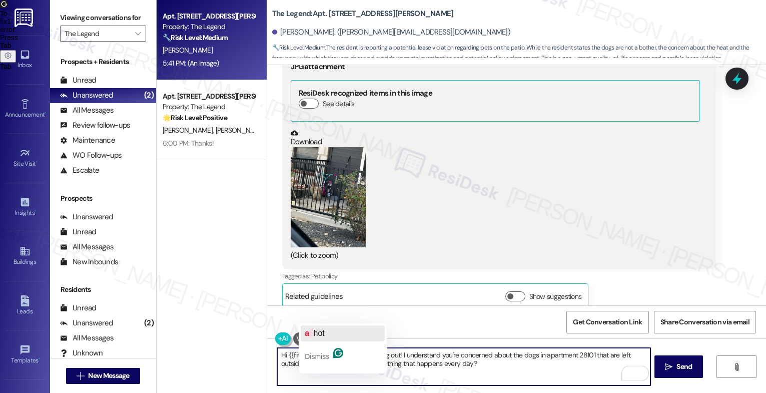
click at [319, 333] on span "hot" at bounding box center [318, 333] width 11 height 9
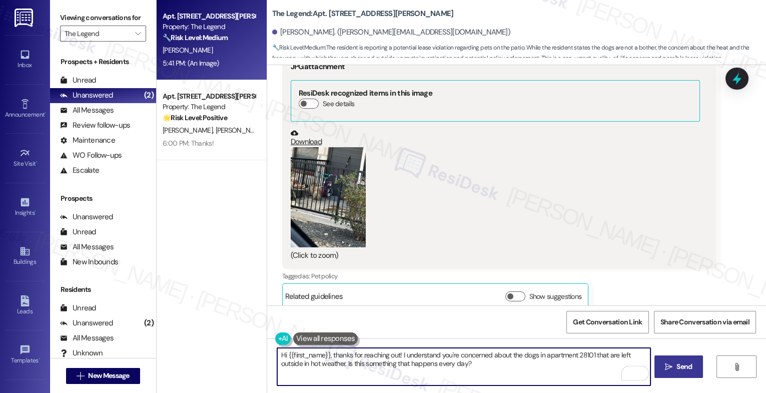
type textarea "Hi {{first_name}}, thanks for reaching out! I understand you're concerned about…"
click at [666, 367] on icon "" at bounding box center [669, 367] width 8 height 8
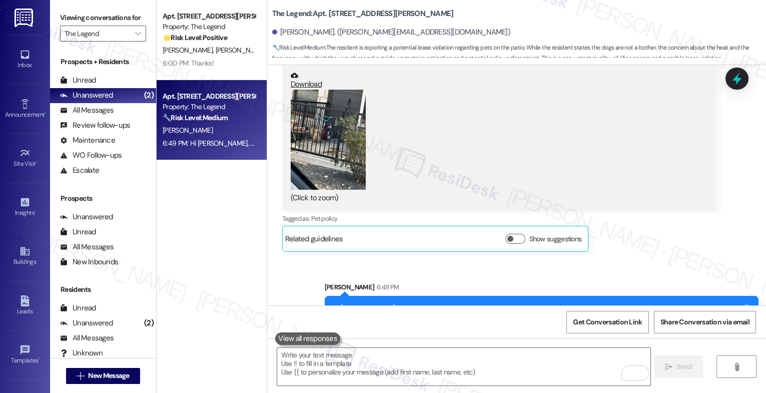
scroll to position [565, 0]
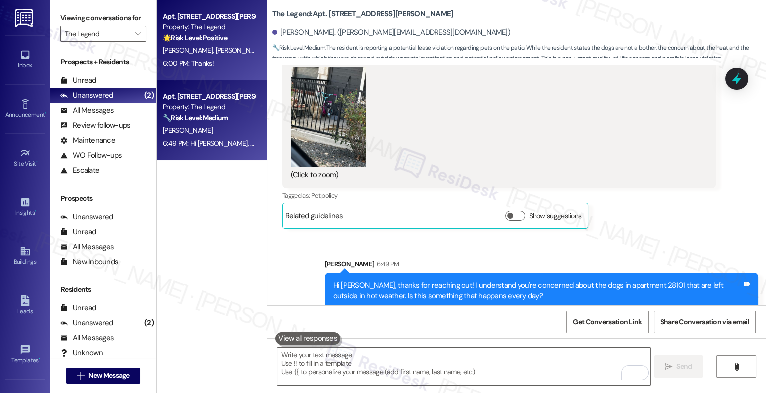
click at [226, 43] on div "Apt. 14204, 8797 Marbach Rd Property: The Legend 🌟 Risk Level: Positive The res…" at bounding box center [209, 27] width 95 height 34
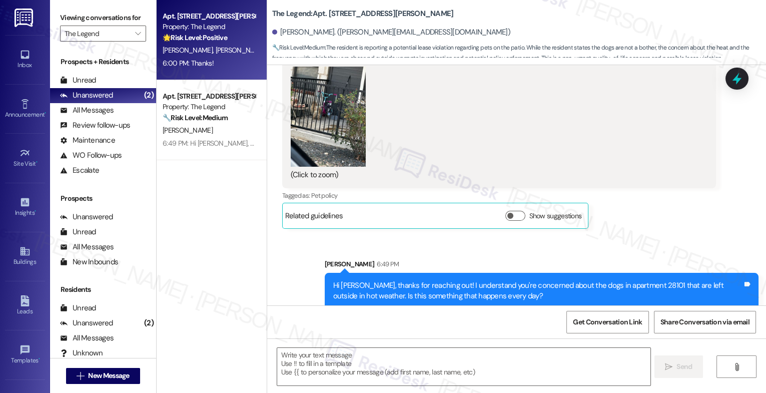
type textarea "Fetching suggested responses. Please feel free to read through the conversation…"
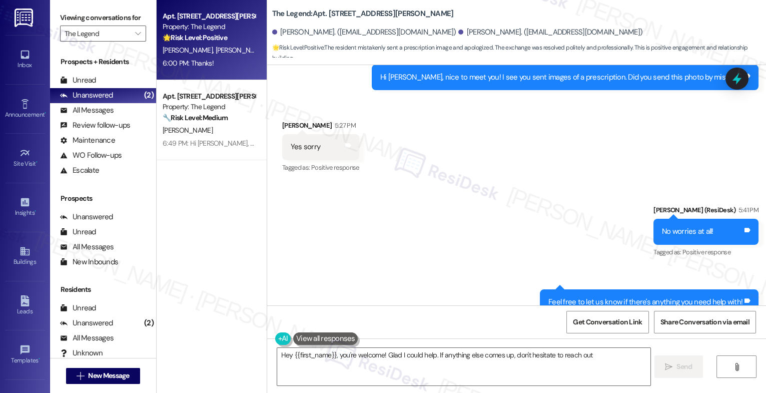
type textarea "Hey {{first_name}}, you're welcome! Glad I could help. If anything else comes u…"
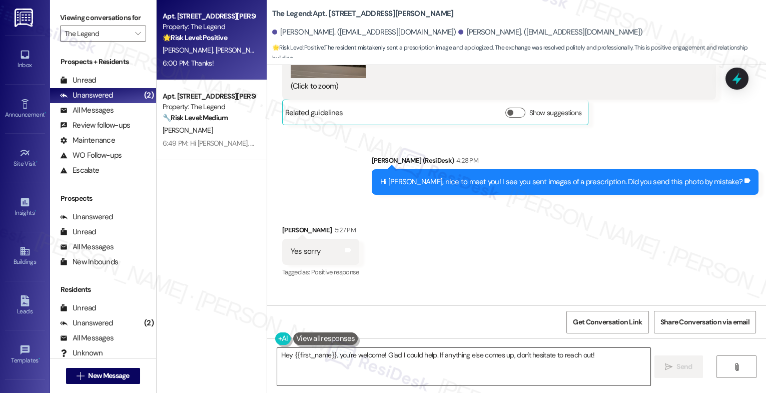
click at [347, 363] on textarea "Hey {{first_name}}, you're welcome! Glad I could help. If anything else comes u…" at bounding box center [463, 367] width 373 height 38
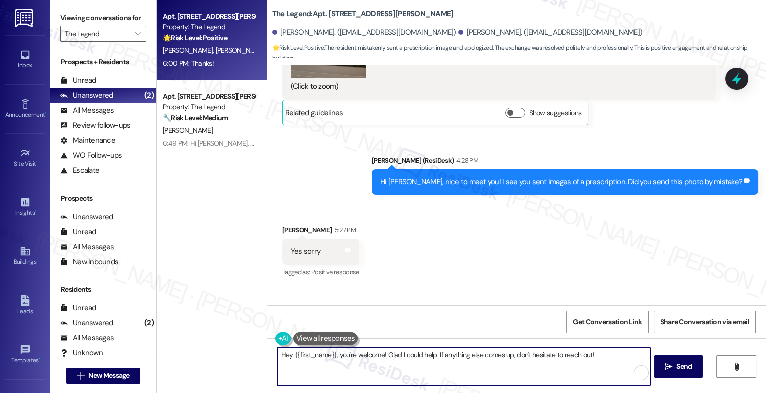
click at [347, 363] on textarea "Hey {{first_name}}, you're welcome! Glad I could help. If anything else comes u…" at bounding box center [463, 367] width 373 height 38
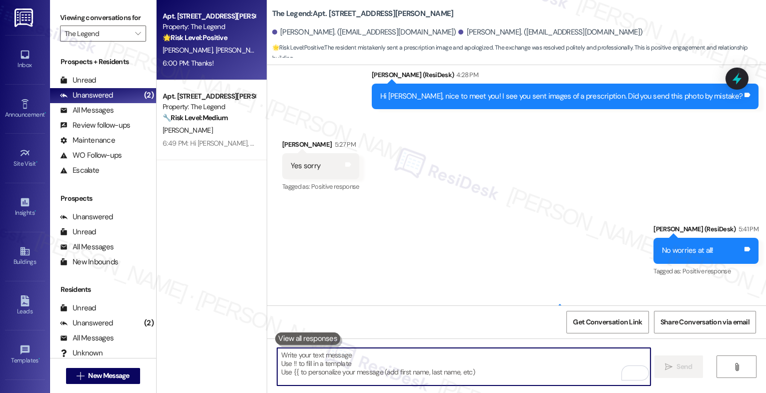
scroll to position [728, 0]
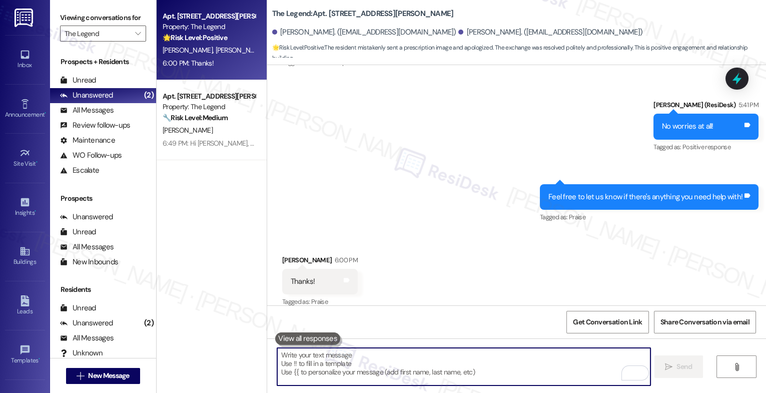
click at [308, 368] on textarea "To enrich screen reader interactions, please activate Accessibility in Grammarl…" at bounding box center [463, 367] width 373 height 38
type textarea "G"
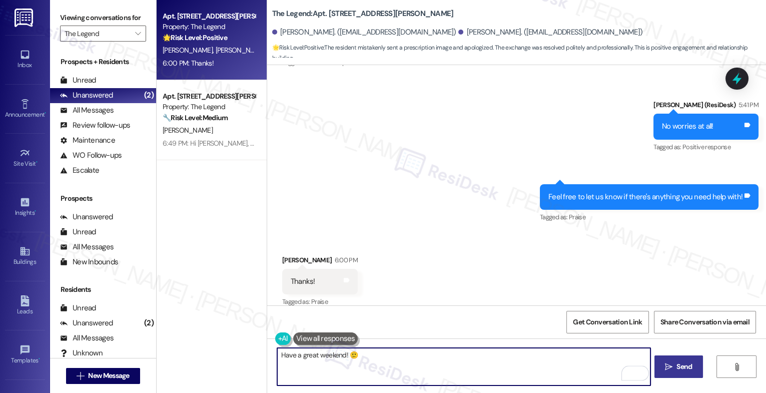
type textarea "Have a great weekend! 🙂"
click at [668, 368] on icon "" at bounding box center [669, 367] width 8 height 8
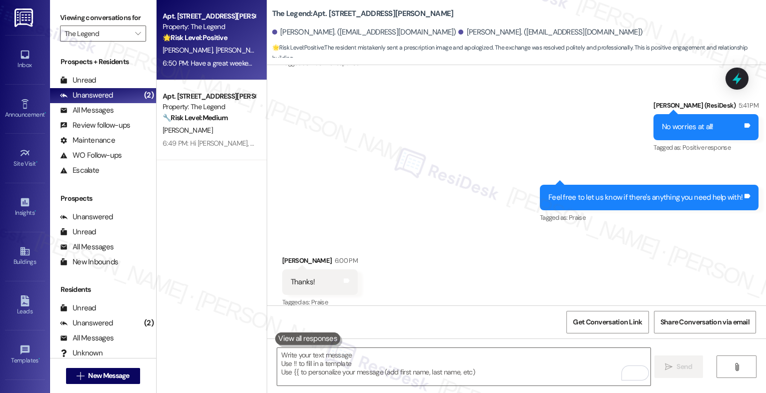
scroll to position [798, 0]
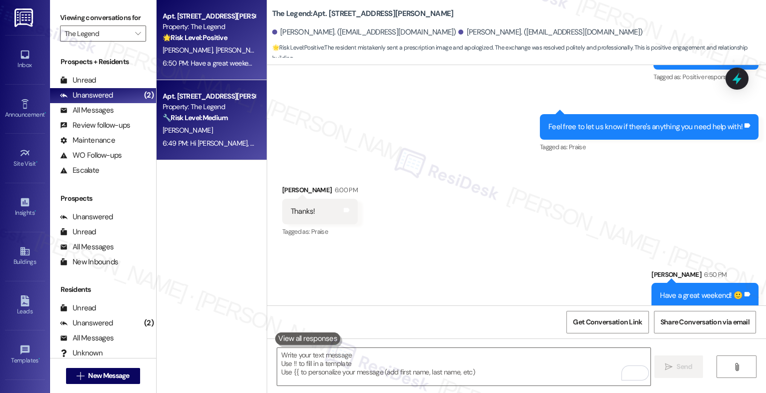
click at [212, 117] on strong "🔧 Risk Level: Medium" at bounding box center [195, 117] width 65 height 9
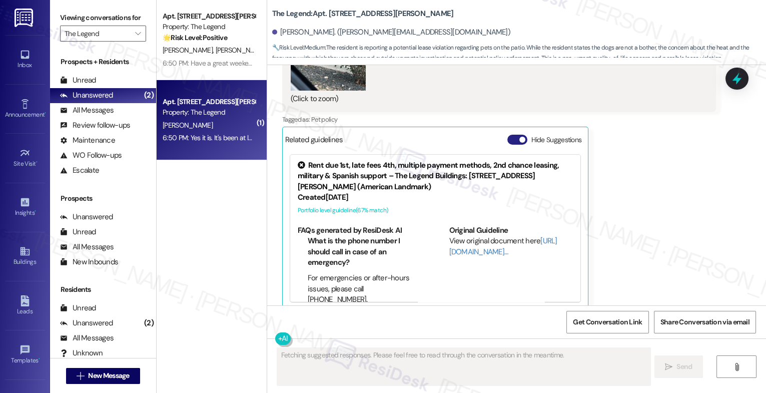
click at [510, 135] on button "Hide Suggestions" at bounding box center [517, 140] width 20 height 10
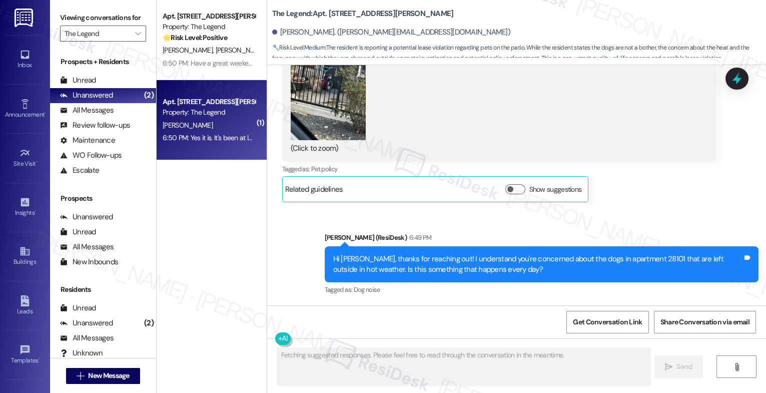
scroll to position [580, 0]
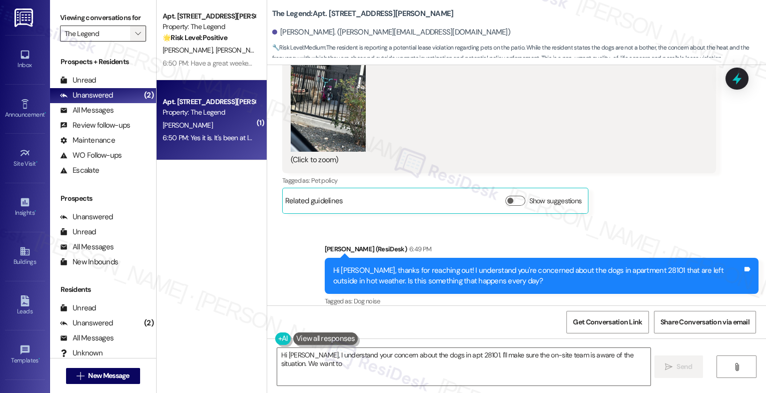
click at [133, 42] on span "" at bounding box center [138, 34] width 10 height 16
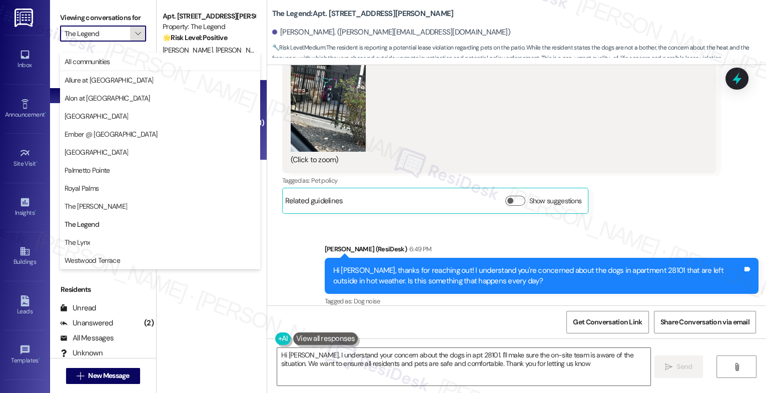
type textarea "Hi Rachel, I understand your concern about the dogs in apt 28101. I'll make sur…"
click at [85, 243] on span "The Lynx" at bounding box center [78, 242] width 26 height 10
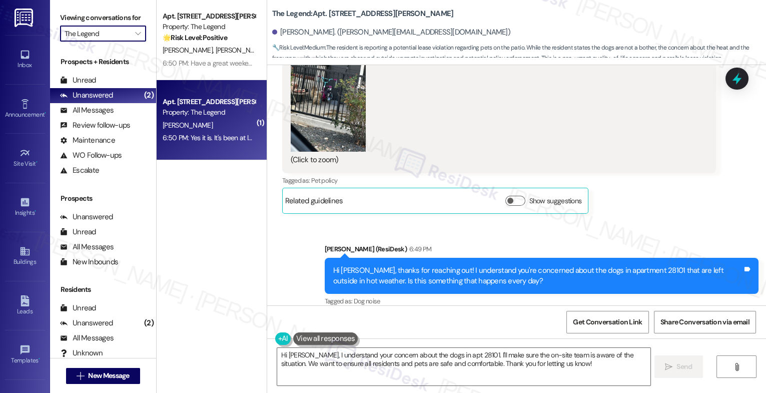
type input "The Lynx"
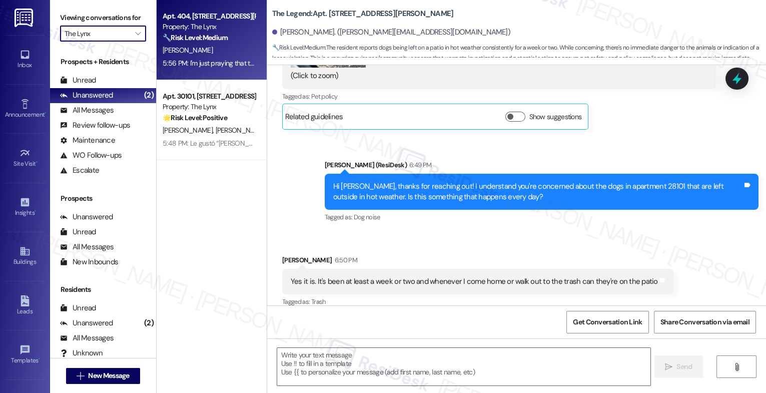
type textarea "Fetching suggested responses. Please feel free to read through the conversation…"
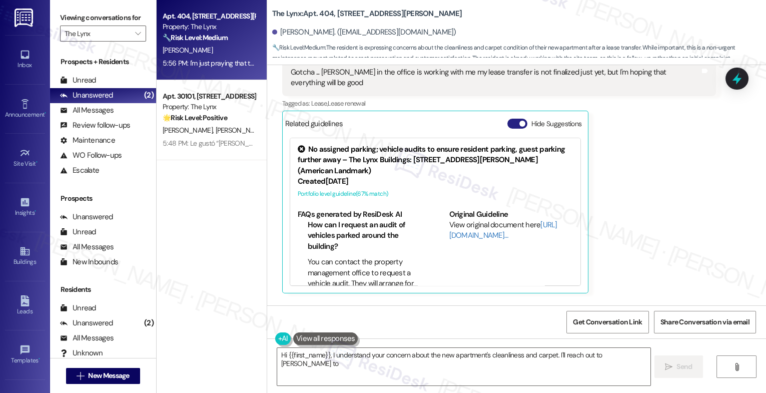
click at [507, 119] on button "Hide Suggestions" at bounding box center [517, 124] width 20 height 10
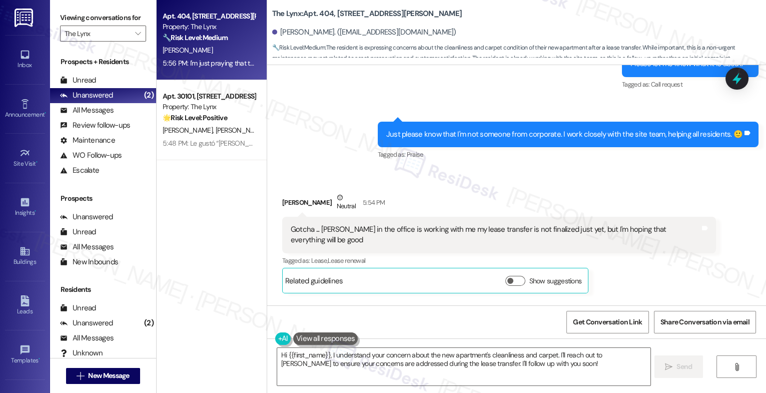
scroll to position [727, 0]
click at [443, 196] on div "Jaime White Neutral 5:54 PM" at bounding box center [499, 204] width 434 height 25
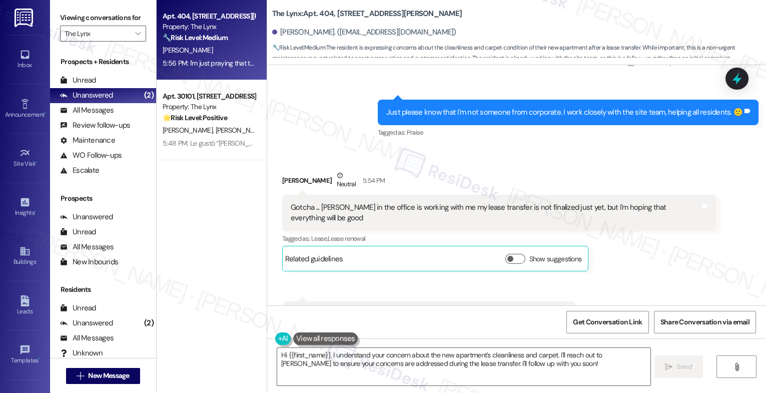
scroll to position [735, 0]
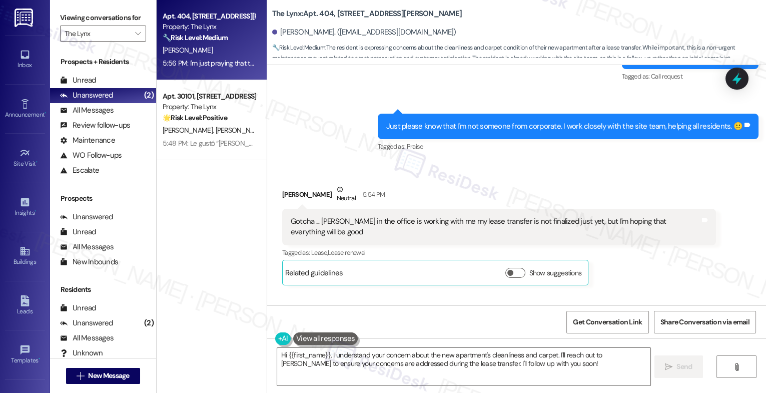
click at [410, 182] on div "Received via SMS Jaime White Neutral 5:54 PM Gotcha ... Jessica in the office i…" at bounding box center [499, 235] width 449 height 117
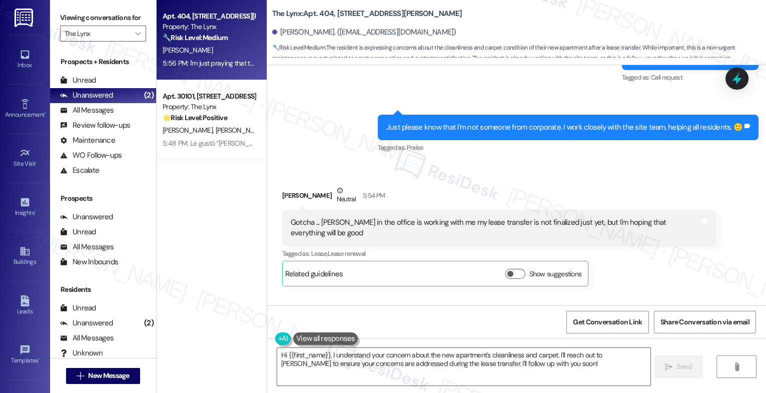
scroll to position [783, 0]
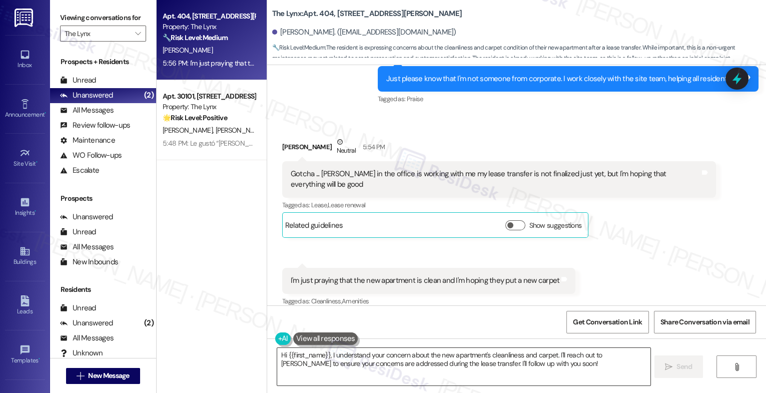
click at [356, 364] on textarea "Hi {{first_name}}, I understand your concern about the new apartment's cleanlin…" at bounding box center [463, 367] width 373 height 38
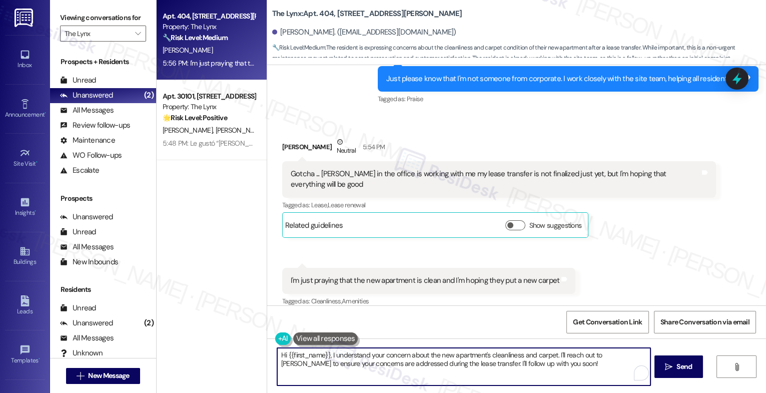
click at [356, 364] on textarea "Hi {{first_name}}, I understand your concern about the new apartment's cleanlin…" at bounding box center [463, 367] width 373 height 38
click at [374, 355] on textarea "Hi {{first_name}}, I understand your concern about the new apartment's cleanlin…" at bounding box center [463, 367] width 373 height 38
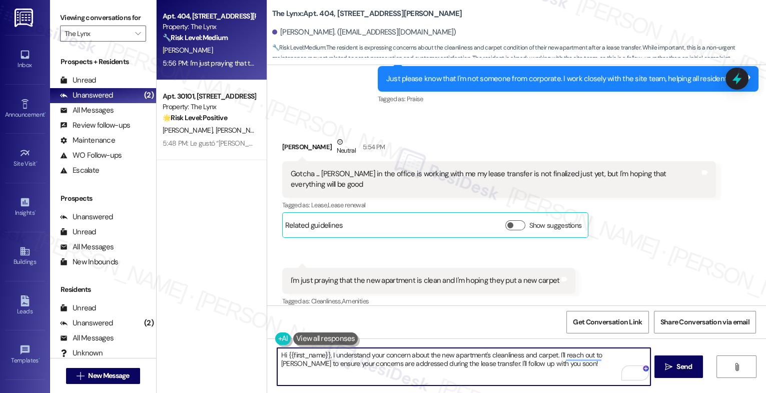
click at [374, 355] on textarea "Hi {{first_name}}, I understand your concern about the new apartment's cleanlin…" at bounding box center [463, 367] width 373 height 38
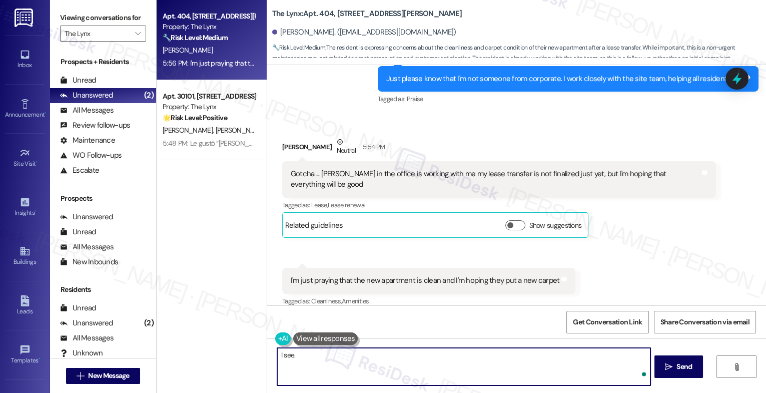
type textarea "I see."
drag, startPoint x: 285, startPoint y: 356, endPoint x: 243, endPoint y: 351, distance: 42.3
click at [267, 354] on div "I see.  Send " at bounding box center [516, 375] width 499 height 75
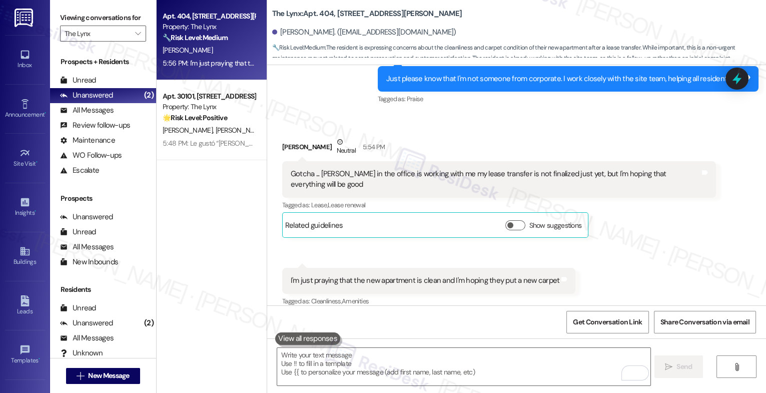
click at [293, 336] on button at bounding box center [307, 338] width 65 height 13
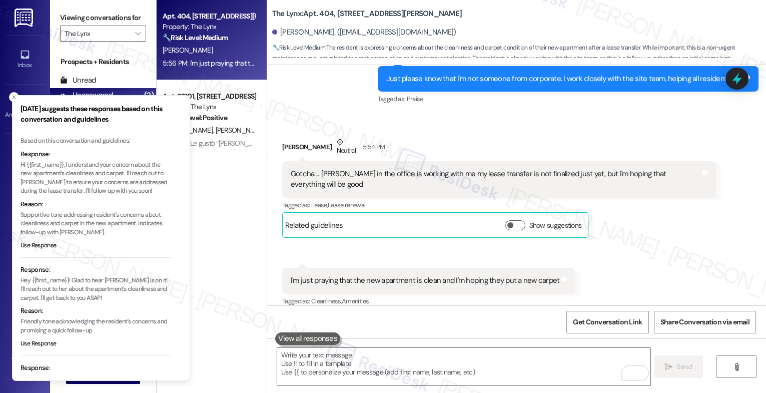
scroll to position [53, 0]
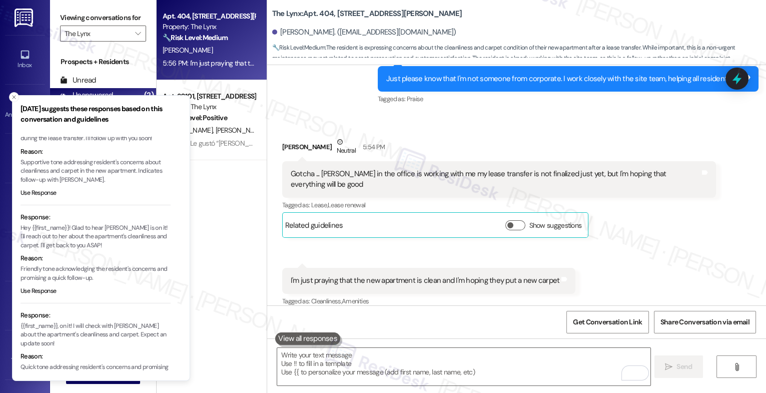
click at [43, 285] on li "Response: Hey {{first_name}}! Glad to hear Jessica is on it! I'll reach out to …" at bounding box center [96, 257] width 150 height 91
click at [44, 288] on button "Use Response" at bounding box center [39, 291] width 36 height 9
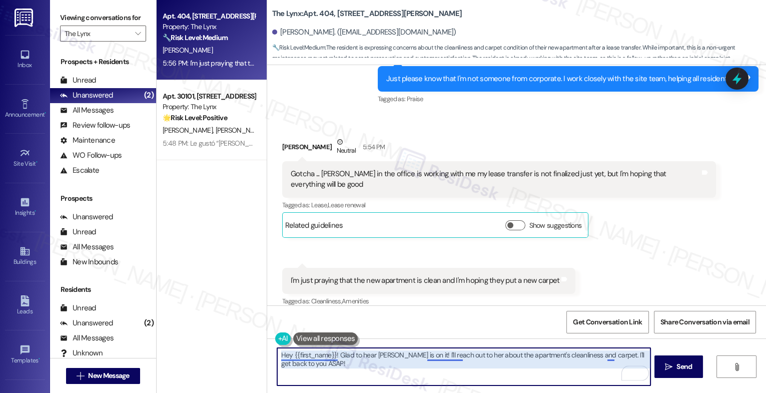
drag, startPoint x: 333, startPoint y: 356, endPoint x: 259, endPoint y: 353, distance: 74.1
click at [259, 353] on div "Apt. 404, 6000 Randolph Blvd Property: The Lynx 🔧 Risk Level: Medium The reside…" at bounding box center [461, 196] width 609 height 393
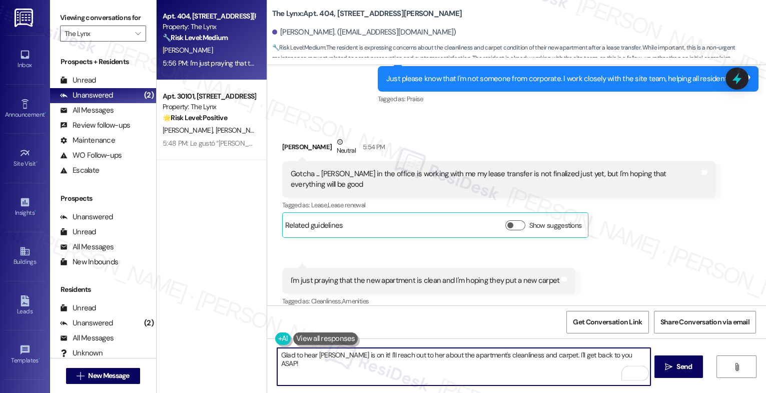
drag, startPoint x: 358, startPoint y: 354, endPoint x: 639, endPoint y: 354, distance: 281.6
click at [639, 354] on textarea "Glad to hear Jessica is on it! I'll reach out to her about the apartment's clea…" at bounding box center [463, 367] width 373 height 38
click at [410, 355] on textarea "Glad to hear Jessica is on it! Regarding the new carpet, did she confirm" at bounding box center [463, 367] width 373 height 38
drag, startPoint x: 435, startPoint y: 354, endPoint x: 544, endPoint y: 359, distance: 109.2
click at [544, 359] on textarea "Glad to hear Jessica is on it! Regarding the new carpet, did she confirm" at bounding box center [463, 367] width 373 height 38
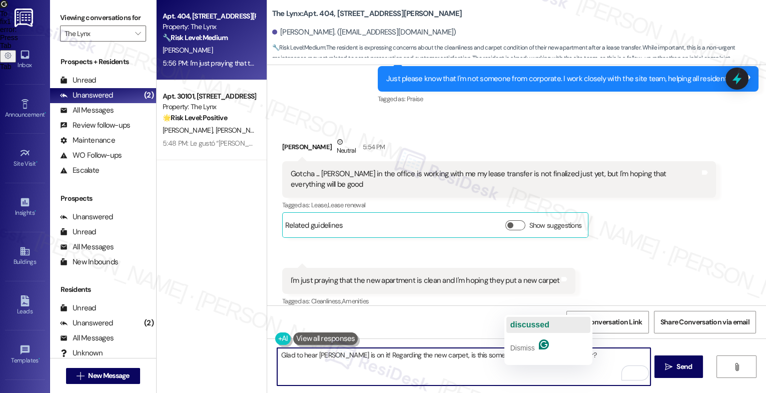
click at [532, 325] on span "discussed" at bounding box center [529, 324] width 39 height 9
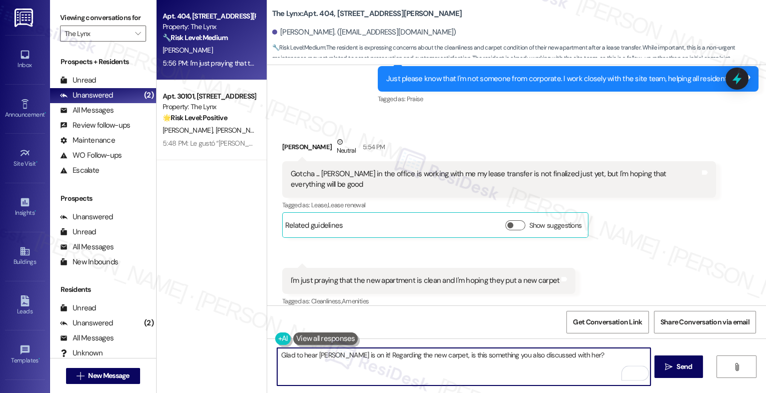
click at [593, 353] on textarea "Glad to hear Jessica is on it! Regarding the new carpet, is this something you …" at bounding box center [463, 367] width 373 height 38
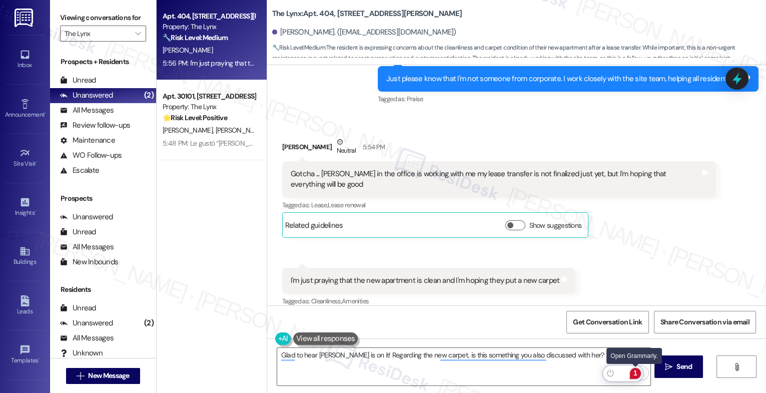
click at [635, 369] on div "1" at bounding box center [635, 373] width 11 height 11
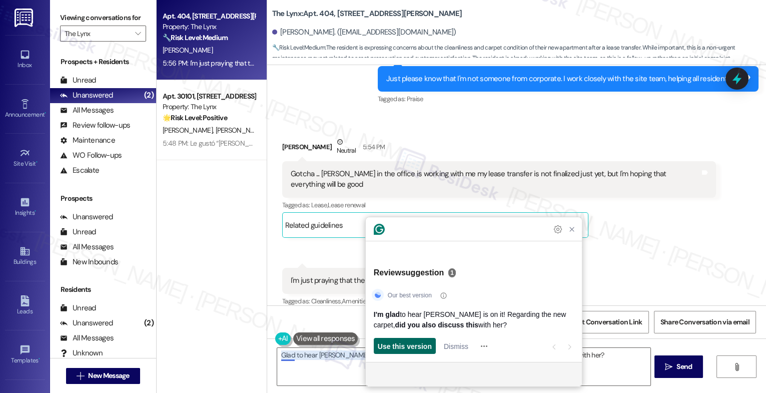
click at [400, 346] on span "Use this version" at bounding box center [405, 346] width 54 height 11
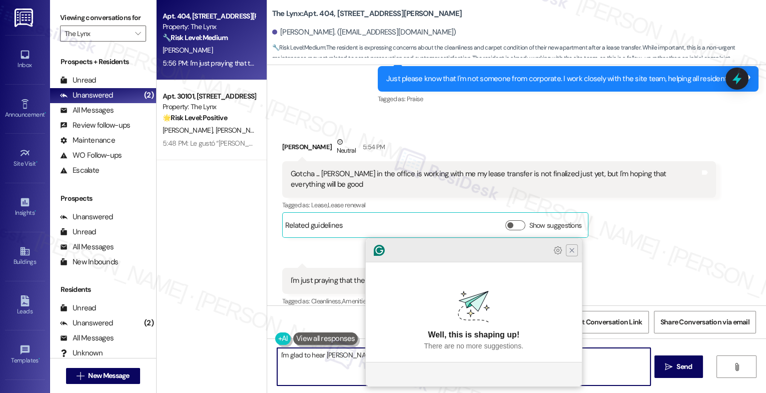
type textarea "I'm glad to hear [PERSON_NAME] is on it! Regarding the new carpet, did you also…"
click at [570, 254] on icon "Close Grammarly Assistant" at bounding box center [572, 250] width 8 height 8
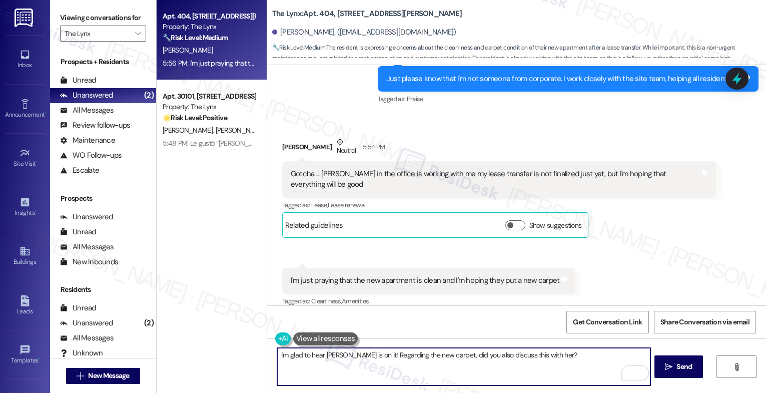
click at [570, 352] on textarea "I'm glad to hear [PERSON_NAME] is on it! Regarding the new carpet, did you also…" at bounding box center [463, 367] width 373 height 38
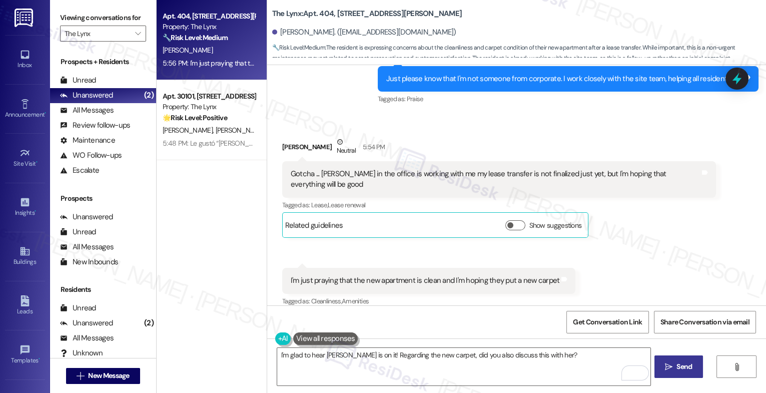
click at [662, 359] on button " Send" at bounding box center [678, 366] width 49 height 23
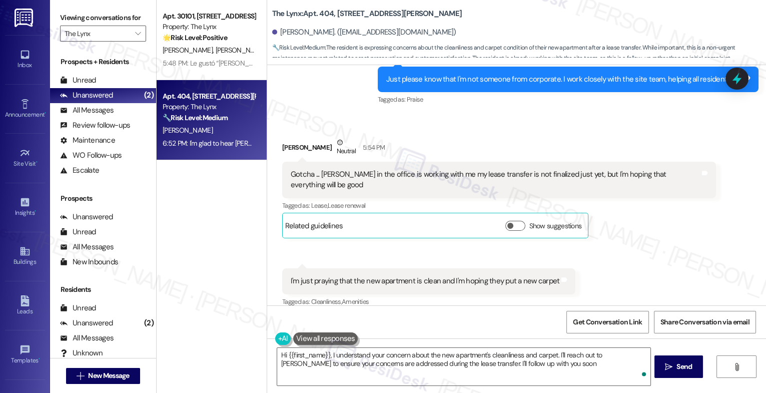
type textarea "Hi {{first_name}}, I understand your concern about the new apartment's cleanlin…"
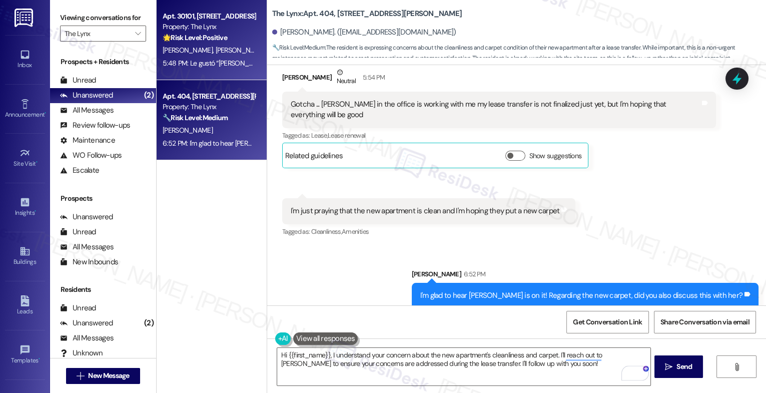
click at [175, 44] on div "Apt. 30101, 6000 Randolph Blvd Property: The Lynx 🌟 Risk Level: Positive The co…" at bounding box center [209, 27] width 95 height 34
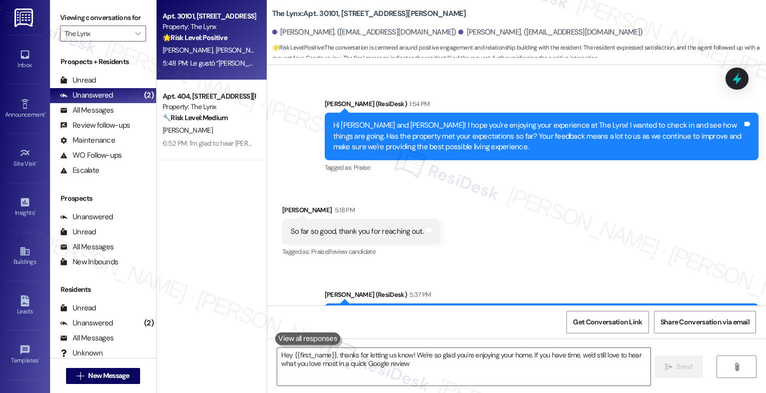
type textarea "Hey {{first_name}}, thanks for letting us know! We're so glad you're enjoying y…"
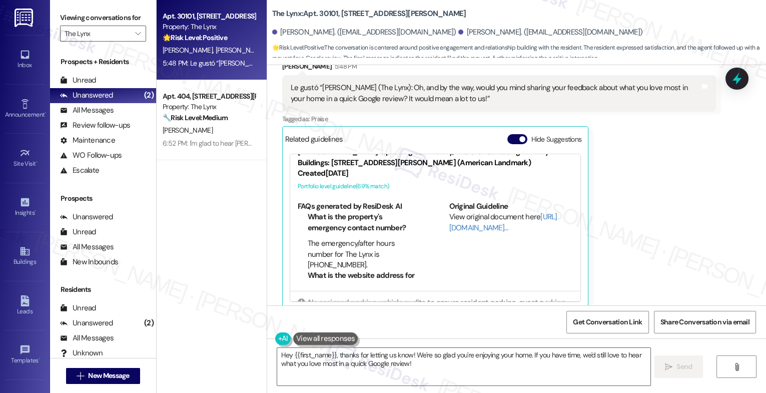
scroll to position [81, 0]
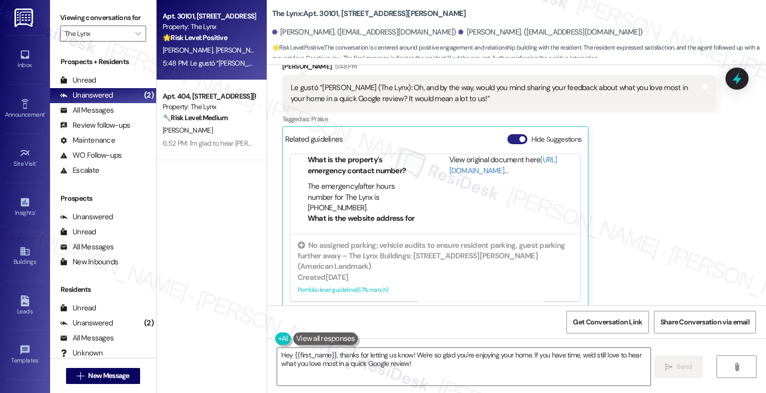
click at [509, 134] on button "Hide Suggestions" at bounding box center [517, 139] width 20 height 10
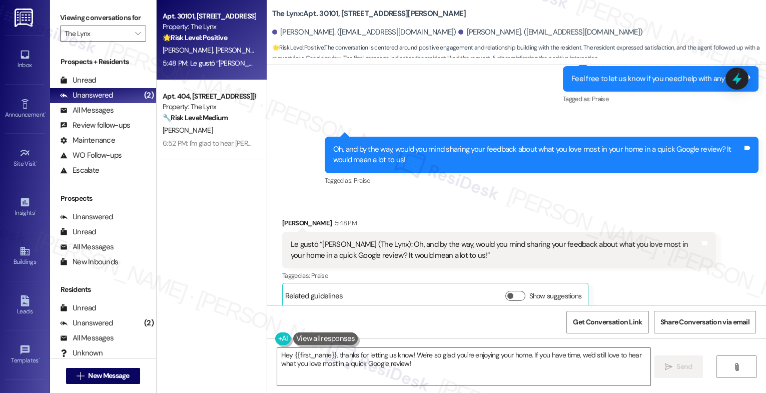
click at [409, 210] on div "Received via SMS Yorlenis Aguirre 5:48 PM Le gustó “Sarah (The Lynx): Oh, and b…" at bounding box center [499, 263] width 449 height 106
click at [406, 195] on div "Received via SMS Yorlenis Aguirre 5:48 PM Le gustó “Sarah (The Lynx): Oh, and b…" at bounding box center [516, 255] width 499 height 121
click at [370, 369] on textarea "Hey {{first_name}}, thanks for letting us know! We're so glad you're enjoying y…" at bounding box center [463, 367] width 373 height 38
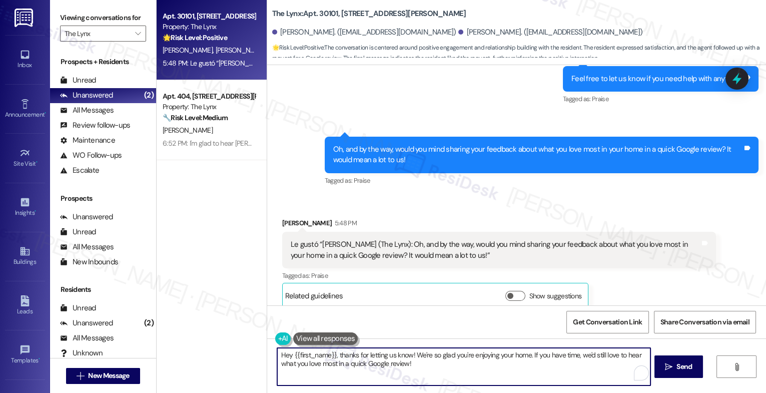
click at [370, 369] on textarea "Hey {{first_name}}, thanks for letting us know! We're so glad you're enjoying y…" at bounding box center [463, 367] width 373 height 38
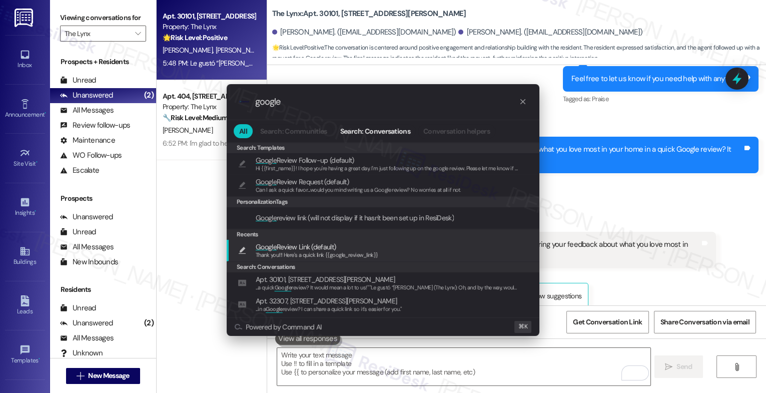
type input "google"
click at [305, 251] on span "Thank you!!! Here's a quick link {{google_review_link}}" at bounding box center [317, 254] width 123 height 7
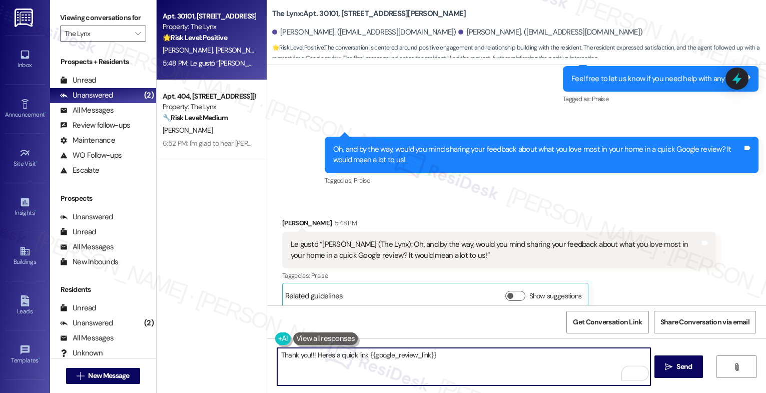
click at [308, 352] on textarea "Thank you!!! Here's a quick link {{google_review_link}}" at bounding box center [463, 367] width 373 height 38
click at [673, 364] on span " Send" at bounding box center [679, 366] width 32 height 11
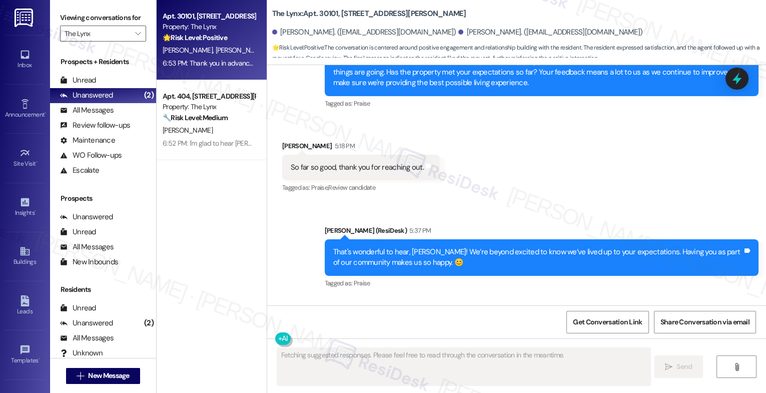
scroll to position [729, 0]
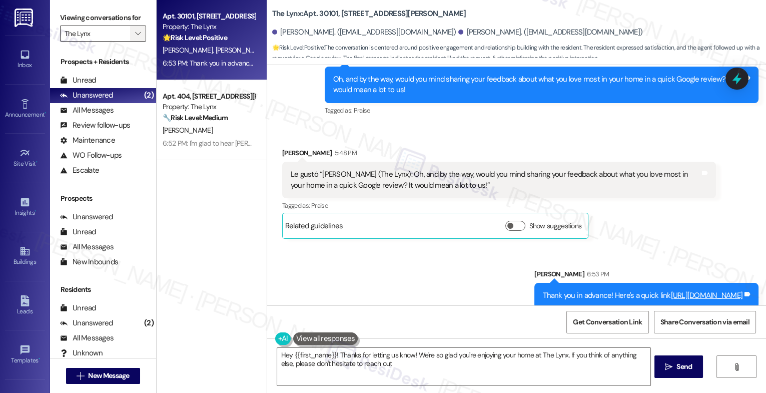
type textarea "Hey {{first_name}}! Thanks for letting us know! We're so glad you're enjoying y…"
click at [130, 42] on button "" at bounding box center [138, 34] width 16 height 16
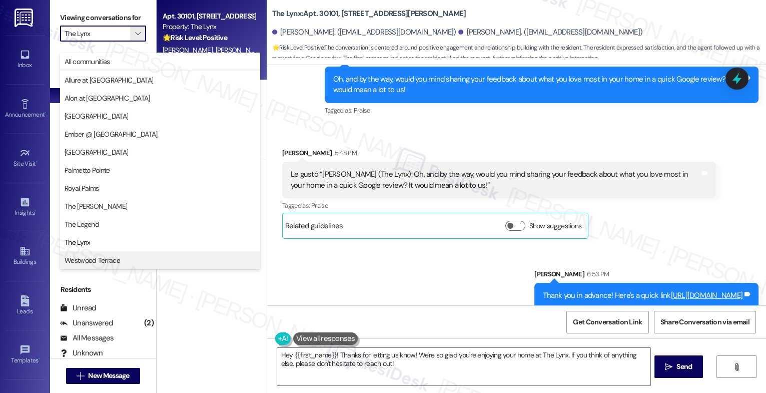
click at [107, 256] on span "Westwood Terrace" at bounding box center [93, 260] width 56 height 10
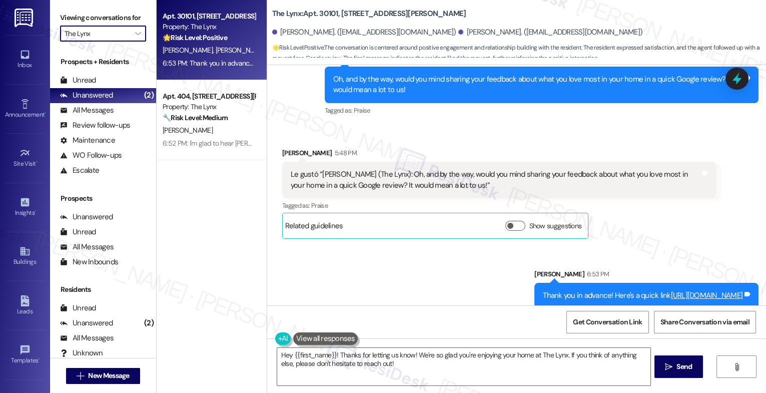
type input "Westwood Terrace"
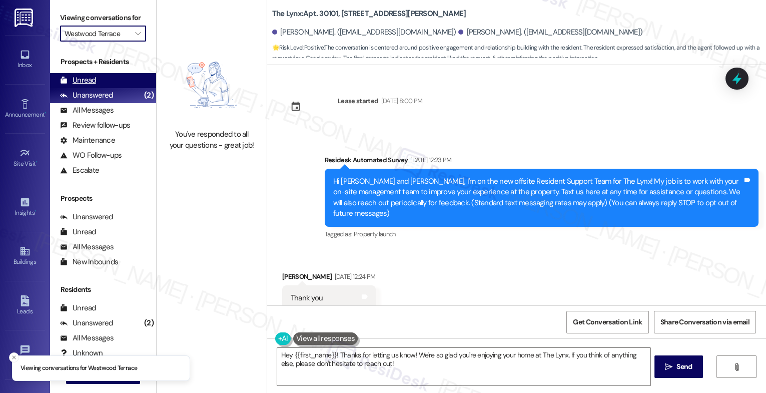
scroll to position [729, 0]
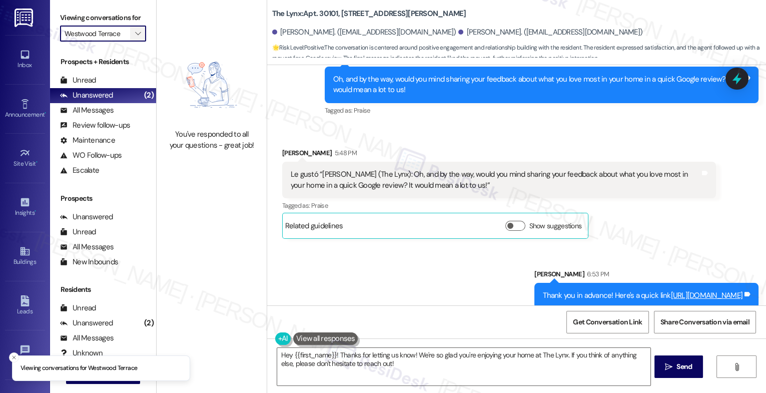
click at [133, 39] on span "" at bounding box center [138, 34] width 10 height 16
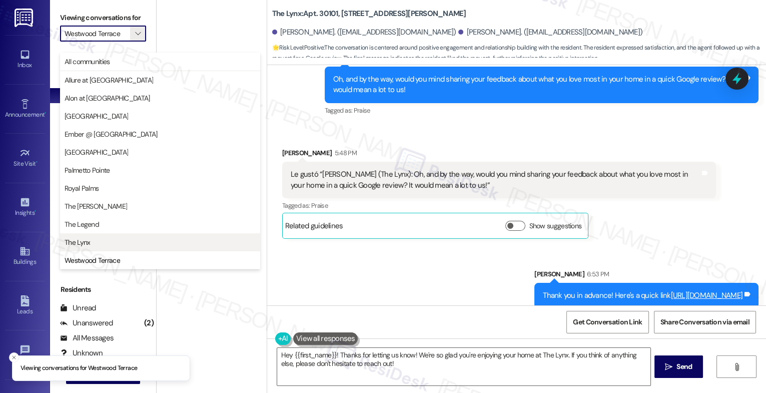
click at [93, 246] on span "The Lynx" at bounding box center [160, 242] width 191 height 10
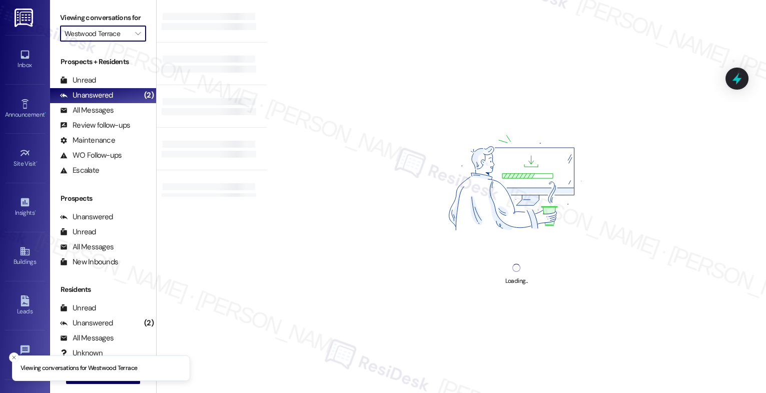
type input "The Lynx"
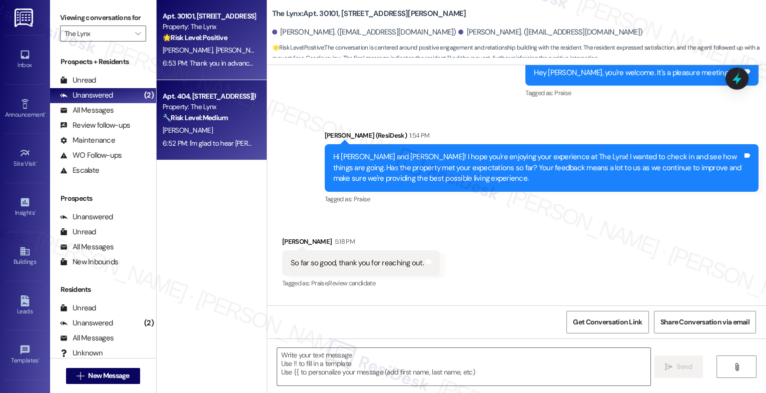
type textarea "Fetching suggested responses. Please feel free to read through the conversation…"
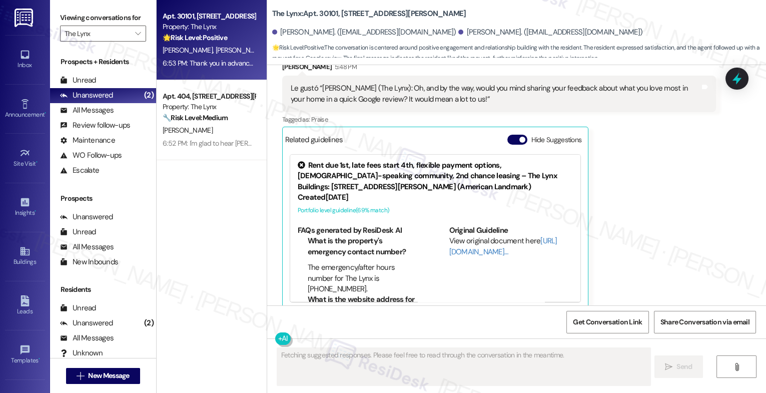
scroll to position [816, 0]
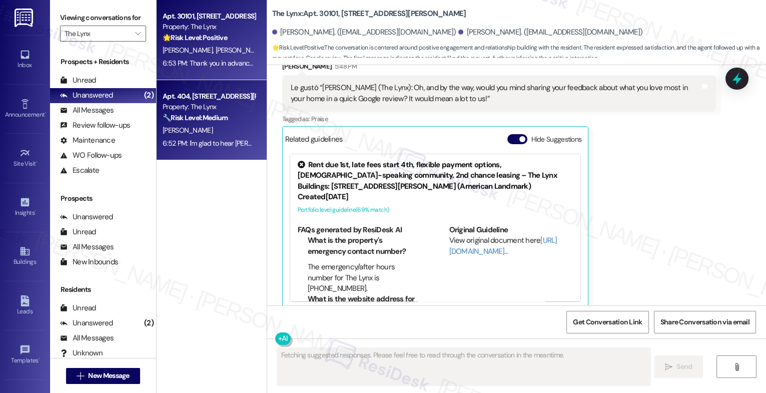
click at [197, 121] on strong "🔧 Risk Level: Medium" at bounding box center [195, 117] width 65 height 9
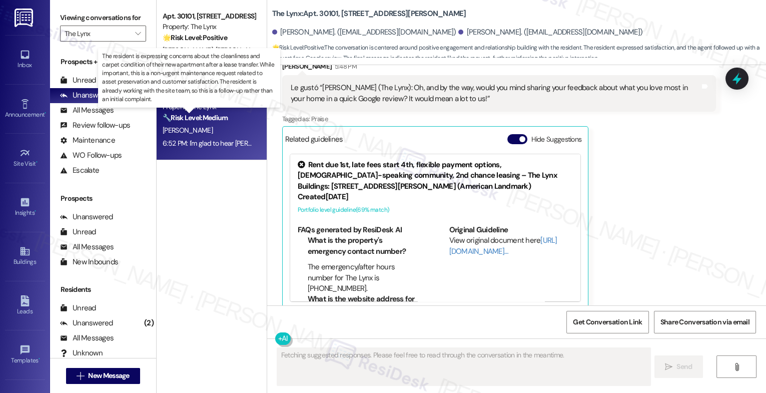
scroll to position [869, 0]
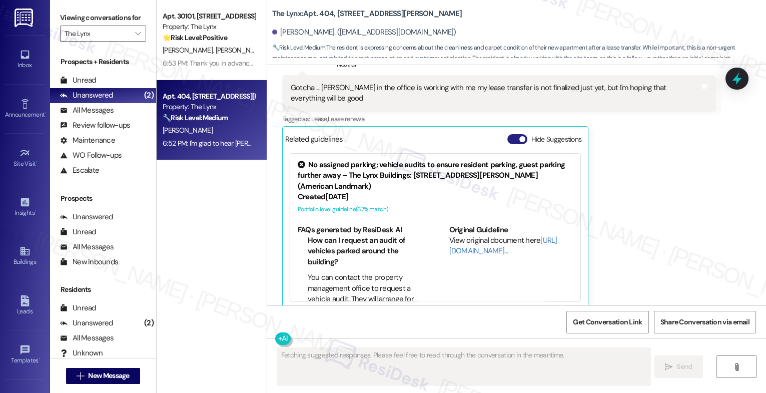
click at [511, 134] on button "Hide Suggestions" at bounding box center [517, 139] width 20 height 10
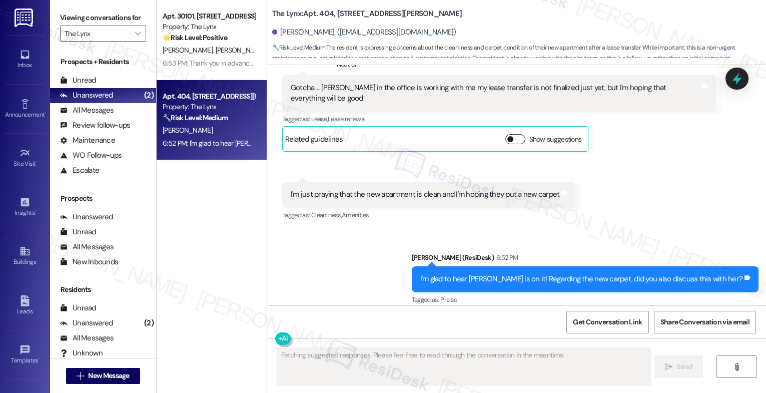
scroll to position [867, 0]
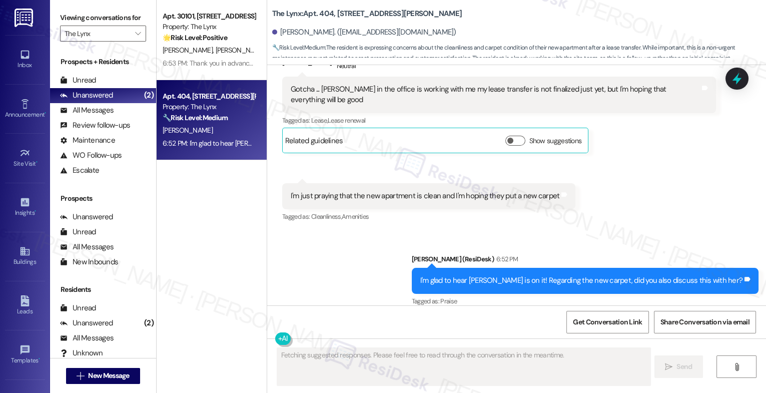
click at [358, 265] on div "Sent via SMS [PERSON_NAME] (ResiDesk) 6:52 PM I'm glad to hear [PERSON_NAME] is…" at bounding box center [516, 273] width 499 height 85
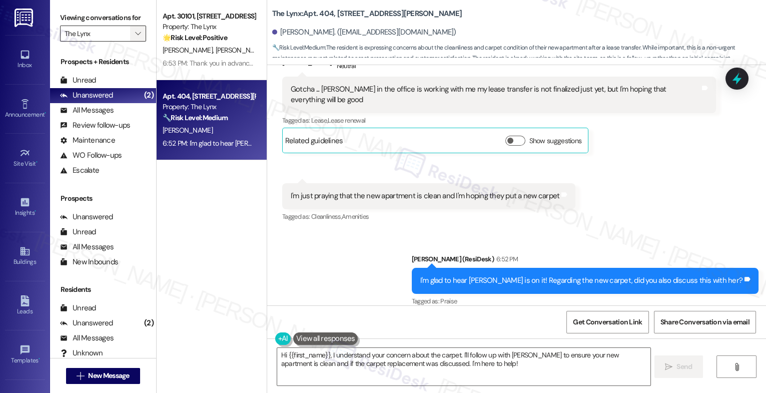
click at [130, 42] on button "" at bounding box center [138, 34] width 16 height 16
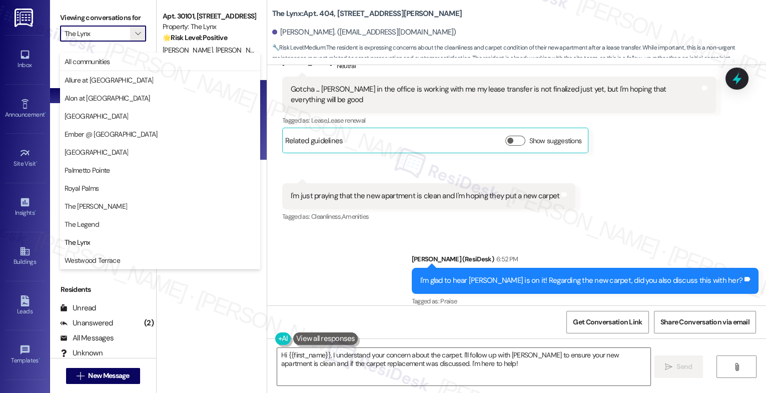
click at [367, 209] on div "Tagged as: Cleanliness , Click to highlight conversations about Cleanliness Ame…" at bounding box center [428, 216] width 293 height 15
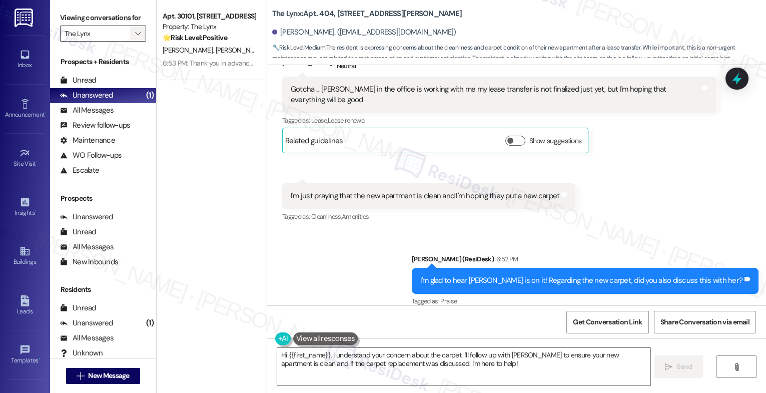
click at [135, 38] on icon "" at bounding box center [138, 34] width 6 height 8
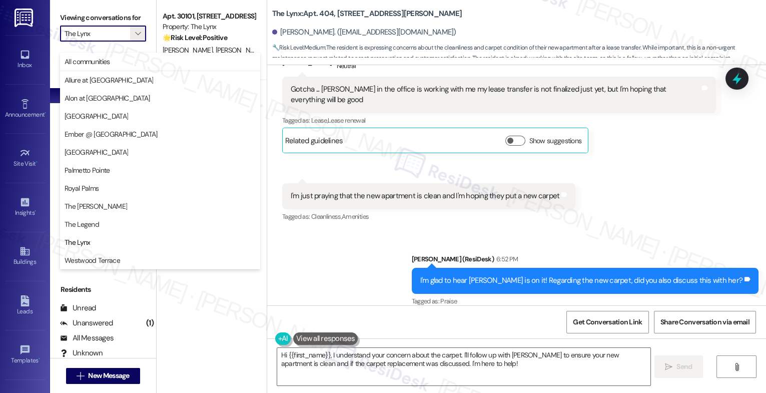
click at [362, 246] on div "Sent via SMS [PERSON_NAME] (ResiDesk) 6:52 PM I'm glad to hear [PERSON_NAME] is…" at bounding box center [516, 273] width 499 height 85
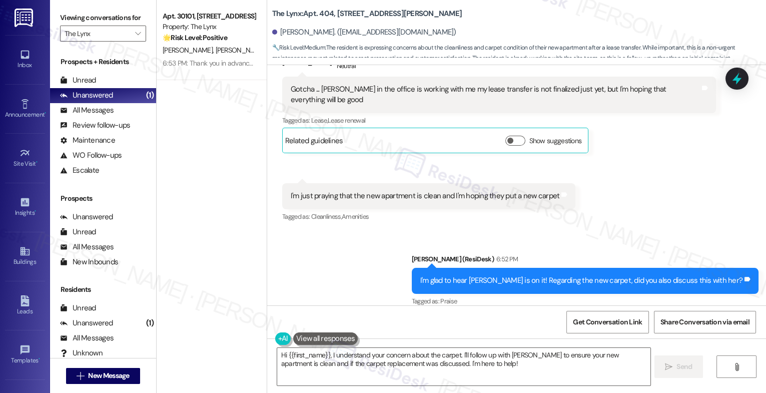
click at [344, 252] on div "Sent via SMS [PERSON_NAME] (ResiDesk) 6:52 PM I'm glad to hear [PERSON_NAME] is…" at bounding box center [516, 273] width 499 height 85
click at [348, 253] on div "Sent via SMS [PERSON_NAME] (ResiDesk) 6:52 PM I'm glad to hear [PERSON_NAME] is…" at bounding box center [516, 273] width 499 height 85
click at [333, 365] on textarea "Hi {{first_name}}, I understand your concern about the carpet. I'll follow up w…" at bounding box center [463, 367] width 373 height 38
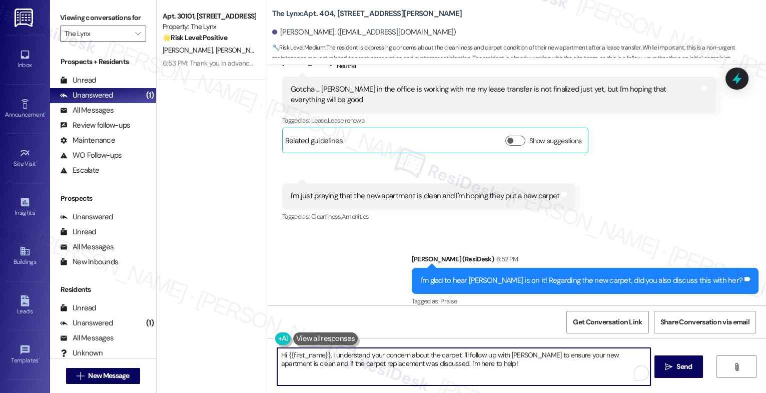
click at [333, 365] on textarea "Hi {{first_name}}, I understand your concern about the carpet. I'll follow up w…" at bounding box center [463, 367] width 373 height 38
click at [375, 257] on div "Sent via SMS [PERSON_NAME] (ResiDesk) 6:52 PM I'm glad to hear [PERSON_NAME] is…" at bounding box center [516, 273] width 499 height 85
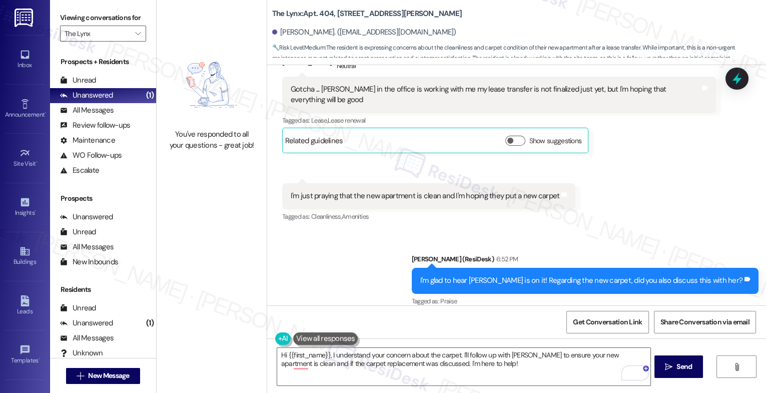
click at [346, 264] on div "Sent via SMS [PERSON_NAME] (ResiDesk) 6:52 PM I'm glad to hear [PERSON_NAME] is…" at bounding box center [516, 273] width 499 height 85
click at [476, 368] on textarea "Hi {{first_name}}, I understand your concern about the carpet. I'll follow up w…" at bounding box center [463, 367] width 373 height 38
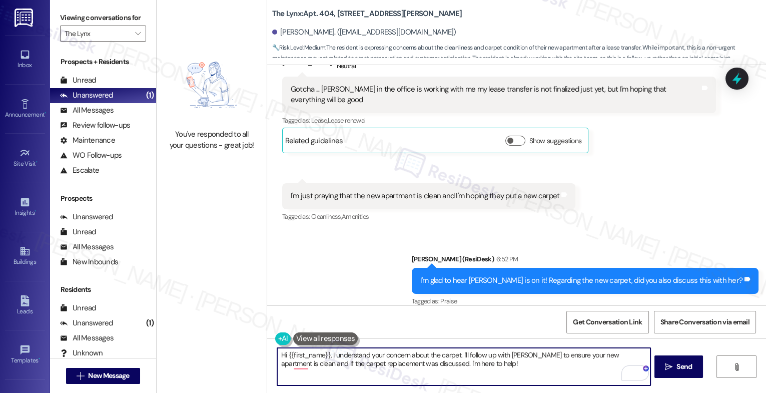
click at [355, 361] on textarea "Hi {{first_name}}, I understand your concern about the carpet. I'll follow up w…" at bounding box center [463, 367] width 373 height 38
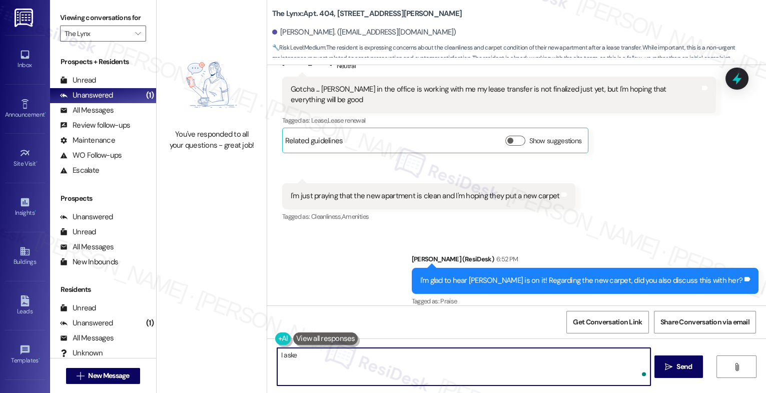
type textarea "I asked"
click at [242, 351] on div "You've responded to all your questions - great job! The Lynx: Apt. 404, [STREET…" at bounding box center [461, 196] width 609 height 393
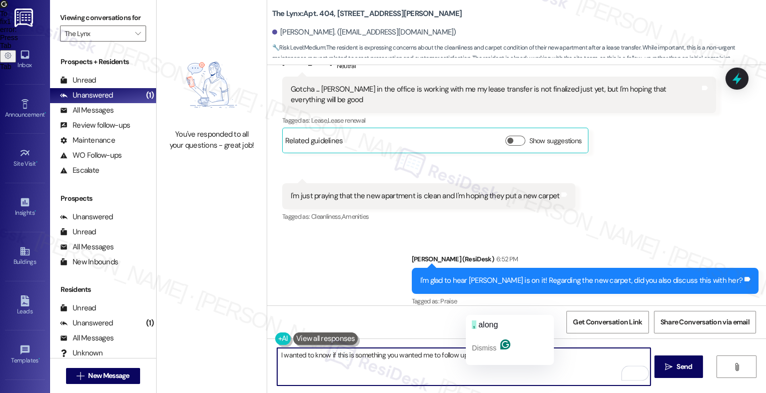
drag, startPoint x: 473, startPoint y: 353, endPoint x: 547, endPoint y: 355, distance: 74.0
click at [547, 355] on textarea "I wanted to know if this is something you wanted me to follow up on along with" at bounding box center [463, 367] width 373 height 38
click at [528, 360] on textarea "I wanted to know if this is something you wanted me to follow up with her." at bounding box center [463, 367] width 373 height 38
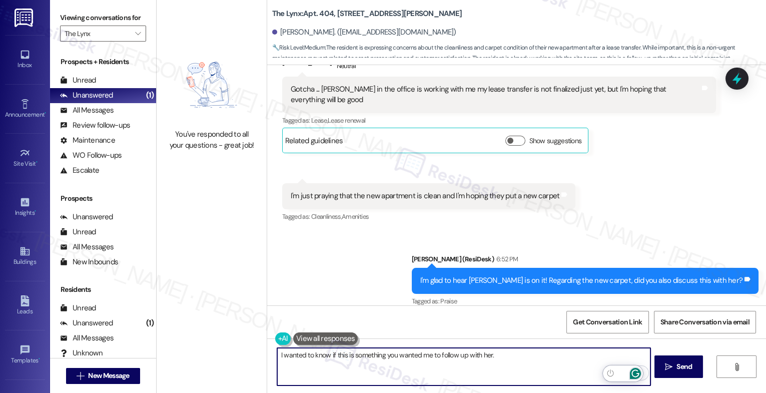
type textarea "I wanted to know if this is something you wanted me to follow up with her."
click at [635, 370] on icon "Open Grammarly. 0 Suggestions." at bounding box center [635, 373] width 11 height 11
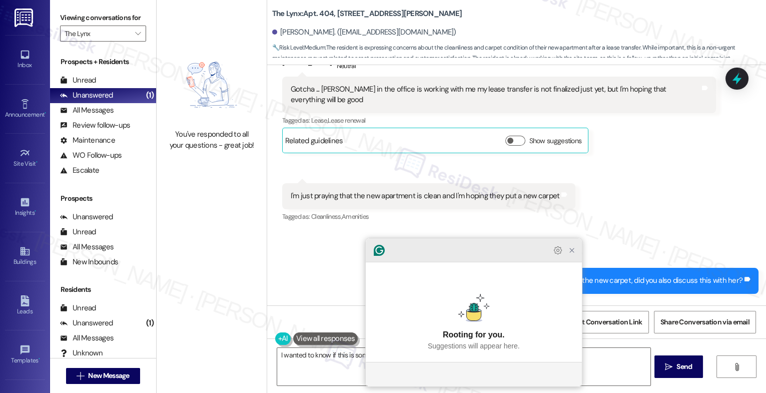
click at [572, 254] on icon "Close Grammarly Assistant" at bounding box center [572, 250] width 8 height 8
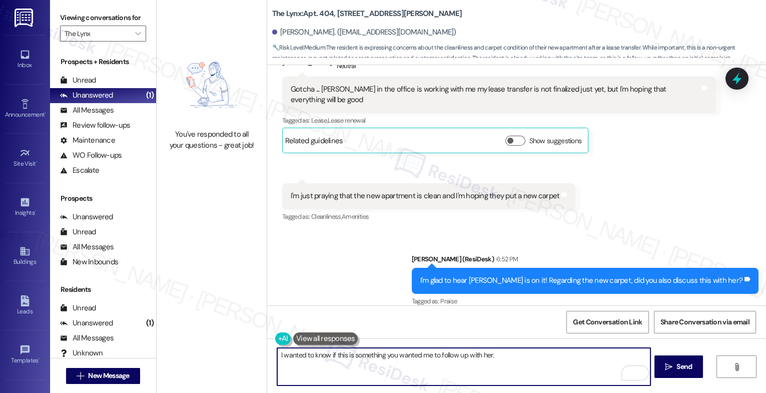
click at [503, 359] on textarea "I wanted to know if this is something you wanted me to follow up with her." at bounding box center [463, 367] width 373 height 38
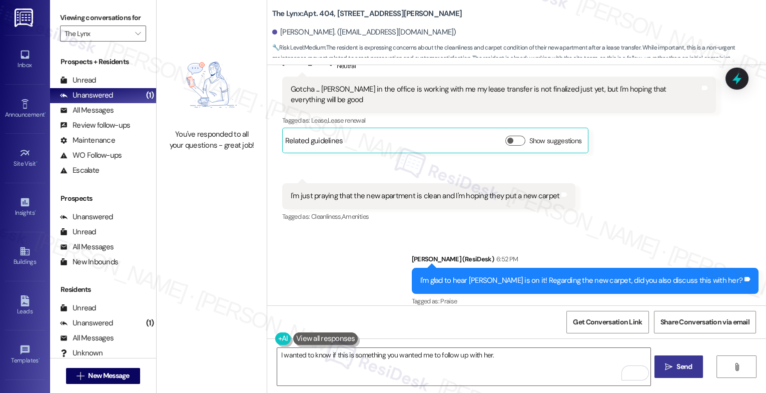
click at [666, 365] on icon "" at bounding box center [669, 367] width 8 height 8
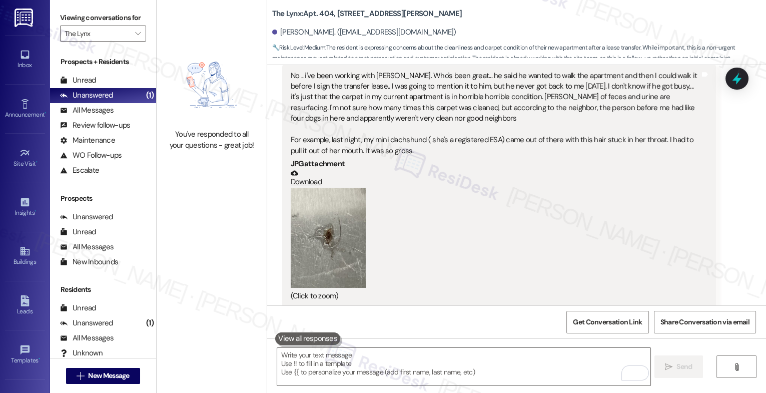
scroll to position [1055, 0]
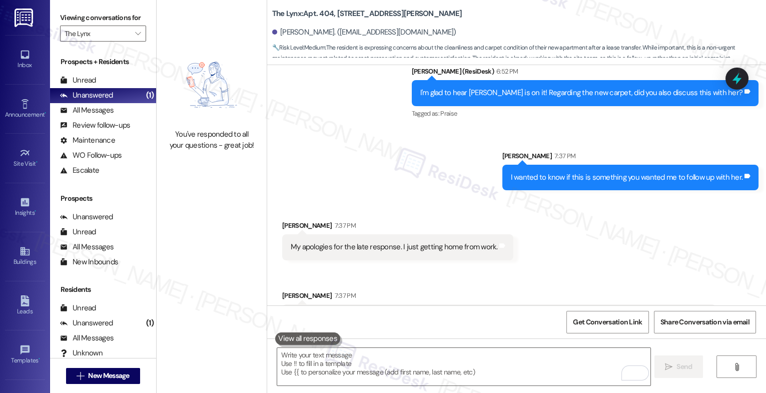
click at [392, 149] on div "Sent via SMS [PERSON_NAME] (ResiDesk) 6:52 PM I'm glad to hear [PERSON_NAME] is…" at bounding box center [516, 121] width 499 height 154
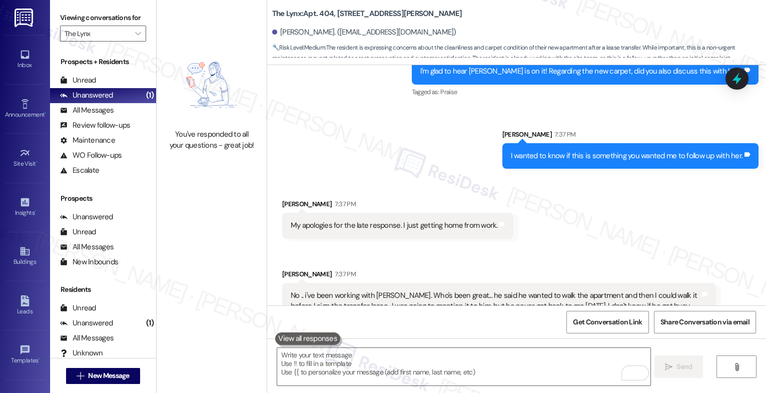
scroll to position [1178, 0]
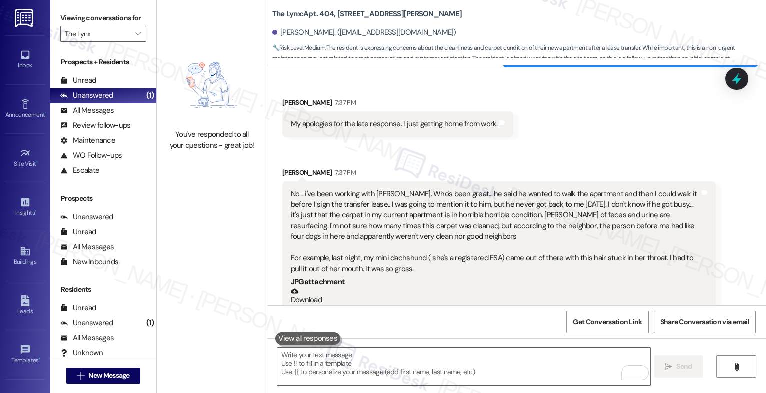
click at [417, 142] on div "Received via SMS [PERSON_NAME] 7:37 PM My apologies for the late response. I ju…" at bounding box center [516, 255] width 499 height 360
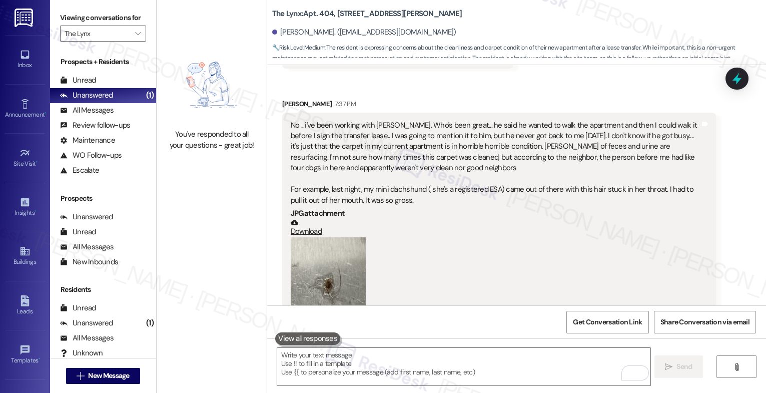
scroll to position [1225, 0]
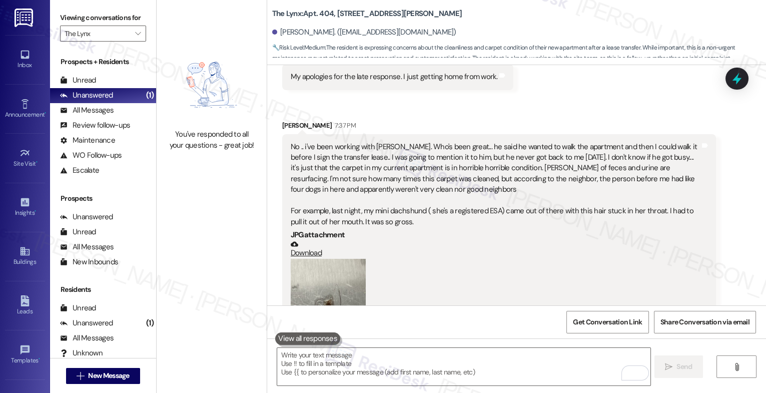
click at [327, 266] on button "Zoom image" at bounding box center [328, 309] width 75 height 100
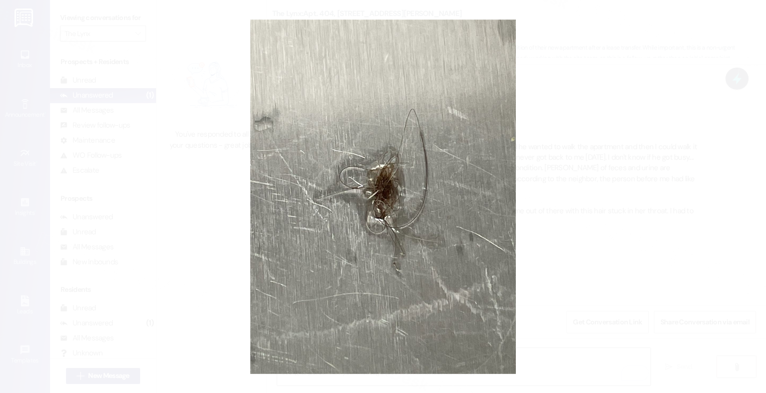
click at [455, 147] on button "Unzoom image" at bounding box center [383, 196] width 766 height 393
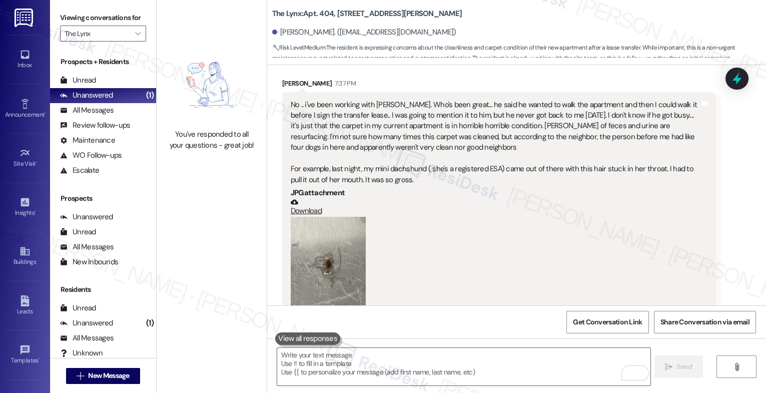
scroll to position [1282, 0]
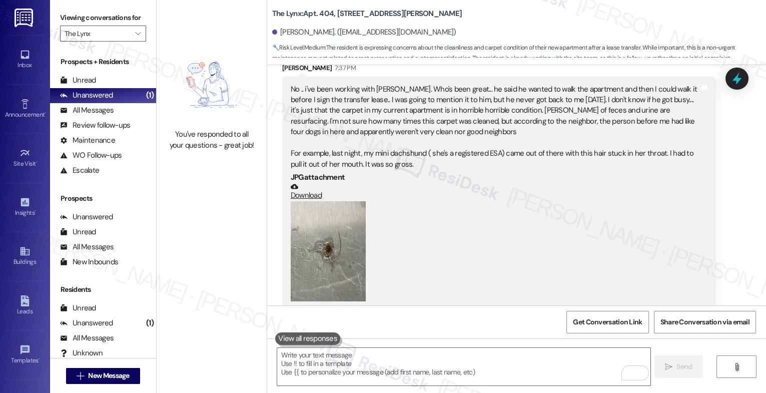
click at [327, 232] on button "Zoom image" at bounding box center [328, 251] width 75 height 100
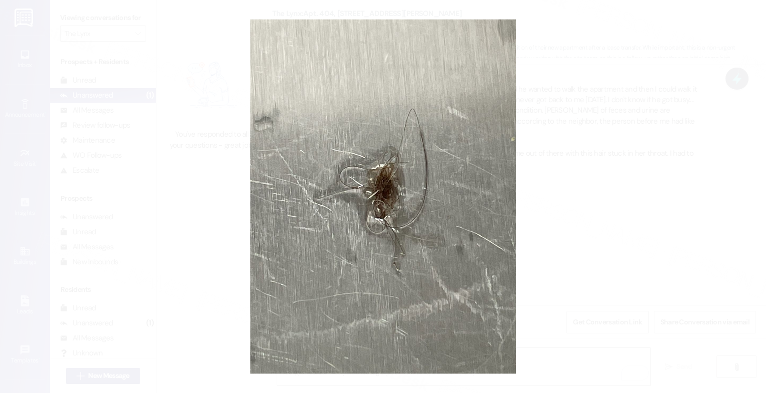
click at [485, 177] on button "Unzoom image" at bounding box center [383, 196] width 766 height 393
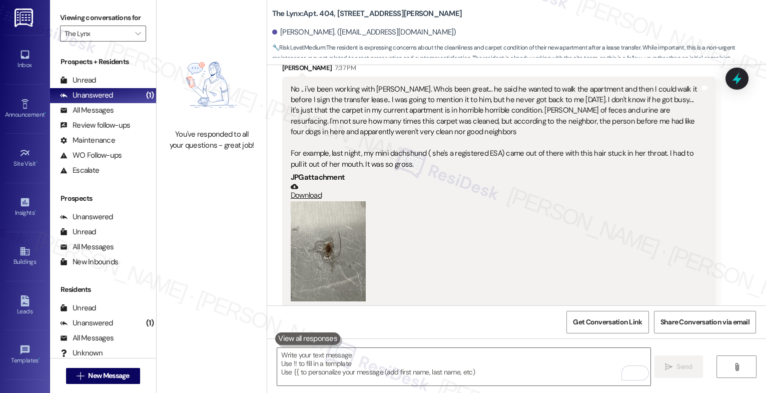
scroll to position [1172, 0]
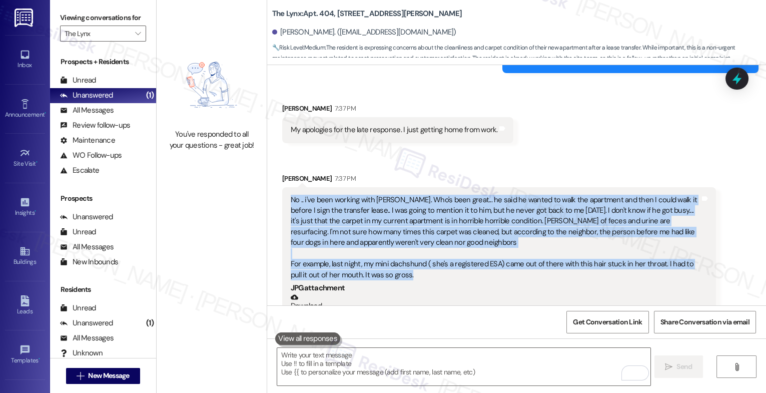
drag, startPoint x: 395, startPoint y: 262, endPoint x: 277, endPoint y: 183, distance: 141.6
click at [282, 187] on div "No .. i've been working with [PERSON_NAME]. Who's been great... he said he want…" at bounding box center [499, 310] width 434 height 246
copy div "No .. i've been working with [PERSON_NAME]. Who's been great... he said he want…"
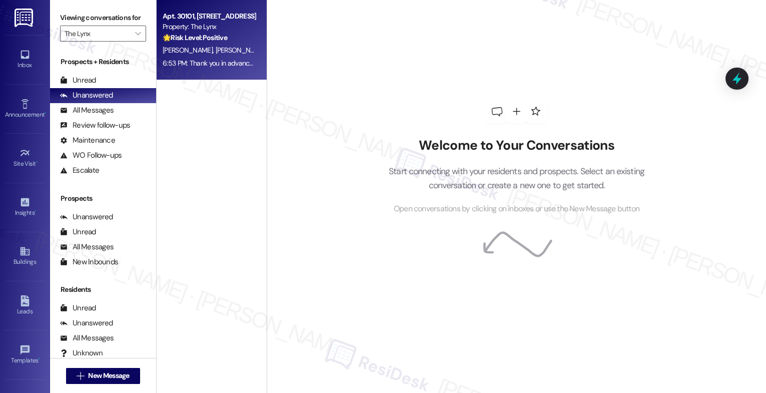
click at [214, 36] on strong "🌟 Risk Level: Positive" at bounding box center [195, 37] width 65 height 9
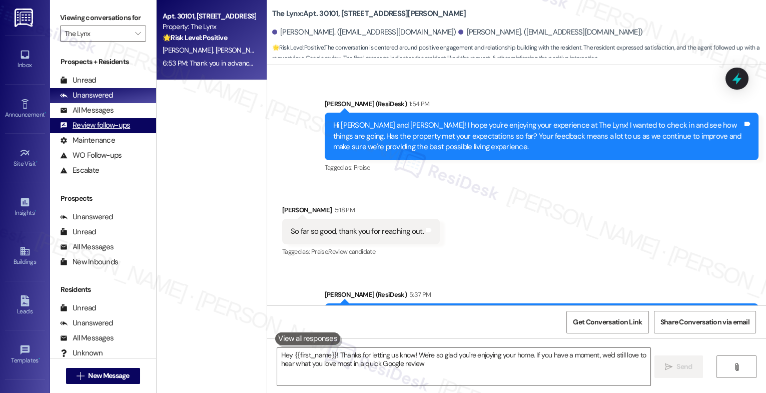
type textarea "Hey {{first_name}}! Thanks for letting us know! We're so glad you're enjoying y…"
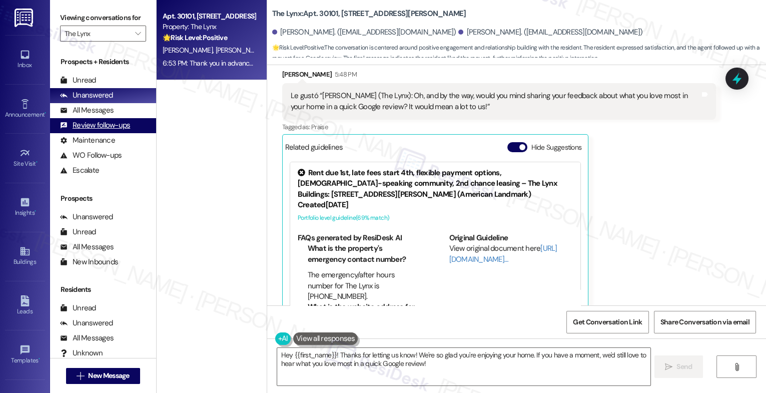
scroll to position [816, 0]
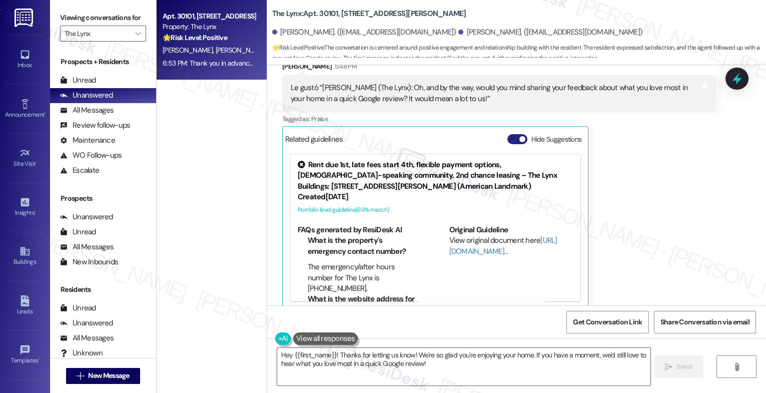
click at [507, 134] on button "Hide Suggestions" at bounding box center [517, 139] width 20 height 10
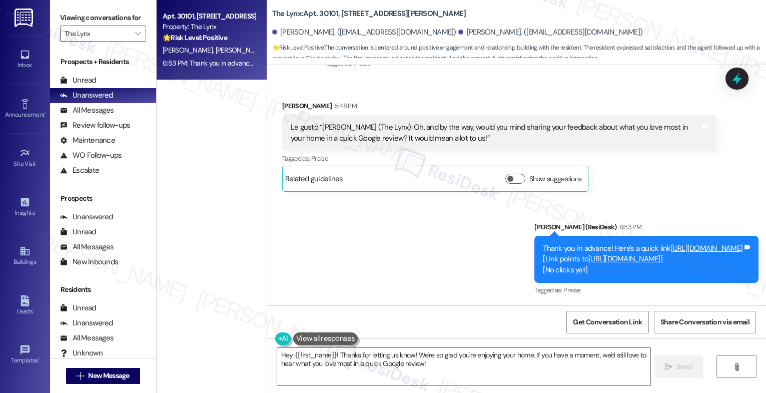
scroll to position [765, 0]
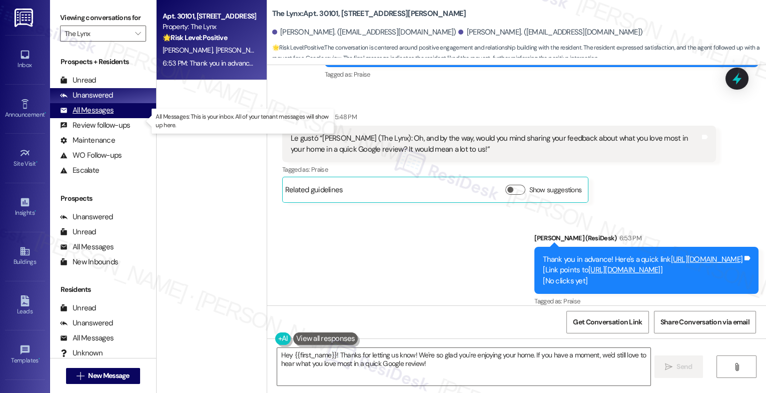
click at [112, 116] on div "All Messages" at bounding box center [87, 110] width 54 height 11
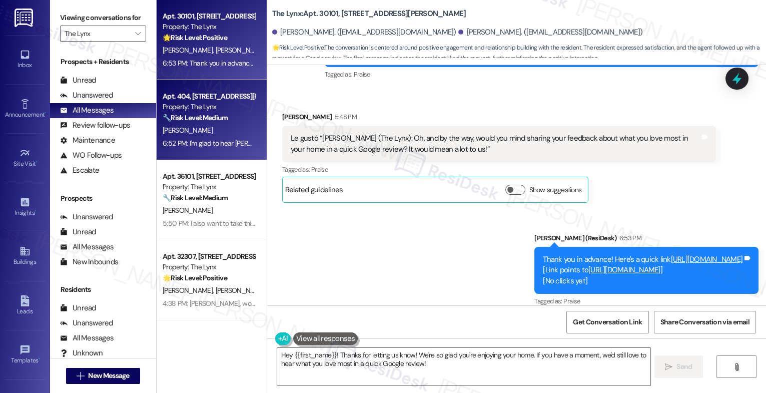
click at [206, 128] on div "[PERSON_NAME]" at bounding box center [209, 130] width 95 height 13
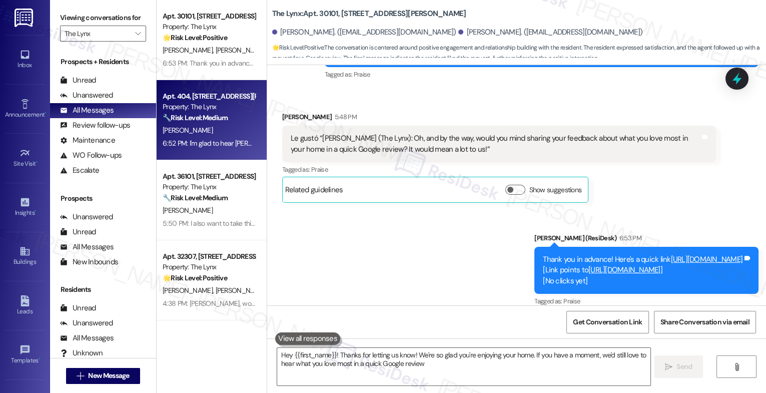
type textarea "Hey {{first_name}}! Thanks for letting us know! We're so glad you're enjoying y…"
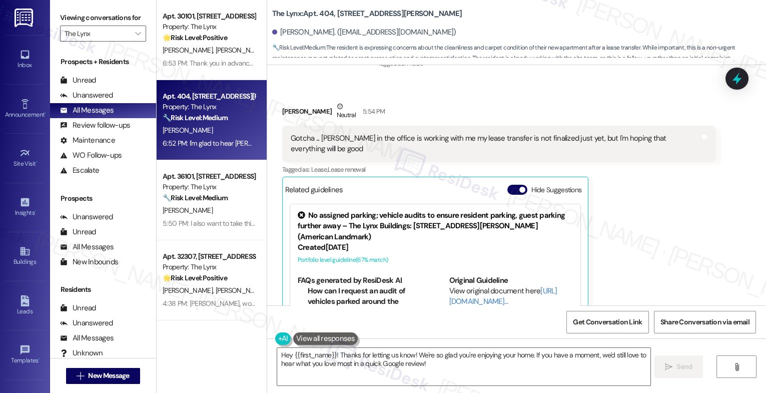
scroll to position [816, 0]
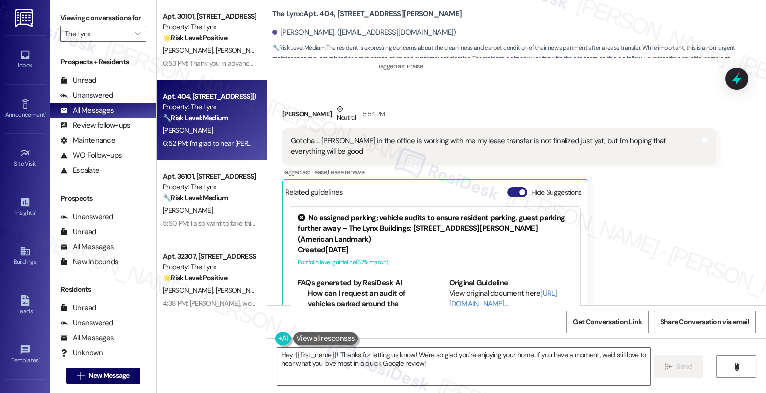
click at [507, 187] on button "Hide Suggestions" at bounding box center [517, 192] width 20 height 10
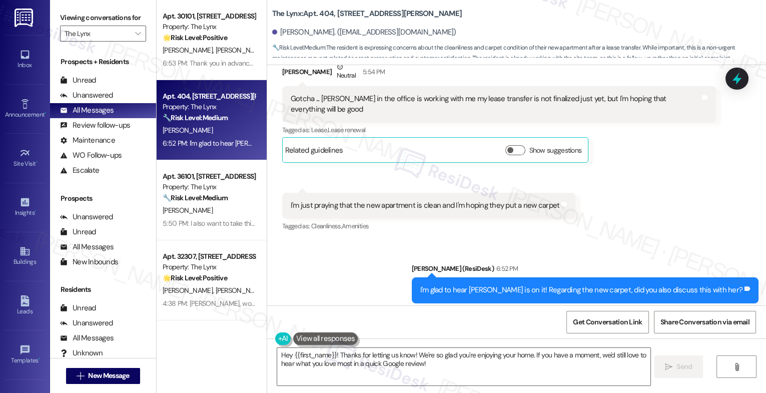
scroll to position [867, 0]
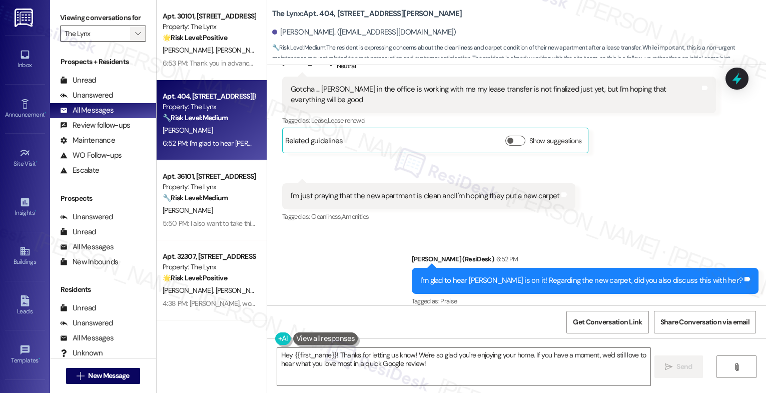
click at [135, 38] on icon "" at bounding box center [138, 34] width 6 height 8
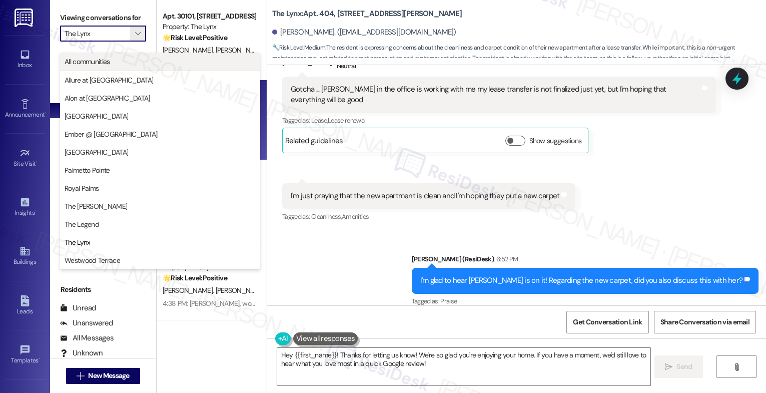
click at [116, 65] on span "All communities" at bounding box center [160, 62] width 191 height 10
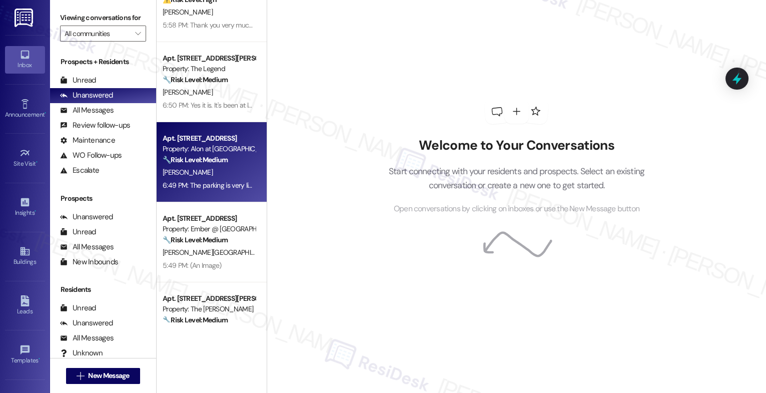
scroll to position [39, 0]
click at [211, 167] on div "[PERSON_NAME]" at bounding box center [209, 172] width 95 height 13
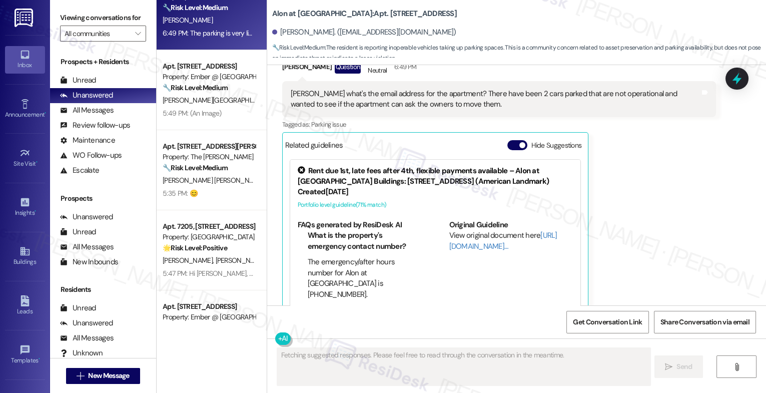
scroll to position [274, 0]
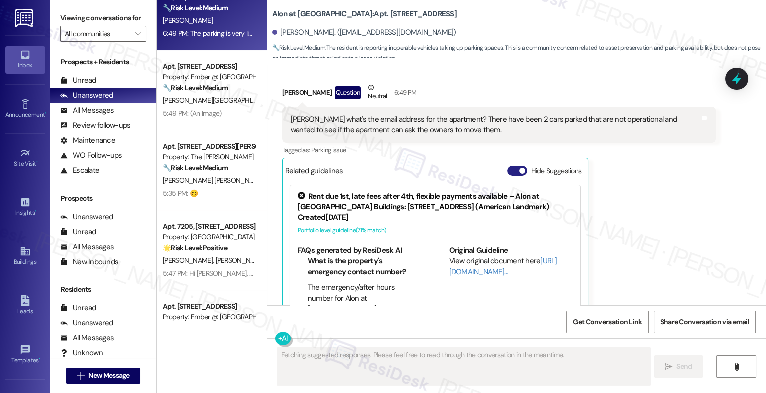
click at [511, 168] on button "Hide Suggestions" at bounding box center [517, 171] width 20 height 10
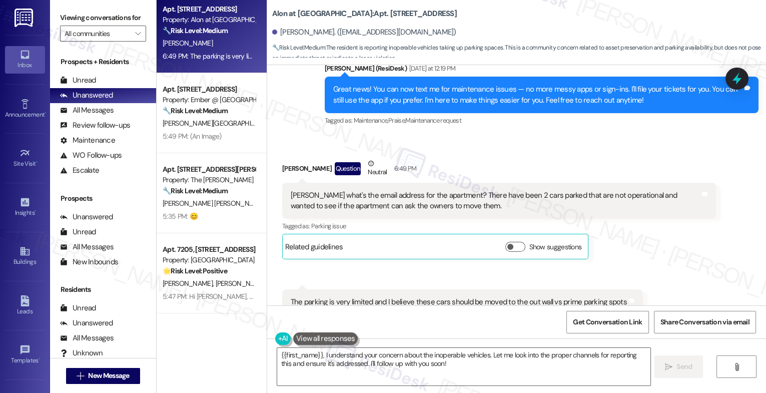
scroll to position [230, 0]
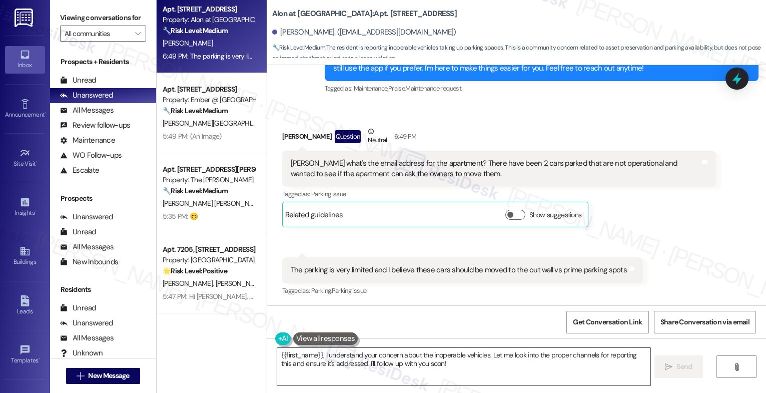
click at [342, 357] on textarea "{{first_name}}, I understand your concern about the inoperable vehicles. Let me…" at bounding box center [463, 367] width 373 height 38
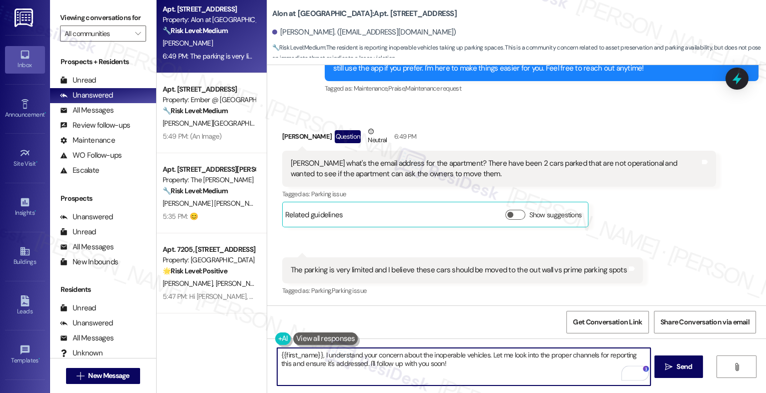
click at [277, 352] on textarea "{{first_name}}, I understand your concern about the inoperable vehicles. Let me…" at bounding box center [463, 367] width 373 height 38
click at [325, 356] on textarea "Hi {{first_name}}, I understand your concern about the inoperable vehicles. Let…" at bounding box center [463, 367] width 373 height 38
drag, startPoint x: 573, startPoint y: 354, endPoint x: 575, endPoint y: 368, distance: 14.1
click at [575, 368] on textarea "Hi {{first_name}}, thank you for reaching out. I understand your concern about …" at bounding box center [463, 367] width 373 height 38
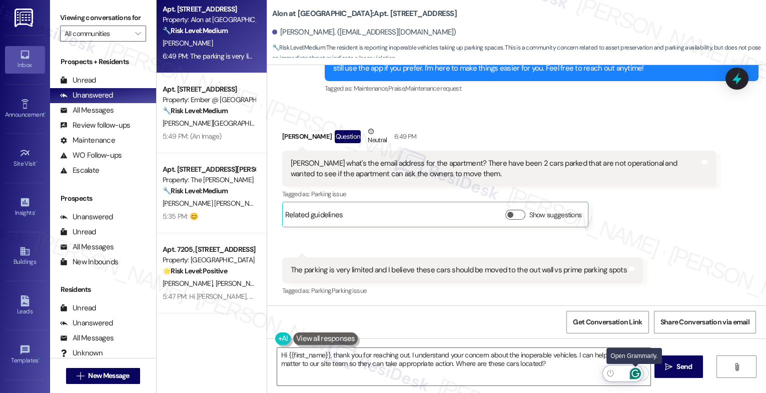
click at [636, 370] on icon "Open Grammarly. 0 Suggestions." at bounding box center [635, 373] width 11 height 11
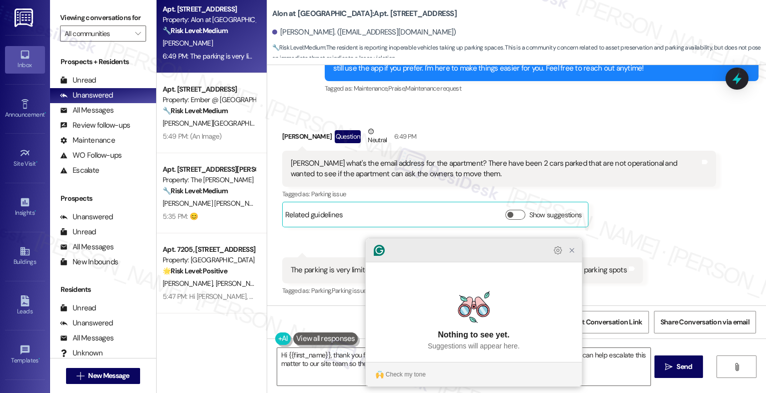
click at [573, 254] on icon "Close Grammarly Assistant" at bounding box center [572, 250] width 8 height 8
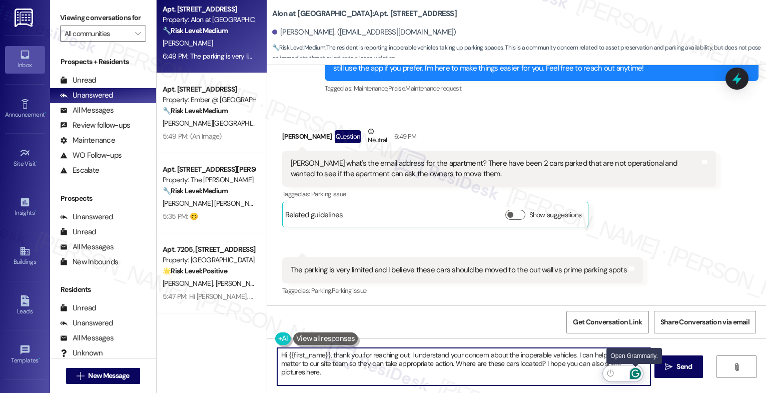
type textarea "Hi {{first_name}}, thank you for reaching out. I understand your concern about …"
click at [637, 372] on icon "Open Grammarly. 0 Suggestions." at bounding box center [635, 373] width 11 height 11
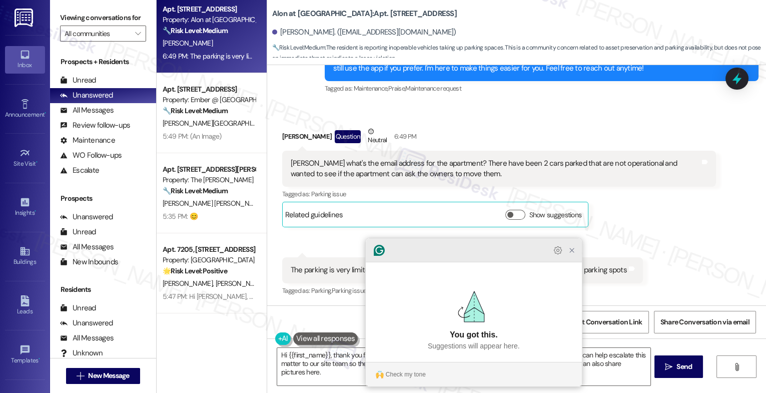
click at [570, 254] on icon "Close Grammarly Assistant" at bounding box center [572, 250] width 8 height 8
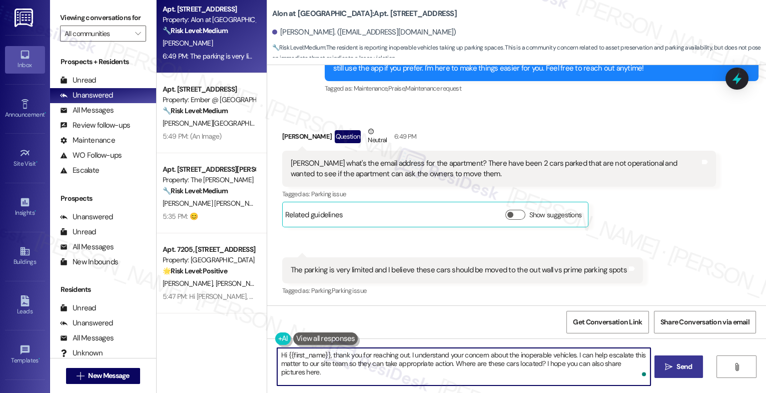
click at [680, 362] on span "Send" at bounding box center [684, 366] width 16 height 11
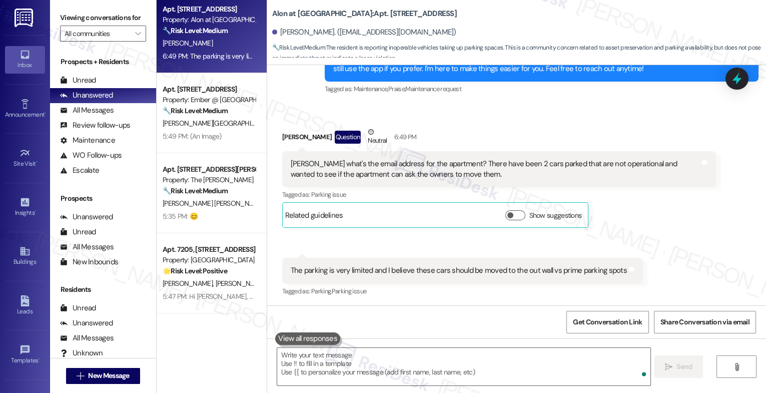
scroll to position [310, 0]
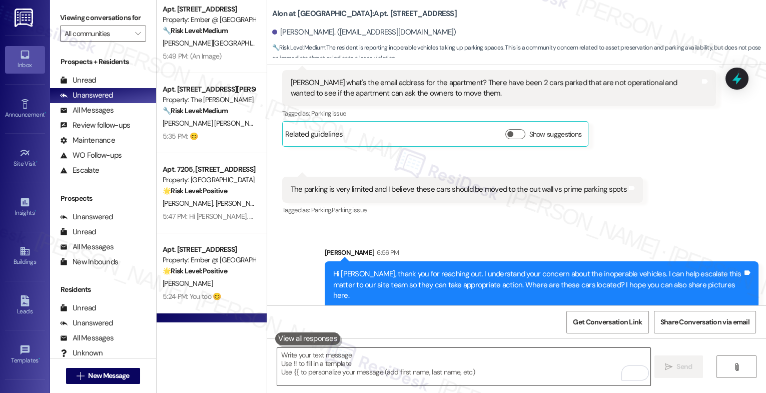
click at [320, 369] on textarea "To enrich screen reader interactions, please activate Accessibility in Grammarl…" at bounding box center [463, 367] width 373 height 38
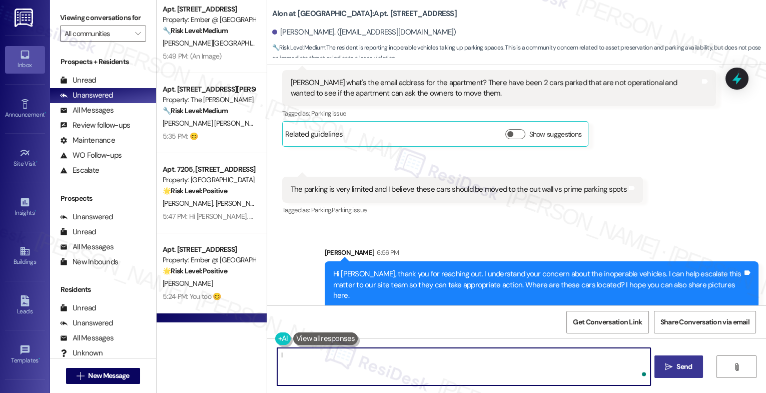
type textarea "I"
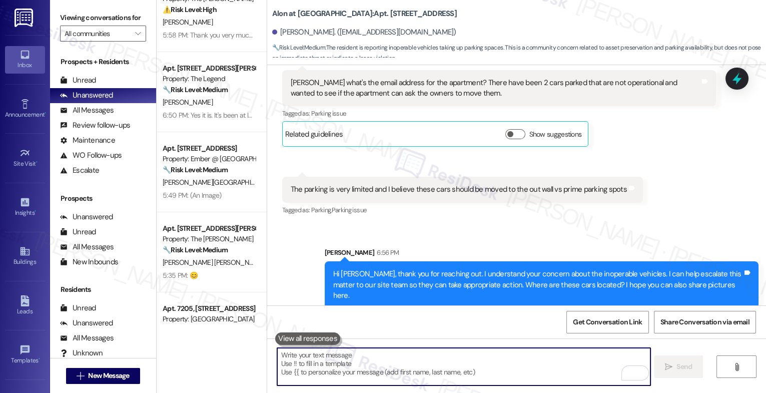
scroll to position [0, 0]
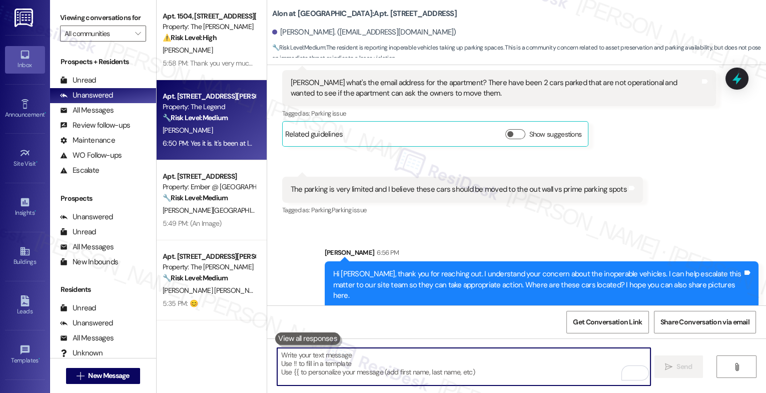
click at [219, 116] on strong "🔧 Risk Level: Medium" at bounding box center [195, 117] width 65 height 9
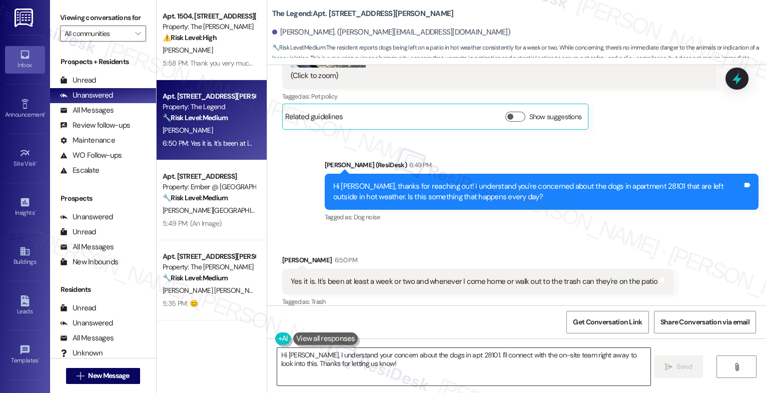
click at [342, 362] on textarea "Hi [PERSON_NAME], I understand your concern about the dogs in apt 28101. I'll c…" at bounding box center [463, 367] width 373 height 38
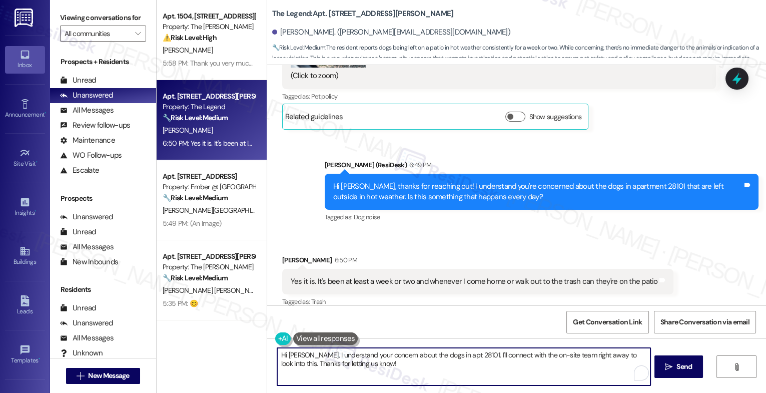
click at [342, 362] on textarea "Hi [PERSON_NAME], I understand your concern about the dogs in apt 28101. I'll c…" at bounding box center [463, 367] width 373 height 38
click at [277, 358] on textarea "I feel so sad for them. I'll see what we can with their situation." at bounding box center [463, 367] width 373 height 38
click at [485, 359] on textarea "I feel so sad for them. I'll see what we can do about their situation." at bounding box center [463, 367] width 373 height 38
type textarea "I feel so sad for them. I'll see what we can do about their situation. We reall…"
click at [636, 372] on icon "Open Grammarly. 0 Suggestions." at bounding box center [635, 373] width 11 height 11
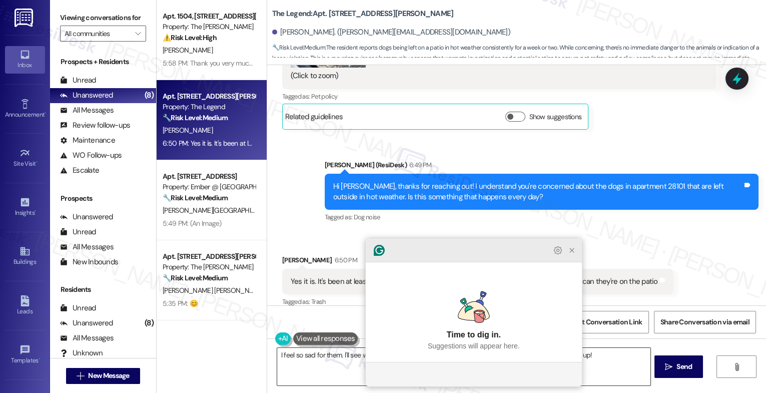
click at [569, 254] on icon "Close Grammarly Assistant" at bounding box center [572, 250] width 8 height 8
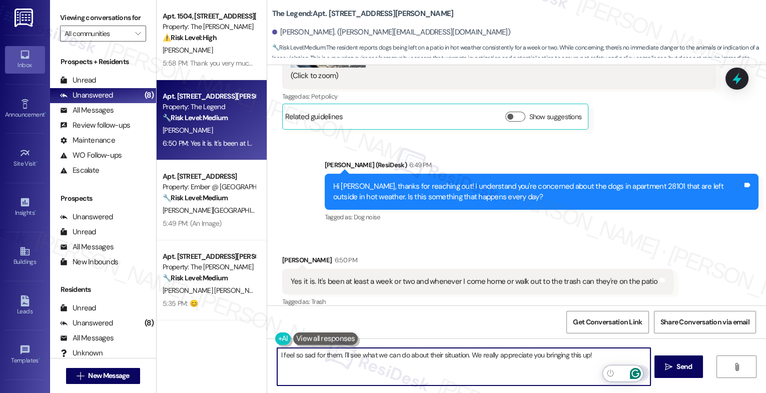
click at [635, 368] on icon "Open Grammarly. 0 Suggestions." at bounding box center [635, 373] width 11 height 11
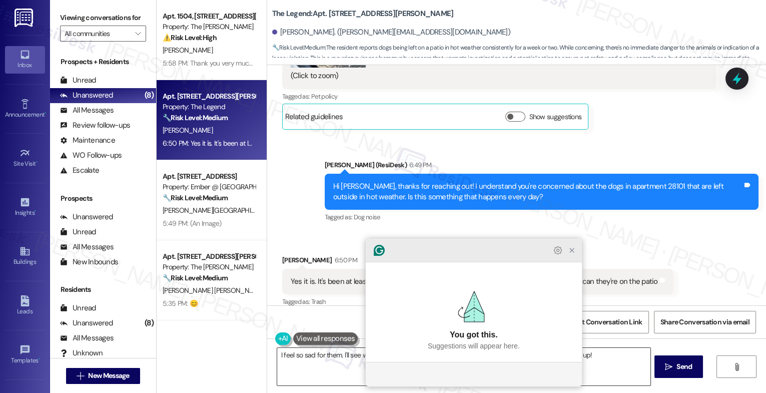
click at [576, 256] on icon "Close Grammarly Assistant" at bounding box center [572, 250] width 12 height 12
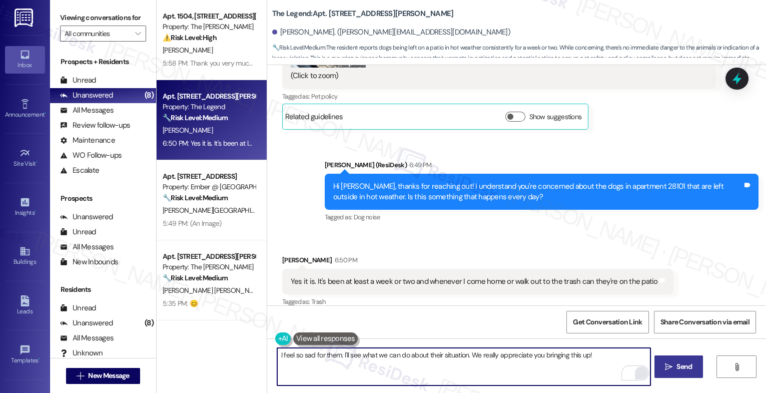
click at [676, 364] on span "Send" at bounding box center [684, 366] width 16 height 11
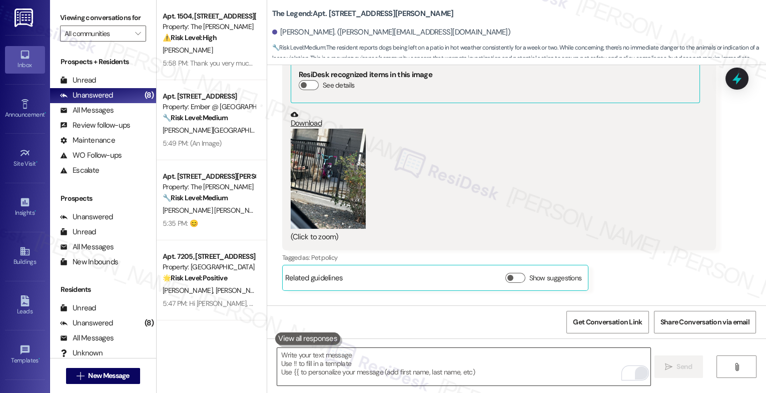
scroll to position [399, 0]
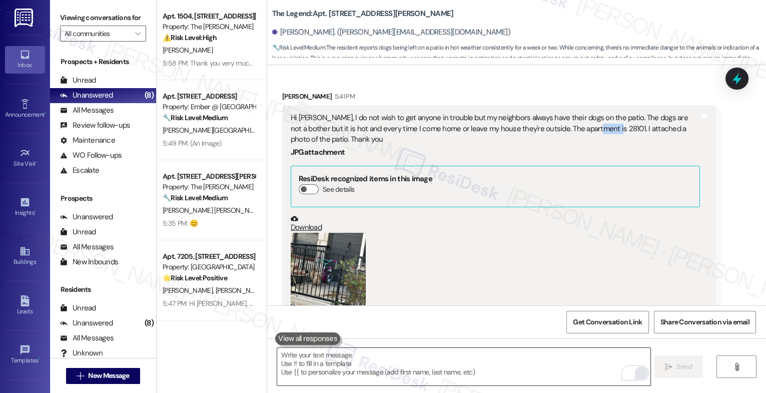
drag, startPoint x: 573, startPoint y: 119, endPoint x: 555, endPoint y: 118, distance: 17.5
click at [555, 118] on div "Hi [PERSON_NAME], I do not wish to get anyone in trouble but my neighbors alway…" at bounding box center [495, 129] width 409 height 32
copy div "28101."
click at [453, 245] on div "(Click to zoom)" at bounding box center [495, 290] width 409 height 114
click at [320, 263] on button "Zoom image" at bounding box center [328, 283] width 75 height 100
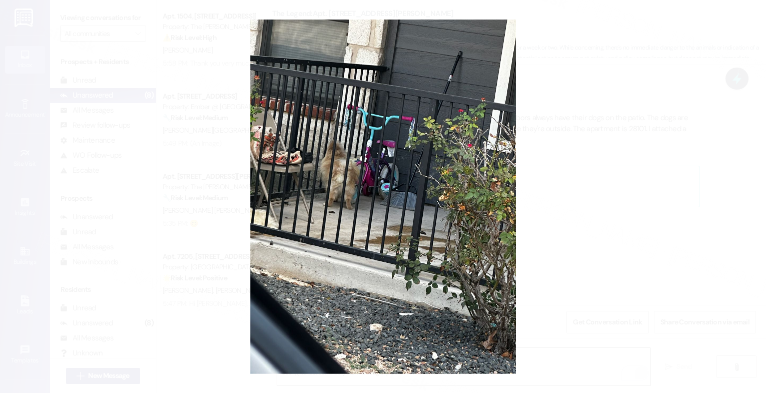
click at [432, 257] on button "Unzoom image" at bounding box center [383, 196] width 766 height 393
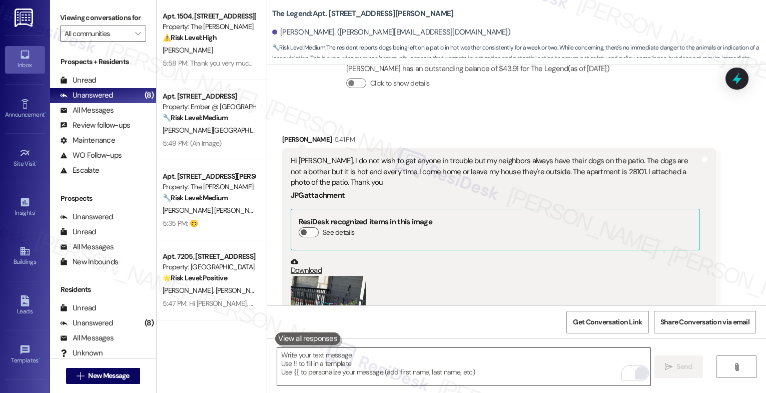
scroll to position [349, 0]
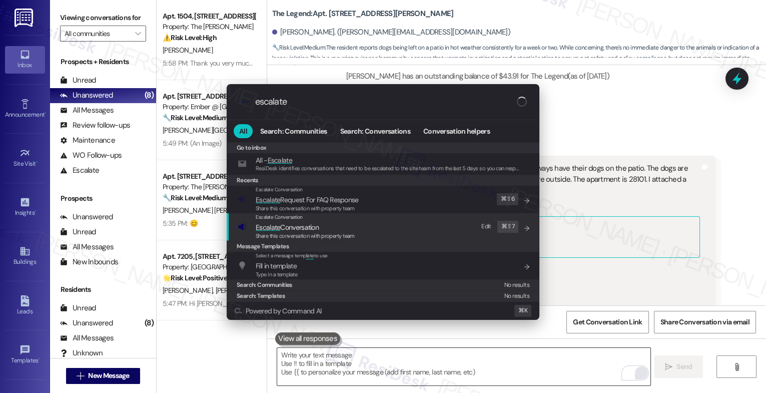
type input "escalate"
click at [304, 225] on span "Escalate Conversation" at bounding box center [287, 227] width 63 height 9
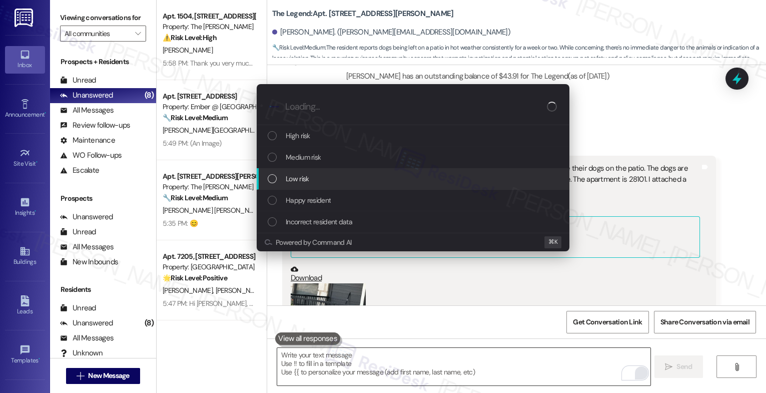
click at [305, 181] on span "Low risk" at bounding box center [297, 178] width 23 height 11
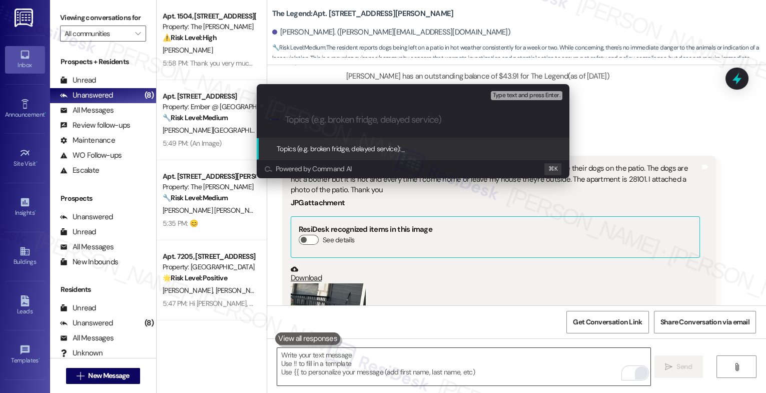
click at [295, 117] on input "Topics (e.g. broken fridge, delayed service)" at bounding box center [421, 120] width 272 height 11
paste input "28101."
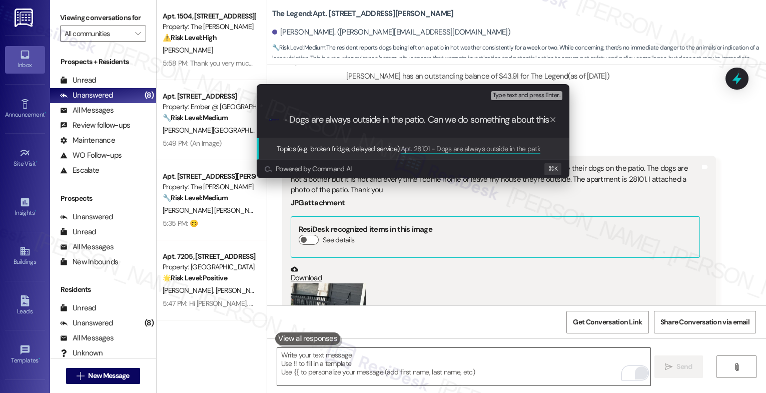
type input "Apt. 28101 - Dogs are always outside in the patio. Can we do something about th…"
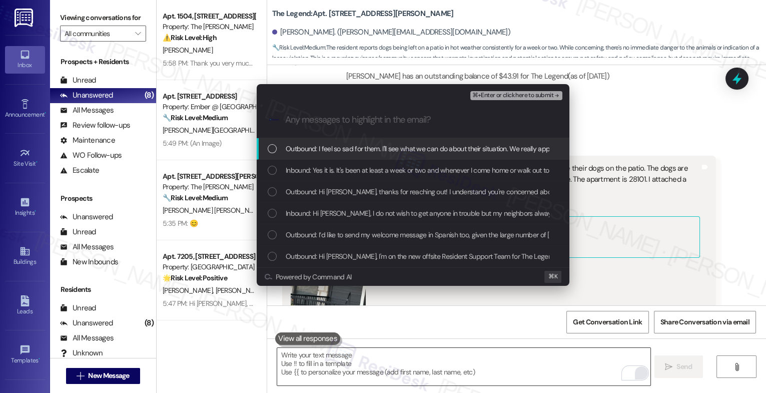
scroll to position [0, 0]
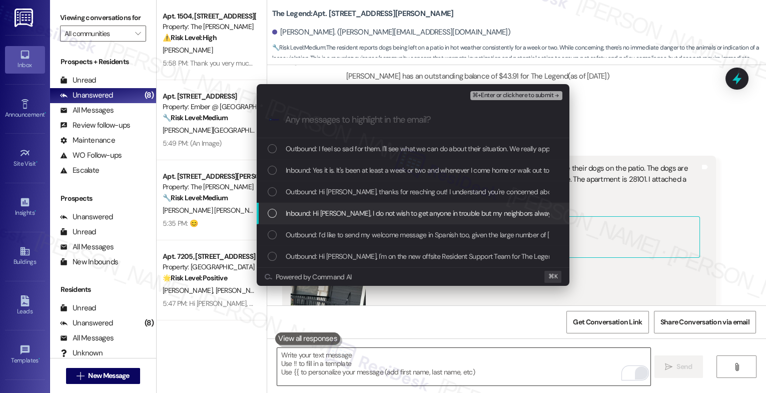
click at [374, 217] on span "Inbound: Hi [PERSON_NAME], I do not wish to get anyone in trouble but my neighb…" at bounding box center [706, 213] width 841 height 11
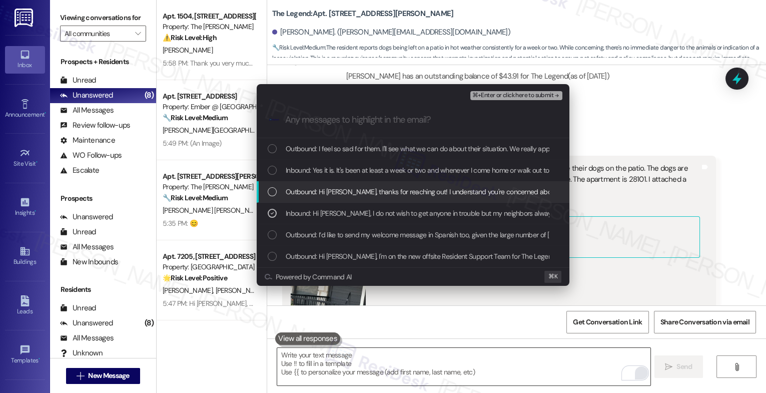
click at [373, 191] on span "Outbound: Hi [PERSON_NAME], thanks for reaching out! I understand you're concer…" at bounding box center [577, 191] width 582 height 11
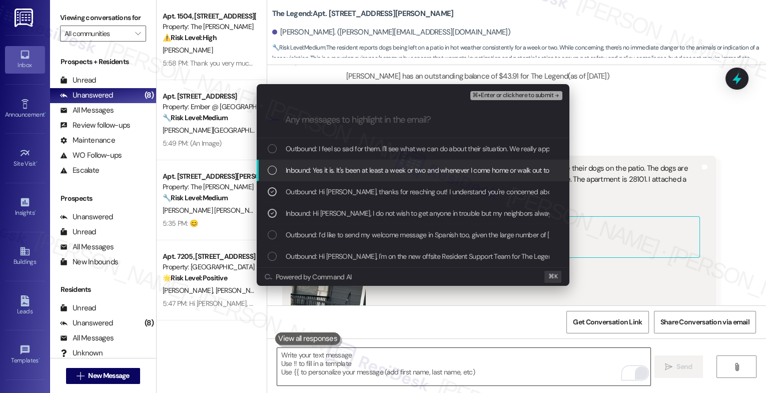
drag, startPoint x: 379, startPoint y: 170, endPoint x: 386, endPoint y: 151, distance: 20.3
click at [379, 170] on span "Inbound: Yes it is. It's been at least a week or two and whenever I come home o…" at bounding box center [466, 170] width 361 height 11
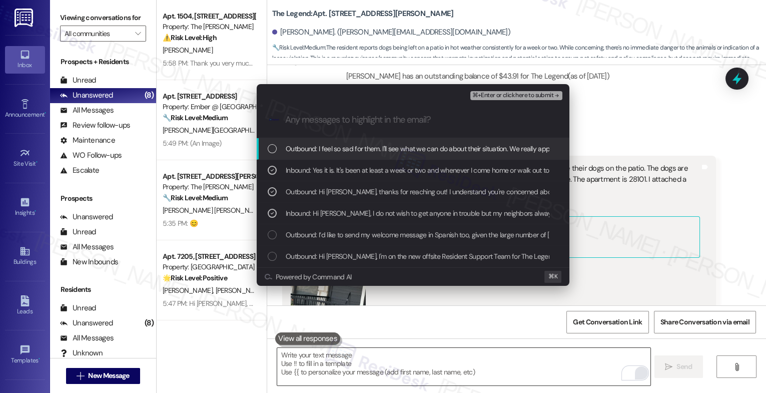
click at [386, 151] on span "Outbound: I feel so sad for them. I'll see what we can do about their situation…" at bounding box center [458, 148] width 344 height 11
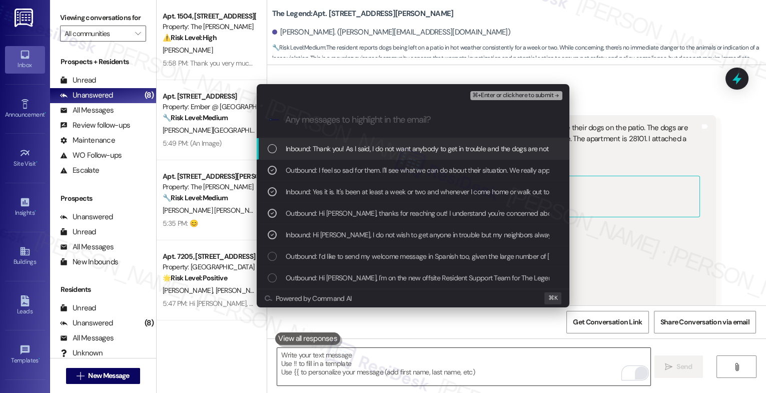
click at [528, 96] on span "⌘+Enter or click here to submit" at bounding box center [512, 95] width 81 height 7
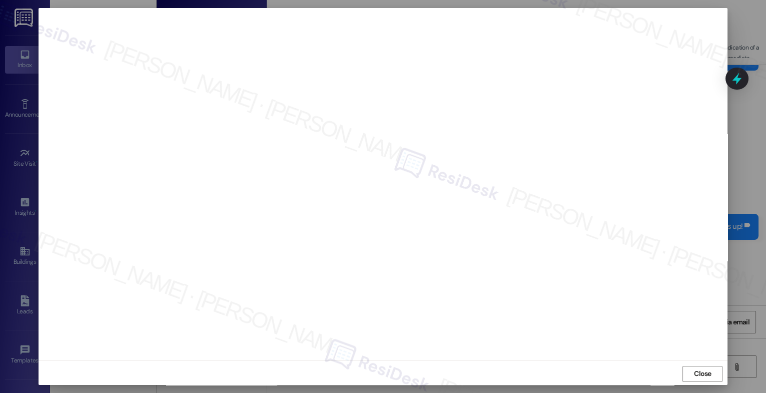
scroll to position [3, 0]
click at [705, 372] on span "Close" at bounding box center [703, 372] width 18 height 11
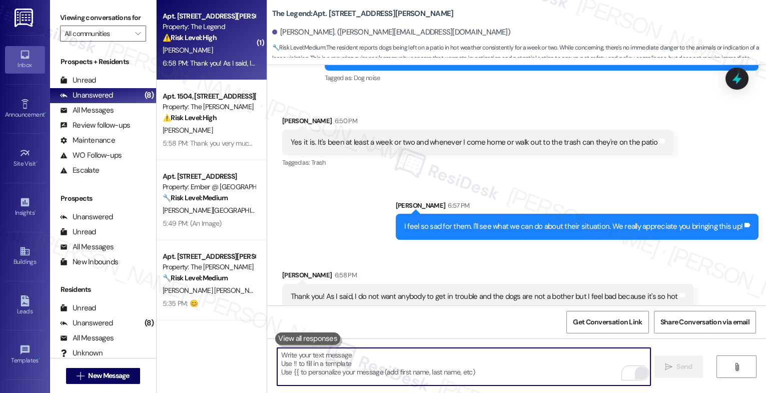
click at [370, 371] on textarea "To enrich screen reader interactions, please activate Accessibility in Grammarl…" at bounding box center [463, 367] width 373 height 38
paste textarea "Apt. 28101 - Dogs are always outside in the patio. Can we do something about th…"
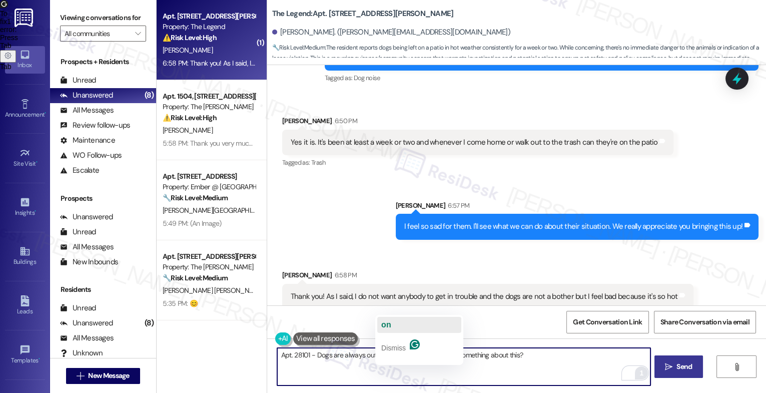
click at [389, 326] on span "on" at bounding box center [386, 324] width 10 height 9
type textarea "Apt. 28101 - Dogs are always outside on the patio. Can we do something about th…"
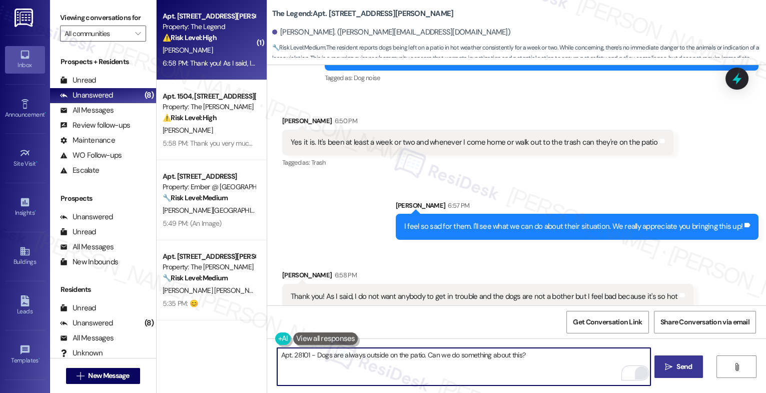
click at [347, 354] on textarea "Apt. 28101 - Dogs are always outside on the patio. Can we do something about th…" at bounding box center [463, 367] width 373 height 38
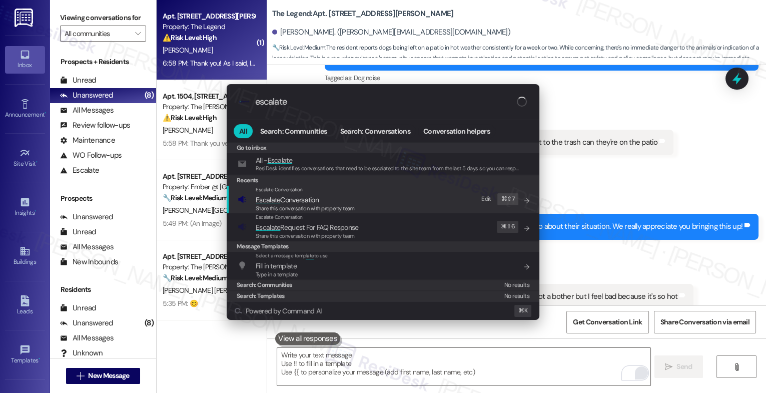
type input "escalate"
click at [313, 199] on span "Escalate Conversation" at bounding box center [287, 199] width 63 height 9
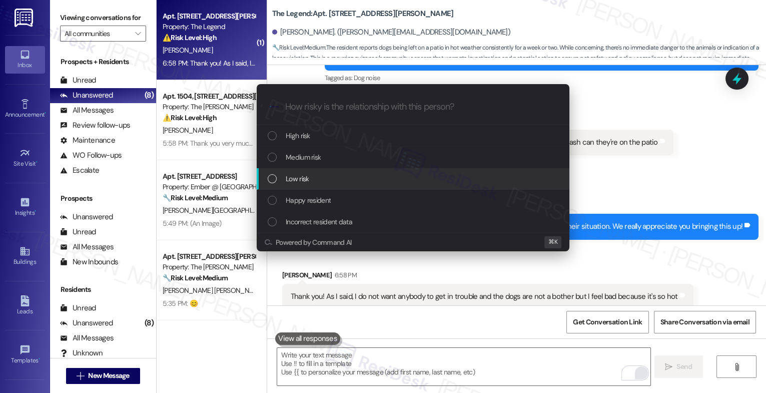
click at [310, 174] on div "Low risk" at bounding box center [414, 178] width 293 height 11
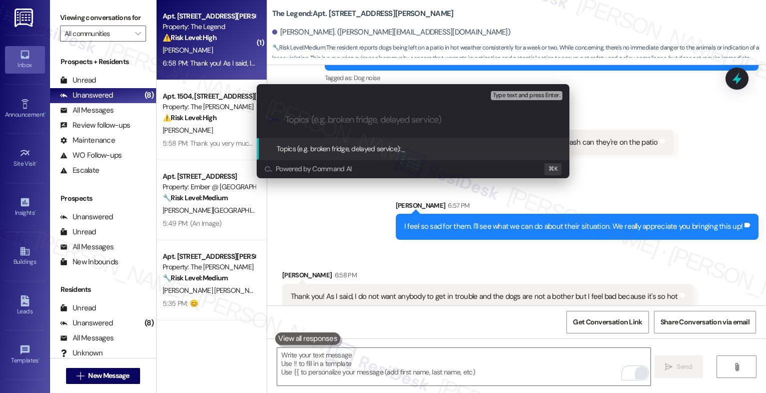
paste input "Apt. 28101 - Dogs are always outside on the patio. Can we do something about th…"
type input "Apt. 28101 - Dogs are always outside on the patio. Can we do something about th…"
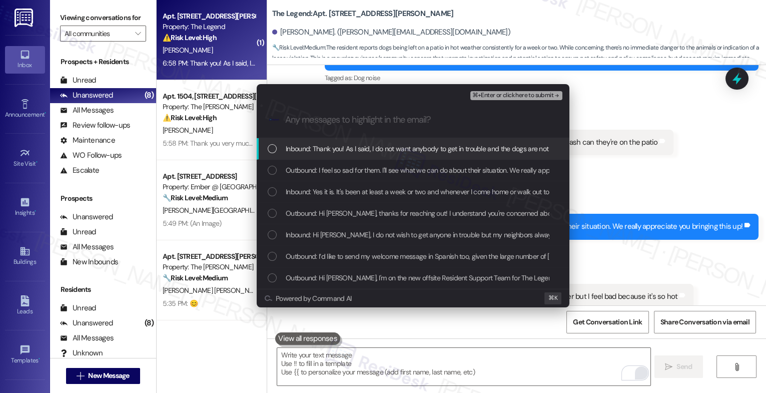
scroll to position [0, 0]
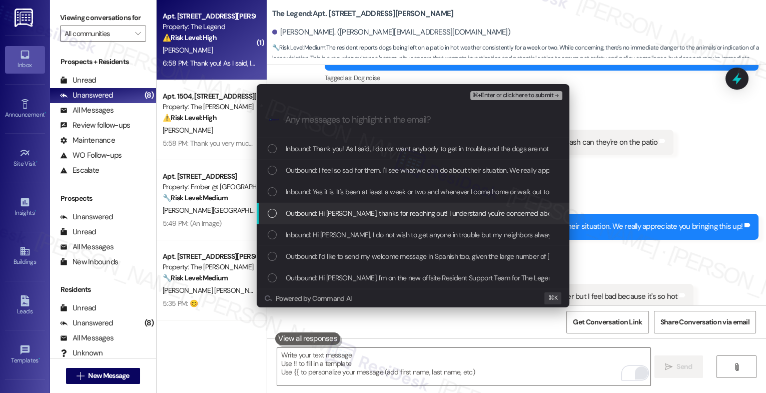
drag, startPoint x: 355, startPoint y: 214, endPoint x: 359, endPoint y: 190, distance: 24.8
click at [355, 214] on span "Outbound: Hi [PERSON_NAME], thanks for reaching out! I understand you're concer…" at bounding box center [577, 213] width 582 height 11
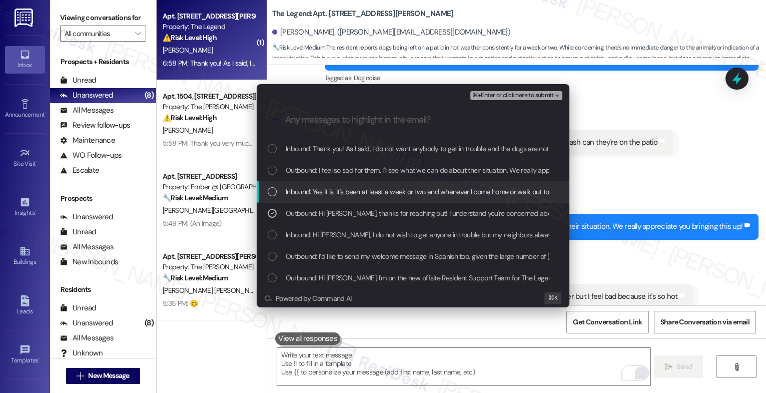
drag, startPoint x: 359, startPoint y: 189, endPoint x: 361, endPoint y: 177, distance: 11.6
click at [359, 188] on span "Inbound: Yes it is. It's been at least a week or two and whenever I come home o…" at bounding box center [466, 191] width 361 height 11
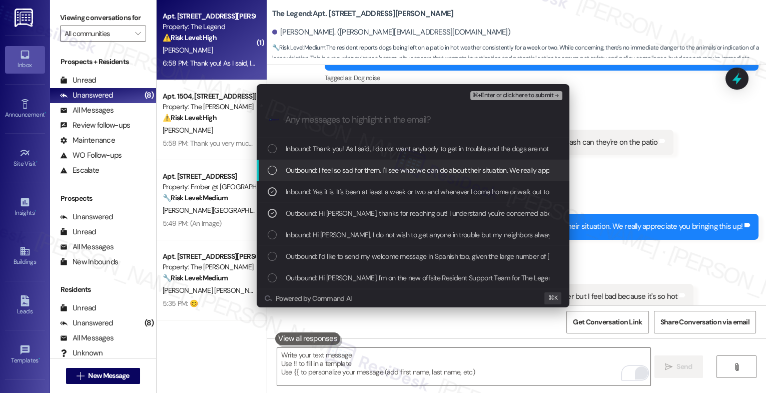
drag, startPoint x: 360, startPoint y: 163, endPoint x: 360, endPoint y: 145, distance: 18.5
click at [360, 163] on div "Outbound: I feel so sad for them. I'll see what we can do about their situation…" at bounding box center [413, 171] width 313 height 22
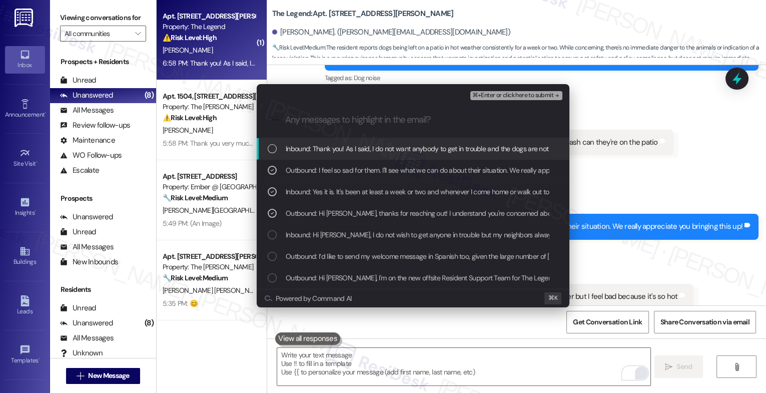
click at [360, 144] on span "Inbound: Thank you! As I said, I do not want anybody to get in trouble and the …" at bounding box center [478, 148] width 385 height 11
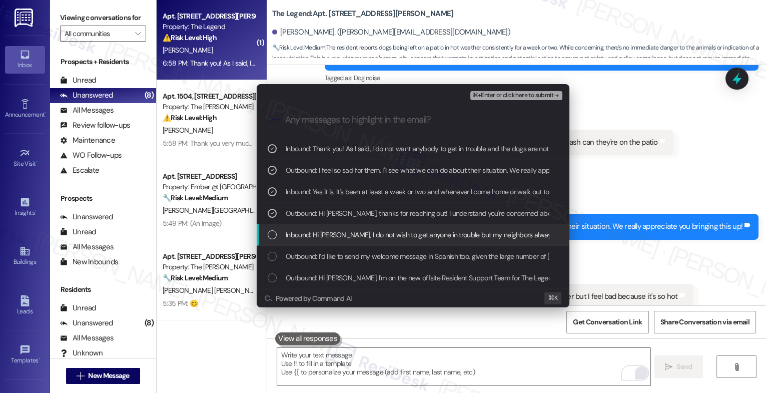
click at [361, 233] on span "Inbound: Hi [PERSON_NAME], I do not wish to get anyone in trouble but my neighb…" at bounding box center [706, 234] width 841 height 11
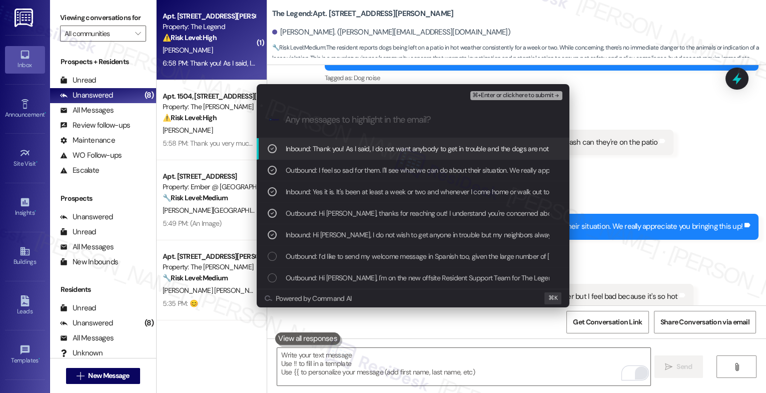
click at [526, 96] on span "⌘+Enter or click here to submit" at bounding box center [512, 95] width 81 height 7
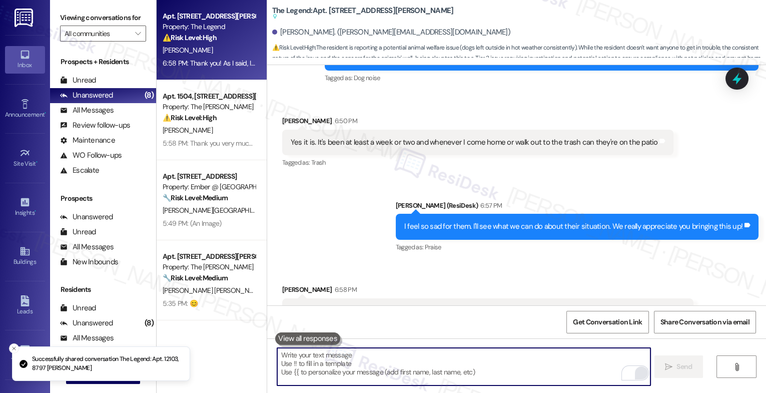
scroll to position [968, 0]
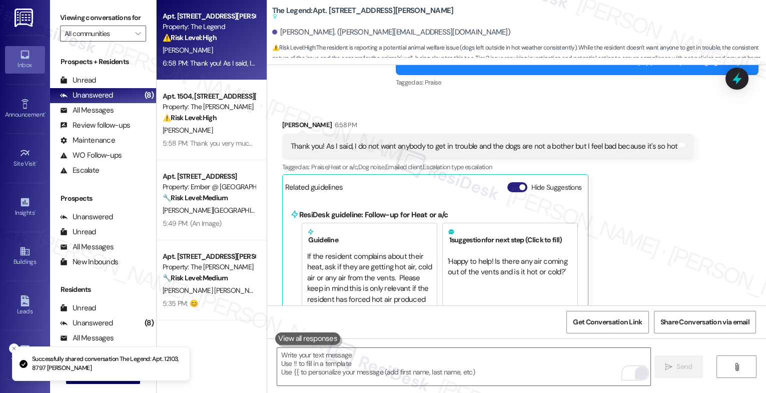
click at [507, 182] on button "Hide Suggestions" at bounding box center [517, 187] width 20 height 10
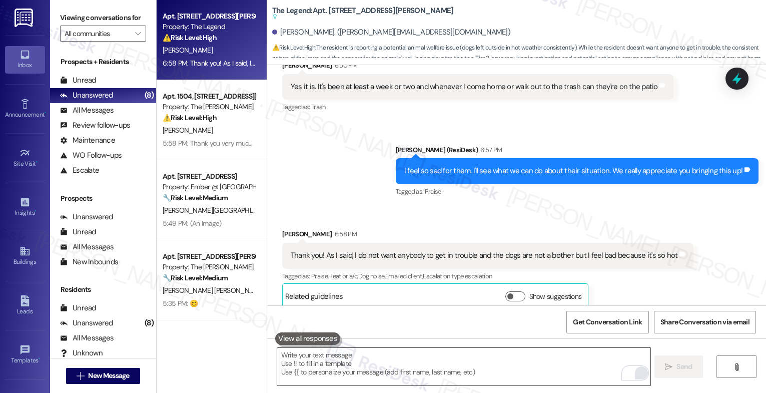
click at [328, 361] on textarea "To enrich screen reader interactions, please activate Accessibility in Grammarl…" at bounding box center [463, 367] width 373 height 38
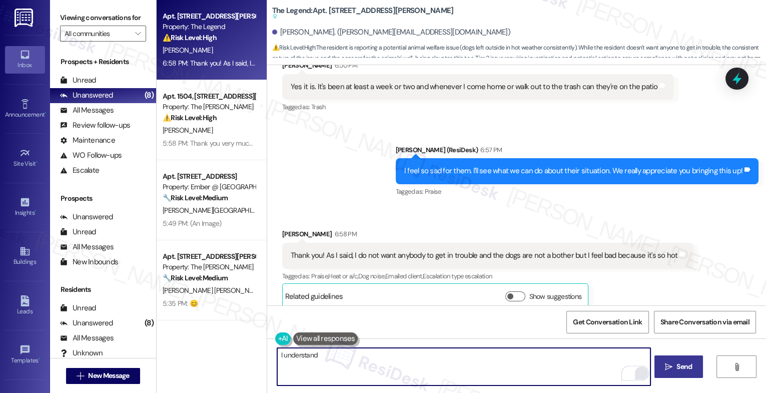
drag, startPoint x: 316, startPoint y: 354, endPoint x: 262, endPoint y: 350, distance: 53.7
click at [272, 350] on div "I understand" at bounding box center [459, 366] width 374 height 39
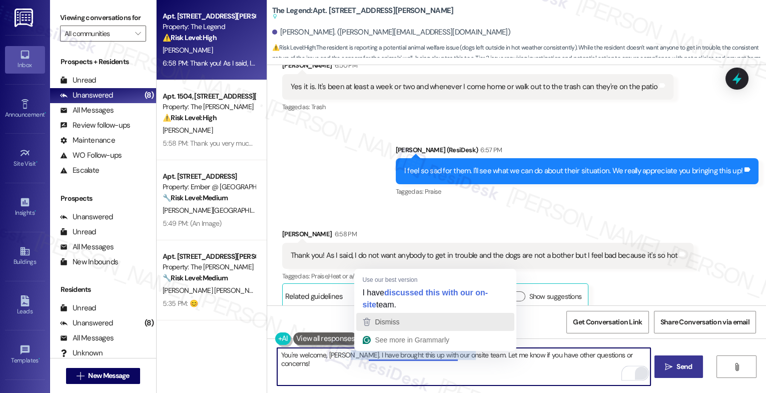
click at [393, 319] on span "Dismiss" at bounding box center [387, 322] width 25 height 8
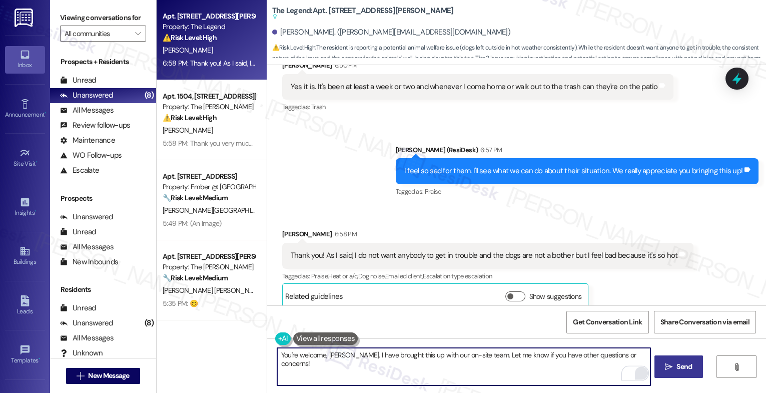
click at [471, 354] on textarea "You're welcome, [PERSON_NAME]. I have brought this up with our on-site team. Le…" at bounding box center [463, 367] width 373 height 38
drag, startPoint x: 363, startPoint y: 354, endPoint x: 462, endPoint y: 356, distance: 99.5
click at [462, 356] on textarea "You're welcome, [PERSON_NAME]. I have brought this up with our on-site team. Le…" at bounding box center [463, 367] width 373 height 38
drag, startPoint x: 470, startPoint y: 356, endPoint x: 344, endPoint y: 355, distance: 126.0
click at [344, 355] on textarea "You're welcome, [PERSON_NAME]. I have brought this up with our on-site team. Le…" at bounding box center [463, 367] width 373 height 38
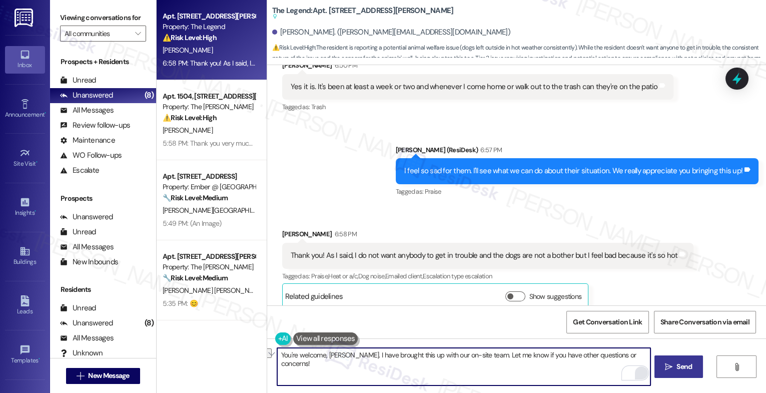
click at [292, 354] on textarea "You're welcome, [PERSON_NAME]. I have brought this up with our on-site team. Le…" at bounding box center [463, 367] width 373 height 38
drag, startPoint x: 489, startPoint y: 354, endPoint x: 636, endPoint y: 351, distance: 146.6
click at [635, 351] on textarea "You're very welcome, [PERSON_NAME]. I have brought this up with our on-site tea…" at bounding box center [463, 367] width 373 height 38
click at [643, 354] on textarea "You're very welcome, [PERSON_NAME]. I have brought this up with our on-site tea…" at bounding box center [463, 367] width 373 height 38
click at [636, 372] on div "1" at bounding box center [635, 373] width 11 height 11
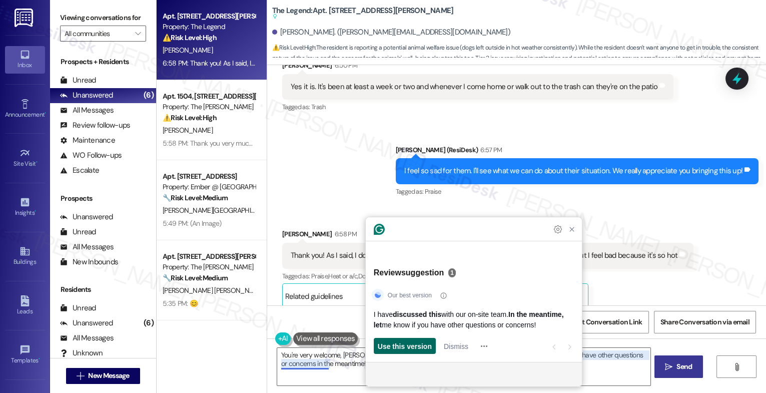
click at [418, 344] on span "Use this version" at bounding box center [405, 346] width 54 height 11
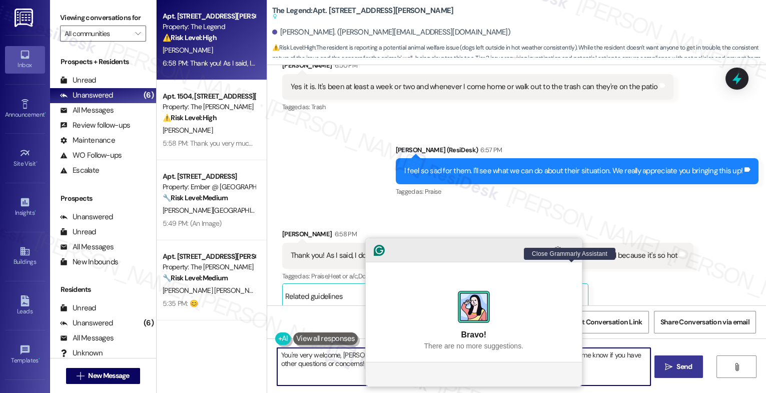
click at [572, 254] on icon "Close Grammarly Assistant" at bounding box center [572, 250] width 8 height 8
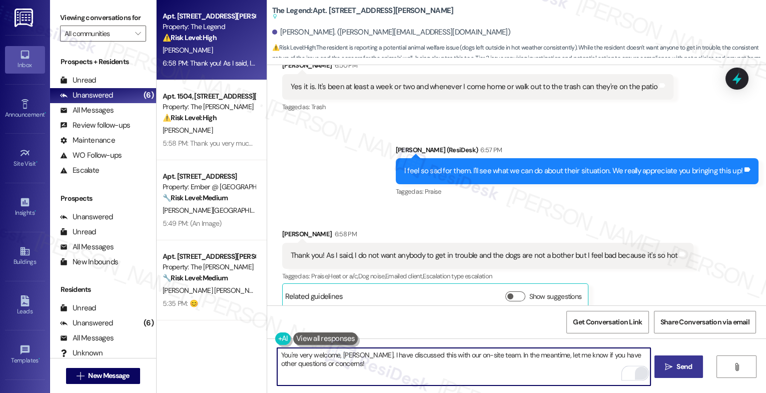
click at [395, 367] on textarea "You're very welcome, [PERSON_NAME]. I have discussed this with our on-site team…" at bounding box center [463, 367] width 373 height 38
drag, startPoint x: 377, startPoint y: 355, endPoint x: 405, endPoint y: 354, distance: 28.0
click at [405, 354] on textarea "You're very welcome, [PERSON_NAME]. I have discussed this with our on-site team…" at bounding box center [463, 367] width 373 height 38
drag, startPoint x: 404, startPoint y: 357, endPoint x: 387, endPoint y: 359, distance: 17.1
click at [384, 358] on textarea "You're very welcome, [PERSON_NAME]. I have informed this with our on-site team.…" at bounding box center [463, 367] width 373 height 38
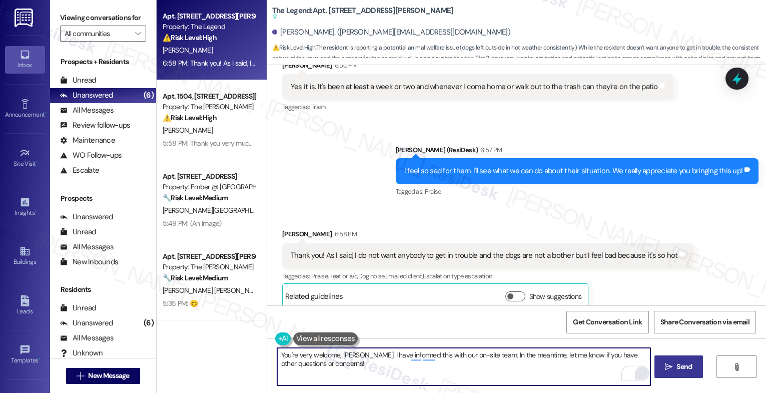
click at [377, 367] on textarea "You're very welcome, [PERSON_NAME]. I have informed this with our on-site team.…" at bounding box center [463, 367] width 373 height 38
click at [635, 371] on div "1" at bounding box center [635, 373] width 11 height 11
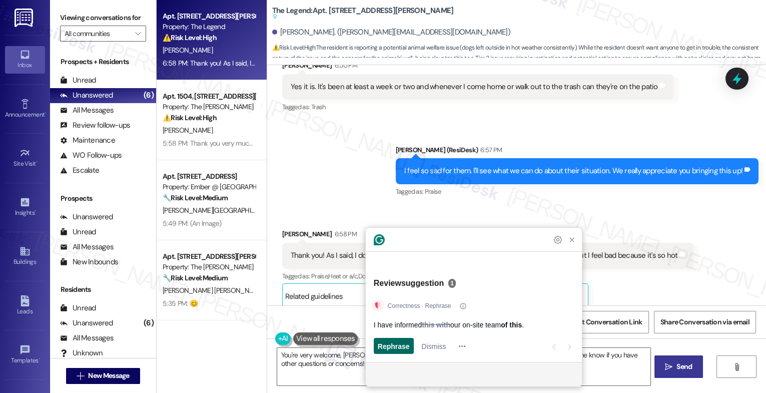
click at [395, 345] on span "Rephrase" at bounding box center [394, 346] width 32 height 11
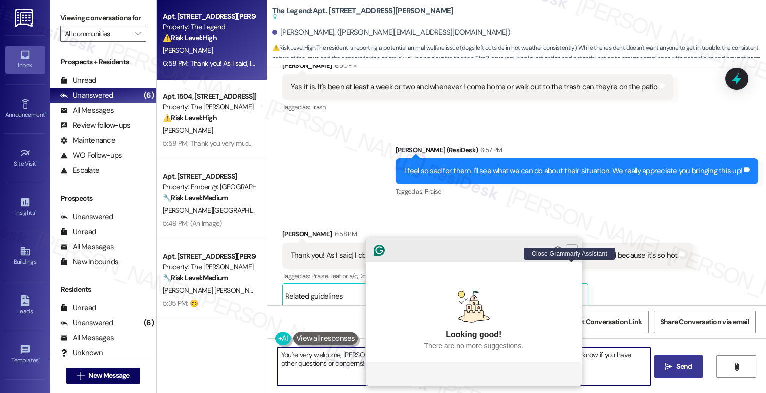
type textarea "You're very welcome, [PERSON_NAME]. I have informed our on-site team of this. I…"
click at [573, 252] on icon "Close Grammarly Assistant" at bounding box center [572, 250] width 4 height 4
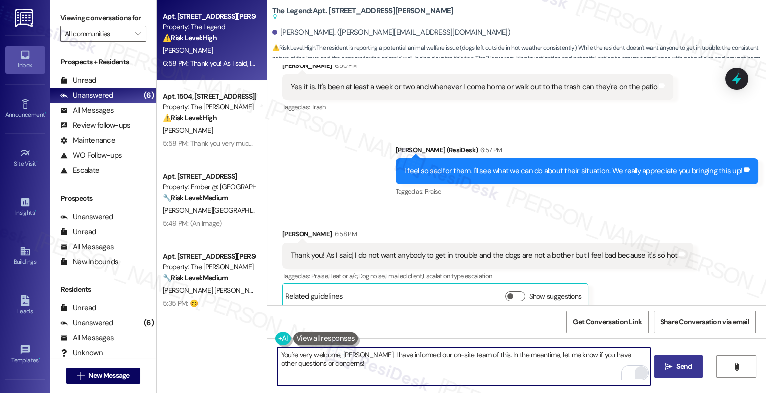
click at [406, 369] on textarea "You're very welcome, [PERSON_NAME]. I have informed our on-site team of this. I…" at bounding box center [463, 367] width 373 height 38
click at [671, 371] on span " Send" at bounding box center [679, 366] width 32 height 11
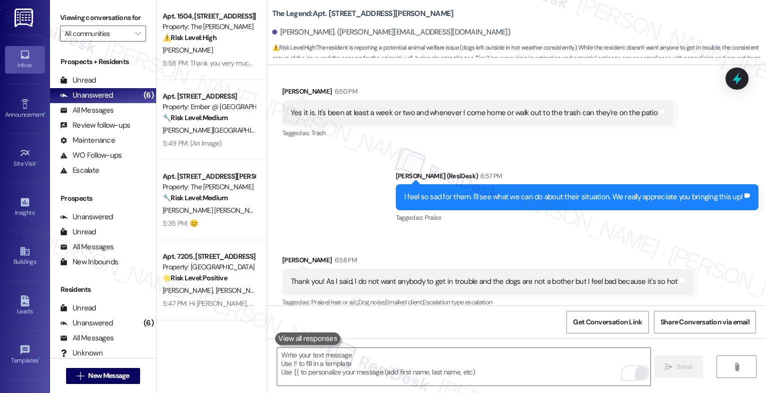
scroll to position [913, 0]
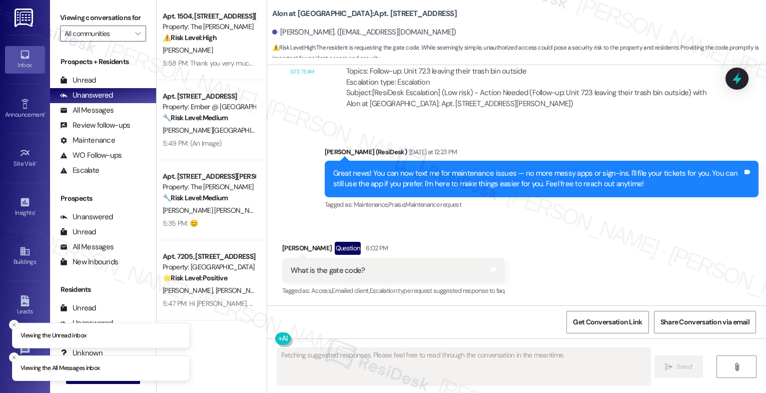
scroll to position [2977, 0]
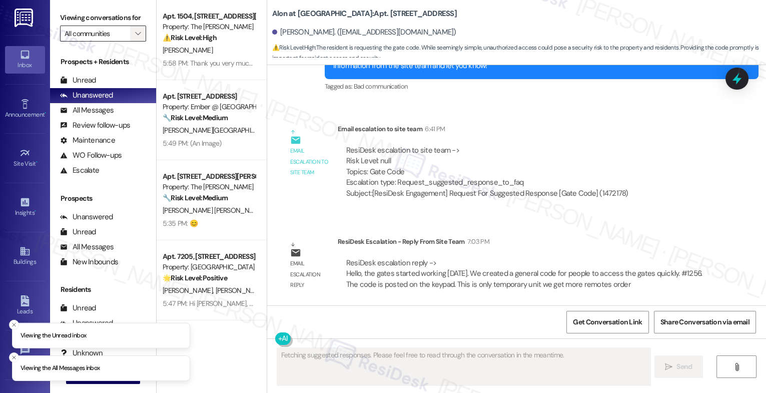
click at [135, 38] on icon "" at bounding box center [138, 34] width 6 height 8
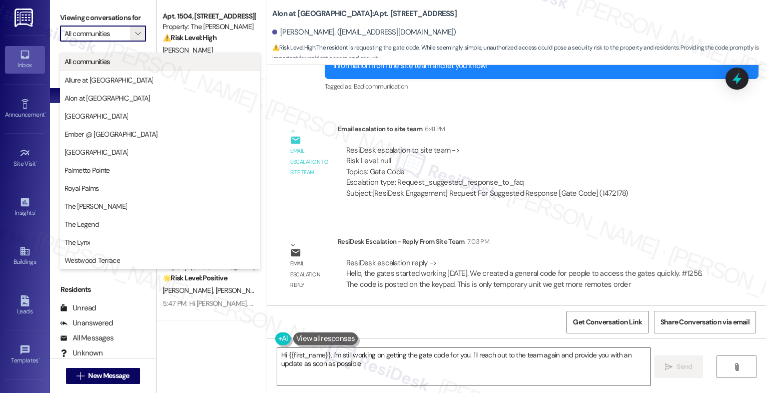
type textarea "Hi {{first_name}}, I'm still working on getting the gate code for you. I'll rea…"
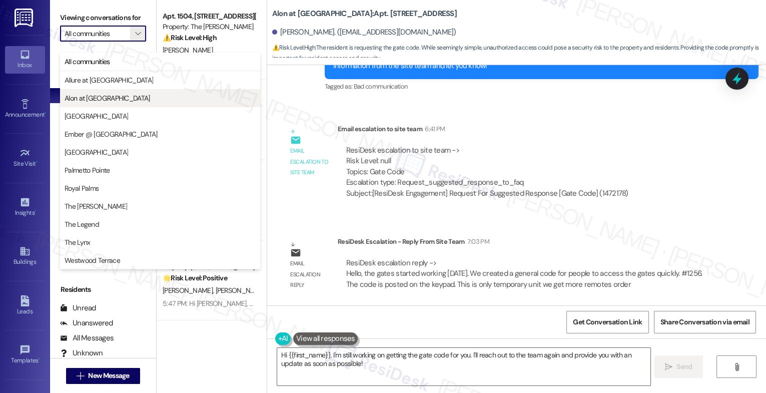
click at [98, 99] on span "Alon at [GEOGRAPHIC_DATA]" at bounding box center [108, 98] width 86 height 10
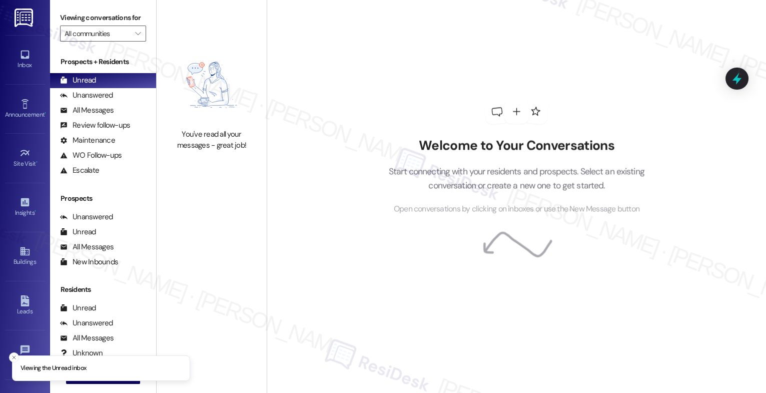
type input "Alon at [GEOGRAPHIC_DATA]"
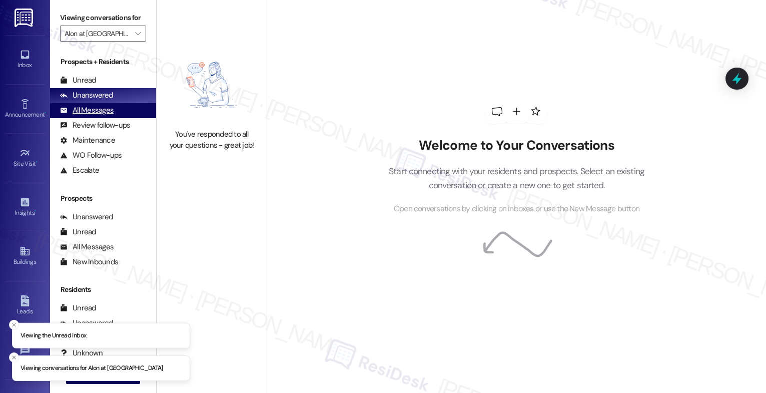
click at [100, 116] on div "All Messages" at bounding box center [87, 110] width 54 height 11
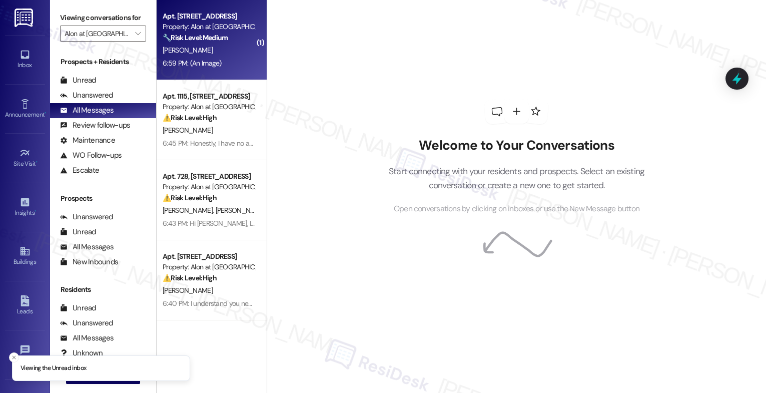
click at [195, 39] on strong "🔧 Risk Level: Medium" at bounding box center [195, 37] width 65 height 9
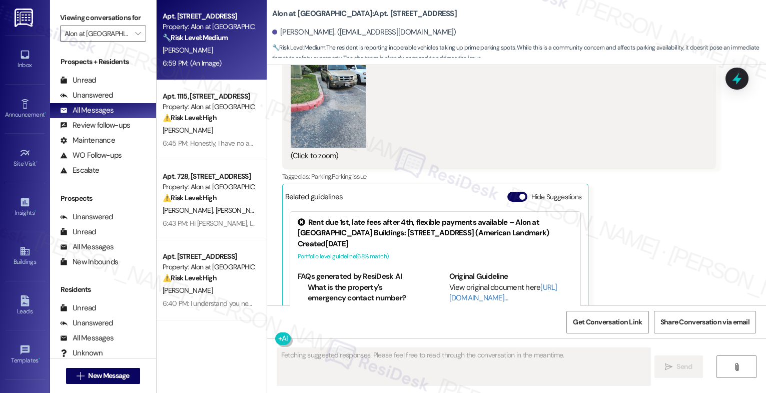
scroll to position [825, 0]
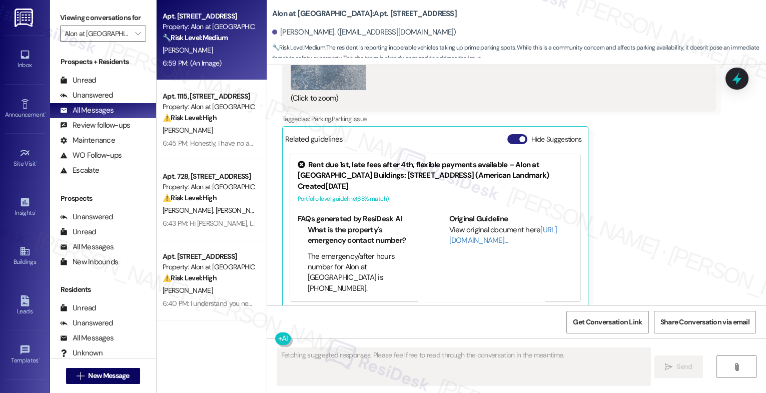
click at [507, 134] on button "Hide Suggestions" at bounding box center [517, 139] width 20 height 10
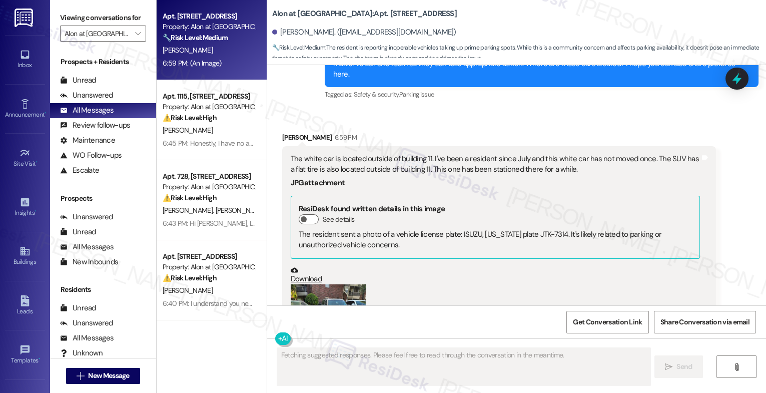
scroll to position [519, 0]
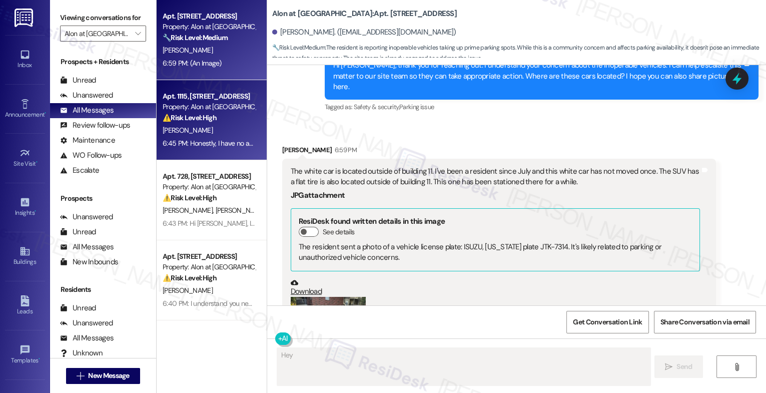
type textarea "Hey {{first_name}}"
click at [177, 115] on strong "⚠️ Risk Level: High" at bounding box center [190, 117] width 54 height 9
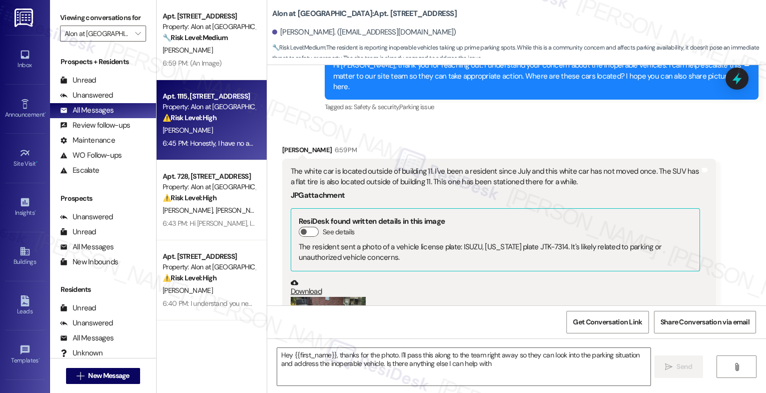
type textarea "Hey {{first_name}}, thanks for the photo. I'll pass this along to the team righ…"
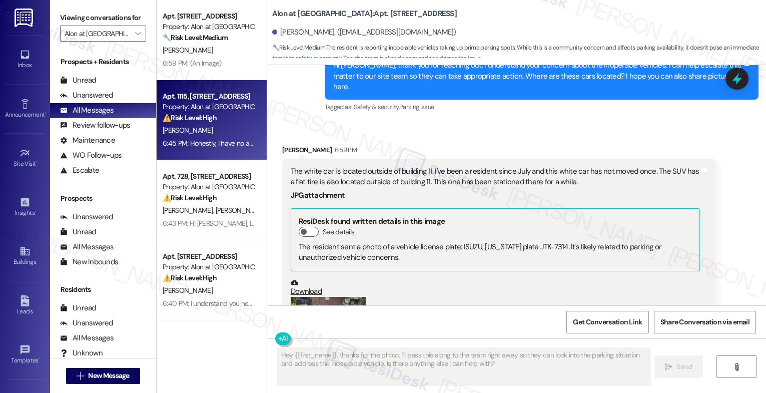
scroll to position [3121, 0]
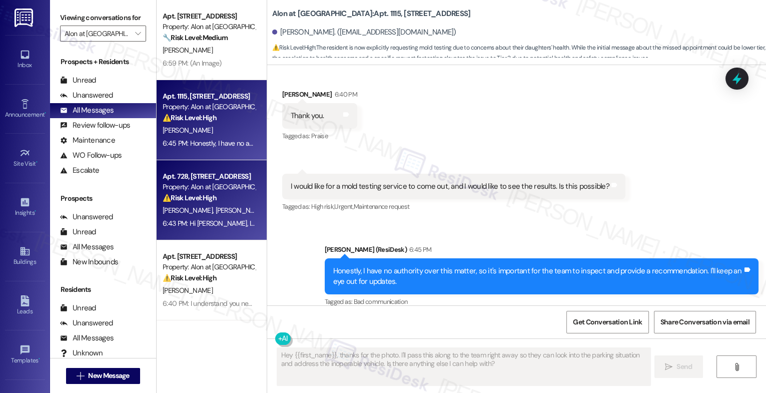
click at [192, 201] on strong "⚠️ Risk Level: High" at bounding box center [190, 197] width 54 height 9
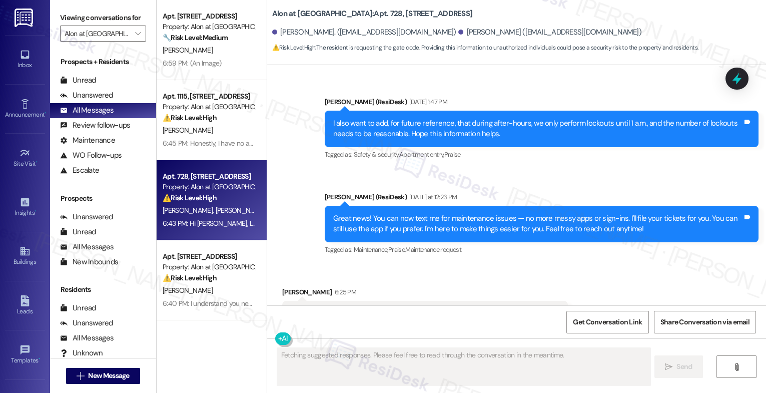
scroll to position [2217, 0]
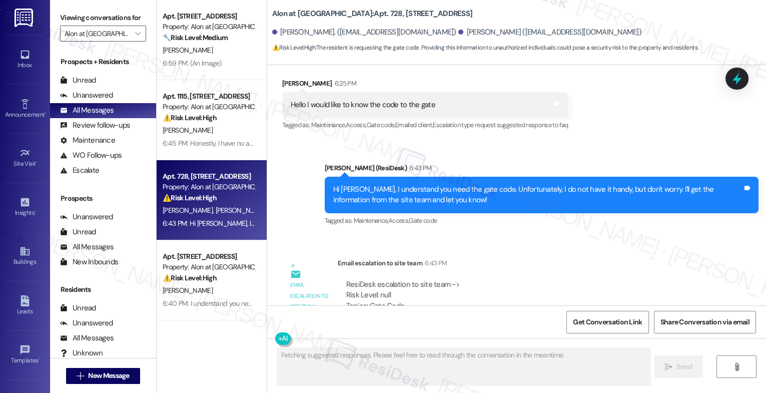
click at [509, 258] on div "Email escalation to site team 6:43 PM" at bounding box center [488, 265] width 300 height 14
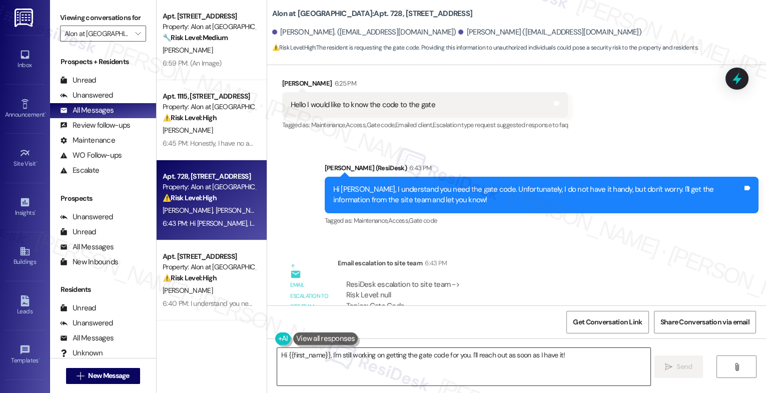
click at [327, 368] on textarea "Hi {{first_name}}, I'm still working on getting the gate code for you. I'll rea…" at bounding box center [463, 367] width 373 height 38
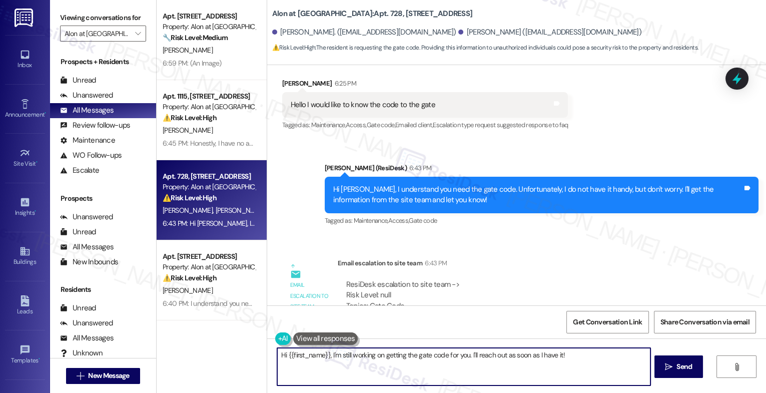
click at [327, 368] on textarea "Hi {{first_name}}, I'm still working on getting the gate code for you. I'll rea…" at bounding box center [463, 367] width 373 height 38
paste textarea "ello, the gates started working [DATE]. We created a general code for people to…"
drag, startPoint x: 294, startPoint y: 354, endPoint x: 255, endPoint y: 350, distance: 38.8
click at [255, 350] on div "Apt. 1113, [STREET_ADDRESS] Property: Alon at [GEOGRAPHIC_DATA] 🔧 Risk Level: M…" at bounding box center [461, 196] width 609 height 393
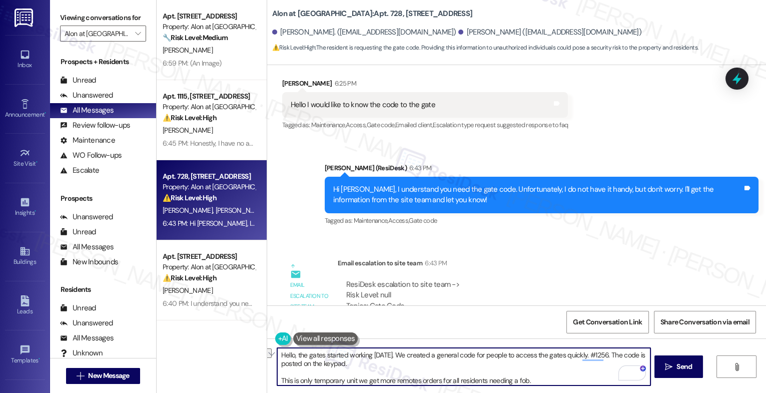
click at [350, 366] on textarea "Hello, the gates started working [DATE]. We created a general code for people t…" at bounding box center [463, 367] width 373 height 38
drag, startPoint x: 292, startPoint y: 354, endPoint x: 260, endPoint y: 352, distance: 32.1
click at [267, 352] on div "Alon at [GEOGRAPHIC_DATA]: Apt. 728, [STREET_ADDRESS][PERSON_NAME]. ([EMAIL_ADD…" at bounding box center [516, 196] width 499 height 393
click at [416, 365] on textarea "The team said that the gates started working [DATE]. We created a general code …" at bounding box center [463, 367] width 373 height 38
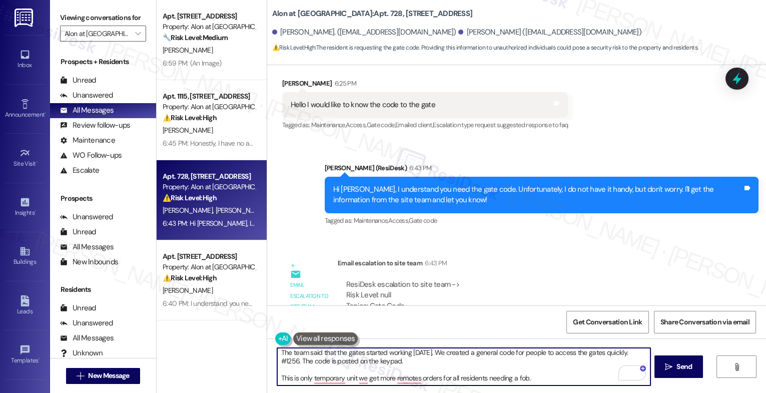
click at [541, 377] on textarea "The team said that the gates started working [DATE]. We created a general code …" at bounding box center [463, 367] width 373 height 38
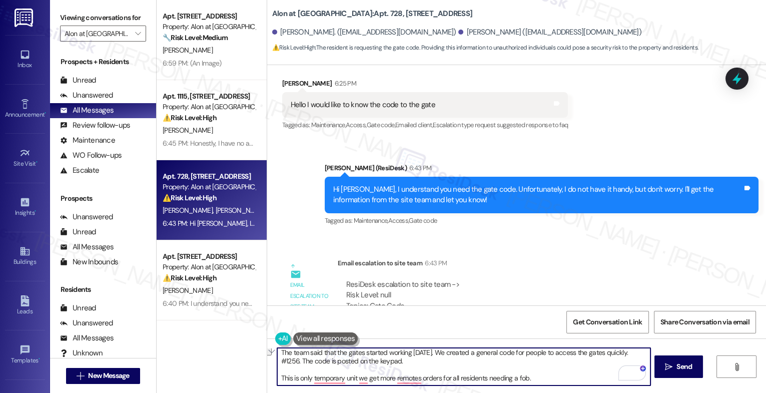
click at [550, 370] on textarea "The team said that the gates started working [DATE]. We created a general code …" at bounding box center [463, 367] width 373 height 38
click at [560, 375] on textarea "The team said that the gates started working [DATE]. We created a general code …" at bounding box center [463, 367] width 373 height 38
type textarea "The team said that the gates started working [DATE]. We created a general code …"
click at [668, 365] on icon "" at bounding box center [669, 367] width 8 height 8
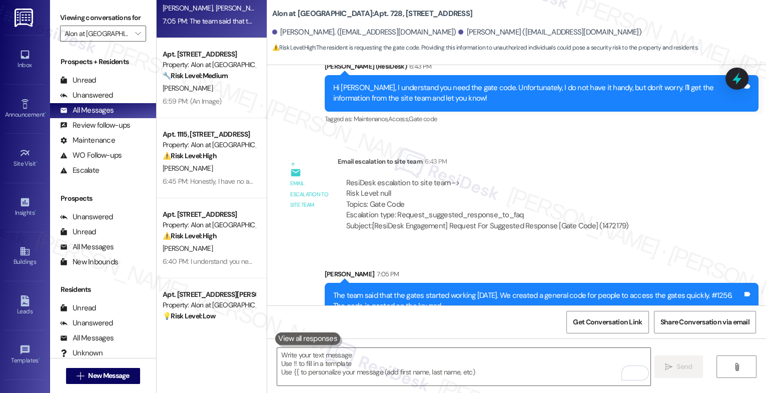
scroll to position [43, 0]
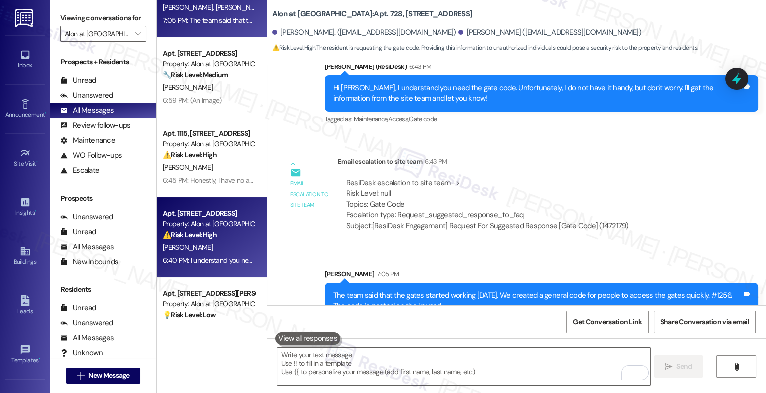
click at [201, 236] on strong "⚠️ Risk Level: High" at bounding box center [190, 234] width 54 height 9
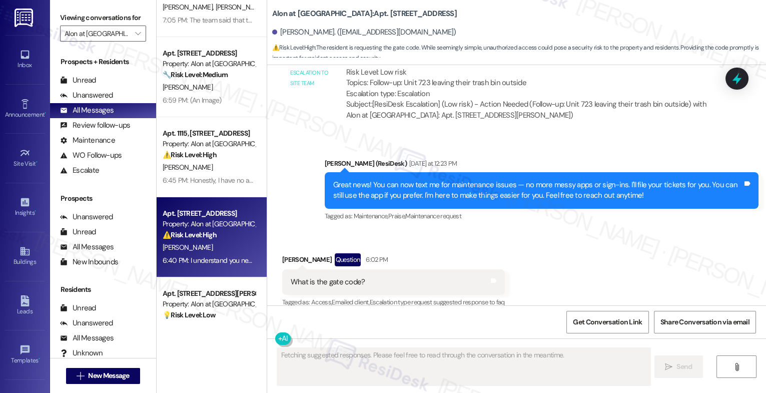
scroll to position [2977, 0]
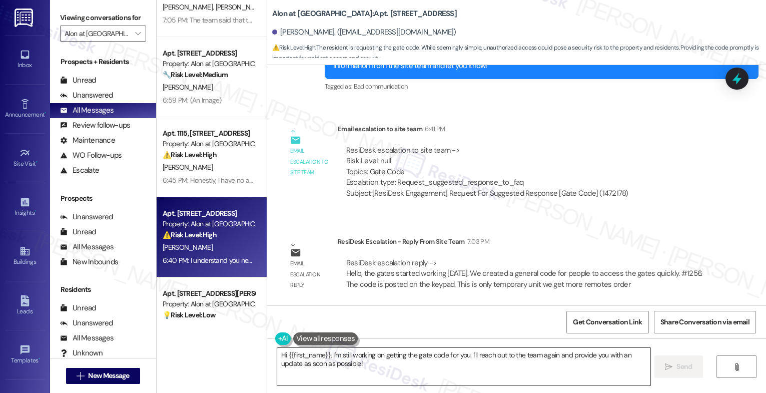
click at [371, 363] on textarea "Hi {{first_name}}, I'm still working on getting the gate code for you. I'll rea…" at bounding box center [463, 367] width 373 height 38
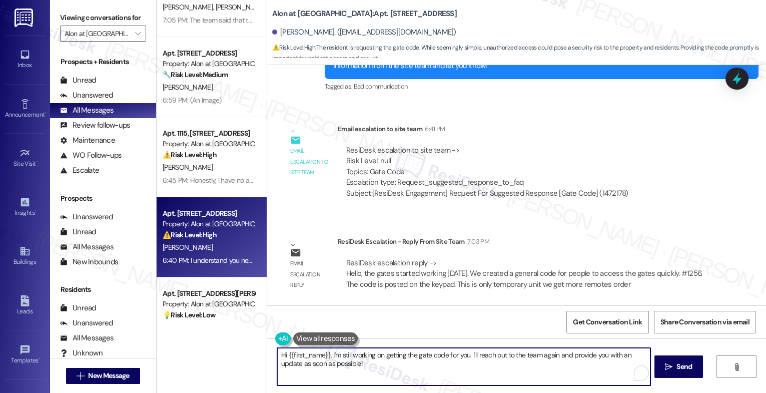
click at [371, 363] on textarea "Hi {{first_name}}, I'm still working on getting the gate code for you. I'll rea…" at bounding box center [463, 367] width 373 height 38
paste textarea "The team said that the gates started working [DATE]. We created a general code …"
type textarea "The team said that the gates started working [DATE]. We created a general code …"
click at [665, 369] on icon "" at bounding box center [669, 367] width 8 height 8
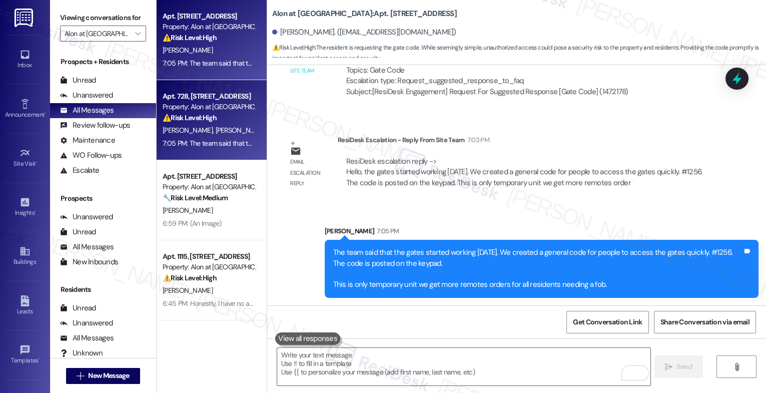
scroll to position [0, 0]
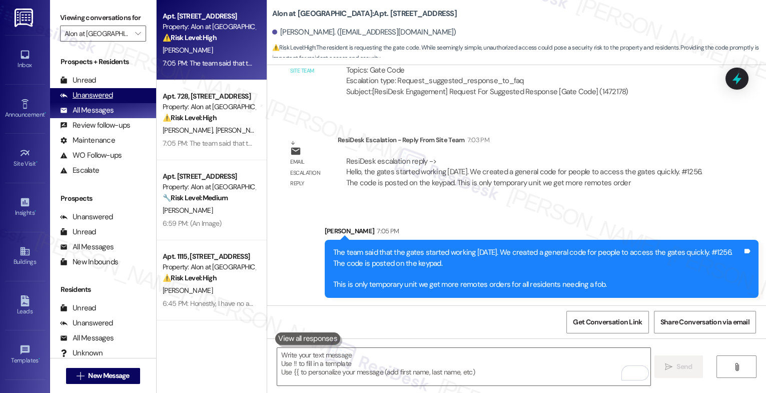
click at [95, 101] on div "Unanswered" at bounding box center [86, 95] width 53 height 11
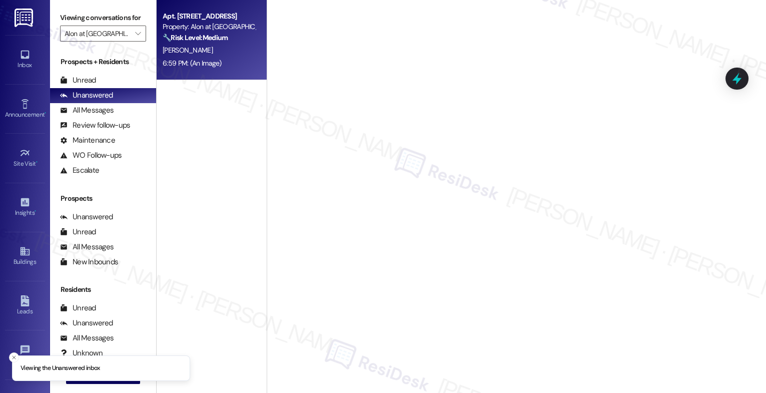
click at [200, 57] on div "6:59 PM: (An Image) 6:59 PM: (An Image)" at bounding box center [209, 63] width 95 height 13
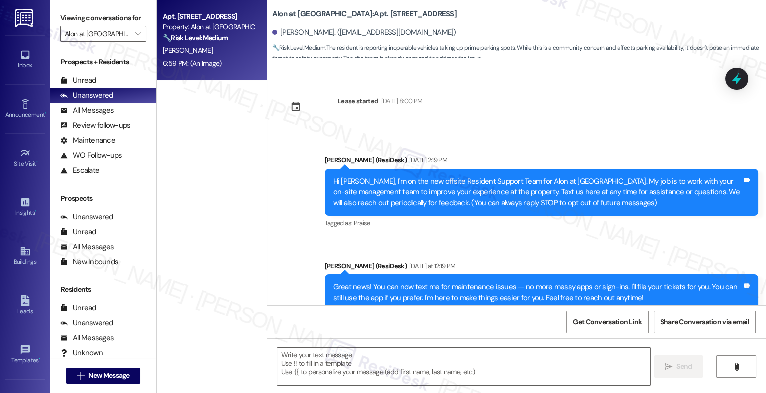
scroll to position [825, 0]
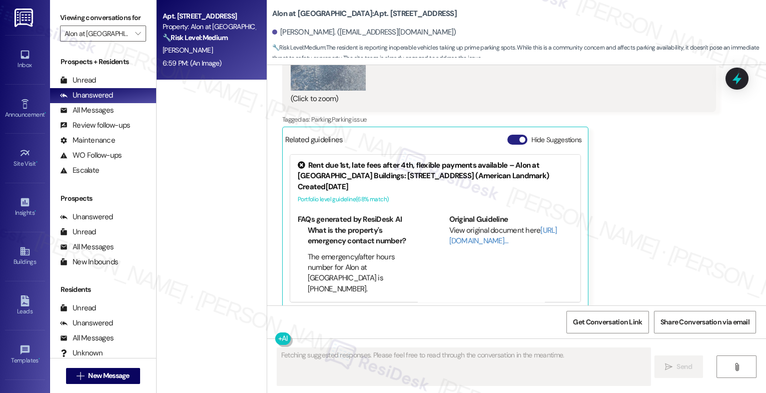
click at [509, 135] on button "Hide Suggestions" at bounding box center [517, 140] width 20 height 10
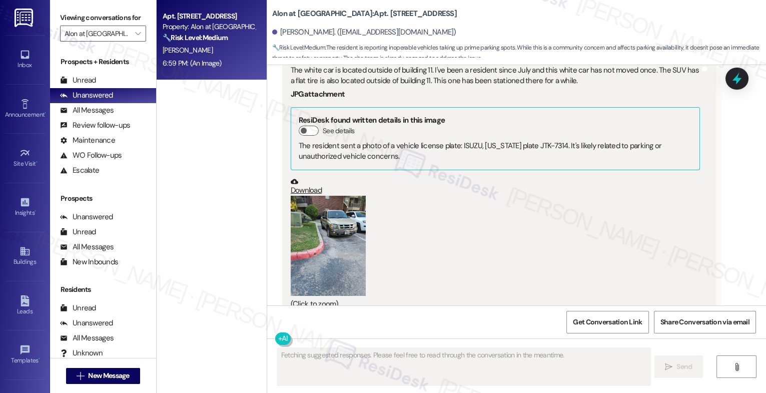
scroll to position [550, 0]
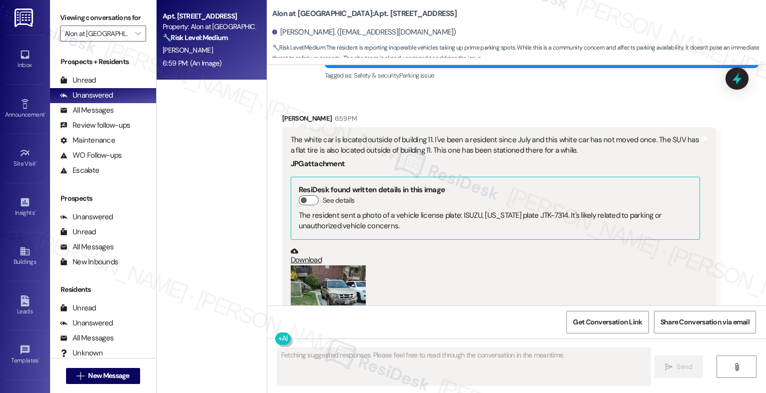
click at [340, 276] on button "Zoom image" at bounding box center [328, 315] width 75 height 100
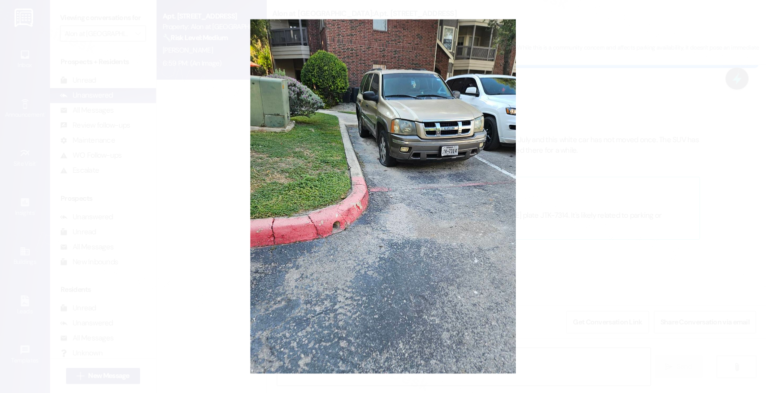
click at [442, 237] on button "Unzoom image" at bounding box center [383, 196] width 766 height 393
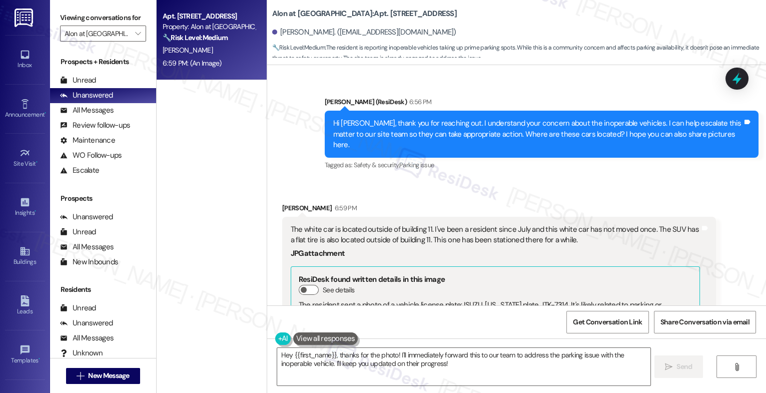
scroll to position [450, 0]
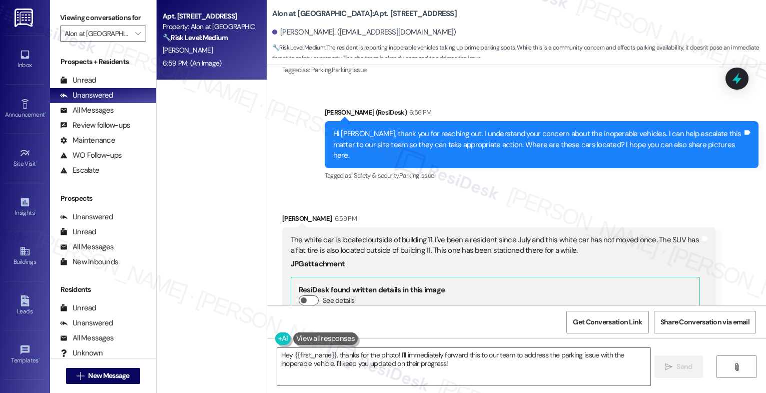
click at [450, 206] on div "Received [STREET_ADDRESS][PERSON_NAME]:59 PM The white car is located outside o…" at bounding box center [499, 370] width 449 height 329
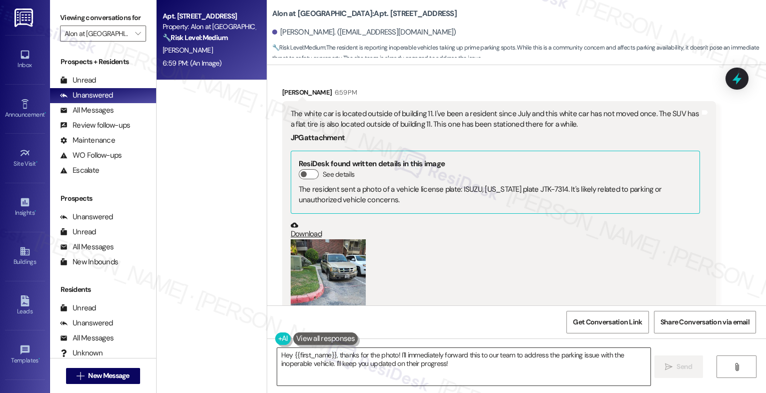
click at [381, 362] on textarea "Hey {{first_name}}, thanks for the photo! I'll immediately forward this to our …" at bounding box center [463, 367] width 373 height 38
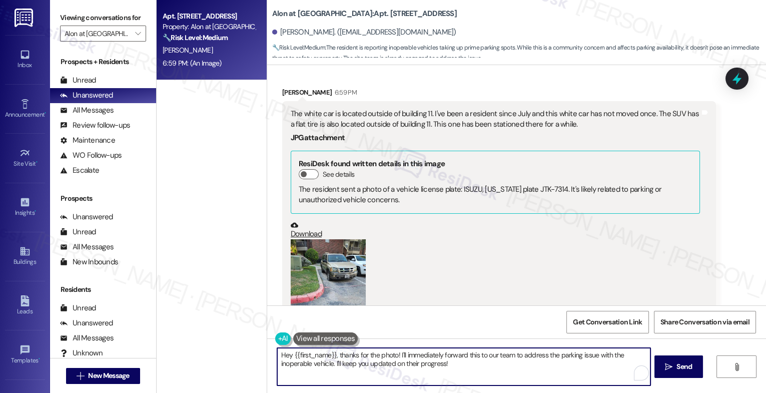
click at [381, 362] on textarea "Hey {{first_name}}, thanks for the photo! I'll immediately forward this to our …" at bounding box center [463, 367] width 373 height 38
drag, startPoint x: 294, startPoint y: 351, endPoint x: 237, endPoint y: 348, distance: 57.1
click at [239, 348] on div "Apt. 1113, [STREET_ADDRESS] Property: Alon at [GEOGRAPHIC_DATA] 🔧 Risk Level: M…" at bounding box center [461, 196] width 609 height 393
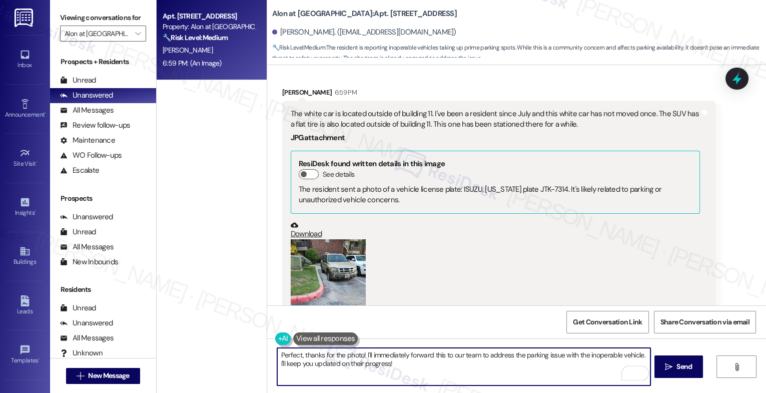
click at [445, 372] on textarea "Perfect, thanks for the photo! I'll immediately forward this to our team to add…" at bounding box center [463, 367] width 373 height 38
drag, startPoint x: 582, startPoint y: 355, endPoint x: 510, endPoint y: 355, distance: 72.5
click at [510, 355] on textarea "Perfect, thanks for the photo! I'll immediately forward this to our team to add…" at bounding box center [463, 367] width 373 height 38
drag, startPoint x: 571, startPoint y: 357, endPoint x: 588, endPoint y: 351, distance: 17.6
click at [571, 357] on textarea "Perfect, thanks for the photo! I'll immediately forward this to our team to add…" at bounding box center [463, 367] width 373 height 38
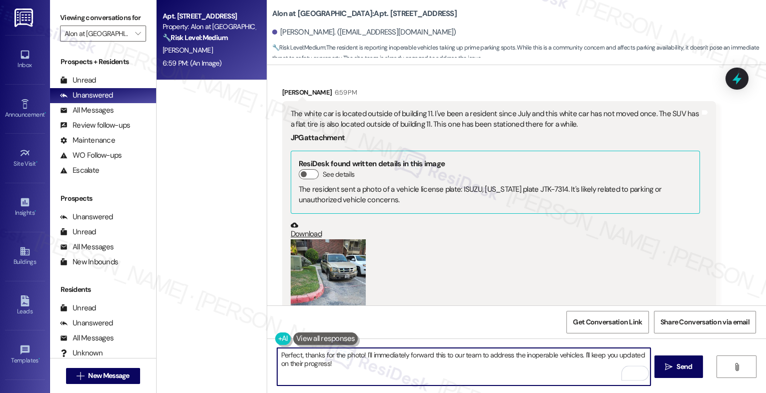
click at [541, 370] on textarea "Perfect, thanks for the photo! I'll immediately forward this to our team to add…" at bounding box center [463, 367] width 373 height 38
click at [298, 364] on textarea "Perfect, thanks for the photo! I'll immediately forward this to our team to add…" at bounding box center [463, 367] width 373 height 38
click at [357, 368] on textarea "Perfect, thanks for the photo! I'll immediately forward this to our team to add…" at bounding box center [463, 367] width 373 height 38
click at [355, 371] on textarea "Perfect, thanks for the photo! I'll immediately forward this to our team to add…" at bounding box center [463, 367] width 373 height 38
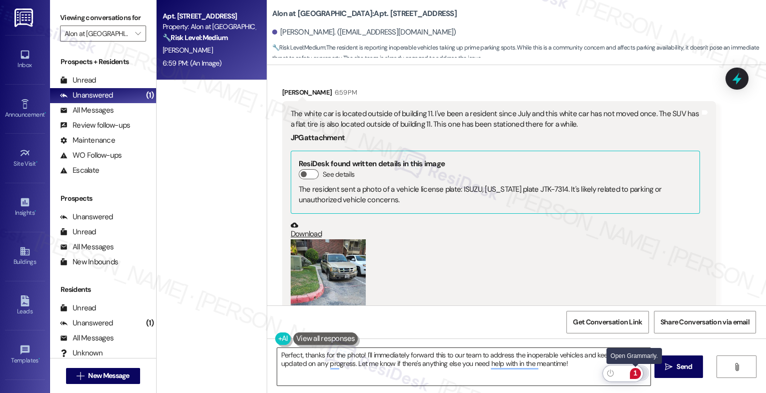
click at [636, 373] on div "1" at bounding box center [635, 373] width 11 height 11
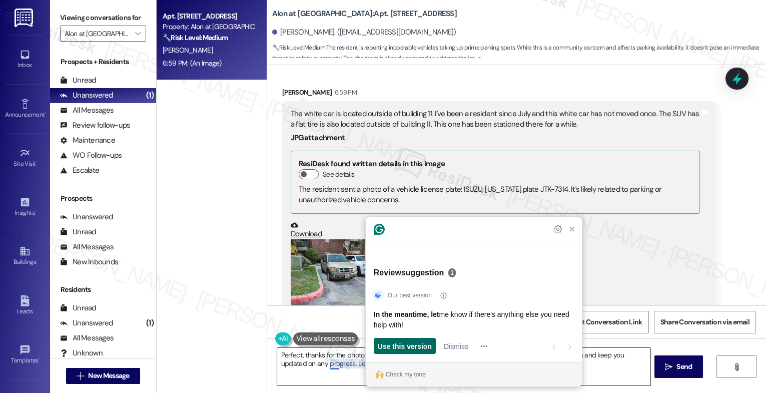
click at [415, 346] on span "Use this version" at bounding box center [405, 346] width 54 height 11
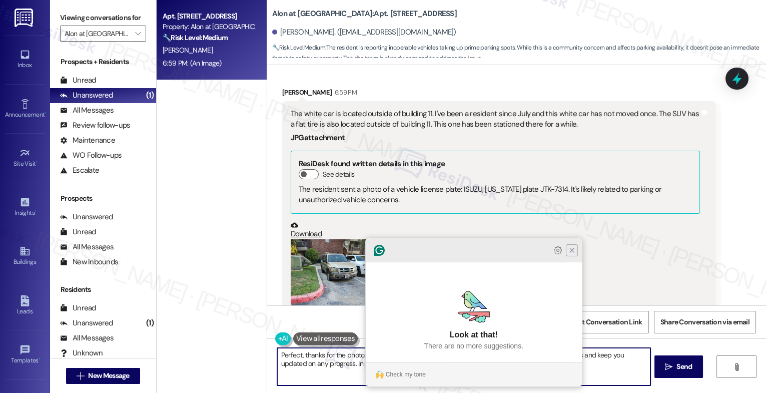
type textarea "Perfect, thanks for the photo! I'll immediately forward this to our team to add…"
click at [571, 252] on icon "Close Grammarly Assistant" at bounding box center [572, 250] width 4 height 4
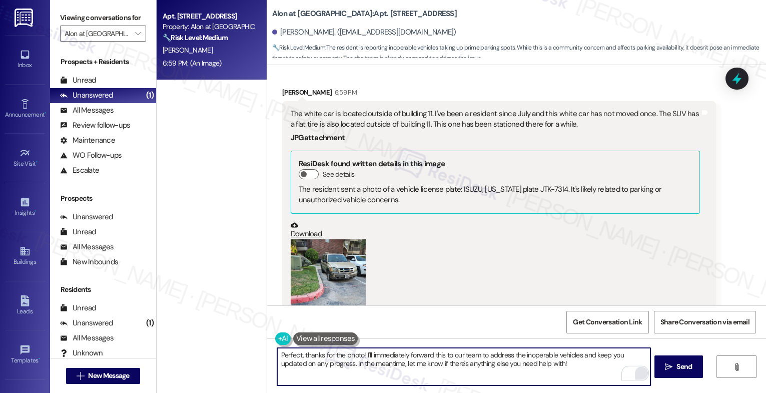
scroll to position [668, 0]
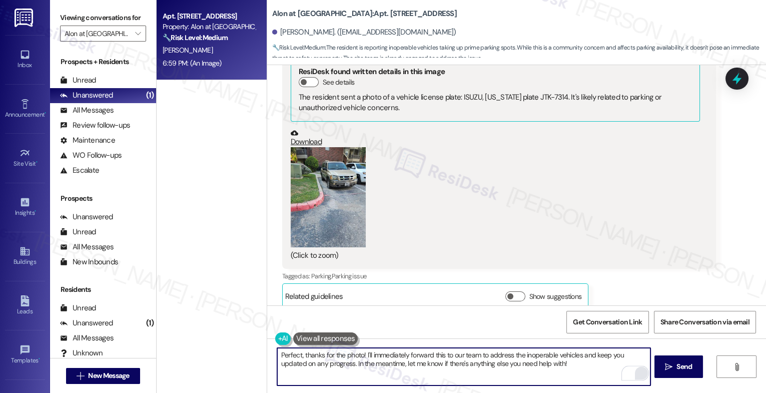
click at [563, 370] on textarea "Perfect, thanks for the photo! I'll immediately forward this to our team to add…" at bounding box center [463, 367] width 373 height 38
click at [665, 366] on icon "" at bounding box center [669, 367] width 8 height 8
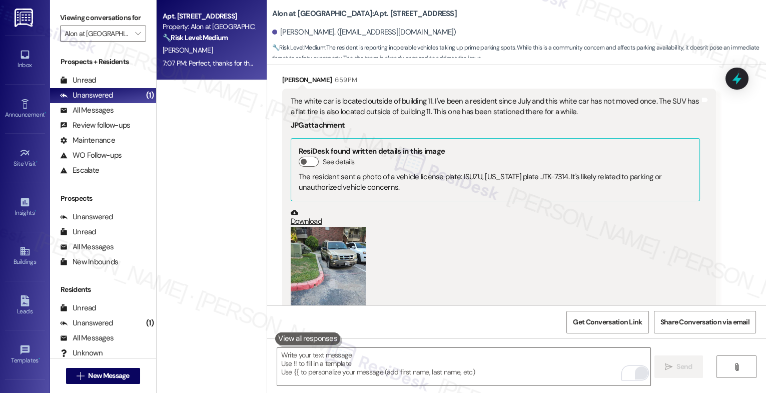
scroll to position [503, 0]
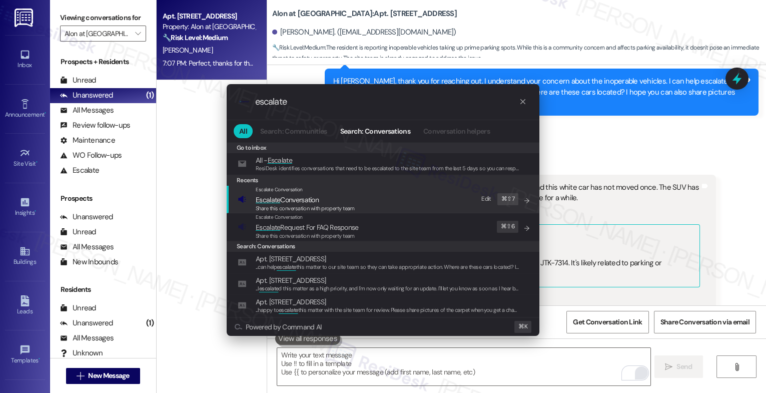
type input "escalate"
click at [325, 203] on span "Escalate Conversation" at bounding box center [305, 199] width 99 height 11
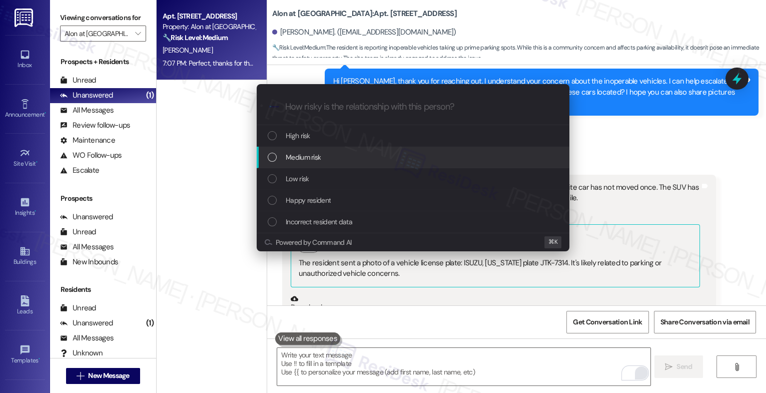
click at [320, 163] on span "Medium risk" at bounding box center [303, 157] width 35 height 11
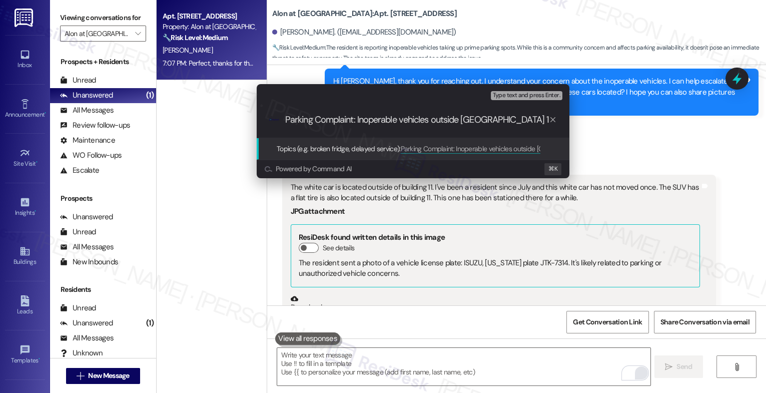
type input "Parking Complaint: Inoperable vehicles outside [GEOGRAPHIC_DATA] 11"
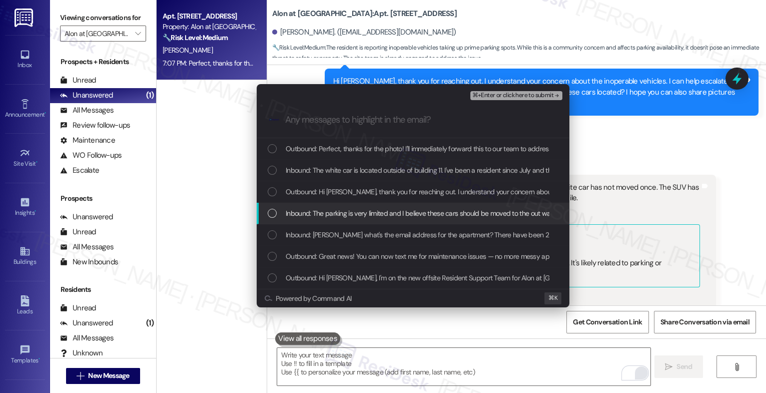
click at [337, 212] on span "Inbound: The parking is very limited and I believe these cars should be moved t…" at bounding box center [453, 213] width 335 height 11
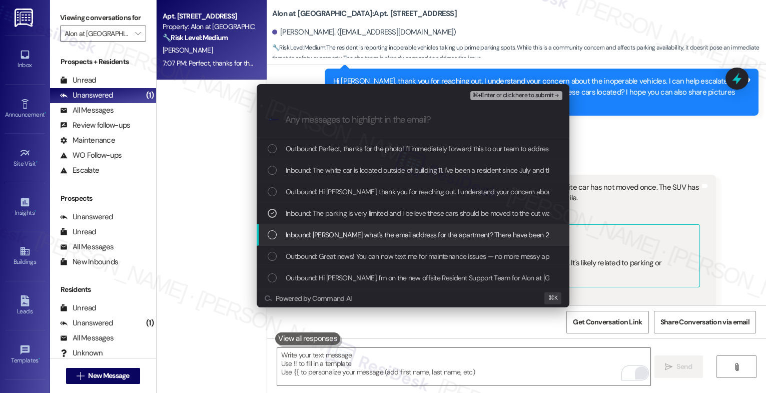
click at [330, 232] on span "Inbound: [PERSON_NAME] what's the email address for the apartment? There have b…" at bounding box center [574, 234] width 576 height 11
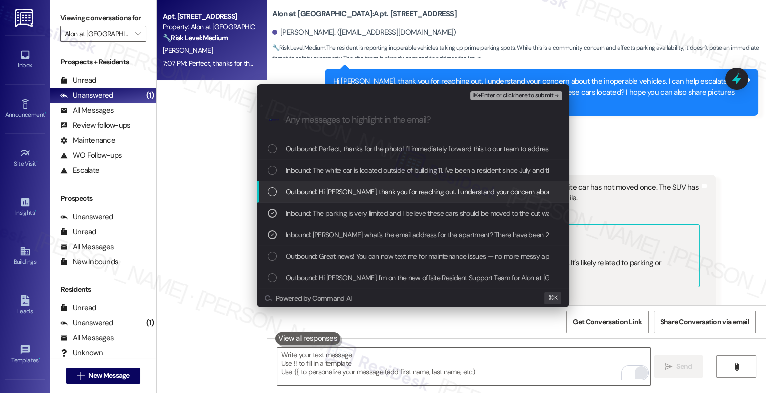
drag, startPoint x: 332, startPoint y: 195, endPoint x: 334, endPoint y: 184, distance: 11.2
click at [332, 192] on span "Outbound: Hi [PERSON_NAME], thank you for reaching out. I understand your conce…" at bounding box center [680, 191] width 788 height 11
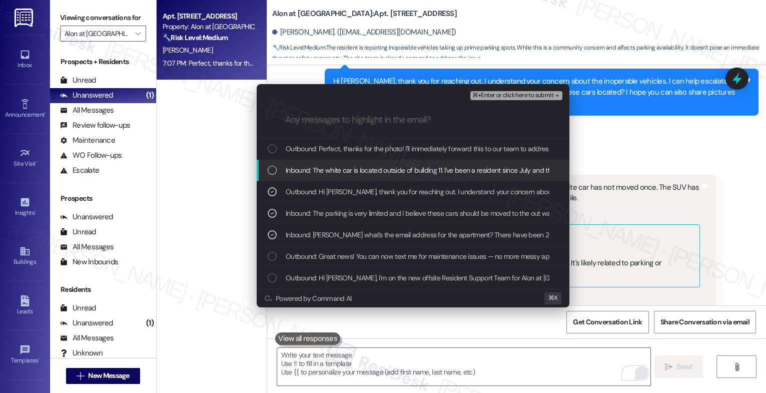
click at [336, 168] on span "Inbound: The white car is located outside of building 11. I've been a resident …" at bounding box center [617, 170] width 663 height 11
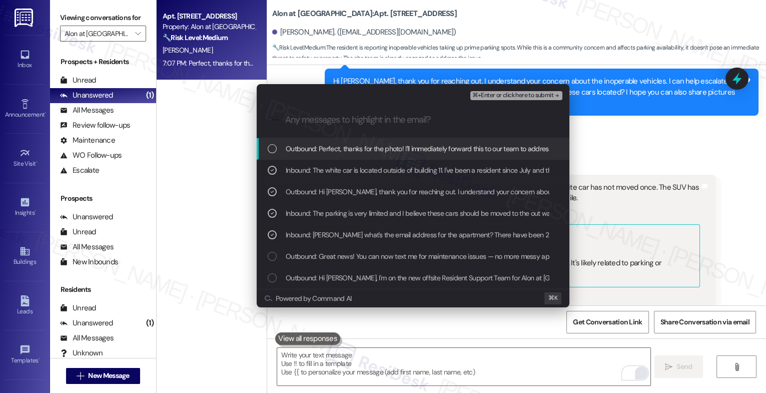
click at [362, 148] on span "Outbound: Perfect, thanks for the photo! I'll immediately forward this to our t…" at bounding box center [617, 148] width 663 height 11
click at [547, 94] on span "⌘+Enter or click here to submit" at bounding box center [512, 95] width 81 height 7
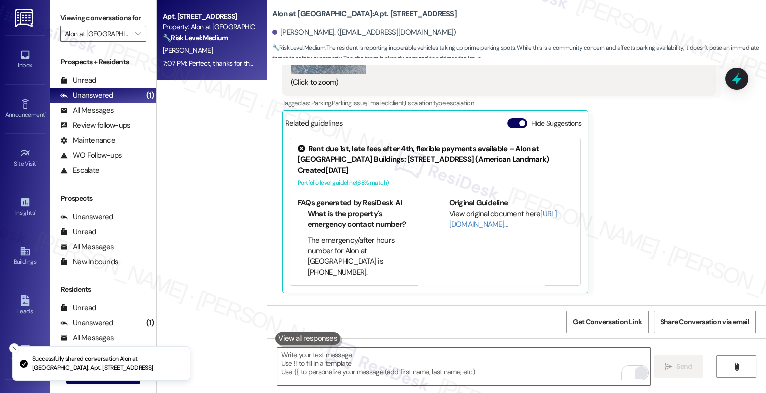
scroll to position [825, 0]
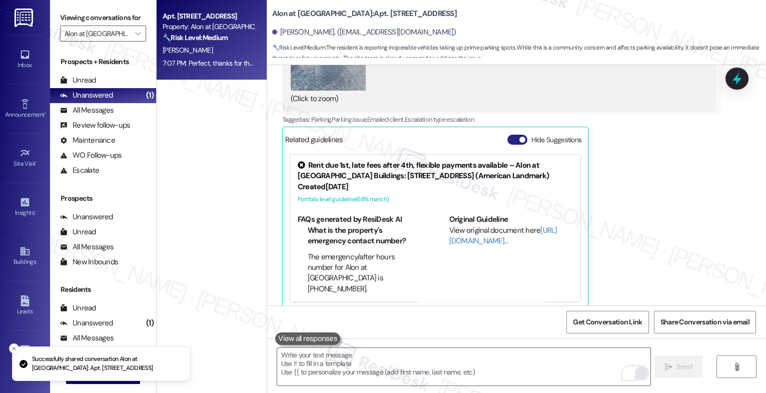
click at [507, 135] on button "Hide Suggestions" at bounding box center [517, 140] width 20 height 10
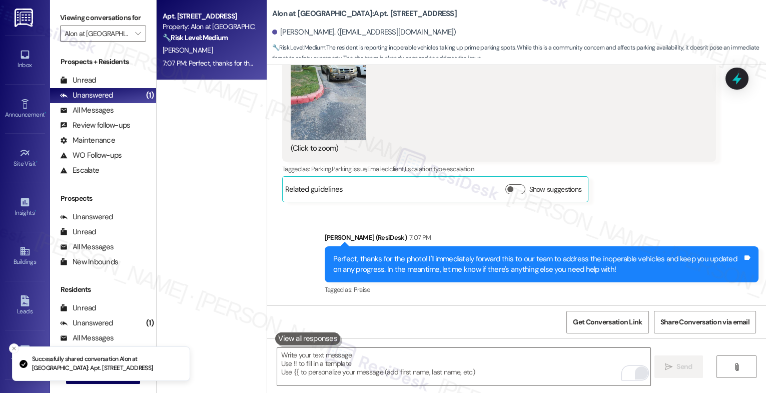
scroll to position [763, 0]
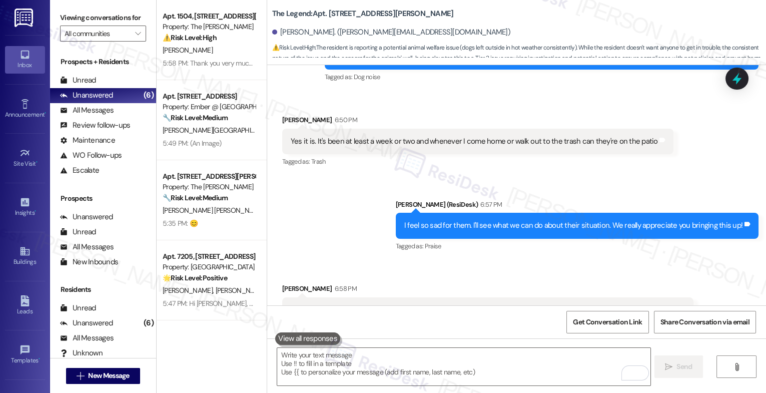
scroll to position [913, 0]
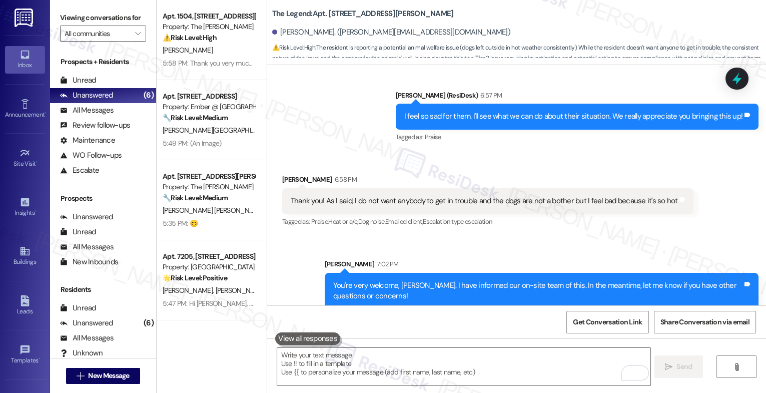
click at [351, 113] on div "Sent via SMS [PERSON_NAME] (ResiDesk) 6:57 PM I feel so sad for them. I'll see …" at bounding box center [516, 110] width 499 height 85
click at [344, 92] on div "Sent via SMS [PERSON_NAME] (ResiDesk) 6:57 PM I feel so sad for them. I'll see …" at bounding box center [516, 110] width 499 height 85
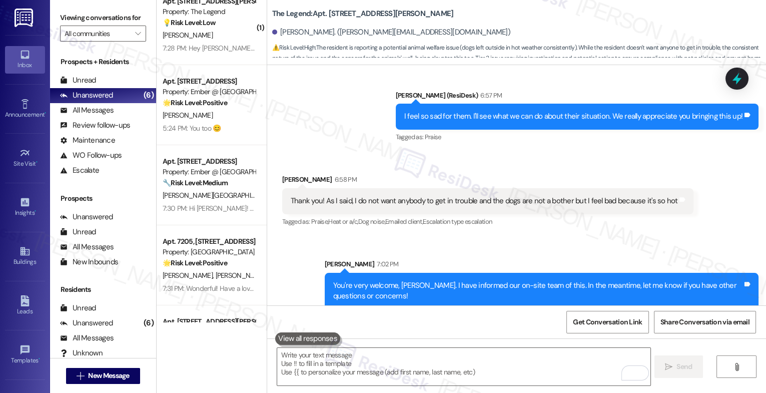
scroll to position [78, 0]
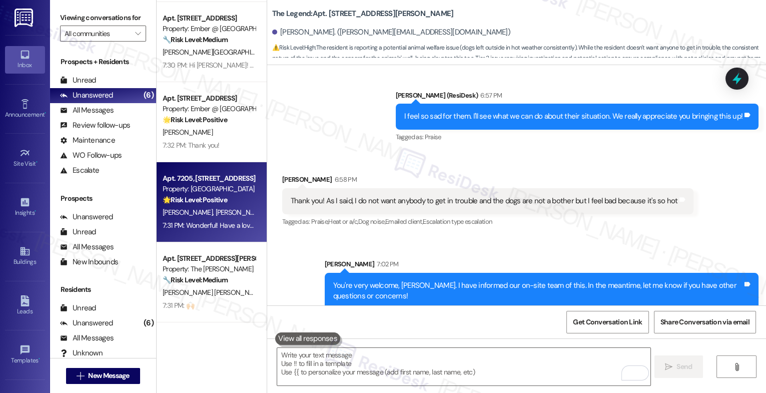
click at [215, 211] on span "[PERSON_NAME]" at bounding box center [240, 212] width 50 height 9
type textarea "Fetching suggested responses. Please feel free to read through the conversation…"
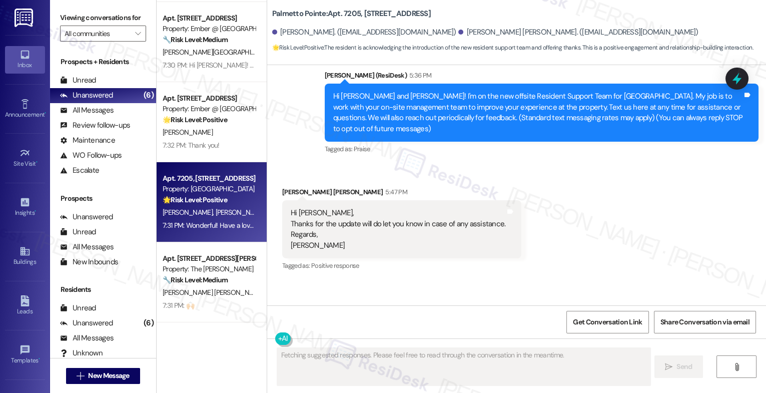
scroll to position [166, 0]
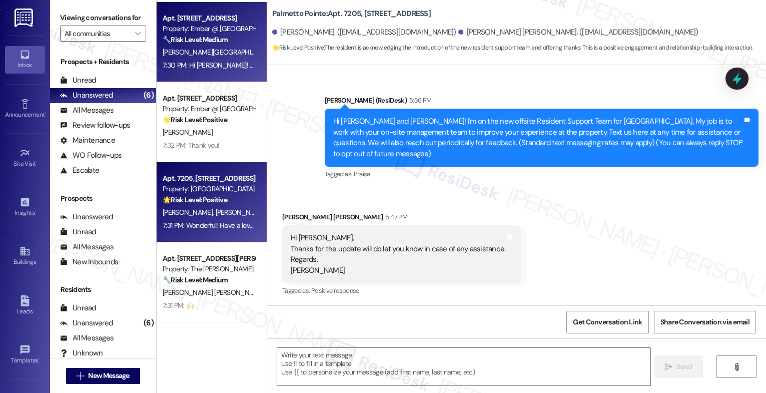
click at [208, 34] on div "Property: Ember @ [GEOGRAPHIC_DATA]" at bounding box center [209, 29] width 93 height 11
type textarea "Fetching suggested responses. Please feel free to read through the conversation…"
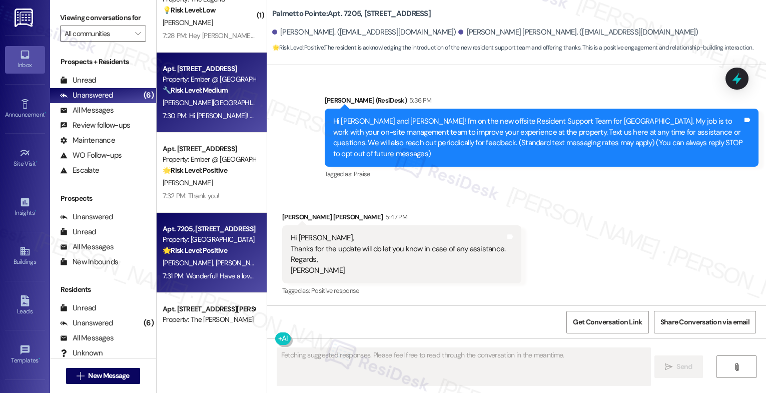
scroll to position [0, 0]
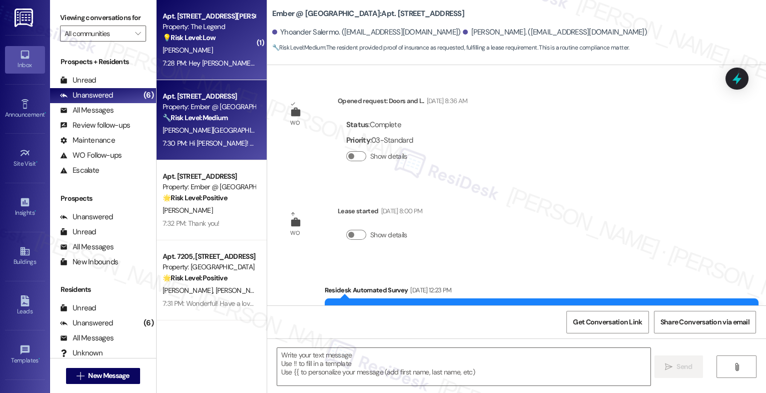
click at [211, 54] on div "[PERSON_NAME]" at bounding box center [209, 50] width 95 height 13
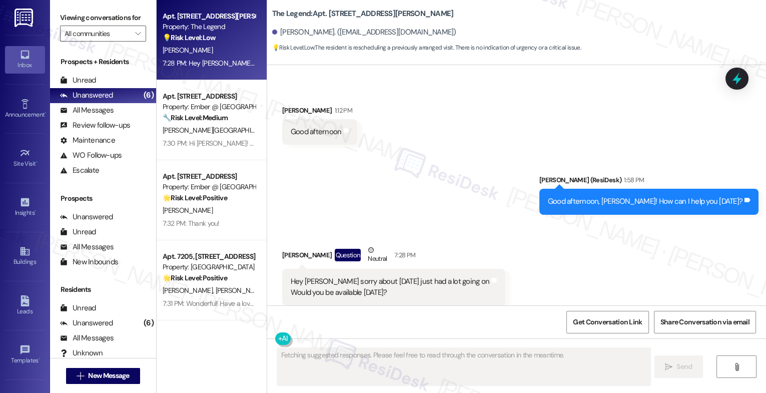
scroll to position [2163, 0]
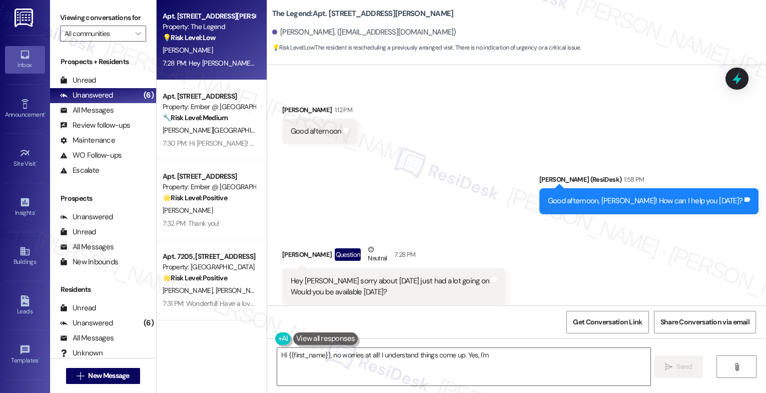
click at [451, 174] on div "Sent via SMS [PERSON_NAME] (ResiDesk) 1:58 PM Good afternoon, [PERSON_NAME]! Ho…" at bounding box center [516, 187] width 499 height 70
click at [353, 363] on textarea "Hi {{first_name}}, no worries at all! I understand things come up. Yes, I'm ava…" at bounding box center [463, 367] width 373 height 38
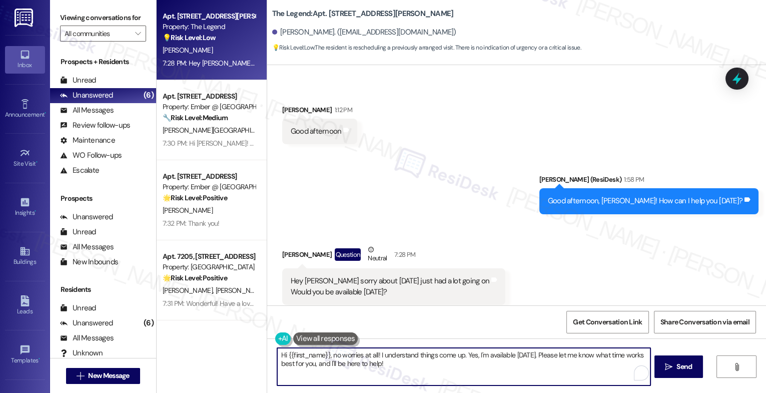
click at [353, 363] on textarea "Hi {{first_name}}, no worries at all! I understand things come up. Yes, I'm ava…" at bounding box center [463, 367] width 373 height 38
type textarea "I"
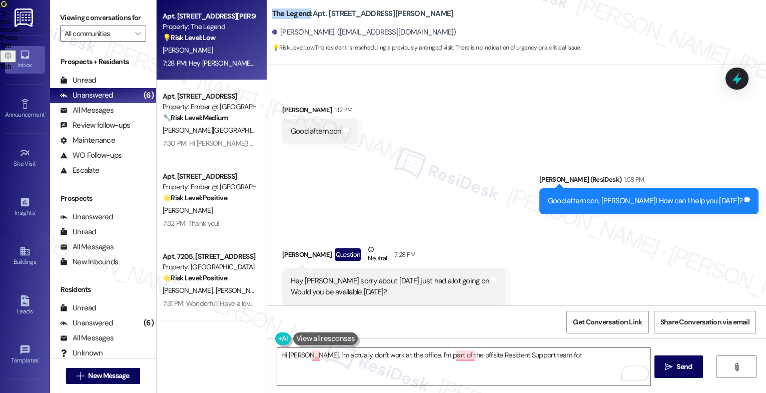
drag, startPoint x: 265, startPoint y: 14, endPoint x: 304, endPoint y: 15, distance: 38.5
click at [304, 15] on div "The Legend: Apt. 24208, [STREET_ADDRESS][PERSON_NAME][PERSON_NAME]. ([EMAIL_ADD…" at bounding box center [516, 28] width 499 height 51
copy b "The Legend"
click at [569, 350] on textarea "Hi [PERSON_NAME], I'm actually don't work at the office. I'm part of the offsit…" at bounding box center [463, 367] width 373 height 38
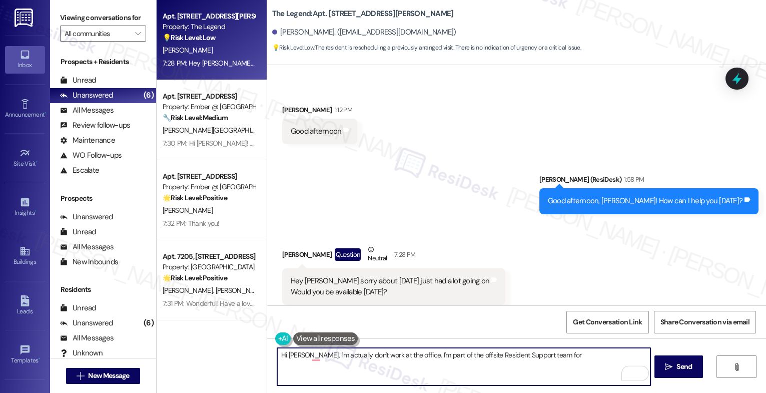
paste textarea "The Legend"
click at [592, 363] on textarea "Hi [PERSON_NAME], I'm actually don't work at the office. I'm part of the offsit…" at bounding box center [463, 367] width 373 height 38
paste textarea "The Legend"
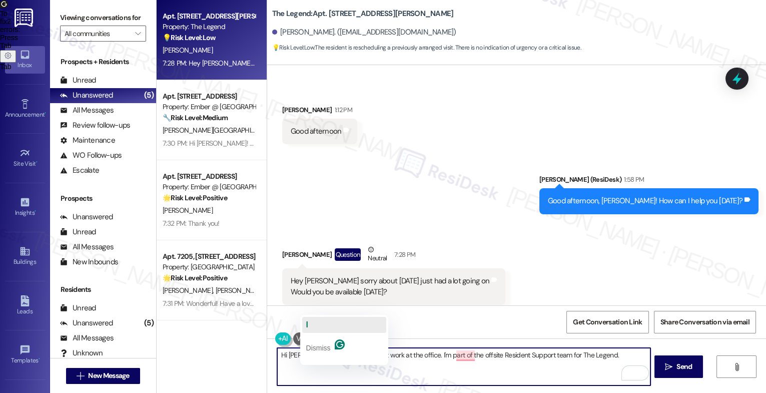
click at [311, 319] on button "I" at bounding box center [344, 325] width 84 height 16
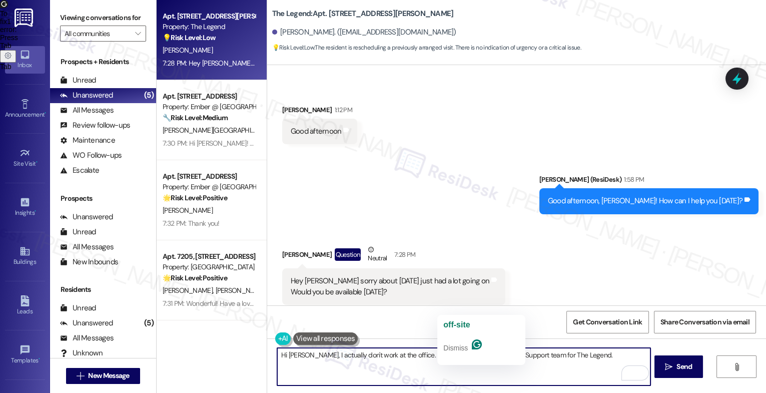
click at [443, 354] on textarea "Hi [PERSON_NAME], I actually don't work at the office. I'm part of the offsite …" at bounding box center [463, 367] width 373 height 38
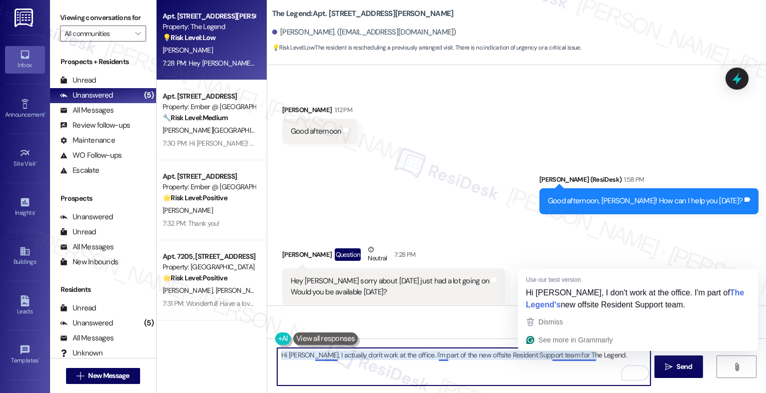
click at [608, 357] on textarea "Hi [PERSON_NAME], I actually don't work at the office. I'm part of the new offs…" at bounding box center [463, 367] width 373 height 38
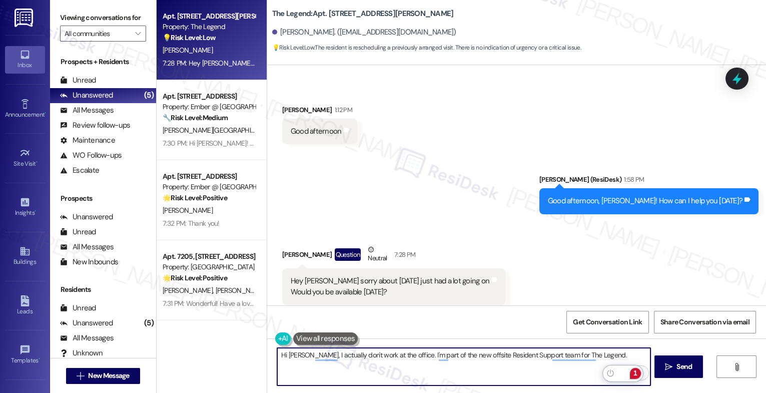
click at [638, 371] on div "1" at bounding box center [635, 373] width 11 height 11
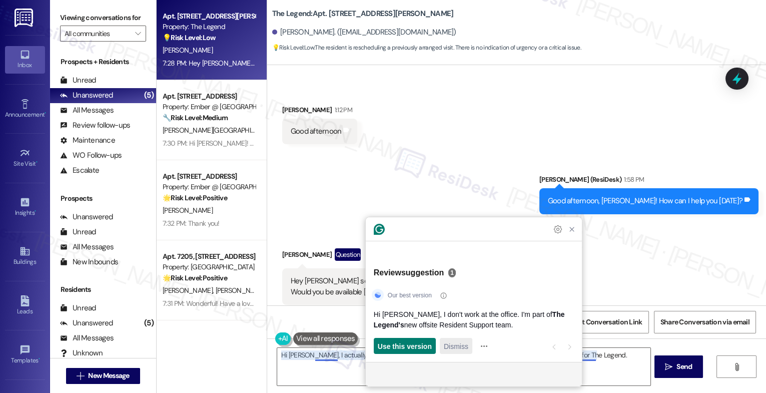
click at [457, 346] on span "Dismiss" at bounding box center [456, 346] width 25 height 11
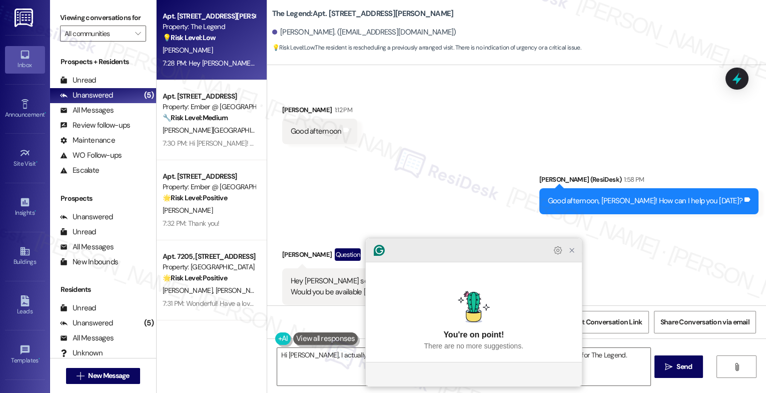
click at [576, 256] on icon "Close Grammarly Assistant" at bounding box center [572, 250] width 12 height 12
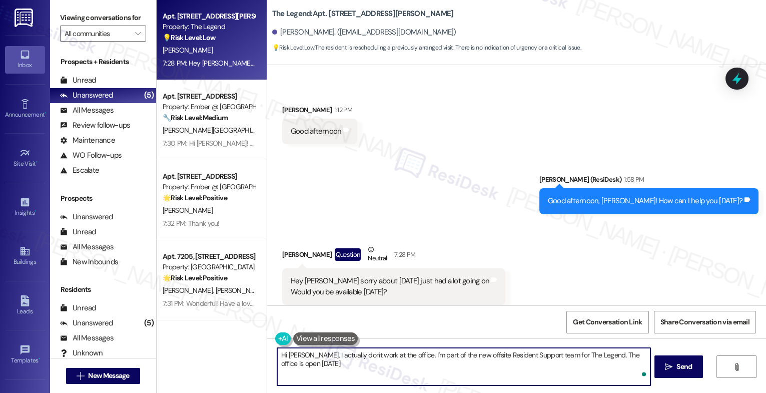
paste textarea "The Legend"
drag, startPoint x: 305, startPoint y: 362, endPoint x: 471, endPoint y: 379, distance: 166.9
click at [470, 379] on textarea "Hi [PERSON_NAME], I actually don't work at the office. I'm part of the new offs…" at bounding box center [463, 367] width 373 height 38
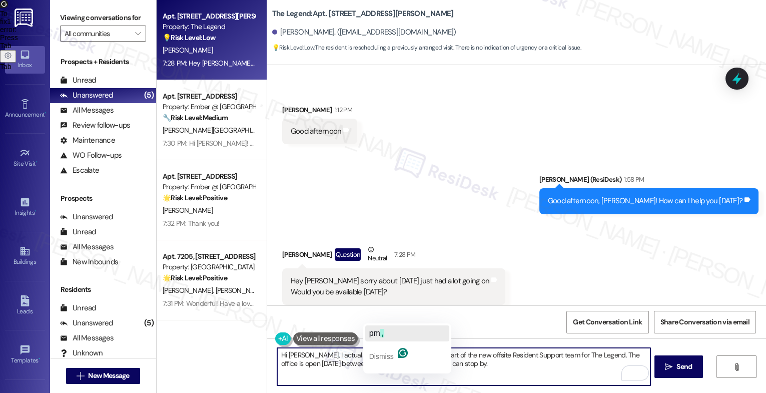
click at [382, 333] on span "," at bounding box center [382, 333] width 4 height 9
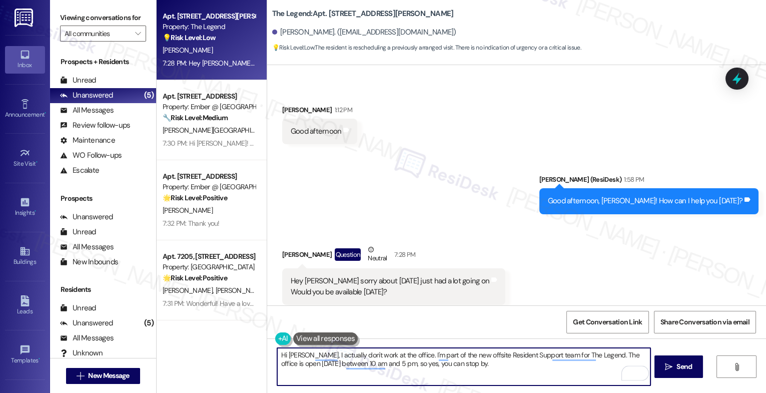
click at [489, 373] on textarea "Hi [PERSON_NAME], I actually don't work at the office. I'm part of the new offs…" at bounding box center [463, 367] width 373 height 38
type textarea "Hi [PERSON_NAME], I actually don't work at the office. I'm part of the new offs…"
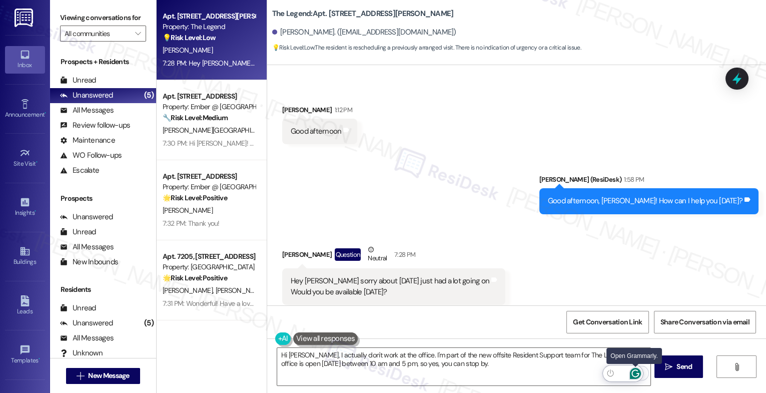
click at [638, 371] on icon "Open Grammarly. 0 Suggestions." at bounding box center [635, 373] width 11 height 11
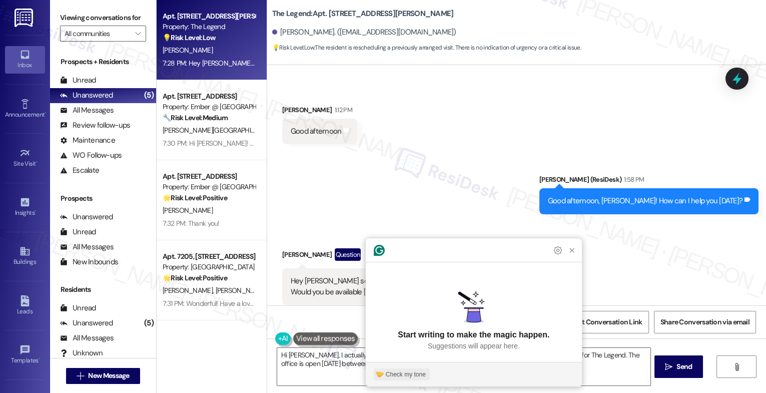
click at [403, 372] on div "Check my tone" at bounding box center [406, 374] width 40 height 9
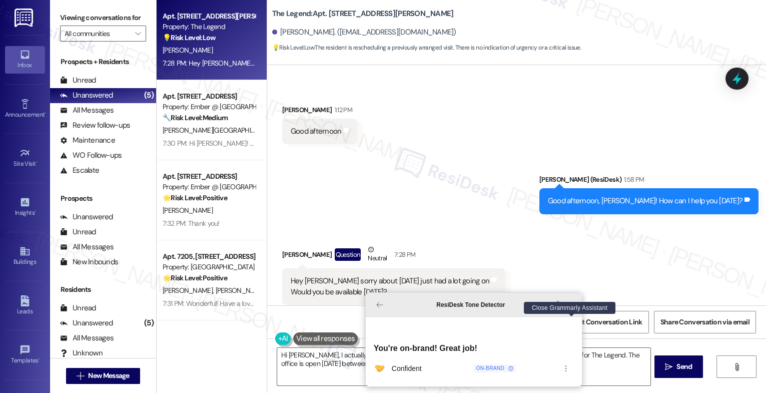
click at [574, 309] on icon "Close Grammarly Assistant" at bounding box center [572, 305] width 8 height 8
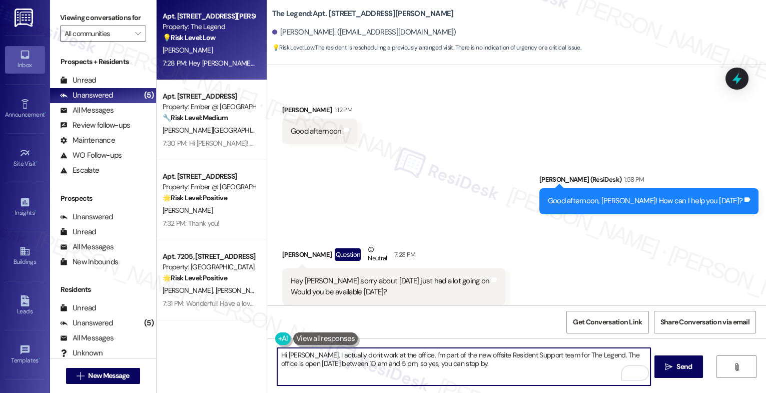
click at [474, 368] on textarea "Hi [PERSON_NAME], I actually don't work at the office. I'm part of the new offs…" at bounding box center [463, 367] width 373 height 38
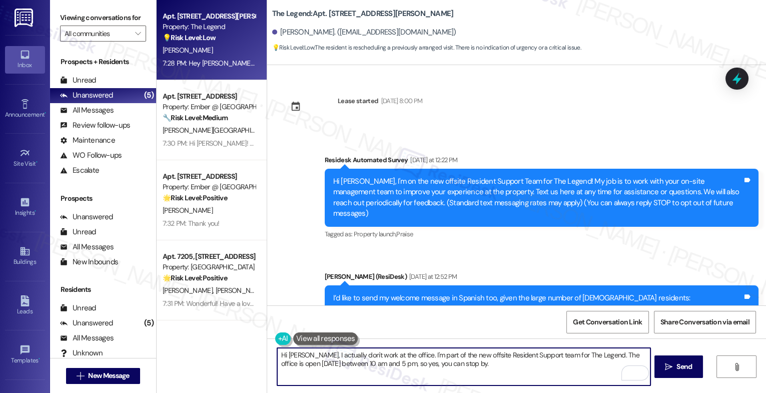
scroll to position [2163, 0]
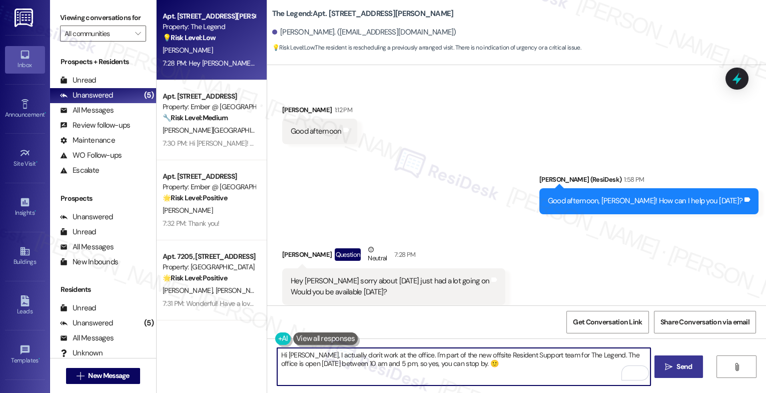
type textarea "Hi [PERSON_NAME], I actually don't work at the office. I'm part of the new offs…"
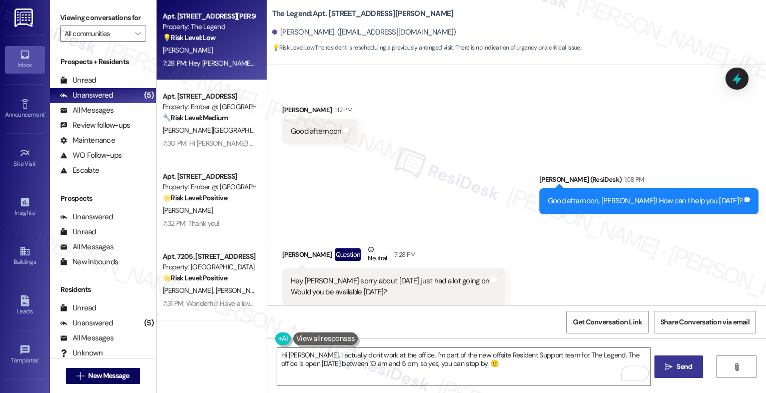
click at [674, 368] on span "Send" at bounding box center [684, 366] width 20 height 11
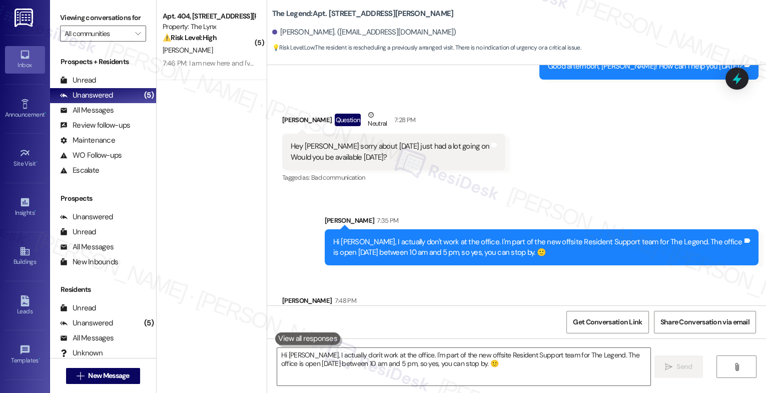
scroll to position [2313, 0]
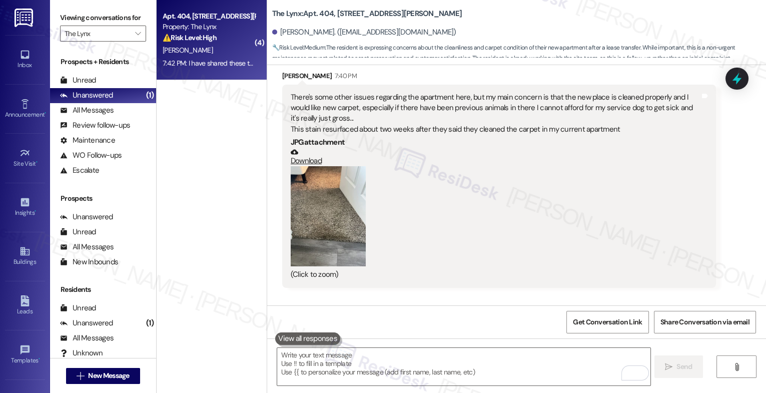
scroll to position [1634, 0]
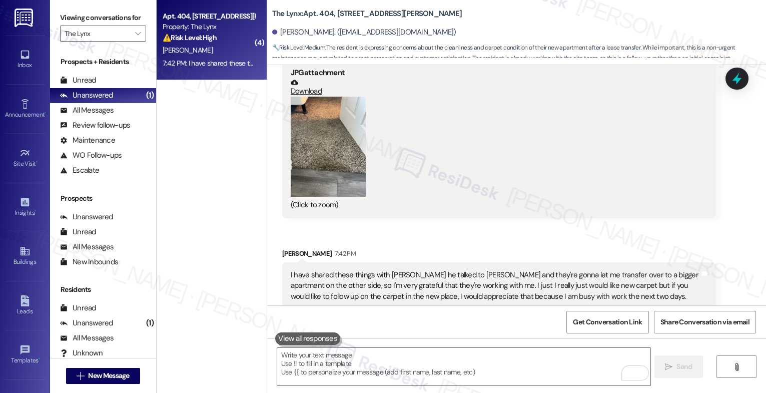
click at [319, 149] on button "Zoom image" at bounding box center [328, 147] width 75 height 100
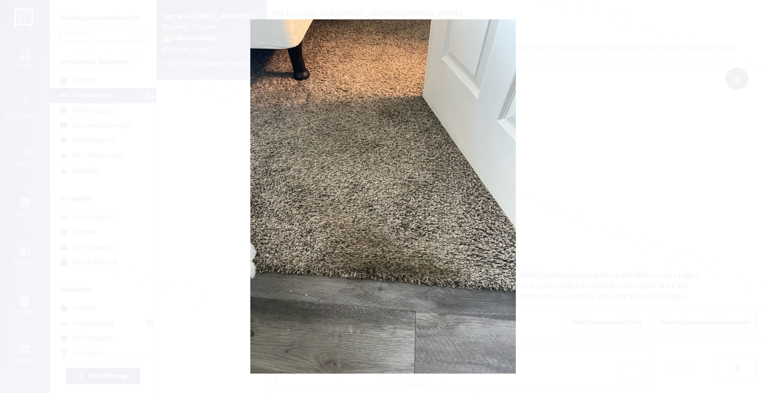
click at [459, 212] on button "Unzoom image" at bounding box center [383, 196] width 766 height 393
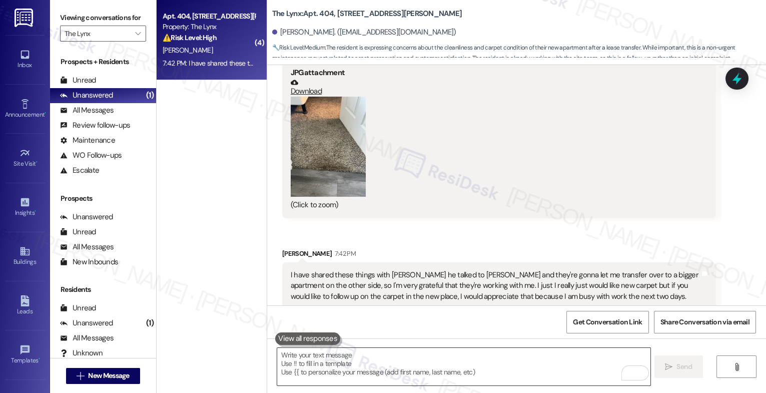
click at [324, 365] on textarea "To enrich screen reader interactions, please activate Accessibility in Grammarl…" at bounding box center [463, 367] width 373 height 38
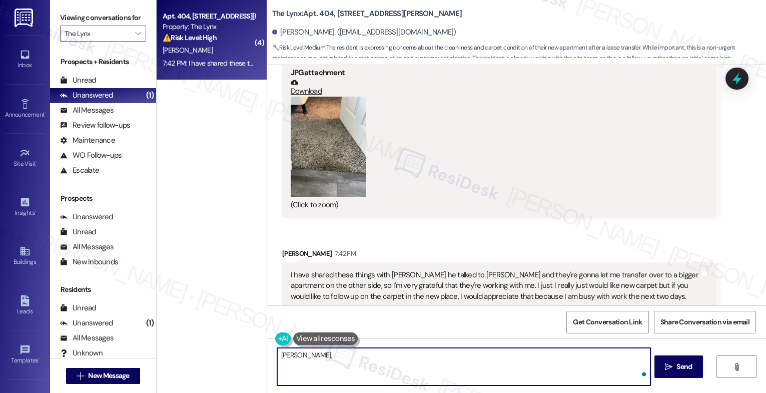
paste textarea "I’m really sorry to hear about the condition of the carpet—especially the smell…"
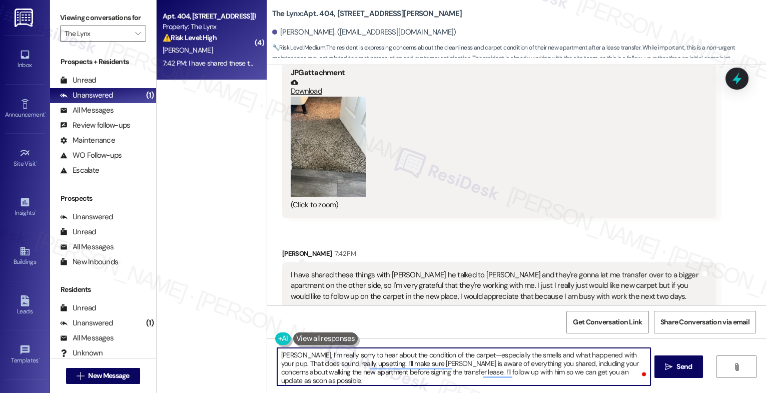
click at [462, 353] on textarea "[PERSON_NAME], I’m really sorry to hear about the condition of the carpet—espec…" at bounding box center [463, 367] width 373 height 38
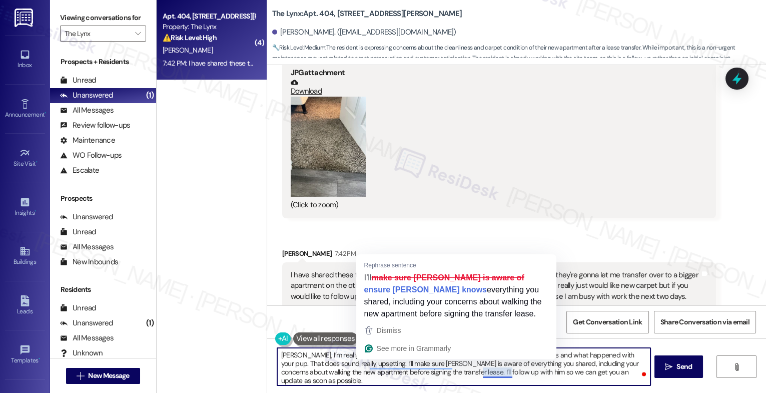
click at [477, 369] on textarea "[PERSON_NAME], I’m really sorry to hear about the condition of the carpet, espe…" at bounding box center [463, 367] width 373 height 38
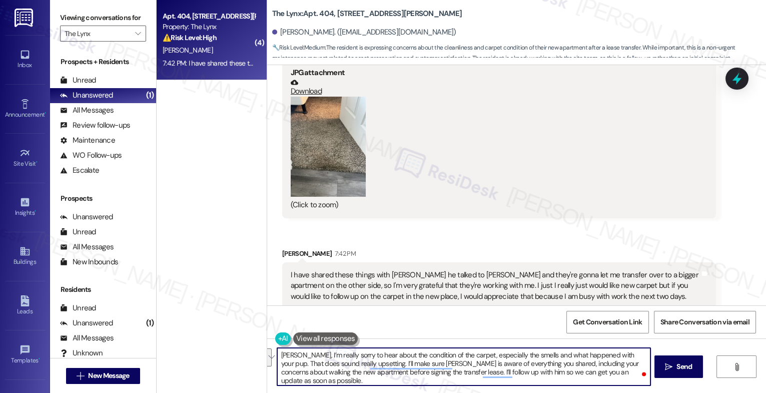
drag, startPoint x: 357, startPoint y: 361, endPoint x: 630, endPoint y: 372, distance: 273.3
click at [630, 372] on textarea "[PERSON_NAME], I’m really sorry to hear about the condition of the carpet, espe…" at bounding box center [463, 367] width 373 height 38
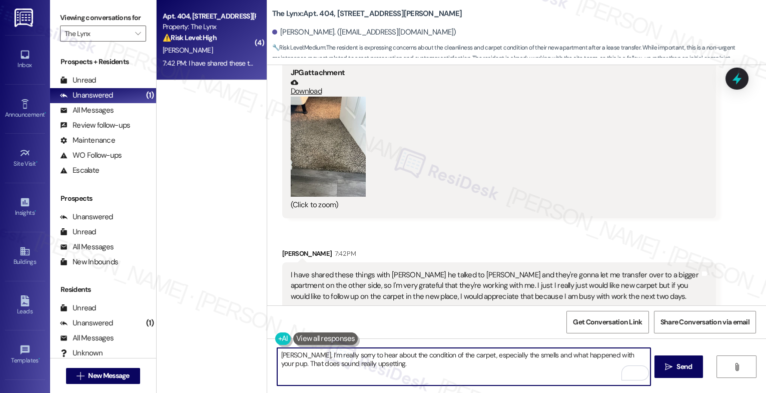
click at [378, 369] on textarea "[PERSON_NAME], I’m really sorry to hear about the condition of the carpet, espe…" at bounding box center [463, 367] width 373 height 38
drag, startPoint x: 358, startPoint y: 363, endPoint x: 456, endPoint y: 365, distance: 98.0
click at [453, 365] on textarea "[PERSON_NAME], I’m really sorry to hear about the condition of the carpet, espe…" at bounding box center [463, 367] width 373 height 38
click at [463, 364] on textarea "[PERSON_NAME], I’m really sorry to hear about the condition of the carpet, espe…" at bounding box center [463, 367] width 373 height 38
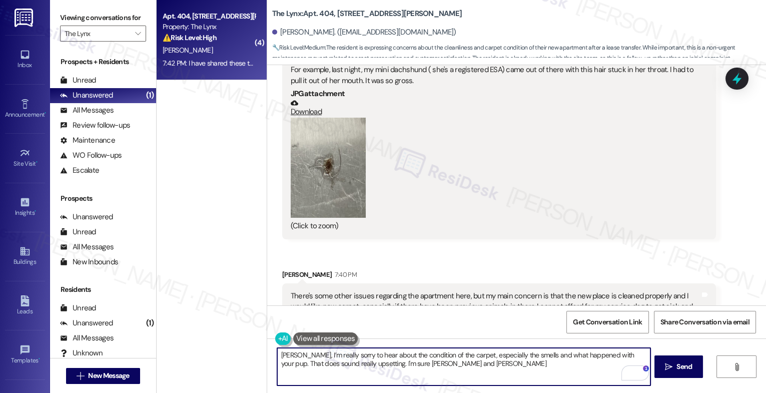
scroll to position [1623, 0]
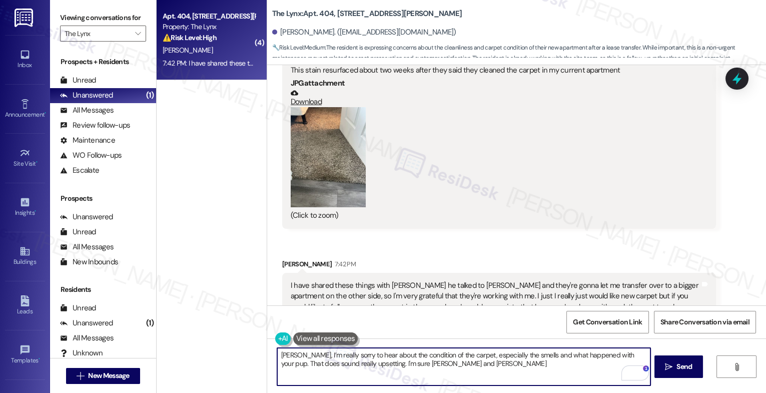
click at [344, 149] on button "Zoom image" at bounding box center [328, 157] width 75 height 100
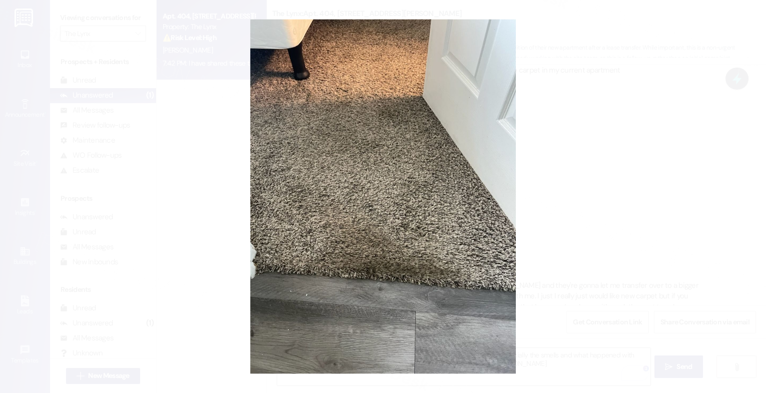
click at [427, 265] on button "Unzoom image" at bounding box center [383, 196] width 766 height 393
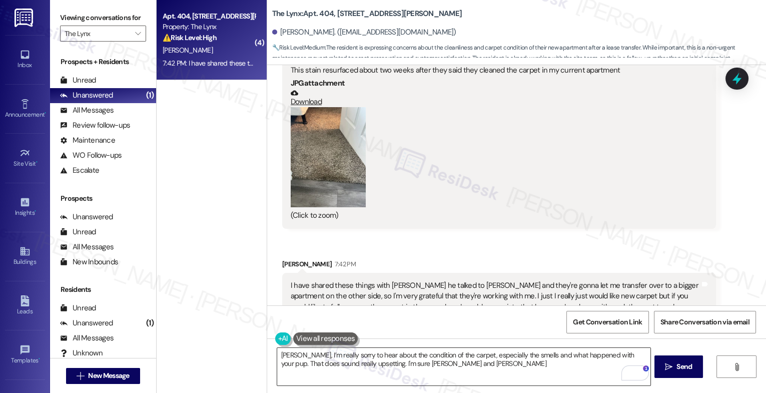
click at [463, 369] on textarea "[PERSON_NAME], I’m really sorry to hear about the condition of the carpet, espe…" at bounding box center [463, 367] width 373 height 38
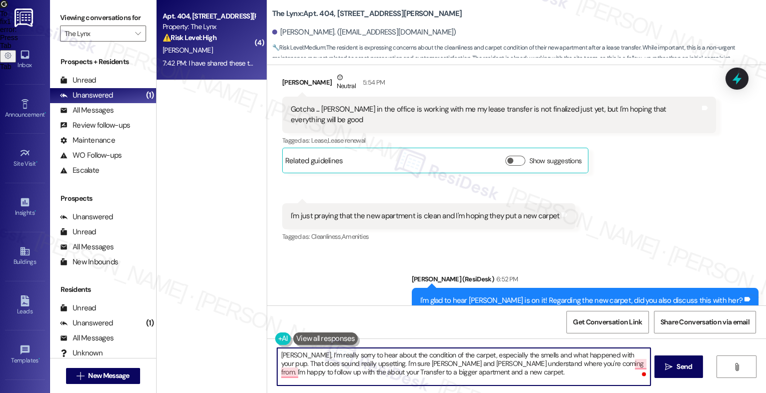
scroll to position [1293, 0]
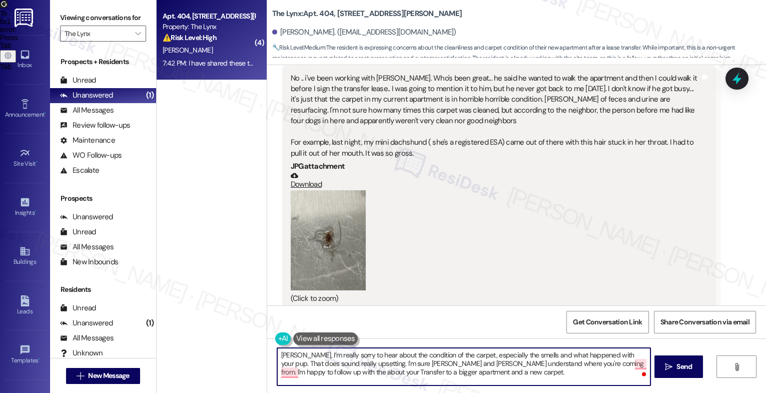
click at [498, 375] on textarea "[PERSON_NAME], I’m really sorry to hear about the condition of the carpet, espe…" at bounding box center [463, 367] width 373 height 38
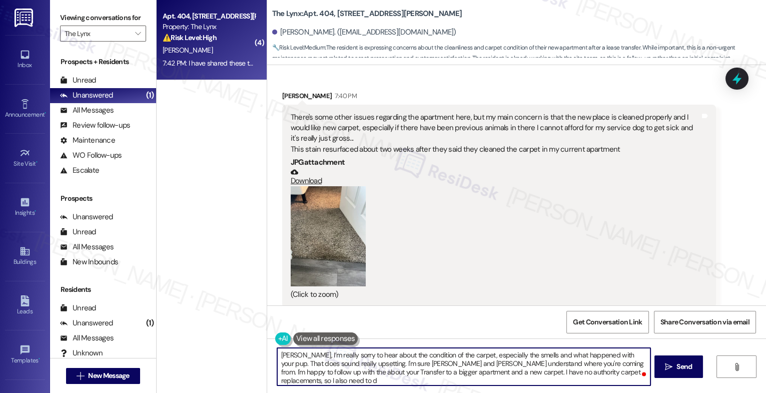
scroll to position [1633, 0]
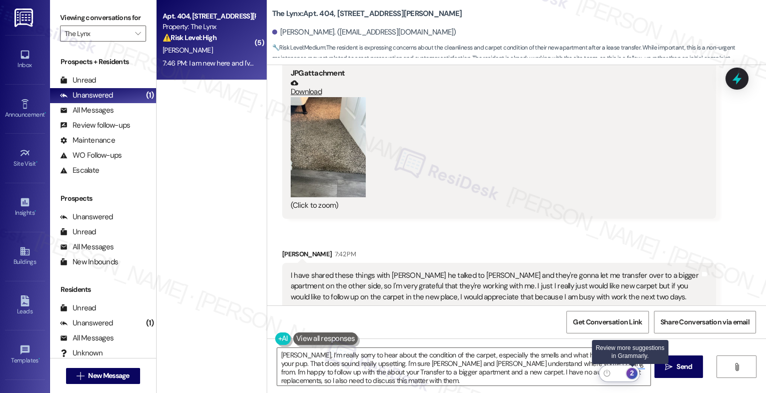
click at [633, 371] on div "2" at bounding box center [631, 373] width 11 height 11
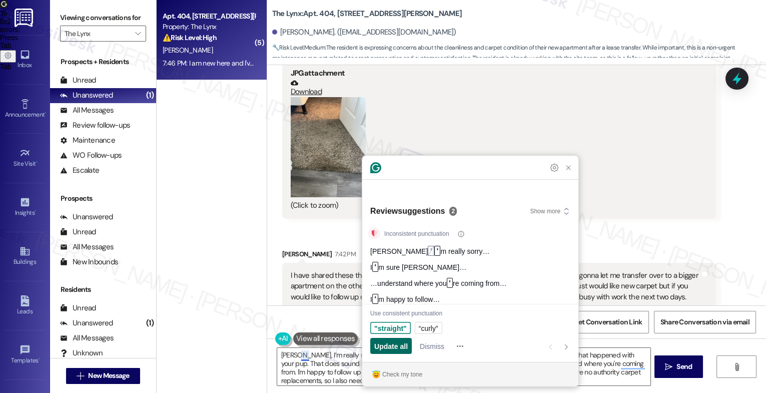
click at [395, 346] on span "Update all" at bounding box center [391, 346] width 34 height 11
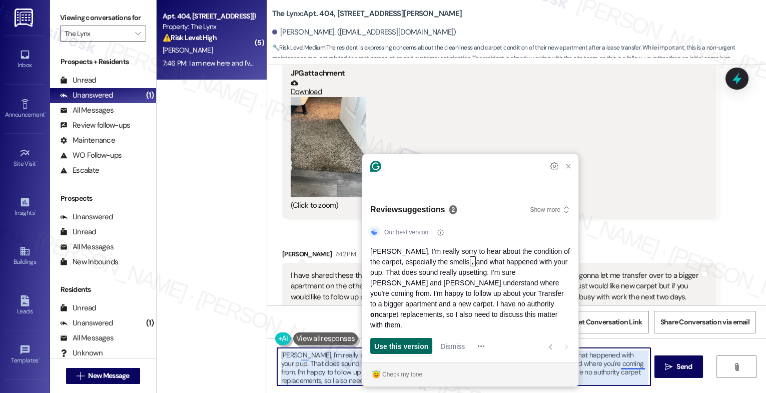
click at [395, 346] on span "Use this version" at bounding box center [401, 346] width 54 height 11
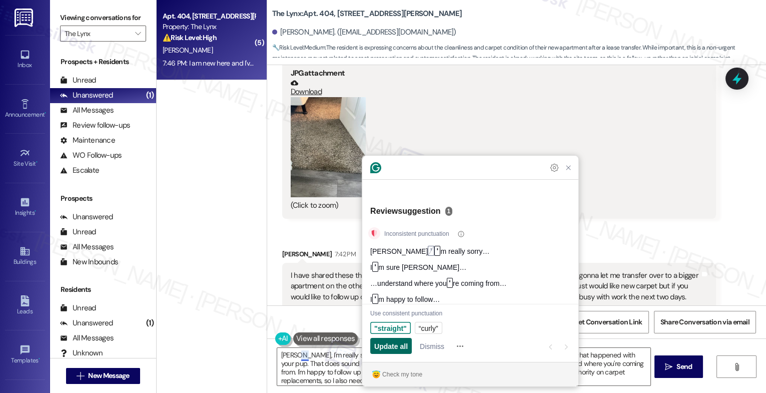
click at [395, 346] on span "Update all" at bounding box center [391, 346] width 34 height 11
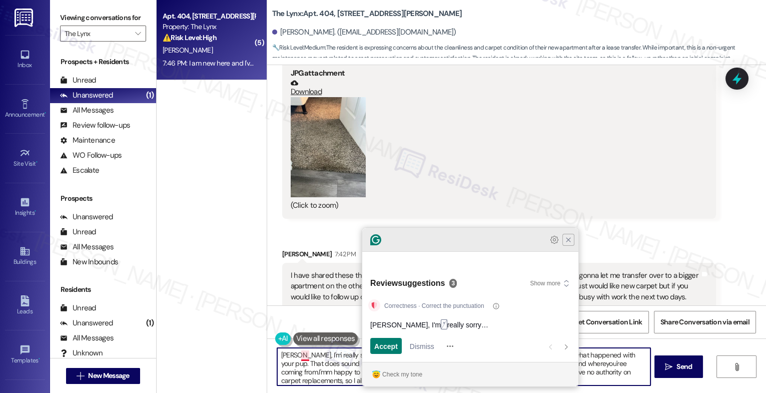
click at [566, 252] on div at bounding box center [470, 240] width 216 height 24
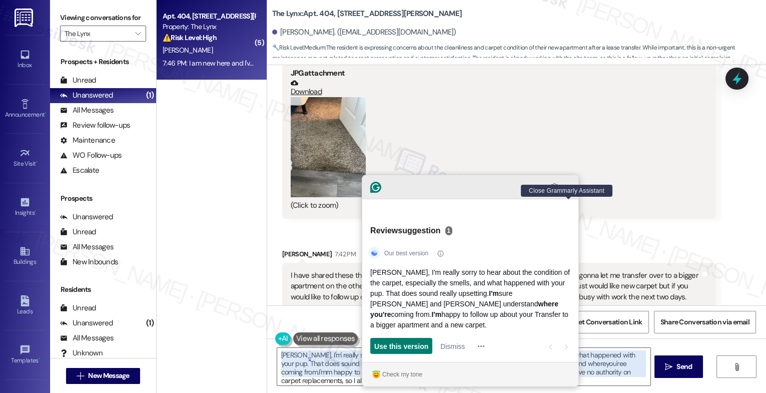
click at [565, 191] on icon "Close Grammarly Assistant" at bounding box center [568, 187] width 8 height 8
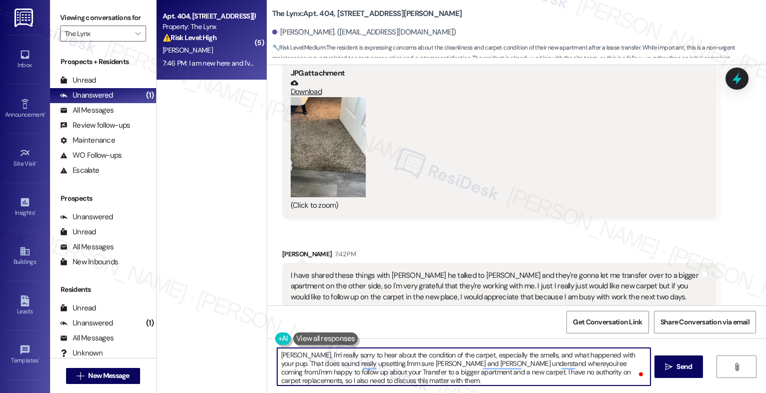
click at [347, 376] on textarea "Jaime, I'm' really sorry to hear about the condition of the carpet, especially …" at bounding box center [463, 367] width 373 height 38
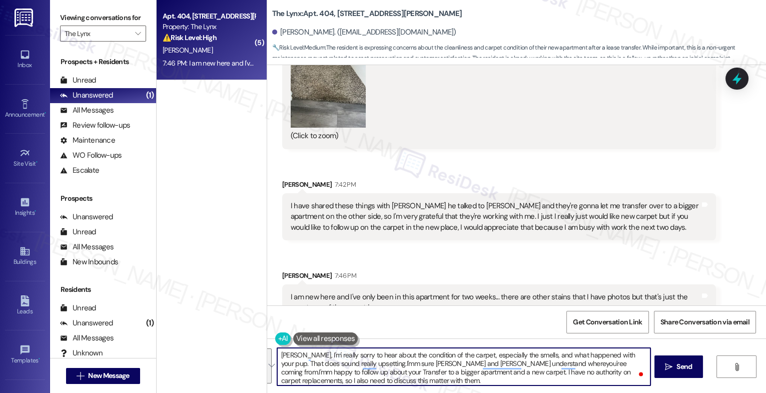
scroll to position [1714, 0]
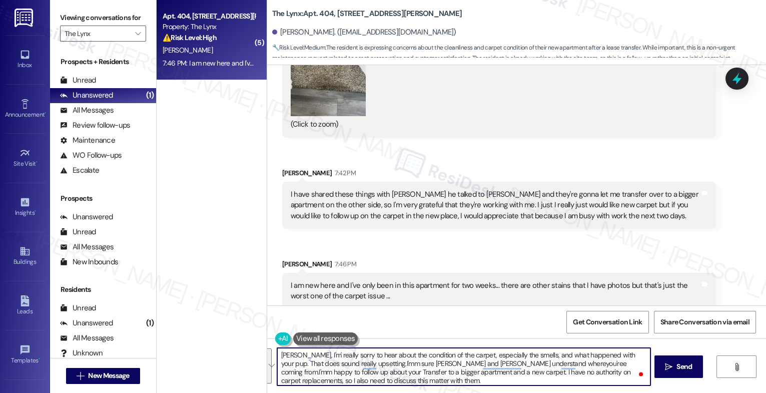
paste textarea "’m really sorry to hear about the condition of the carpet—especially the odors …"
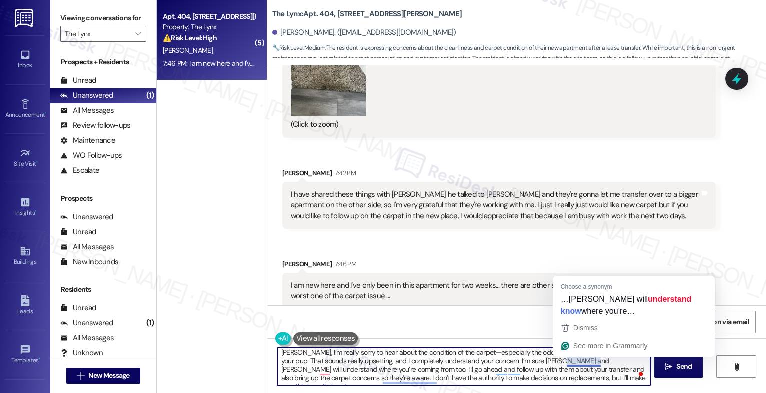
click at [562, 360] on textarea "Jaime, I’m really sorry to hear about the condition of the carpet—especially th…" at bounding box center [463, 367] width 373 height 38
click at [584, 359] on textarea "Jaime, I’m really sorry to hear about the condition of the carpet—especially th…" at bounding box center [463, 367] width 373 height 38
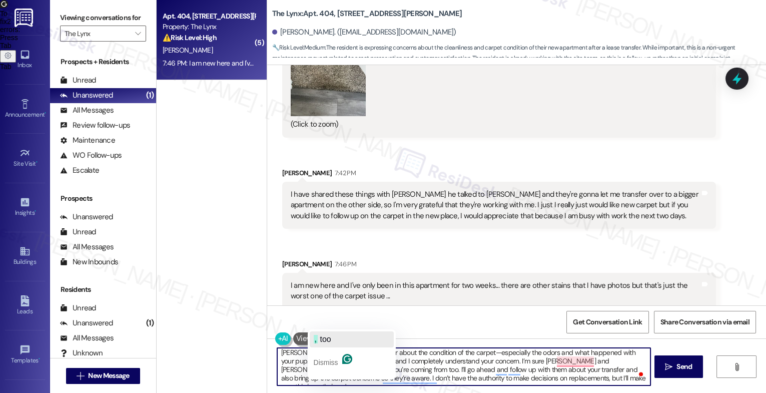
click at [332, 333] on button ", too" at bounding box center [352, 339] width 84 height 16
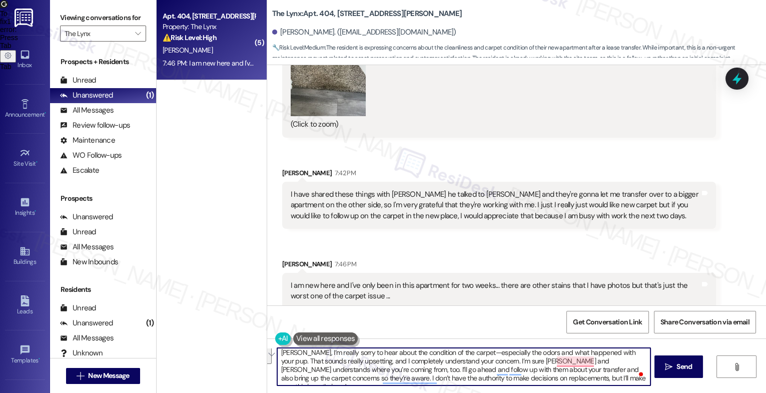
drag, startPoint x: 604, startPoint y: 368, endPoint x: 291, endPoint y: 379, distance: 312.7
click at [291, 379] on textarea "Jaime, I’m really sorry to hear about the condition of the carpet—especially th…" at bounding box center [463, 367] width 373 height 38
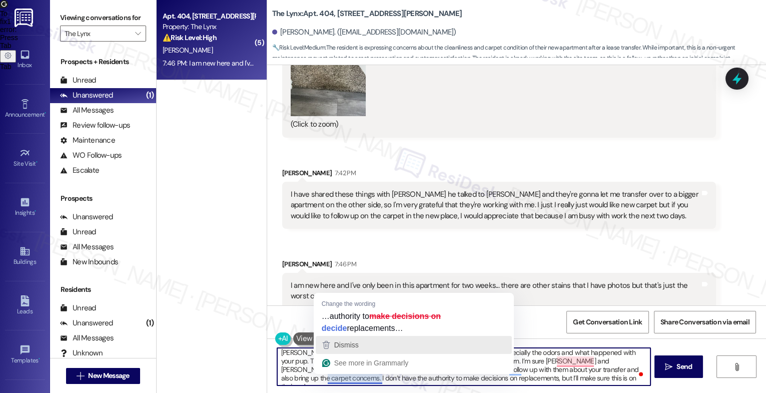
click at [355, 341] on span "Dismiss" at bounding box center [346, 345] width 25 height 8
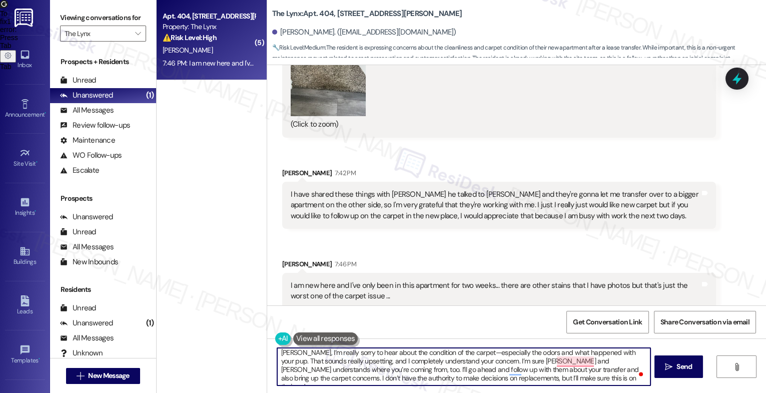
click at [547, 380] on textarea "Jaime, I’m really sorry to hear about the condition of the carpet—especially th…" at bounding box center [463, 367] width 373 height 38
click at [633, 371] on div "2" at bounding box center [631, 373] width 11 height 11
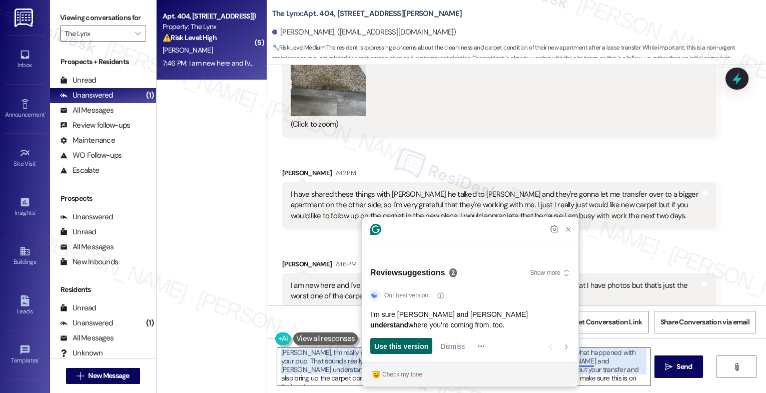
click at [412, 345] on span "Use this version" at bounding box center [401, 346] width 54 height 11
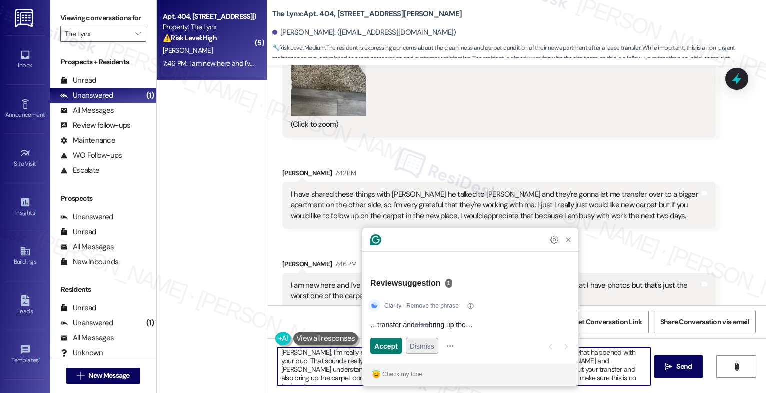
scroll to position [1, 0]
type textarea "[PERSON_NAME], I’m really sorry to hear about the condition of the carpet—espec…"
click at [430, 346] on span "Dismiss" at bounding box center [422, 346] width 25 height 11
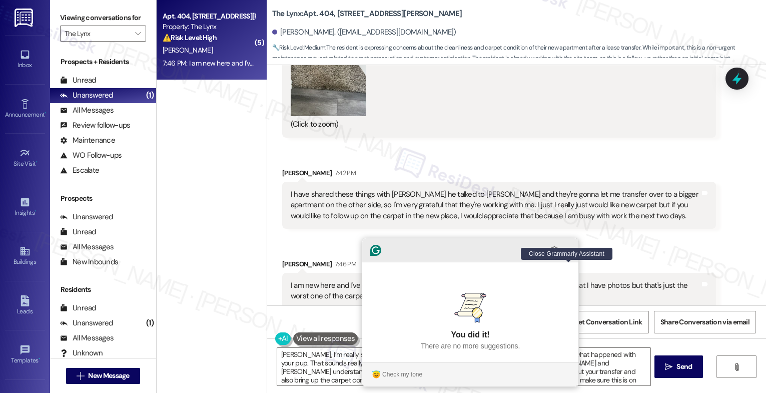
click at [567, 256] on icon "Close Grammarly Assistant" at bounding box center [568, 250] width 12 height 12
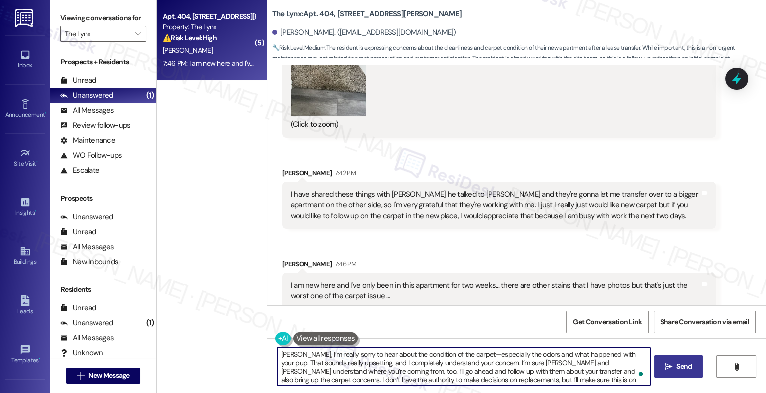
click at [668, 364] on icon "" at bounding box center [669, 367] width 8 height 8
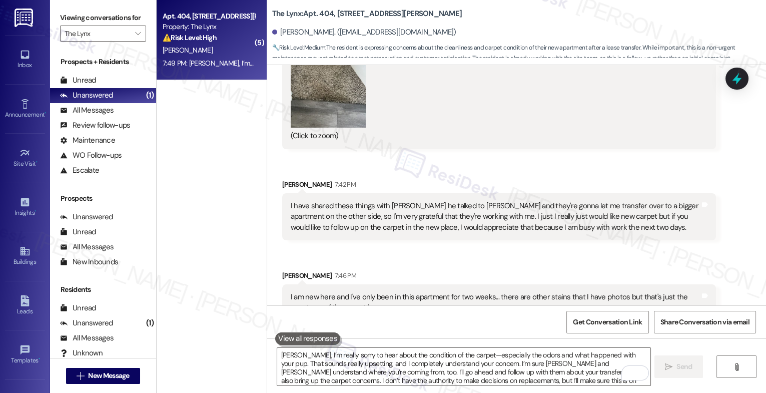
scroll to position [1816, 0]
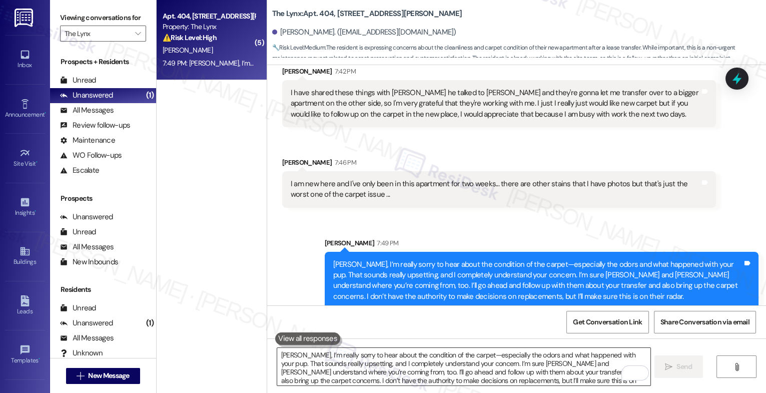
click at [347, 362] on textarea "[PERSON_NAME], I’m really sorry to hear about the condition of the carpet—espec…" at bounding box center [463, 367] width 373 height 38
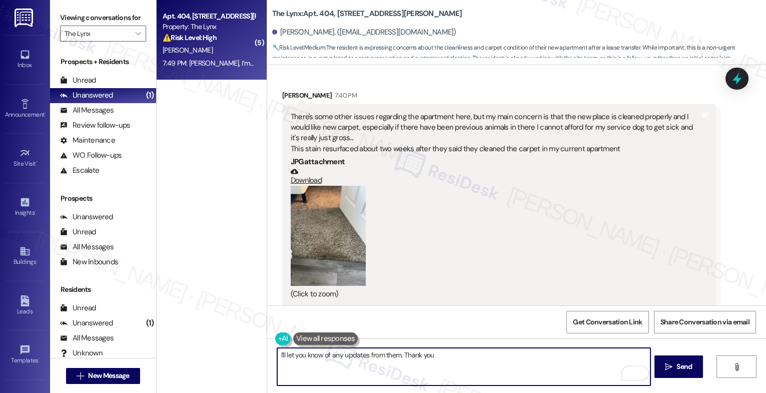
scroll to position [1401, 0]
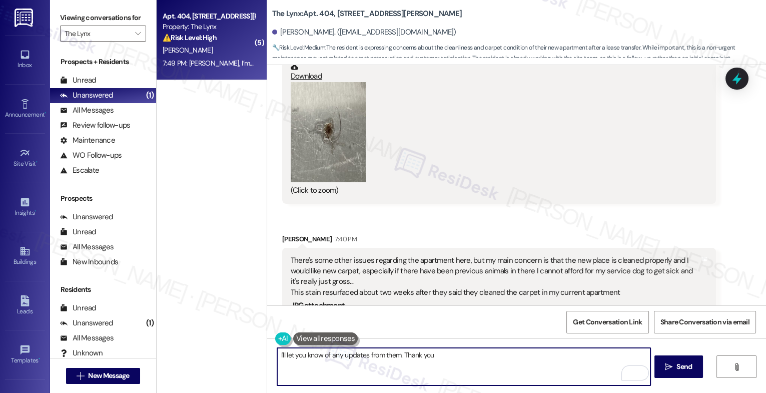
drag, startPoint x: 397, startPoint y: 354, endPoint x: 494, endPoint y: 361, distance: 97.2
click at [494, 361] on textarea "I'll let you know of any updates from them. Thank you" at bounding box center [463, 367] width 373 height 38
type textarea "I'll let you know of any updates from them. I appreciate your patience,"
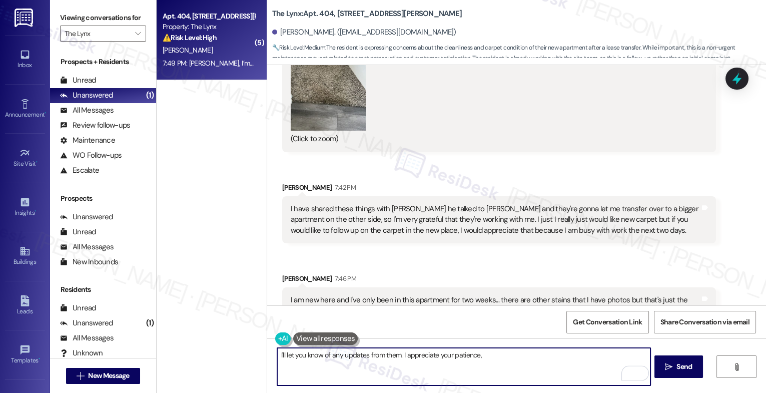
scroll to position [1816, 0]
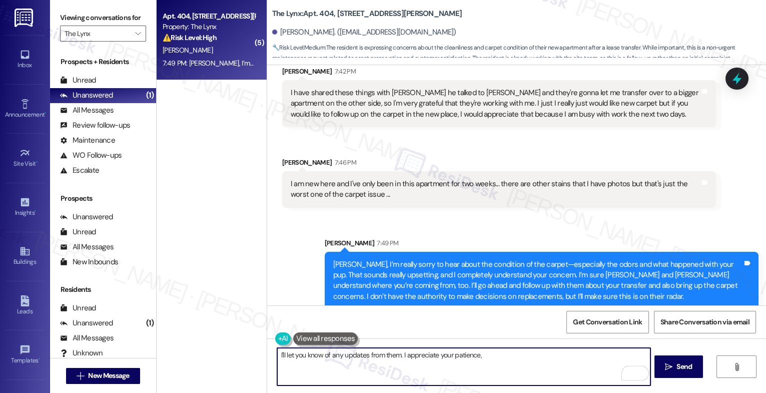
drag, startPoint x: 396, startPoint y: 356, endPoint x: 519, endPoint y: 363, distance: 122.8
click at [519, 363] on textarea "I'll let you know of any updates from them. I appreciate your patience," at bounding box center [463, 367] width 373 height 38
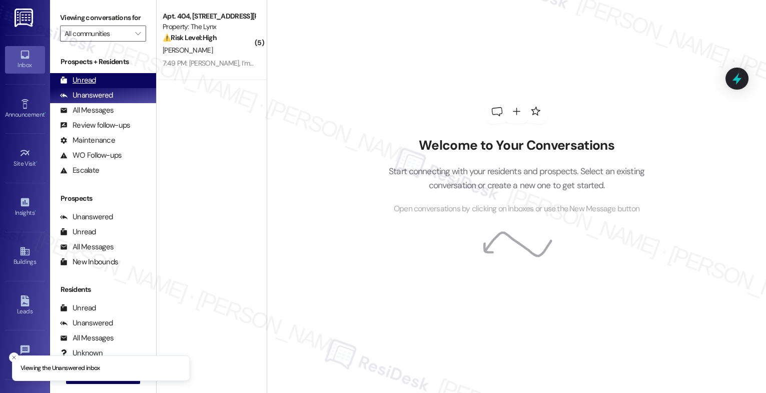
click at [102, 88] on div "Unread (0)" at bounding box center [103, 80] width 106 height 15
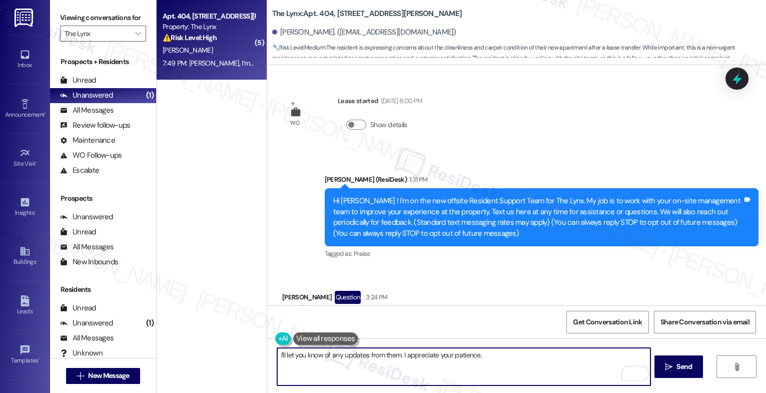
scroll to position [1816, 0]
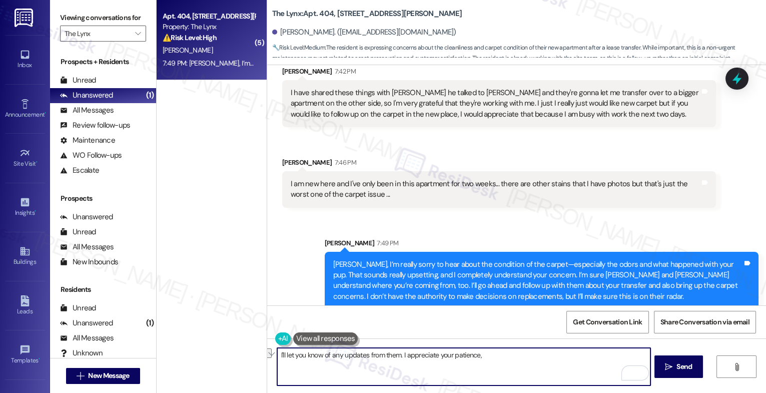
click at [399, 353] on textarea "I'll let you know of any updates from them. I appreciate your patience," at bounding box center [463, 367] width 373 height 38
click at [637, 370] on icon "Open Grammarly. 0 Suggestions." at bounding box center [635, 373] width 8 height 8
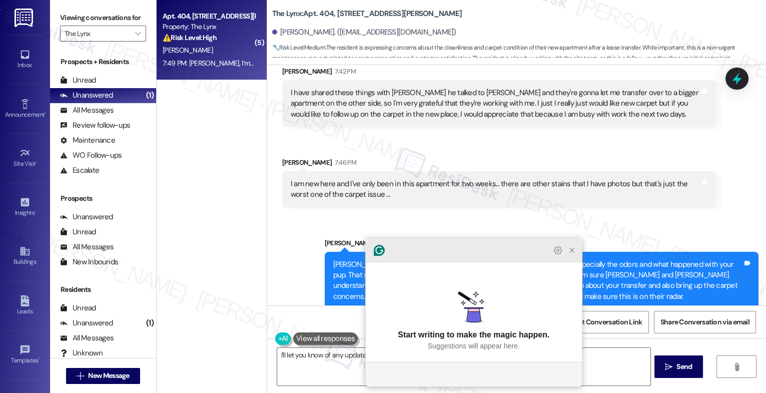
click at [574, 254] on icon "Close Grammarly Assistant" at bounding box center [572, 250] width 8 height 8
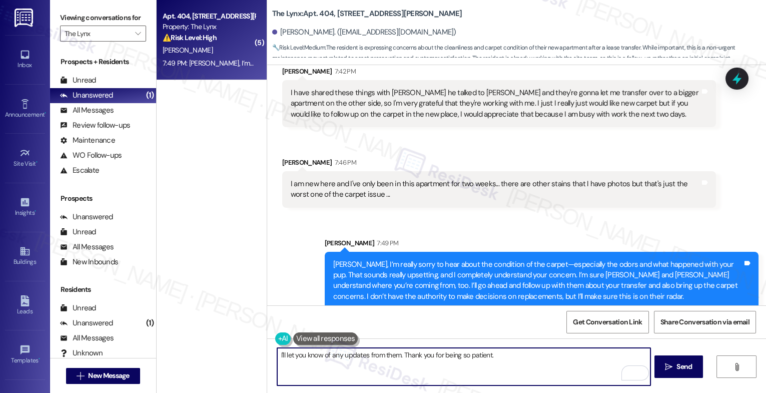
click at [515, 360] on textarea "I'll let you know of any updates from them. Thank you for being so patient." at bounding box center [463, 367] width 373 height 38
click at [506, 359] on textarea "I'll let you know of any updates from them. Thank you for being so patient." at bounding box center [463, 367] width 373 height 38
type textarea "I'll let you know of any updates from them. Thank you for being so patient. 🙂"
click at [666, 368] on icon "" at bounding box center [669, 367] width 8 height 8
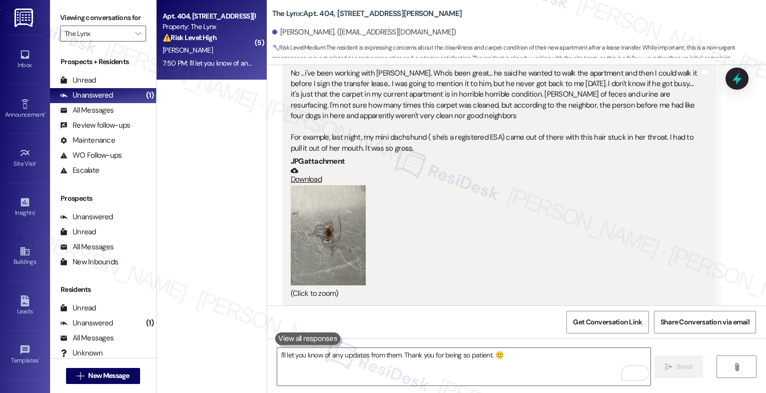
scroll to position [1296, 0]
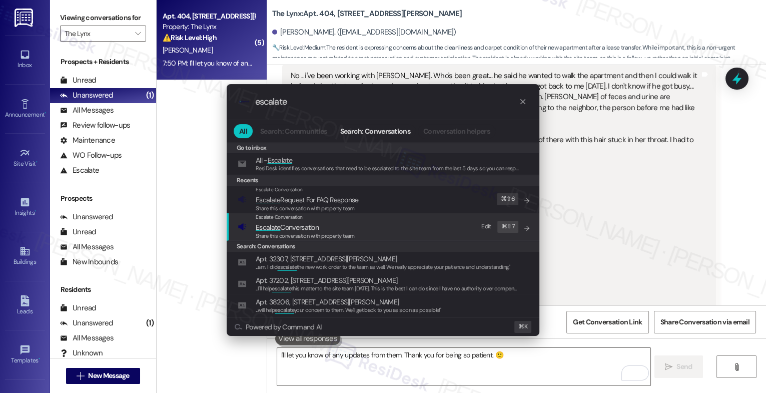
type input "escalate"
click at [291, 227] on span "Escalate Conversation" at bounding box center [287, 227] width 63 height 9
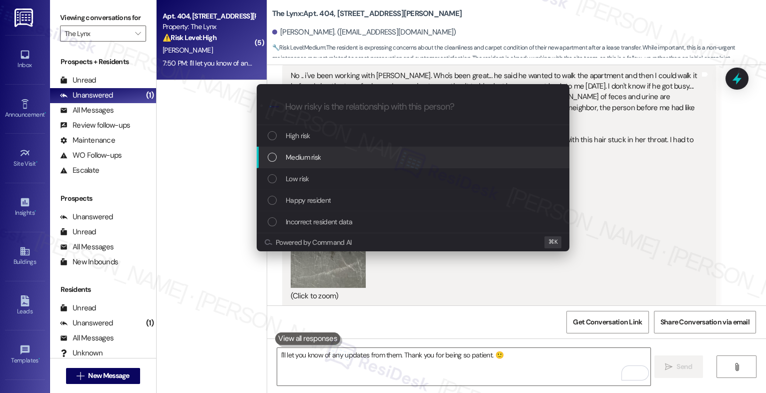
click at [310, 157] on span "Medium risk" at bounding box center [303, 157] width 35 height 11
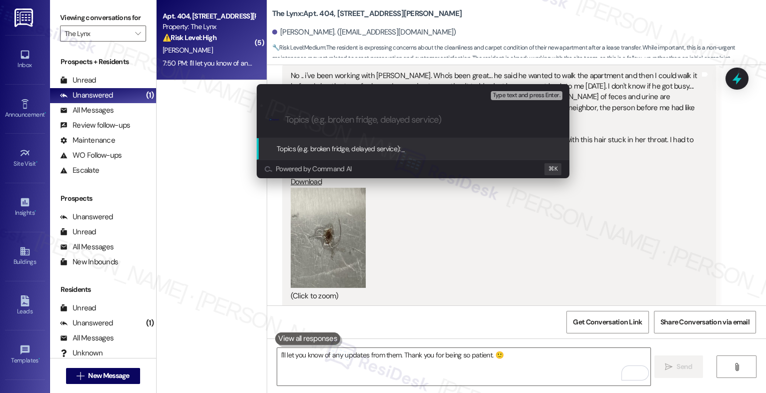
click at [311, 118] on input "Topics (e.g. broken fridge, delayed service)" at bounding box center [421, 120] width 272 height 11
type input "A"
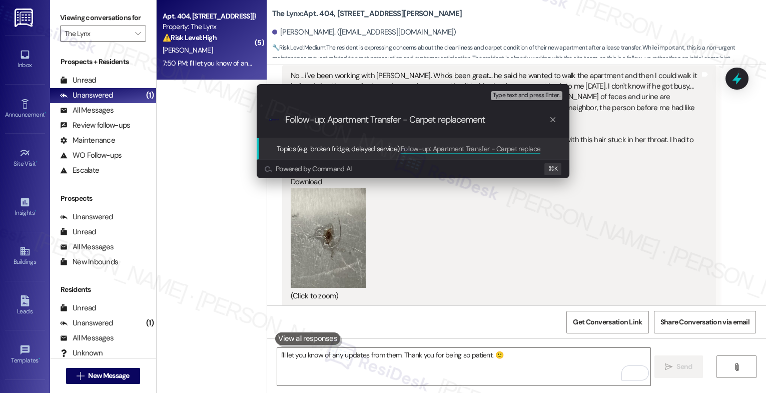
click at [409, 119] on input "Follow-up: Apartment Transfer - Carpet replacement" at bounding box center [417, 120] width 264 height 11
click at [520, 117] on input "Follow-up: Apartment Transfer and Carpet replacement" at bounding box center [417, 120] width 264 height 11
type input "Follow-up: Apartment Transfer and Carpet replacement request"
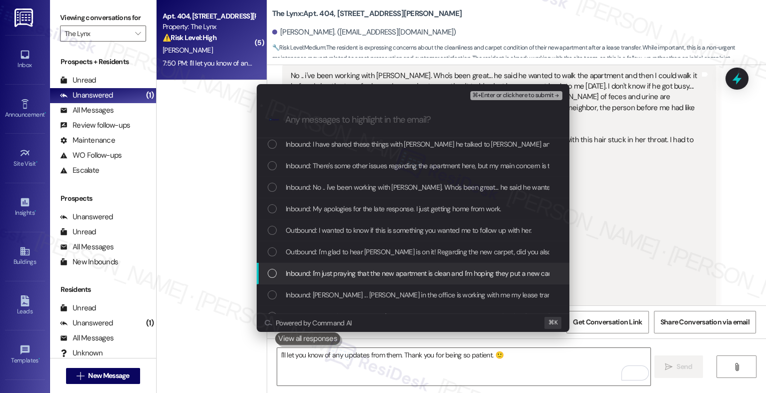
scroll to position [69, 0]
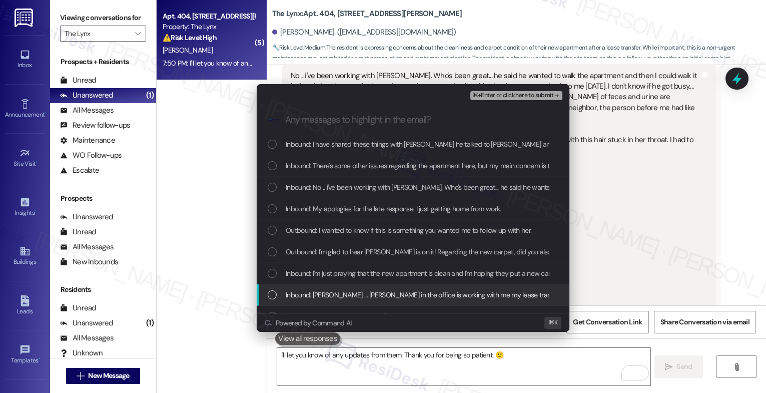
drag, startPoint x: 381, startPoint y: 293, endPoint x: 381, endPoint y: 275, distance: 18.0
click at [381, 293] on span "Inbound: [PERSON_NAME] ... [PERSON_NAME] in the office is working with me my le…" at bounding box center [519, 294] width 467 height 11
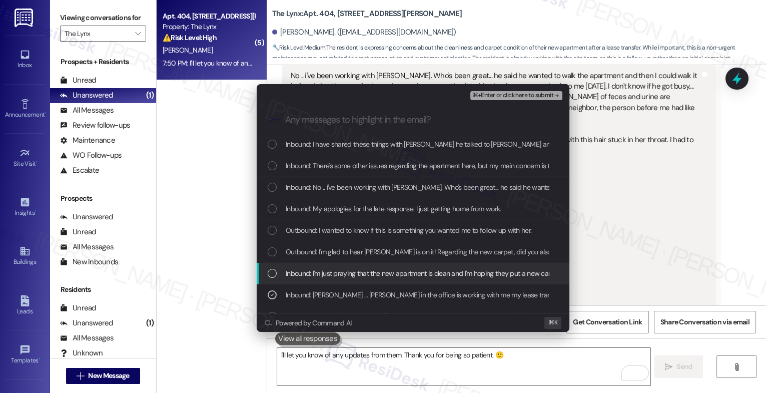
click at [381, 275] on span "Inbound: I'm just praying that the new apartment is clean and I'm hoping they p…" at bounding box center [423, 273] width 275 height 11
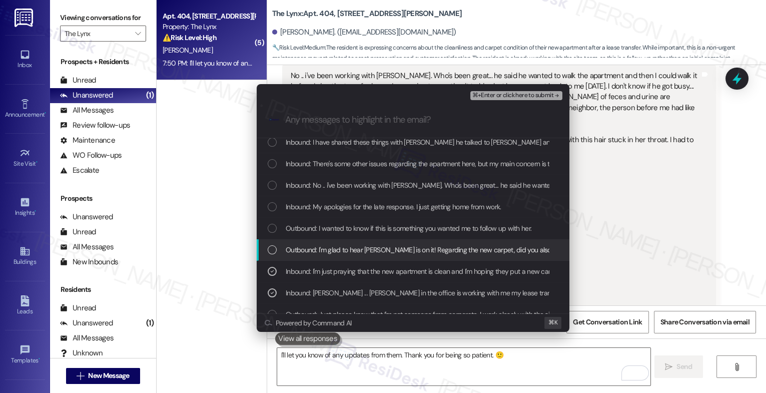
drag, startPoint x: 378, startPoint y: 252, endPoint x: 375, endPoint y: 225, distance: 27.2
click at [377, 236] on div "Outbound: I'll let you know of any updates from them. Thank you for being so pa…" at bounding box center [413, 357] width 313 height 581
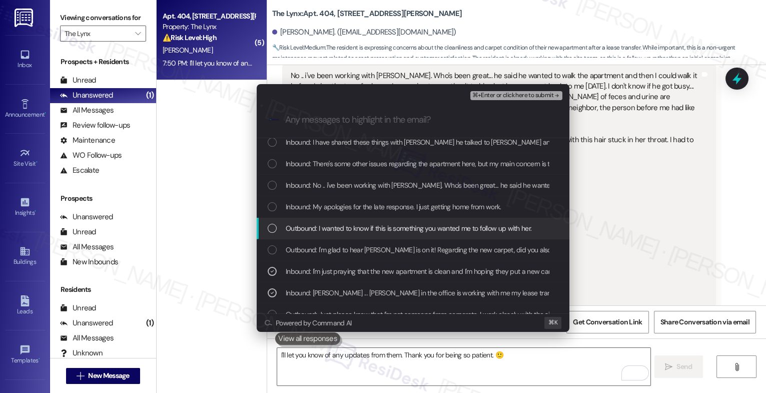
drag, startPoint x: 372, startPoint y: 223, endPoint x: 373, endPoint y: 208, distance: 14.6
click at [372, 223] on span "Outbound: I wanted to know if this is something you wanted me to follow up with…" at bounding box center [409, 228] width 246 height 11
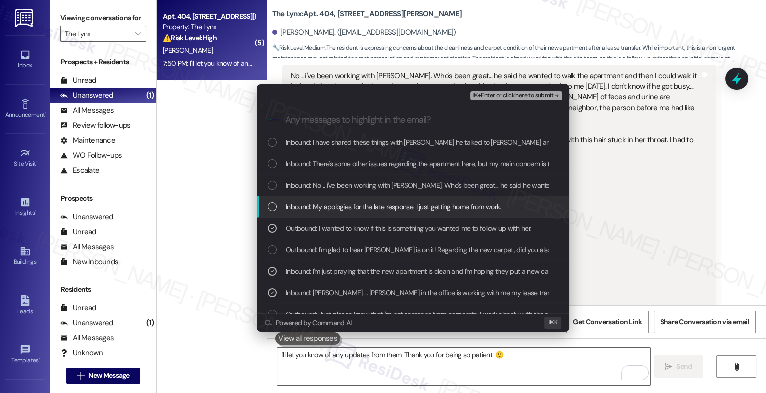
click at [371, 200] on div "Inbound: My apologies for the late response. I just getting home from work." at bounding box center [413, 207] width 313 height 22
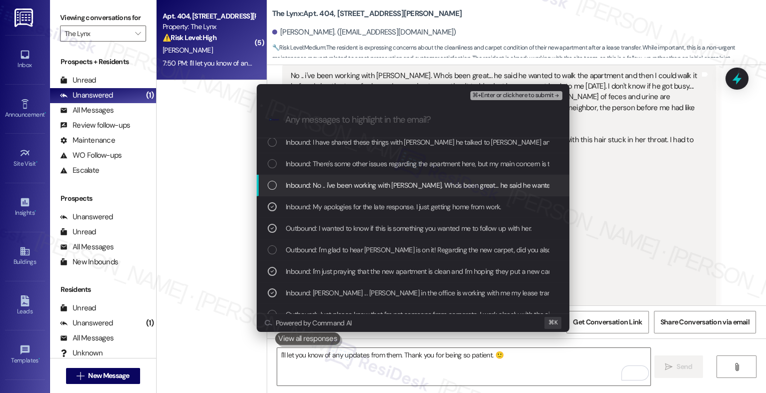
drag, startPoint x: 376, startPoint y: 184, endPoint x: 382, endPoint y: 156, distance: 28.5
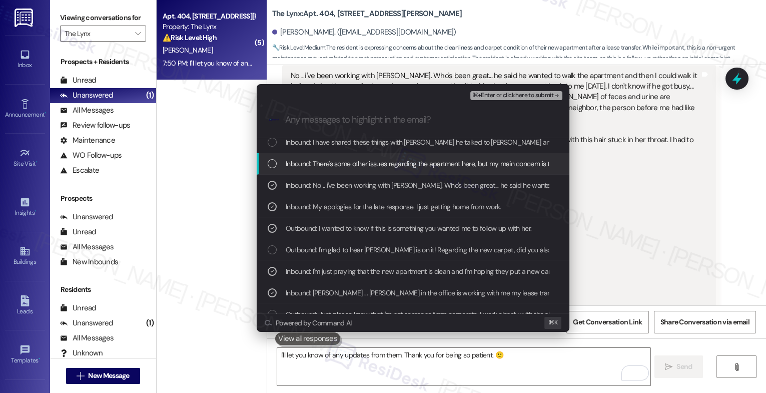
click at [382, 156] on div "Inbound: There's some other issues regarding the apartment here, but my main co…" at bounding box center [413, 164] width 313 height 22
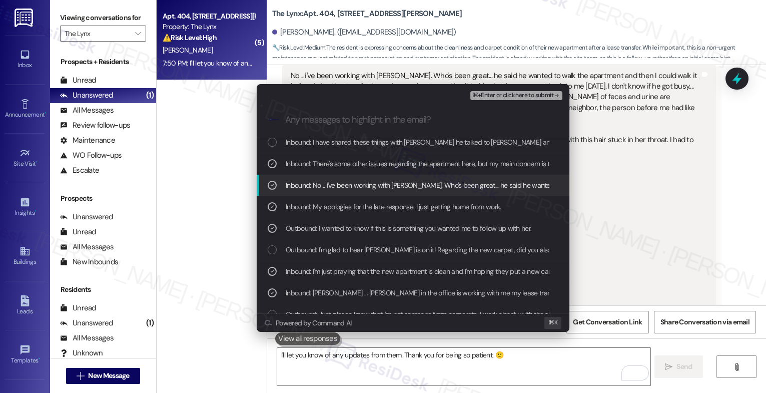
scroll to position [0, 0]
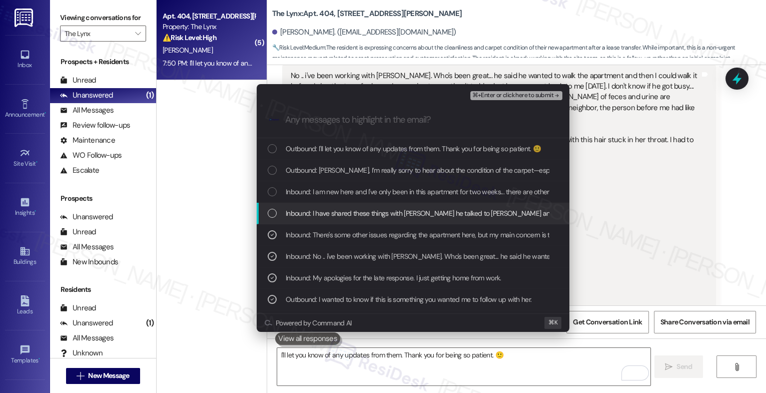
drag, startPoint x: 373, startPoint y: 216, endPoint x: 373, endPoint y: 196, distance: 19.5
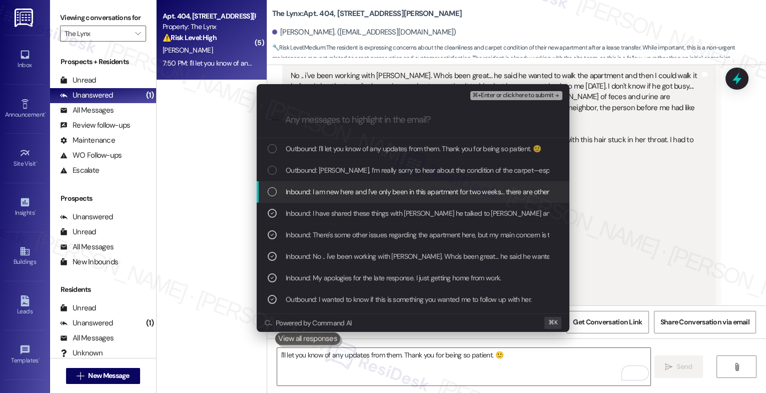
drag, startPoint x: 373, startPoint y: 192, endPoint x: 374, endPoint y: 178, distance: 14.0
click at [373, 191] on span "Inbound: I am new here and I've only been in this apartment for two weeks... th…" at bounding box center [525, 191] width 479 height 11
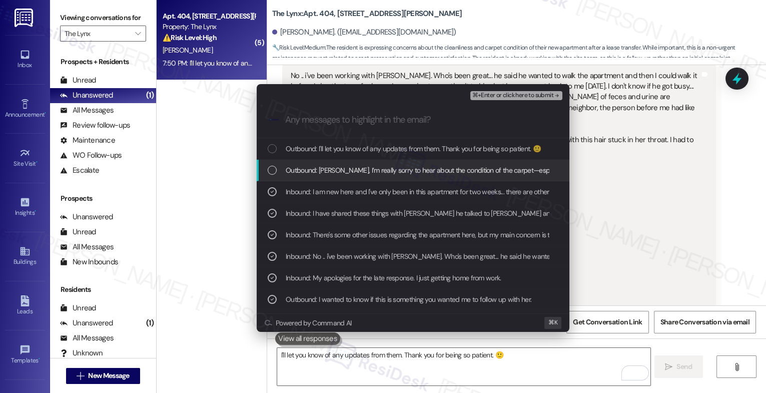
drag, startPoint x: 374, startPoint y: 178, endPoint x: 386, endPoint y: 154, distance: 26.8
click at [374, 178] on div "Outbound: [PERSON_NAME], I’m really sorry to hear about the condition of the ca…" at bounding box center [413, 171] width 313 height 22
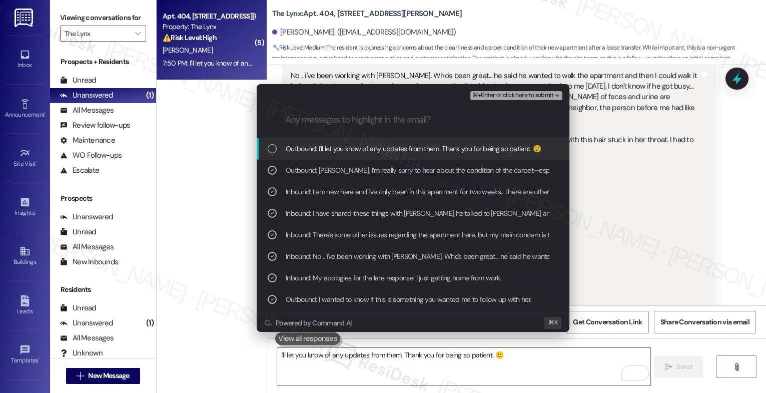
click at [386, 154] on span "Outbound: I'll let you know of any updates from them. Thank you for being so pa…" at bounding box center [413, 148] width 255 height 11
click at [541, 93] on span "⌘+Enter or click here to submit" at bounding box center [512, 95] width 81 height 7
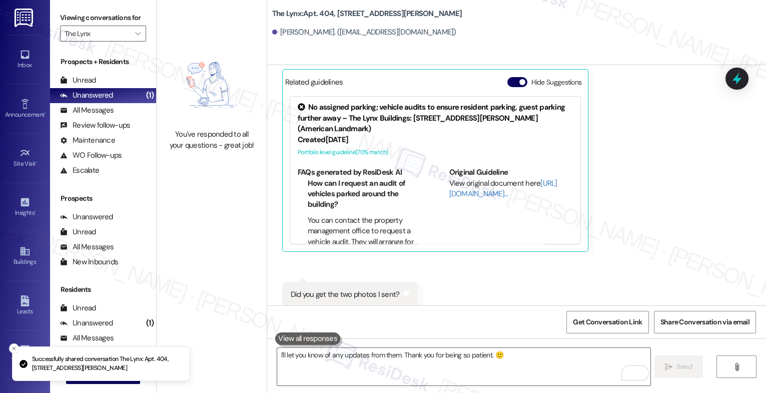
scroll to position [2458, 0]
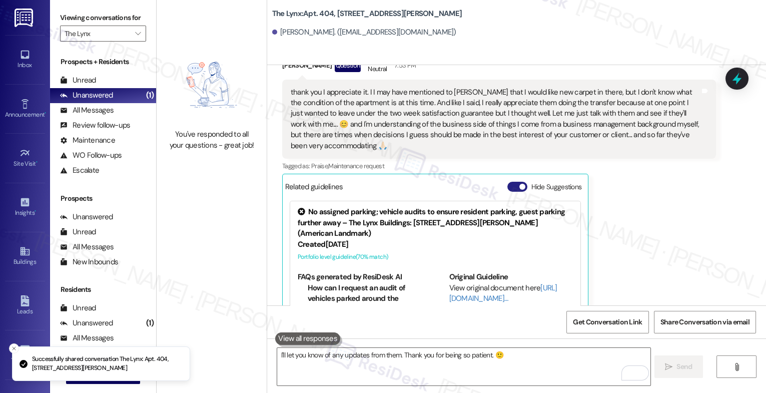
click at [519, 184] on span "button" at bounding box center [522, 187] width 6 height 6
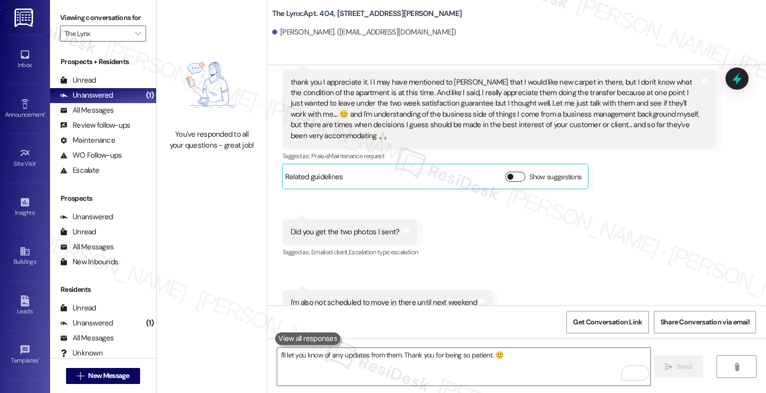
scroll to position [2477, 0]
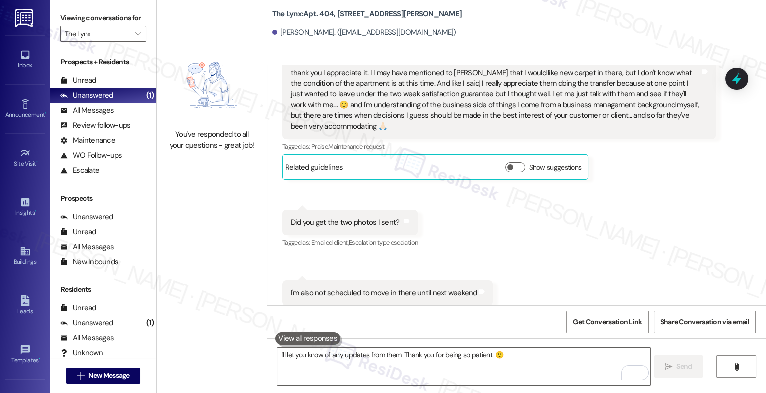
click at [494, 220] on div "Received via SMS [PERSON_NAME] Question Neutral 7:53 PM thank you I appreciate …" at bounding box center [516, 170] width 499 height 315
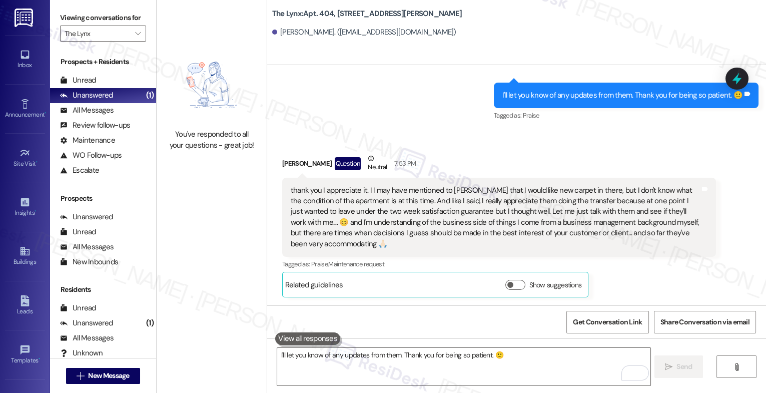
scroll to position [2349, 0]
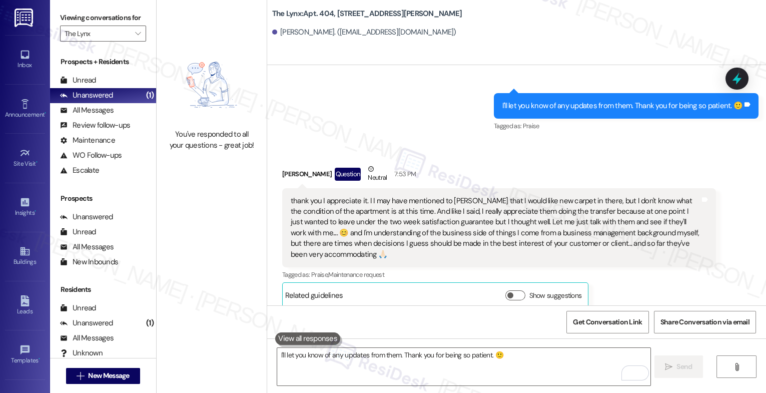
click at [425, 141] on div "Received via SMS [PERSON_NAME] Question Neutral 7:53 PM thank you I appreciate …" at bounding box center [516, 298] width 499 height 315
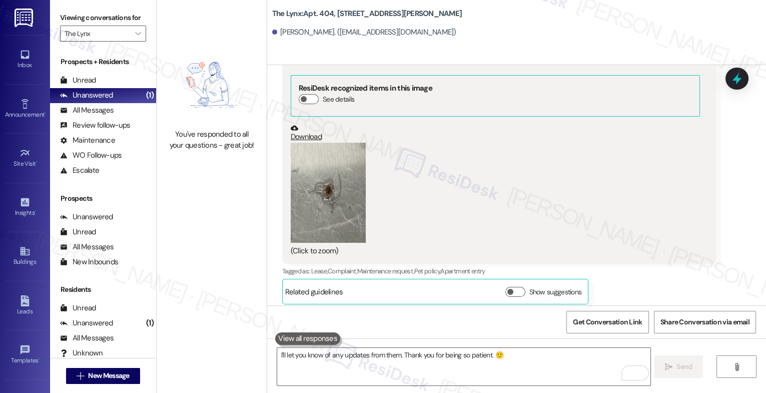
scroll to position [1408, 0]
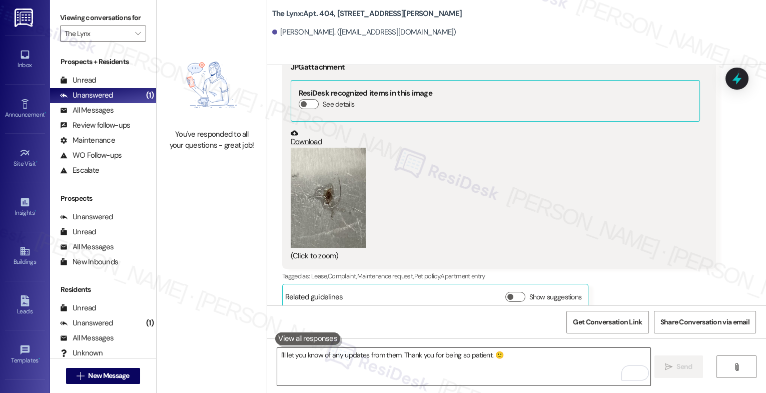
click at [341, 361] on textarea "I'll let you know of any updates from them. Thank you for being so patient. 🙂" at bounding box center [463, 367] width 373 height 38
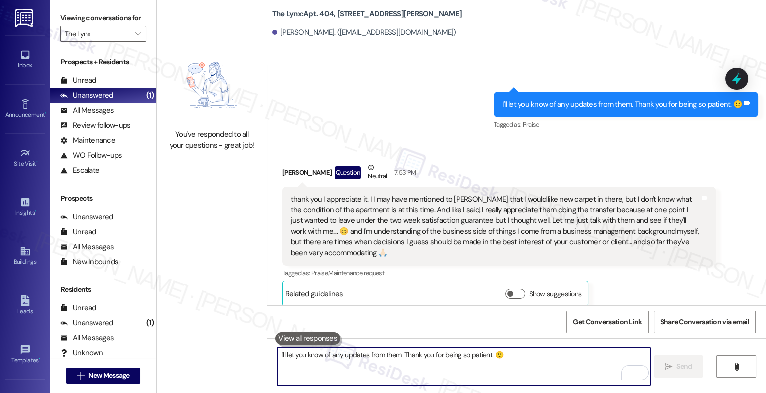
scroll to position [2332, 0]
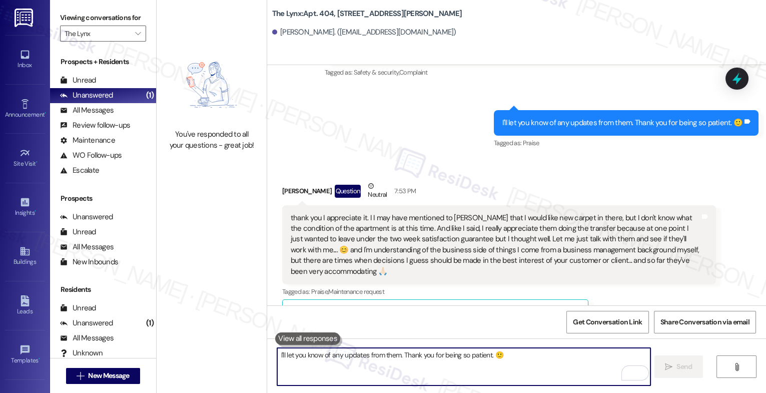
click at [326, 360] on textarea "I'll let you know of any updates from them. Thank you for being so patient. 🙂" at bounding box center [463, 367] width 373 height 38
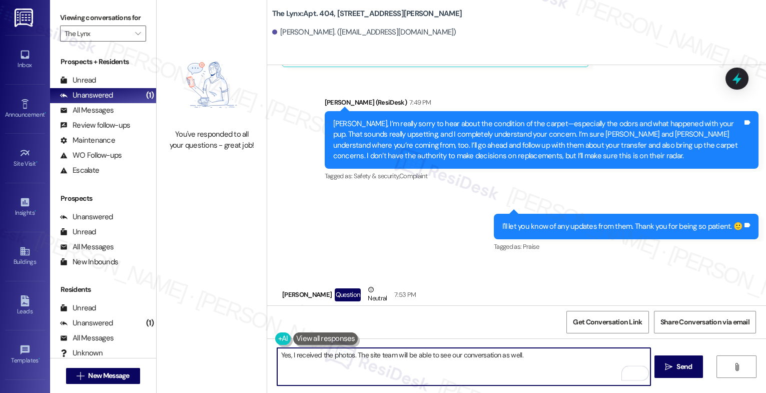
scroll to position [2477, 0]
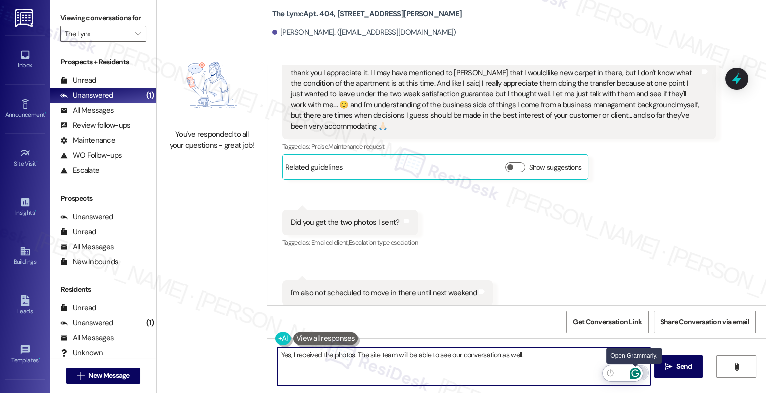
click at [634, 372] on icon "Open Grammarly. 0 Suggestions." at bounding box center [635, 373] width 11 height 11
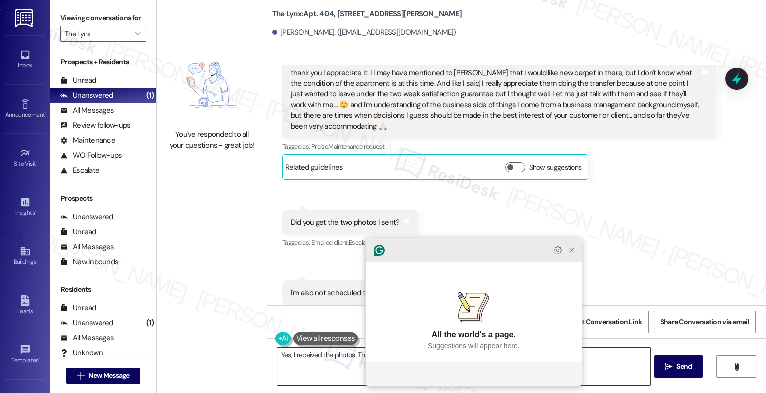
click at [570, 252] on icon "Close Grammarly Assistant" at bounding box center [572, 250] width 4 height 4
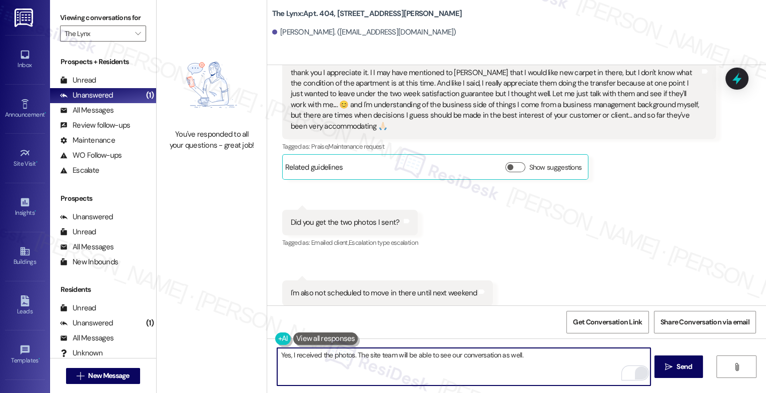
click at [537, 361] on textarea "Yes, I received the photos. The site team will be able to see our conversation …" at bounding box center [463, 367] width 373 height 38
drag, startPoint x: 444, startPoint y: 353, endPoint x: 483, endPoint y: 352, distance: 38.5
click at [444, 353] on textarea "Yes, I received the photos. The site team will be able to see our conversation …" at bounding box center [463, 367] width 373 height 38
click at [574, 357] on textarea "Yes, I received the photos. The site team will be able to see them and our conv…" at bounding box center [463, 367] width 373 height 38
drag, startPoint x: 403, startPoint y: 352, endPoint x: 435, endPoint y: 351, distance: 32.0
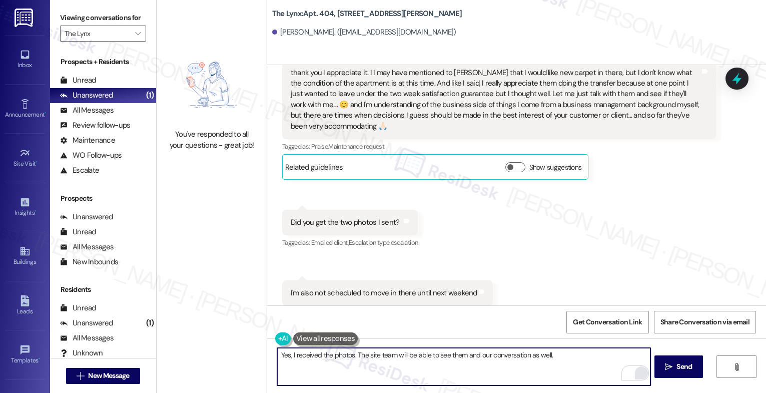
click at [403, 352] on textarea "Yes, I received the photos. The site team will be able to see them and our conv…" at bounding box center [463, 367] width 373 height 38
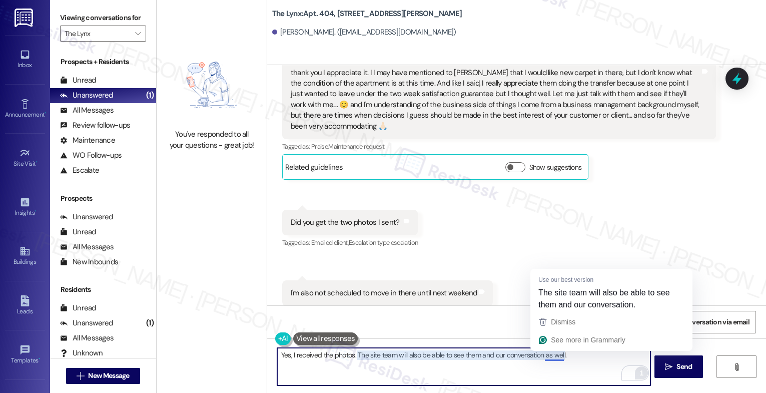
drag, startPoint x: 539, startPoint y: 354, endPoint x: 599, endPoint y: 357, distance: 60.1
click at [599, 357] on textarea "Yes, I received the photos. The site team will also be able to see them and our…" at bounding box center [463, 367] width 373 height 38
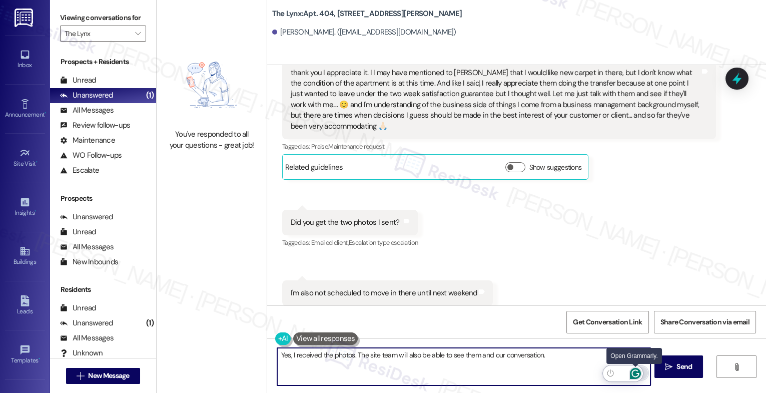
click at [636, 371] on icon "Open Grammarly. 0 Suggestions." at bounding box center [635, 373] width 11 height 11
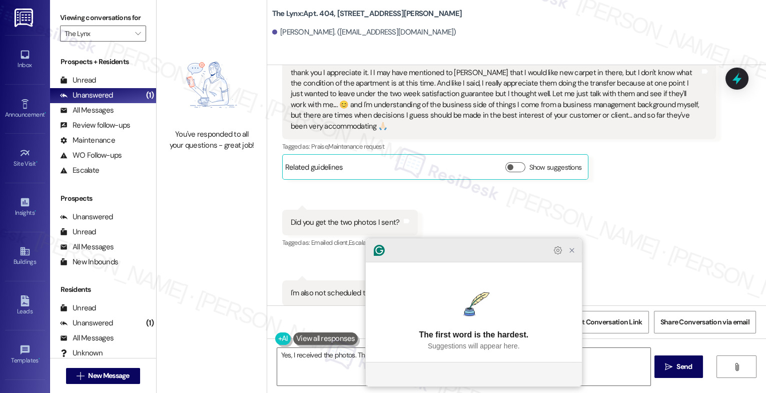
click at [573, 252] on icon "Close Grammarly Assistant" at bounding box center [572, 250] width 4 height 4
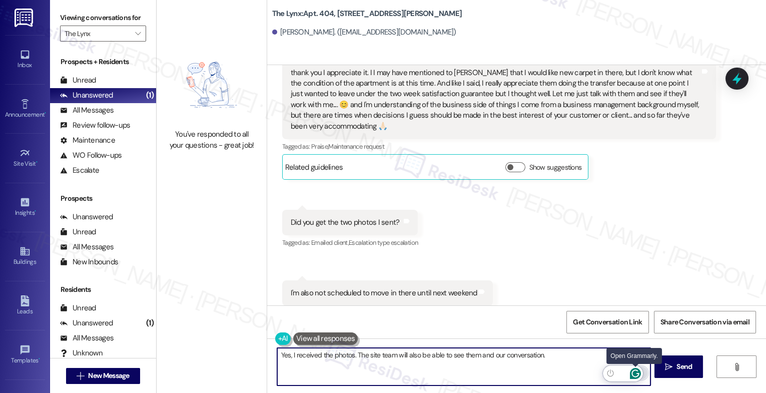
click at [634, 370] on icon "Open Grammarly. 0 Suggestions." at bounding box center [635, 373] width 8 height 8
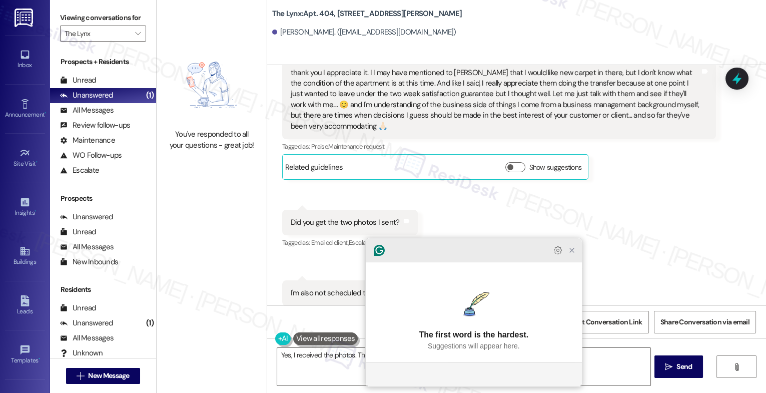
click at [575, 254] on icon "Close Grammarly Assistant" at bounding box center [572, 250] width 8 height 8
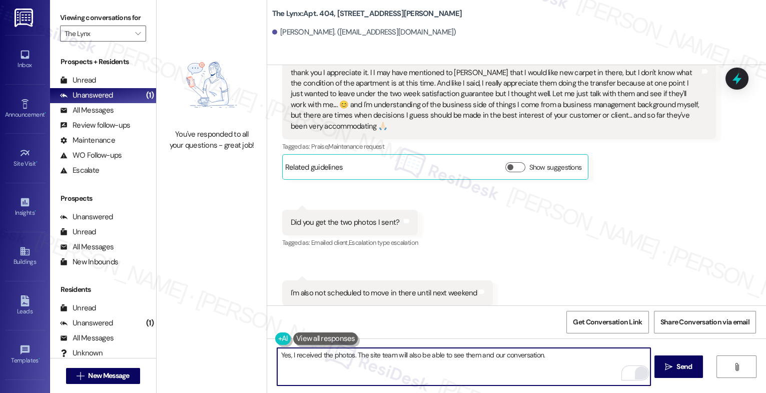
scroll to position [2348, 0]
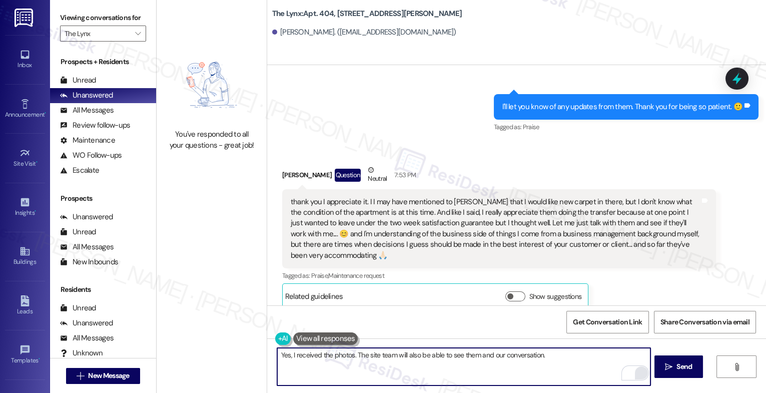
click at [277, 354] on textarea "Yes, I received the photos. The site team will also be able to see them and our…" at bounding box center [463, 367] width 373 height 38
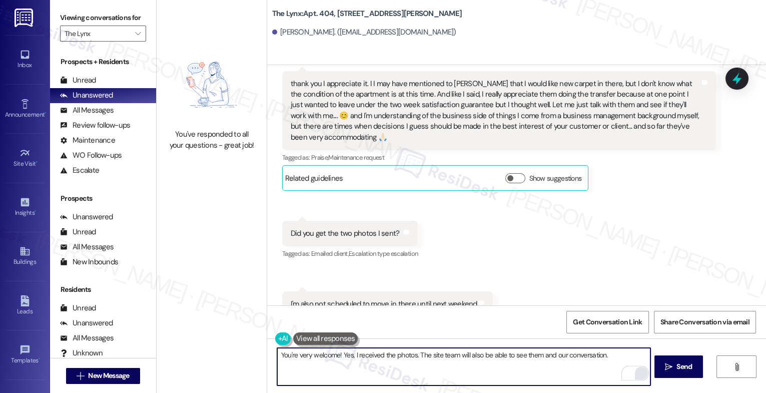
scroll to position [2477, 0]
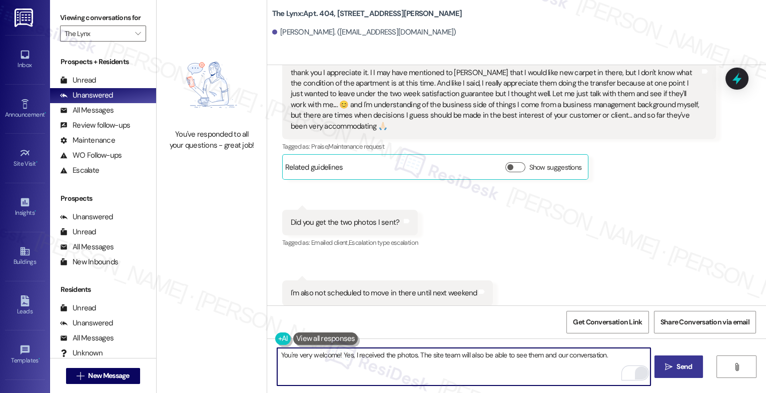
type textarea "You're very welcome! Yes, I received the photos. The site team will also be abl…"
click at [663, 368] on span " Send" at bounding box center [679, 366] width 32 height 11
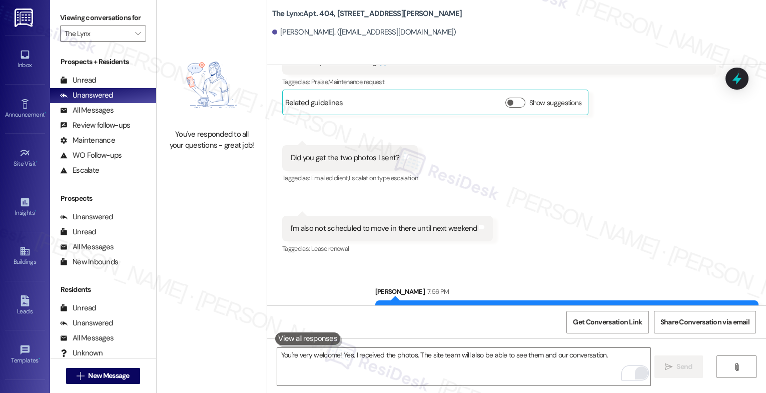
scroll to position [2547, 0]
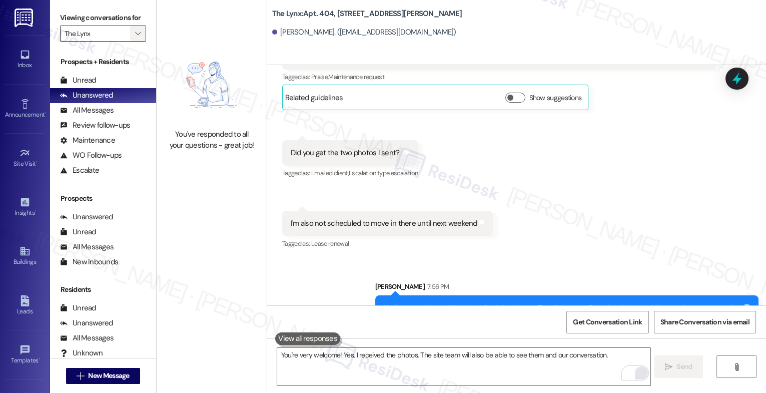
click at [135, 38] on icon "" at bounding box center [138, 34] width 6 height 8
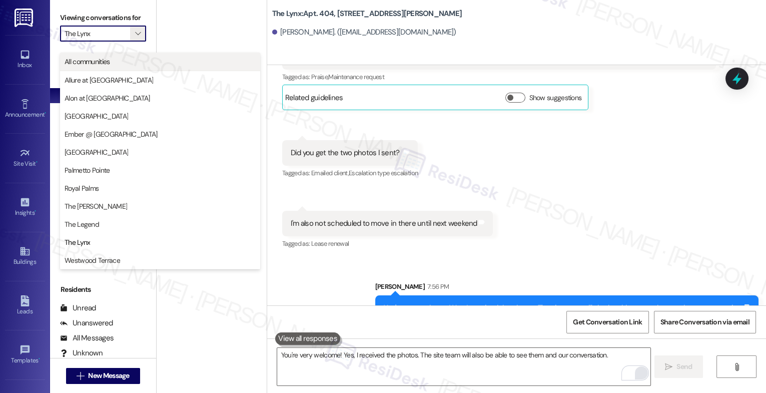
click at [111, 67] on button "All communities" at bounding box center [160, 62] width 200 height 18
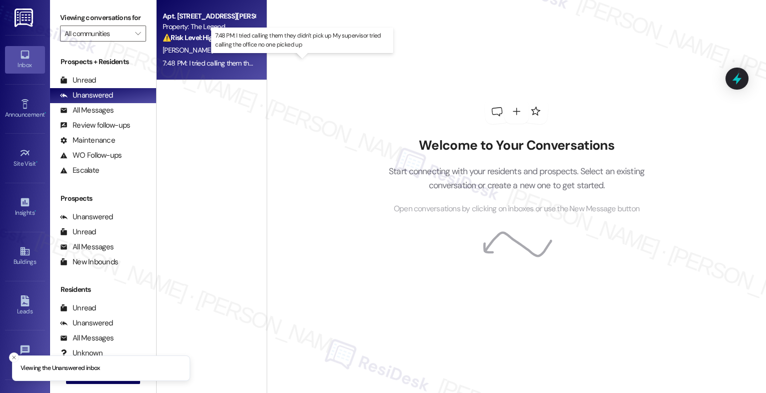
click at [203, 62] on div "7:48 PM: I tried calling them they didn't pick up My supervisor tried calling t…" at bounding box center [309, 63] width 293 height 9
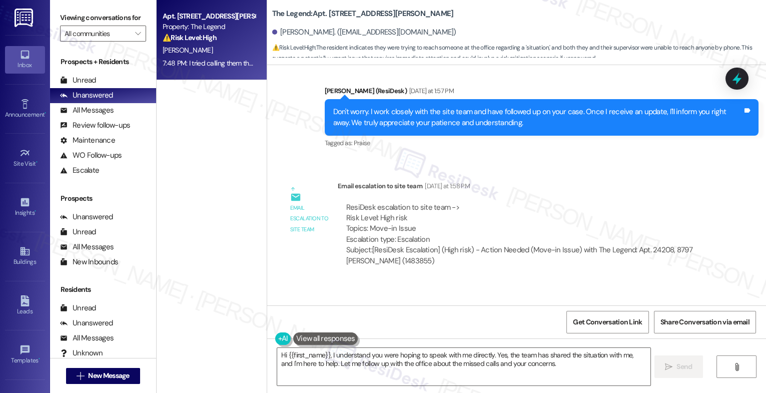
scroll to position [1415, 0]
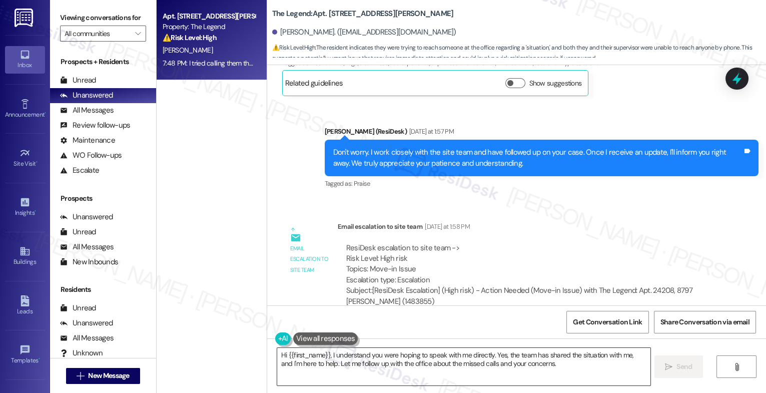
click at [367, 359] on textarea "Hi {{first_name}}, I understand you were hoping to speak with me directly. Yes,…" at bounding box center [463, 367] width 373 height 38
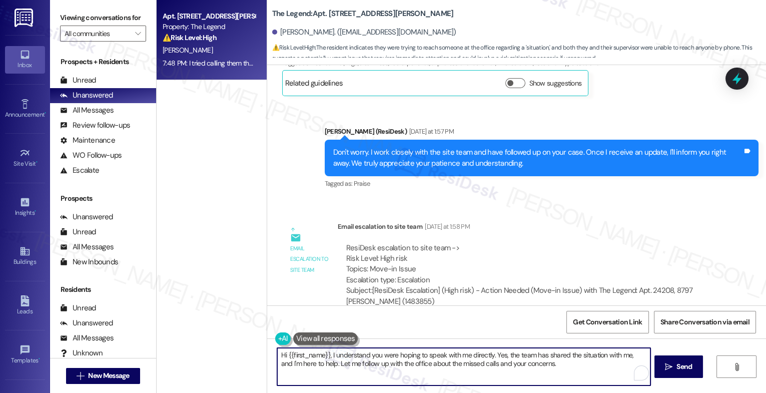
click at [367, 359] on textarea "Hi {{first_name}}, I understand you were hoping to speak with me directly. Yes,…" at bounding box center [463, 367] width 373 height 38
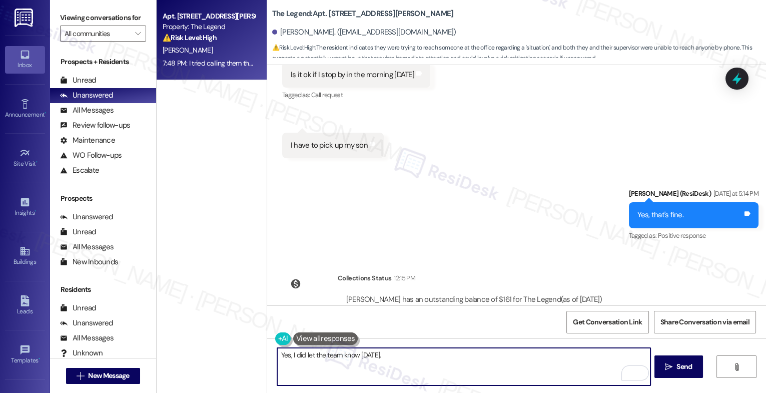
scroll to position [2495, 0]
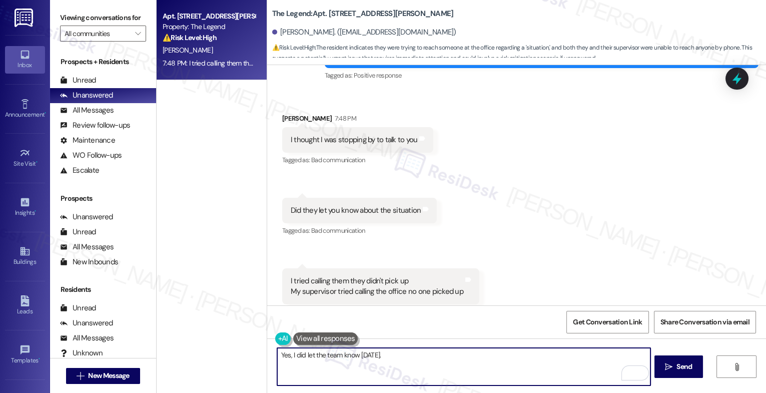
click at [412, 357] on textarea "Yes, I did let the team know yesterday." at bounding box center [463, 367] width 373 height 38
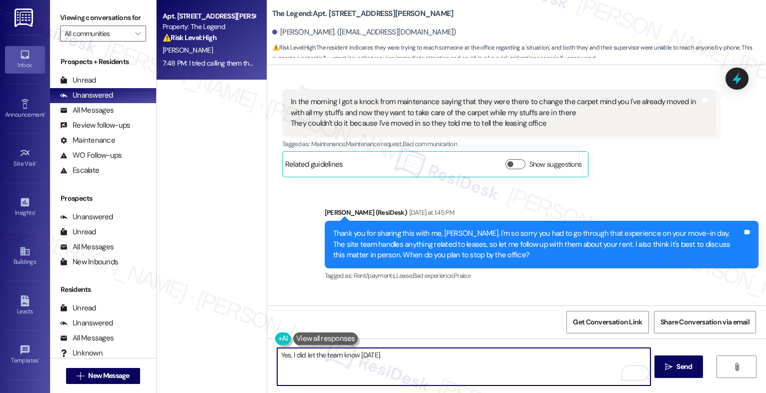
scroll to position [0, 0]
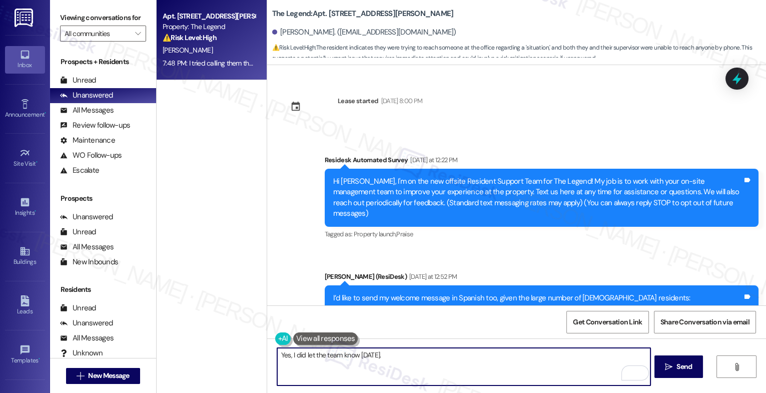
click at [277, 356] on textarea "Yes, I did let the team know yesterday." at bounding box center [463, 367] width 373 height 38
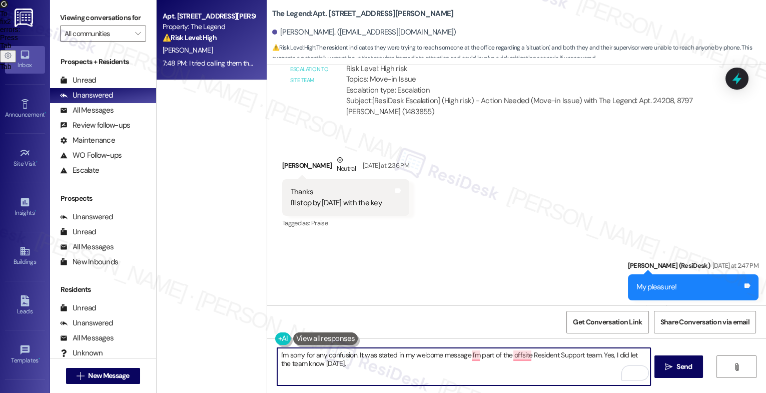
scroll to position [2091, 0]
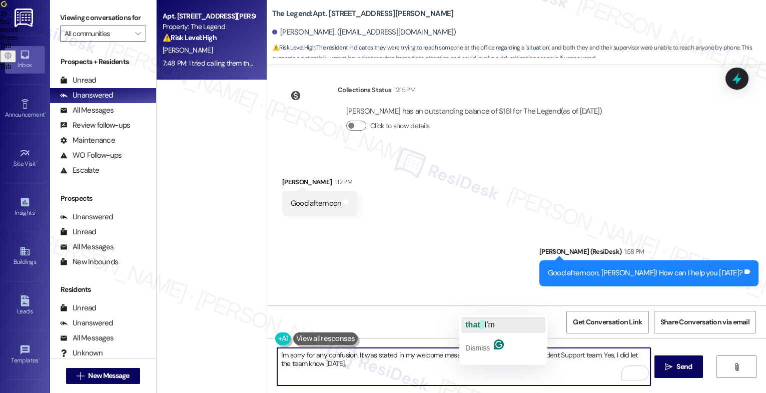
click at [487, 325] on span "I'm" at bounding box center [489, 324] width 11 height 9
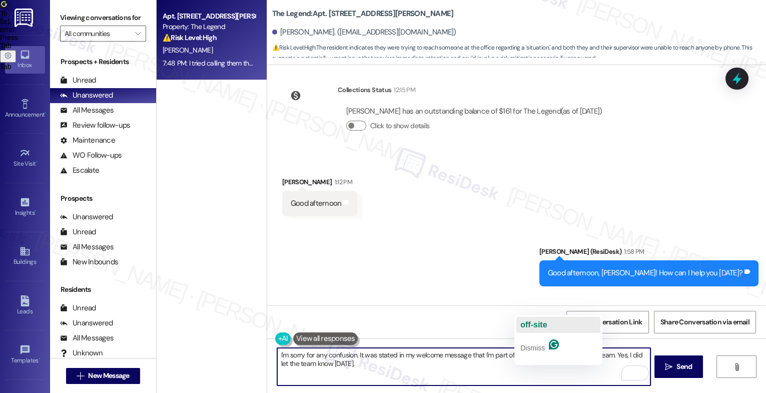
click at [537, 319] on div "off-site" at bounding box center [533, 325] width 27 height 16
click at [543, 340] on p "Dismiss" at bounding box center [532, 348] width 25 height 16
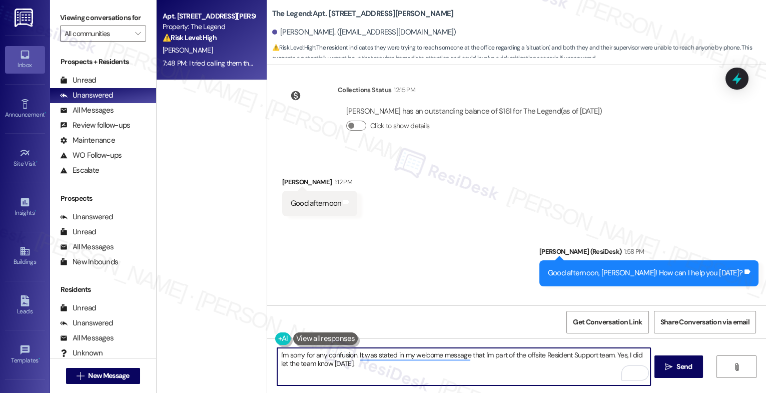
click at [601, 368] on textarea "I'm sorry for any confusion. It was stated in my welcome message that I'm part …" at bounding box center [463, 367] width 373 height 38
click at [610, 356] on textarea "I'm sorry for any confusion. It was stated in my welcome message that I'm part …" at bounding box center [463, 367] width 373 height 38
click at [371, 365] on textarea "I'm sorry for any confusion. It was stated in my welcome message that I'm part …" at bounding box center [463, 367] width 373 height 38
click at [400, 370] on textarea "I'm sorry for any confusion. It was stated in my welcome message that I'm part …" at bounding box center [463, 367] width 373 height 38
click at [634, 370] on div "2" at bounding box center [635, 373] width 11 height 11
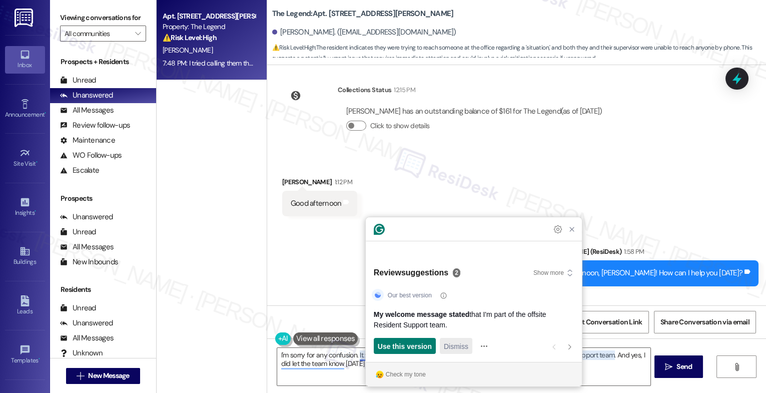
click at [455, 347] on span "Dismiss" at bounding box center [456, 346] width 25 height 11
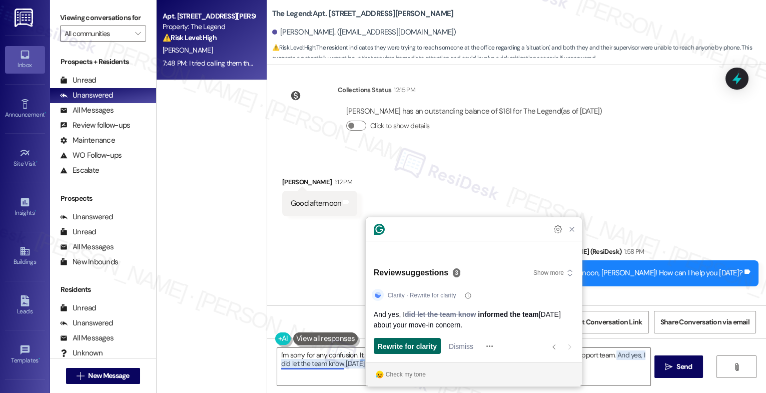
click at [423, 346] on span "Rewrite for clarity" at bounding box center [407, 346] width 59 height 11
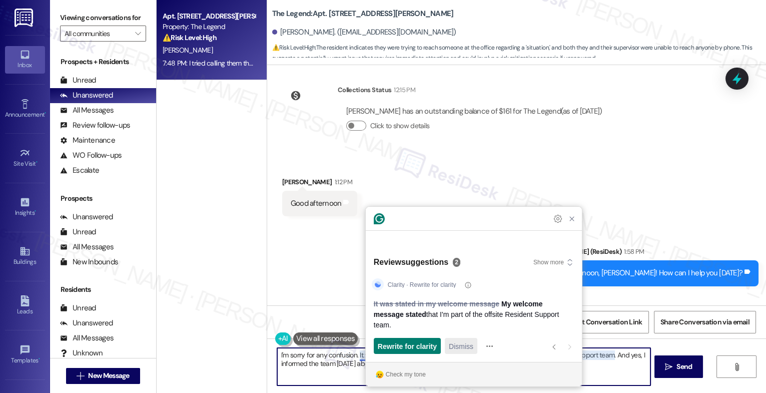
click at [463, 346] on span "Dismiss" at bounding box center [461, 346] width 25 height 11
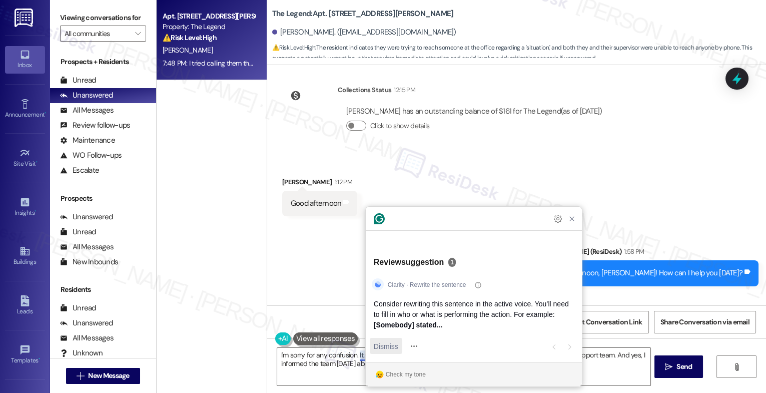
click at [374, 343] on span "Dismiss" at bounding box center [386, 346] width 25 height 11
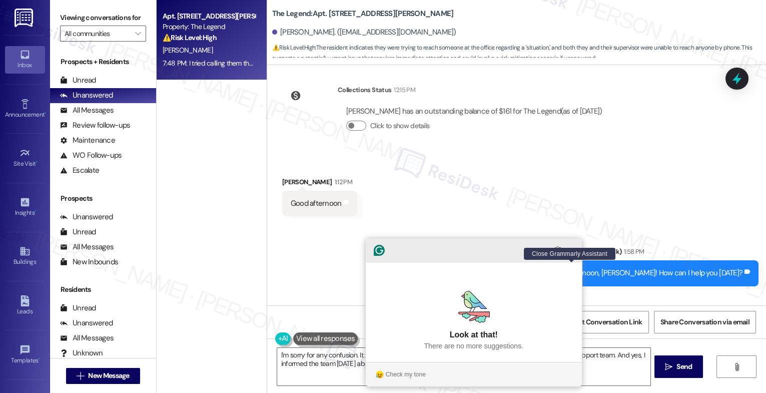
click at [577, 256] on icon "Close Grammarly Assistant" at bounding box center [572, 250] width 12 height 12
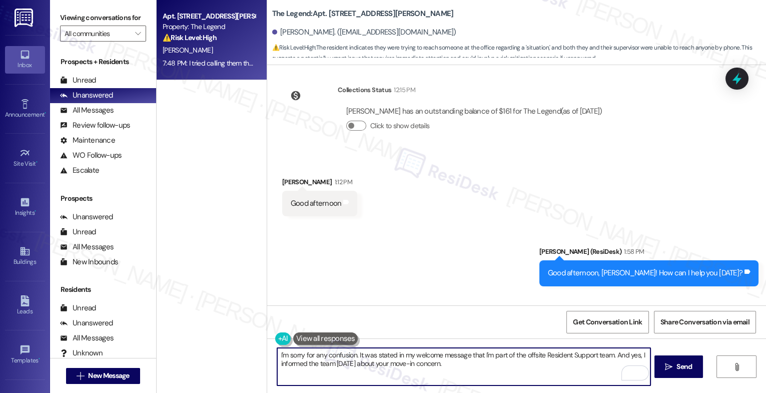
click at [480, 362] on textarea "I'm sorry for any confusion. It was stated in my welcome message that I'm part …" at bounding box center [463, 367] width 373 height 38
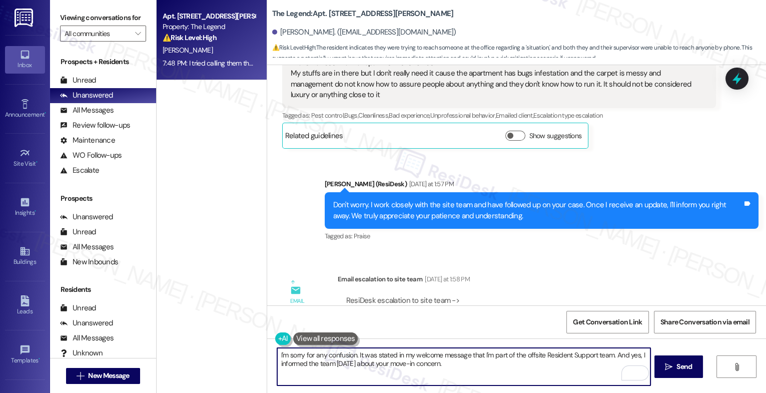
scroll to position [1474, 0]
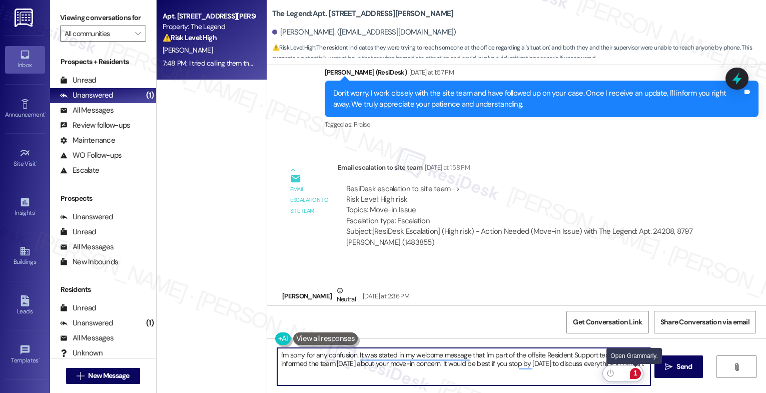
type textarea "I'm sorry for any confusion. It was stated in my welcome message that I'm part …"
click at [639, 372] on div "1" at bounding box center [635, 373] width 11 height 11
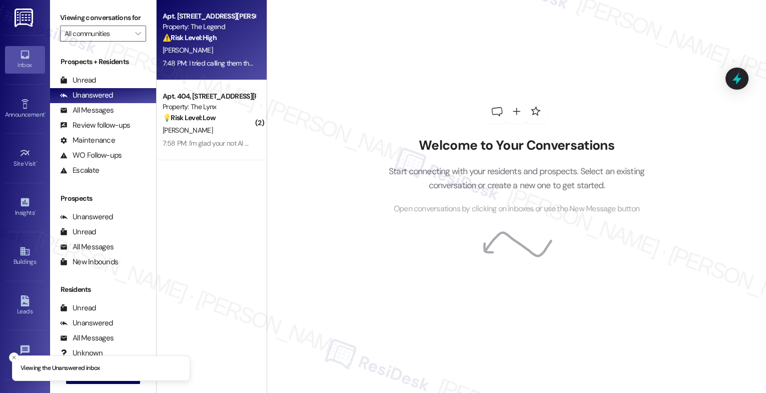
click at [228, 35] on div "⚠️ Risk Level: High The resident indicates they were trying to reach someone at…" at bounding box center [209, 38] width 93 height 11
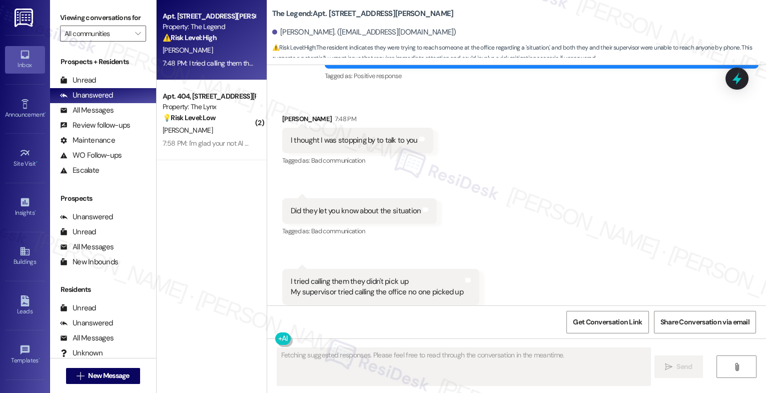
scroll to position [2495, 0]
click at [509, 234] on div "Received via SMS [PERSON_NAME] 7:48 PM I thought I was stopping by to talk to y…" at bounding box center [516, 209] width 499 height 236
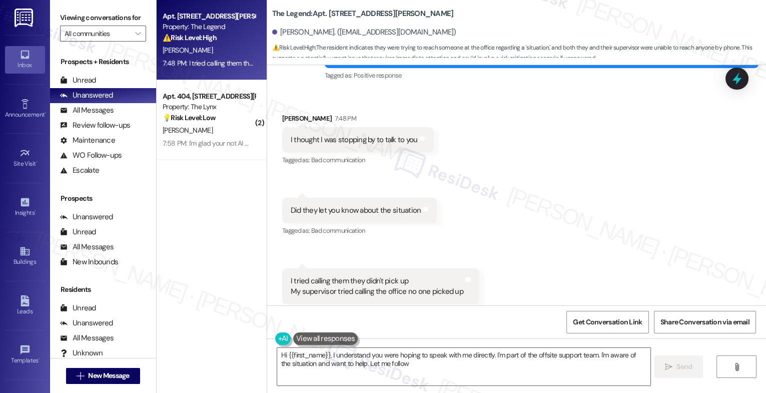
click at [502, 188] on div "Received via SMS [PERSON_NAME] 7:48 PM I thought I was stopping by to talk to y…" at bounding box center [516, 209] width 499 height 236
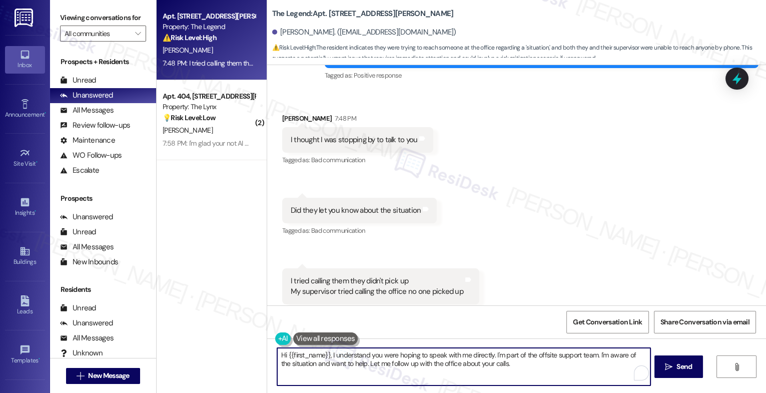
drag, startPoint x: 326, startPoint y: 352, endPoint x: 262, endPoint y: 352, distance: 64.0
click at [267, 352] on div "Hi {{first_name}}, I understand you were hoping to speak with me directly. I'm …" at bounding box center [516, 375] width 499 height 75
click at [470, 371] on textarea "I understand you were hoping to speak with me directly. I'm part of the offsite…" at bounding box center [463, 367] width 373 height 38
click at [539, 353] on textarea "I understand you were hoping to speak with me directly. I'm part of the offsite…" at bounding box center [463, 367] width 373 height 38
drag, startPoint x: 438, startPoint y: 351, endPoint x: 537, endPoint y: 351, distance: 99.0
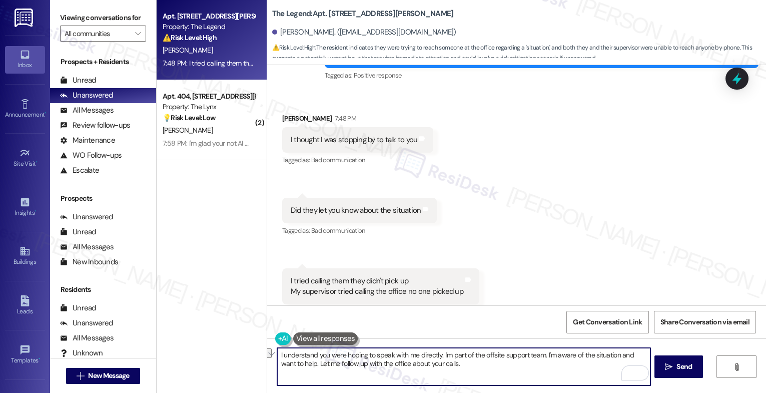
click at [537, 351] on textarea "I understand you were hoping to speak with me directly. I'm part of the offsite…" at bounding box center [463, 367] width 373 height 38
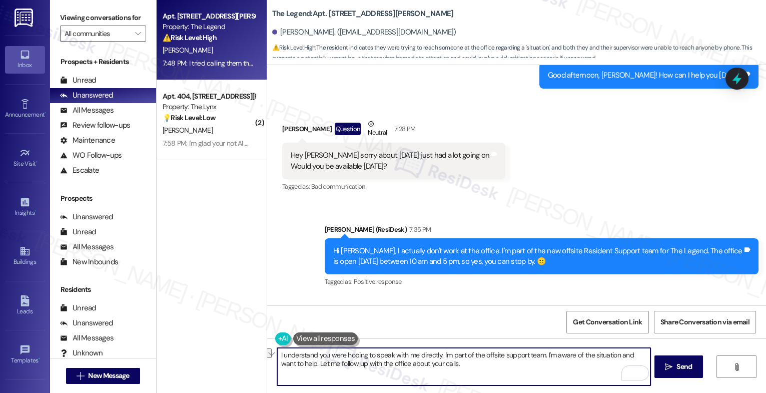
scroll to position [2246, 0]
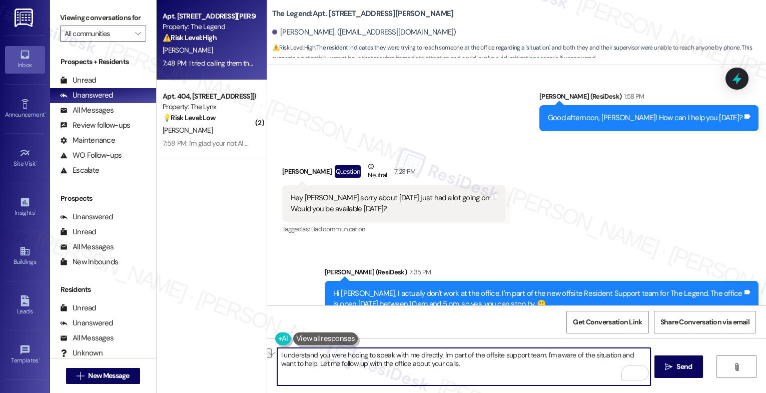
click at [463, 373] on textarea "I understand you were hoping to speak with me directly. I'm part of the offsite…" at bounding box center [463, 367] width 373 height 38
drag, startPoint x: 541, startPoint y: 355, endPoint x: 438, endPoint y: 351, distance: 103.1
click at [438, 351] on textarea "I understand you were hoping to speak with me directly. I'm part of the offsite…" at bounding box center [463, 367] width 373 height 38
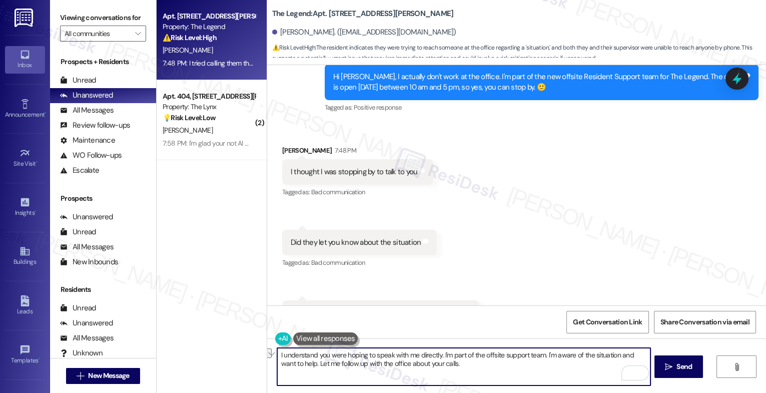
scroll to position [2495, 0]
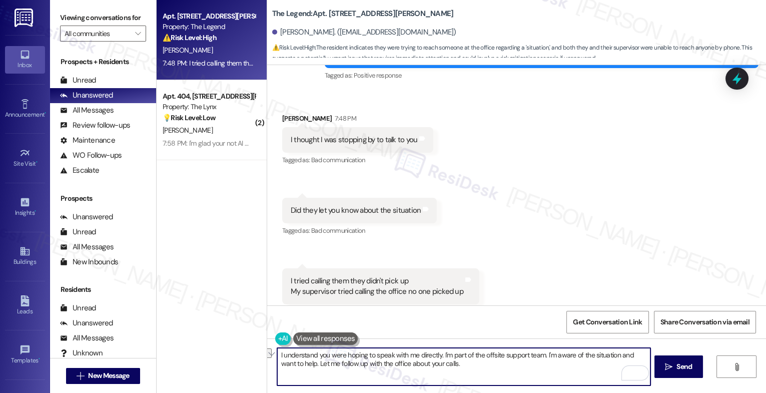
click at [468, 370] on textarea "I understand you were hoping to speak with me directly. I'm part of the offsite…" at bounding box center [463, 367] width 373 height 38
click at [438, 352] on textarea "I understand you were hoping to speak with me directly. I'm part of the offsite…" at bounding box center [463, 367] width 373 height 38
click at [574, 372] on textarea "I understand you were hoping to speak with me directly. I'm sorry for any confu…" at bounding box center [463, 367] width 373 height 38
drag, startPoint x: 619, startPoint y: 354, endPoint x: 628, endPoint y: 363, distance: 12.8
click at [628, 363] on textarea "I understand you were hoping to speak with me directly. I'm sorry for any confu…" at bounding box center [463, 367] width 373 height 38
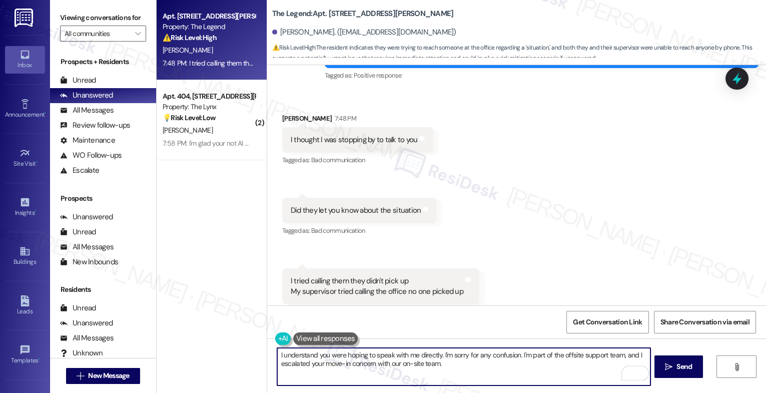
click at [469, 368] on textarea "I understand you were hoping to speak with me directly. I'm sorry for any confu…" at bounding box center [463, 367] width 373 height 38
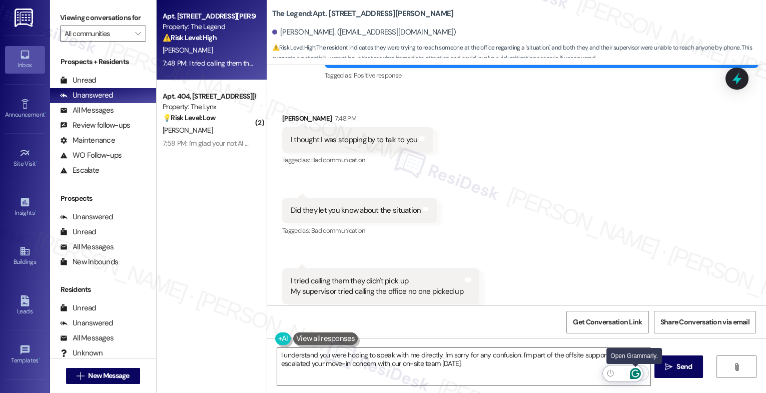
click at [638, 371] on icon "Open Grammarly. 0 Suggestions." at bounding box center [635, 373] width 11 height 11
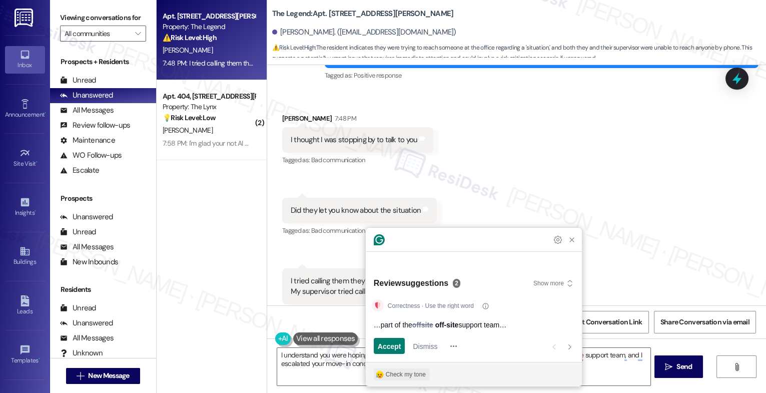
click at [391, 377] on div "Check my tone" at bounding box center [406, 374] width 40 height 9
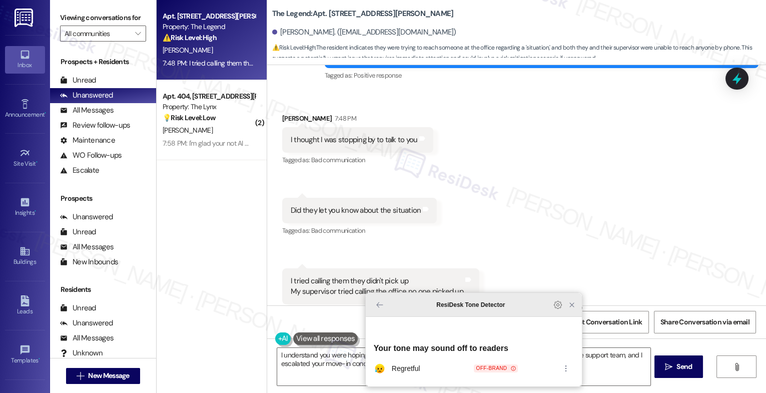
click at [573, 309] on icon "Close Grammarly Assistant" at bounding box center [572, 305] width 8 height 8
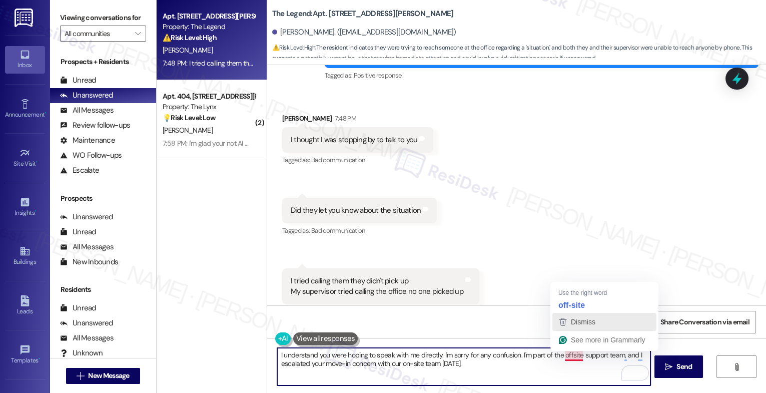
click at [578, 321] on span "Dismiss" at bounding box center [583, 322] width 25 height 8
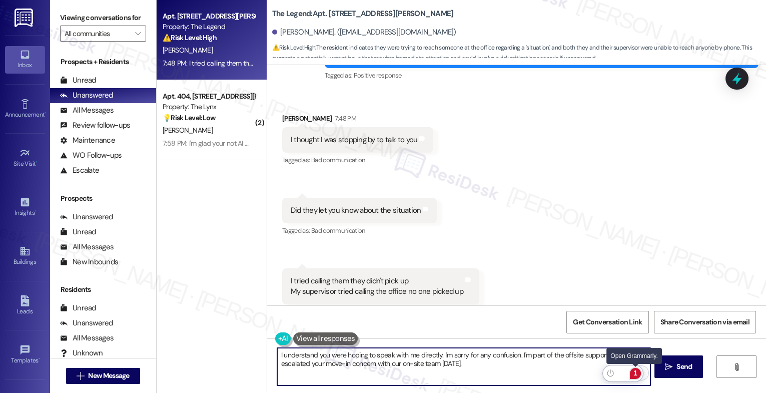
click at [634, 373] on div "1" at bounding box center [635, 373] width 11 height 11
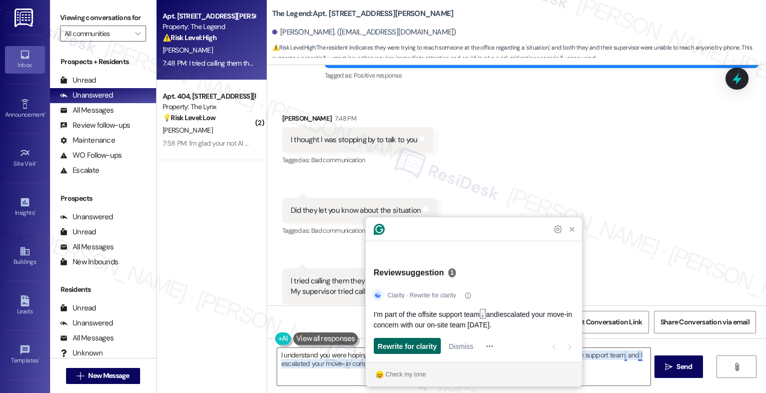
click at [415, 347] on span "Rewrite for clarity" at bounding box center [407, 346] width 59 height 11
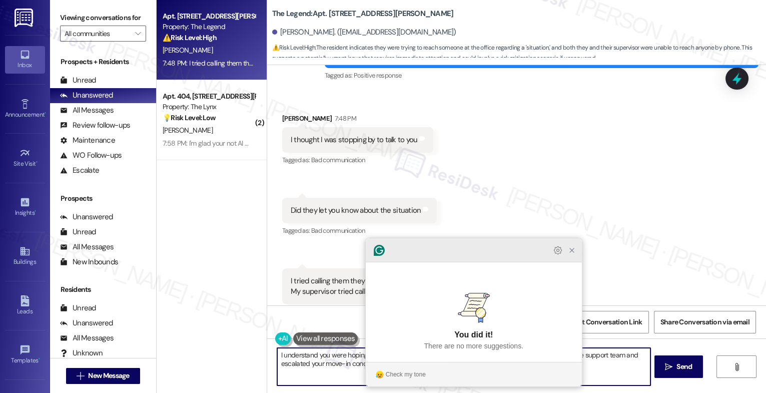
click at [573, 252] on icon "Close Grammarly Assistant" at bounding box center [572, 250] width 4 height 4
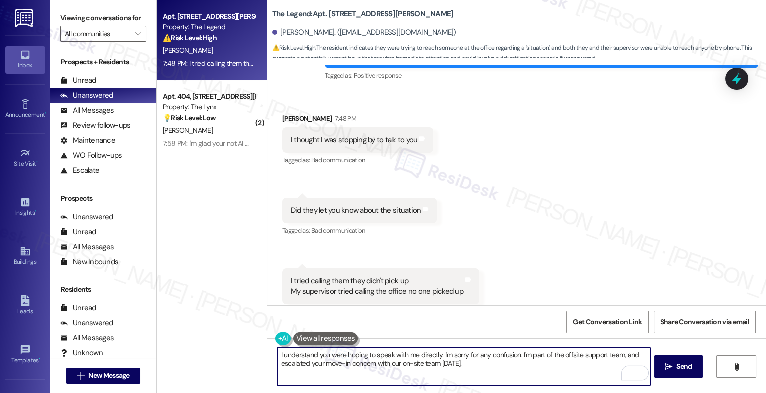
click at [506, 368] on textarea "I understand you were hoping to speak with me directly. I'm sorry for any confu…" at bounding box center [463, 367] width 373 height 38
click at [506, 374] on textarea "I understand you were hoping to speak with me directly. I'm sorry for any confu…" at bounding box center [463, 367] width 373 height 38
click at [636, 355] on textarea "I understand you were hoping to speak with me directly. I'm sorry for any confu…" at bounding box center [463, 367] width 373 height 38
type textarea "I understand you were hoping to speak with me directly. I'm sorry for any confu…"
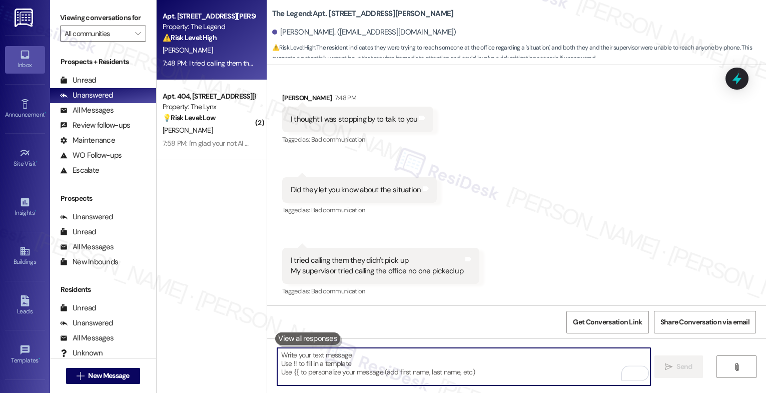
scroll to position [2576, 0]
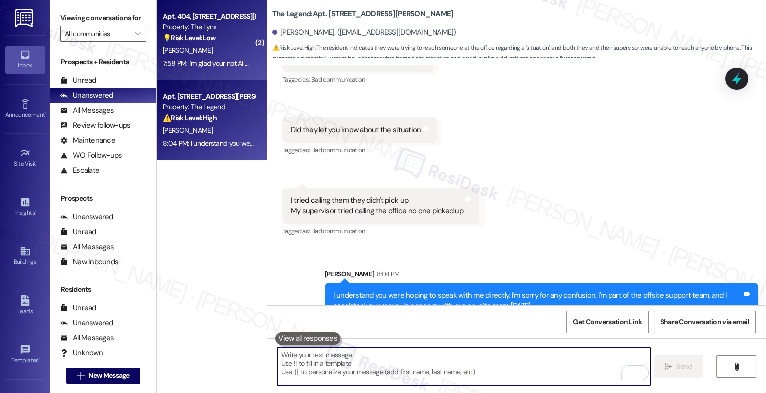
click at [204, 46] on div "[PERSON_NAME]" at bounding box center [209, 50] width 95 height 13
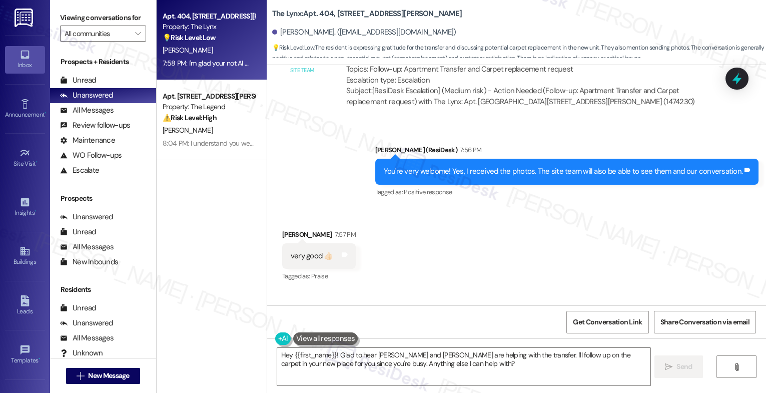
scroll to position [2840, 0]
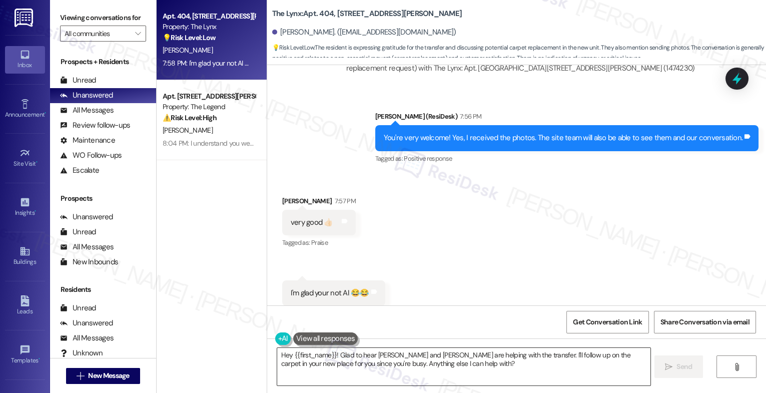
click at [347, 365] on textarea "Hey {{first_name}}! Glad to hear [PERSON_NAME] and [PERSON_NAME] are helping wi…" at bounding box center [463, 367] width 373 height 38
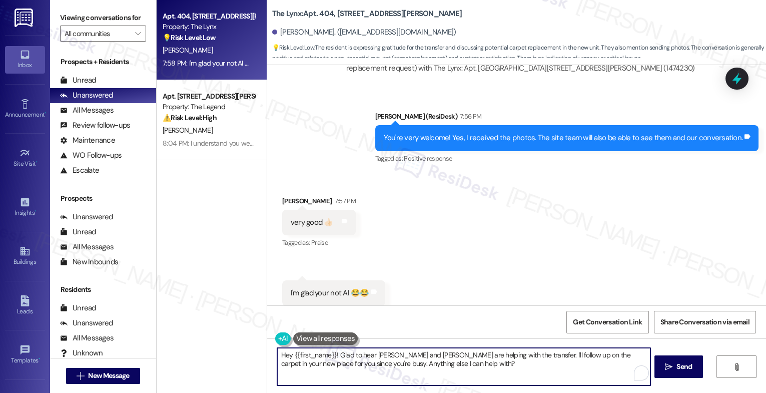
click at [347, 365] on textarea "Hey {{first_name}}! Glad to hear [PERSON_NAME] and [PERSON_NAME] are helping wi…" at bounding box center [463, 367] width 373 height 38
type textarea "I"
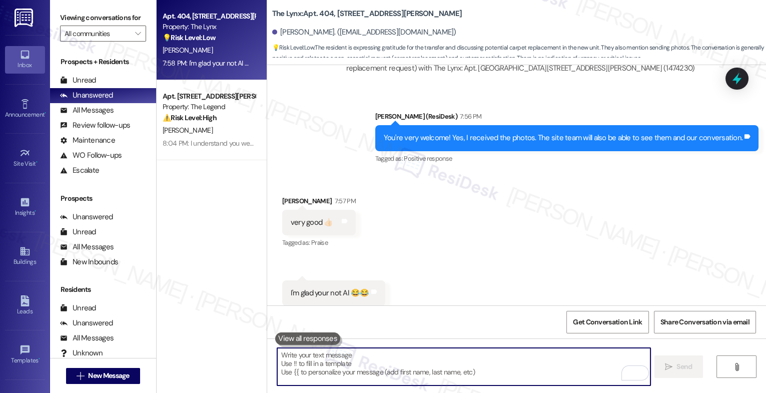
click at [310, 367] on textarea "To enrich screen reader interactions, please activate Accessibility in Grammarl…" at bounding box center [463, 367] width 373 height 38
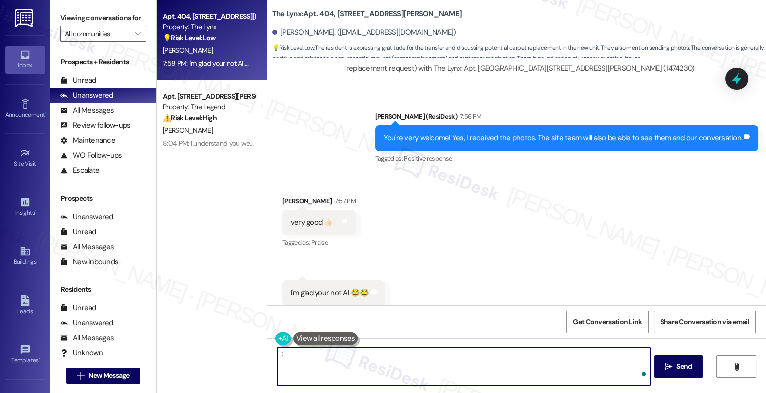
type textarea "i"
type textarea "I do"
drag, startPoint x: 293, startPoint y: 361, endPoint x: 241, endPoint y: 349, distance: 53.5
click at [242, 349] on div "Apt. 404, [STREET_ADDRESS][PERSON_NAME] Property: The Lynx 💡 Risk Level: Low Th…" at bounding box center [461, 196] width 609 height 393
click at [558, 354] on textarea "I had a feeling you thought I was an AI, which is why I sent another follow-up …" at bounding box center [463, 367] width 373 height 38
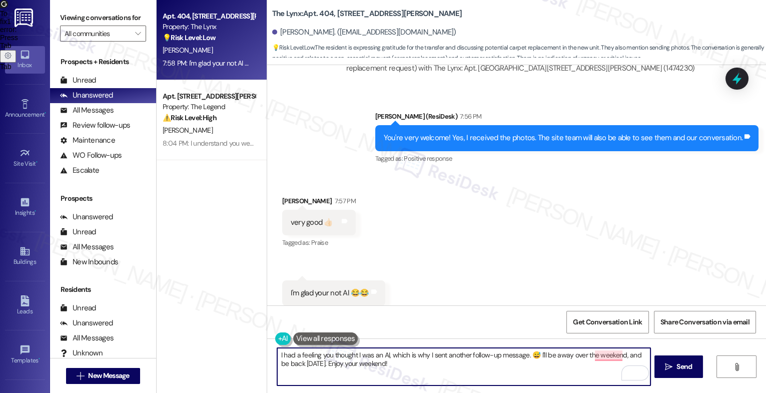
click at [519, 356] on textarea "I had a feeling you thought I was an AI, which is why I sent another follow-up …" at bounding box center [463, 367] width 373 height 38
click at [498, 373] on textarea "I had a feeling you thought I was an AI, which is why I sent another follow-up …" at bounding box center [463, 367] width 373 height 38
click at [635, 372] on div "2" at bounding box center [635, 373] width 11 height 11
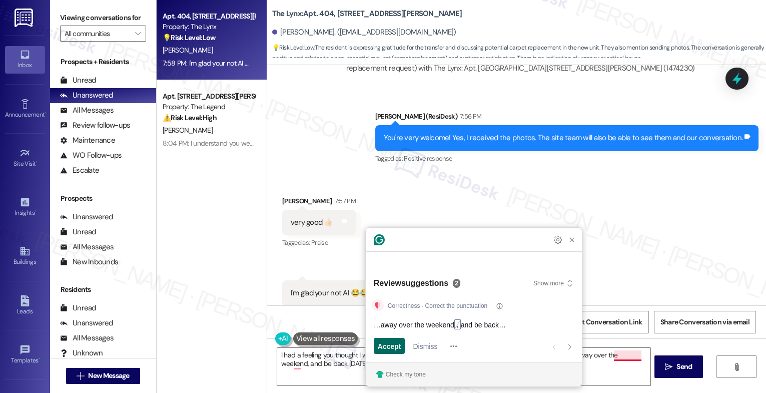
click at [392, 347] on span "Accept" at bounding box center [390, 346] width 24 height 11
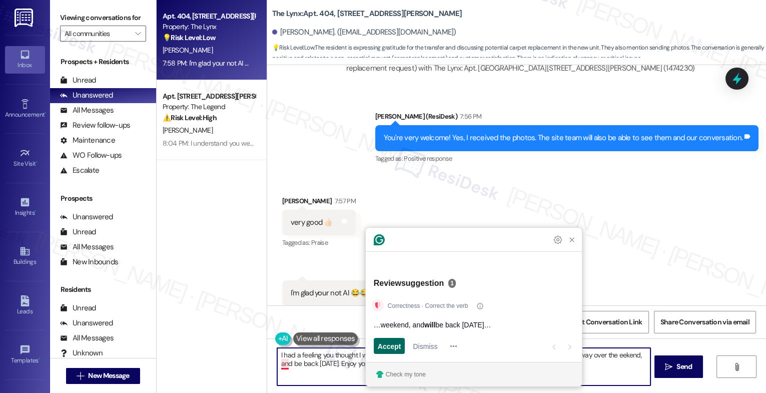
click at [392, 347] on span "Accept" at bounding box center [390, 346] width 24 height 11
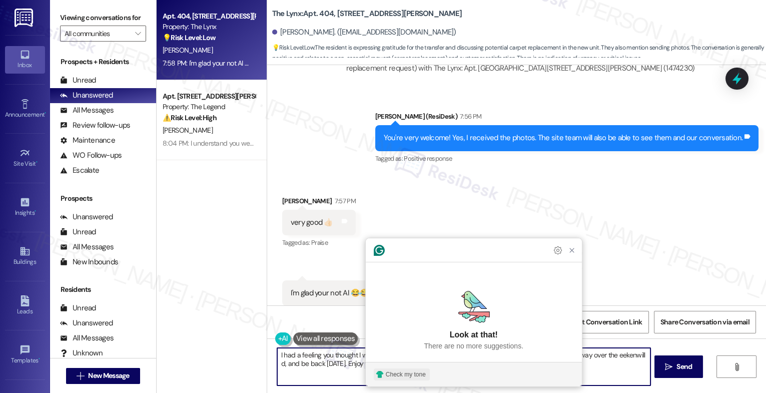
click at [392, 376] on div "Check my tone" at bounding box center [406, 374] width 40 height 9
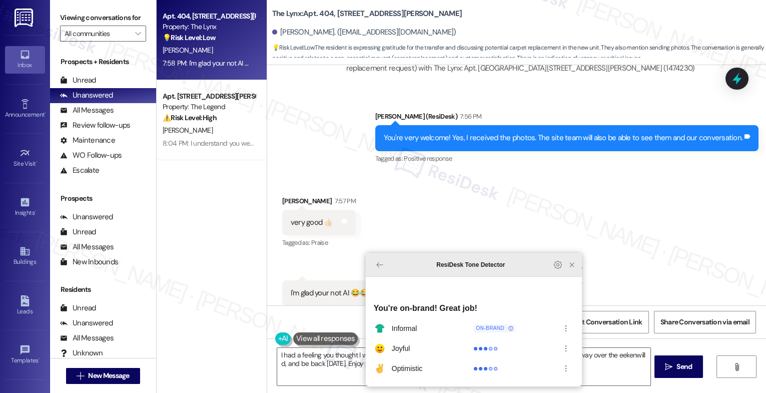
click at [572, 269] on icon "Close Grammarly Assistant" at bounding box center [572, 265] width 8 height 8
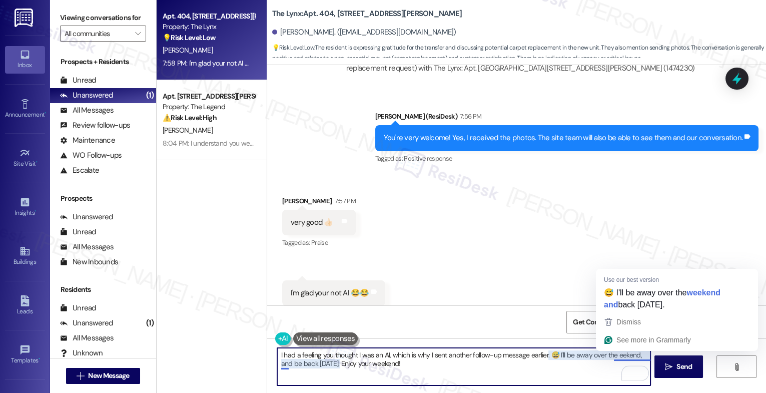
click at [608, 355] on textarea "I had a feeling you thought I was an AI, which is why I sent another follow-up …" at bounding box center [463, 367] width 373 height 38
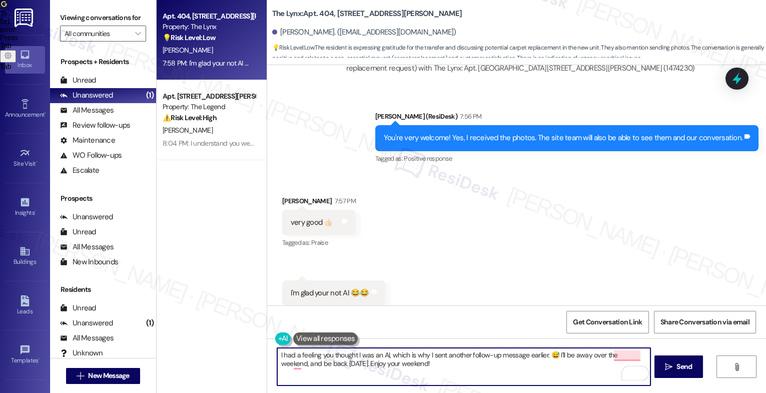
click at [444, 364] on textarea "I had a feeling you thought I was an AI, which is why I sent another follow-up …" at bounding box center [463, 367] width 373 height 38
click at [477, 362] on textarea "I had a feeling you thought I was an AI, which is why I sent another follow-up …" at bounding box center [463, 367] width 373 height 38
click at [463, 368] on textarea "I had a feeling you thought I was an AI, which is why I sent another follow-up …" at bounding box center [463, 367] width 373 height 38
type textarea "I had a feeling you thought I was an AI, which is why I sent another follow-up …"
click at [679, 367] on span "Send" at bounding box center [684, 366] width 16 height 11
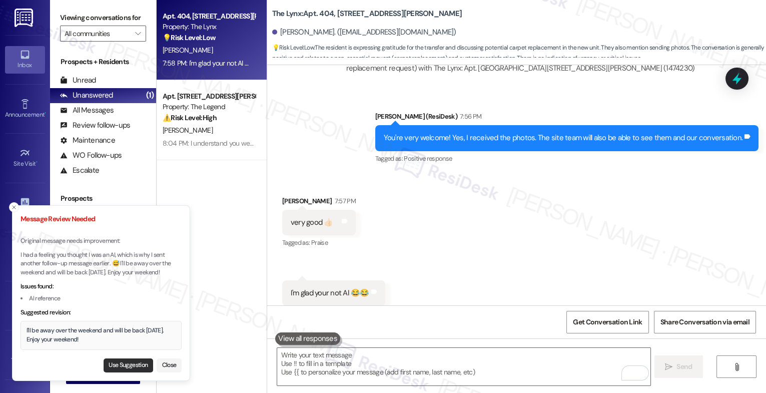
click at [118, 362] on button "Use Suggestion" at bounding box center [129, 365] width 50 height 14
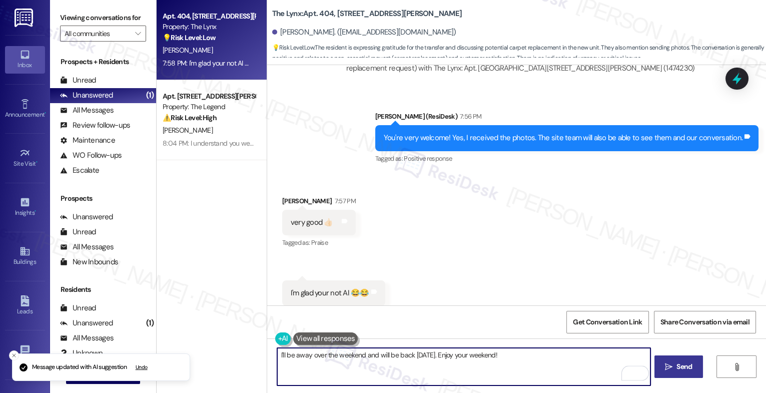
click at [277, 355] on textarea "I'll be away over the weekend and will be back on Monday. Enjoy your weekend!" at bounding box center [463, 367] width 373 height 38
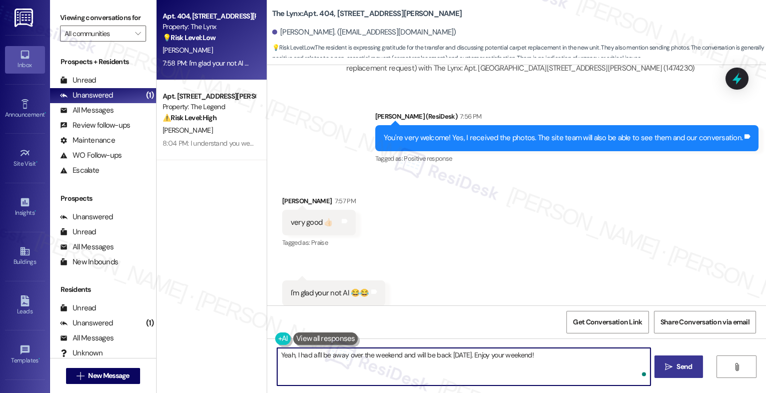
type textarea "Yeah, I had a I'll be away over the weekend and will be back on Monday. Enjoy y…"
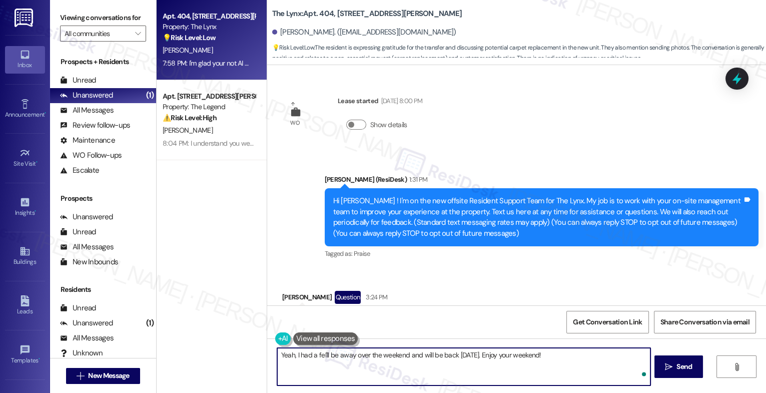
scroll to position [2840, 0]
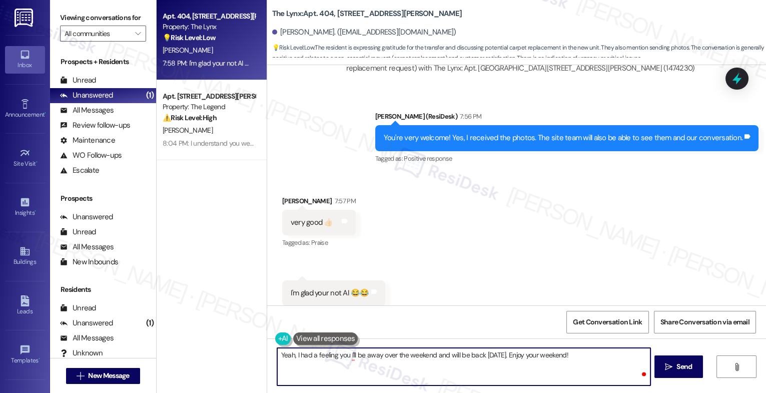
type textarea "Yeah, I had a feeling youI'll be away over the weekend and will be back [DATE].…"
click at [327, 357] on textarea "Yeah, I had a feeling youI'll be away over the weekend and will be back [DATE].…" at bounding box center [463, 367] width 373 height 38
click at [277, 354] on textarea "😊" at bounding box center [463, 367] width 373 height 38
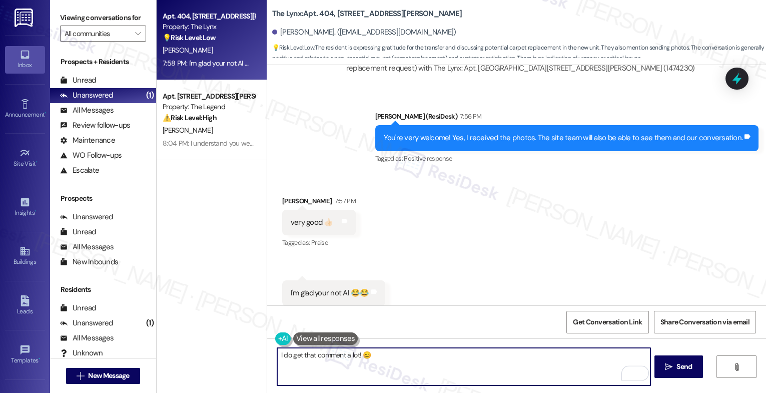
click at [382, 356] on textarea "I do get that comment a lot! 😊" at bounding box center [463, 367] width 373 height 38
click at [354, 354] on textarea "I do get that comment a lot! 😅" at bounding box center [463, 367] width 373 height 38
click at [376, 353] on textarea "I do get that comment sometimes. 😅" at bounding box center [463, 367] width 373 height 38
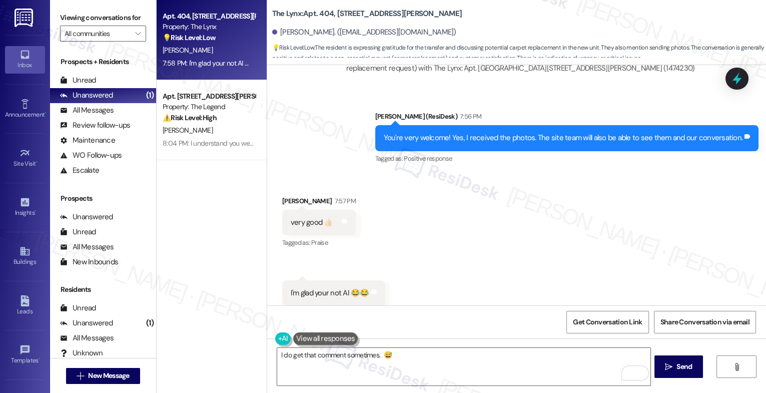
click at [307, 288] on div "I'm glad your not AI 😂😂" at bounding box center [330, 293] width 79 height 11
copy div "I'm glad your not AI 😂😂 Tags and notes"
drag, startPoint x: 402, startPoint y: 216, endPoint x: 197, endPoint y: 43, distance: 267.9
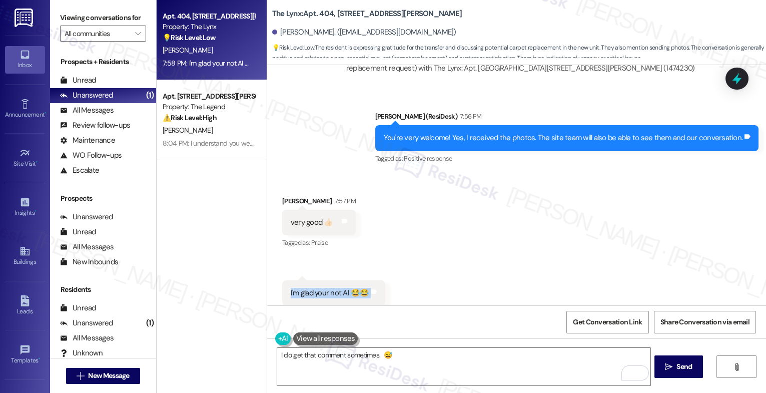
click at [402, 216] on div "Received via SMS [PERSON_NAME] 7:57 PM very good 👍🏻 Tags and notes Tagged as: P…" at bounding box center [516, 250] width 499 height 155
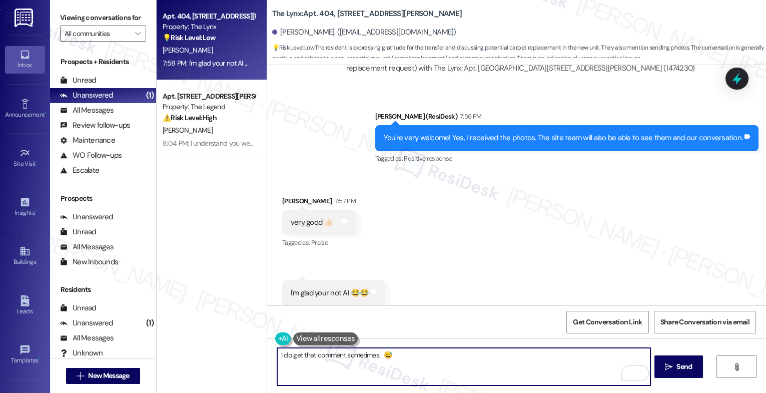
click at [342, 356] on textarea "I do get that comment sometimes. 😅" at bounding box center [463, 367] width 373 height 38
paste textarea "Haha I promise, real human vibes only! 😄 Let me know if you need anything!"
drag, startPoint x: 290, startPoint y: 356, endPoint x: 247, endPoint y: 350, distance: 43.4
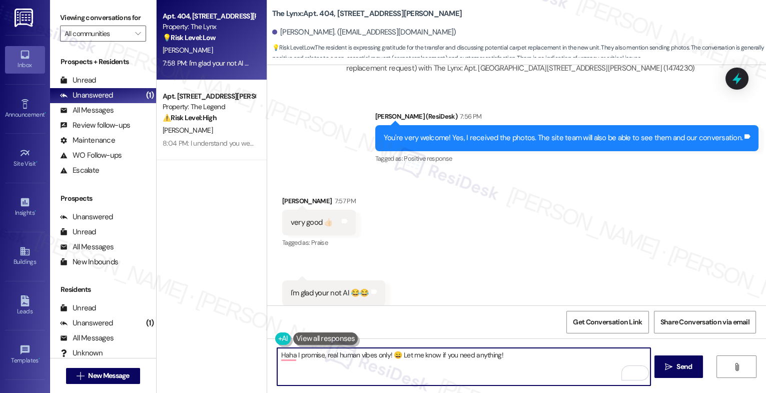
click at [248, 350] on div "Apt. 404, [STREET_ADDRESS][PERSON_NAME] Property: The Lynx 💡 Risk Level: Low Th…" at bounding box center [461, 196] width 609 height 393
click at [511, 360] on textarea "I promise, real human vibes only! 😄 Let me know if you need anything!" at bounding box center [463, 367] width 373 height 38
drag, startPoint x: 378, startPoint y: 355, endPoint x: 566, endPoint y: 357, distance: 187.6
click at [566, 357] on textarea "I promise, real human vibes only! 😄 Let me know if you need anything!" at bounding box center [463, 367] width 373 height 38
click at [354, 355] on textarea "I promise, real human vibes only! 😄" at bounding box center [463, 367] width 373 height 38
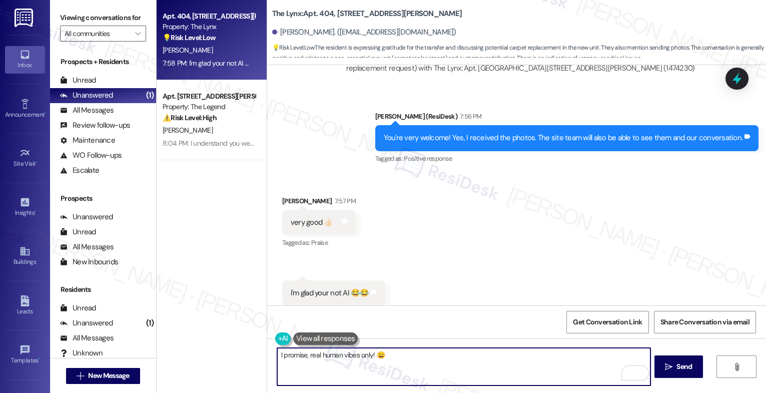
click at [336, 355] on textarea "I promise, real human vibes only! 😄" at bounding box center [463, 367] width 373 height 38
paste textarea "Haha, I get that a lot! 😊 I’m here to help however I can—just let me know what …"
drag, startPoint x: 430, startPoint y: 354, endPoint x: 588, endPoint y: 367, distance: 159.0
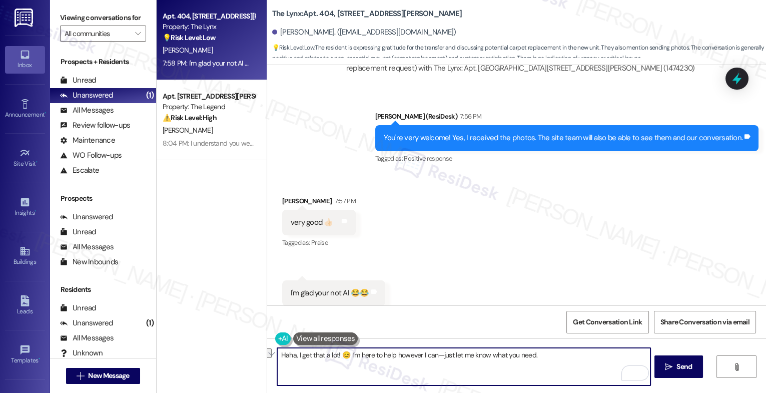
click at [588, 367] on textarea "Haha, I get that a lot! 😊 I’m here to help however I can—just let me know what …" at bounding box center [463, 367] width 373 height 38
type textarea "Haha, I get that a lot! 😊 I’m here to help however I can. Have a great weekend!"
click at [676, 365] on span "Send" at bounding box center [684, 366] width 16 height 11
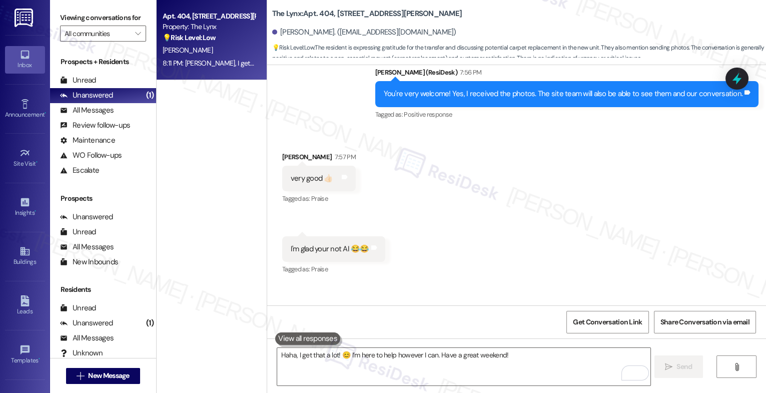
scroll to position [2910, 0]
